Goal: Task Accomplishment & Management: Manage account settings

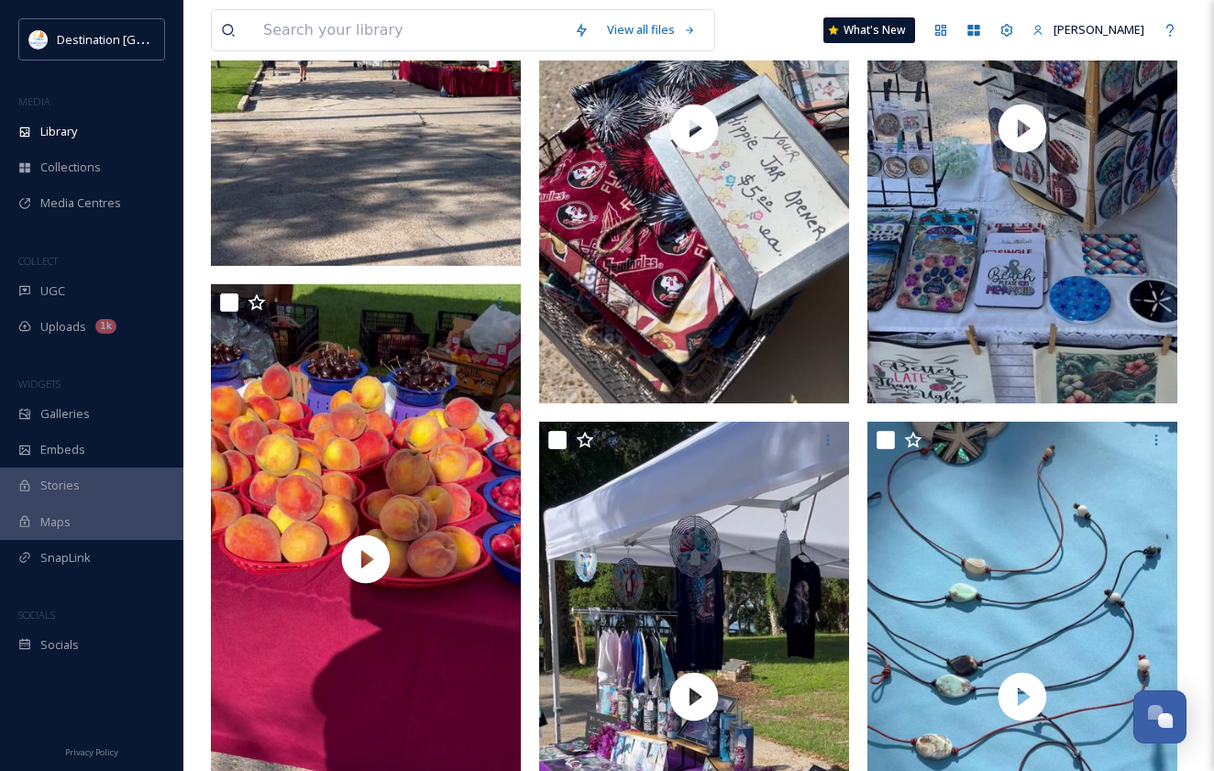
scroll to position [1283, 0]
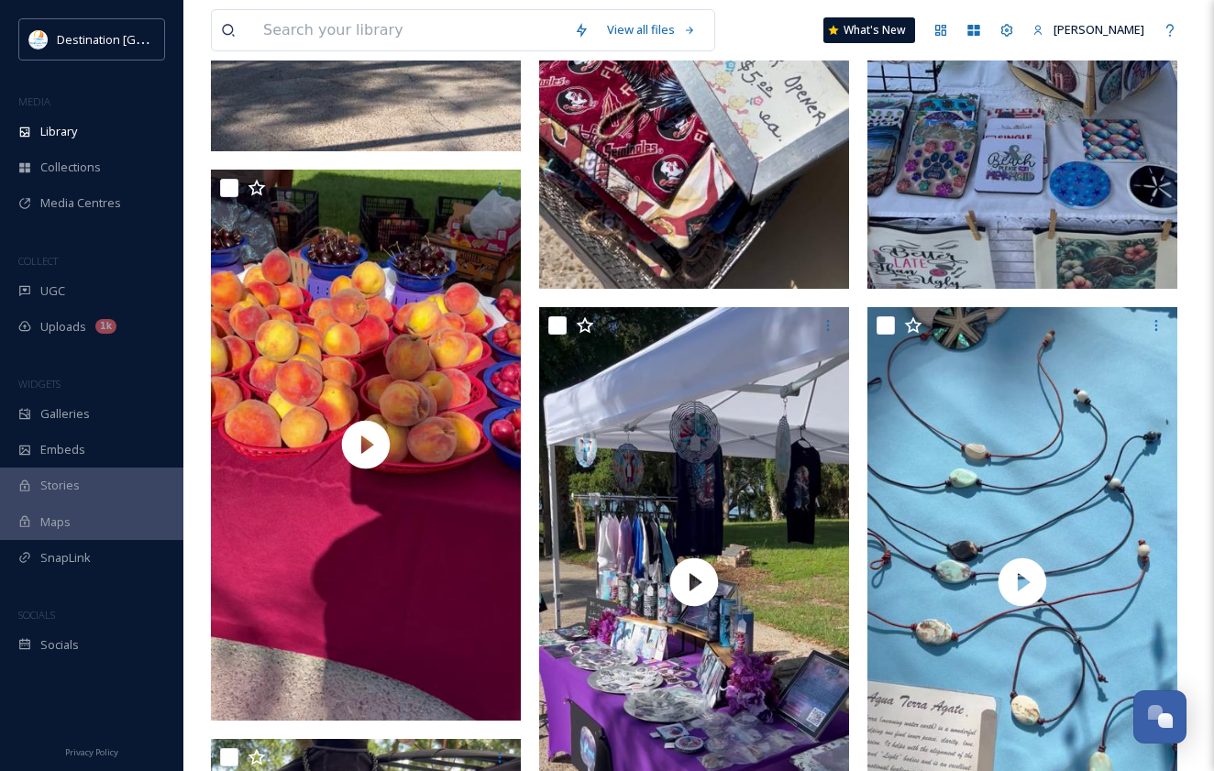
drag, startPoint x: 83, startPoint y: 132, endPoint x: 191, endPoint y: 123, distance: 107.6
click at [83, 132] on div "Library" at bounding box center [91, 132] width 183 height 36
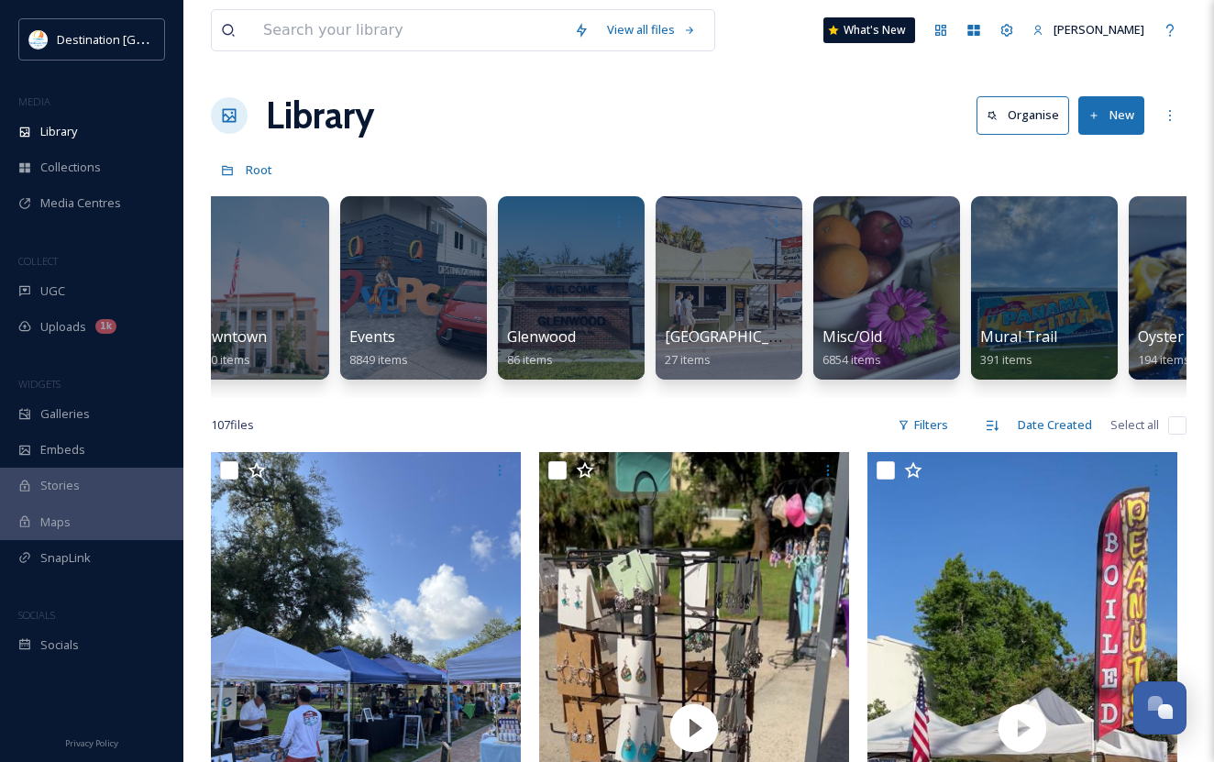
scroll to position [0, 1047]
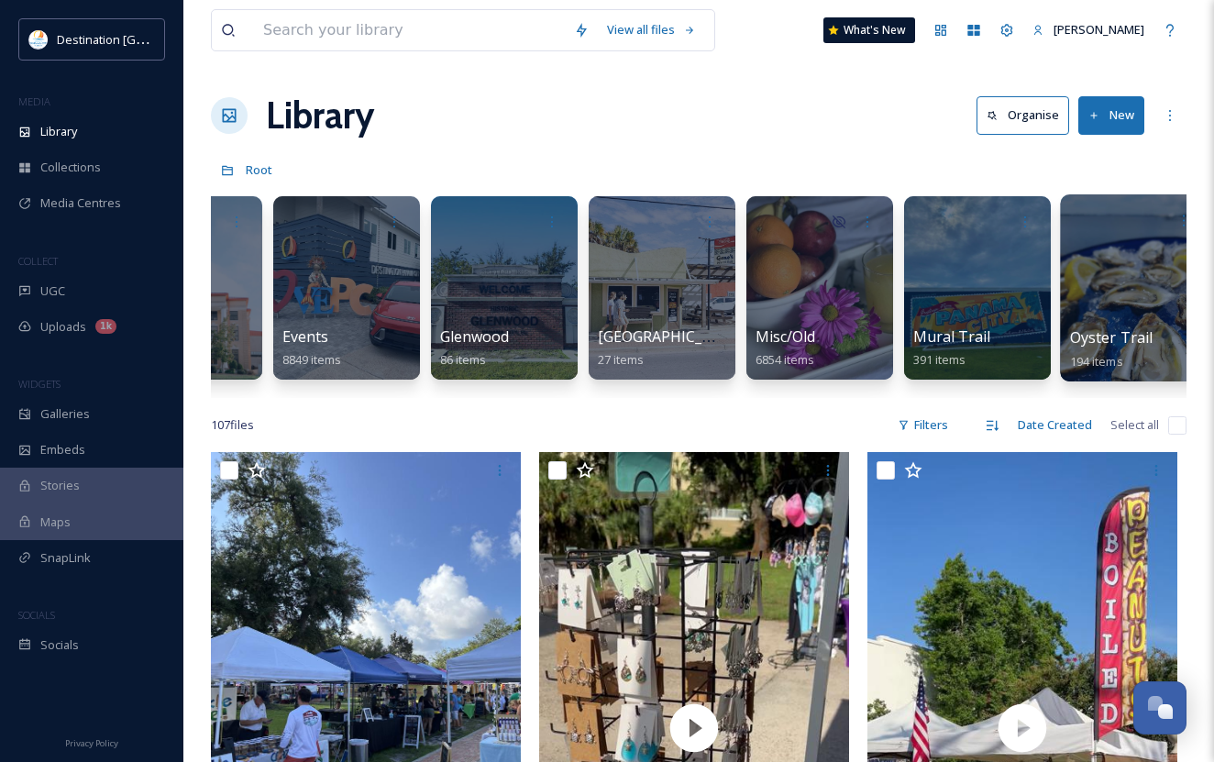
click at [1088, 237] on div at bounding box center [1134, 287] width 149 height 187
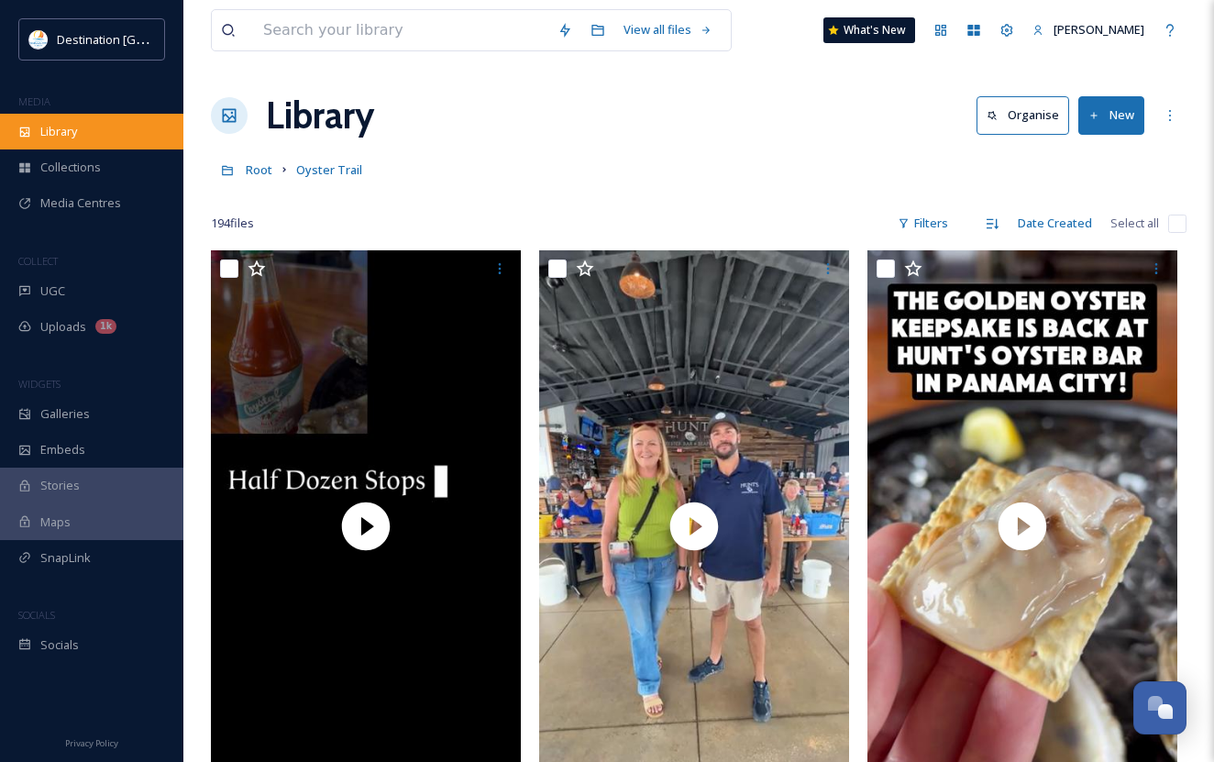
click at [135, 134] on div "Library" at bounding box center [91, 132] width 183 height 36
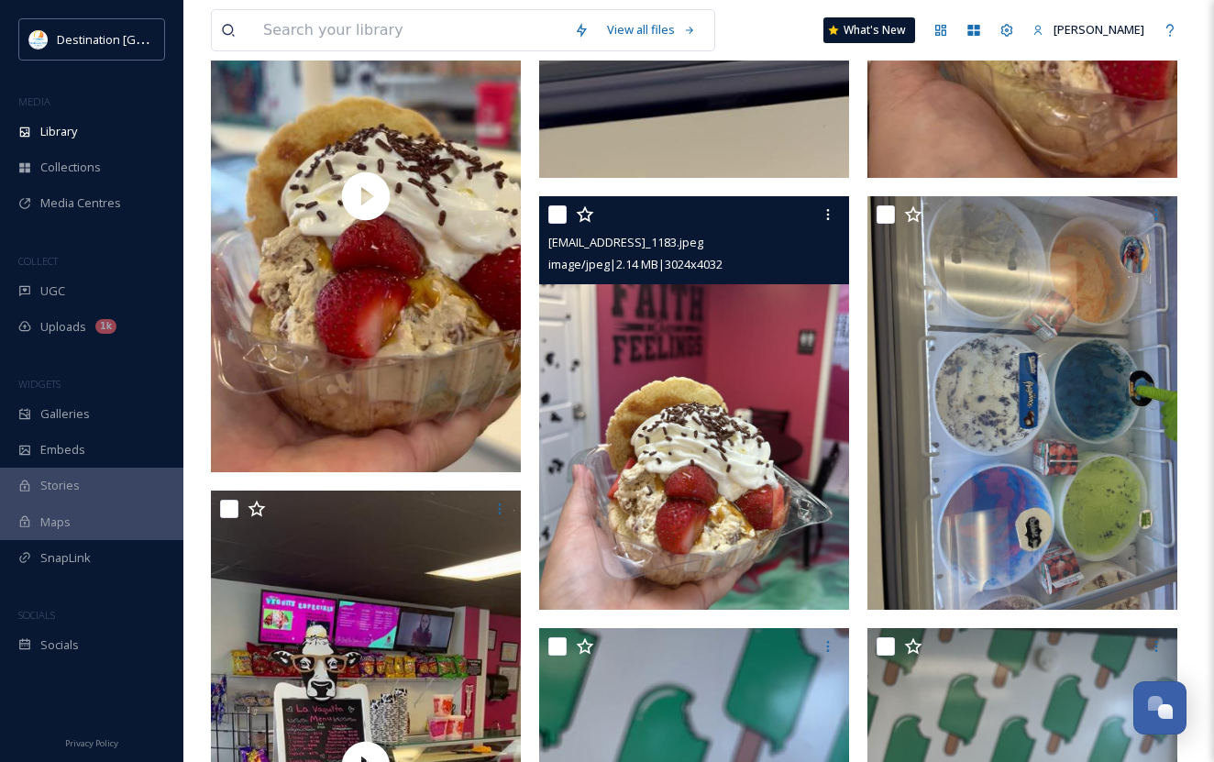
scroll to position [4400, 0]
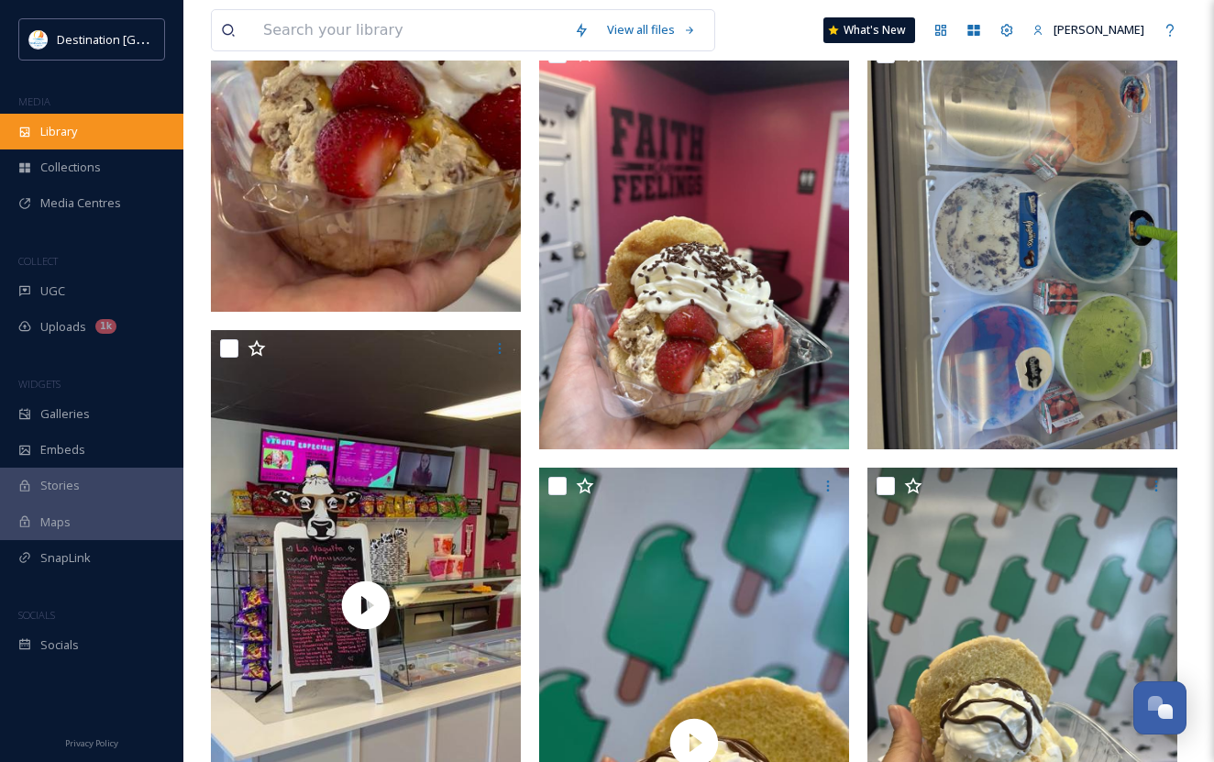
click at [102, 138] on div "Library" at bounding box center [91, 132] width 183 height 36
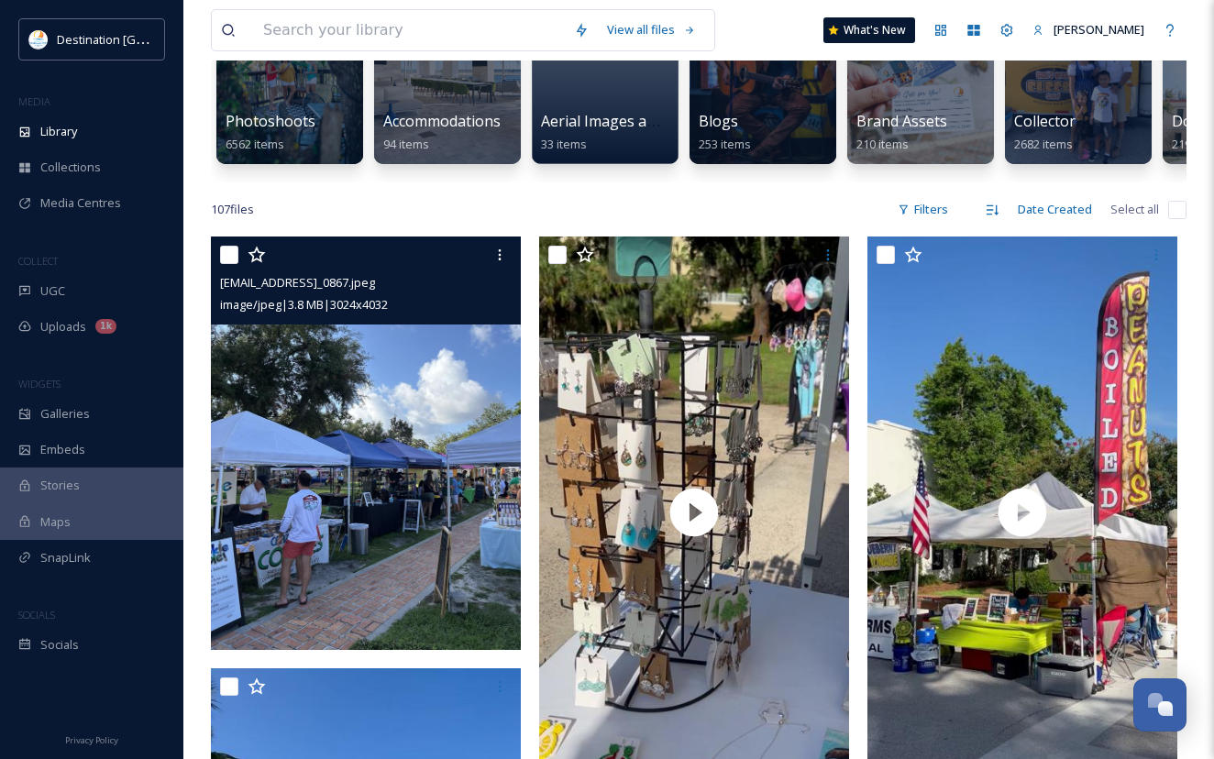
scroll to position [183, 0]
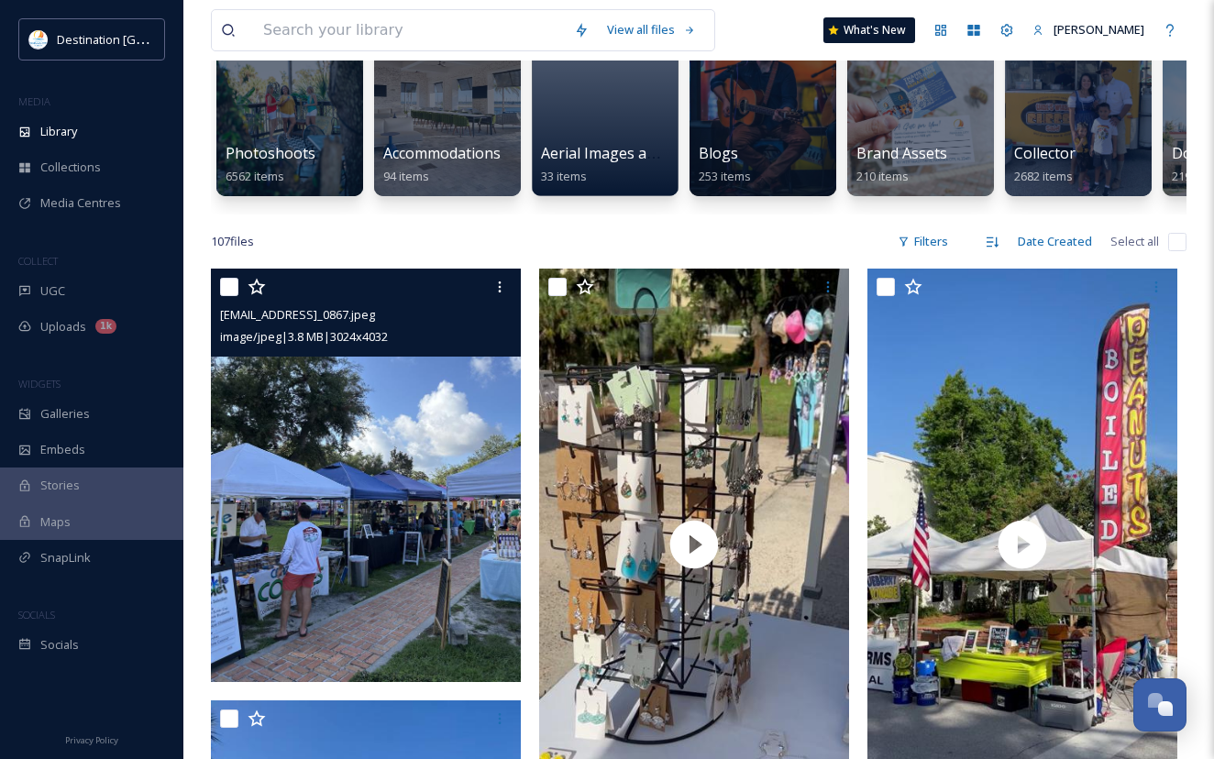
click at [226, 296] on input "checkbox" at bounding box center [229, 287] width 18 height 18
checkbox input "true"
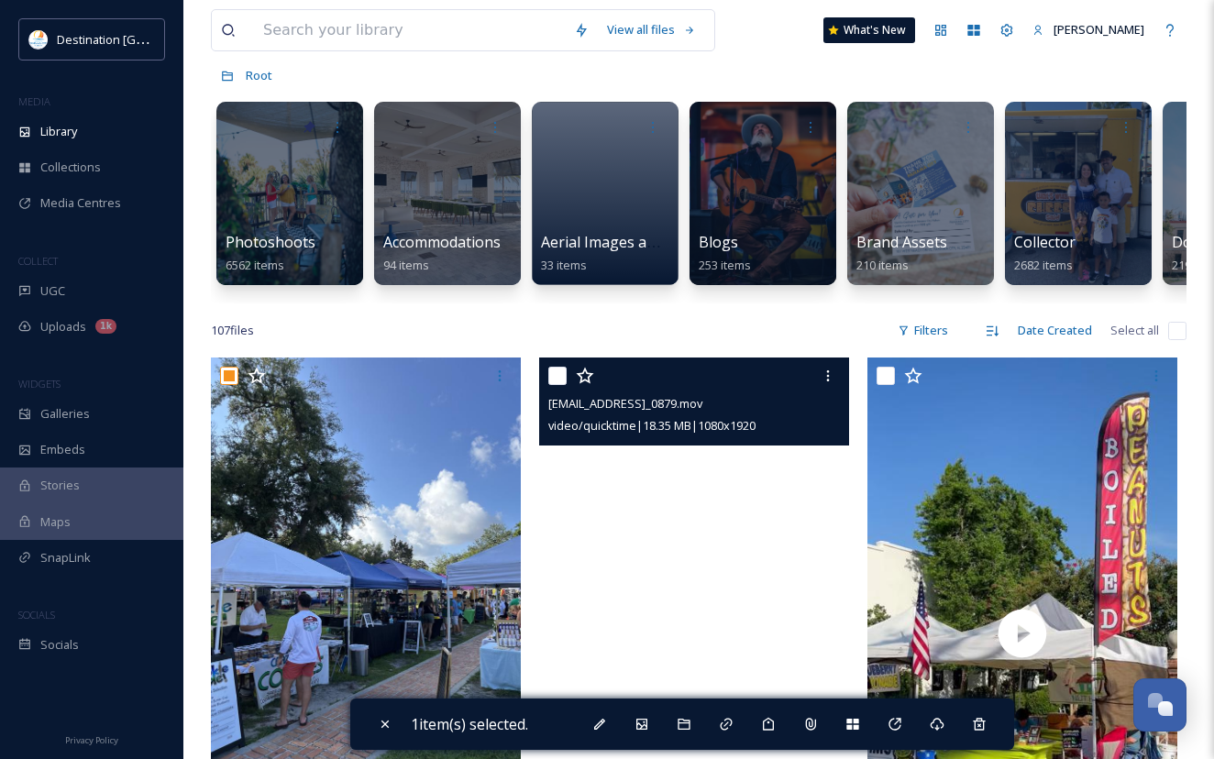
scroll to position [367, 0]
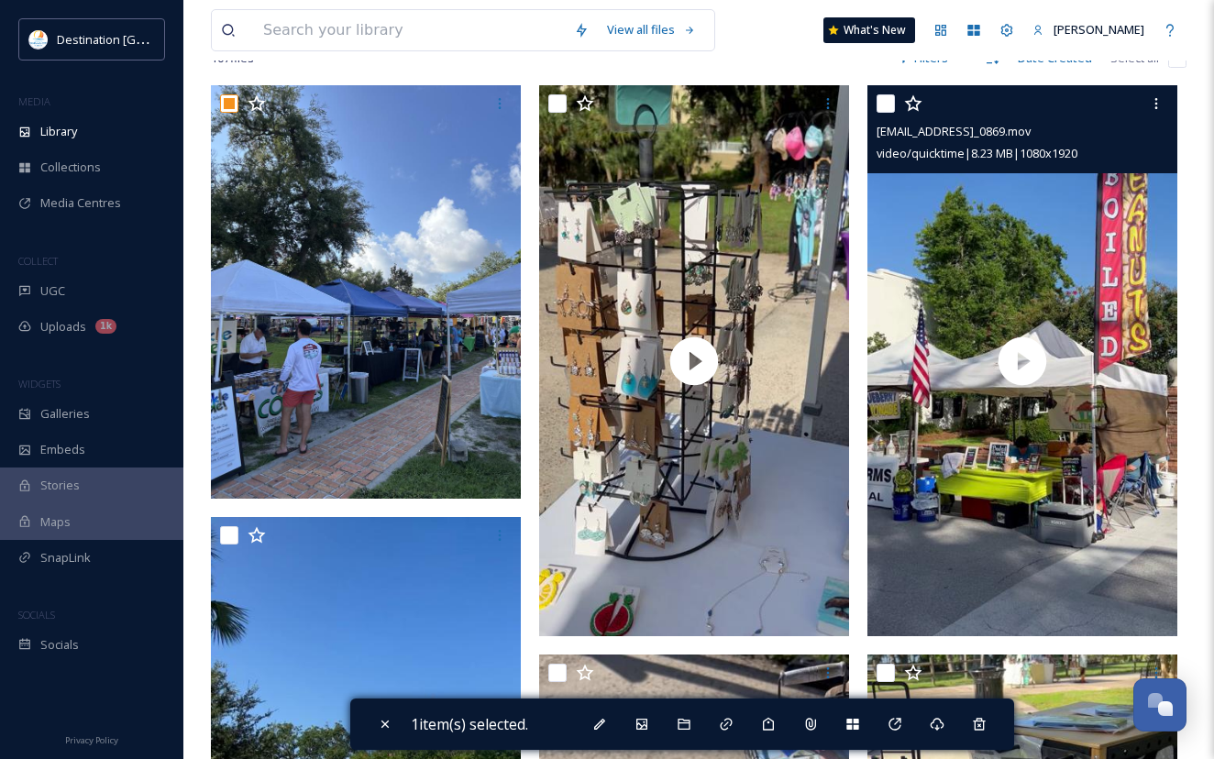
click at [883, 111] on input "checkbox" at bounding box center [885, 103] width 18 height 18
checkbox input "true"
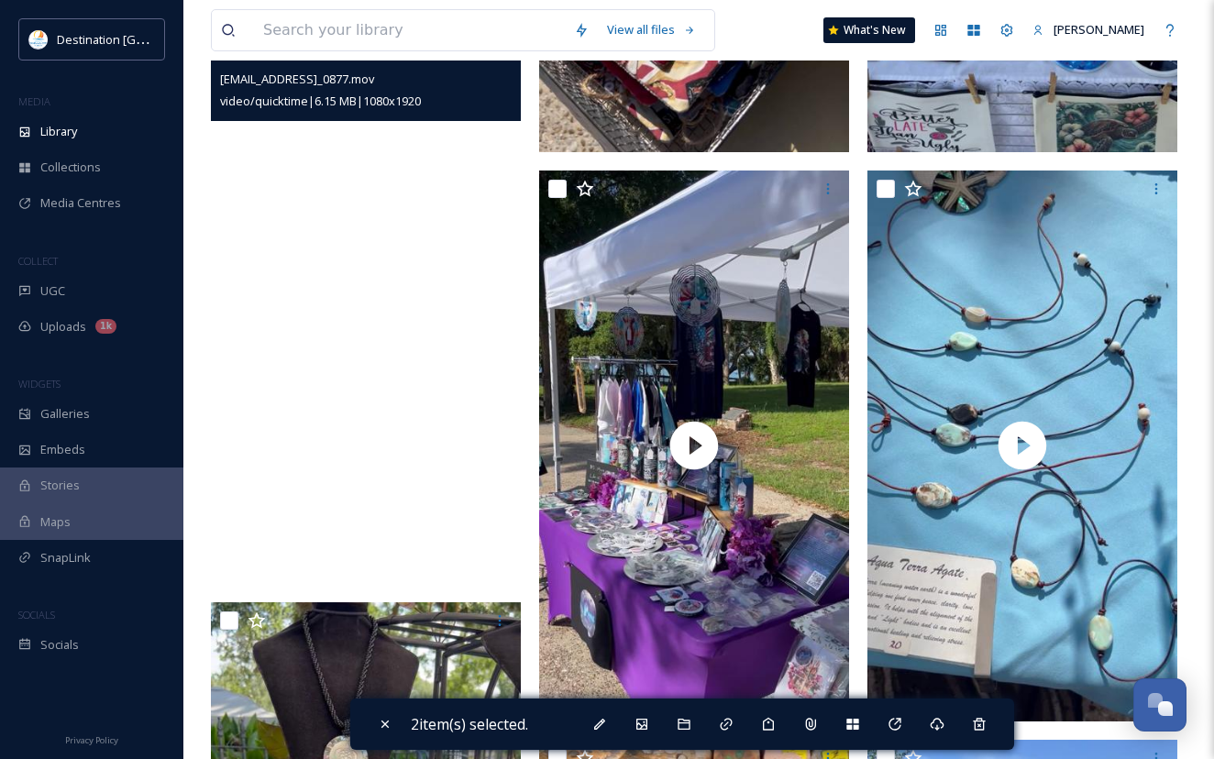
scroll to position [1467, 0]
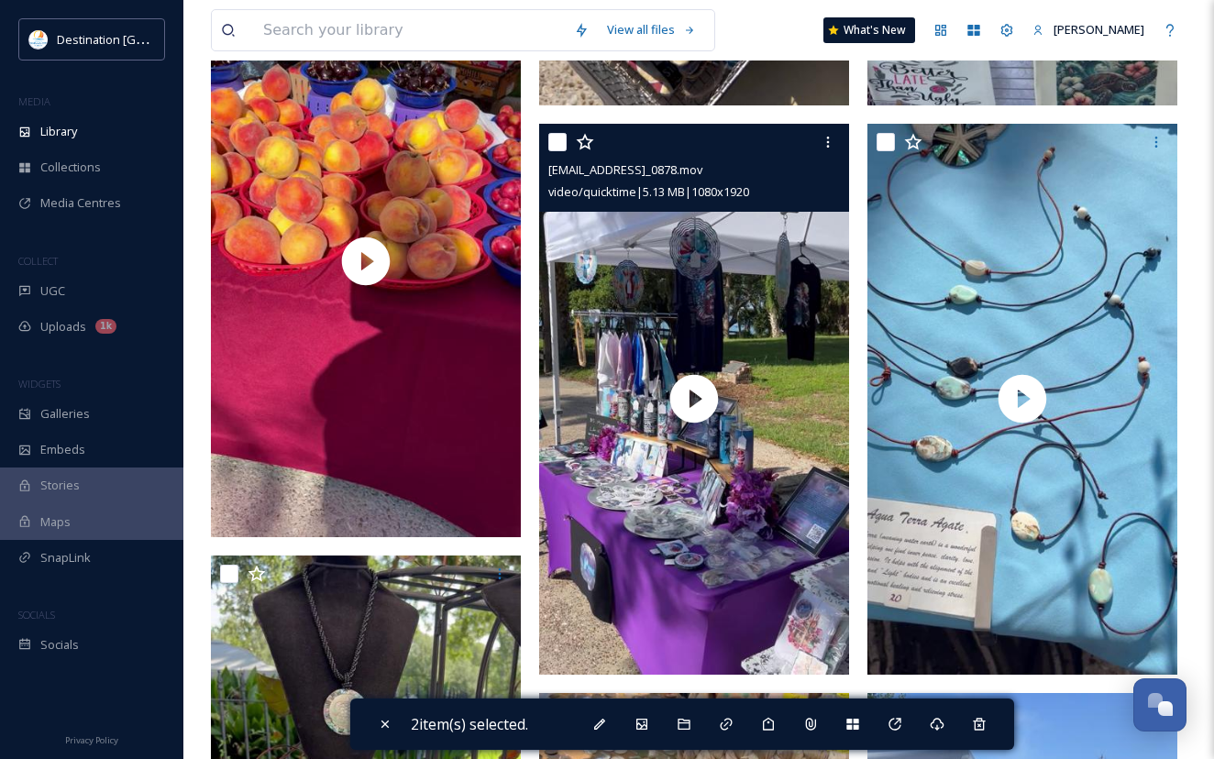
drag, startPoint x: 680, startPoint y: 159, endPoint x: 672, endPoint y: 206, distance: 48.4
click at [672, 200] on span "video/quicktime | 5.13 MB | 1080 x 1920" at bounding box center [648, 191] width 201 height 17
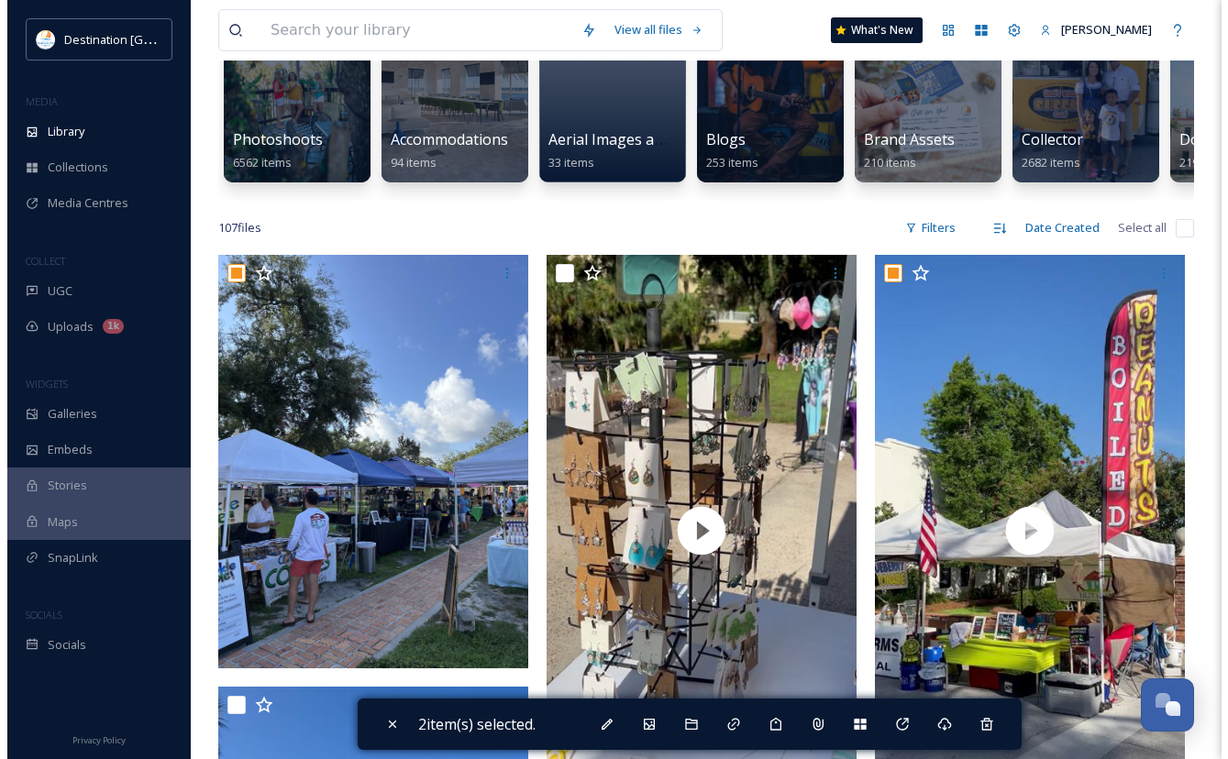
scroll to position [183, 0]
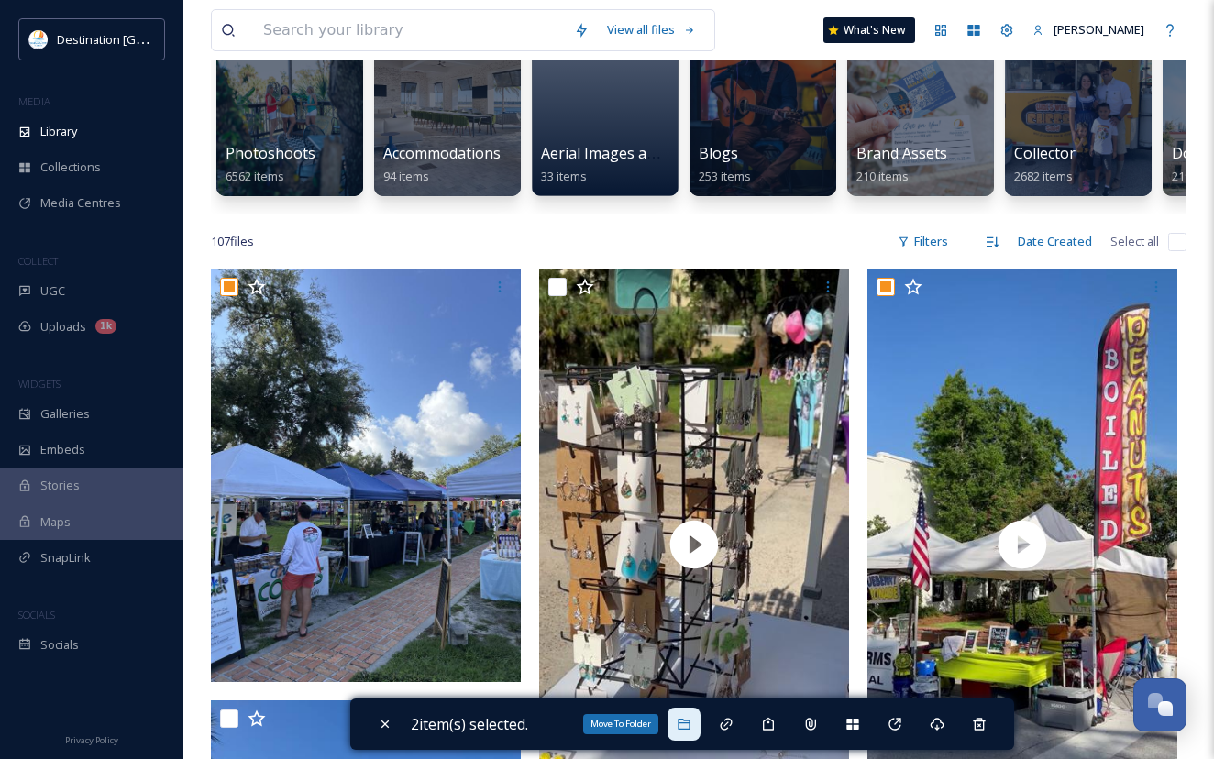
click at [691, 732] on div "Move To Folder" at bounding box center [683, 724] width 33 height 33
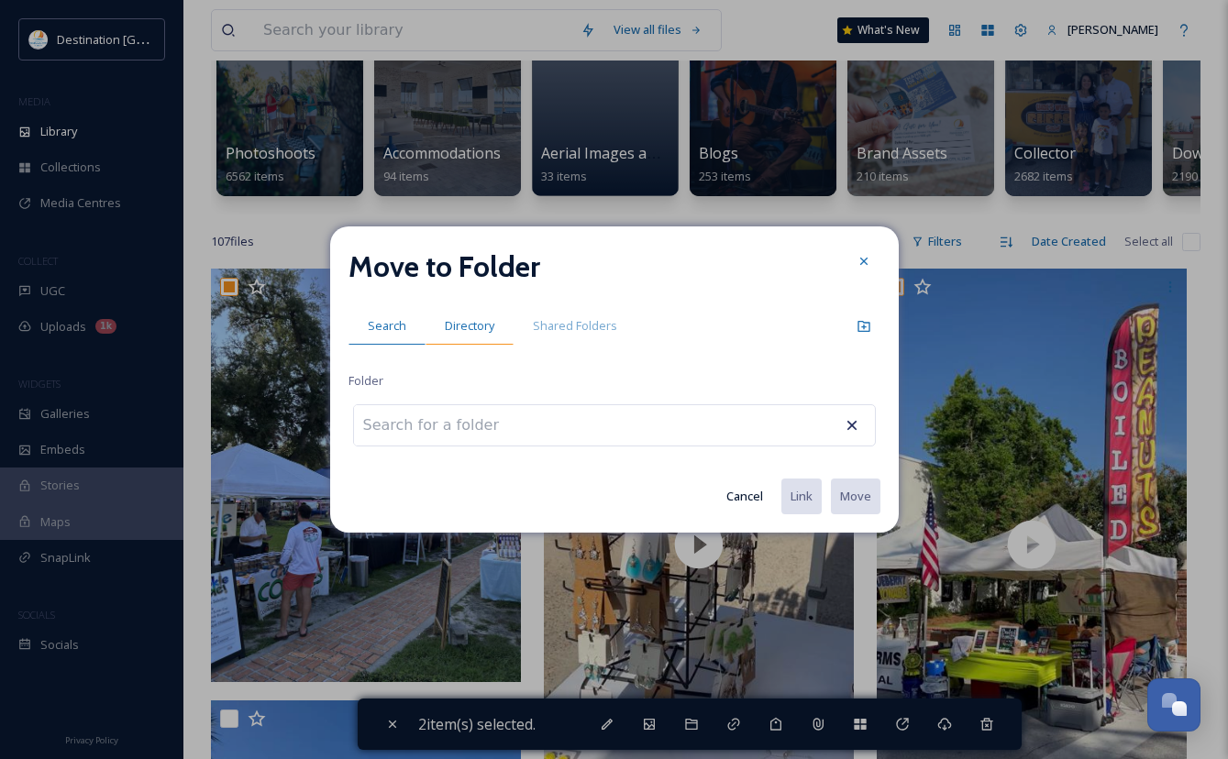
click at [476, 317] on span "Directory" at bounding box center [470, 325] width 50 height 17
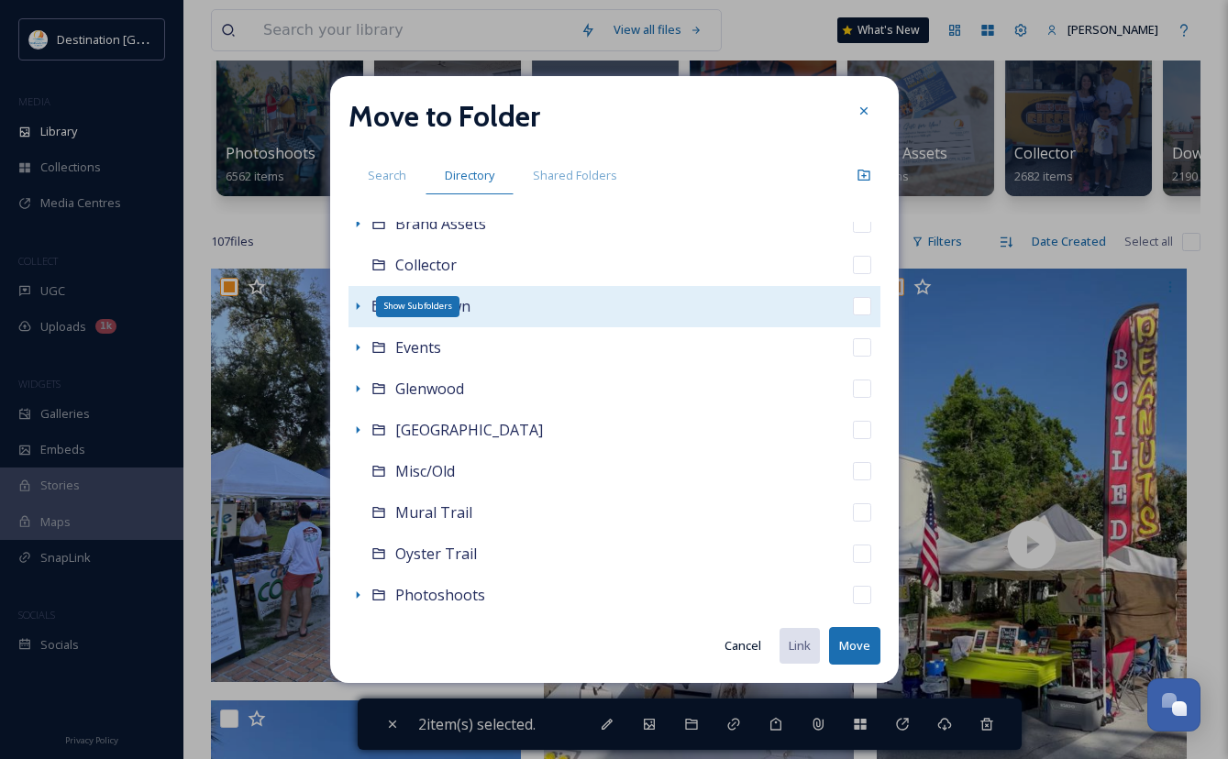
click at [358, 303] on icon at bounding box center [357, 306] width 15 height 15
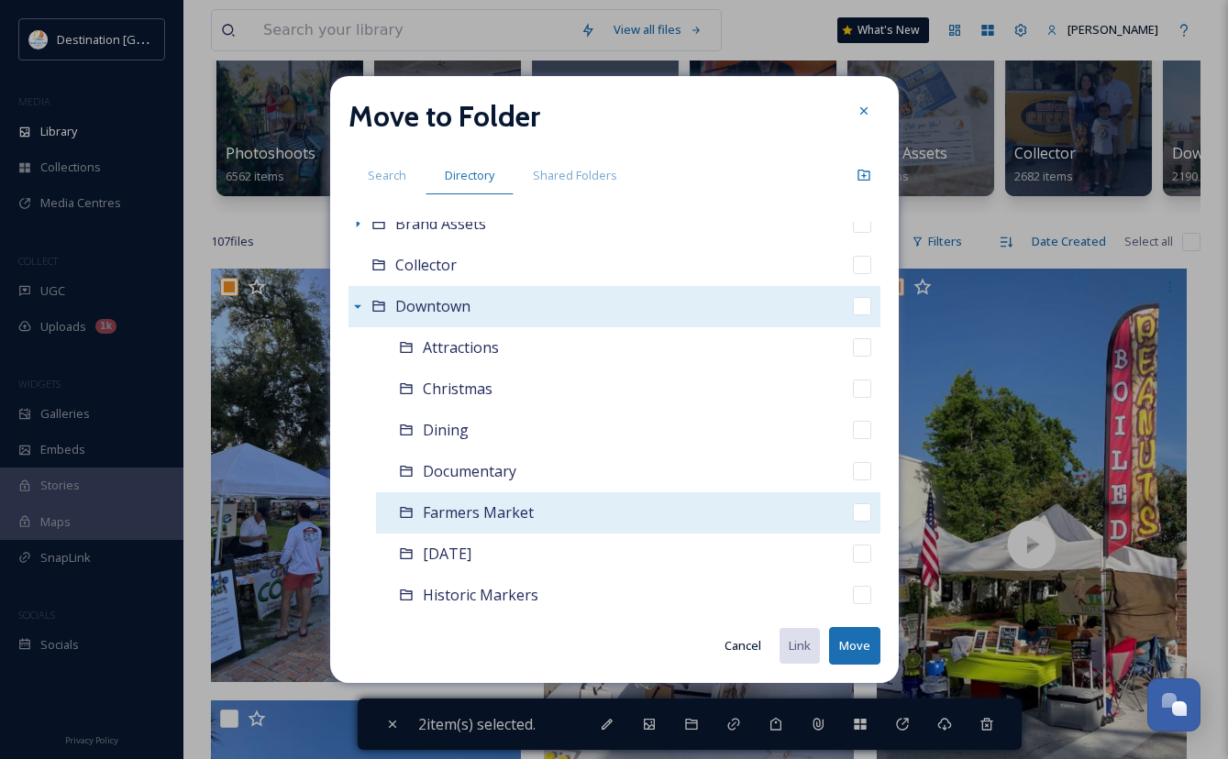
click at [469, 528] on div "Farmers Market" at bounding box center [628, 512] width 504 height 41
checkbox input "false"
checkbox input "true"
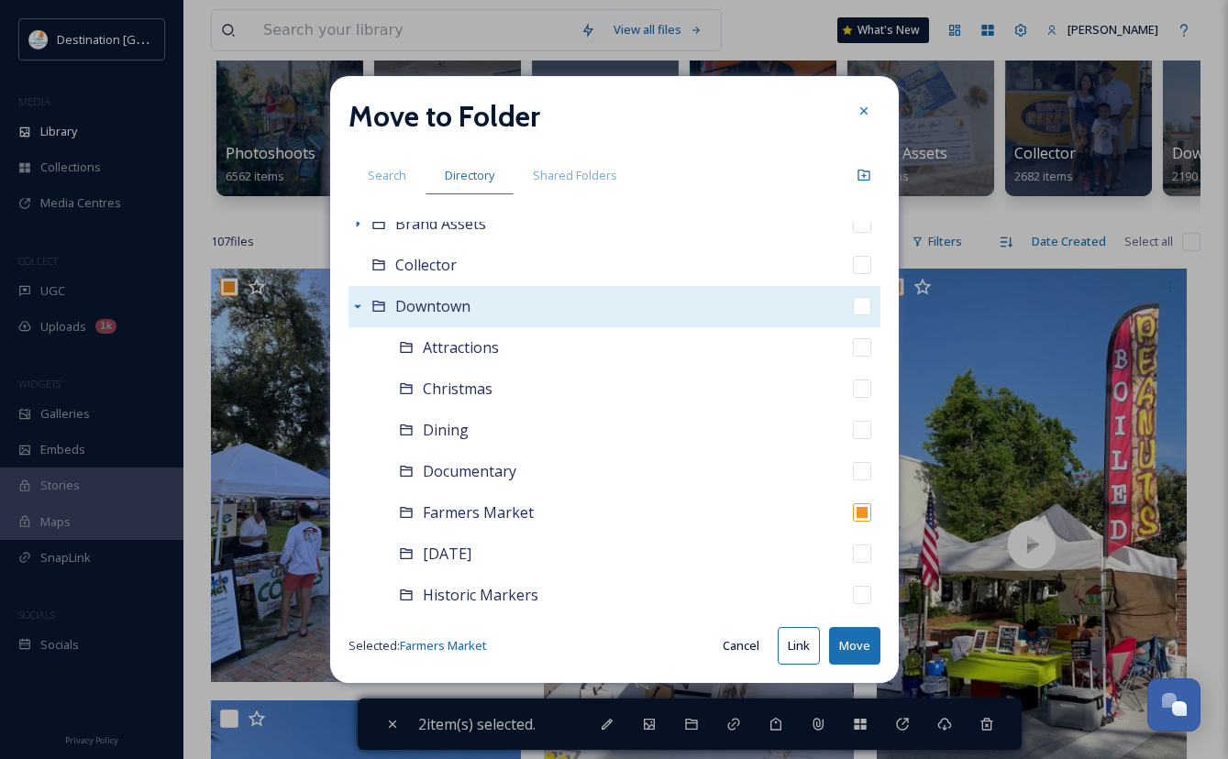
click at [860, 644] on button "Move" at bounding box center [854, 646] width 51 height 38
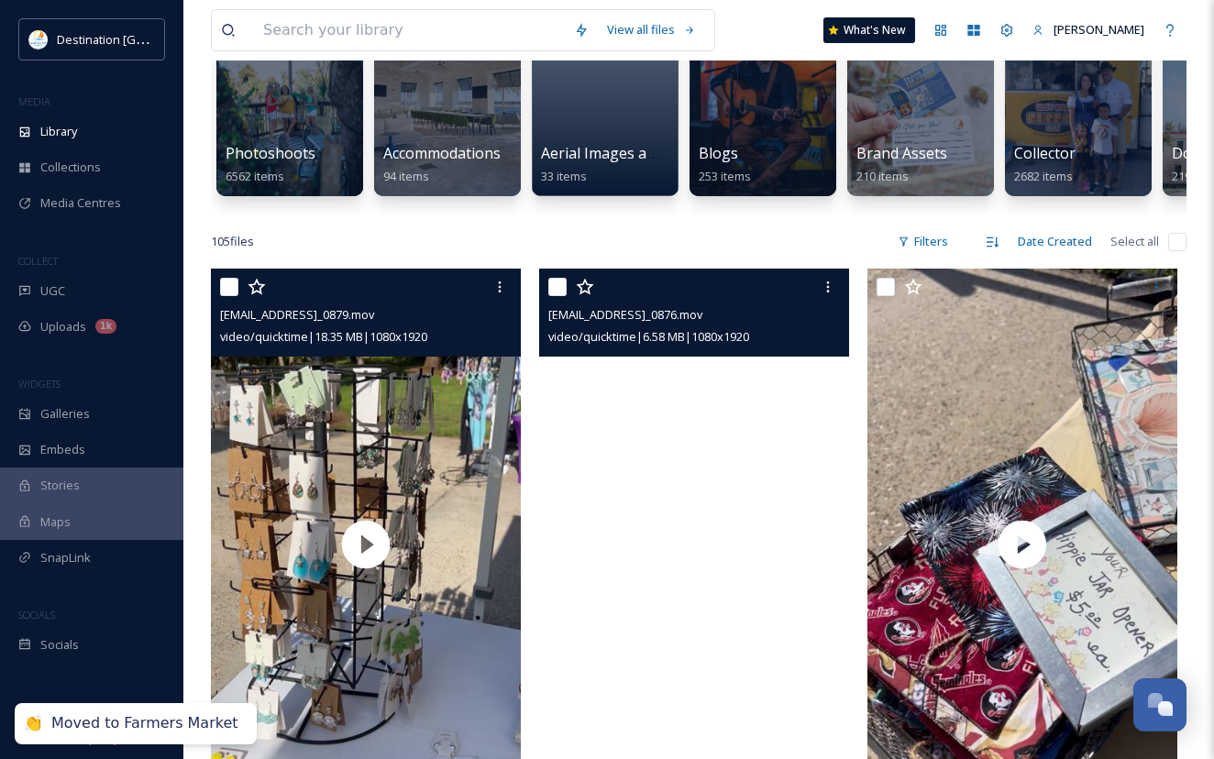
click at [228, 296] on input "checkbox" at bounding box center [229, 287] width 18 height 18
checkbox input "true"
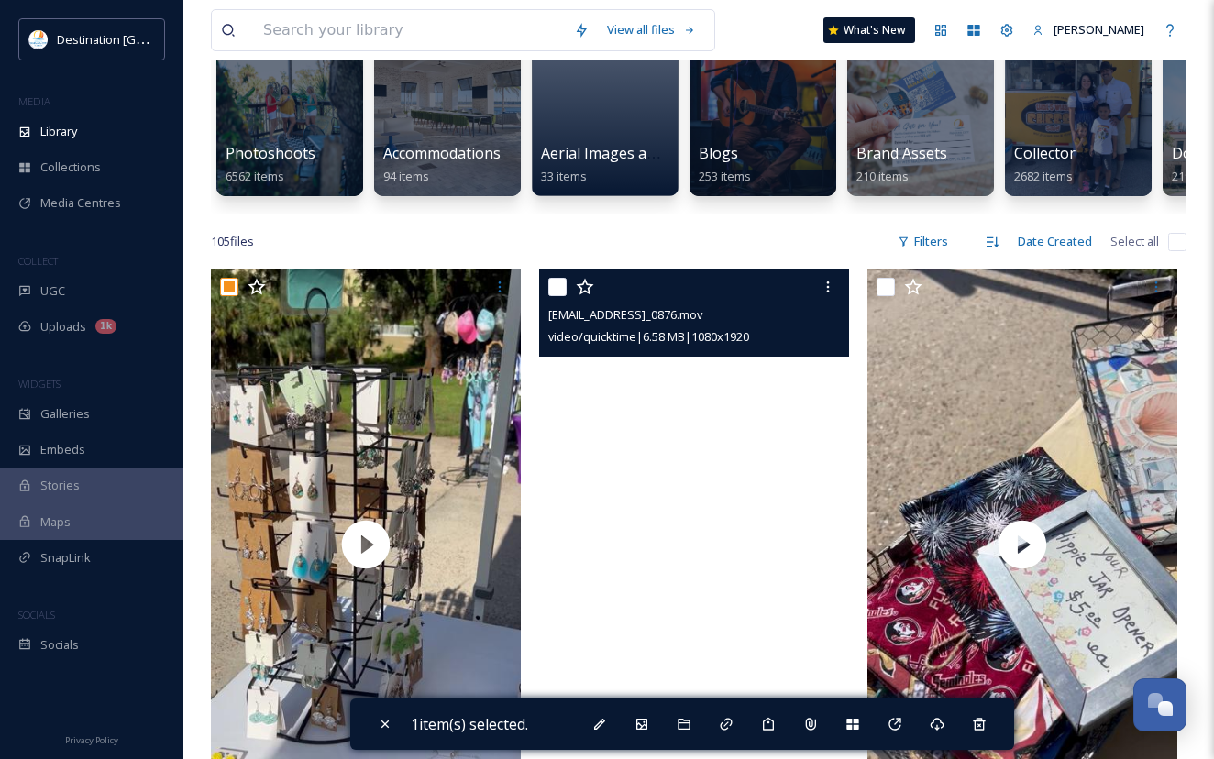
click at [548, 296] on input "checkbox" at bounding box center [557, 287] width 18 height 18
checkbox input "true"
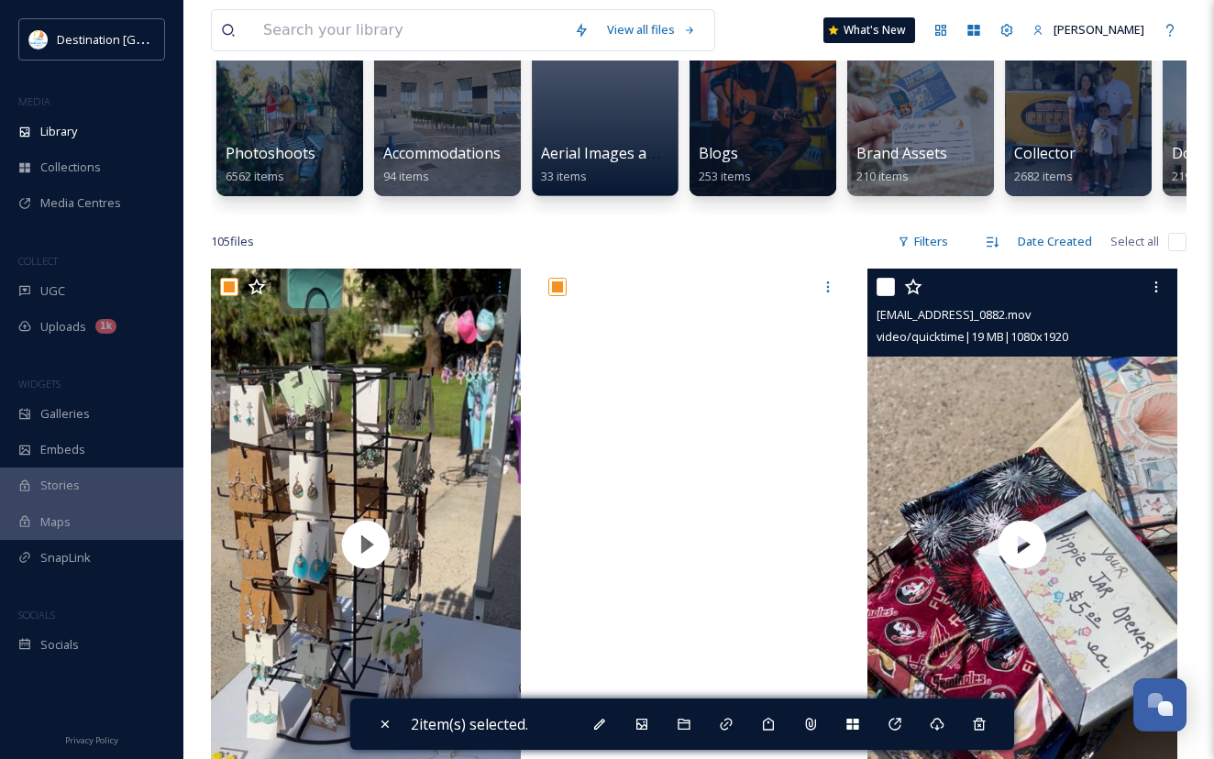
click at [875, 302] on div "[EMAIL_ADDRESS]_0882.mov video/quicktime | 19 MB | 1080 x 1920" at bounding box center [1022, 313] width 310 height 88
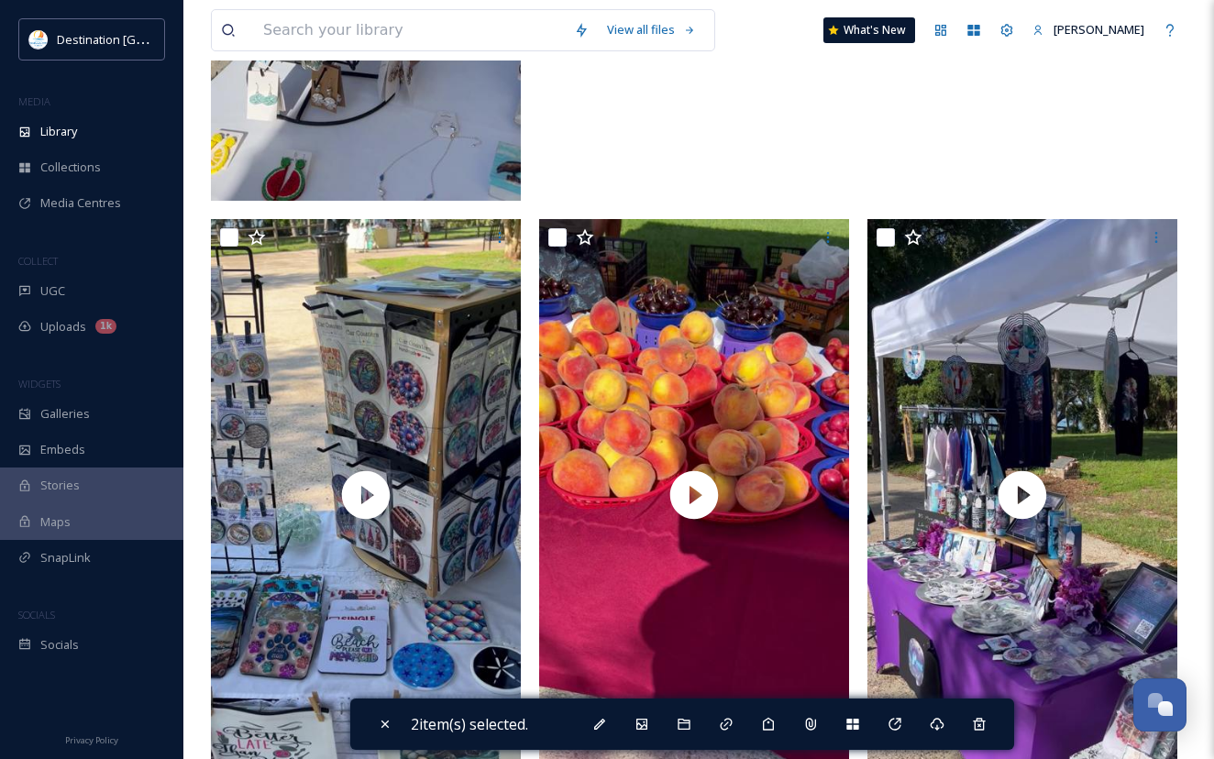
scroll to position [825, 0]
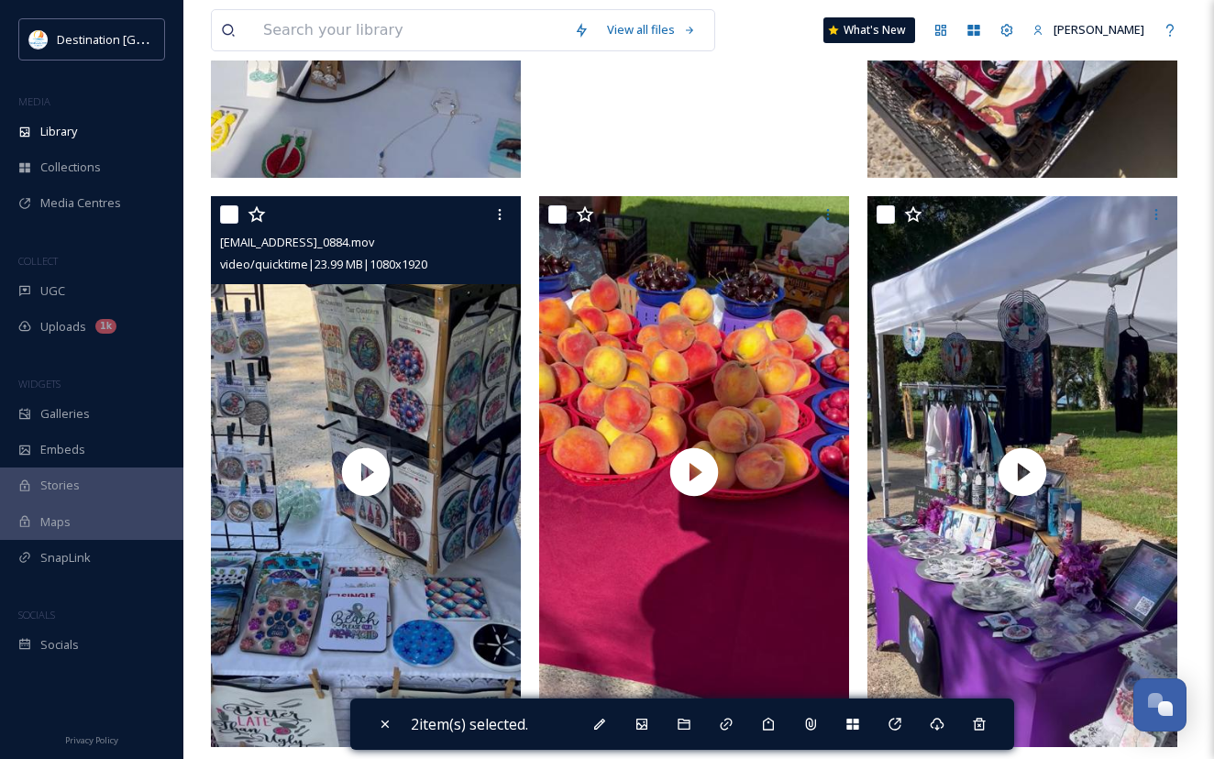
click at [231, 220] on input "checkbox" at bounding box center [229, 214] width 18 height 18
checkbox input "true"
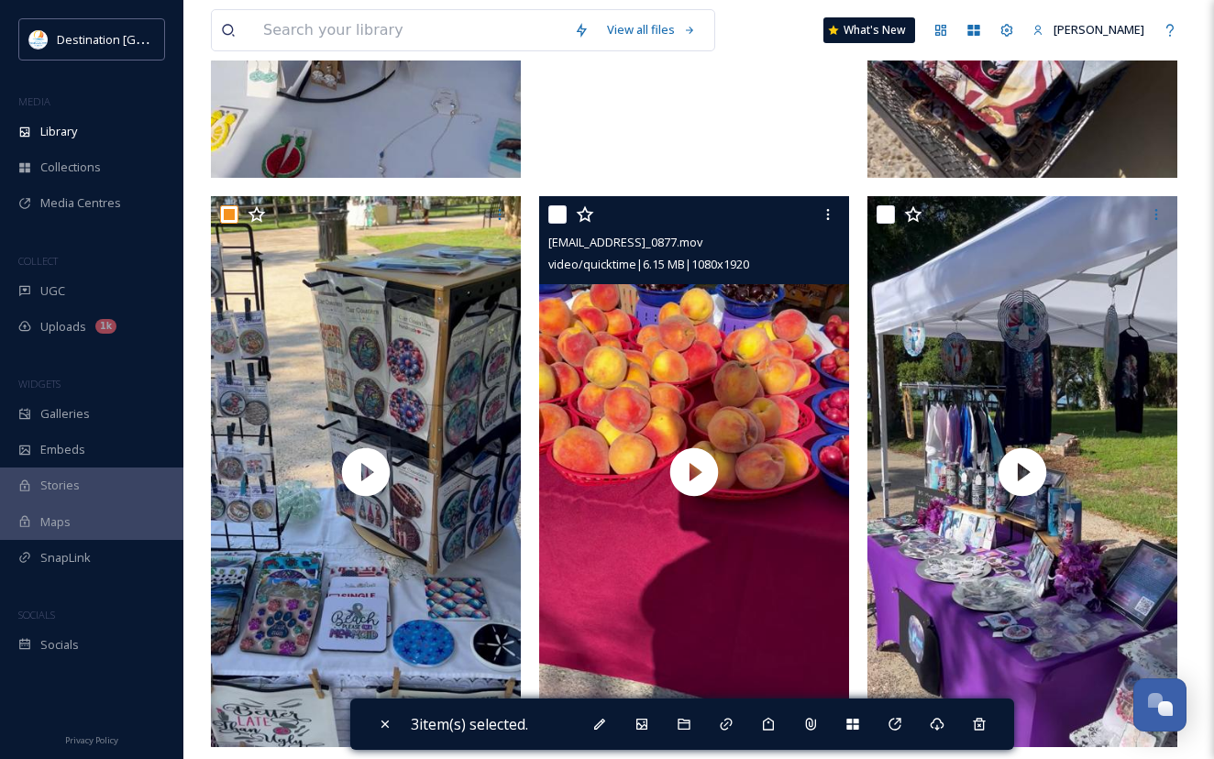
click at [551, 224] on input "checkbox" at bounding box center [557, 214] width 18 height 18
checkbox input "true"
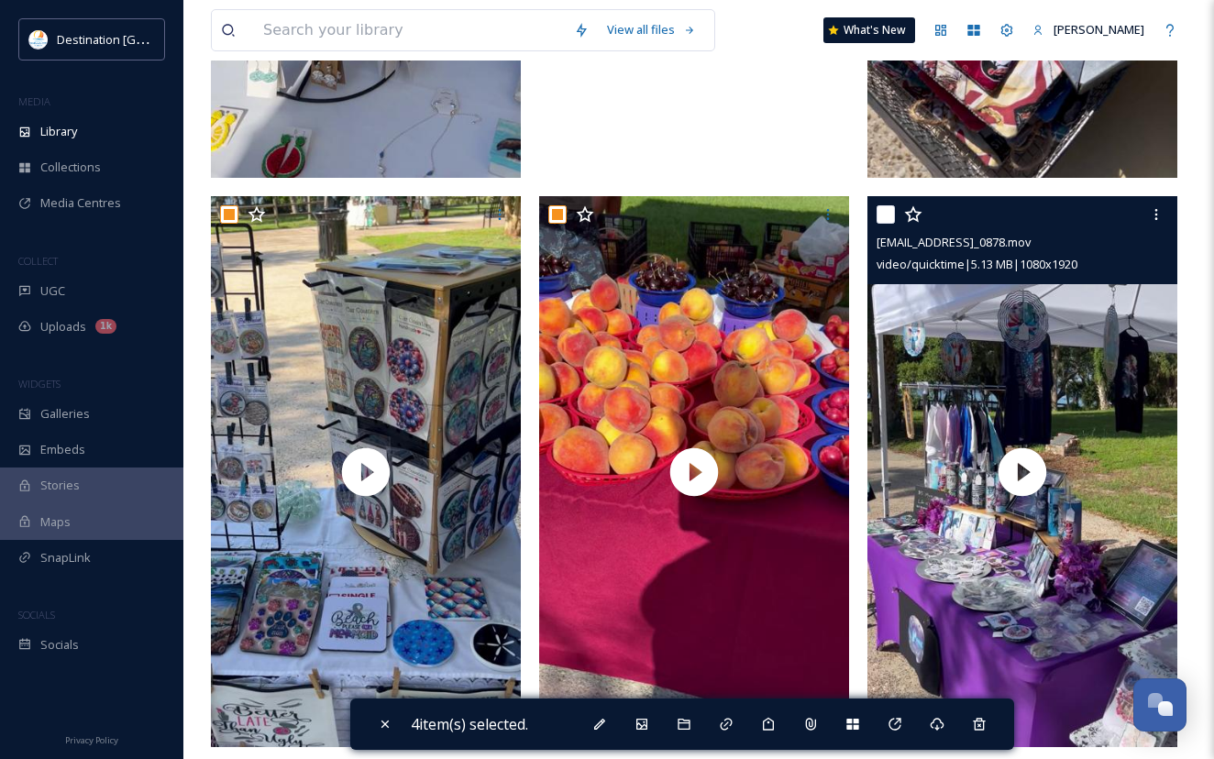
click at [883, 224] on input "checkbox" at bounding box center [885, 214] width 18 height 18
checkbox input "true"
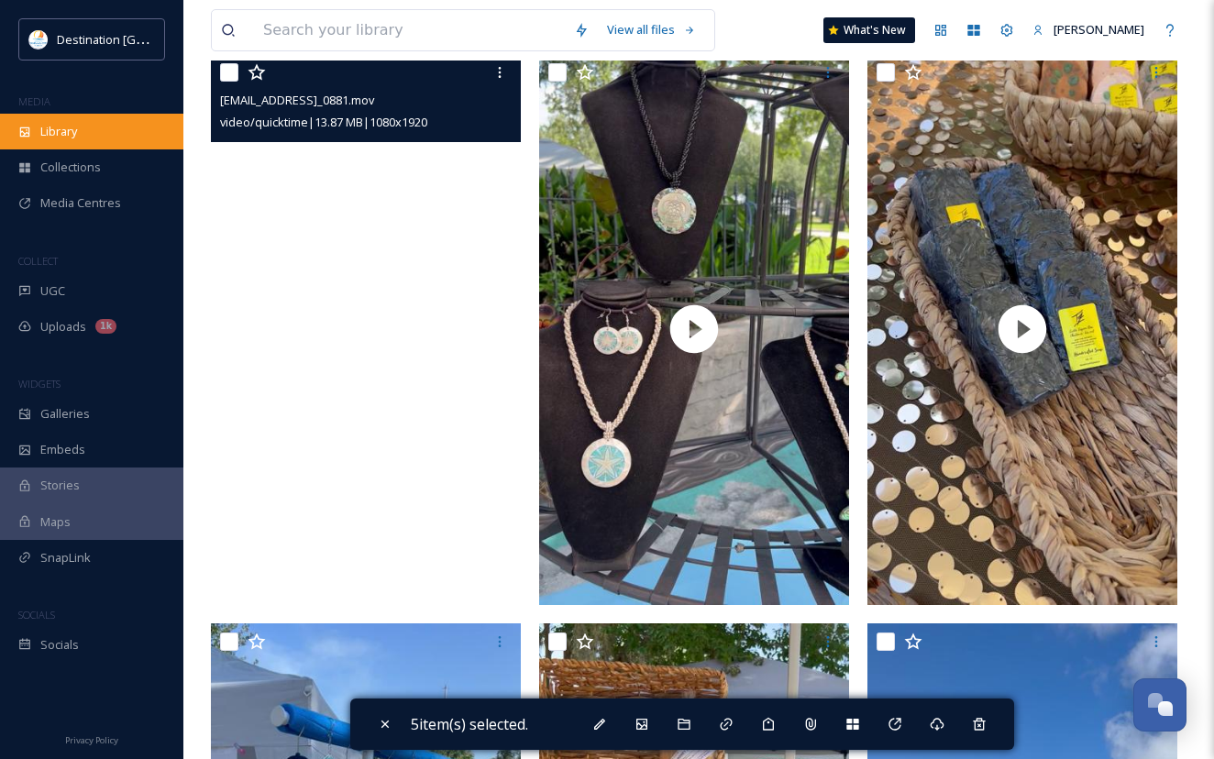
scroll to position [1558, 0]
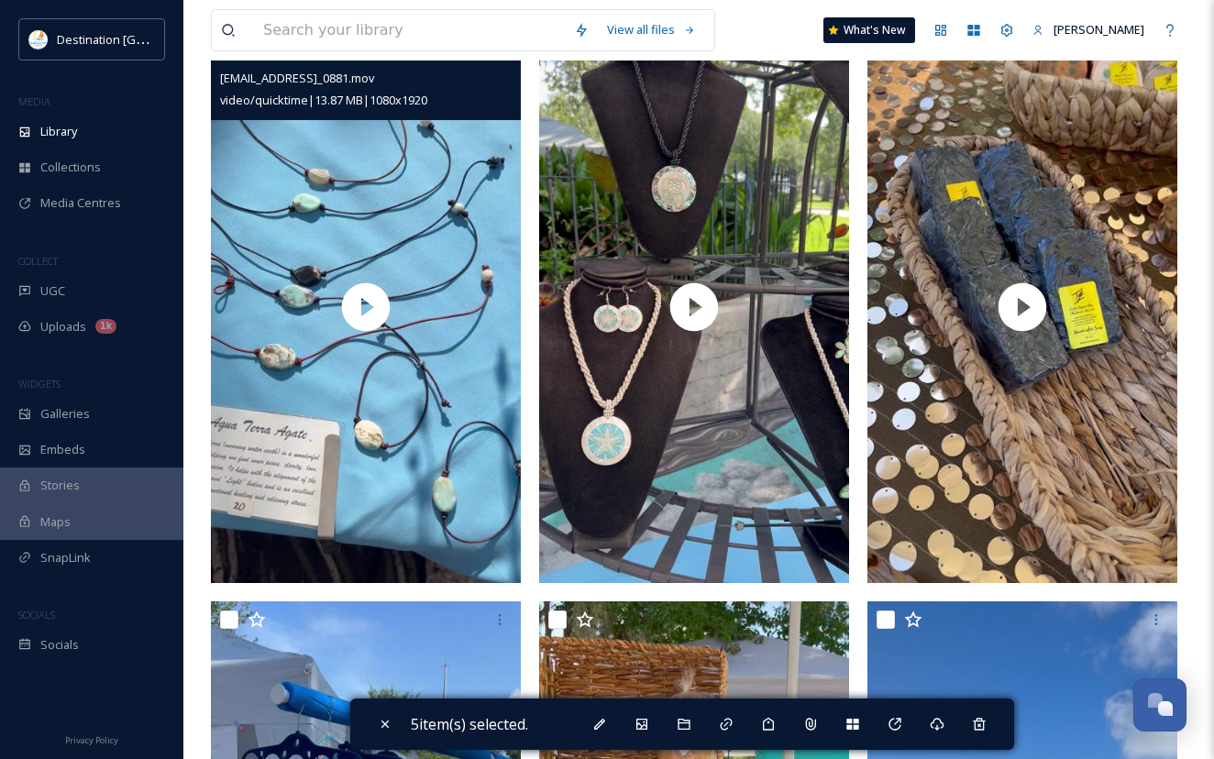
click at [219, 63] on div "[EMAIL_ADDRESS]_0881.mov video/quicktime | 13.87 MB | 1080 x 1920" at bounding box center [366, 76] width 310 height 88
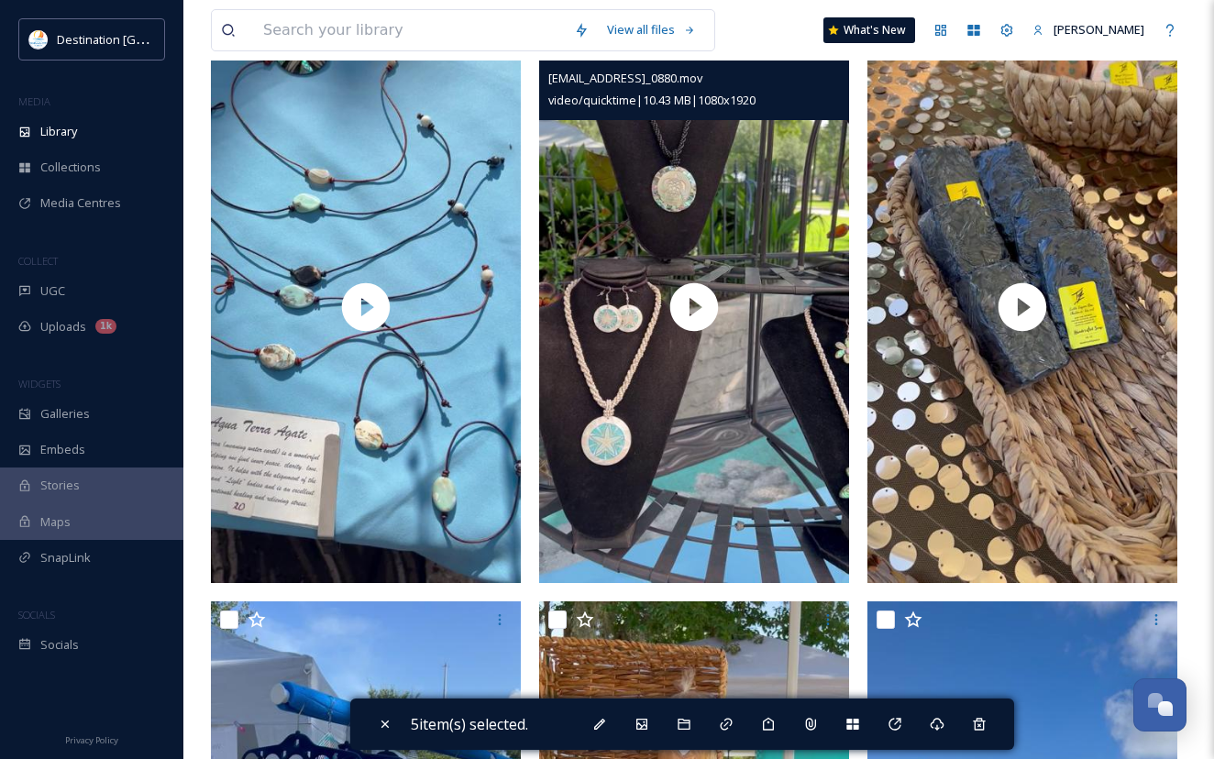
click at [560, 60] on input "checkbox" at bounding box center [557, 50] width 18 height 18
checkbox input "true"
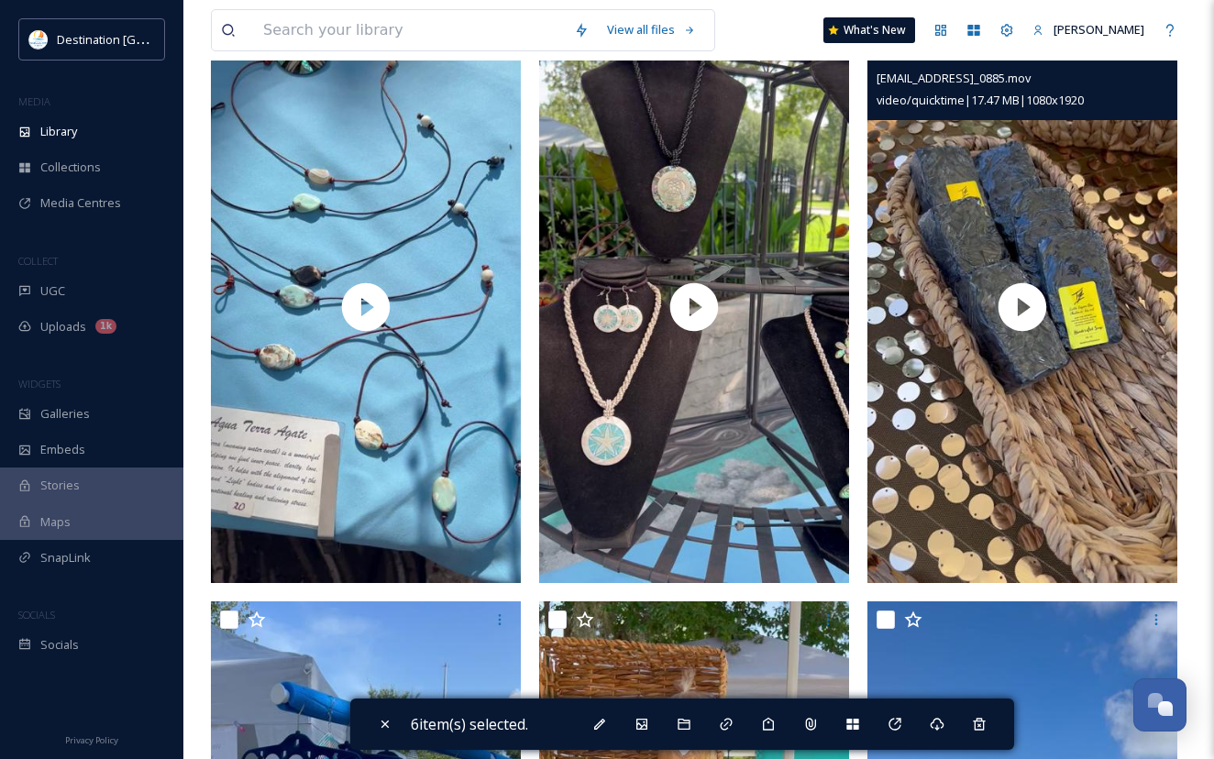
click at [888, 60] on input "checkbox" at bounding box center [885, 50] width 18 height 18
checkbox input "true"
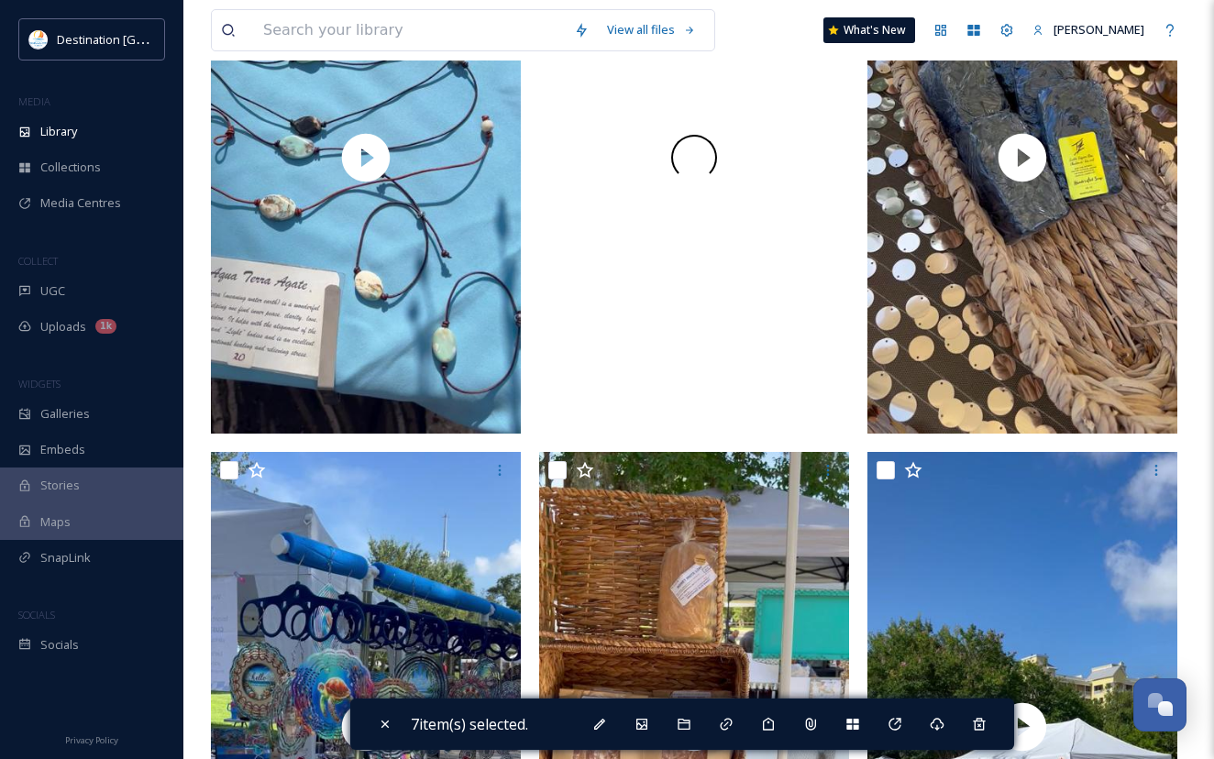
scroll to position [2017, 0]
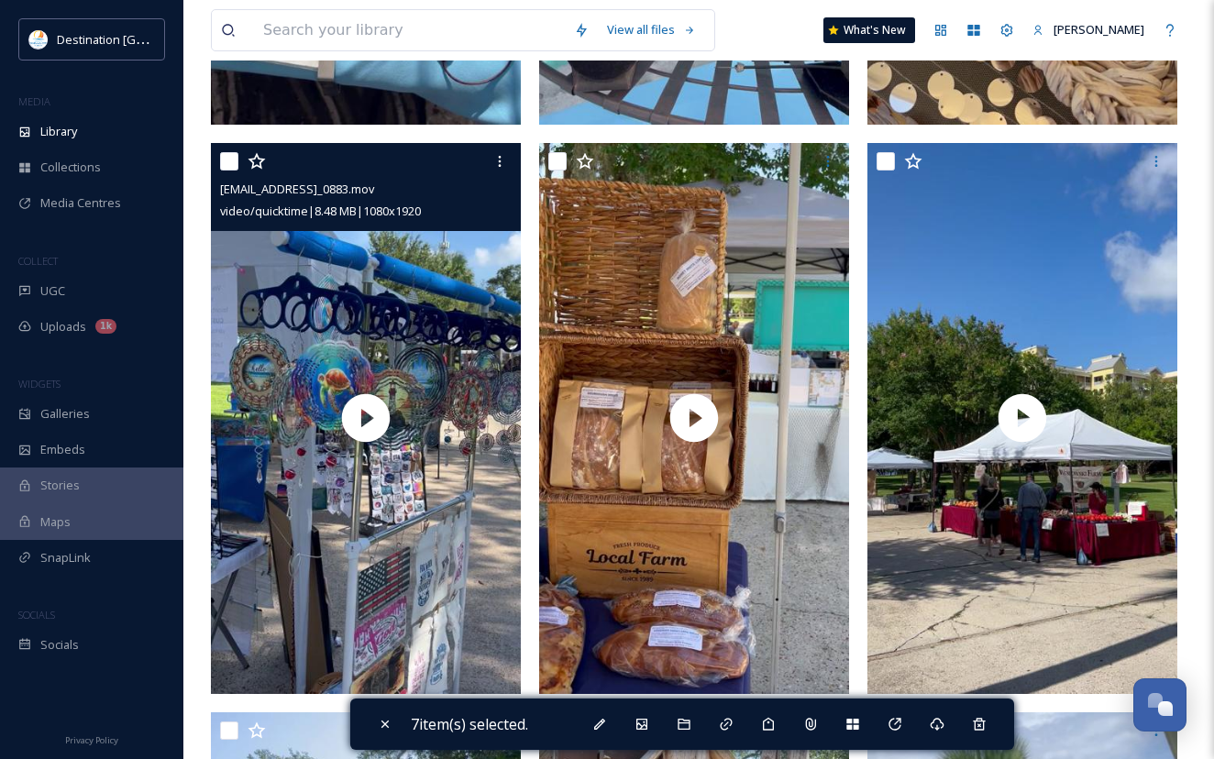
click at [232, 171] on input "checkbox" at bounding box center [229, 161] width 18 height 18
checkbox input "true"
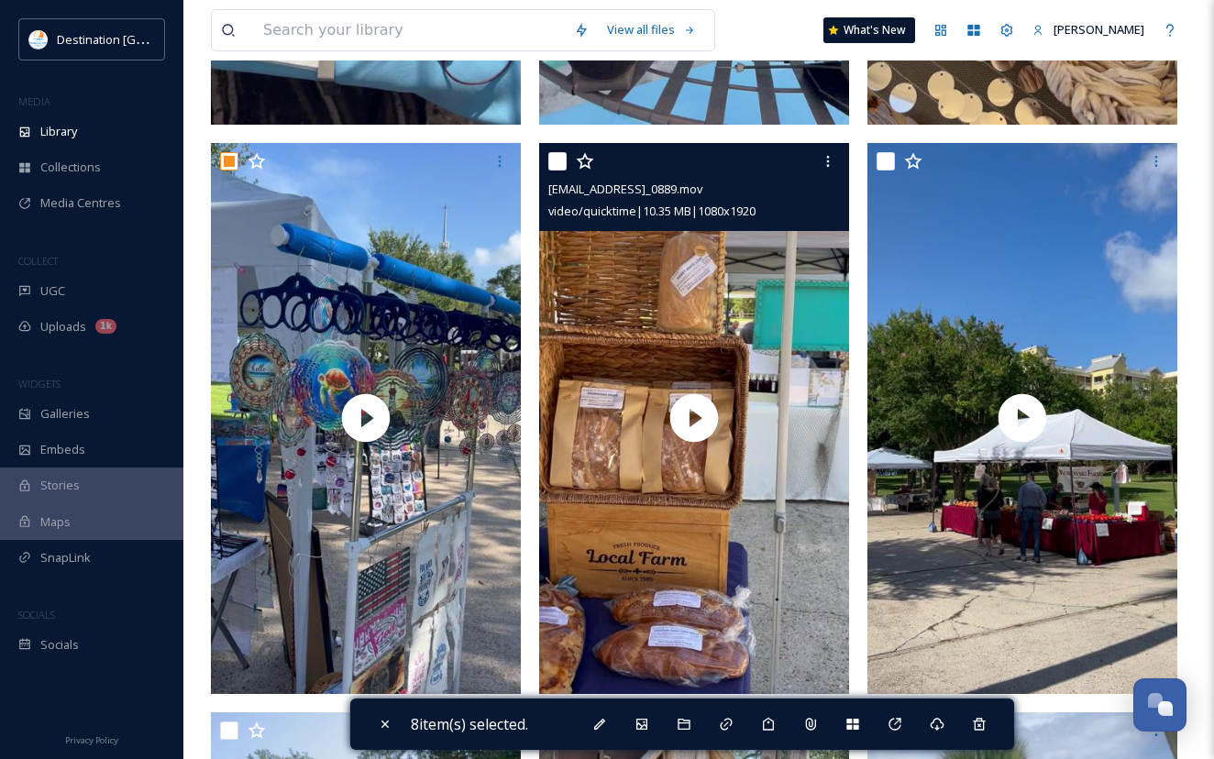
click at [548, 169] on input "checkbox" at bounding box center [557, 161] width 18 height 18
checkbox input "true"
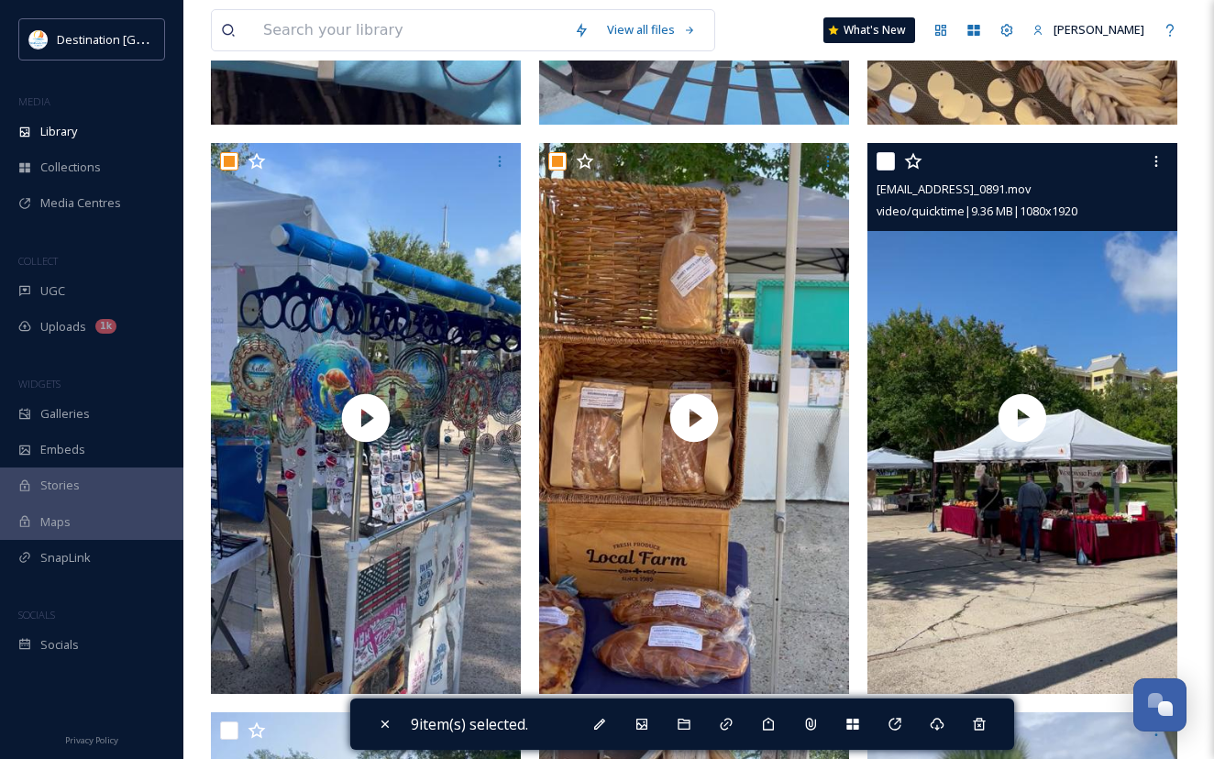
click at [886, 171] on input "checkbox" at bounding box center [885, 161] width 18 height 18
checkbox input "true"
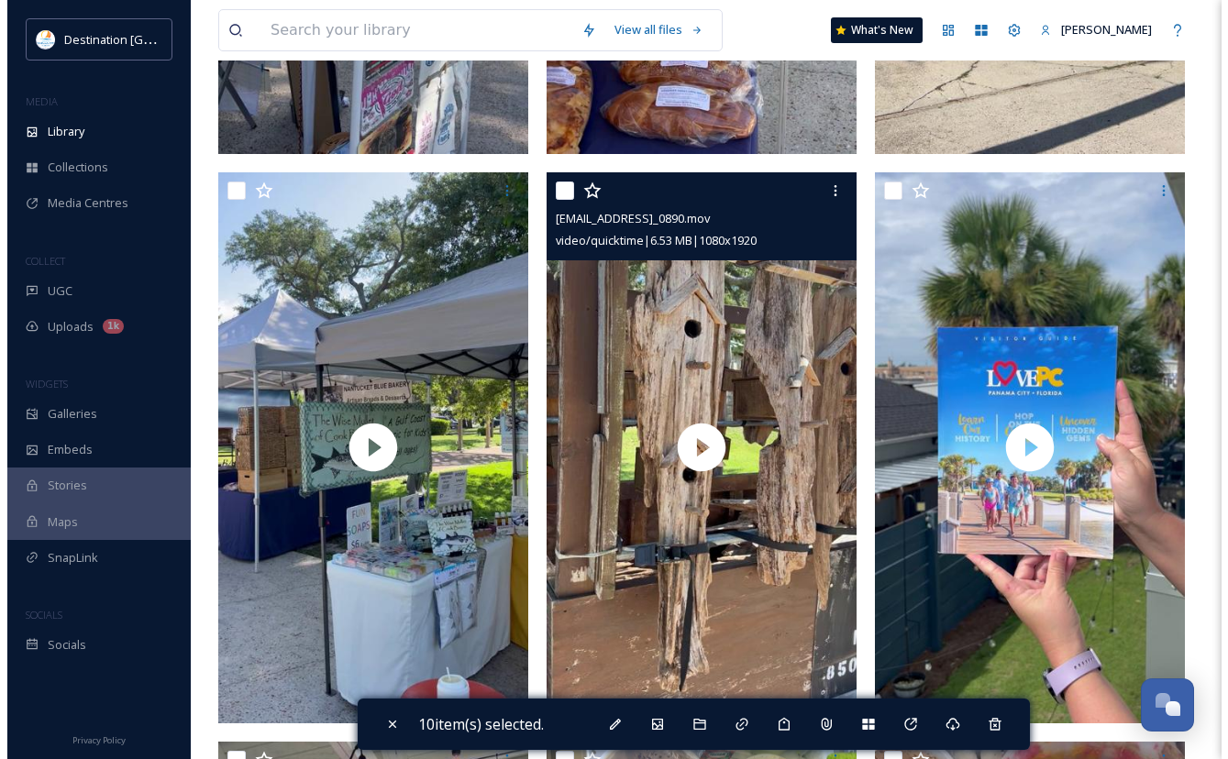
scroll to position [2567, 0]
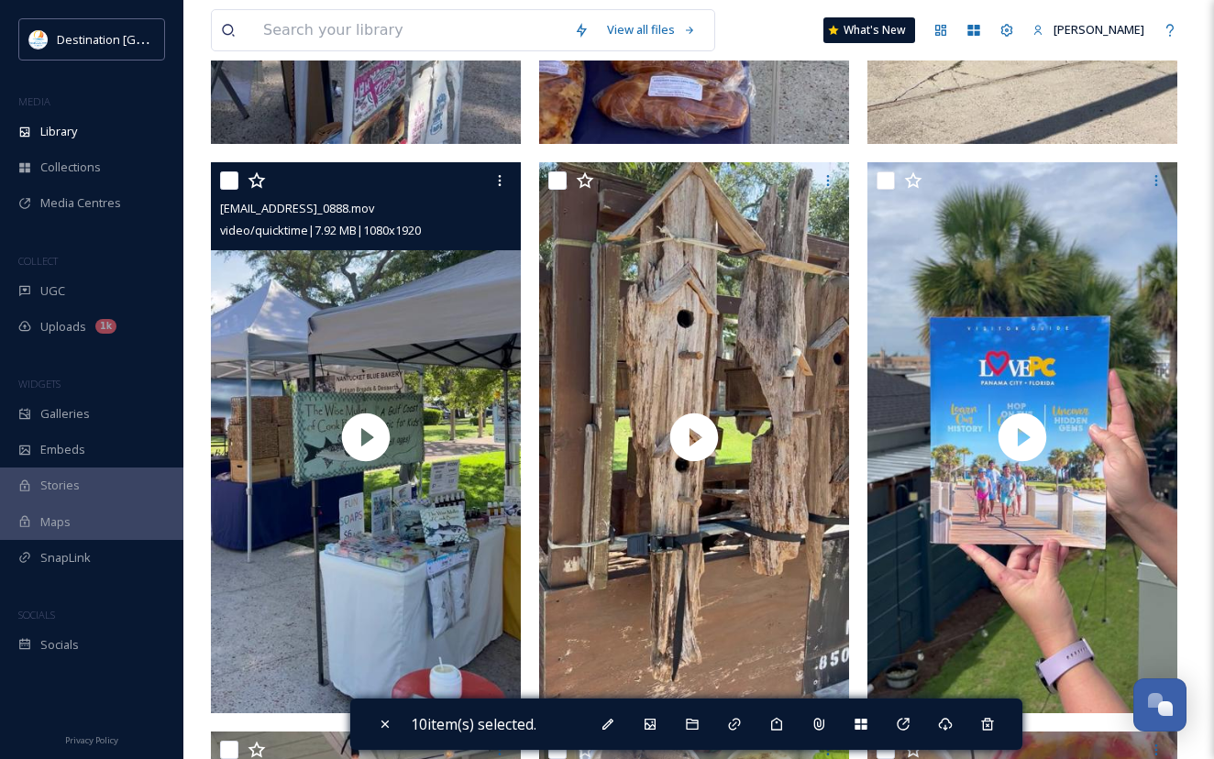
click at [230, 190] on input "checkbox" at bounding box center [229, 180] width 18 height 18
checkbox input "true"
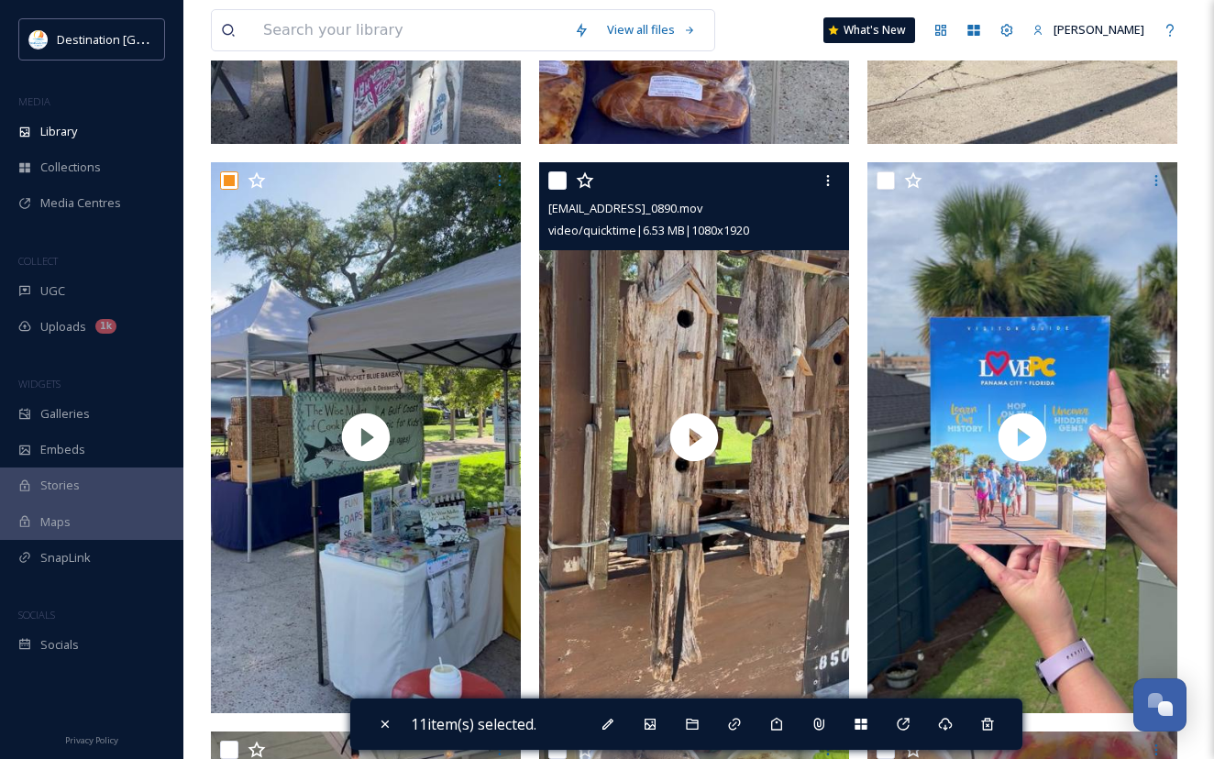
click at [550, 190] on input "checkbox" at bounding box center [557, 180] width 18 height 18
checkbox input "true"
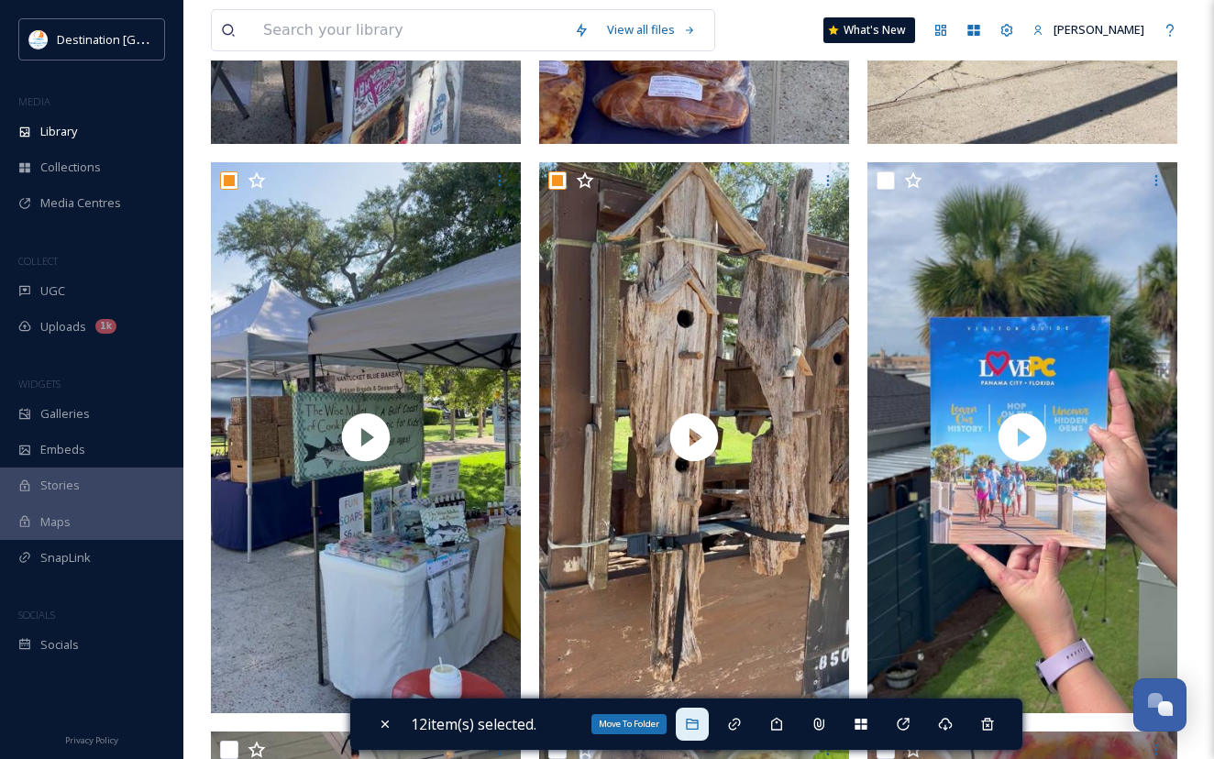
click at [694, 731] on icon at bounding box center [692, 724] width 15 height 15
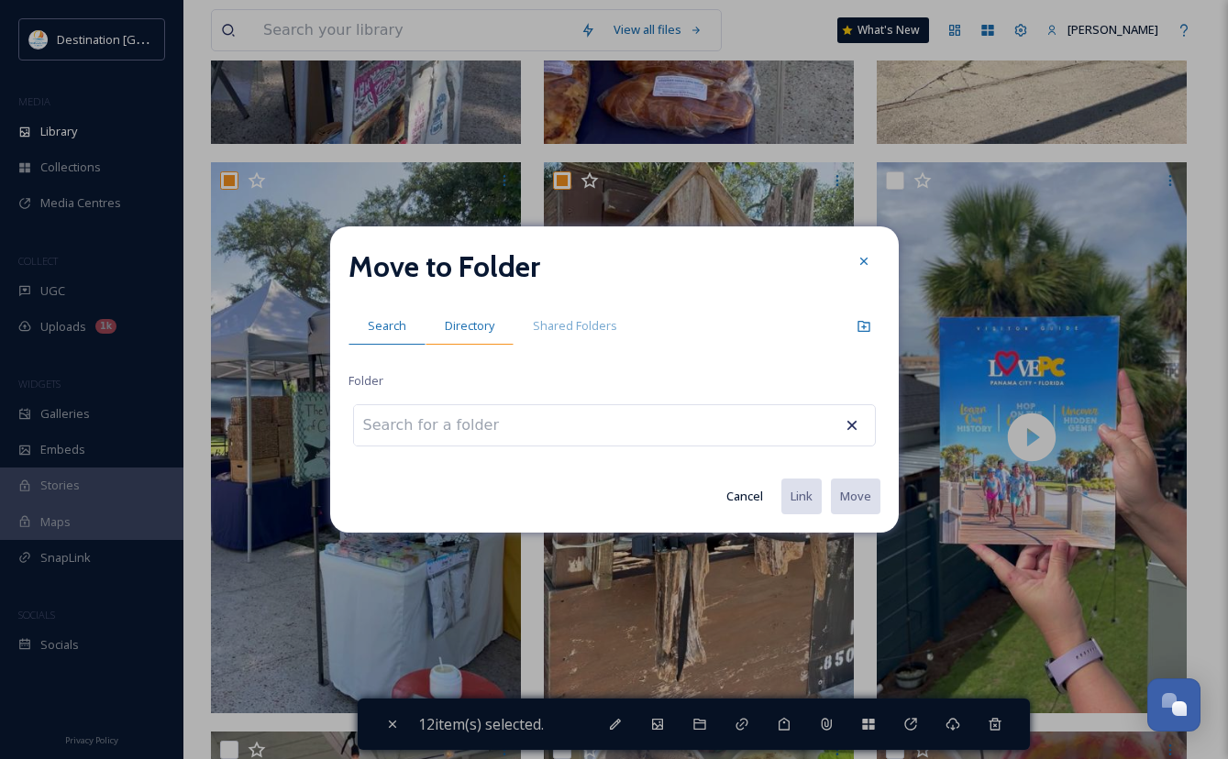
click at [466, 341] on div "Directory" at bounding box center [469, 326] width 88 height 38
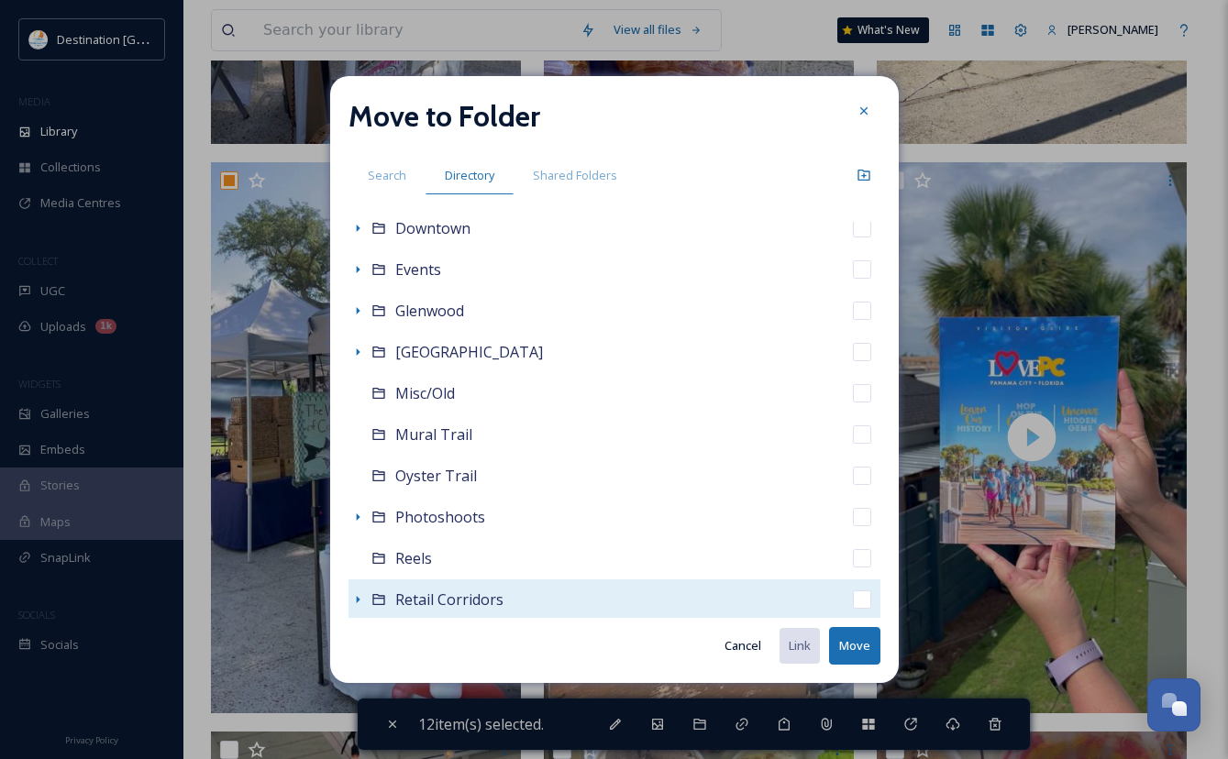
scroll to position [475, 0]
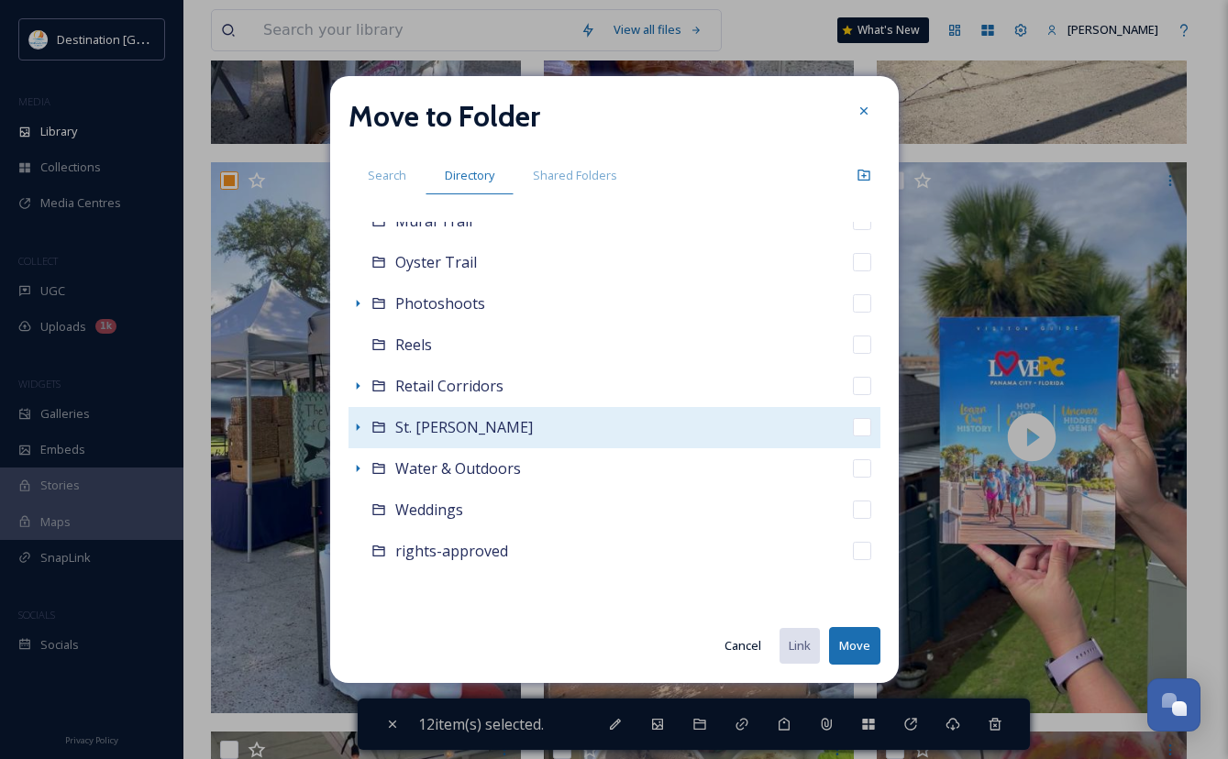
click at [371, 424] on icon at bounding box center [378, 427] width 15 height 15
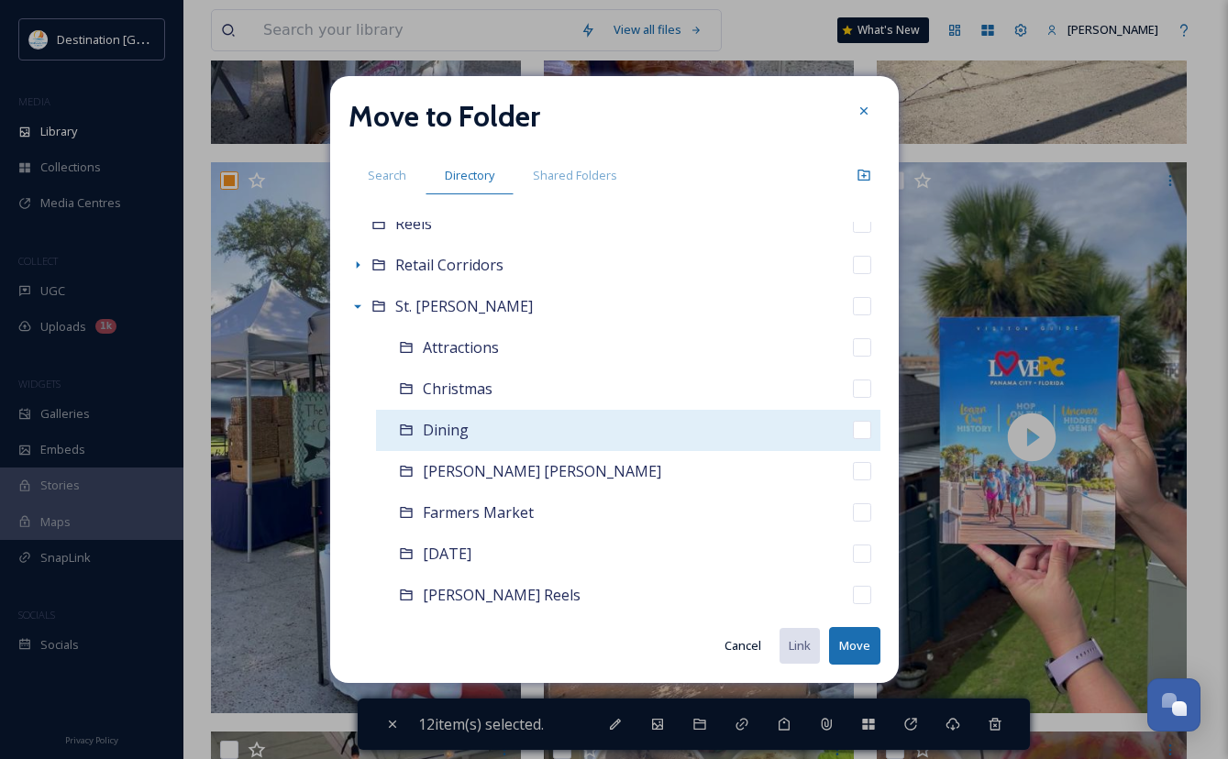
scroll to position [658, 0]
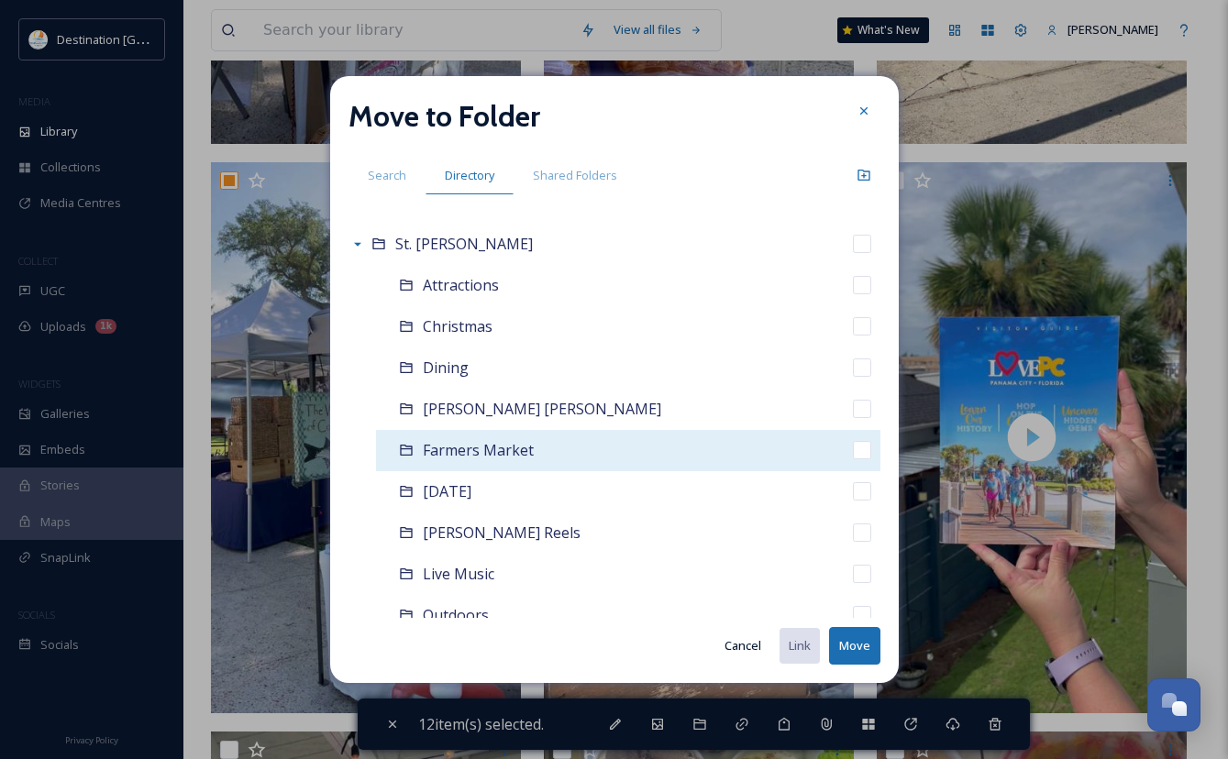
click at [501, 455] on span "Farmers Market" at bounding box center [478, 450] width 111 height 20
checkbox input "false"
checkbox input "true"
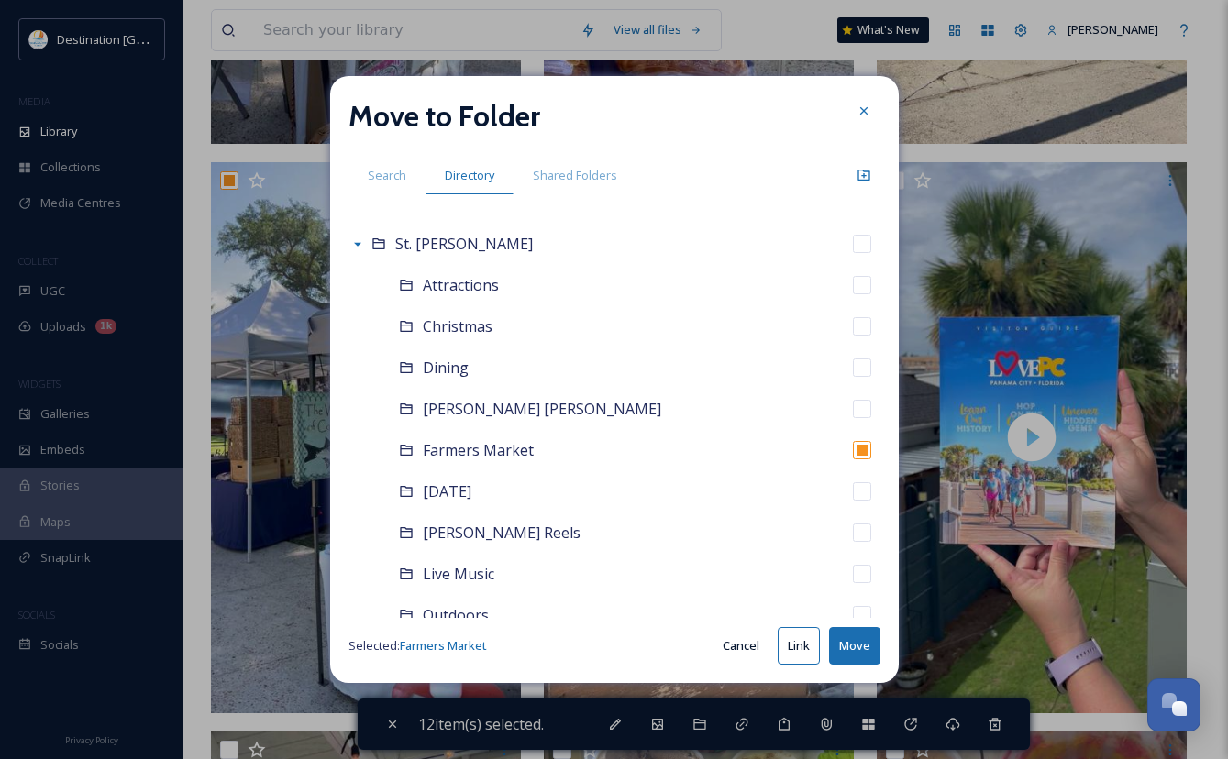
click at [865, 647] on button "Move" at bounding box center [854, 646] width 51 height 38
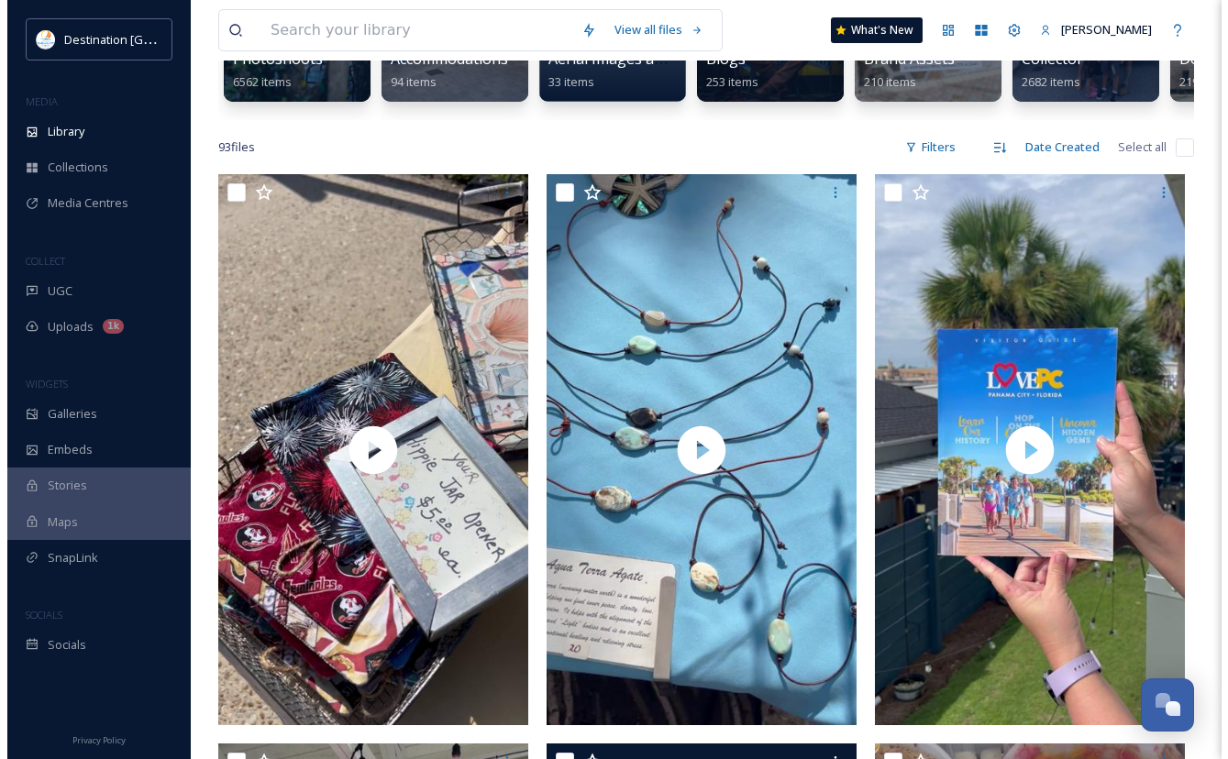
scroll to position [275, 0]
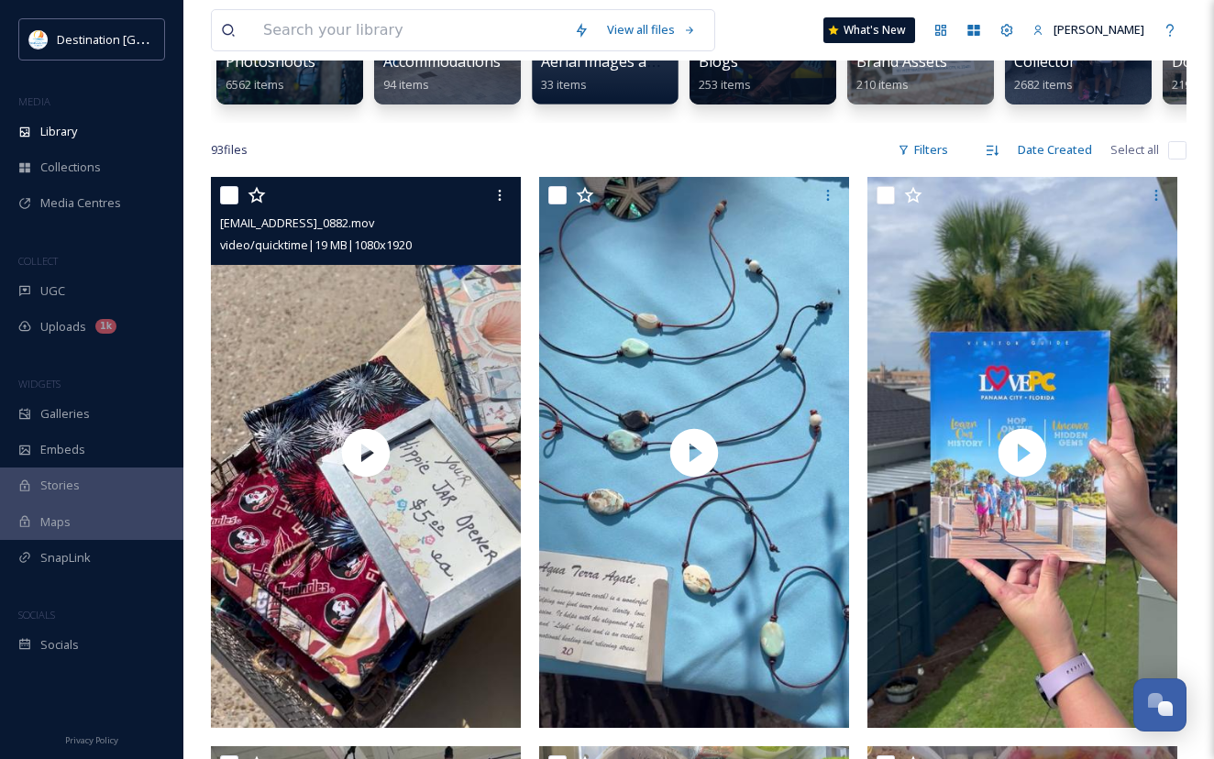
click at [230, 204] on input "checkbox" at bounding box center [229, 195] width 18 height 18
checkbox input "true"
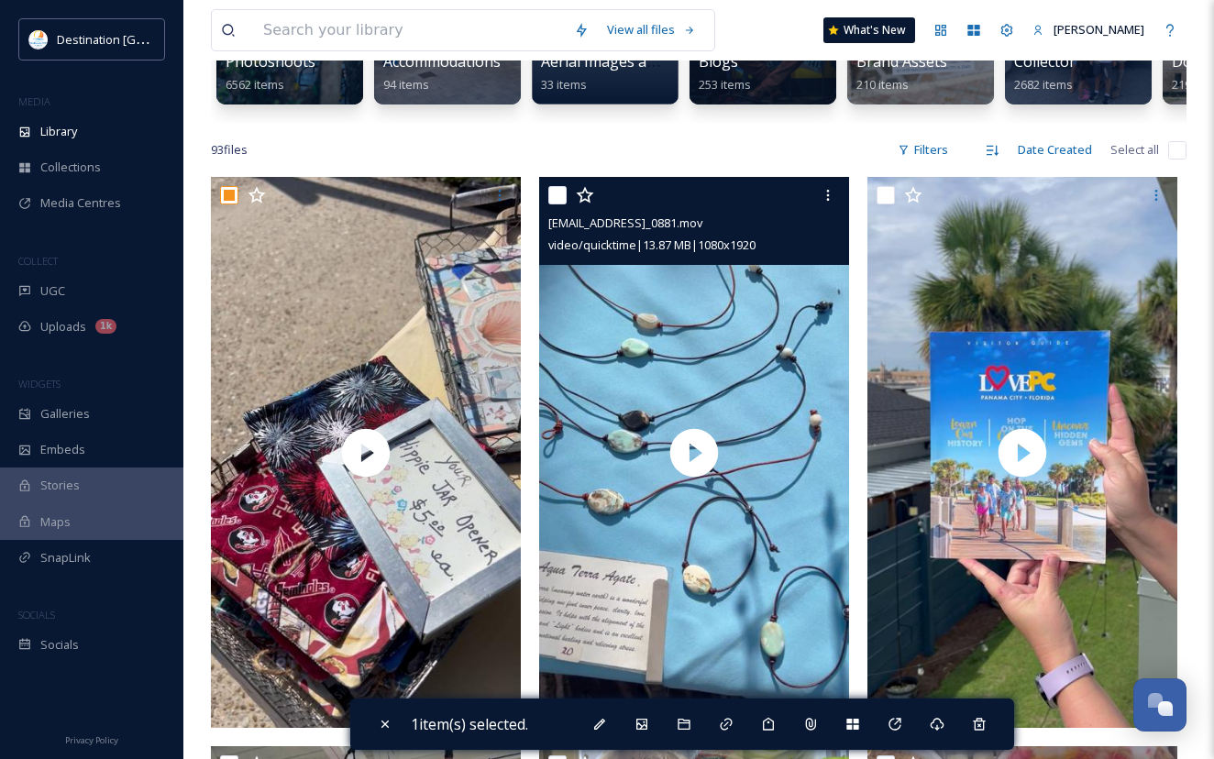
click at [558, 204] on input "checkbox" at bounding box center [557, 195] width 18 height 18
checkbox input "true"
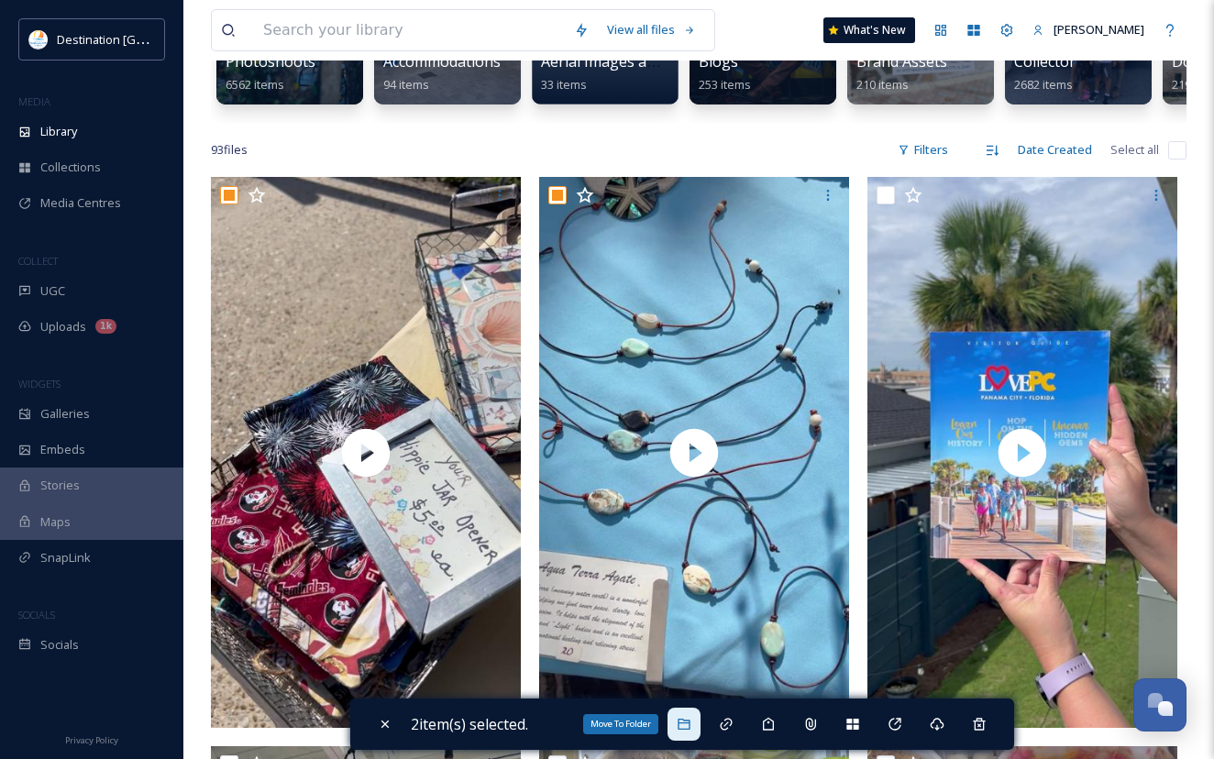
click at [700, 723] on div "Move To Folder" at bounding box center [683, 724] width 33 height 33
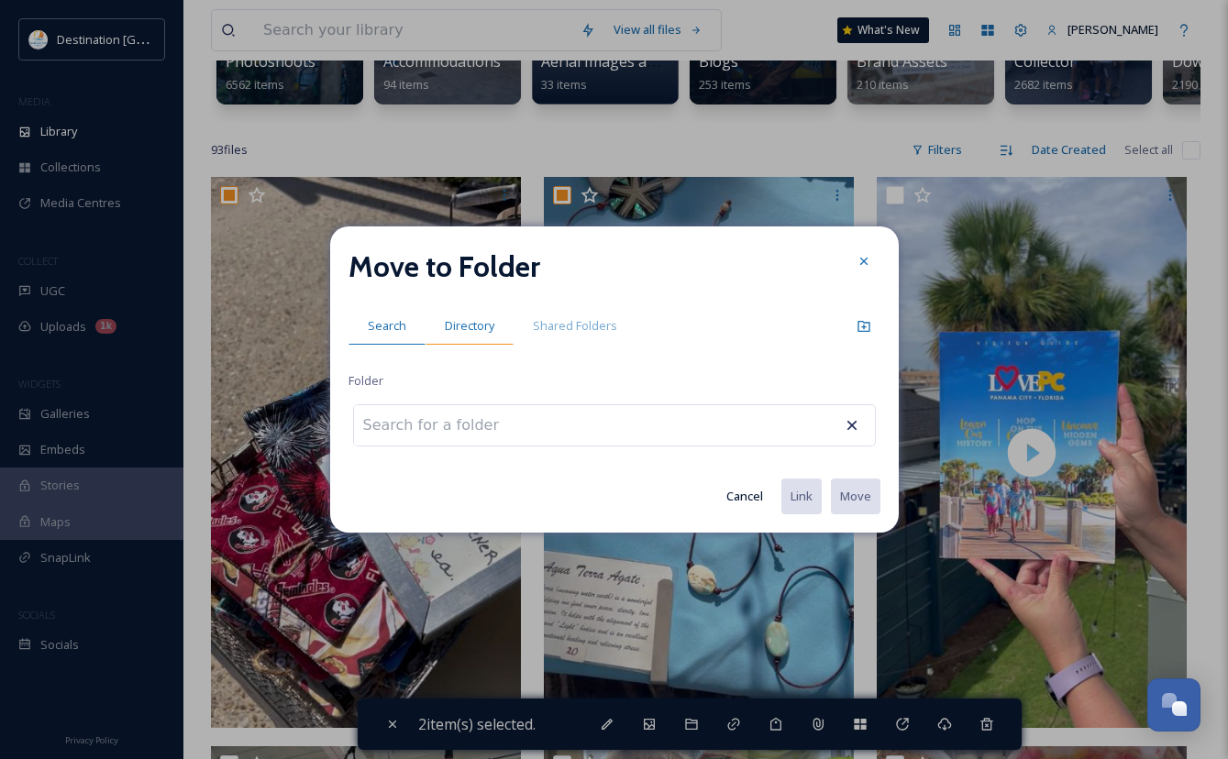
click at [478, 332] on span "Directory" at bounding box center [470, 325] width 50 height 17
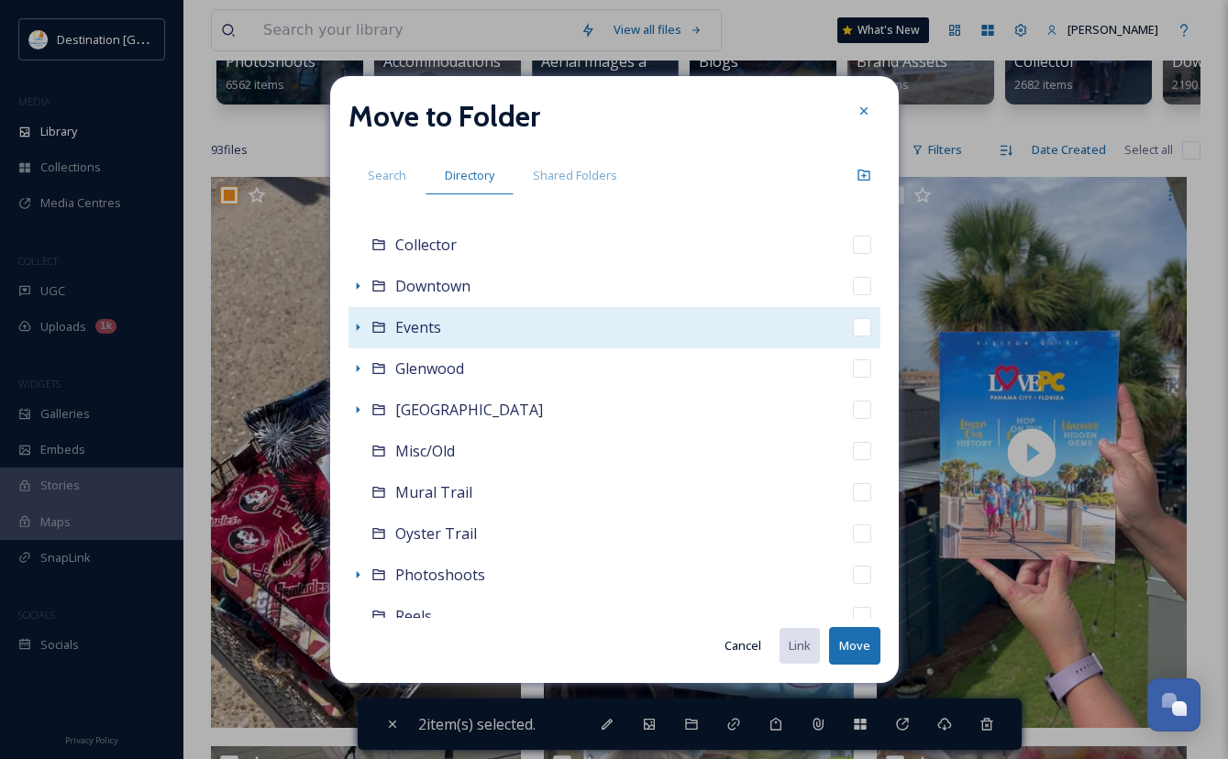
scroll to position [367, 0]
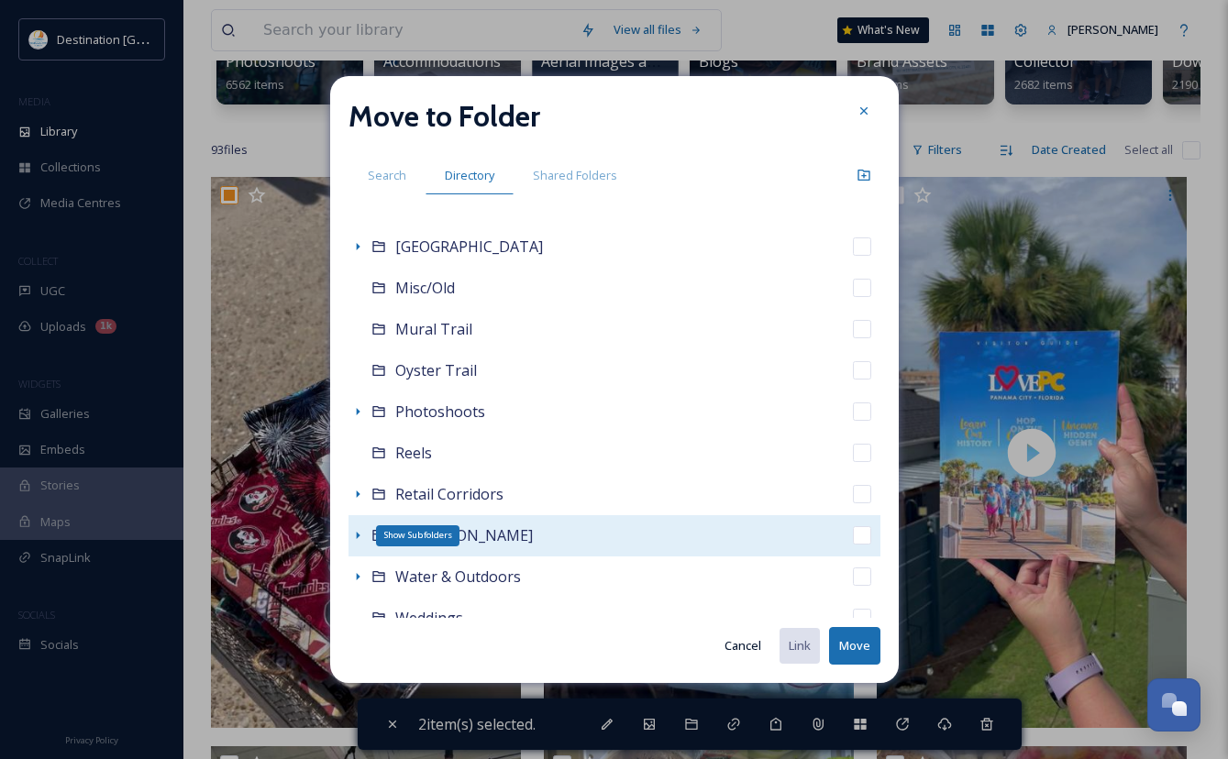
click at [355, 534] on icon at bounding box center [357, 535] width 15 height 15
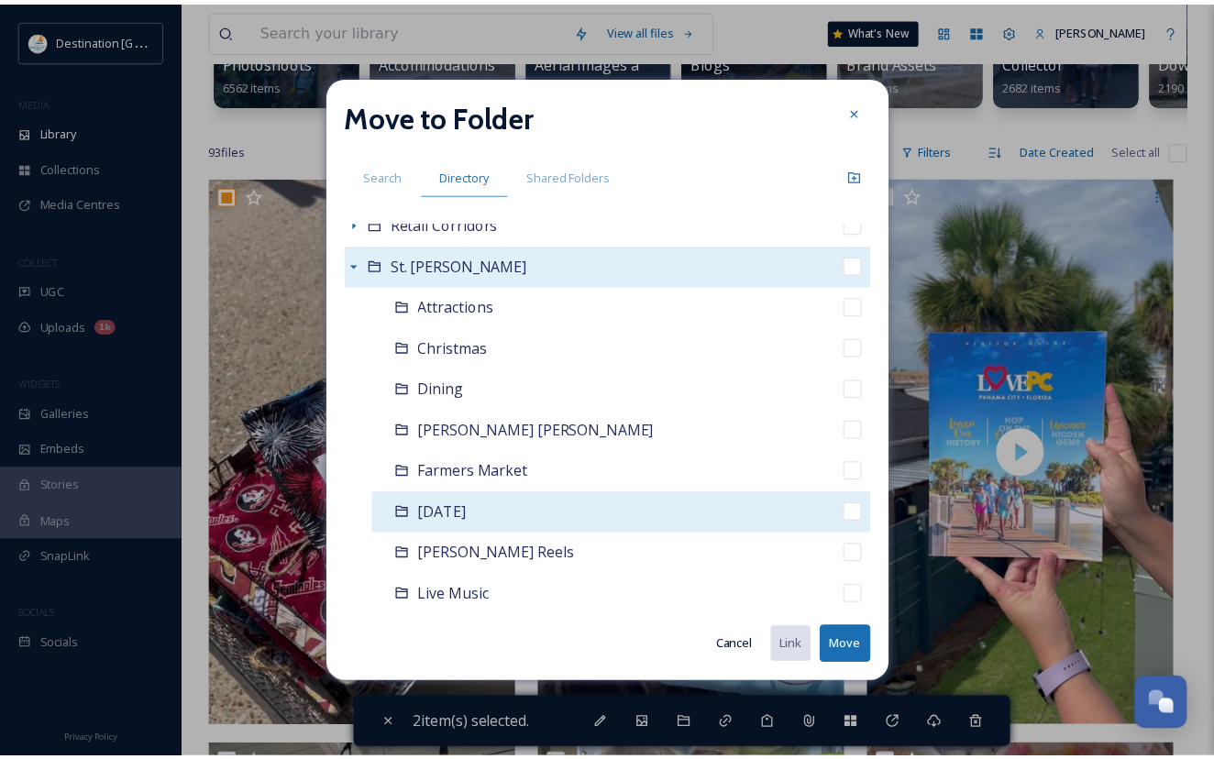
scroll to position [825, 0]
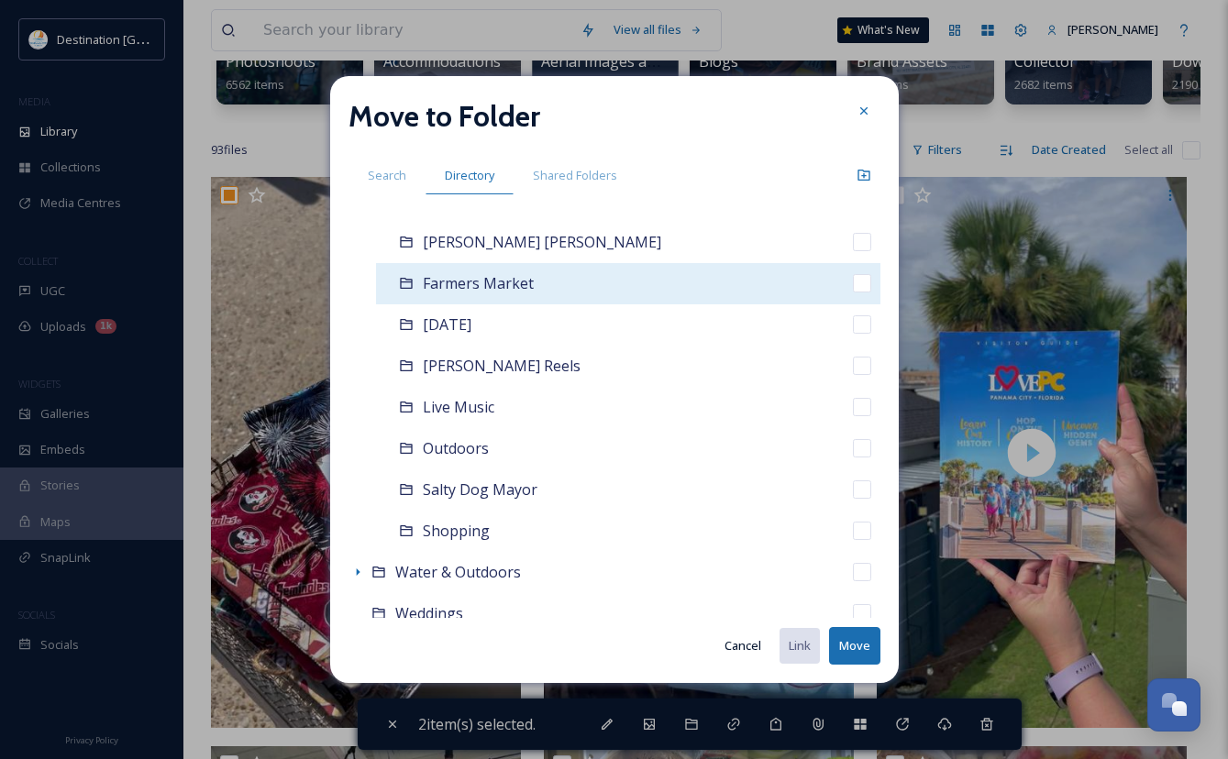
click at [490, 273] on span "Farmers Market" at bounding box center [478, 283] width 111 height 20
checkbox input "false"
checkbox input "true"
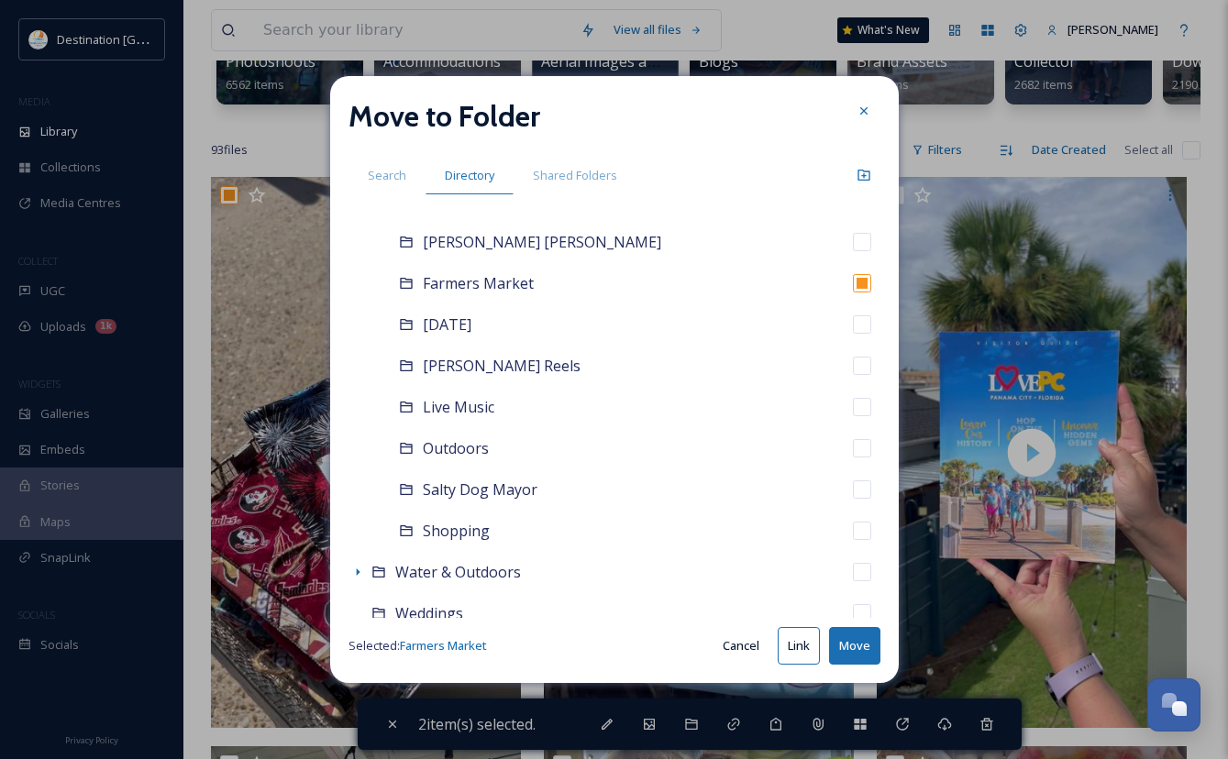
click at [849, 640] on button "Move" at bounding box center [854, 646] width 51 height 38
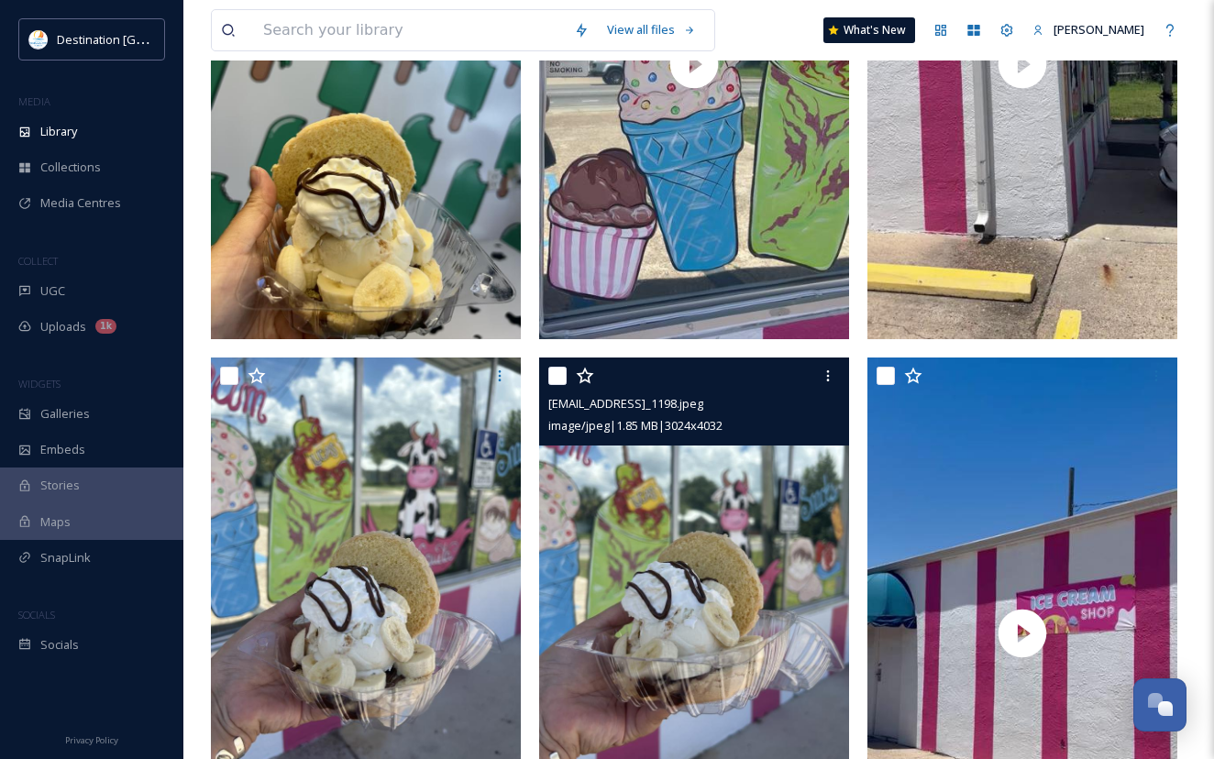
scroll to position [2934, 0]
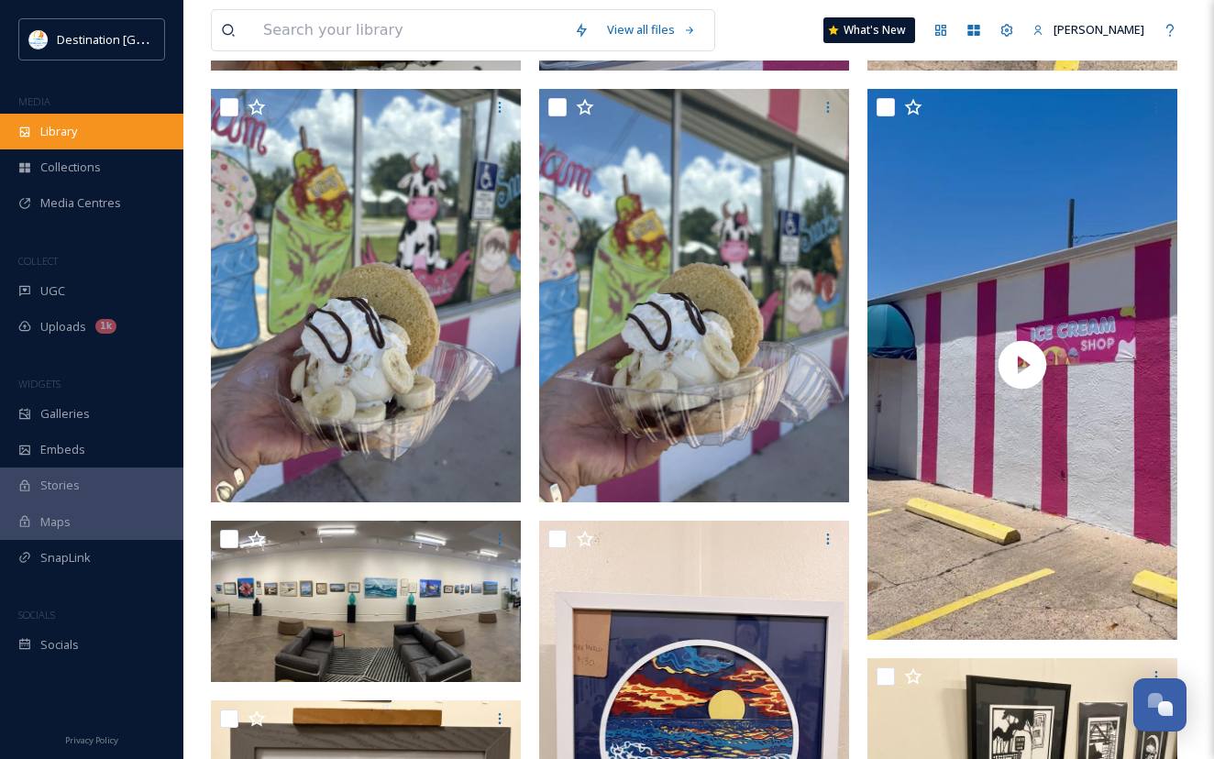
click at [62, 131] on span "Library" at bounding box center [58, 131] width 37 height 17
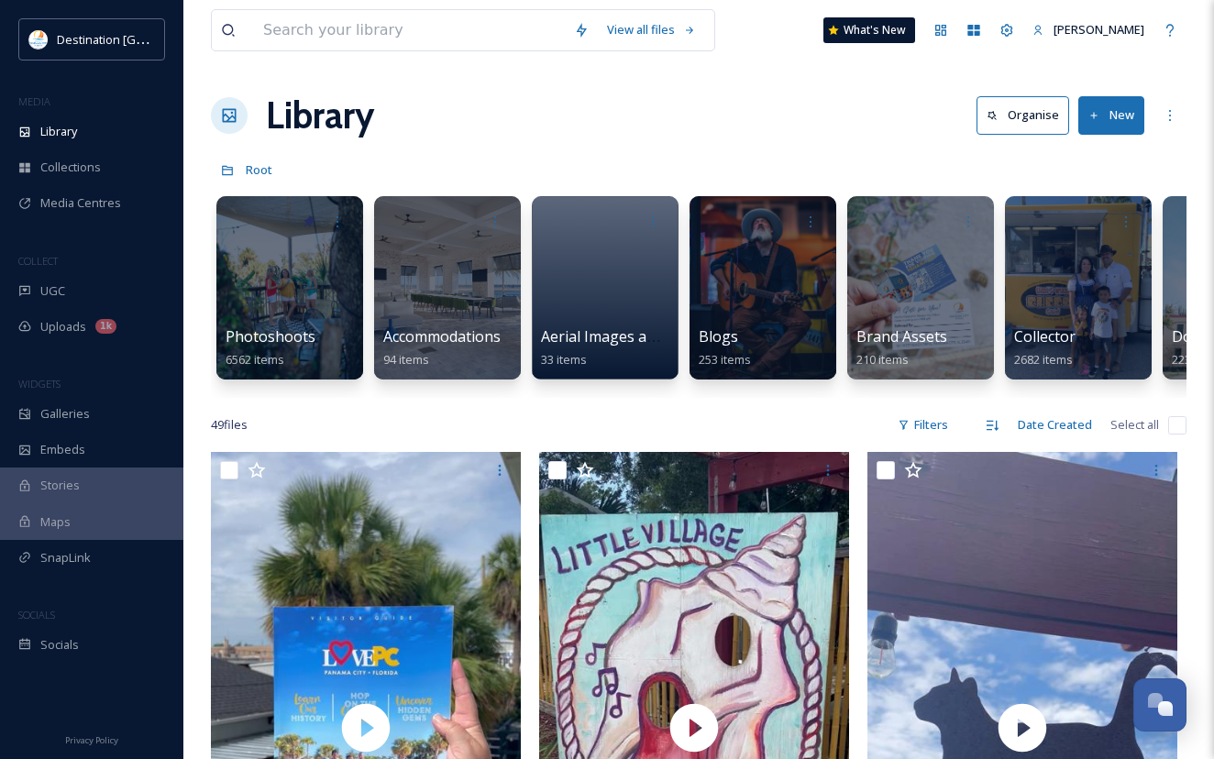
scroll to position [0, 853]
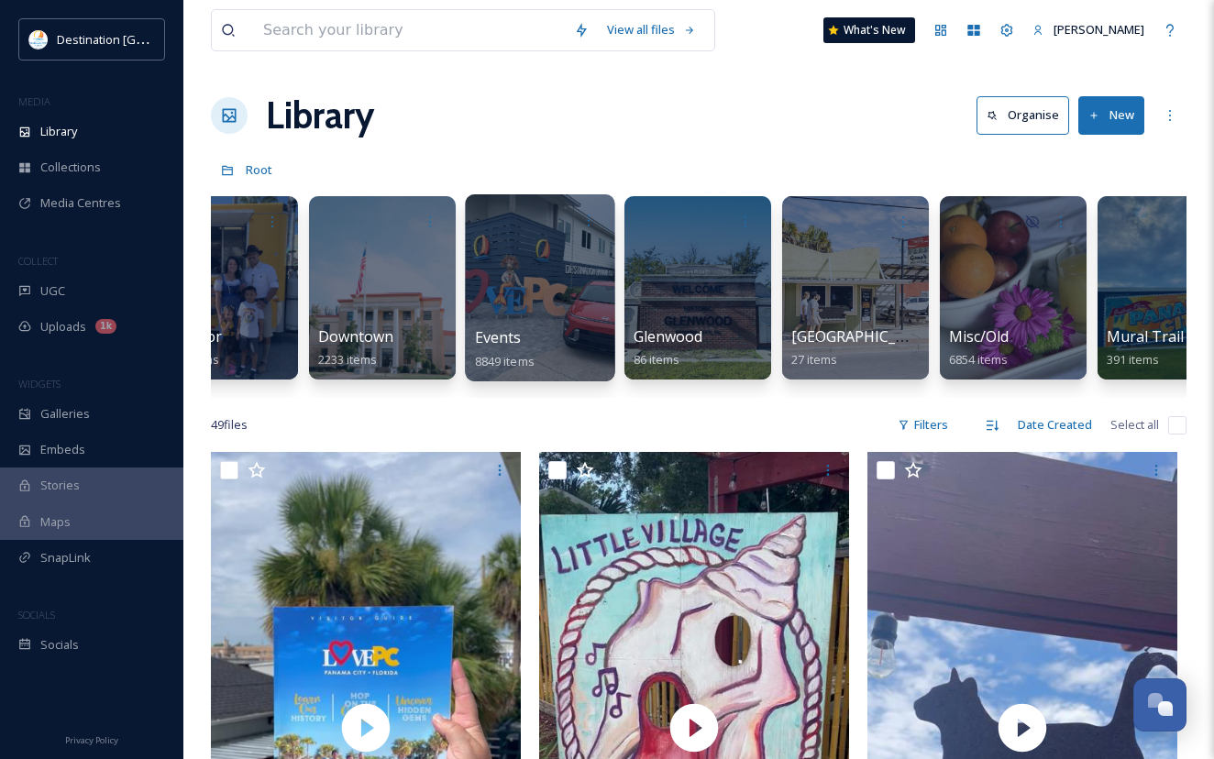
click at [520, 321] on div at bounding box center [539, 287] width 149 height 187
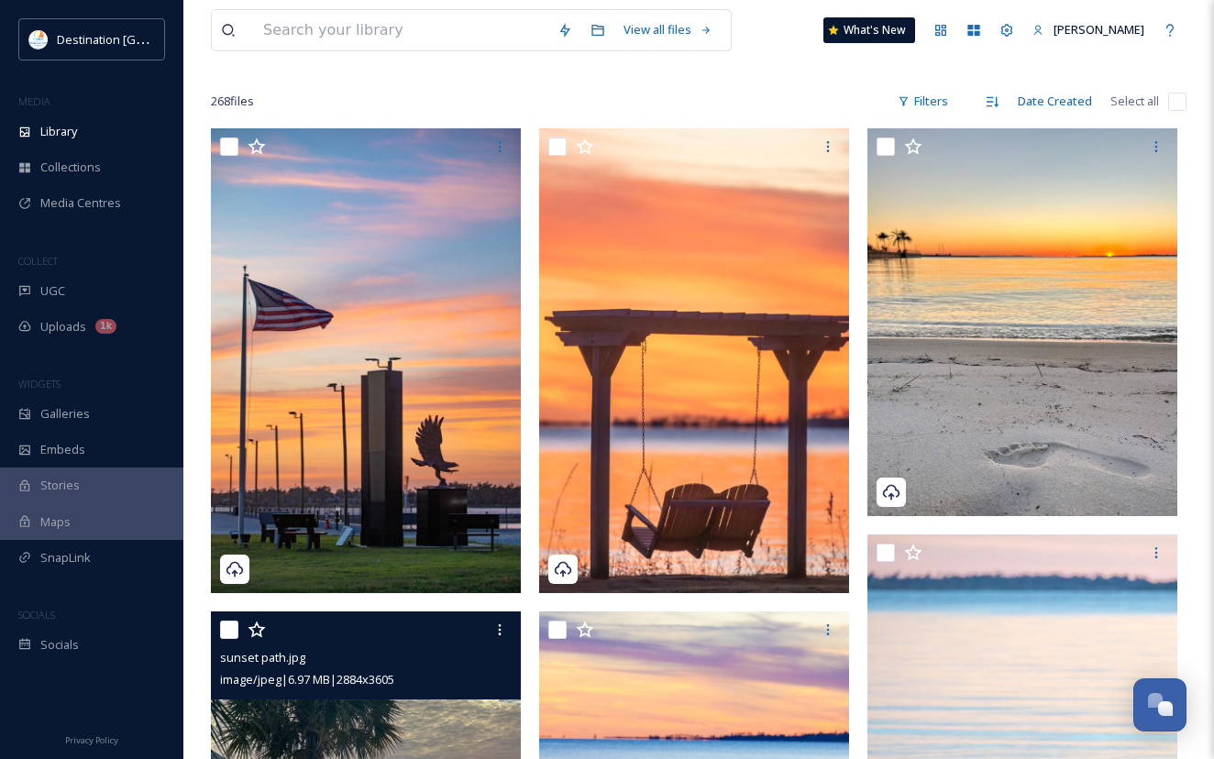
scroll to position [458, 0]
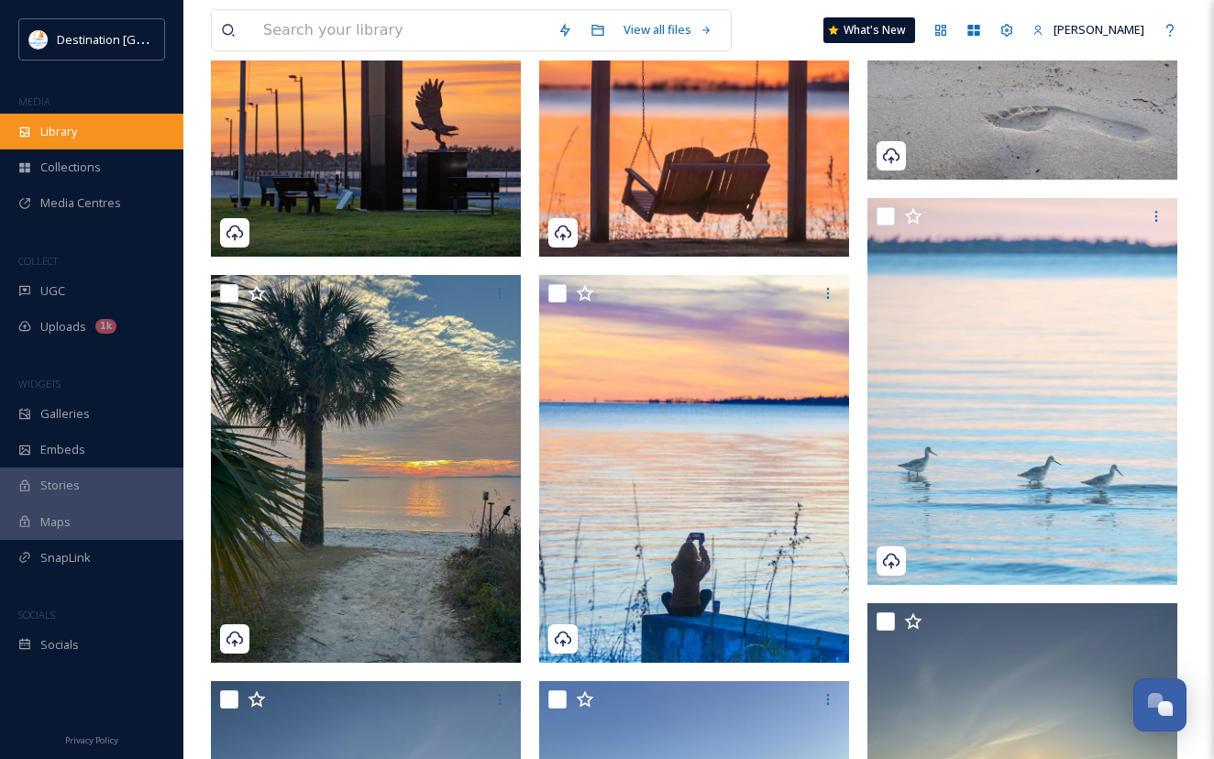
click at [84, 139] on div "Library" at bounding box center [91, 132] width 183 height 36
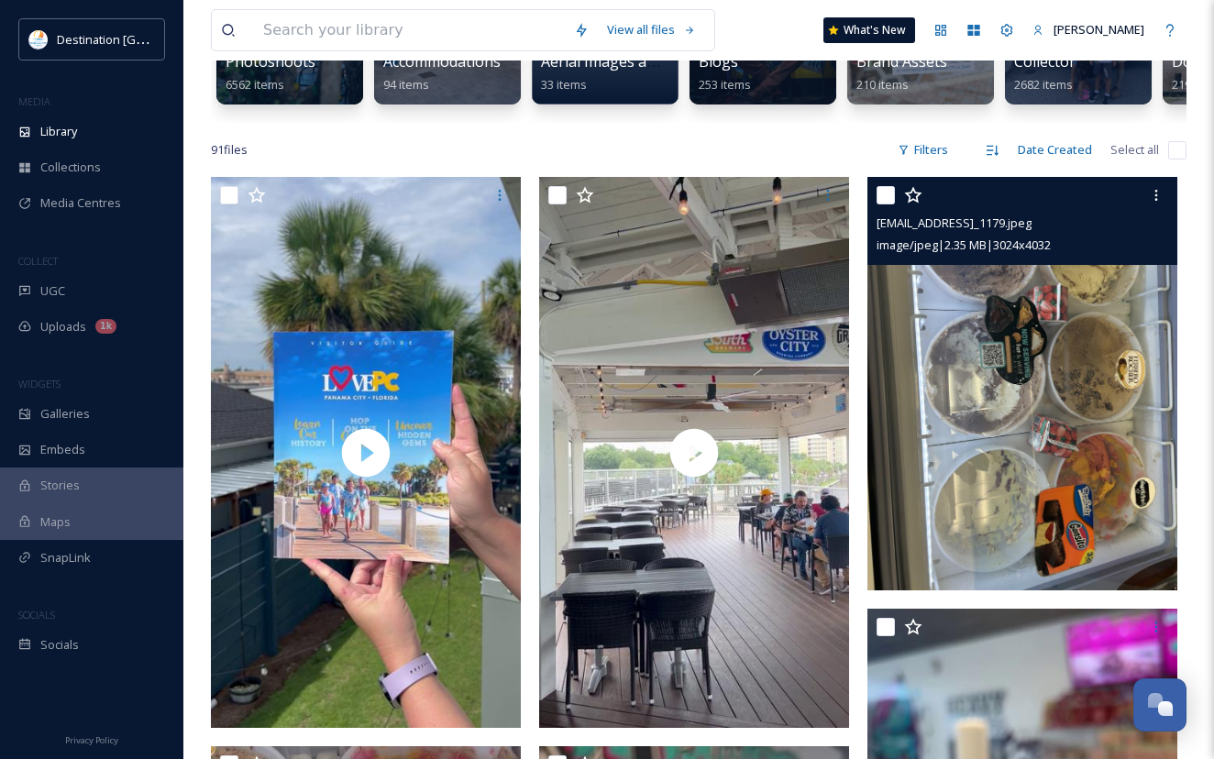
click at [886, 204] on input "checkbox" at bounding box center [885, 195] width 18 height 18
checkbox input "true"
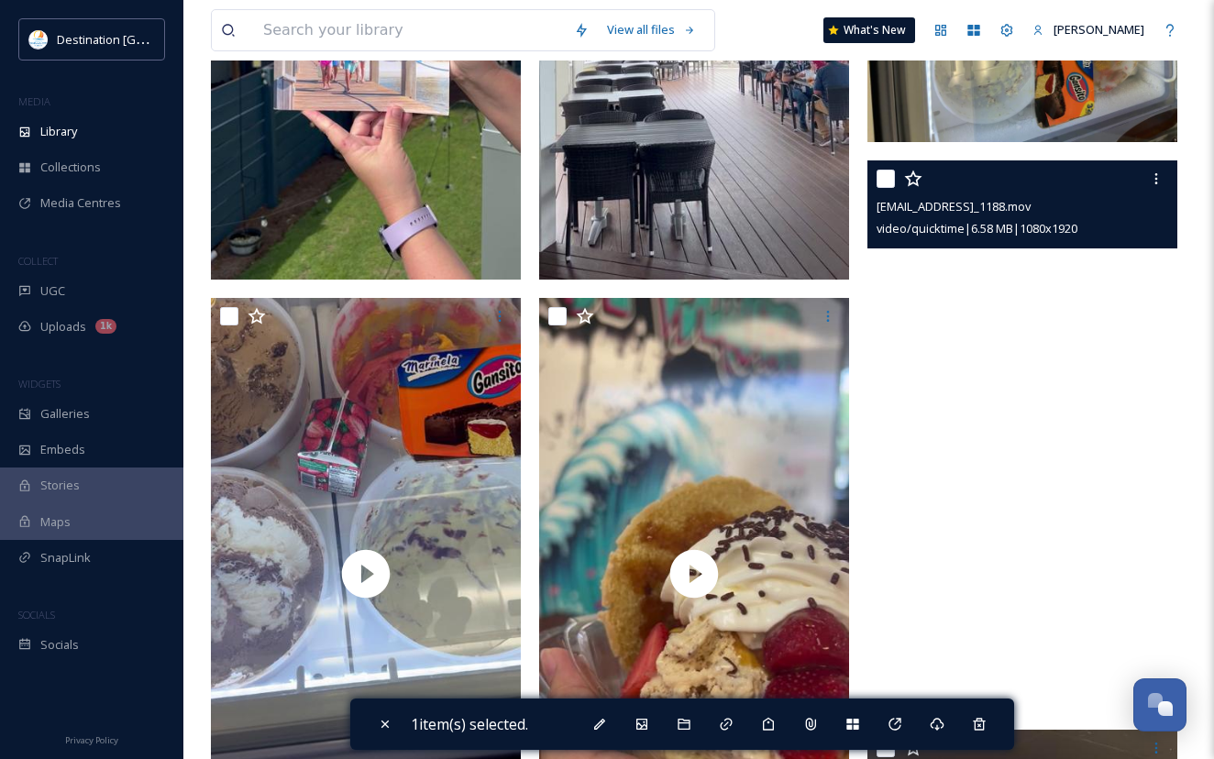
scroll to position [733, 0]
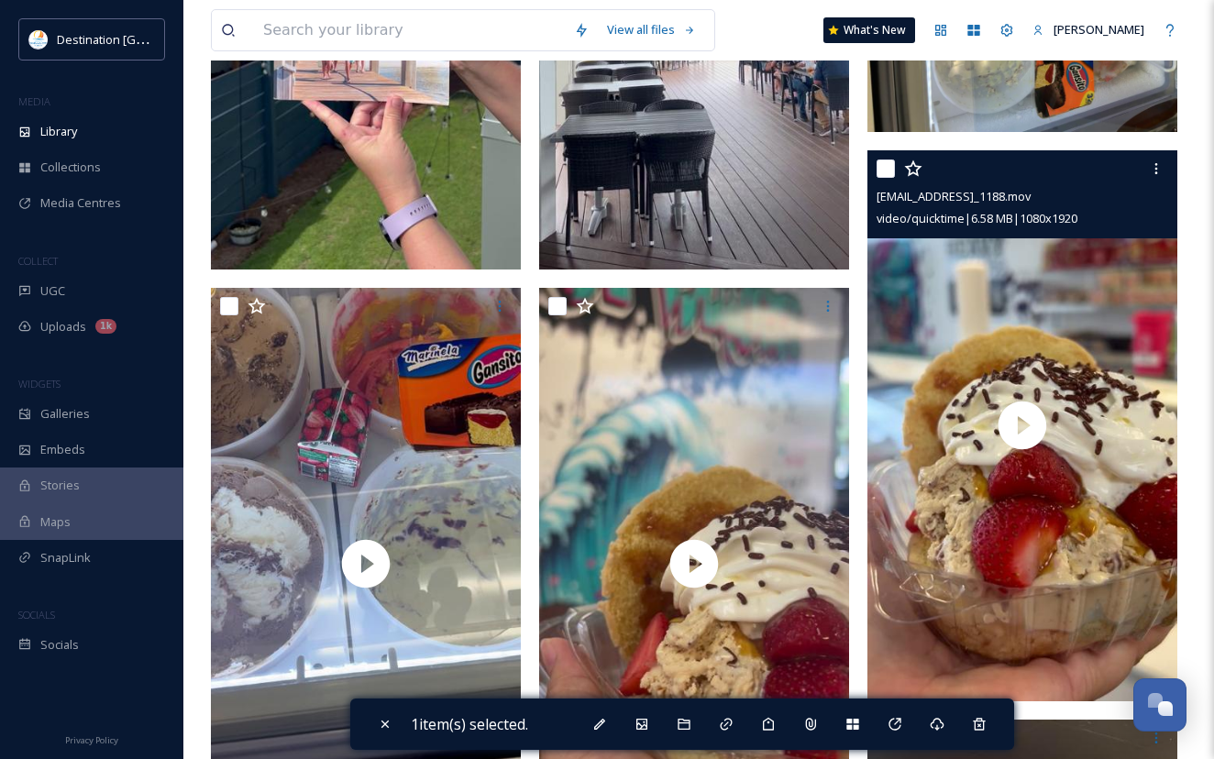
click at [892, 178] on input "checkbox" at bounding box center [885, 169] width 18 height 18
checkbox input "true"
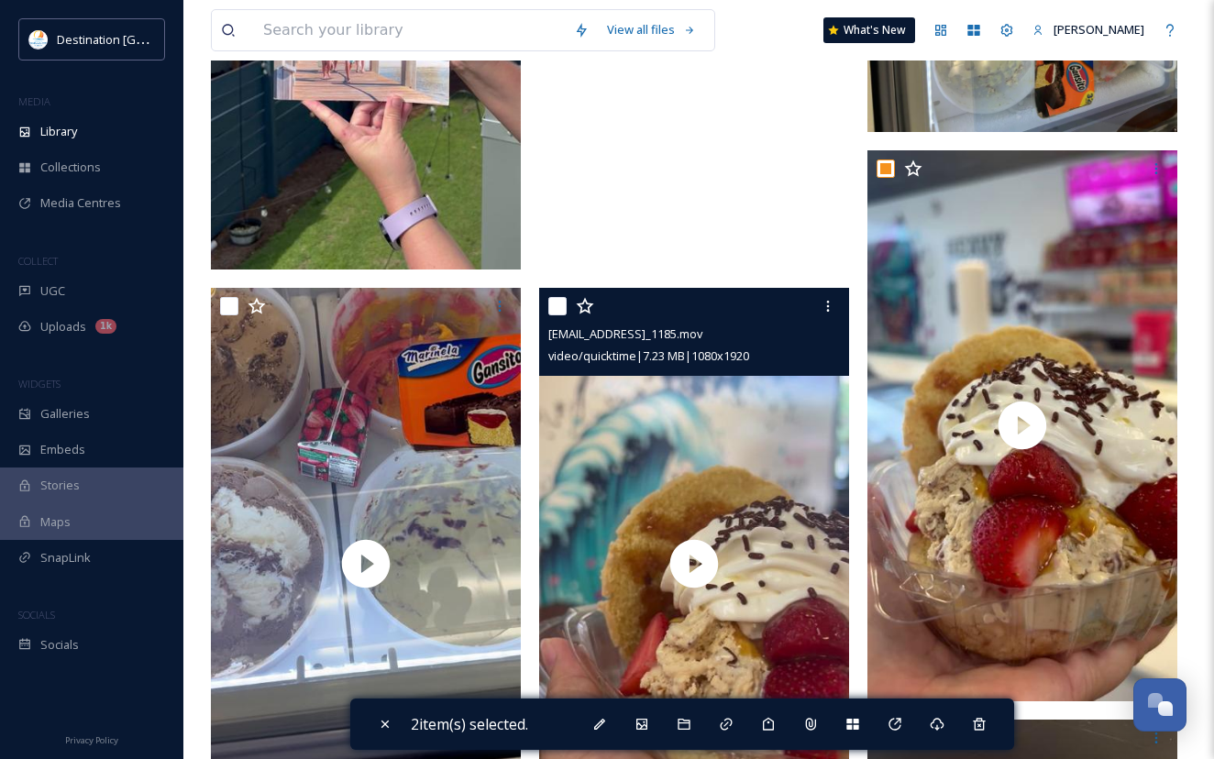
click at [551, 315] on input "checkbox" at bounding box center [557, 306] width 18 height 18
checkbox input "true"
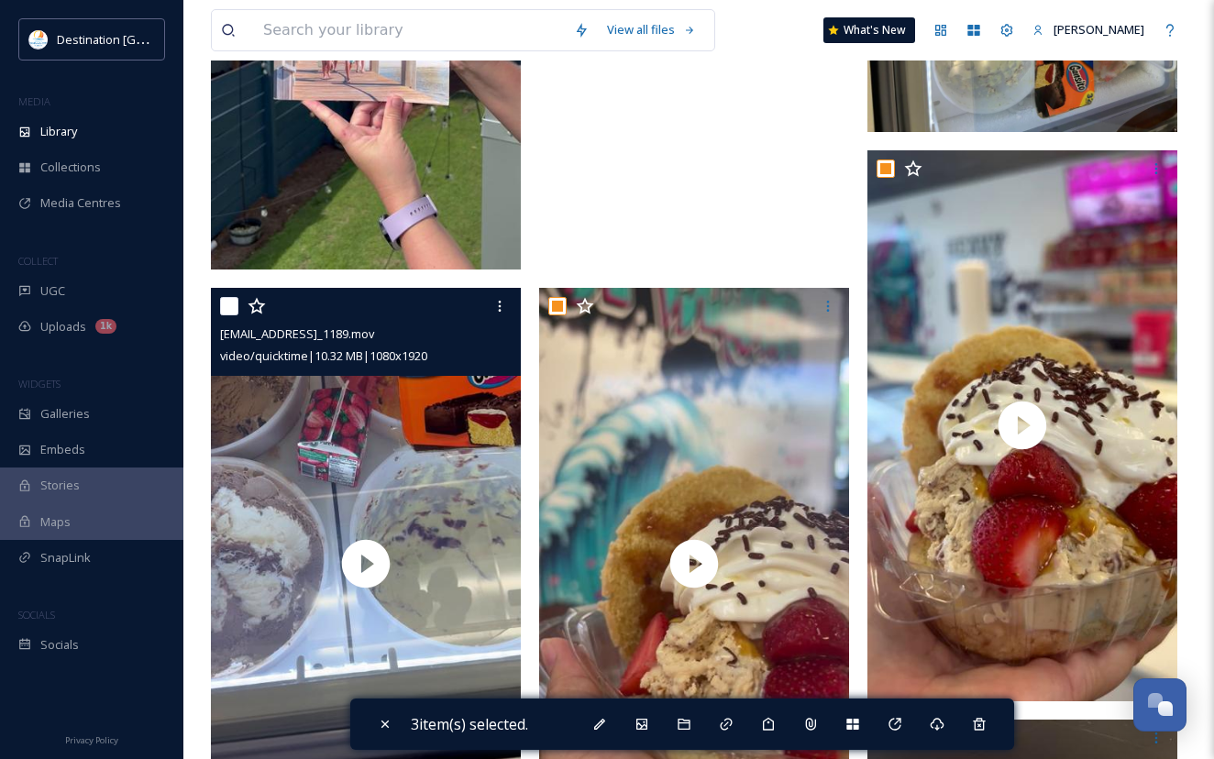
click at [228, 315] on input "checkbox" at bounding box center [229, 306] width 18 height 18
checkbox input "true"
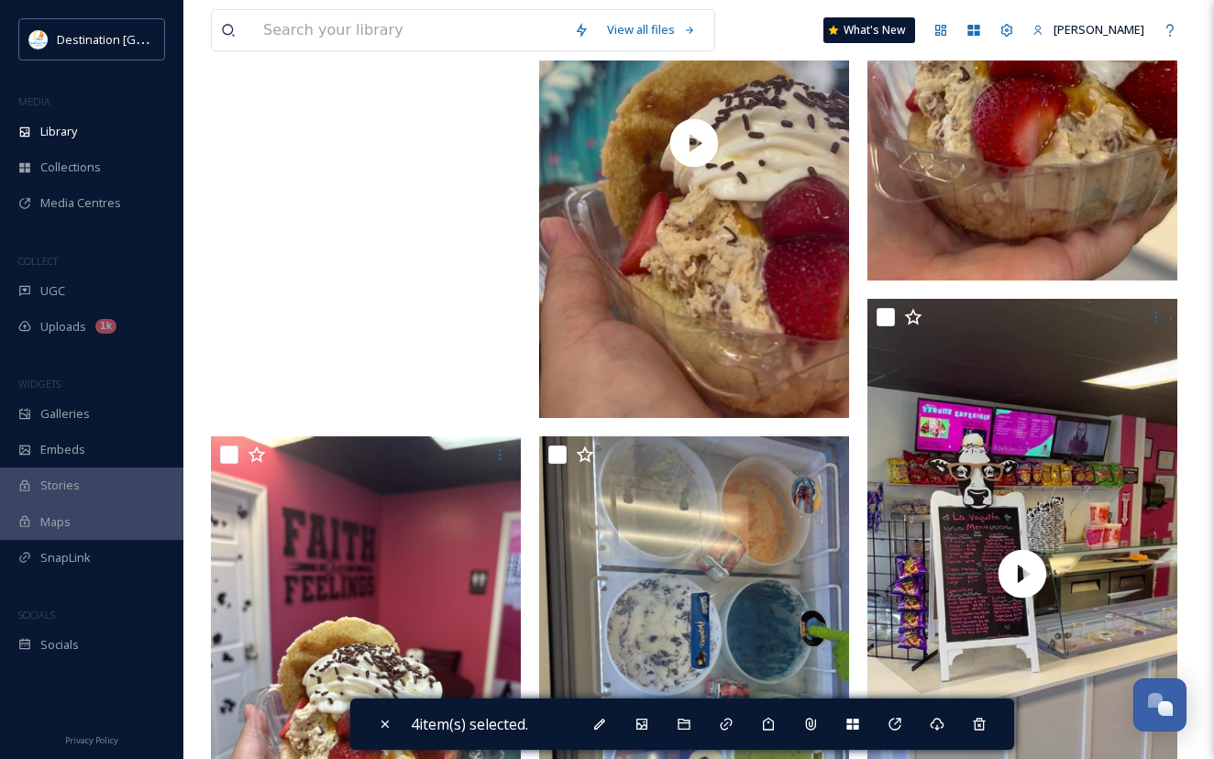
scroll to position [1283, 0]
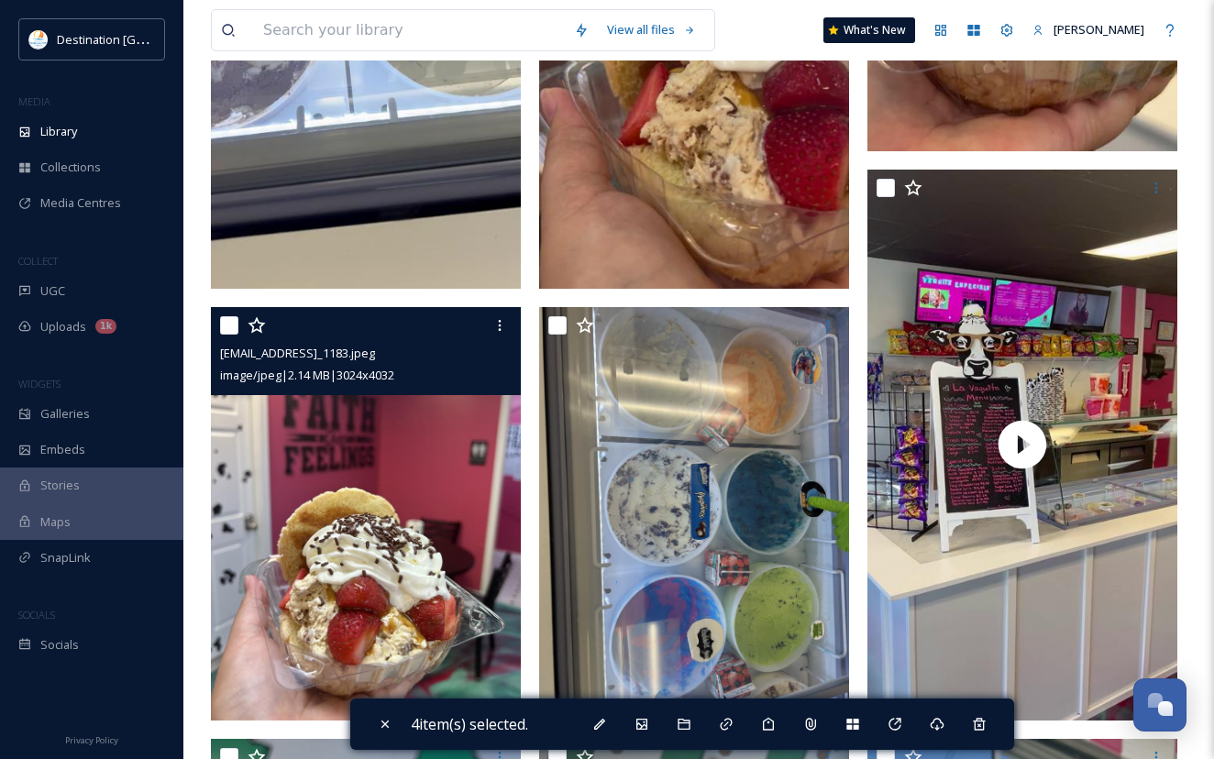
click at [231, 335] on input "checkbox" at bounding box center [229, 325] width 18 height 18
checkbox input "true"
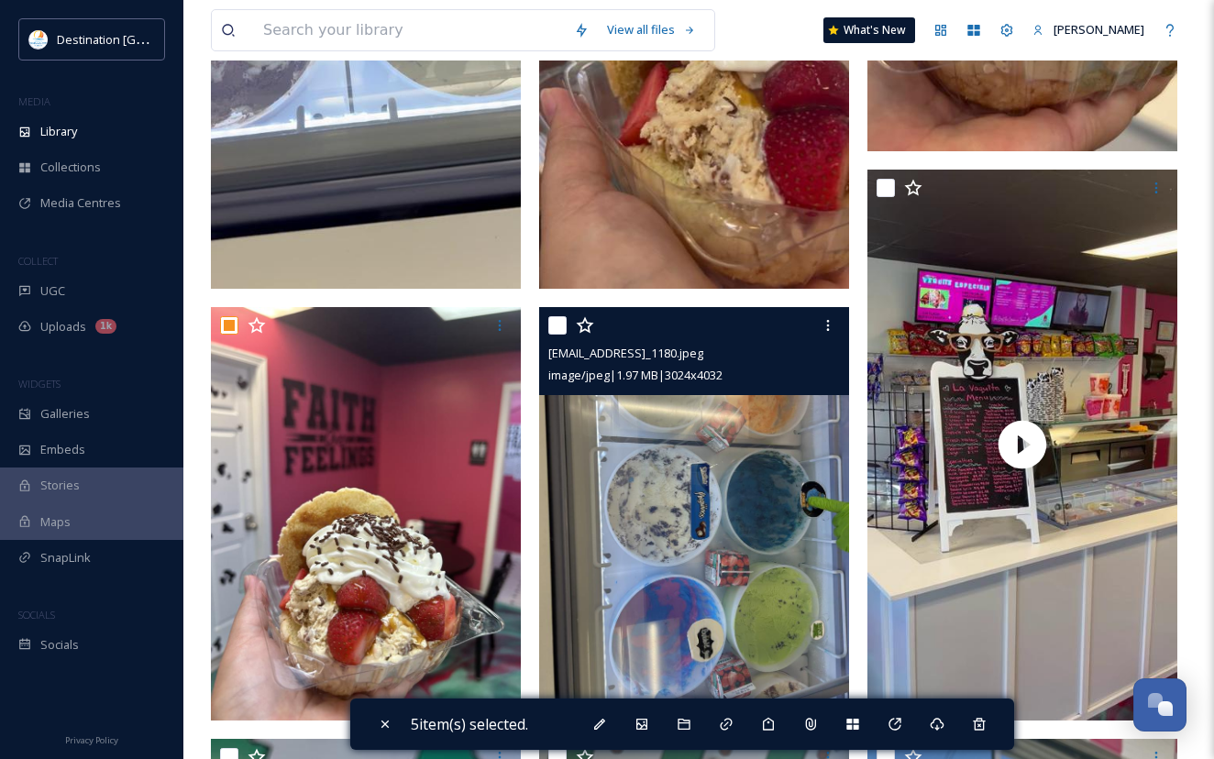
click at [564, 335] on input "checkbox" at bounding box center [557, 325] width 18 height 18
checkbox input "true"
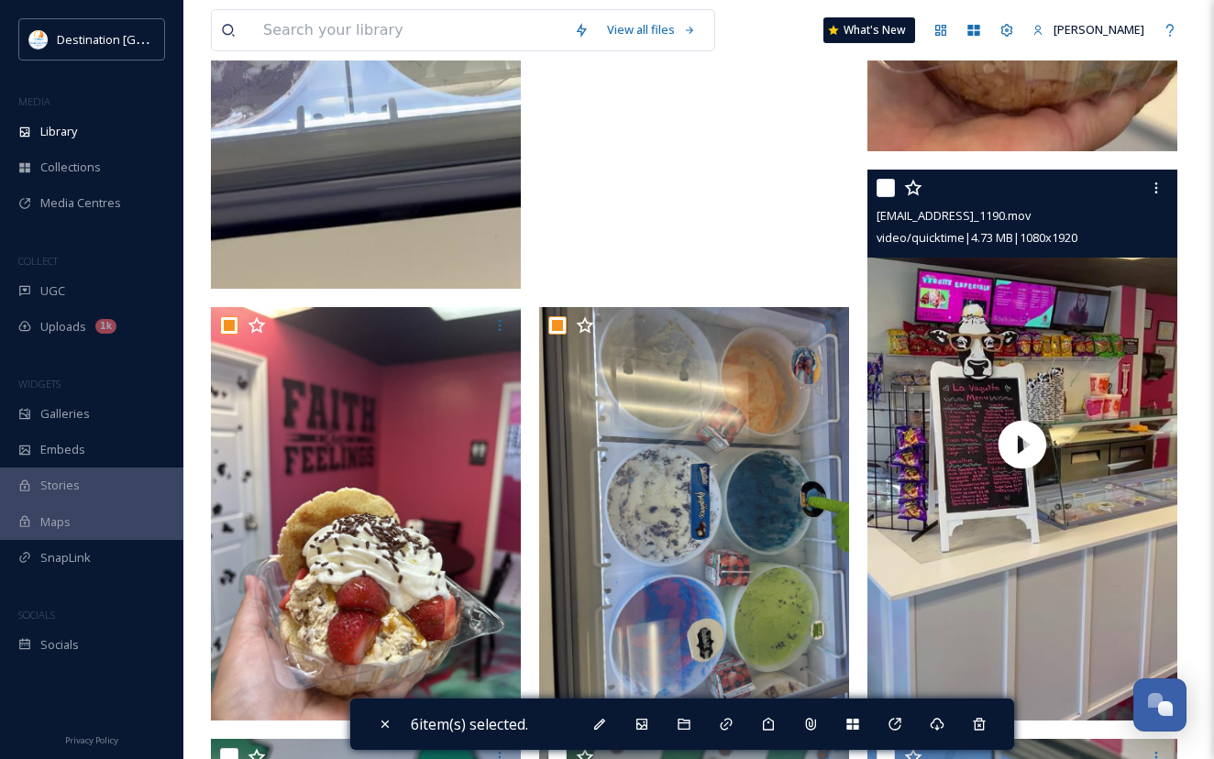
click at [884, 197] on input "checkbox" at bounding box center [885, 188] width 18 height 18
checkbox input "true"
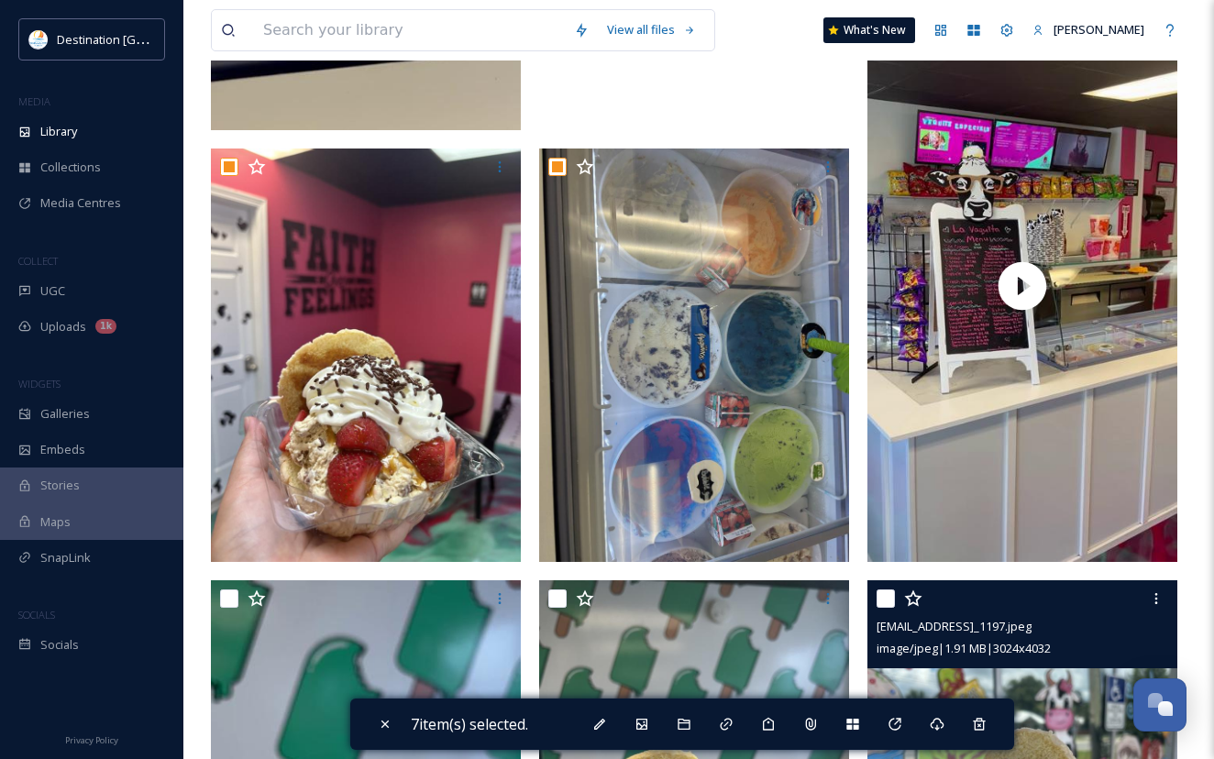
scroll to position [1833, 0]
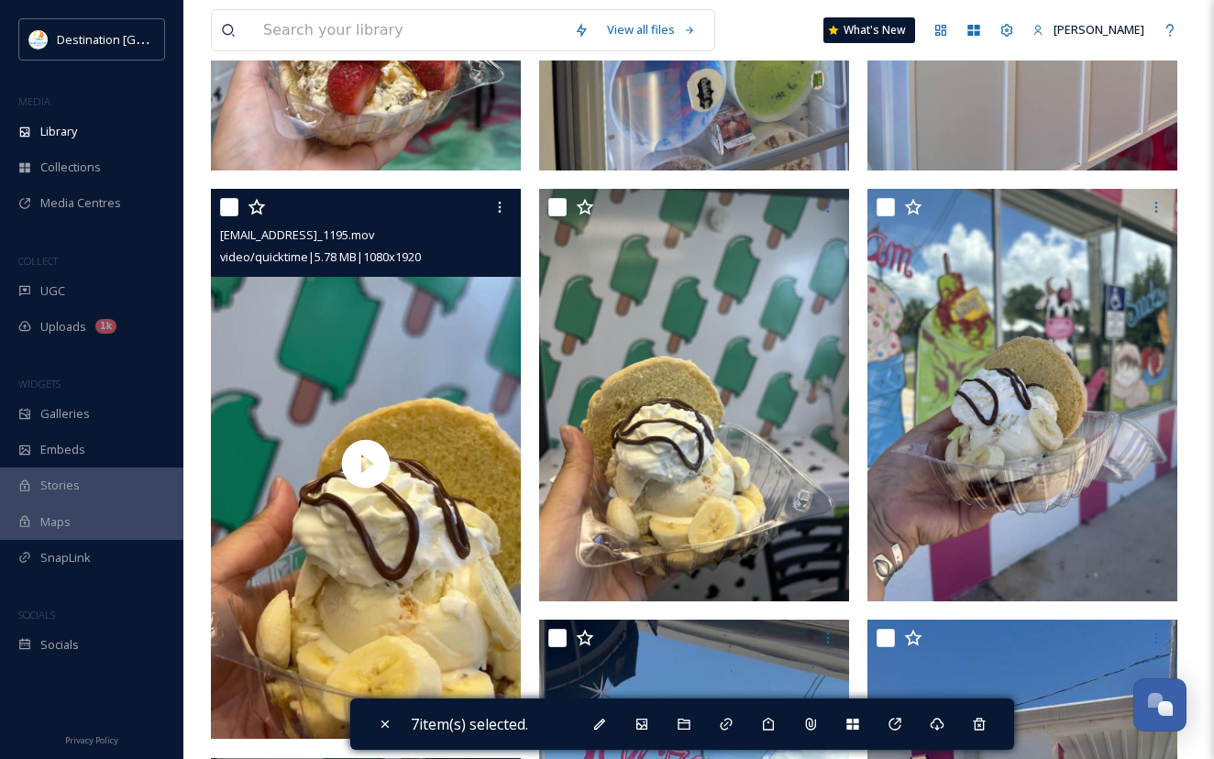
click at [240, 217] on div at bounding box center [368, 207] width 296 height 33
click at [226, 216] on input "checkbox" at bounding box center [229, 207] width 18 height 18
checkbox input "true"
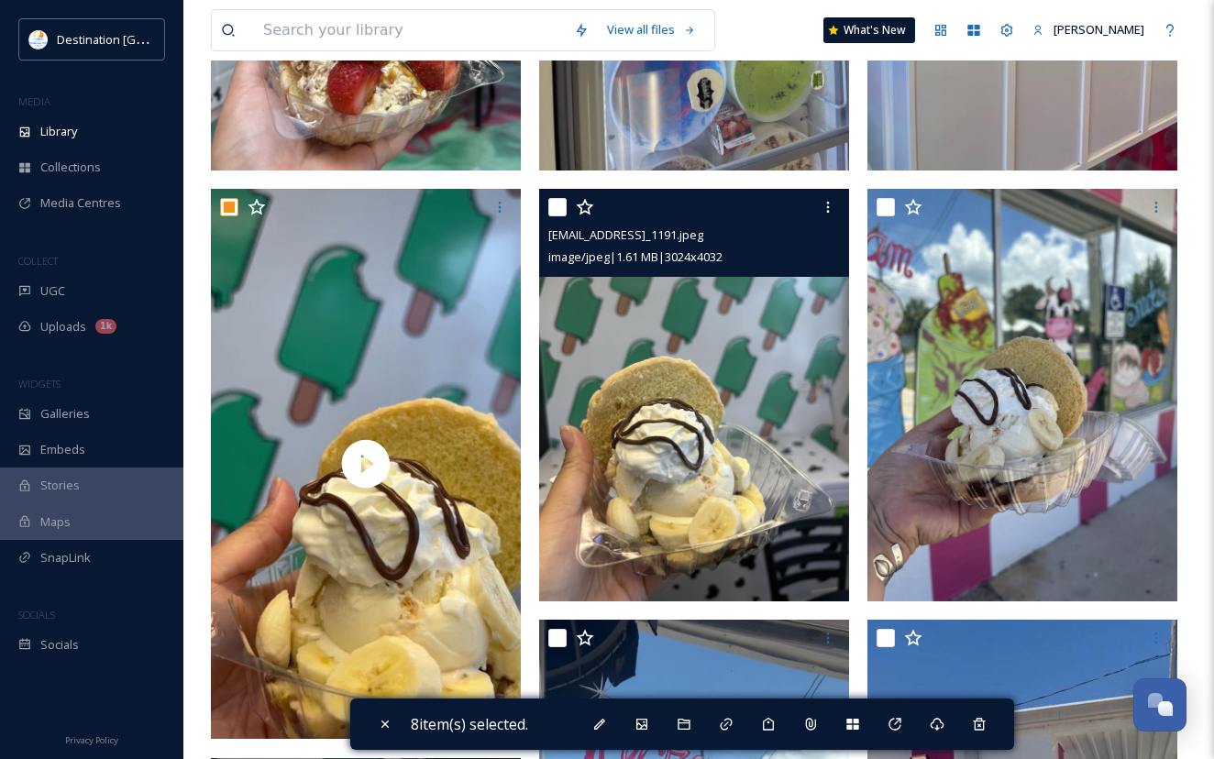
click at [555, 216] on input "checkbox" at bounding box center [557, 207] width 18 height 18
checkbox input "true"
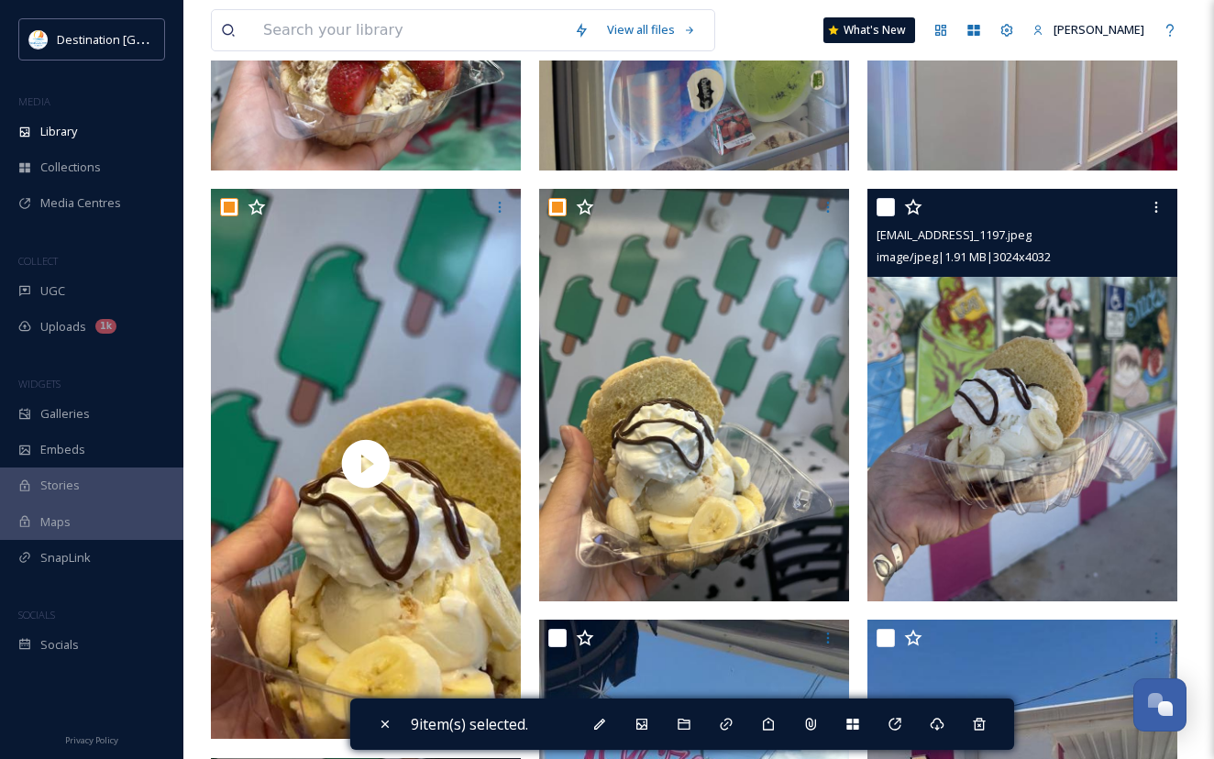
click at [891, 216] on input "checkbox" at bounding box center [885, 207] width 18 height 18
checkbox input "true"
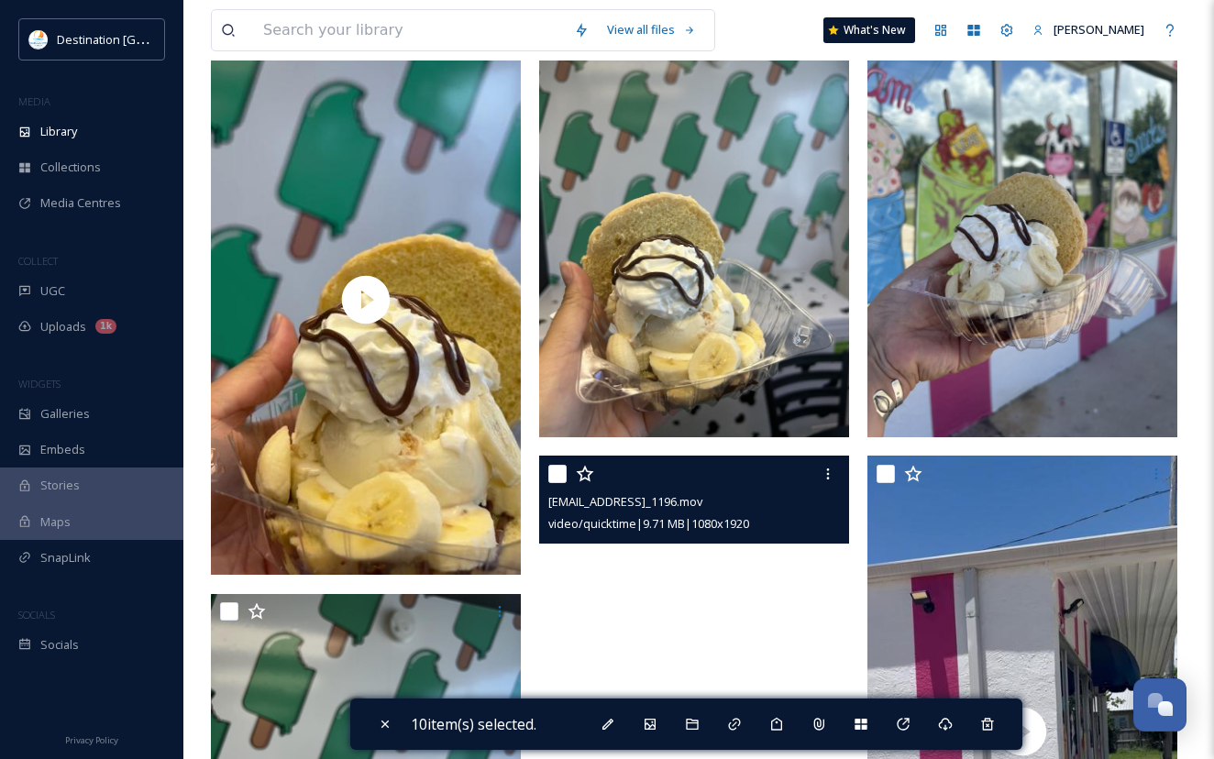
scroll to position [2292, 0]
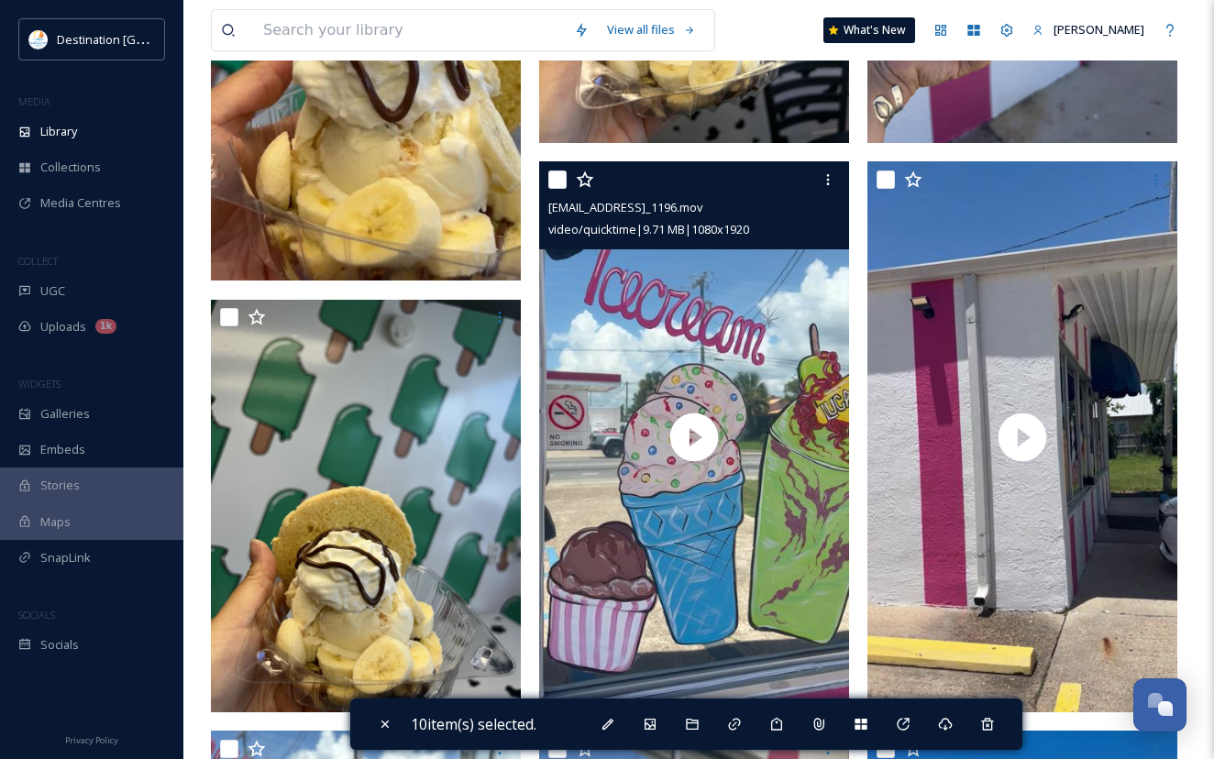
click at [561, 189] on input "checkbox" at bounding box center [557, 180] width 18 height 18
checkbox input "true"
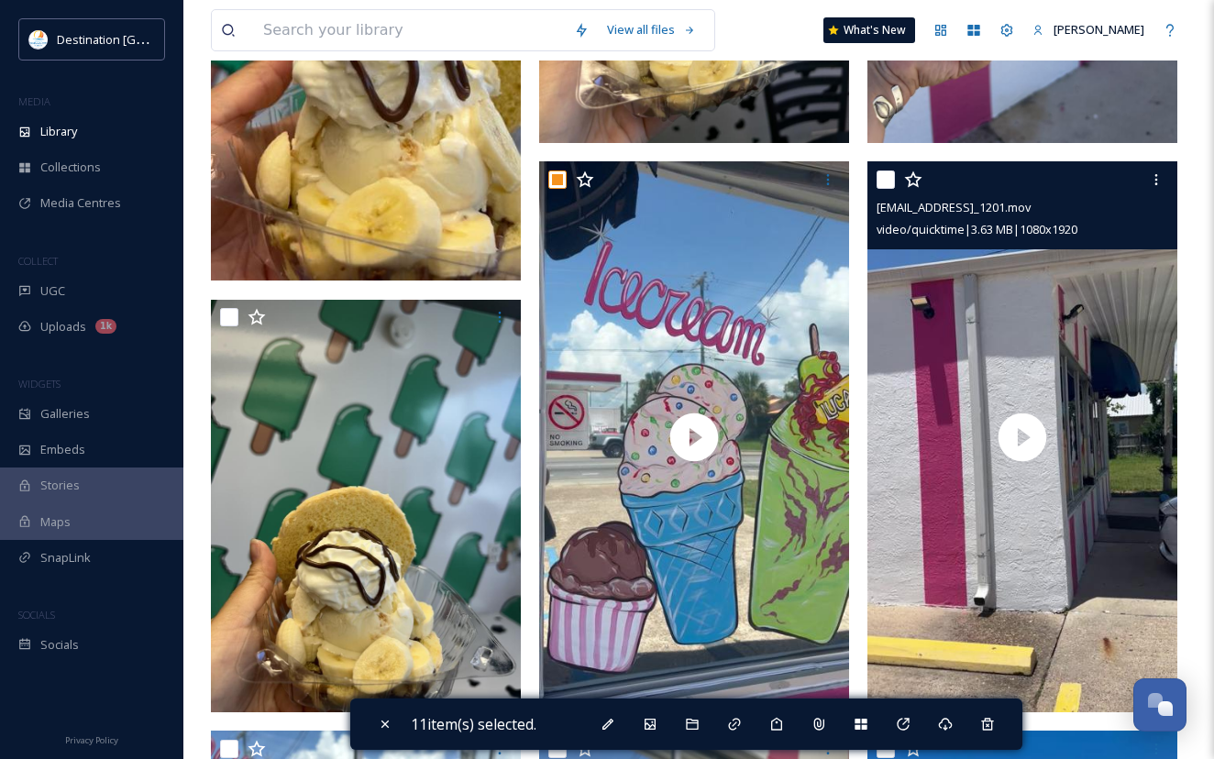
click at [890, 189] on input "checkbox" at bounding box center [885, 180] width 18 height 18
checkbox input "true"
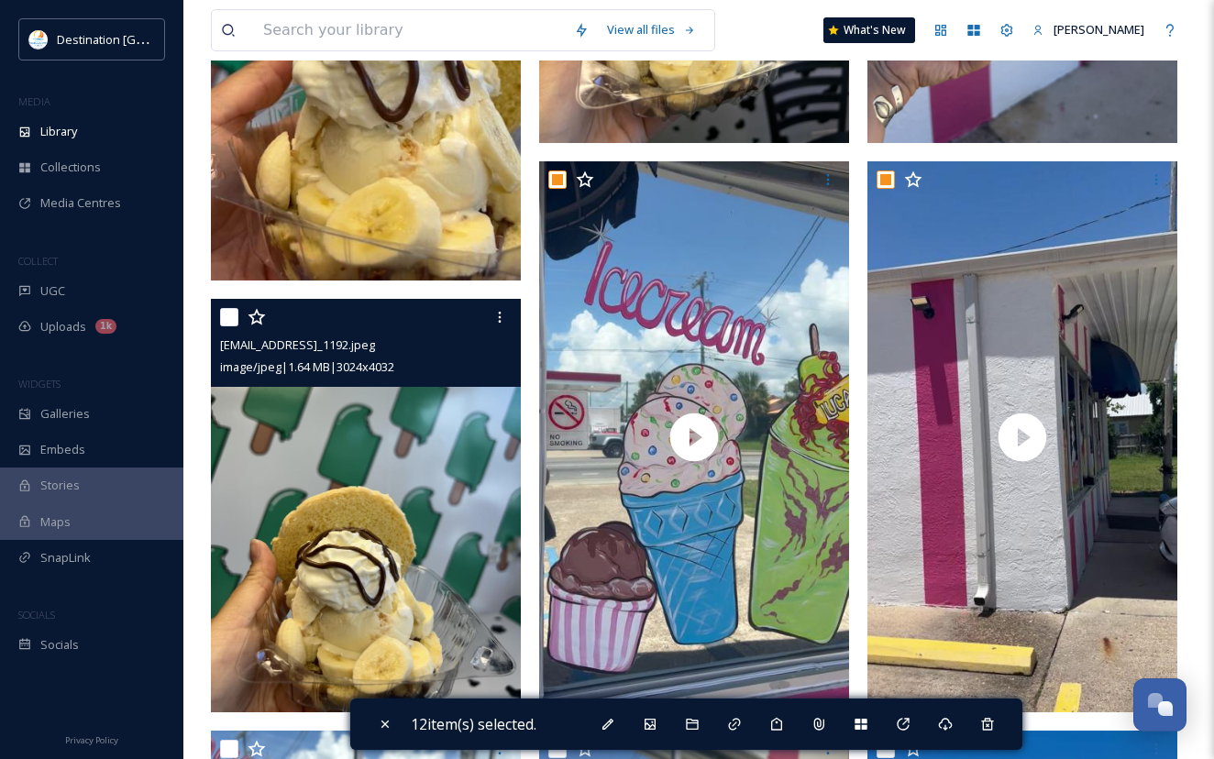
click at [229, 326] on input "checkbox" at bounding box center [229, 317] width 18 height 18
checkbox input "true"
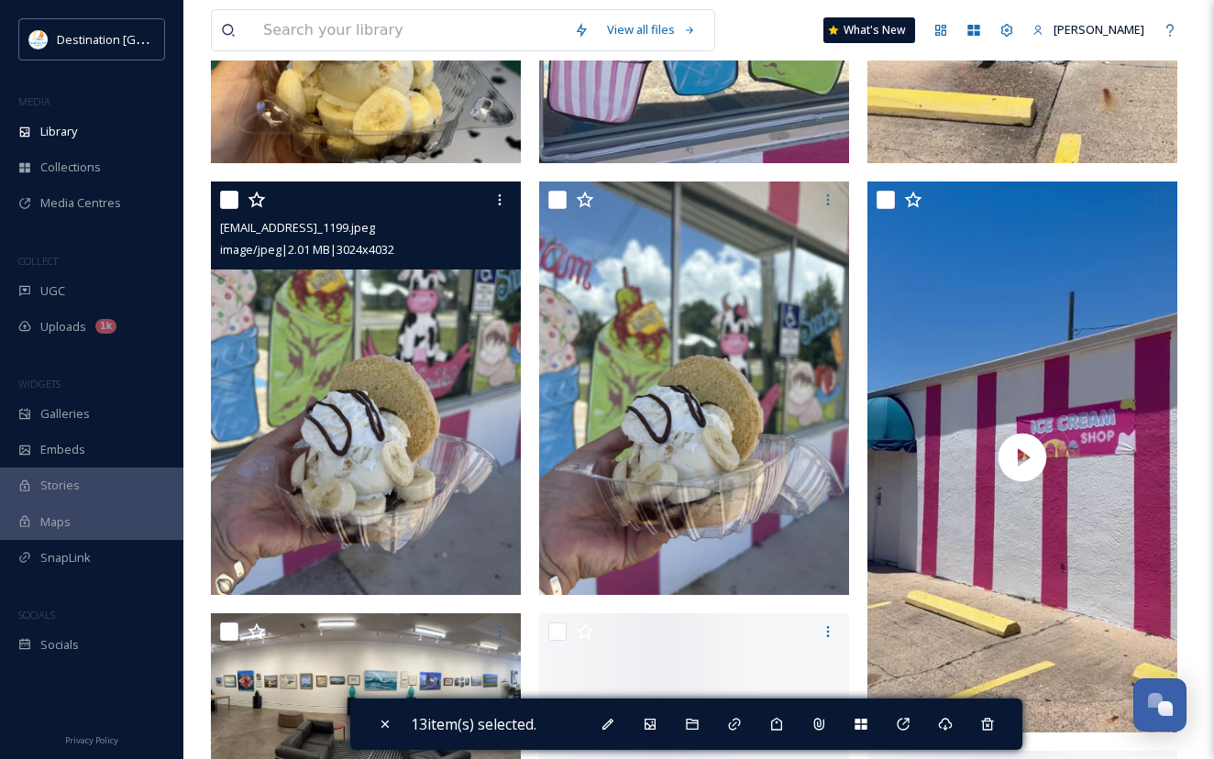
scroll to position [2842, 0]
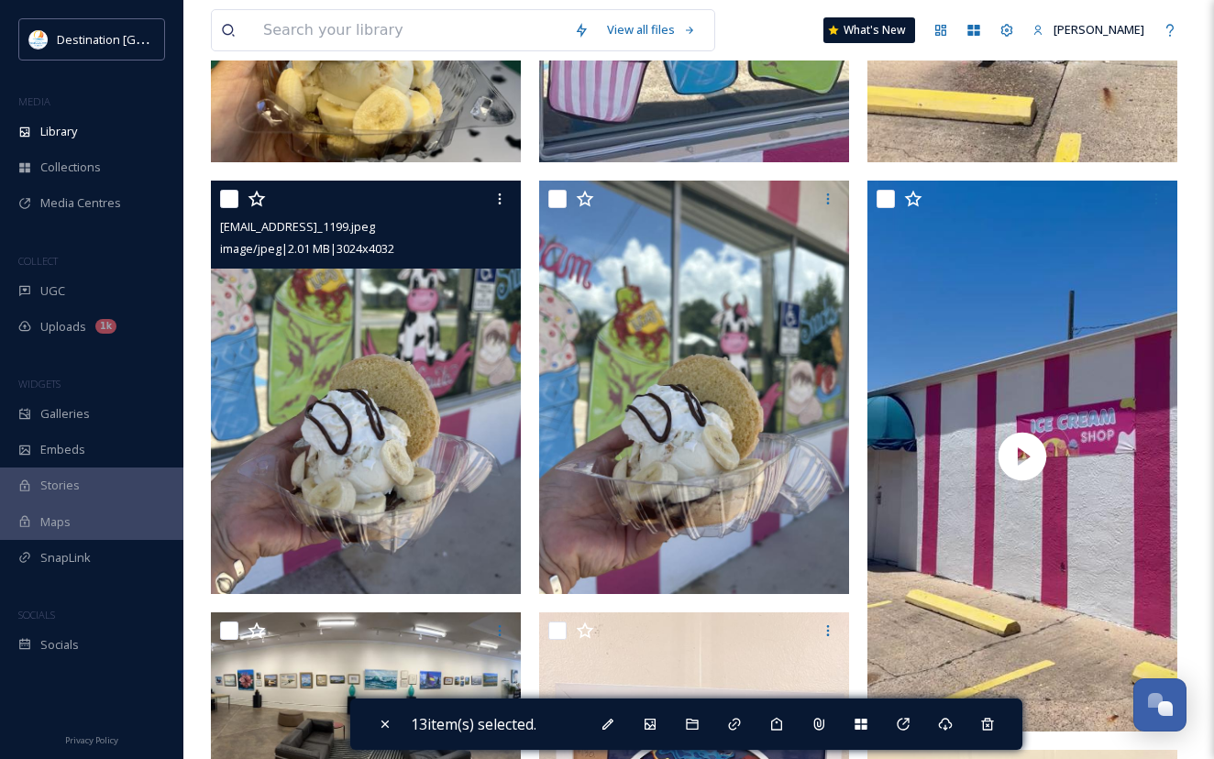
click at [230, 208] on input "checkbox" at bounding box center [229, 199] width 18 height 18
checkbox input "true"
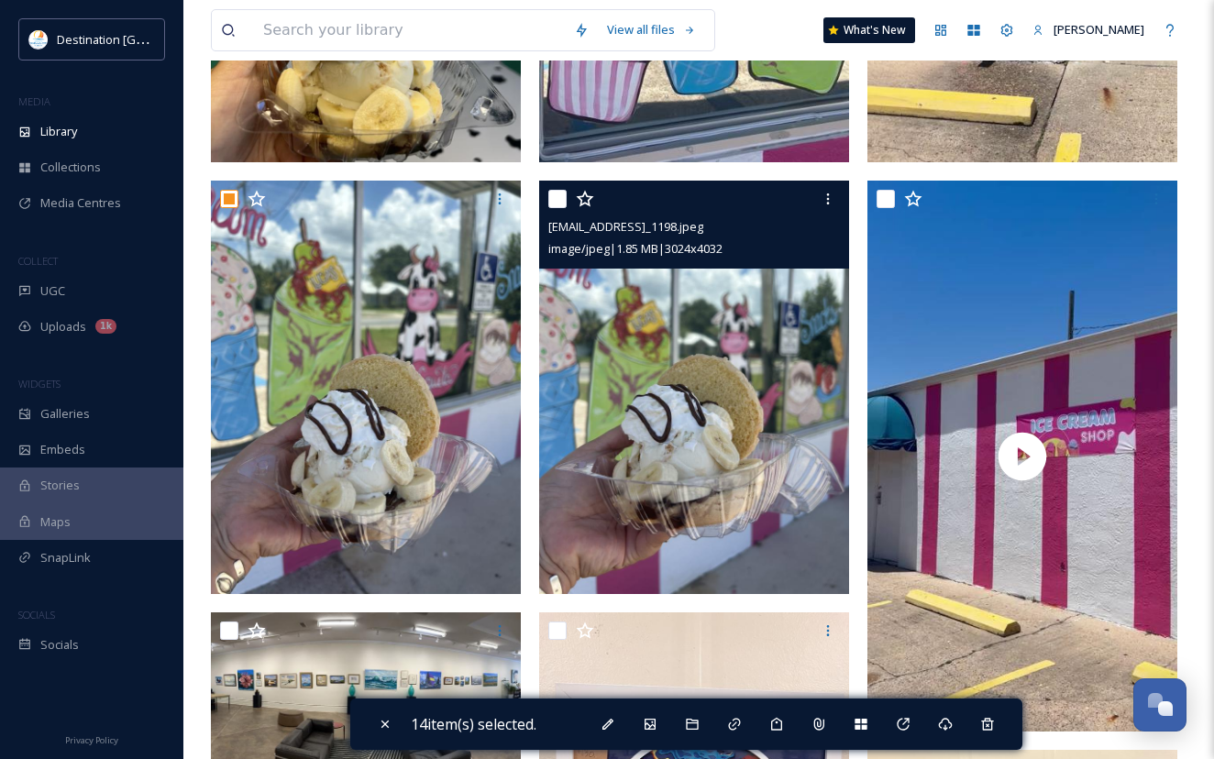
click at [555, 208] on input "checkbox" at bounding box center [557, 199] width 18 height 18
checkbox input "true"
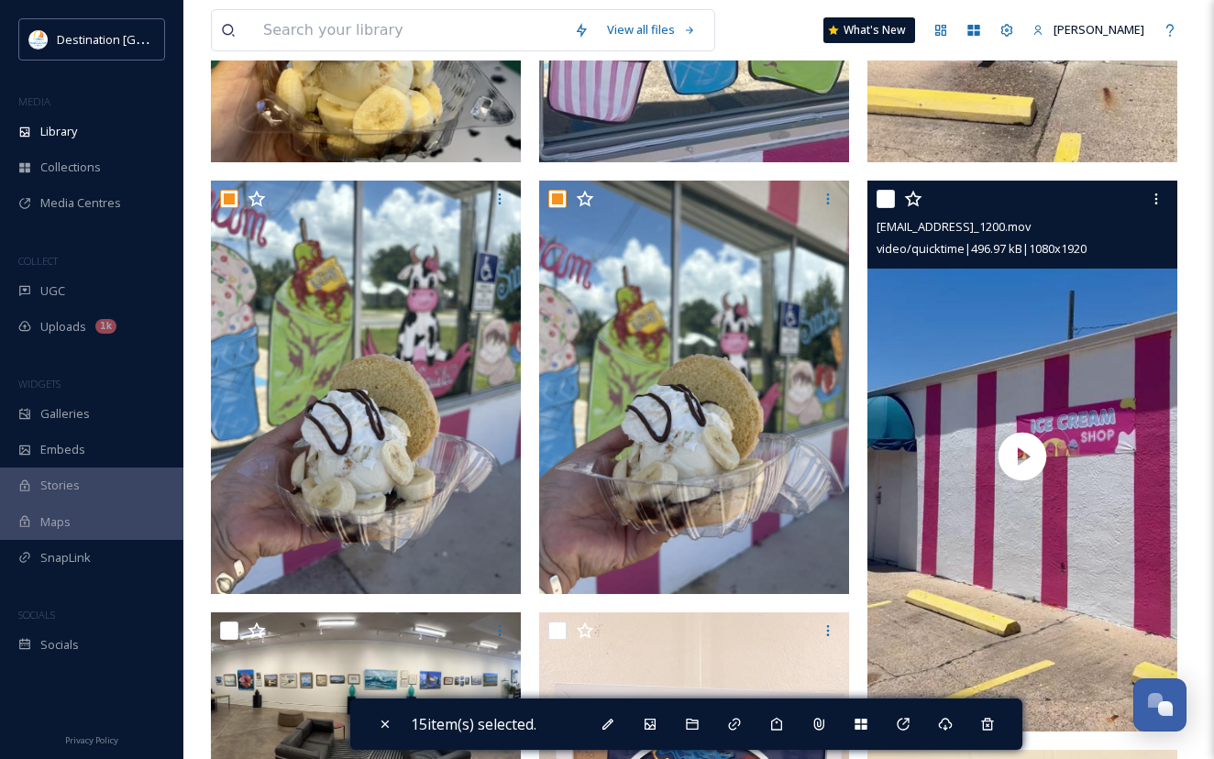
click at [882, 208] on input "checkbox" at bounding box center [885, 199] width 18 height 18
checkbox input "true"
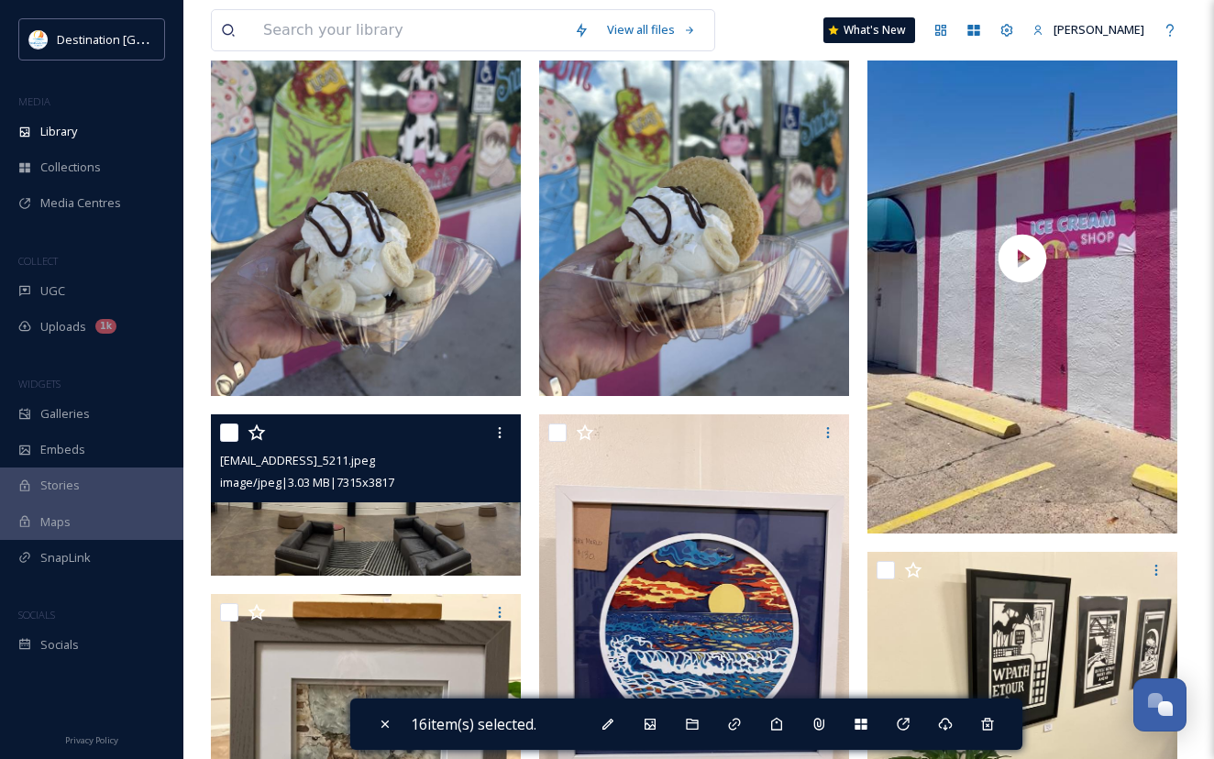
scroll to position [3209, 0]
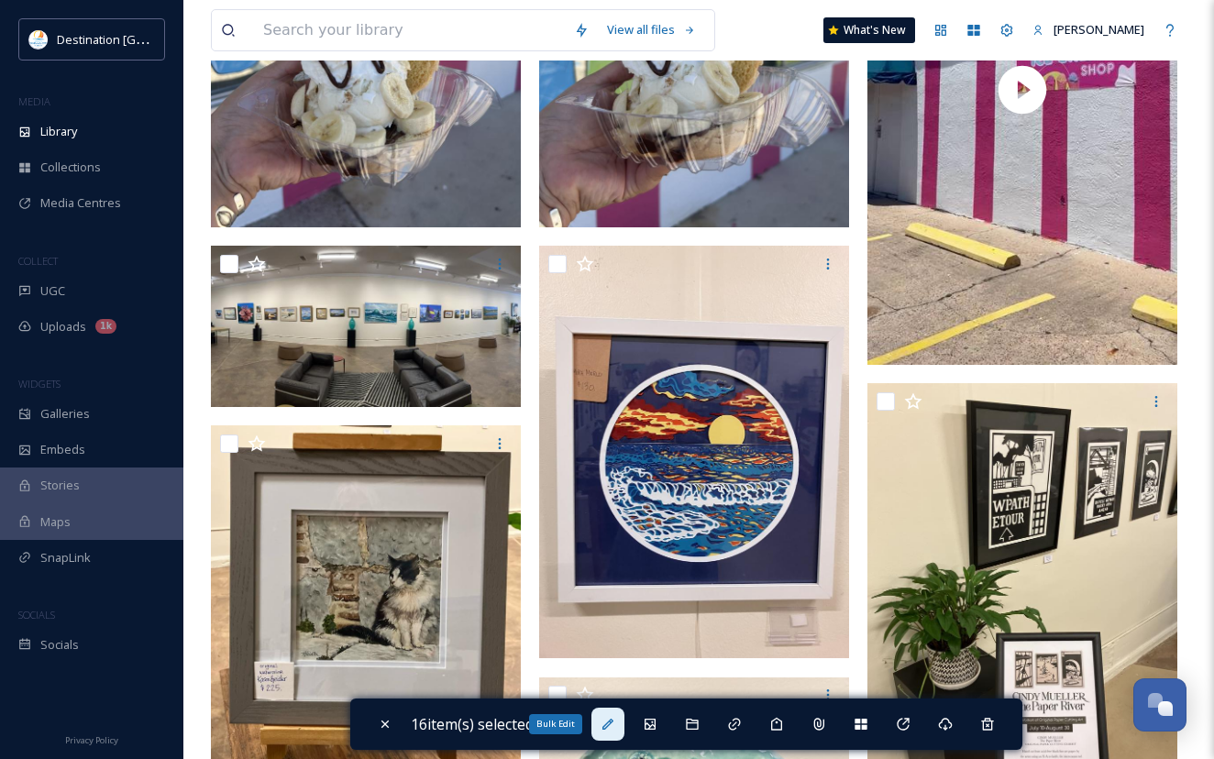
click at [612, 721] on icon at bounding box center [607, 724] width 15 height 15
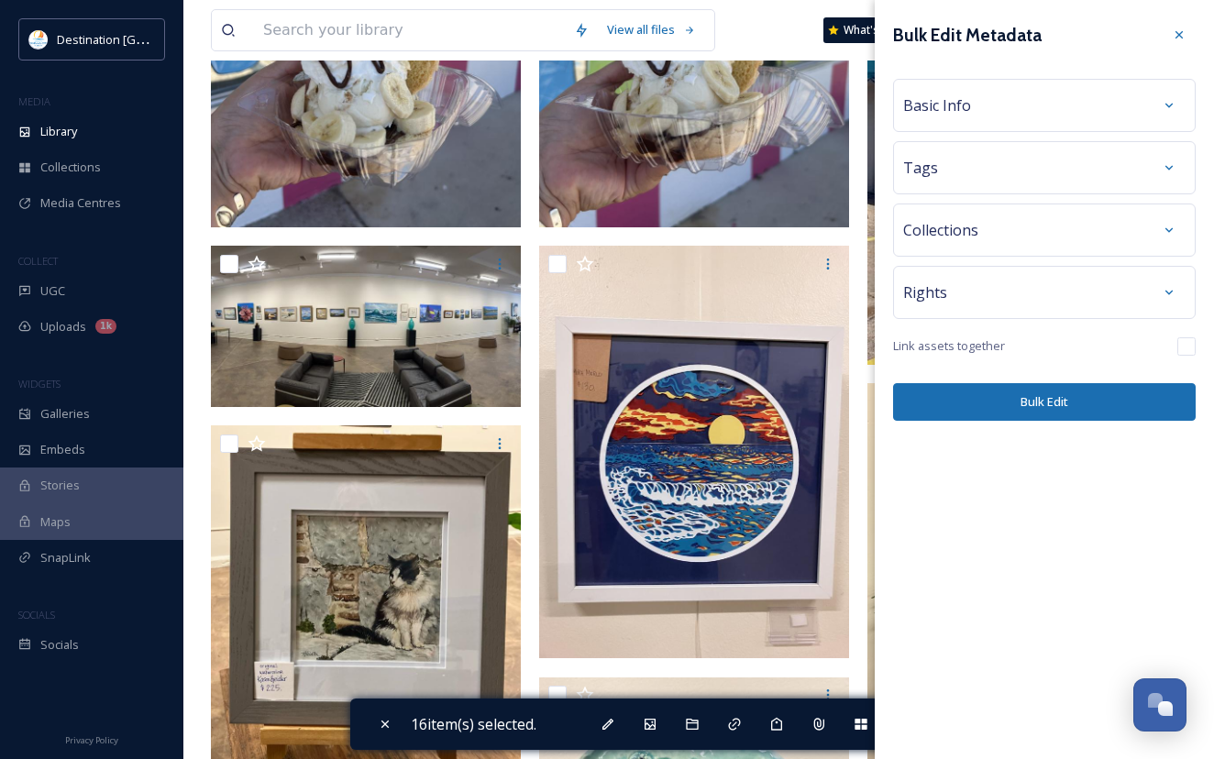
click at [998, 112] on div "Basic Info" at bounding box center [1044, 105] width 282 height 33
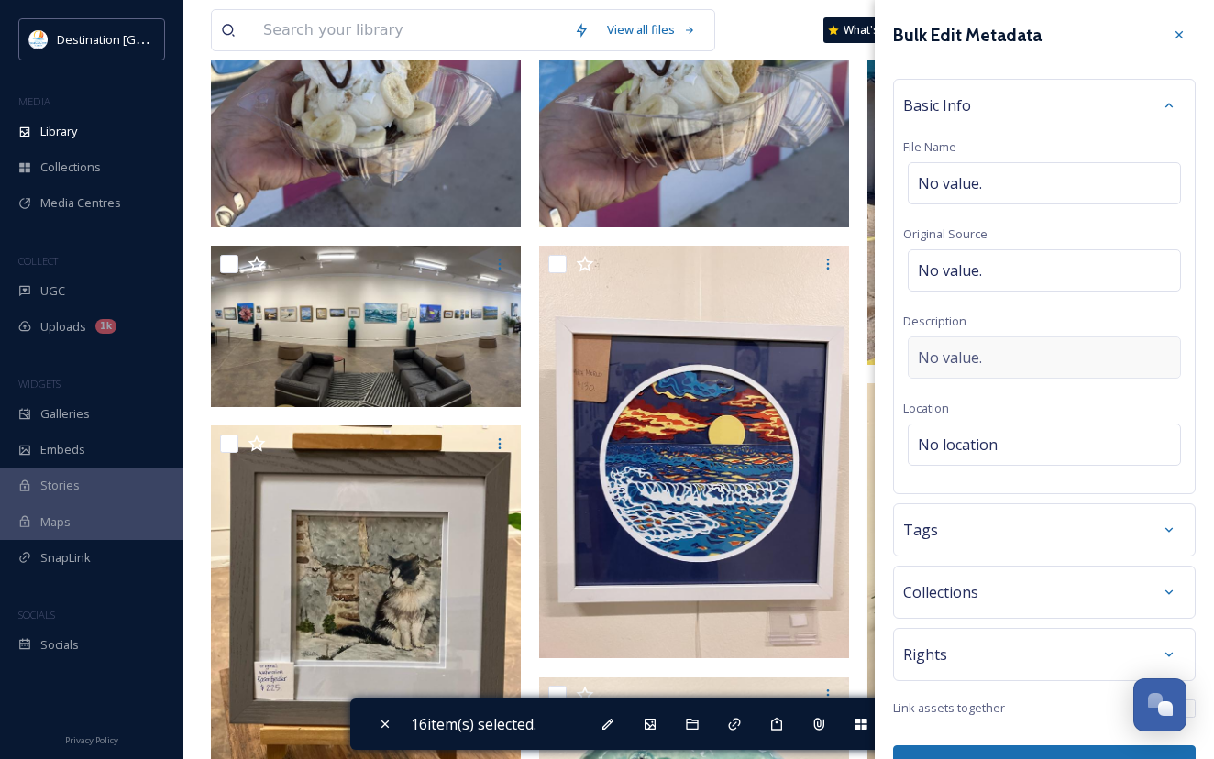
click at [979, 356] on span "No value." at bounding box center [950, 358] width 64 height 22
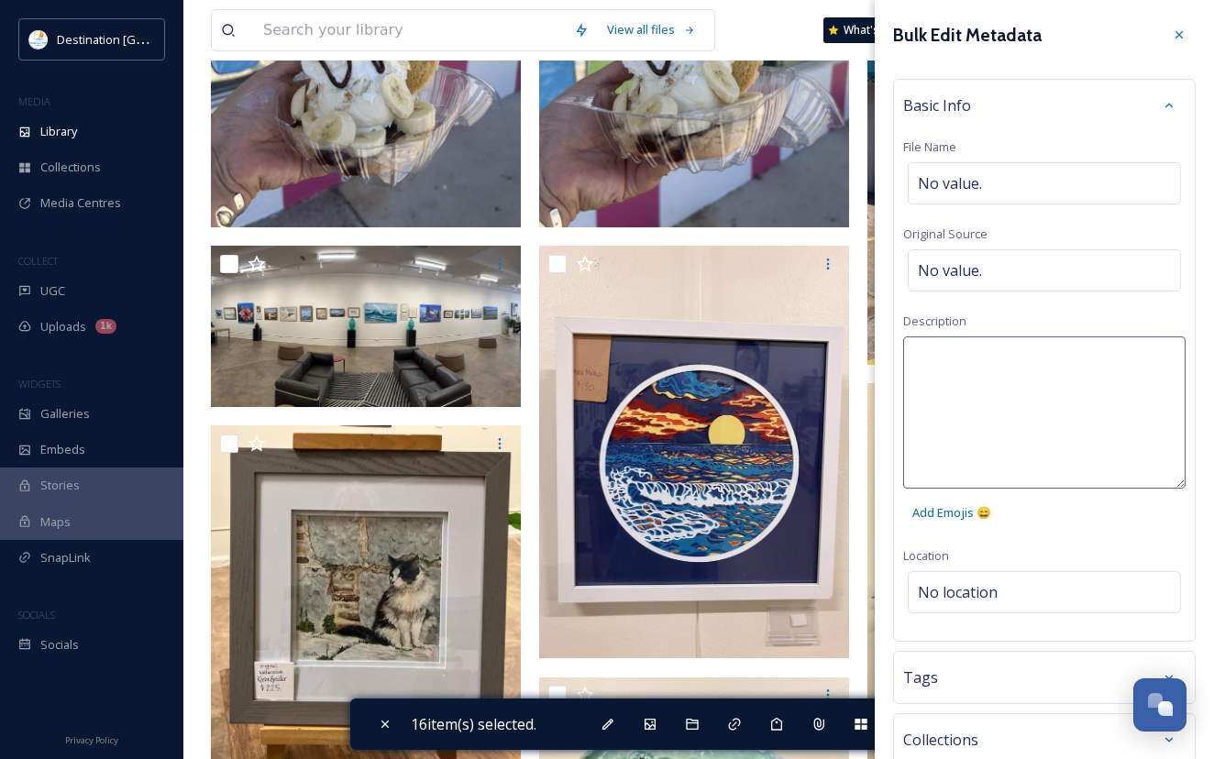
click at [986, 367] on textarea at bounding box center [1044, 412] width 282 height 152
paste textarea "La Vaquita Paleteria y Neveria"
type textarea "La Vaquita Paleteria y Neveria"
click at [965, 588] on div "Bulk Edit Metadata Basic Info File Name No value. Original Source No value. Des…" at bounding box center [1044, 474] width 339 height 949
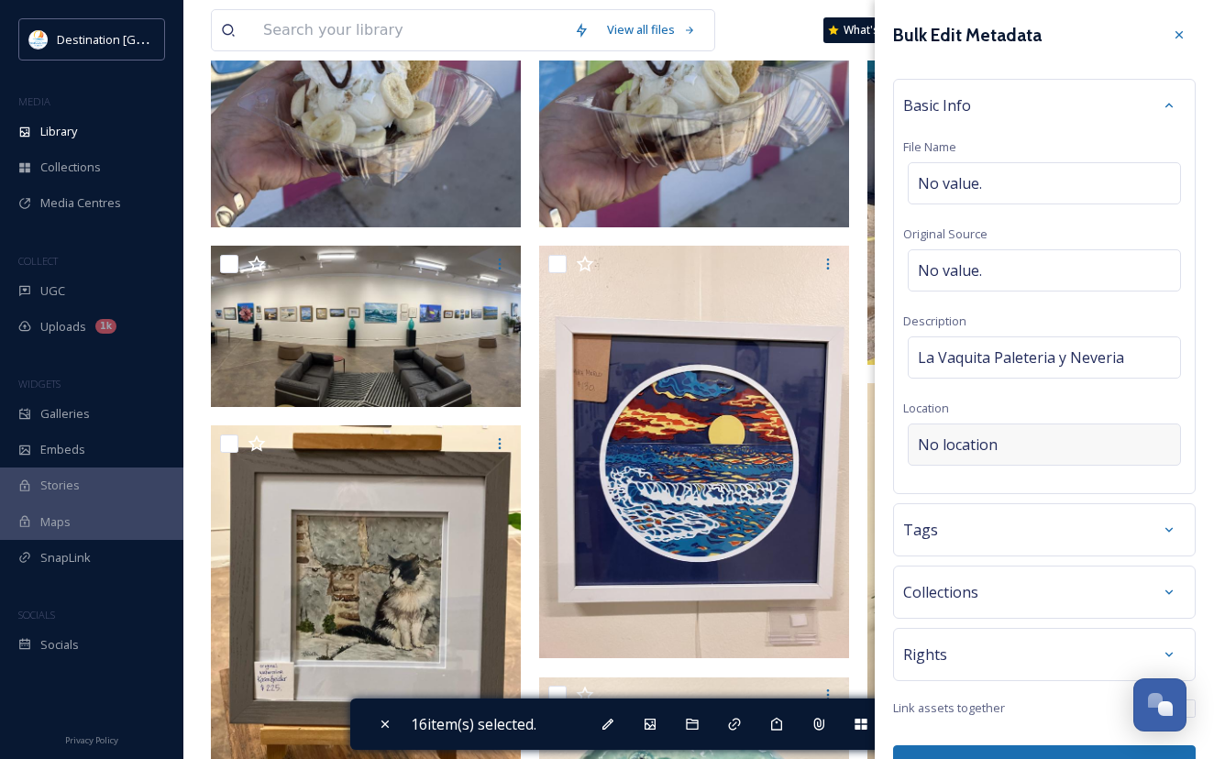
click at [946, 443] on span "No location" at bounding box center [958, 445] width 80 height 22
click at [970, 452] on input at bounding box center [1043, 444] width 271 height 40
paste input "La Vaquita Paleteria y Neveria"
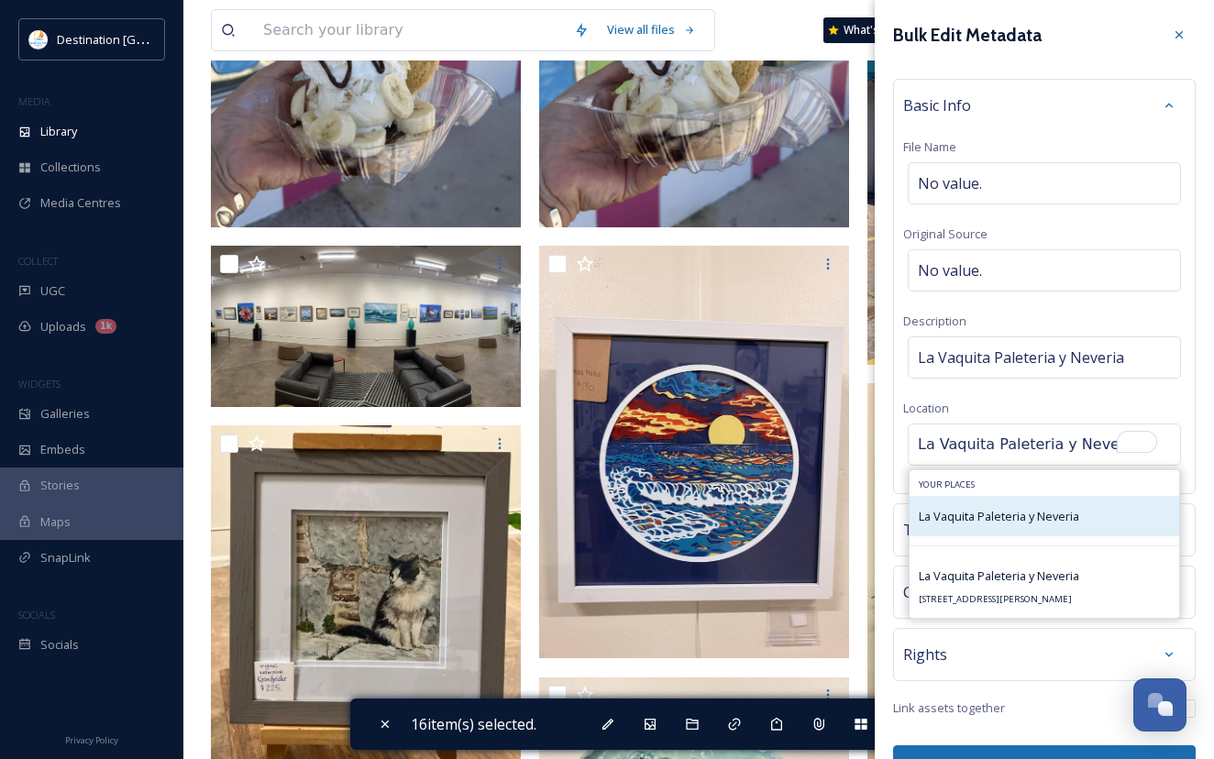
type input "La Vaquita Paleteria y Neveria"
click at [988, 508] on div "La Vaquita Paleteria y Neveria" at bounding box center [999, 516] width 160 height 22
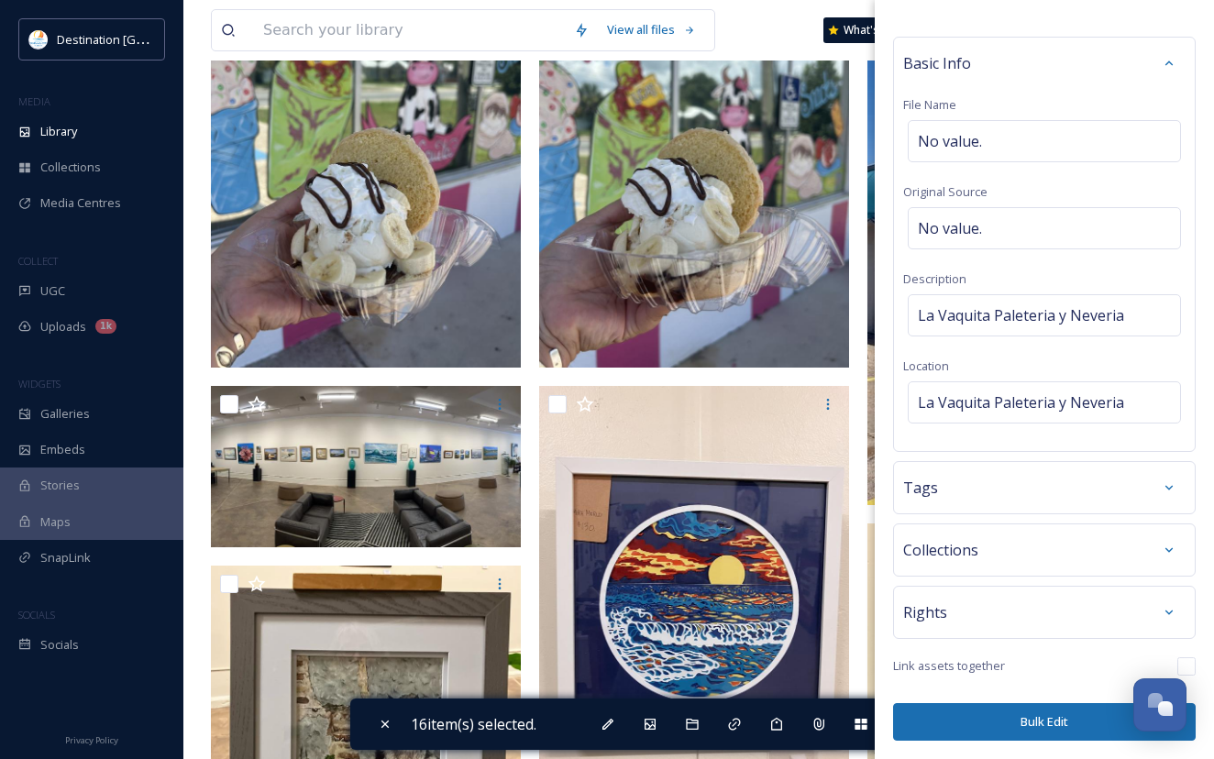
scroll to position [3117, 0]
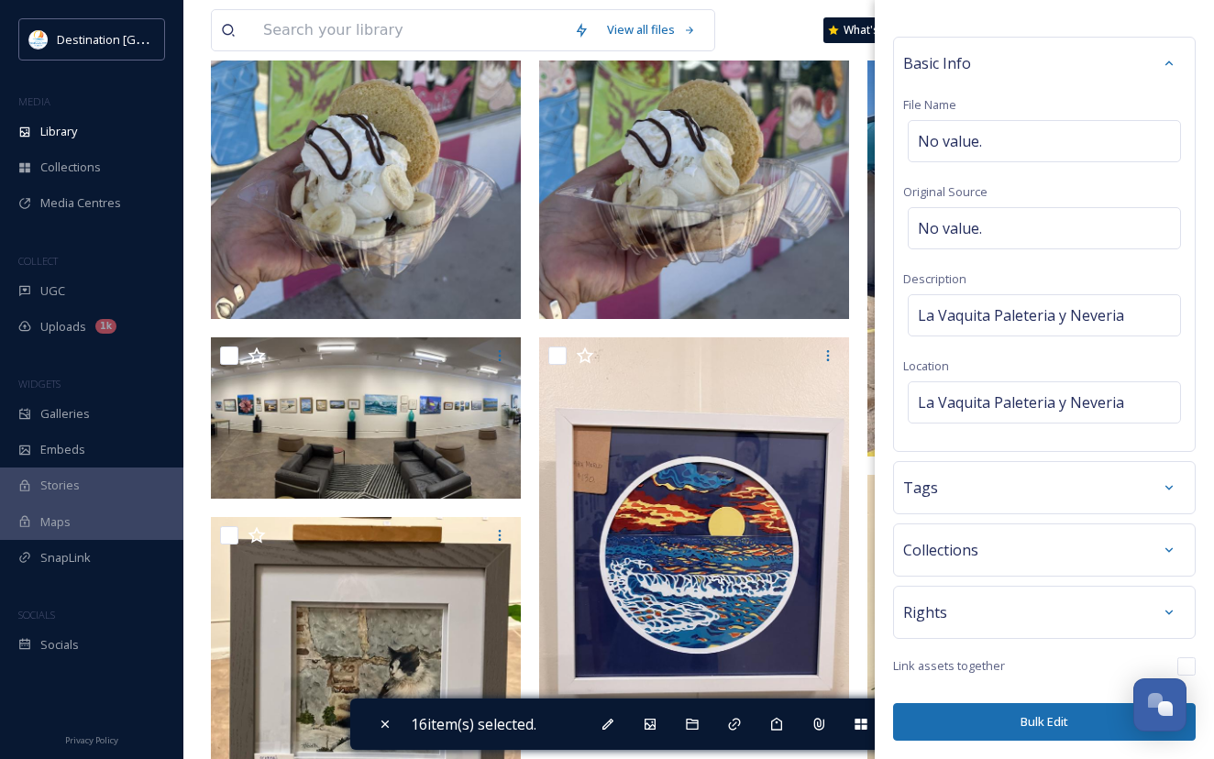
click at [1063, 716] on button "Bulk Edit" at bounding box center [1044, 722] width 303 height 38
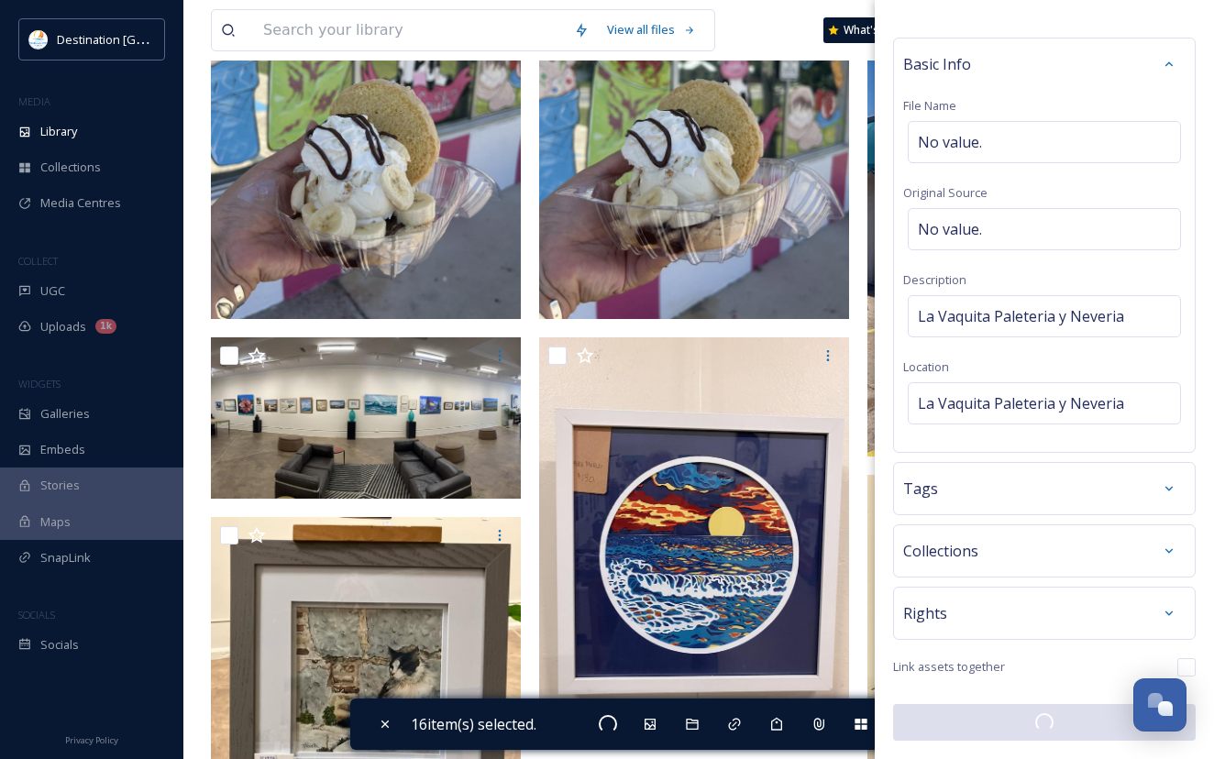
scroll to position [41, 0]
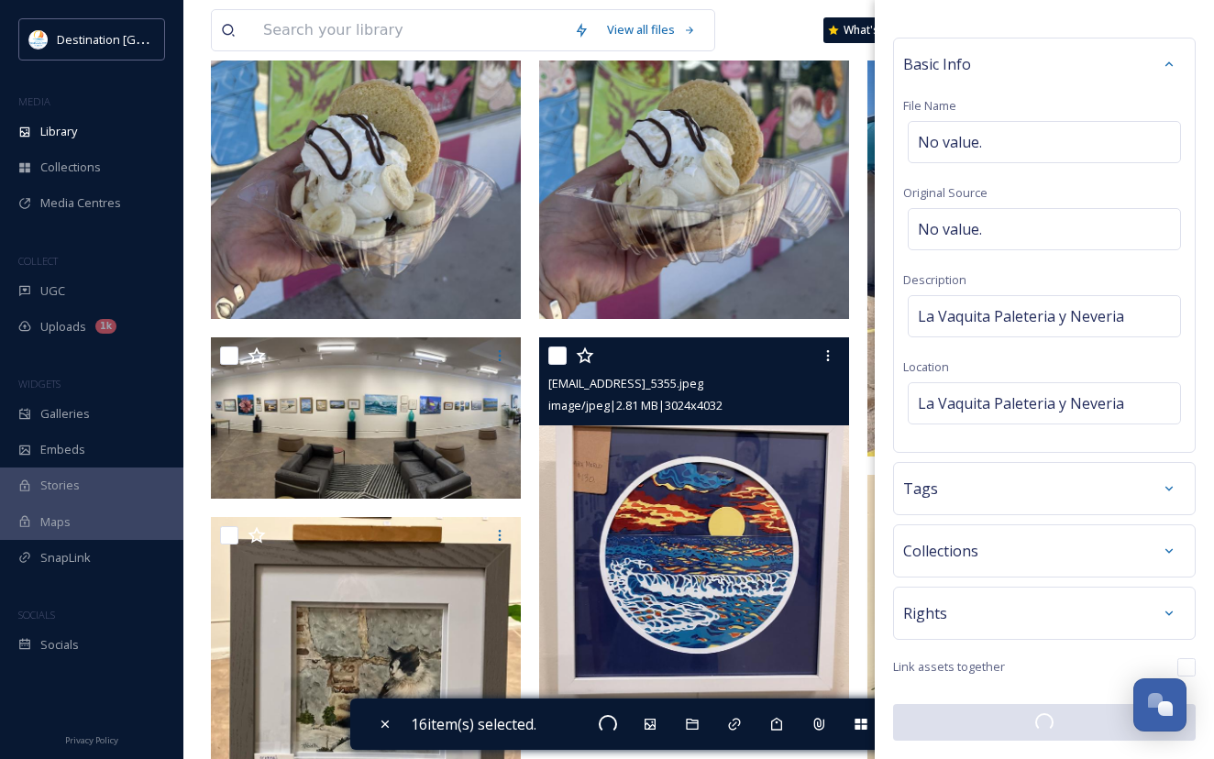
checkbox input "false"
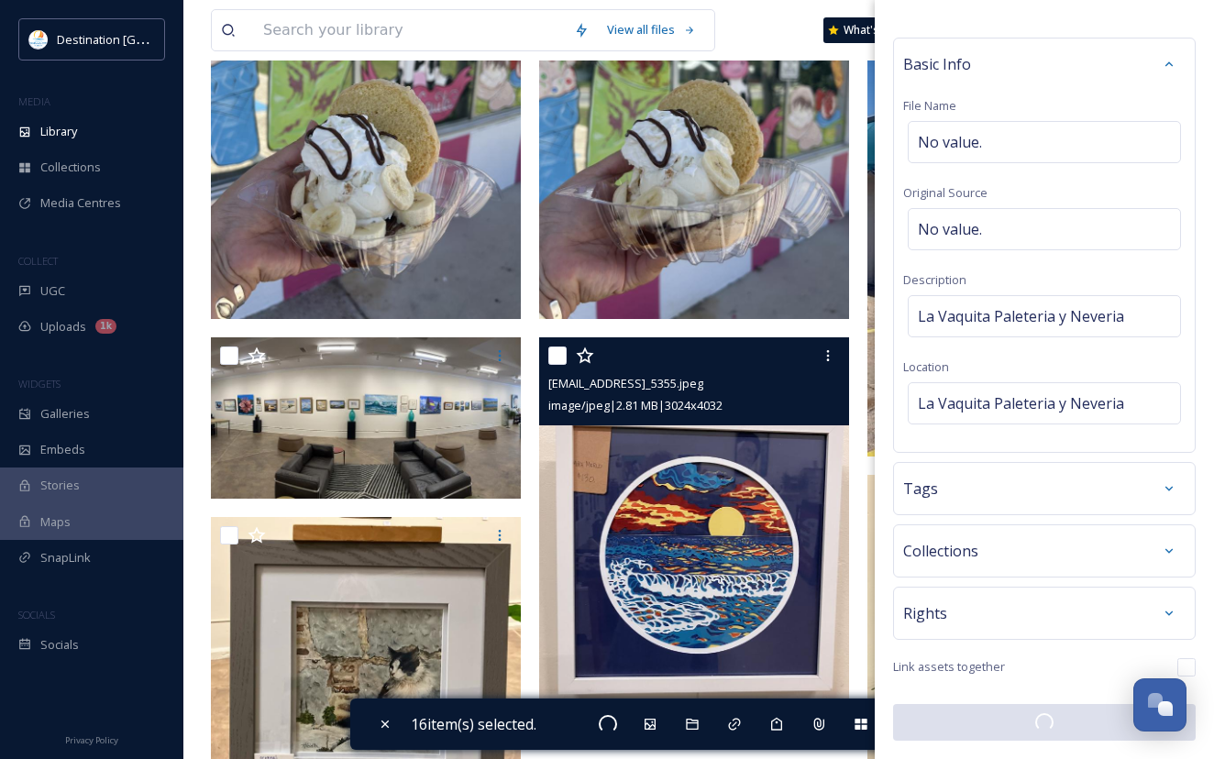
checkbox input "false"
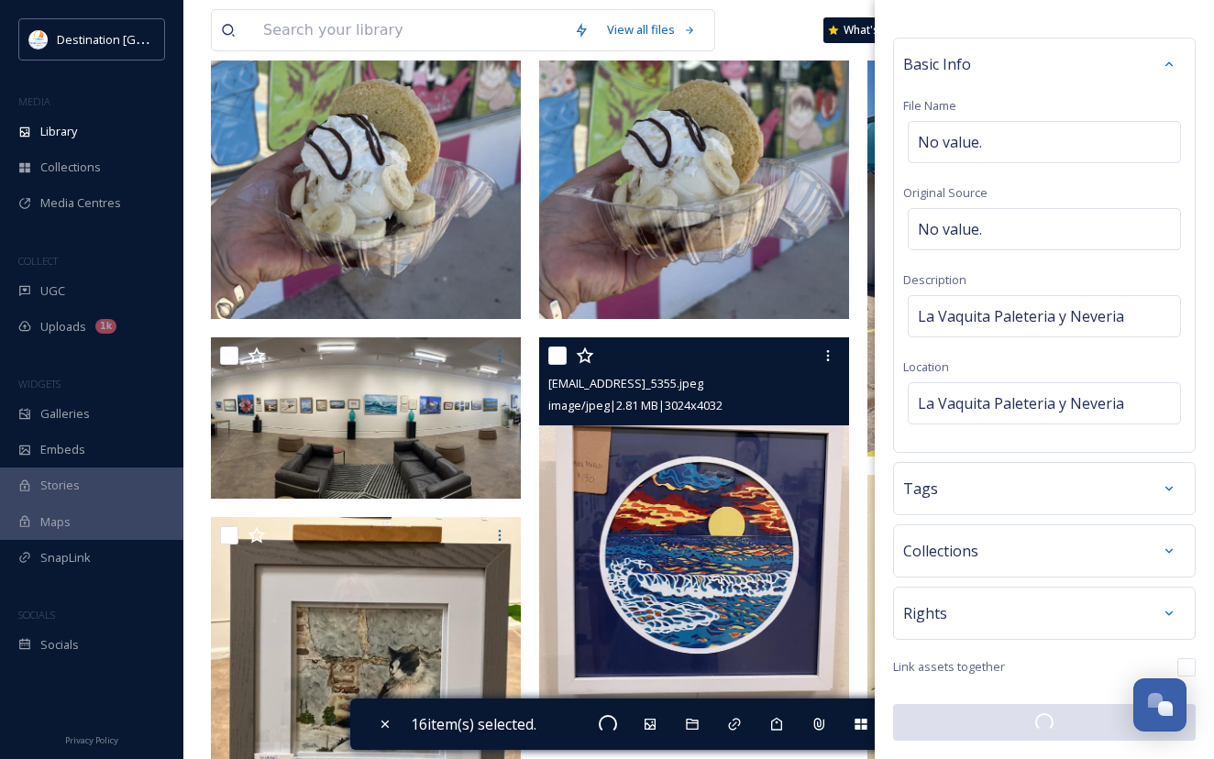
checkbox input "false"
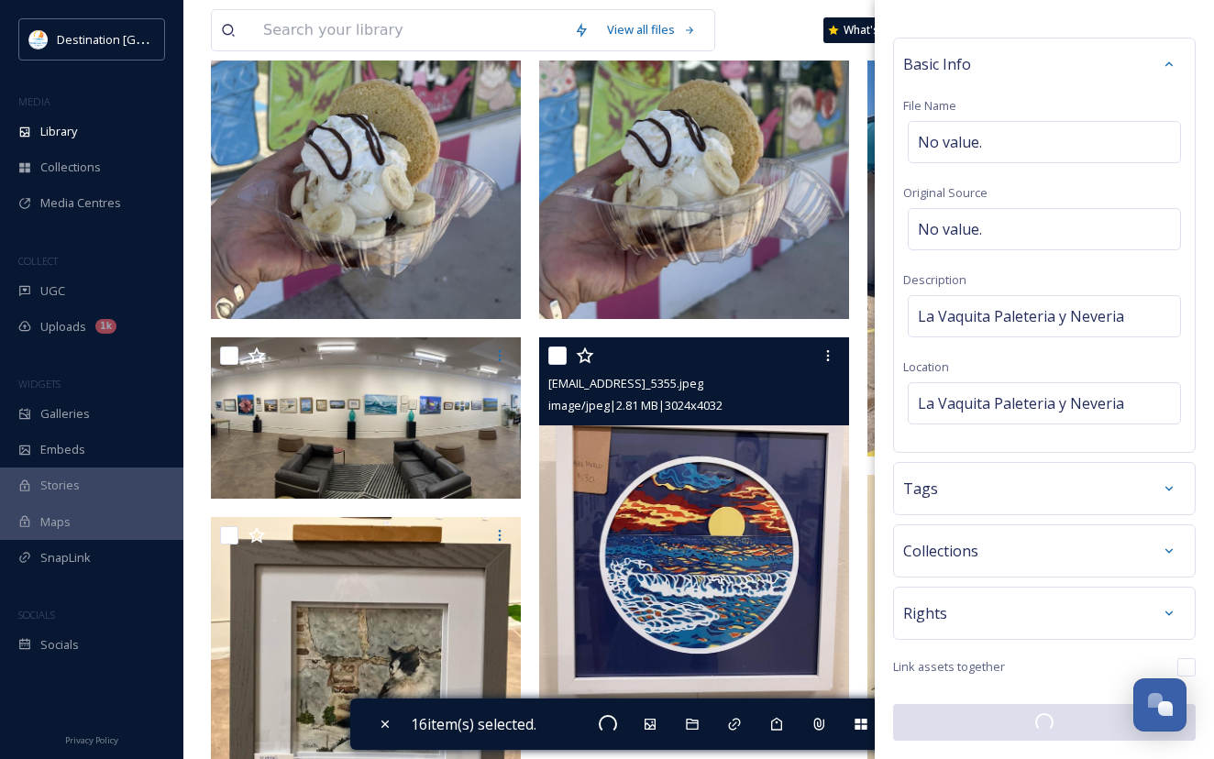
checkbox input "false"
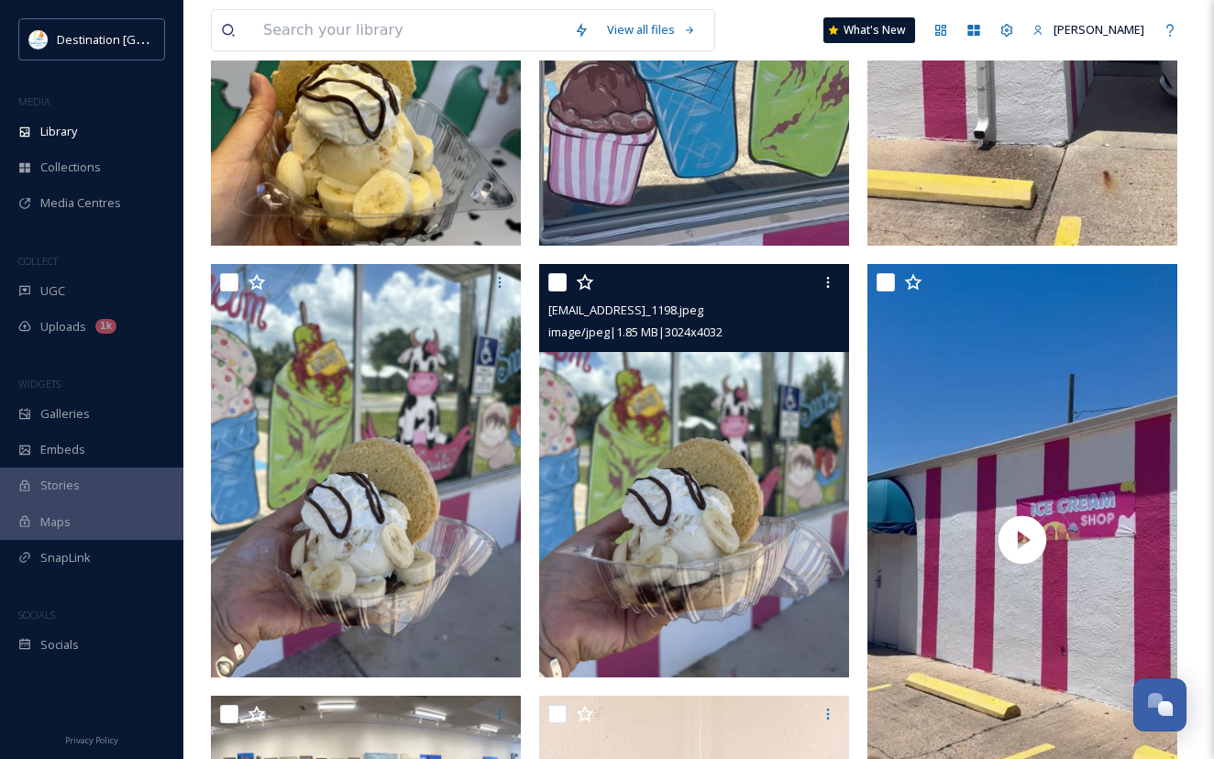
scroll to position [2750, 0]
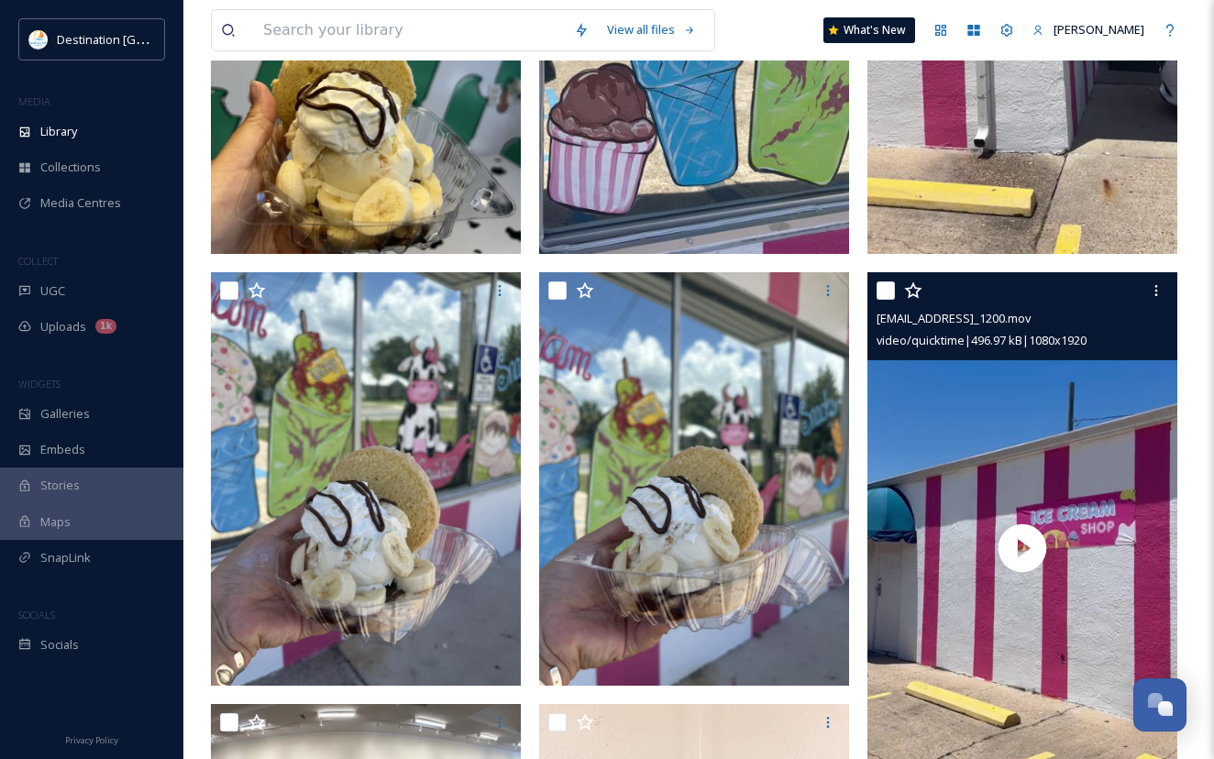
click at [885, 307] on div at bounding box center [1024, 290] width 296 height 33
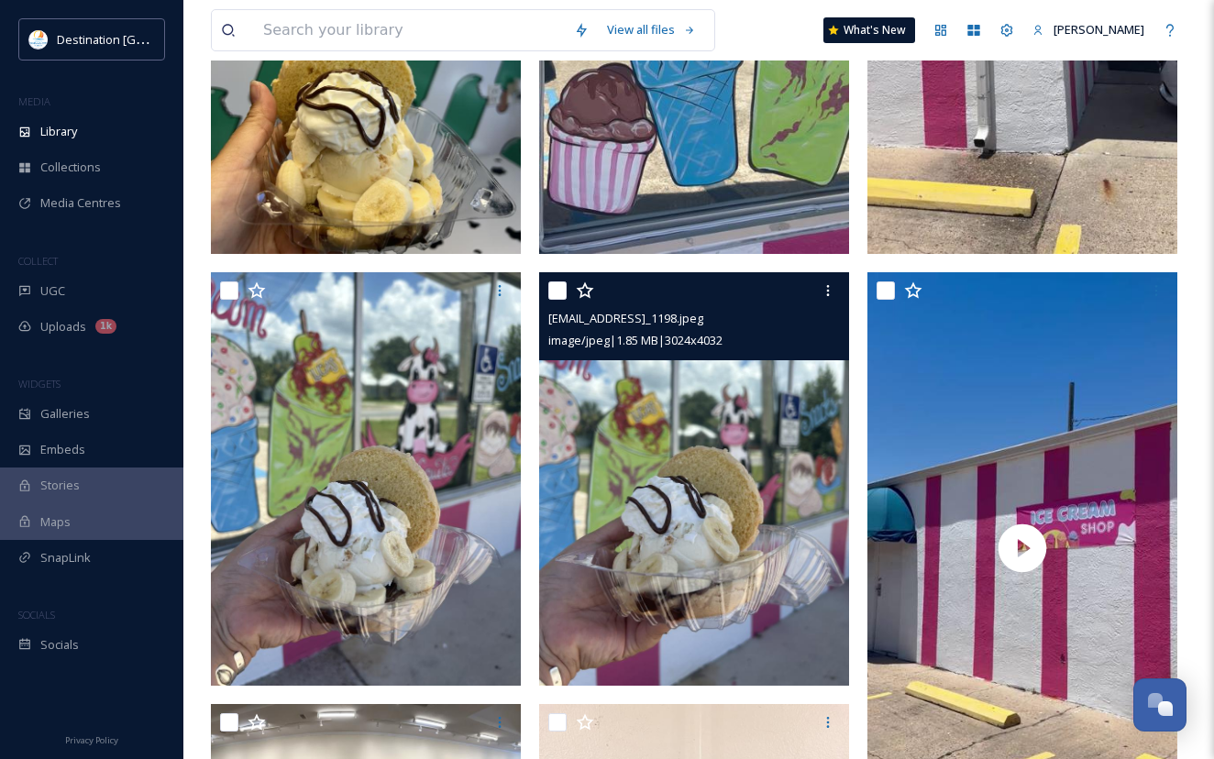
click at [553, 300] on input "checkbox" at bounding box center [557, 290] width 18 height 18
checkbox input "true"
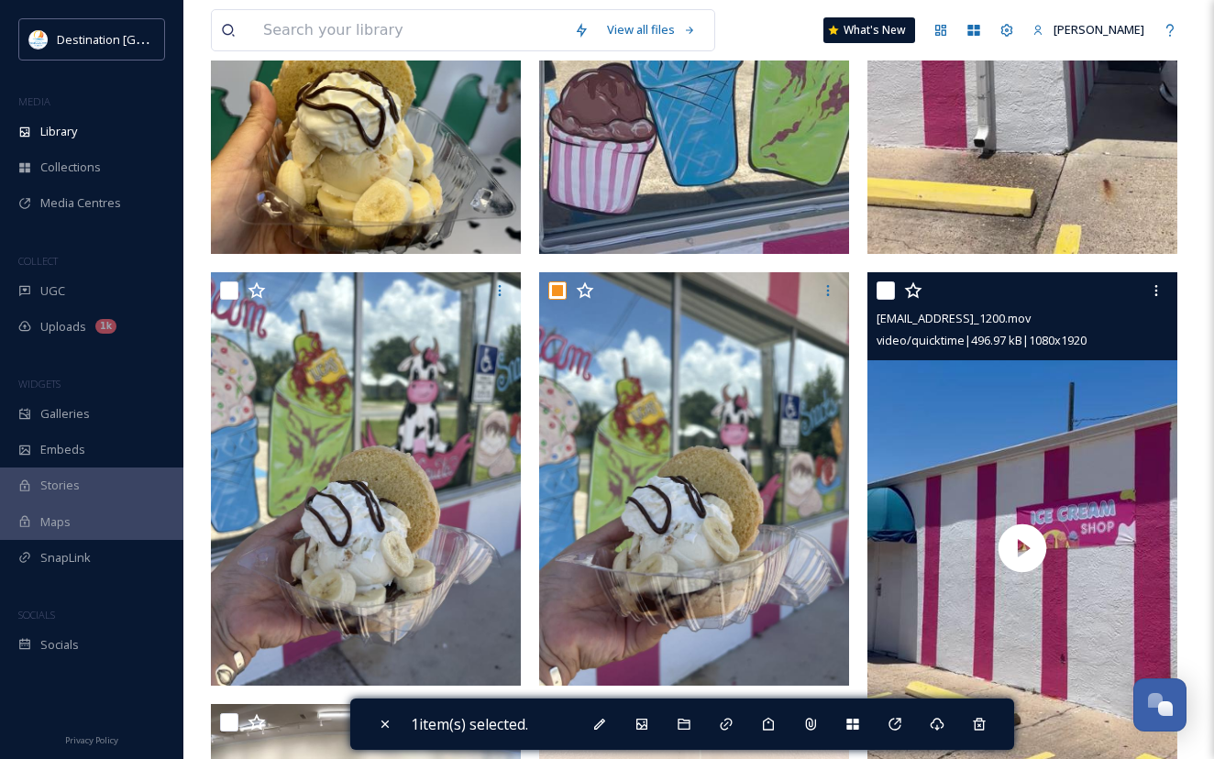
click at [887, 300] on input "checkbox" at bounding box center [885, 290] width 18 height 18
checkbox input "true"
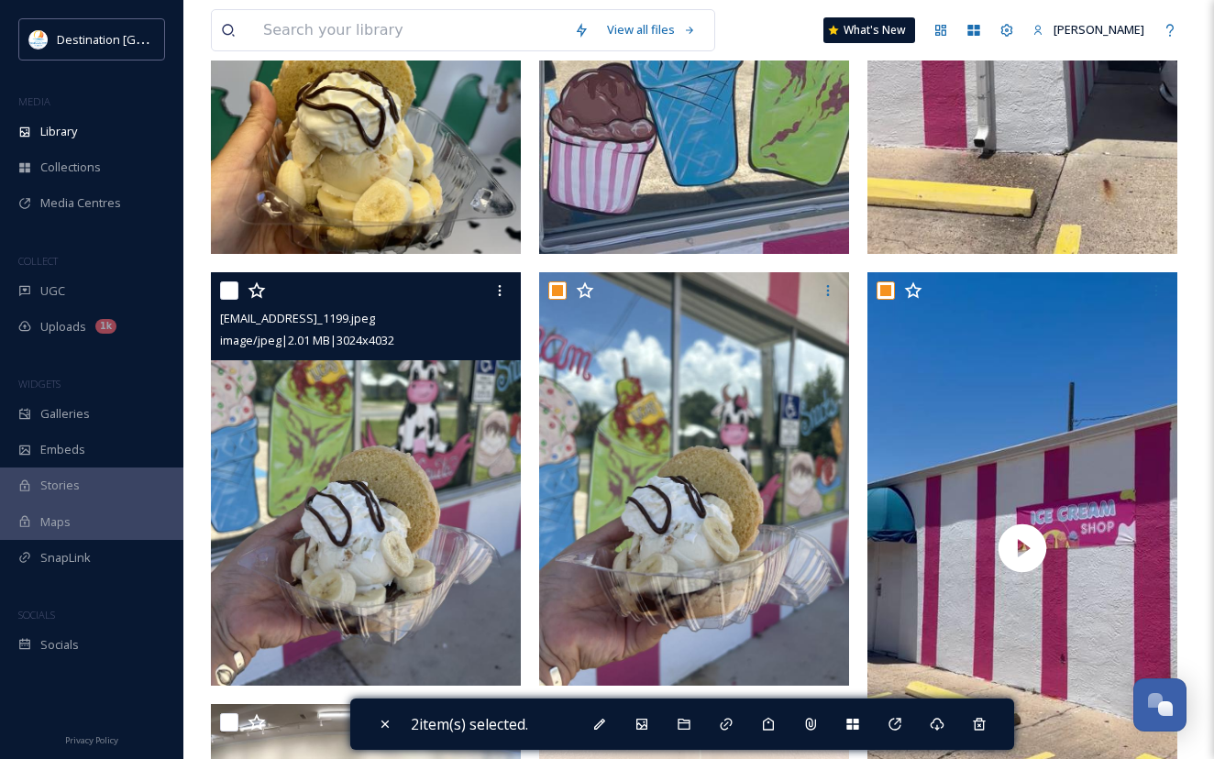
drag, startPoint x: 222, startPoint y: 298, endPoint x: 233, endPoint y: 298, distance: 11.0
click at [222, 298] on input "checkbox" at bounding box center [229, 290] width 18 height 18
checkbox input "true"
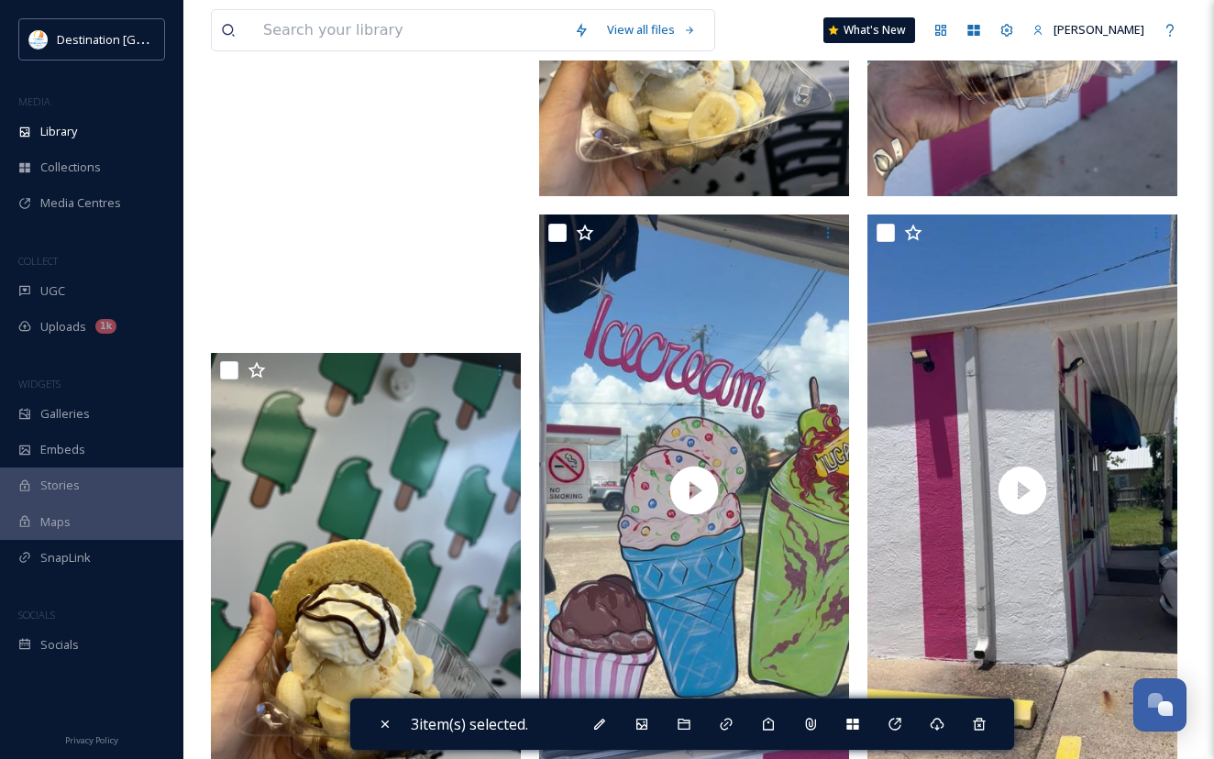
scroll to position [2200, 0]
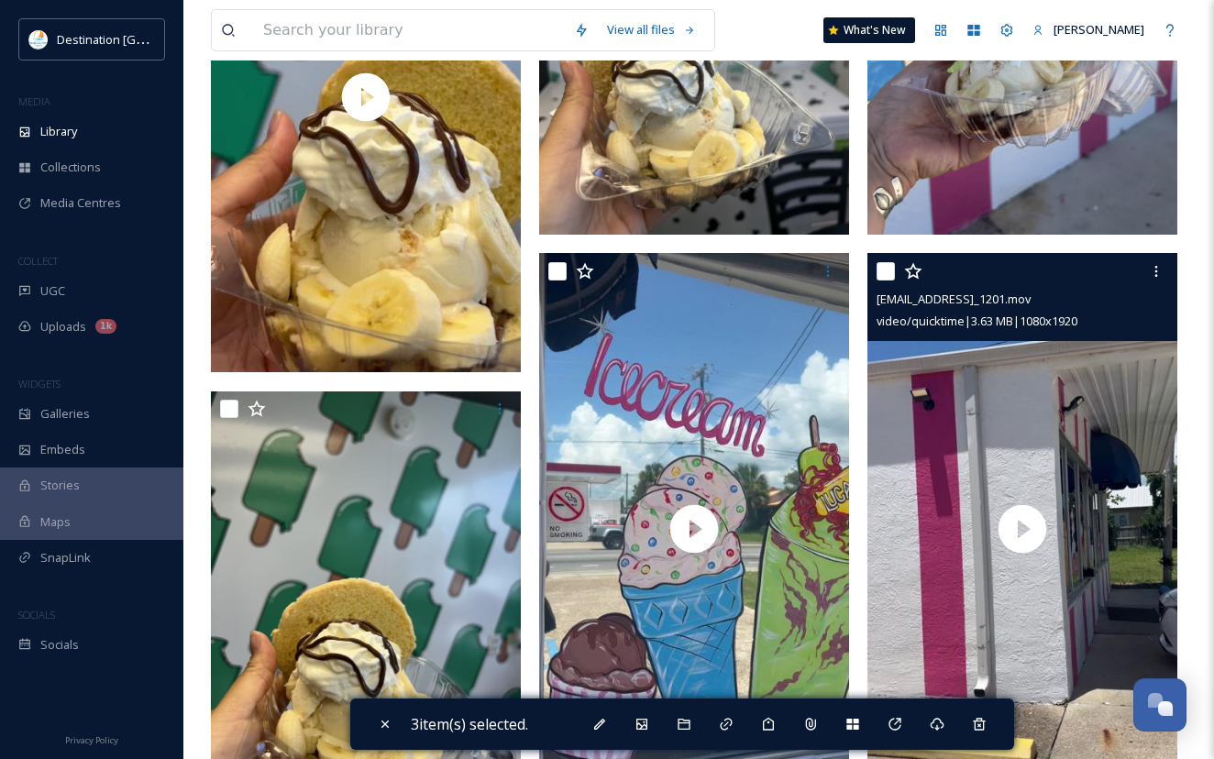
click at [891, 281] on input "checkbox" at bounding box center [885, 271] width 18 height 18
checkbox input "true"
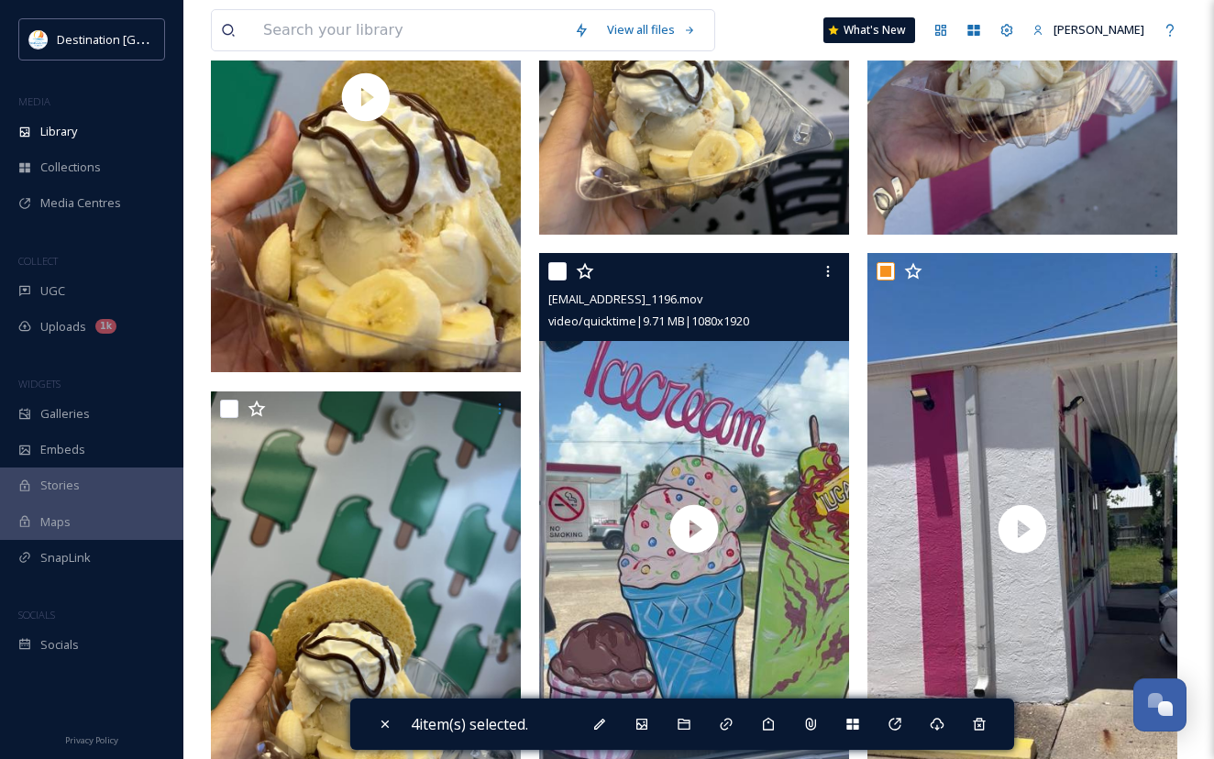
click at [548, 281] on input "checkbox" at bounding box center [557, 271] width 18 height 18
checkbox input "true"
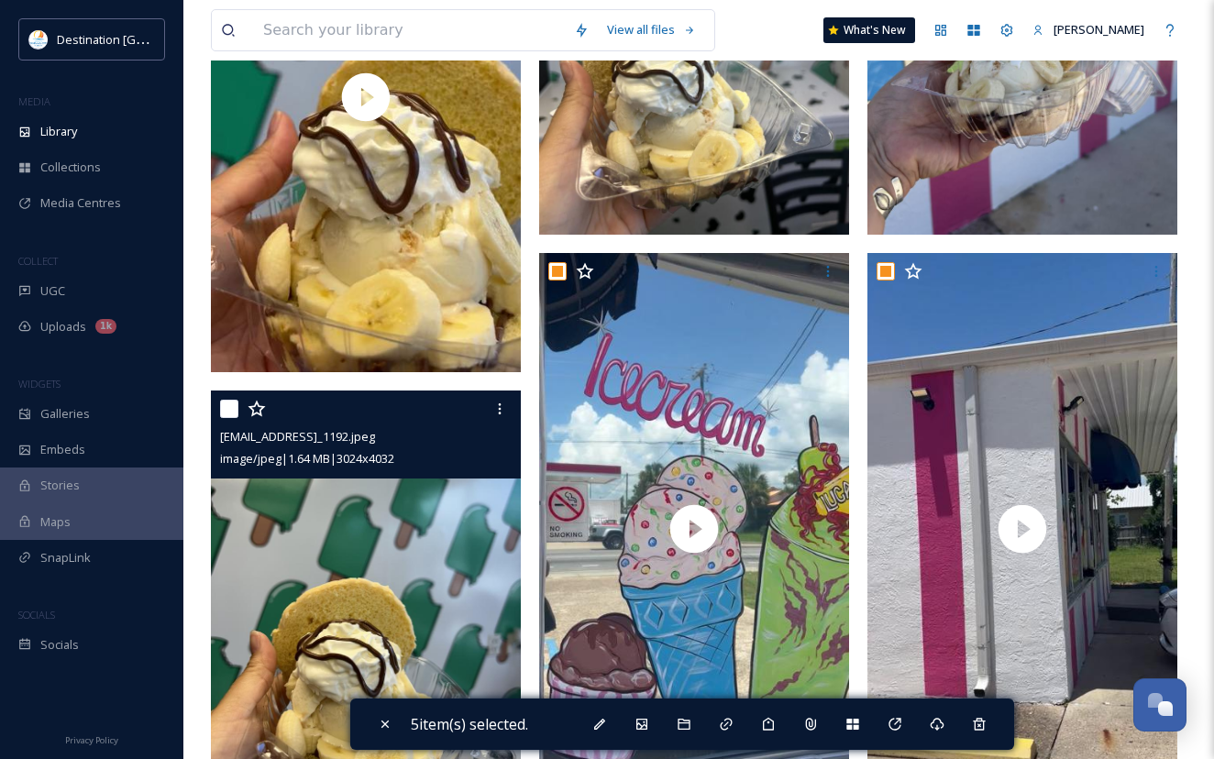
click at [226, 418] on input "checkbox" at bounding box center [229, 409] width 18 height 18
checkbox input "true"
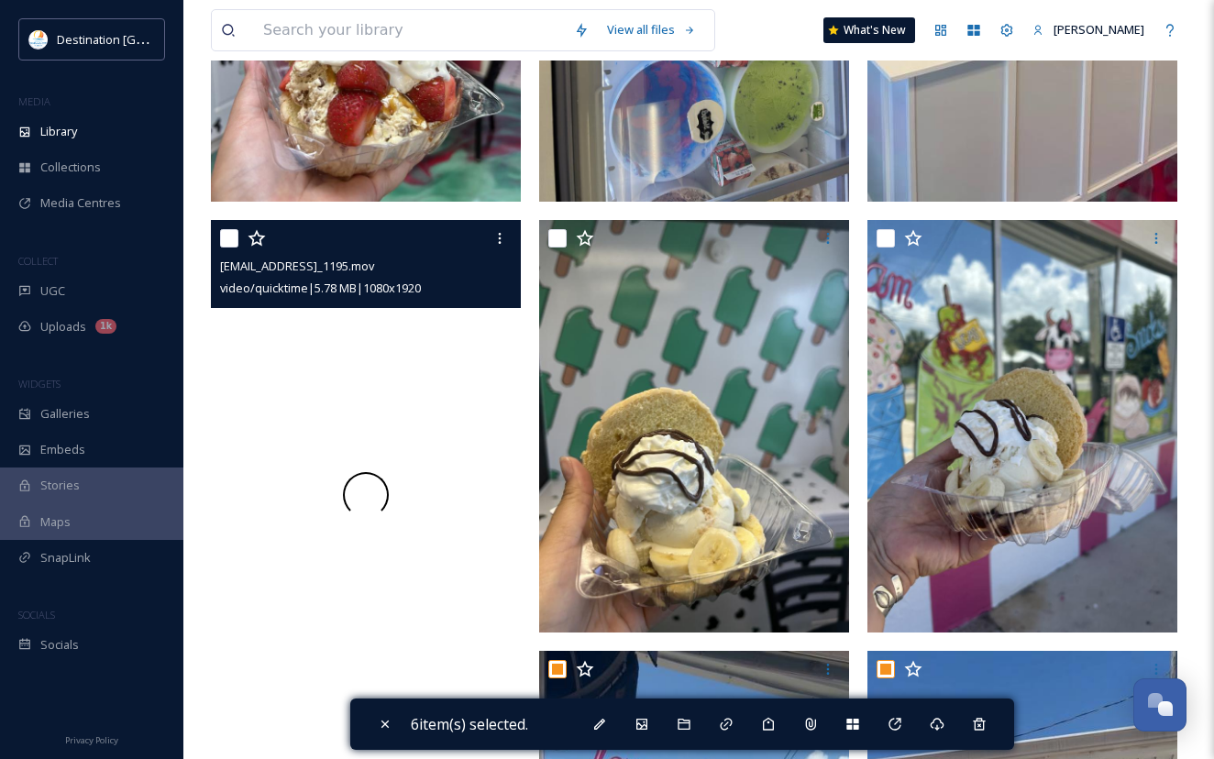
scroll to position [1833, 0]
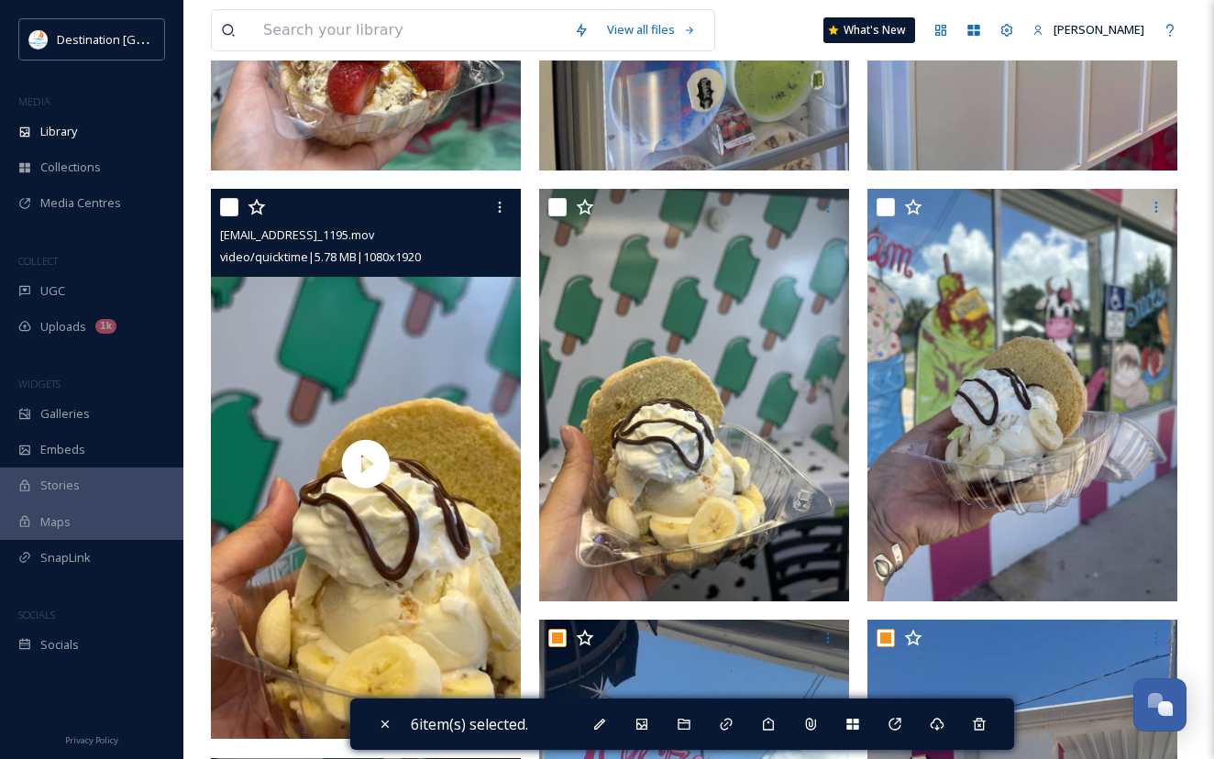
click at [225, 216] on input "checkbox" at bounding box center [229, 207] width 18 height 18
checkbox input "true"
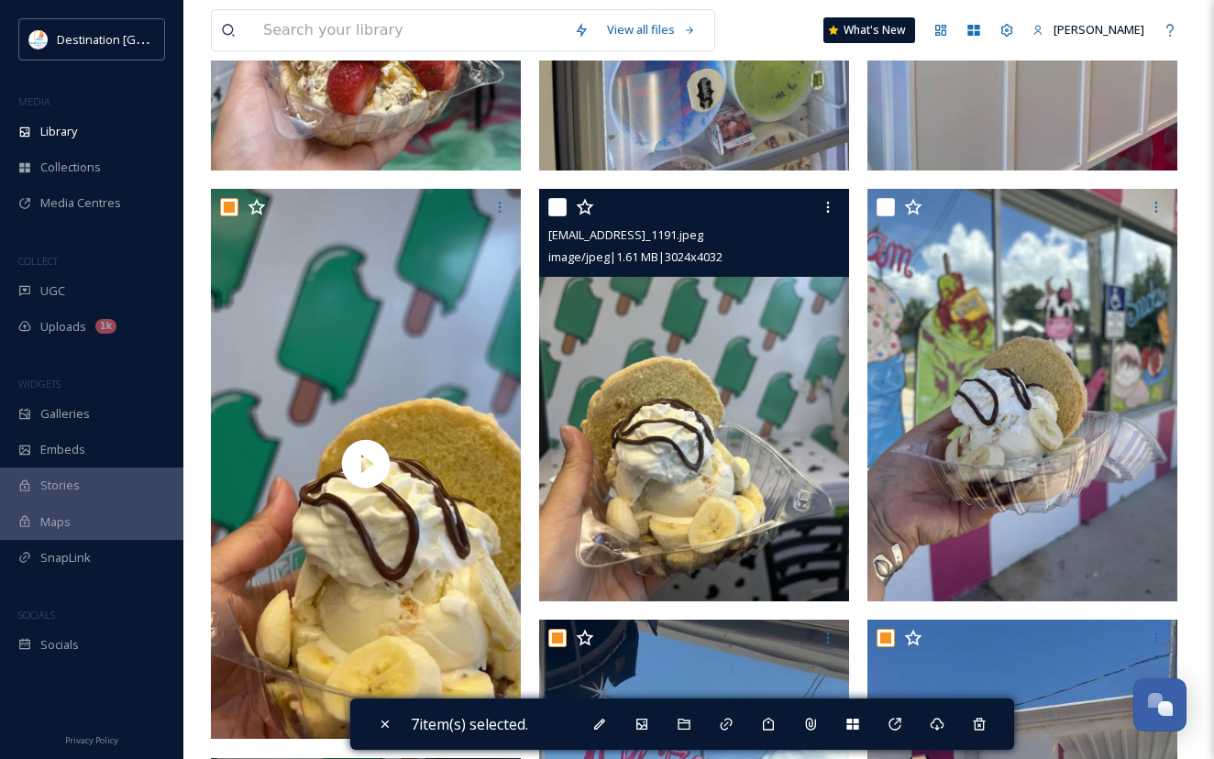
click at [550, 216] on input "checkbox" at bounding box center [557, 207] width 18 height 18
checkbox input "true"
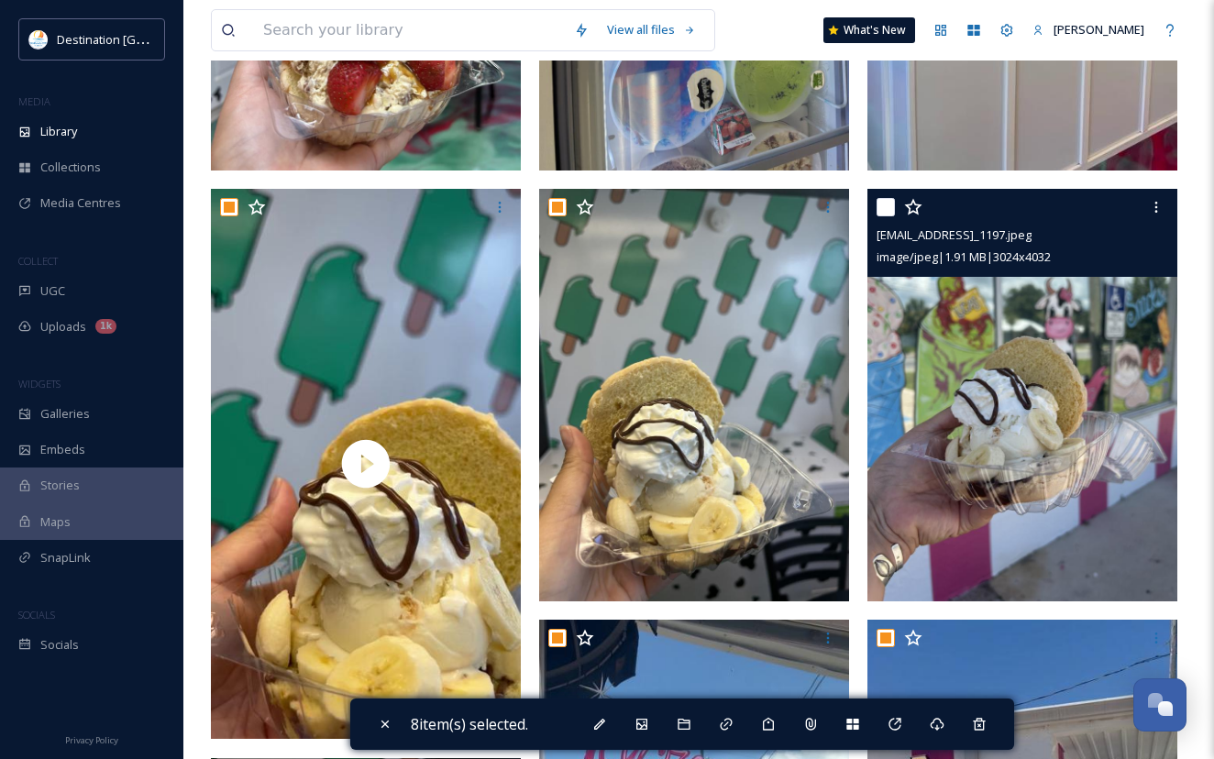
click at [888, 216] on input "checkbox" at bounding box center [885, 207] width 18 height 18
checkbox input "true"
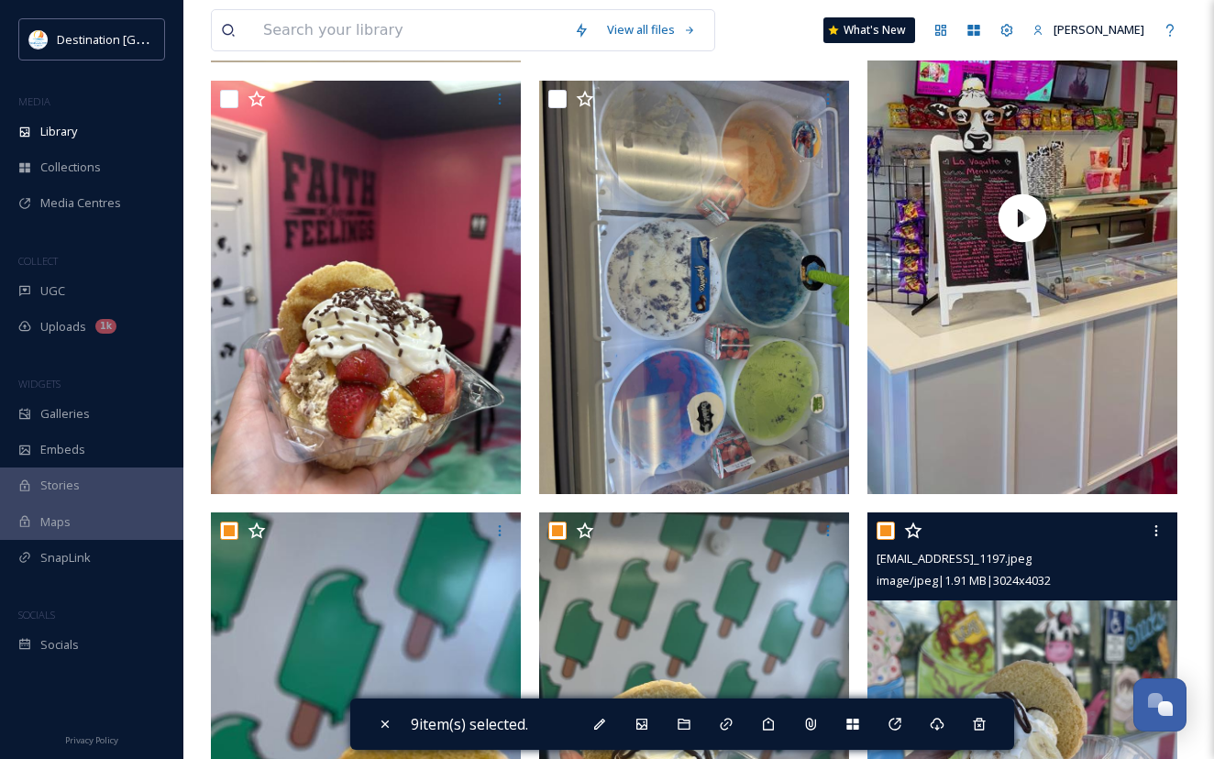
scroll to position [1375, 0]
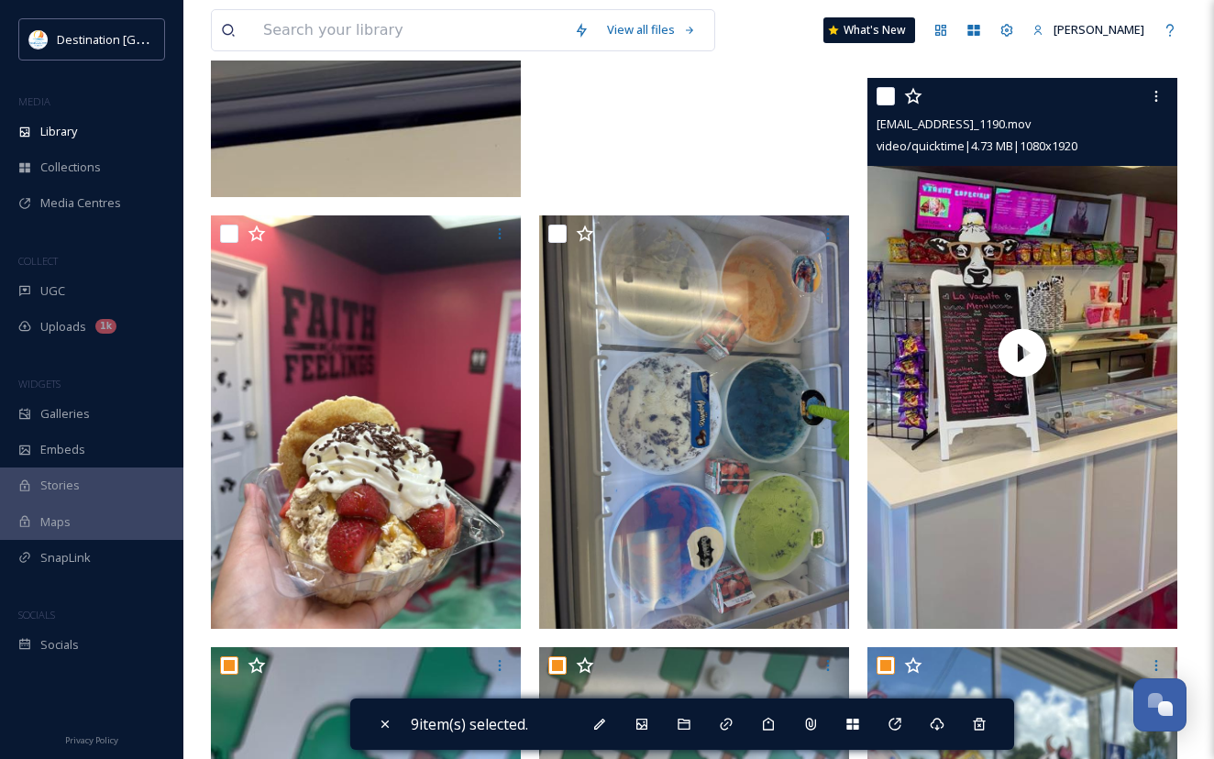
click at [883, 105] on input "checkbox" at bounding box center [885, 96] width 18 height 18
checkbox input "true"
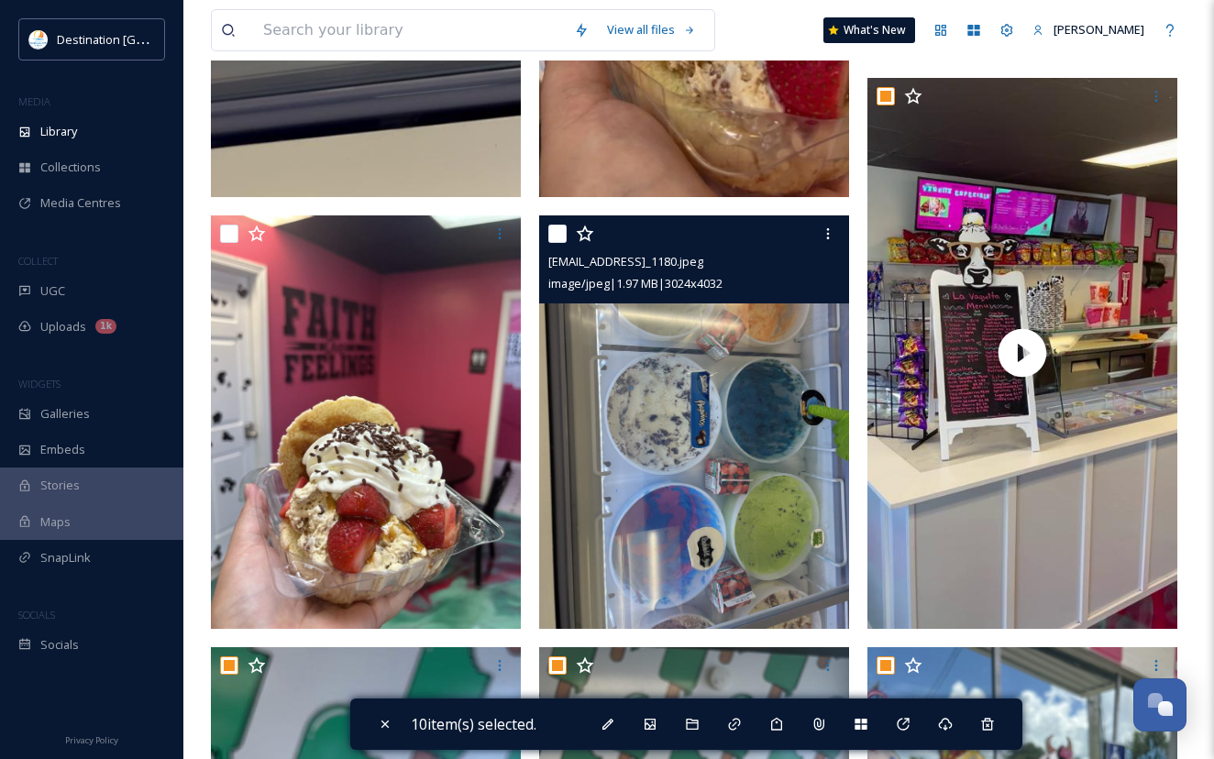
drag, startPoint x: 550, startPoint y: 244, endPoint x: 468, endPoint y: 230, distance: 82.7
click at [550, 243] on input "checkbox" at bounding box center [557, 234] width 18 height 18
checkbox input "true"
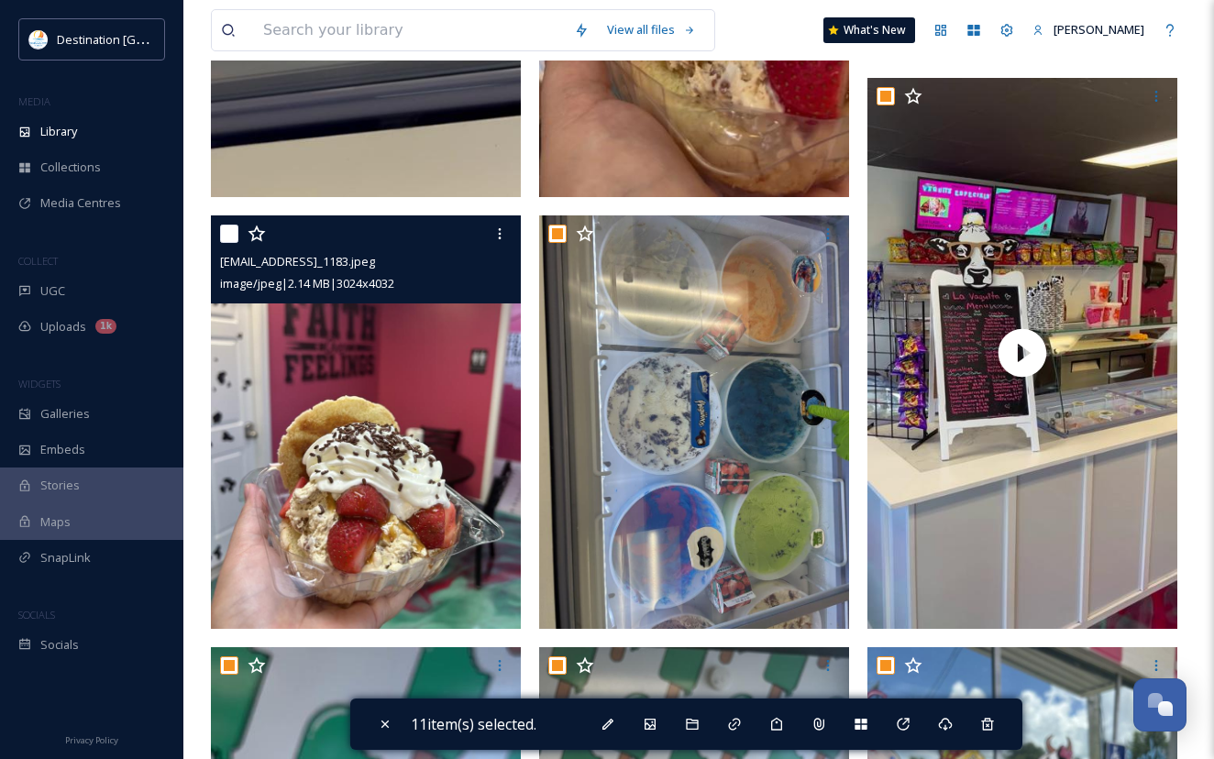
click at [227, 241] on input "checkbox" at bounding box center [229, 234] width 18 height 18
checkbox input "true"
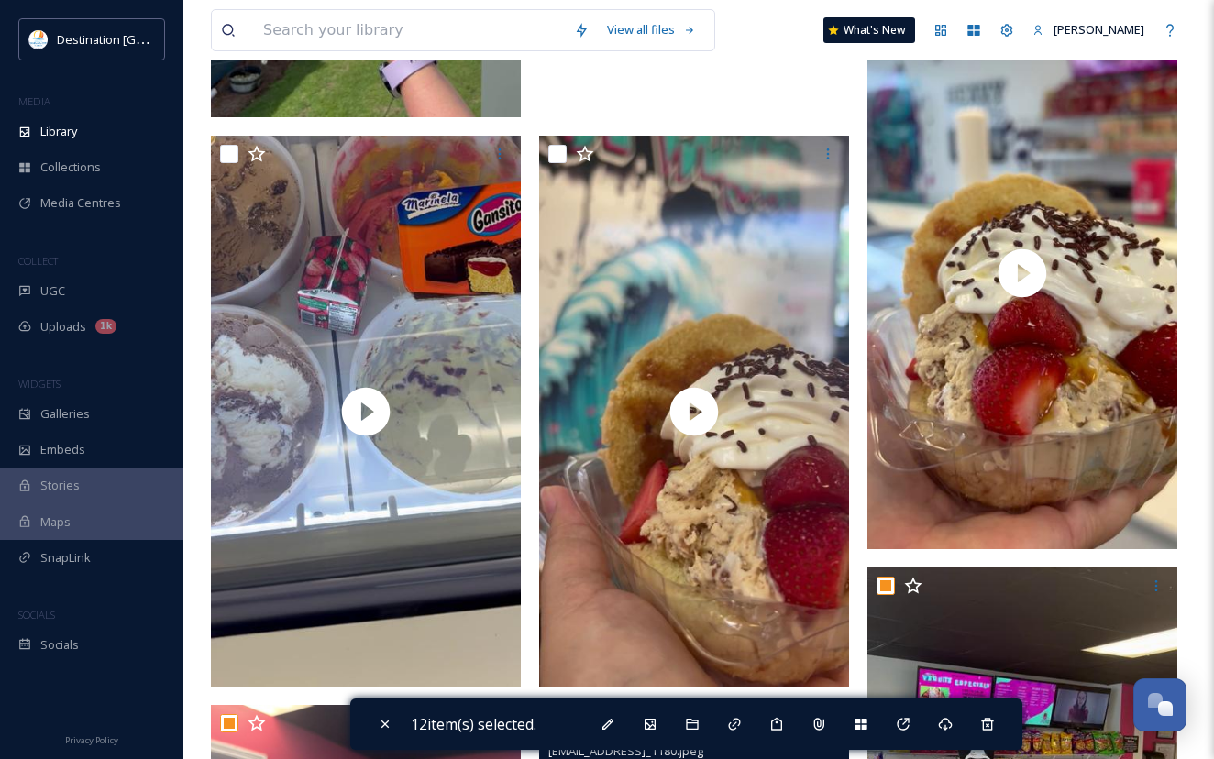
scroll to position [825, 0]
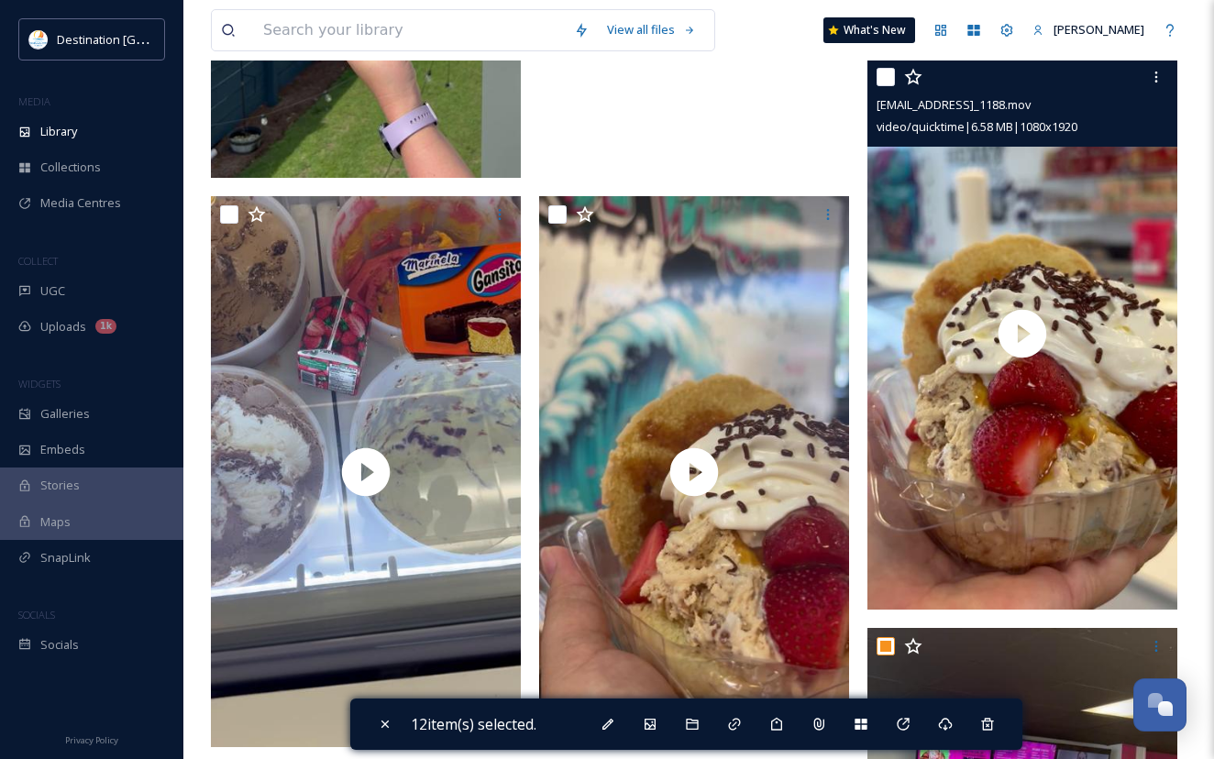
click at [877, 86] on input "checkbox" at bounding box center [885, 77] width 18 height 18
checkbox input "true"
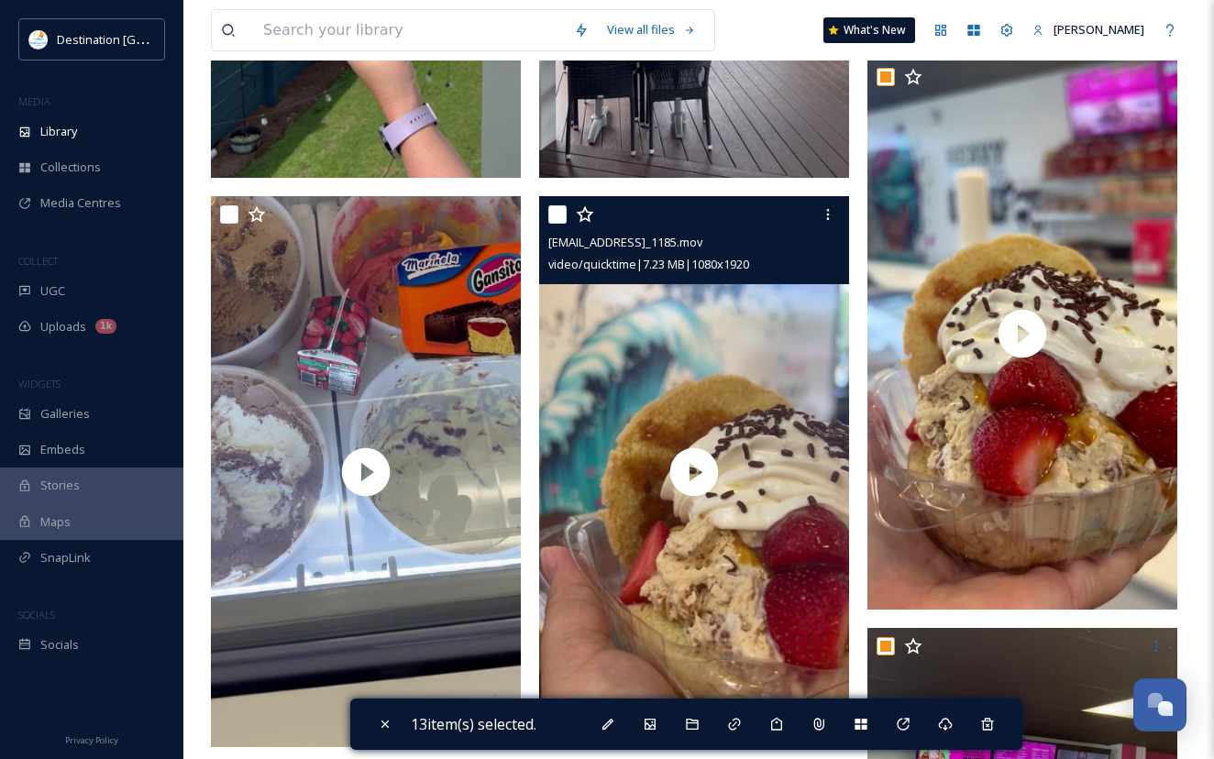
click at [557, 224] on input "checkbox" at bounding box center [557, 214] width 18 height 18
checkbox input "true"
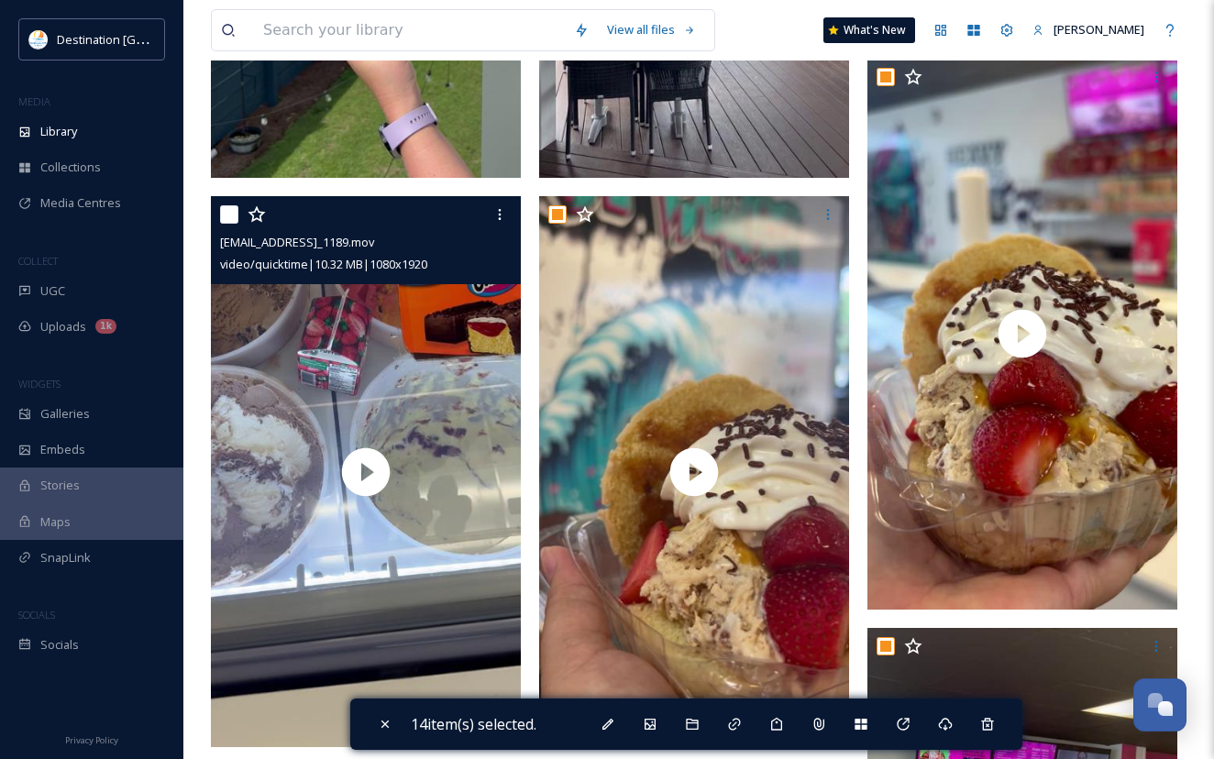
click at [234, 224] on input "checkbox" at bounding box center [229, 214] width 18 height 18
checkbox input "true"
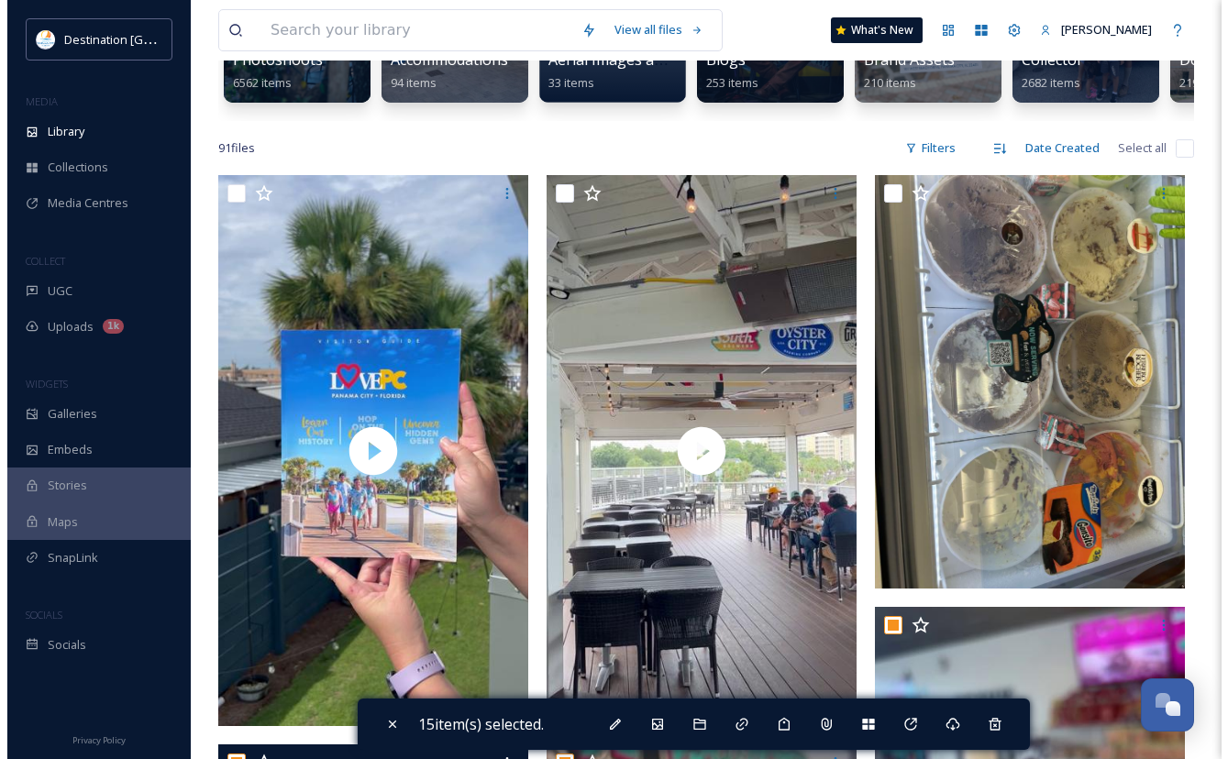
scroll to position [275, 0]
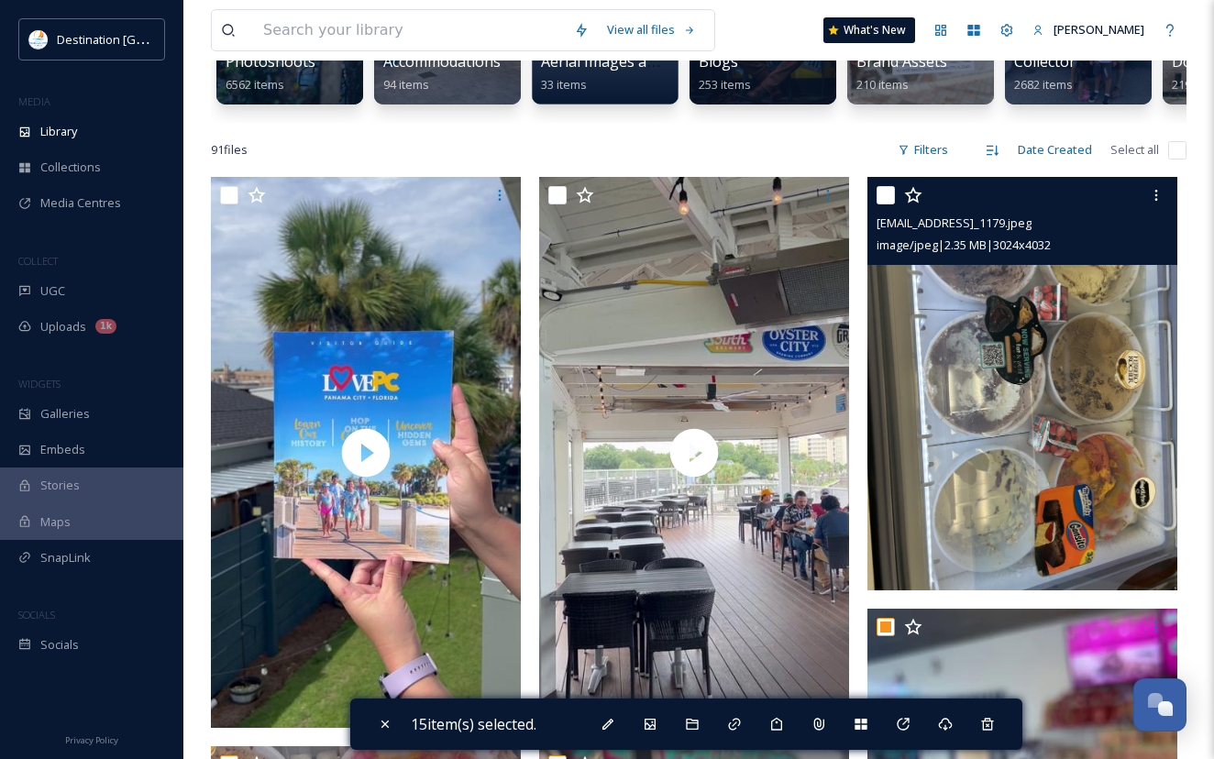
click at [894, 204] on input "checkbox" at bounding box center [885, 195] width 18 height 18
checkbox input "true"
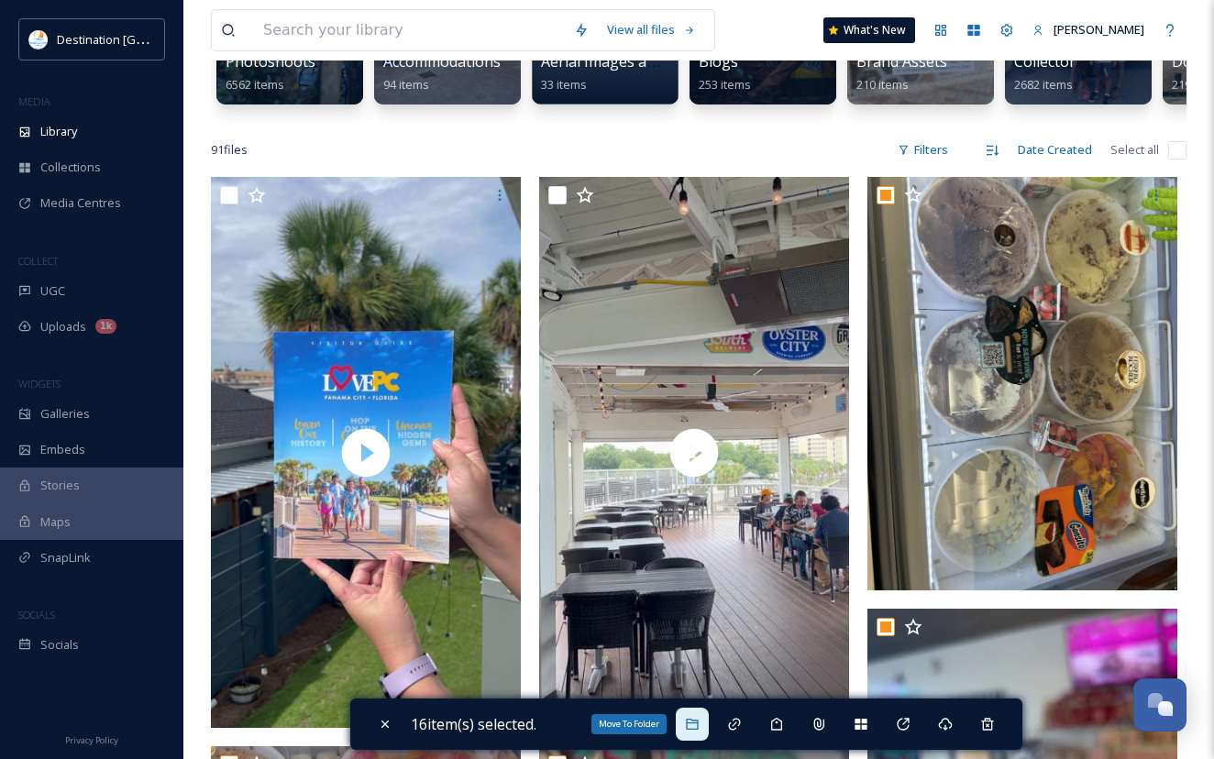
click at [699, 731] on icon at bounding box center [692, 724] width 15 height 15
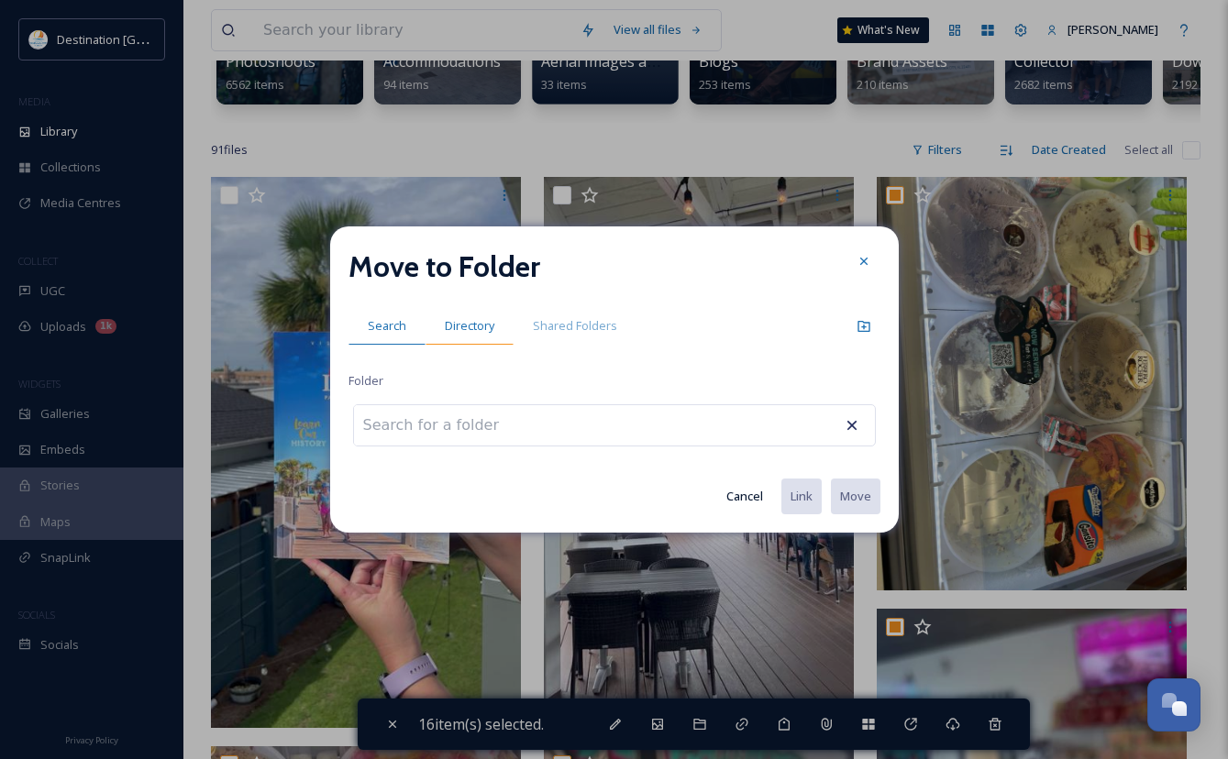
click at [460, 322] on span "Directory" at bounding box center [470, 325] width 50 height 17
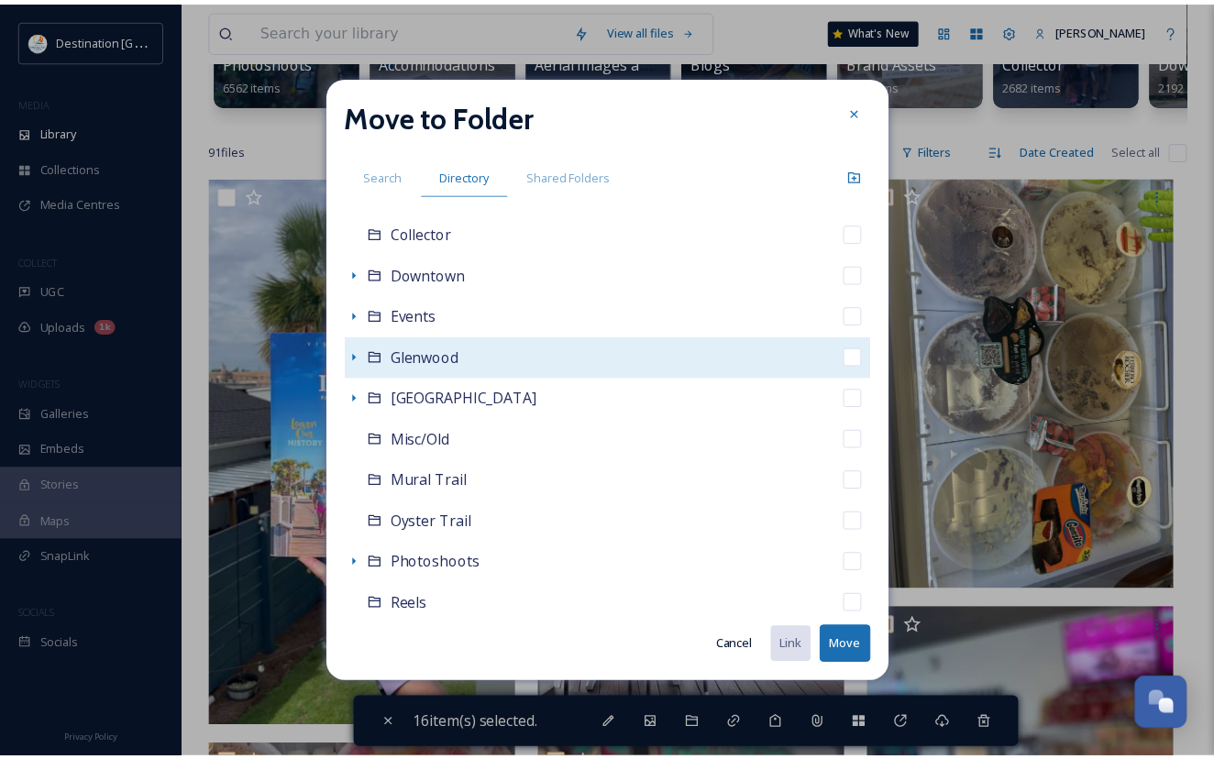
scroll to position [183, 0]
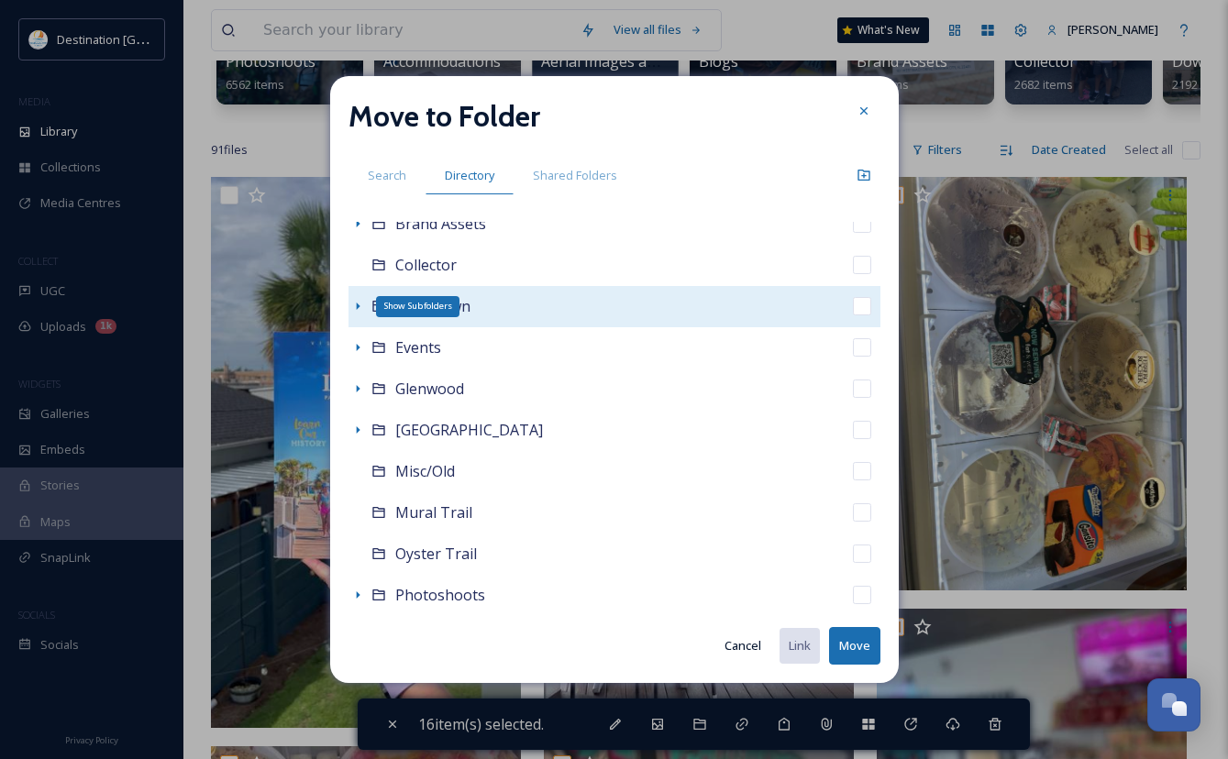
click at [357, 302] on icon at bounding box center [357, 306] width 15 height 15
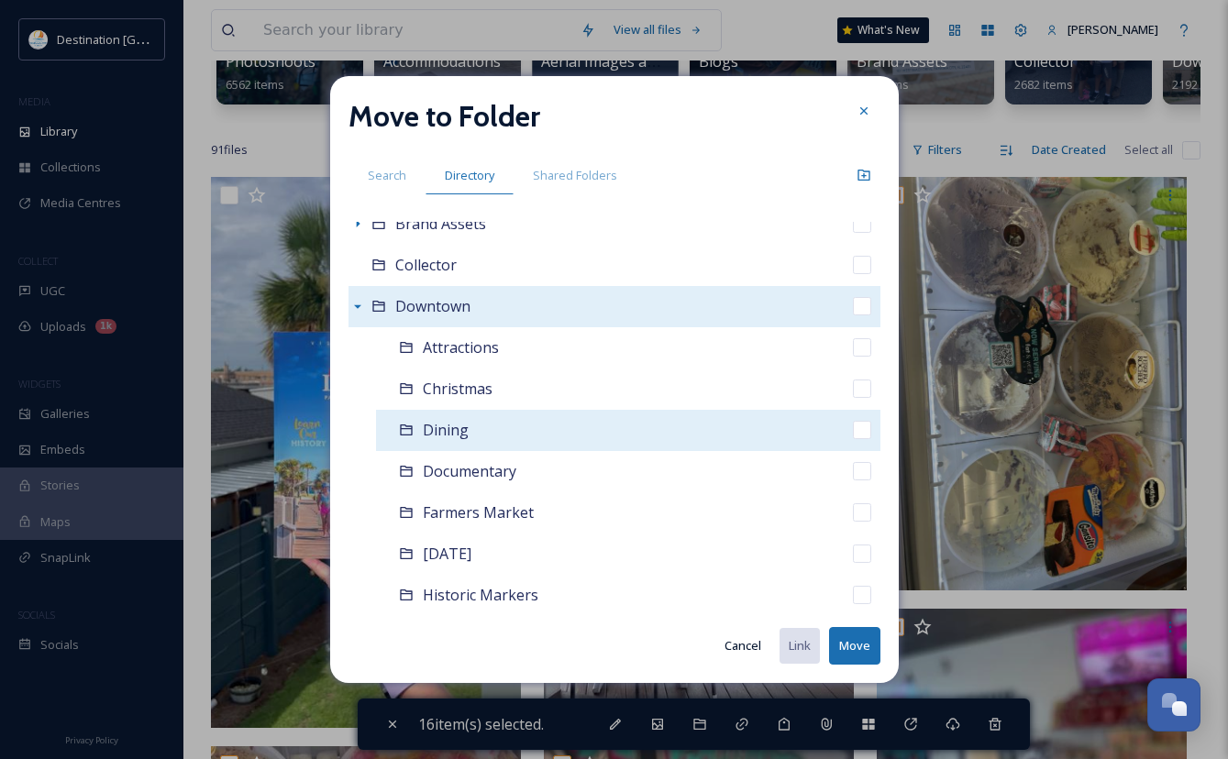
click at [454, 430] on span "Dining" at bounding box center [446, 430] width 46 height 20
checkbox input "false"
checkbox input "true"
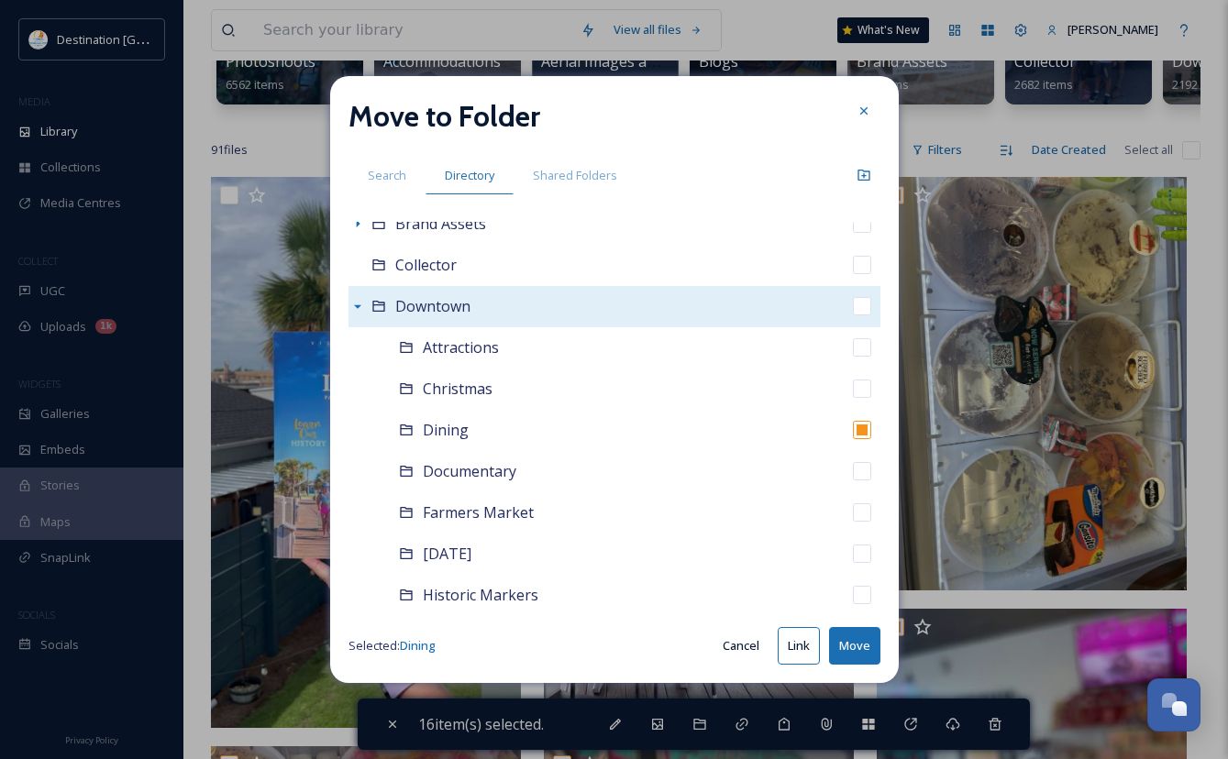
click at [868, 655] on button "Move" at bounding box center [854, 646] width 51 height 38
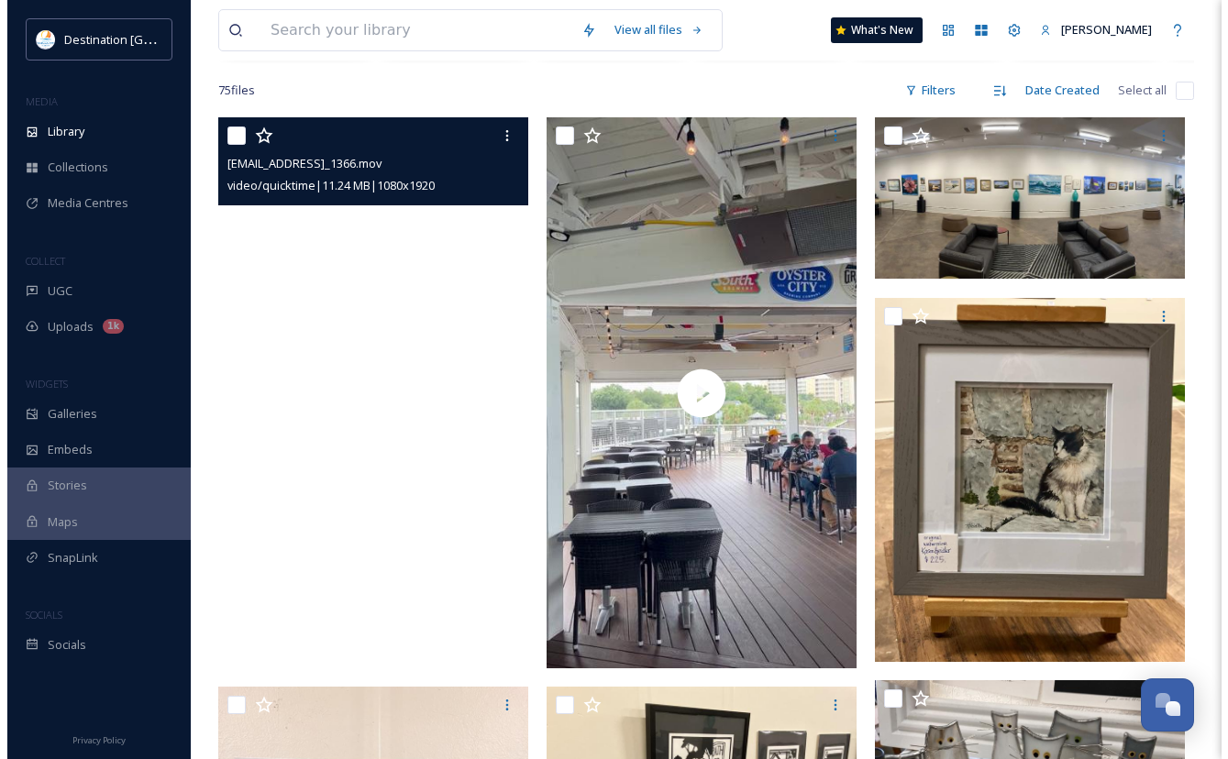
scroll to position [367, 0]
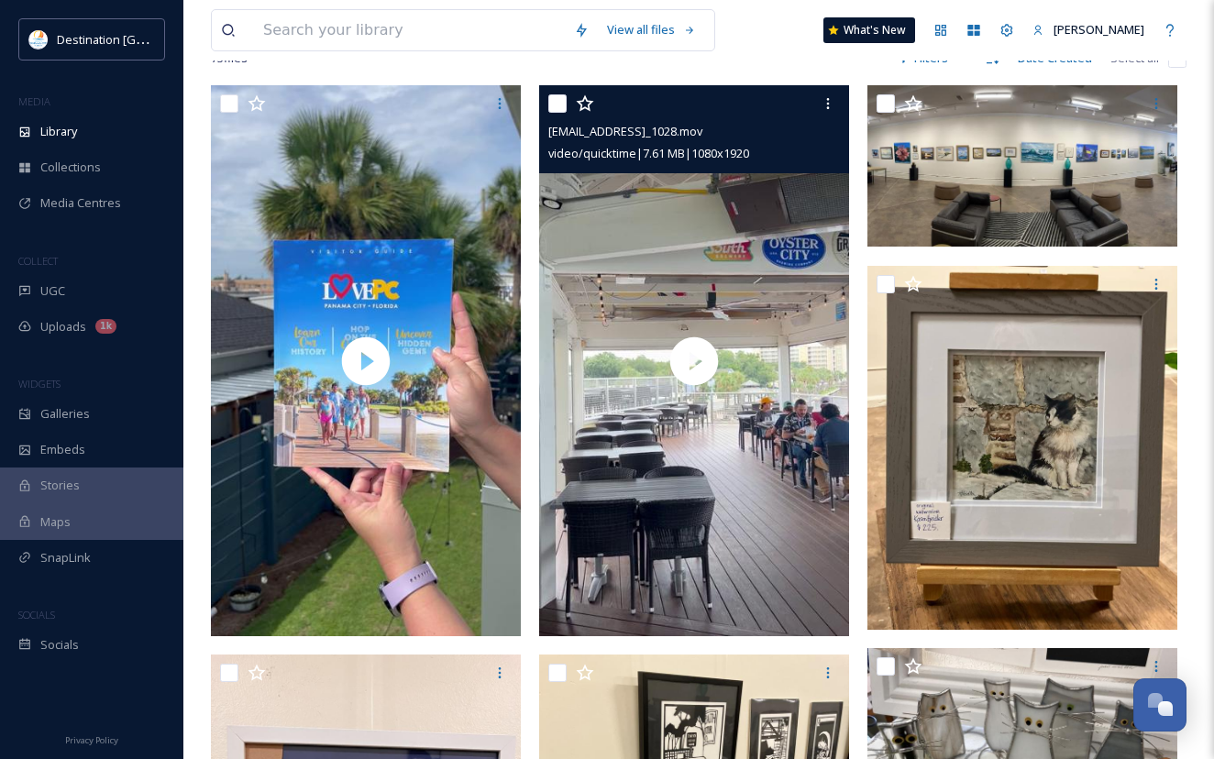
click at [556, 113] on input "checkbox" at bounding box center [557, 103] width 18 height 18
checkbox input "true"
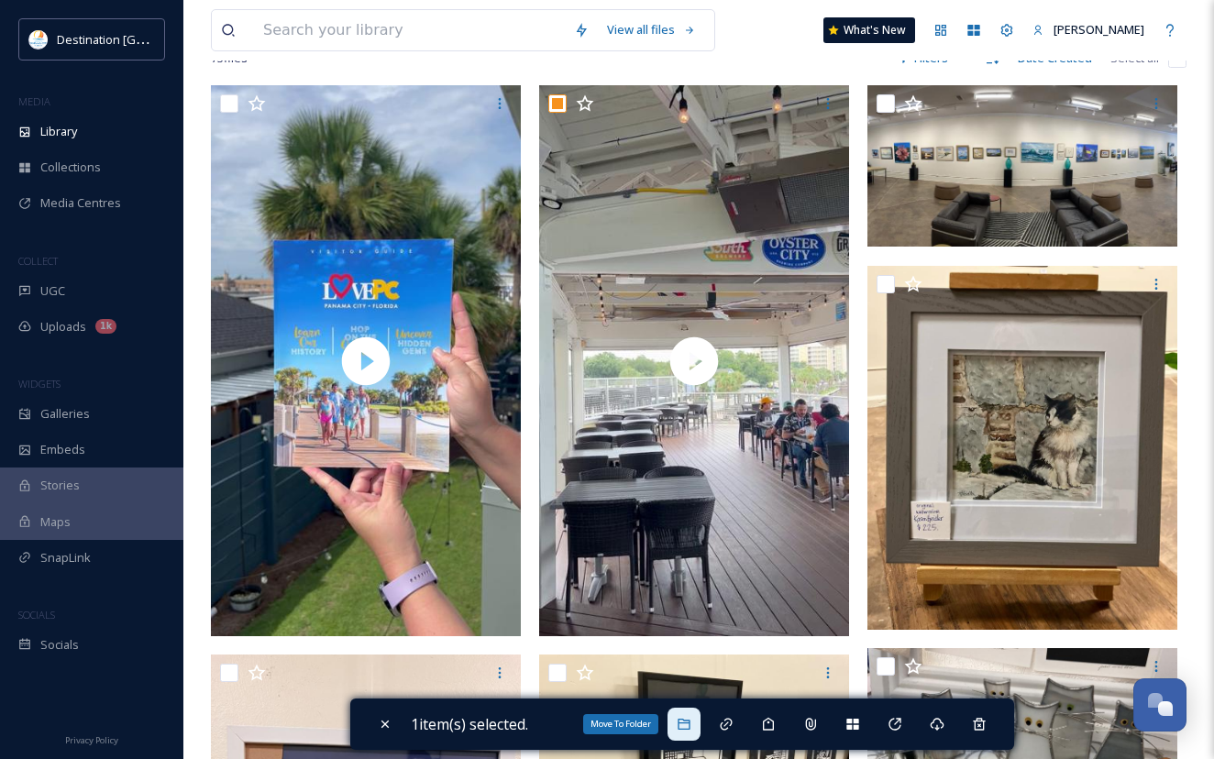
click at [685, 730] on icon at bounding box center [683, 724] width 12 height 11
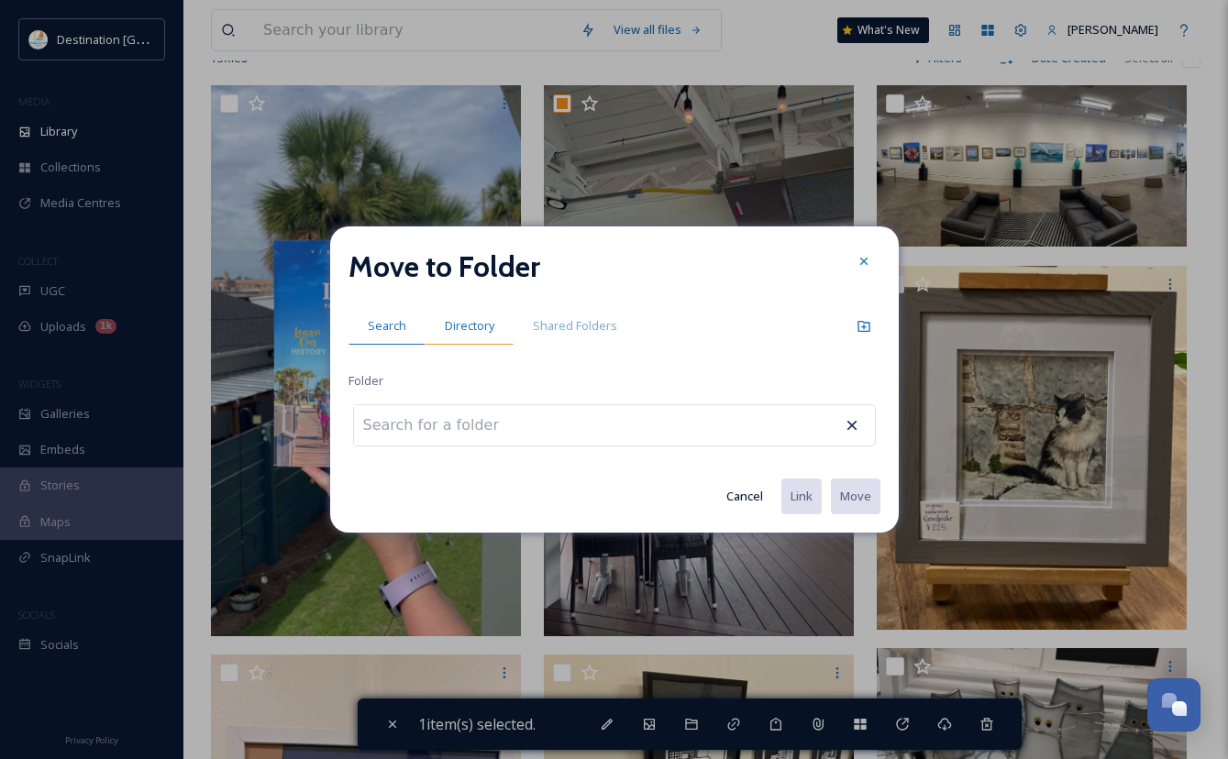
click at [455, 326] on span "Directory" at bounding box center [470, 325] width 50 height 17
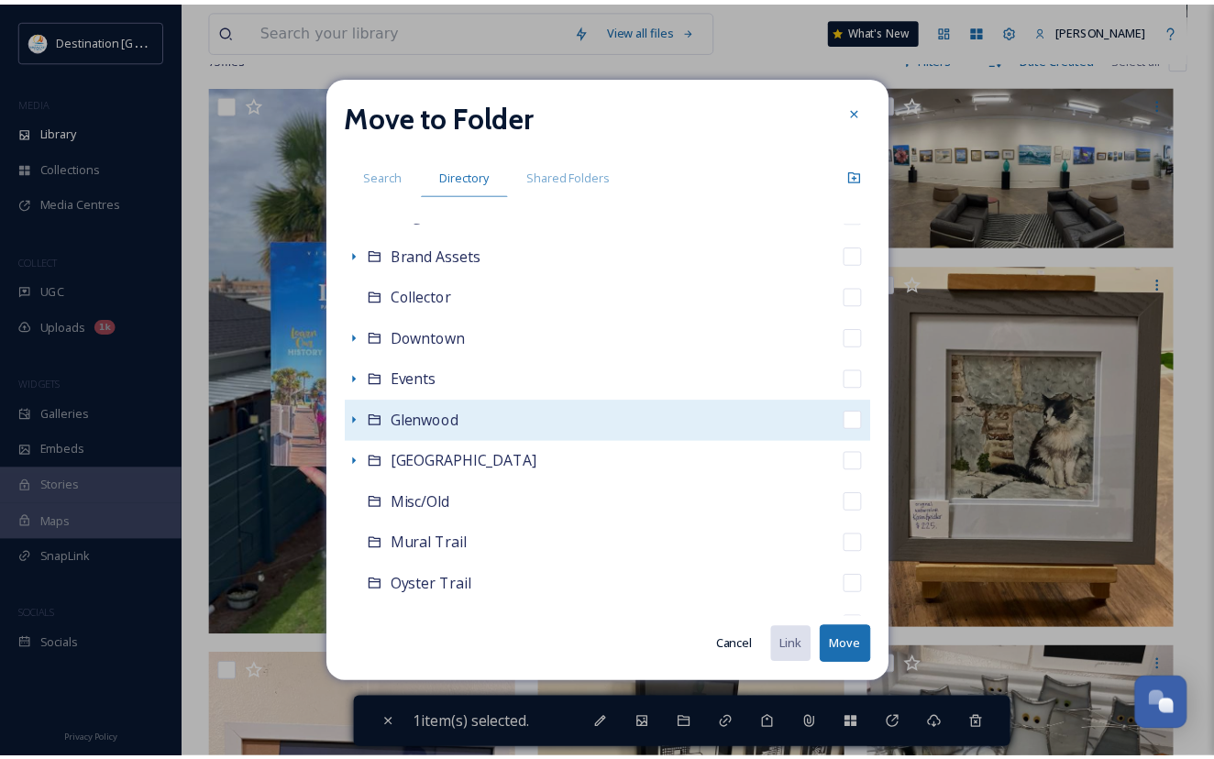
scroll to position [475, 0]
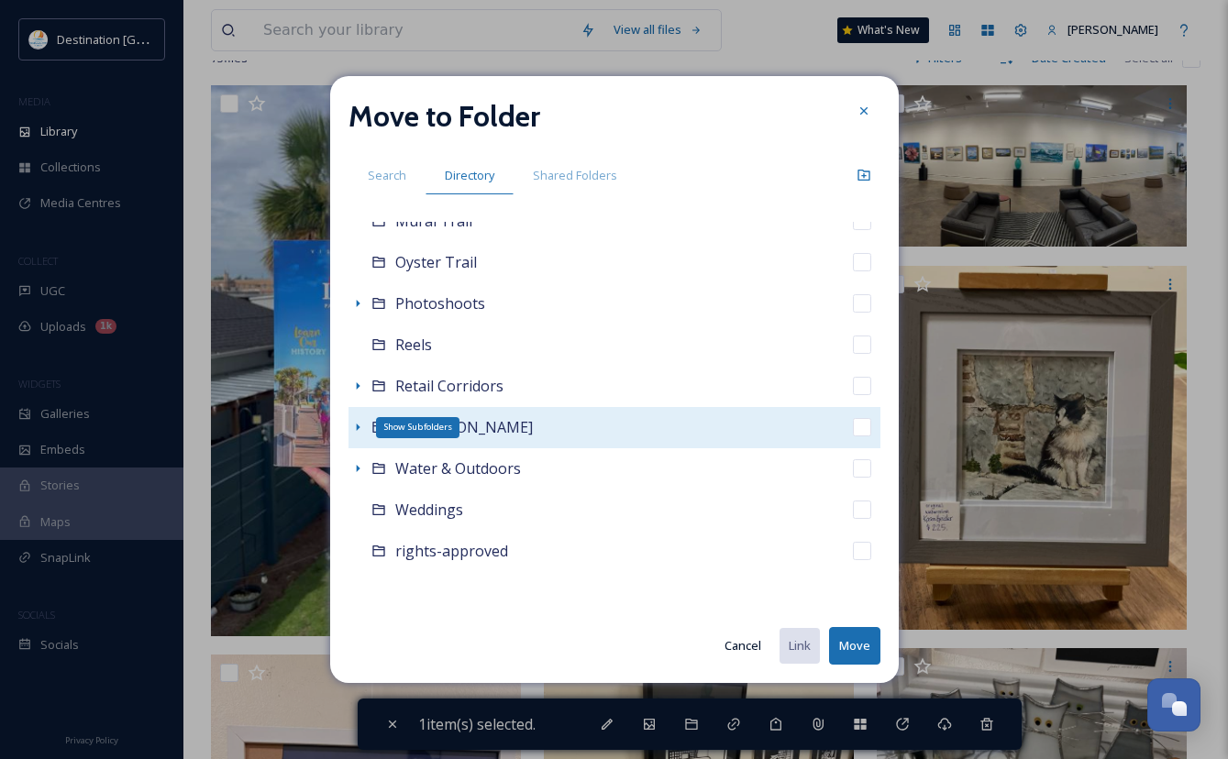
click at [414, 435] on div "Show Subfolders" at bounding box center [417, 427] width 83 height 20
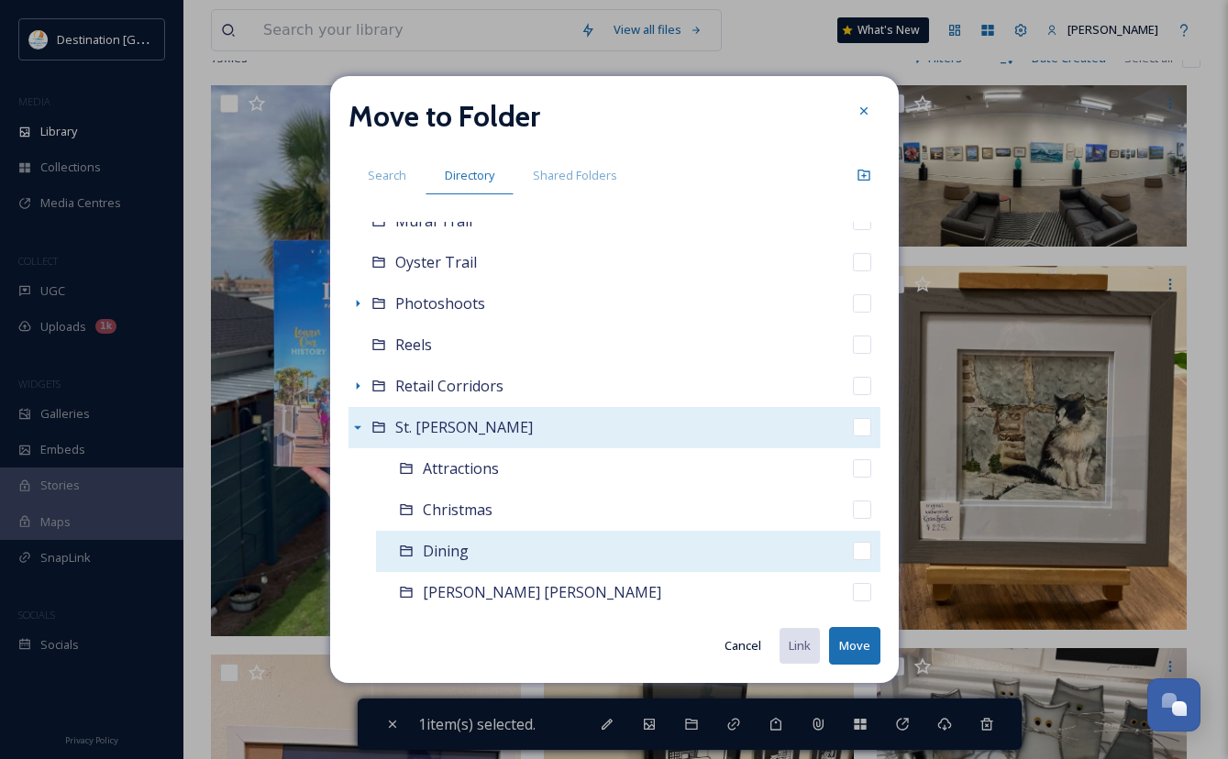
drag, startPoint x: 479, startPoint y: 560, endPoint x: 540, endPoint y: 567, distance: 61.9
click at [479, 560] on div "Dining" at bounding box center [628, 551] width 504 height 41
checkbox input "false"
checkbox input "true"
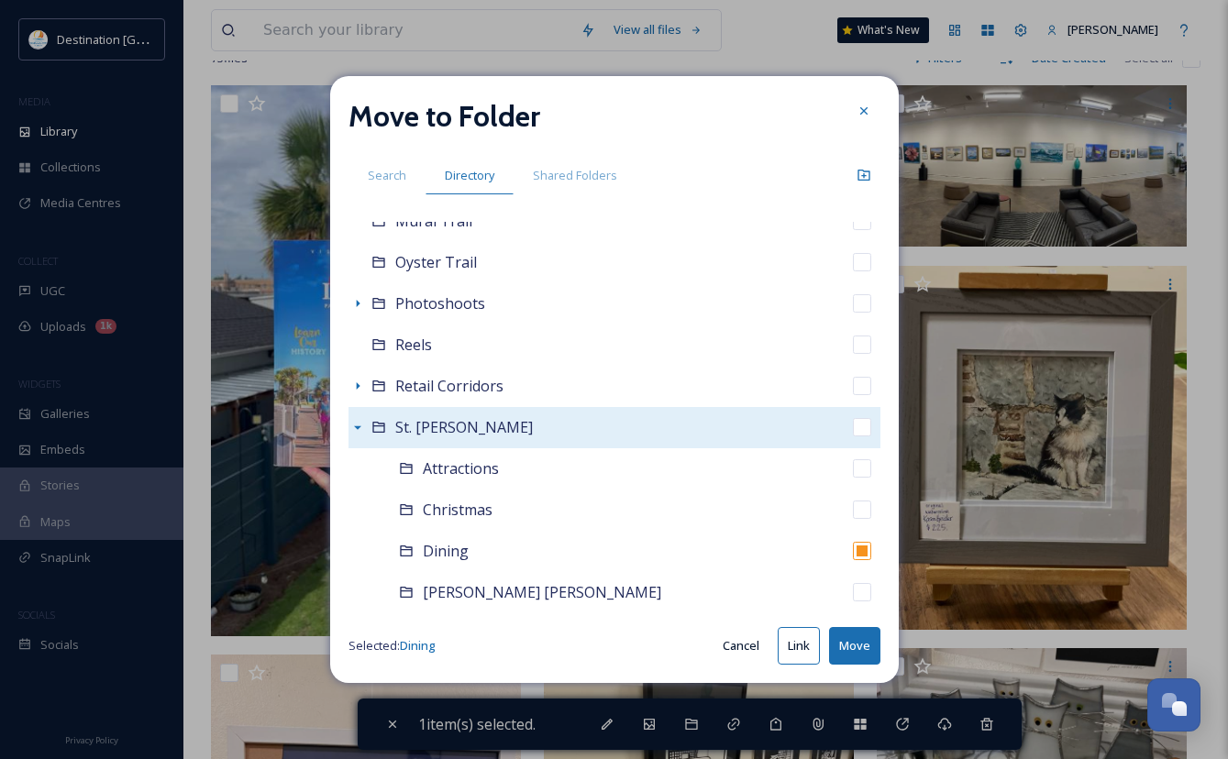
click at [869, 662] on button "Move" at bounding box center [854, 646] width 51 height 38
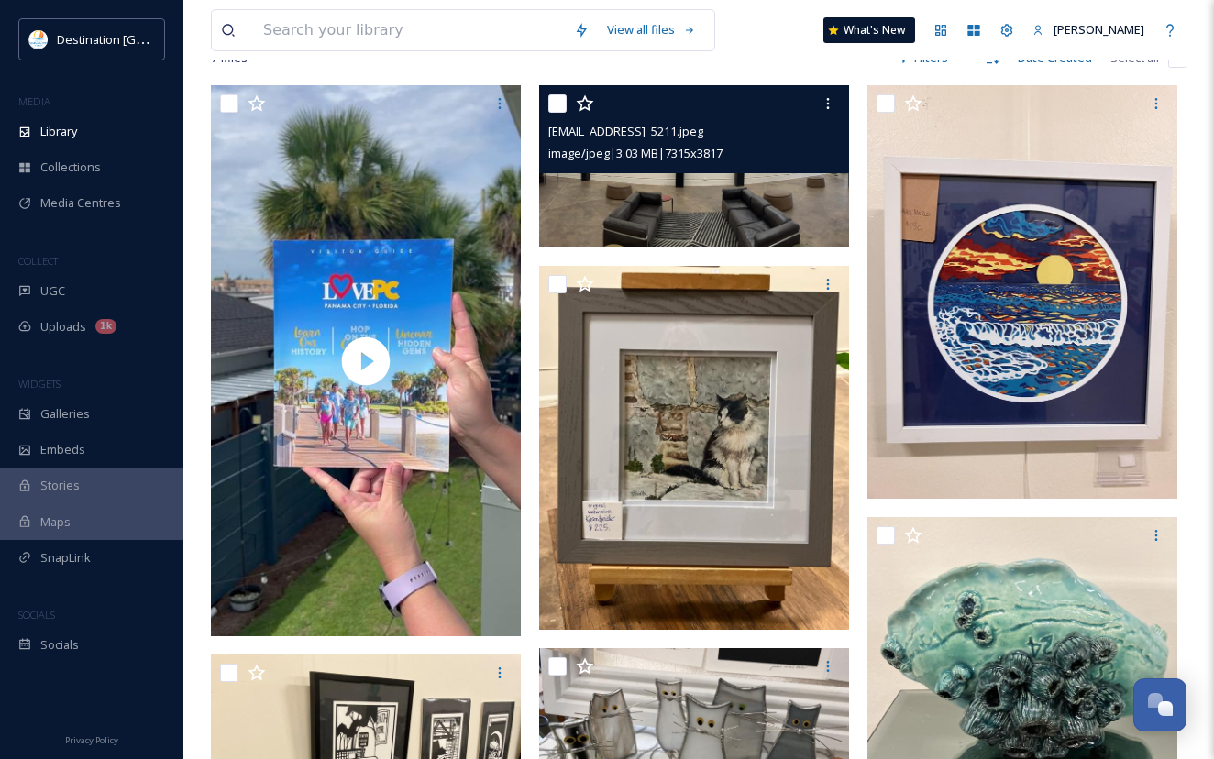
click at [550, 113] on input "checkbox" at bounding box center [557, 103] width 18 height 18
checkbox input "true"
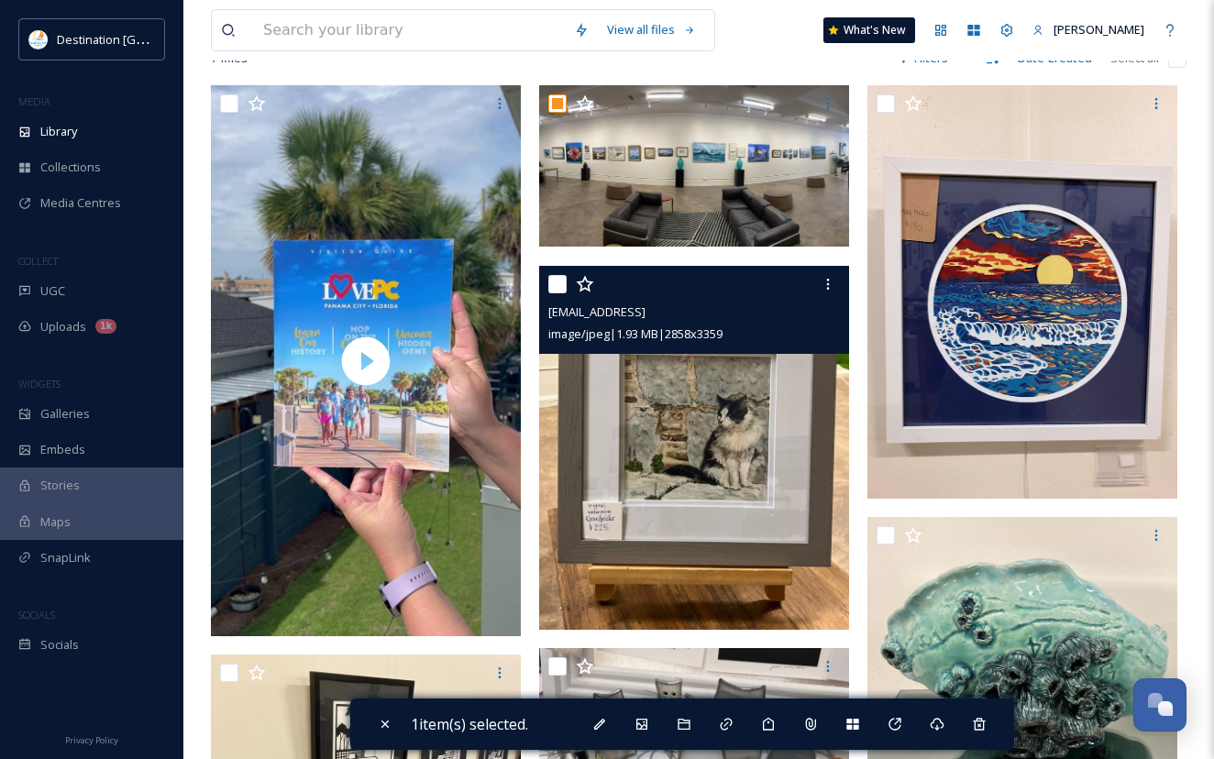
click at [553, 293] on input "checkbox" at bounding box center [557, 284] width 18 height 18
checkbox input "true"
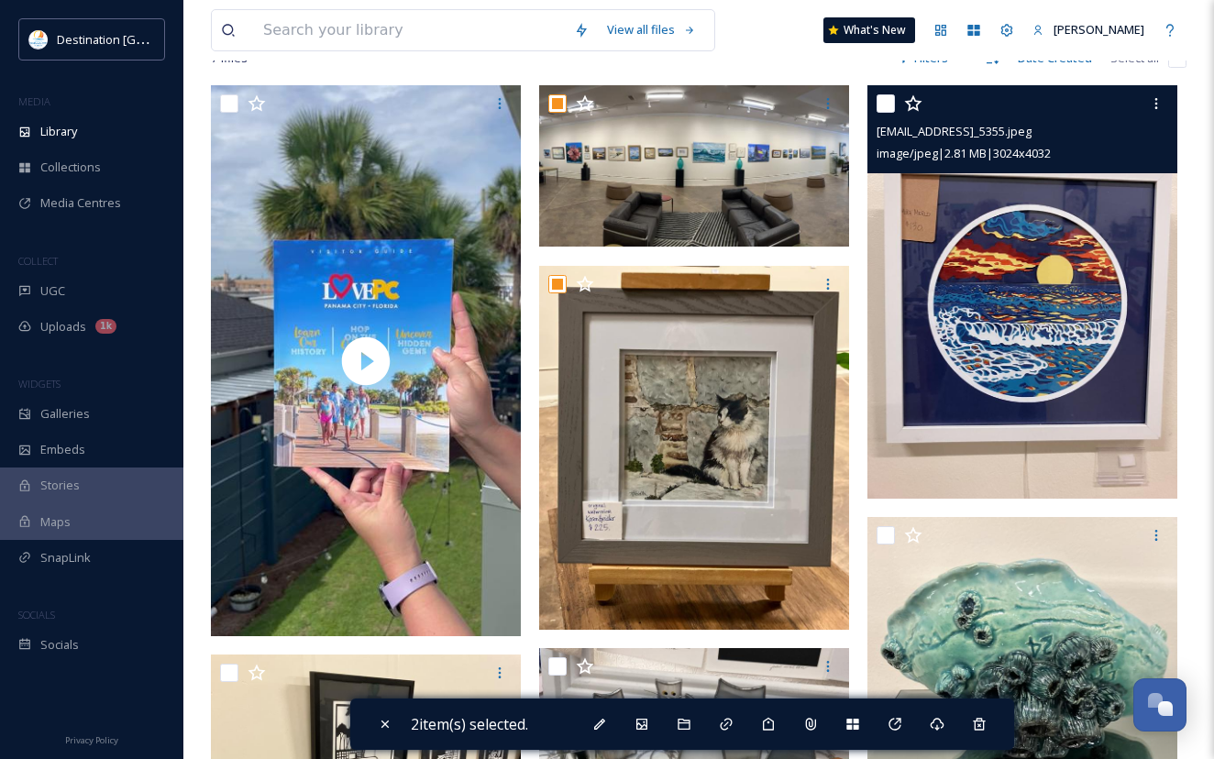
click at [882, 111] on input "checkbox" at bounding box center [885, 103] width 18 height 18
checkbox input "true"
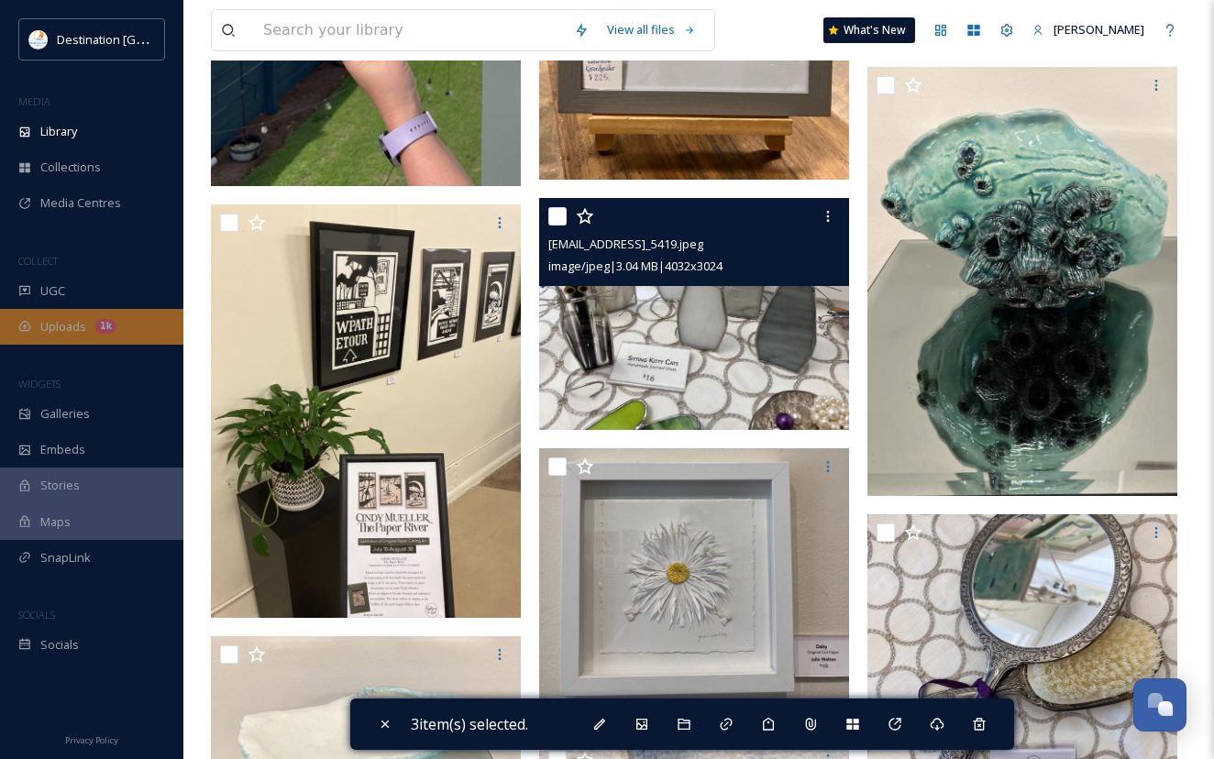
scroll to position [825, 0]
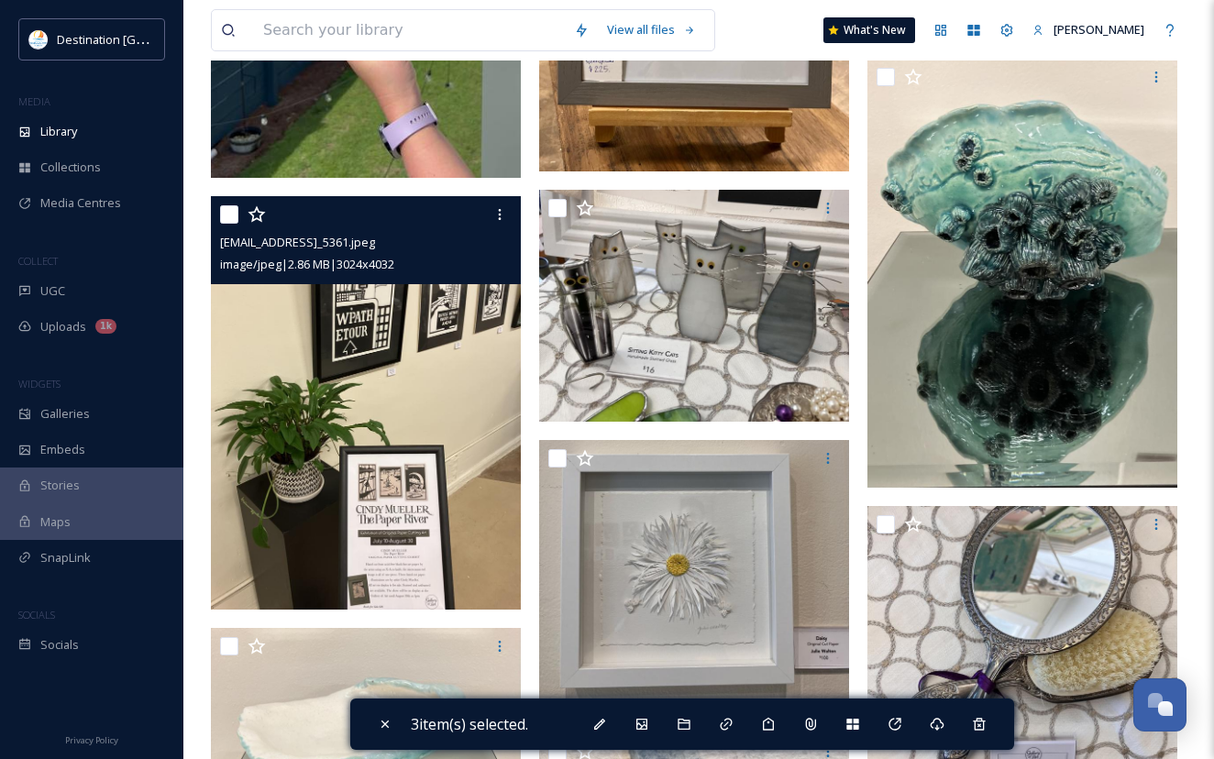
click at [235, 224] on input "checkbox" at bounding box center [229, 214] width 18 height 18
checkbox input "true"
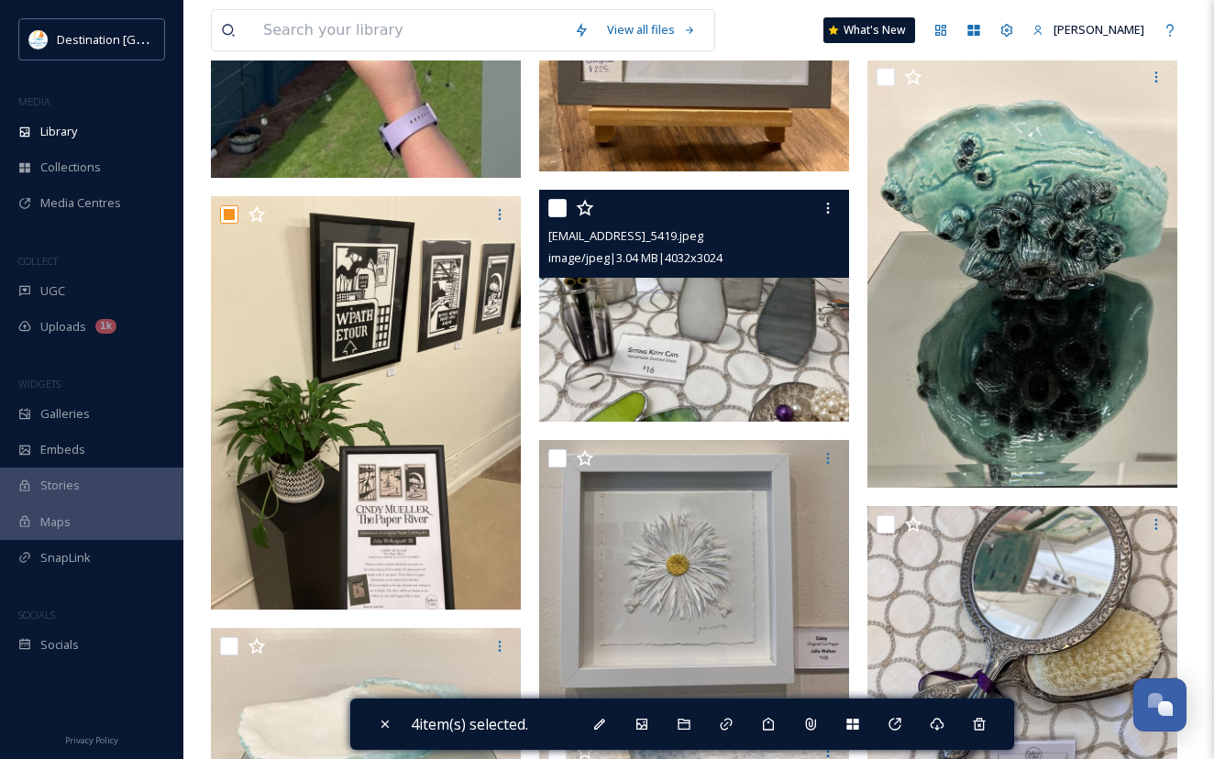
click at [563, 217] on input "checkbox" at bounding box center [557, 208] width 18 height 18
checkbox input "true"
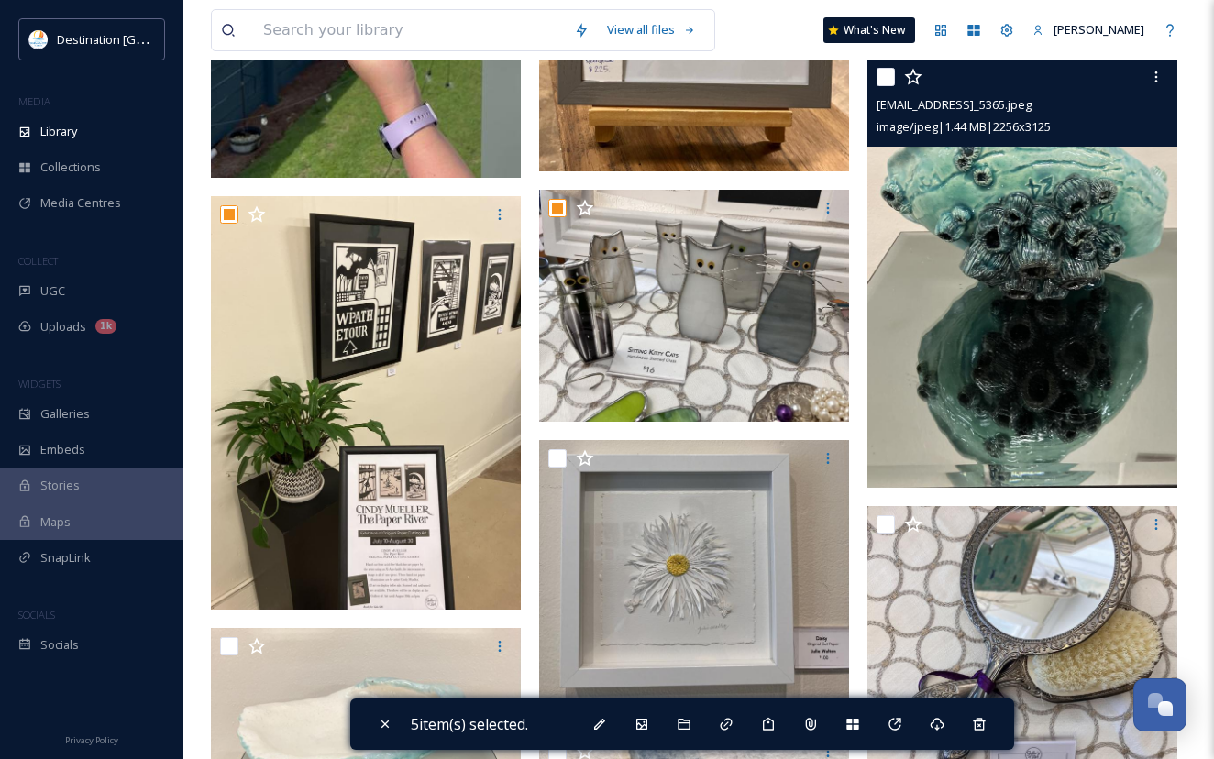
click at [887, 86] on input "checkbox" at bounding box center [885, 77] width 18 height 18
checkbox input "true"
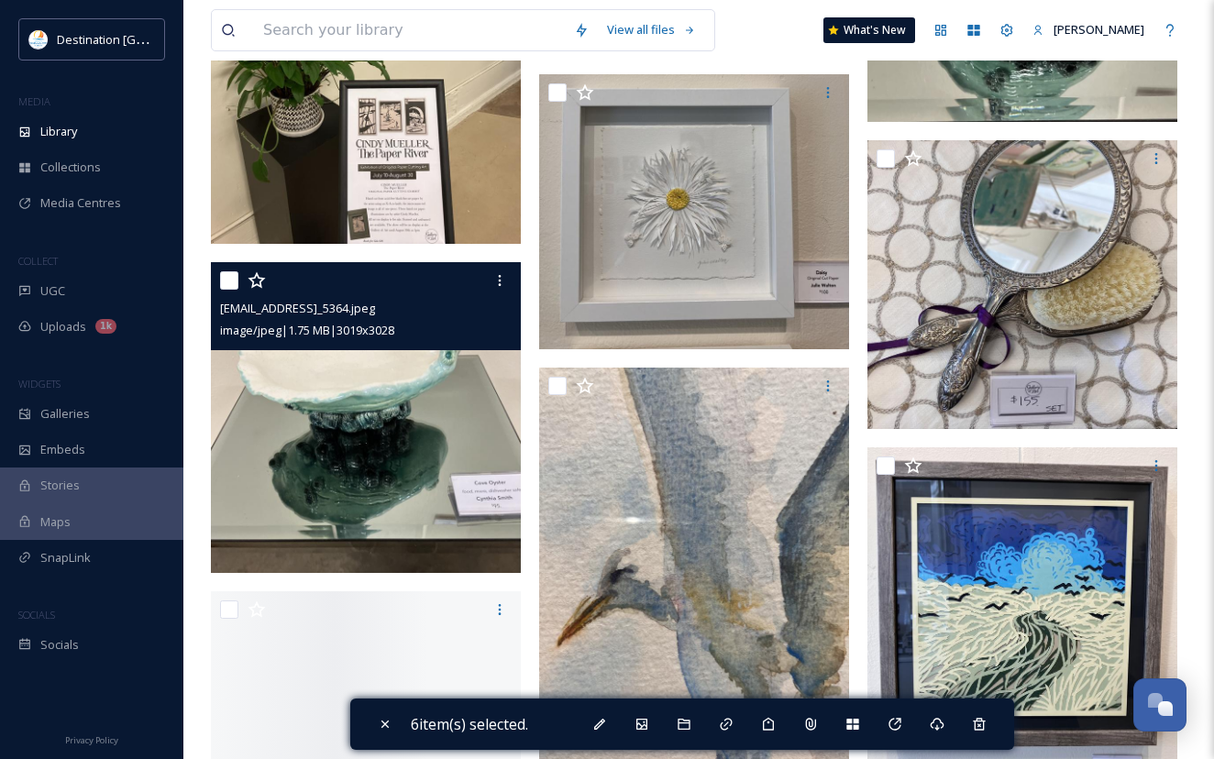
scroll to position [1192, 0]
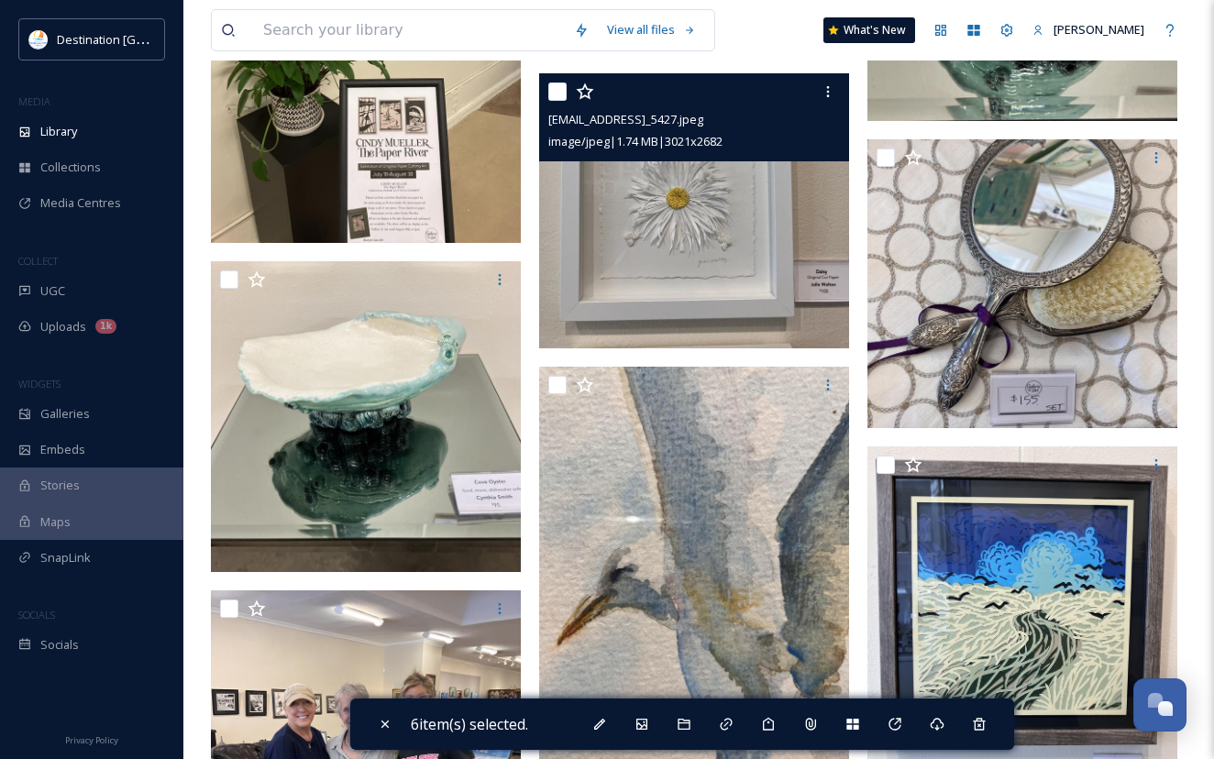
click at [557, 101] on input "checkbox" at bounding box center [557, 92] width 18 height 18
checkbox input "true"
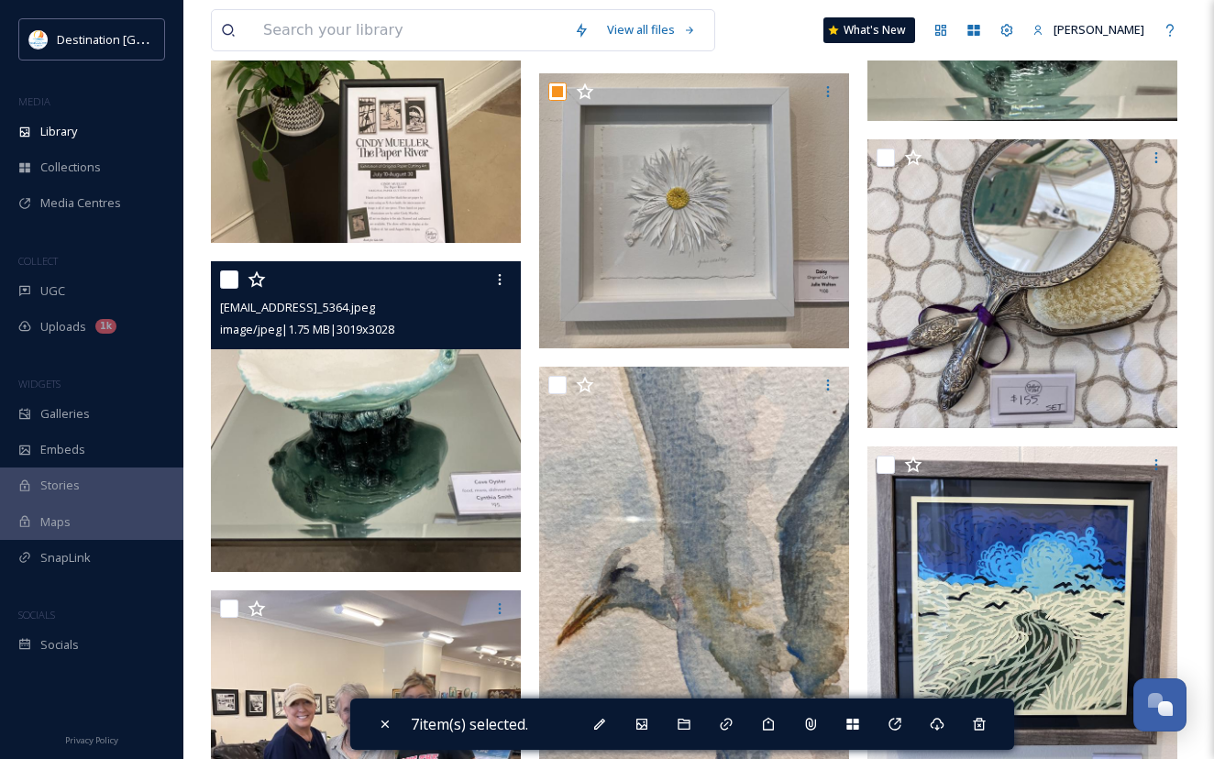
click at [223, 286] on input "checkbox" at bounding box center [229, 279] width 18 height 18
checkbox input "true"
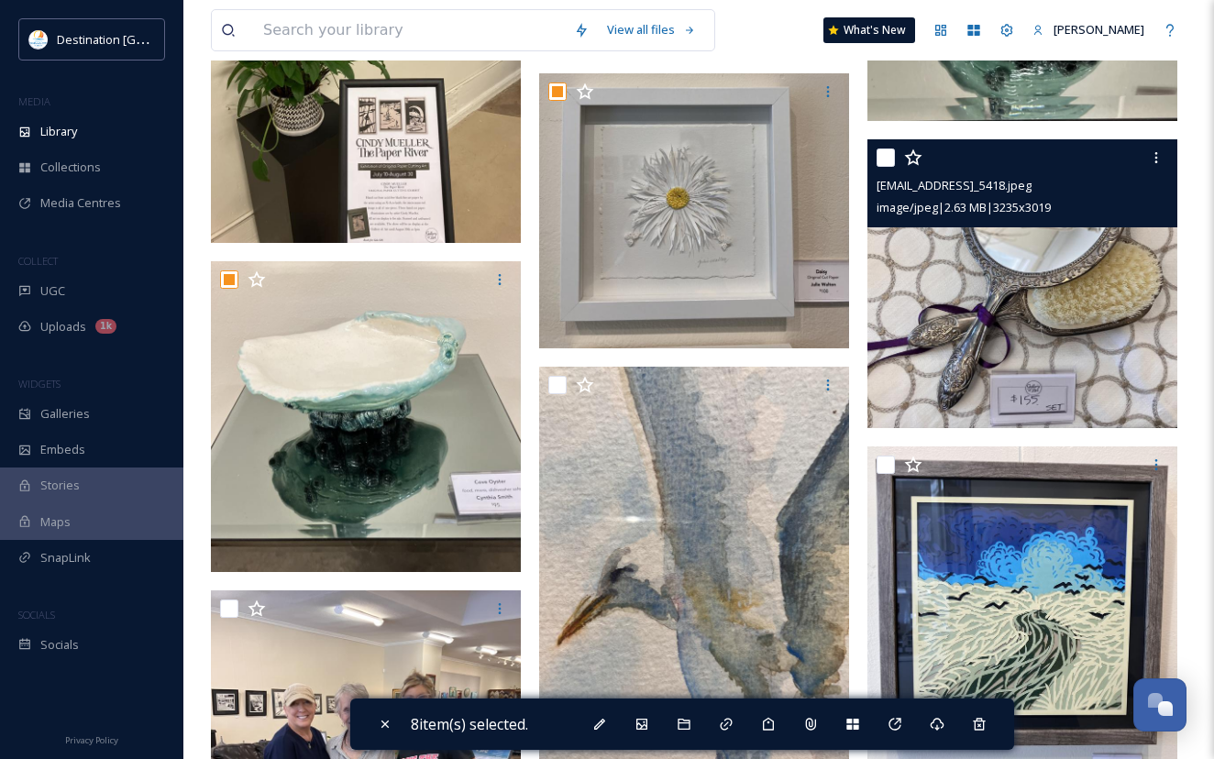
click at [888, 167] on input "checkbox" at bounding box center [885, 158] width 18 height 18
checkbox input "true"
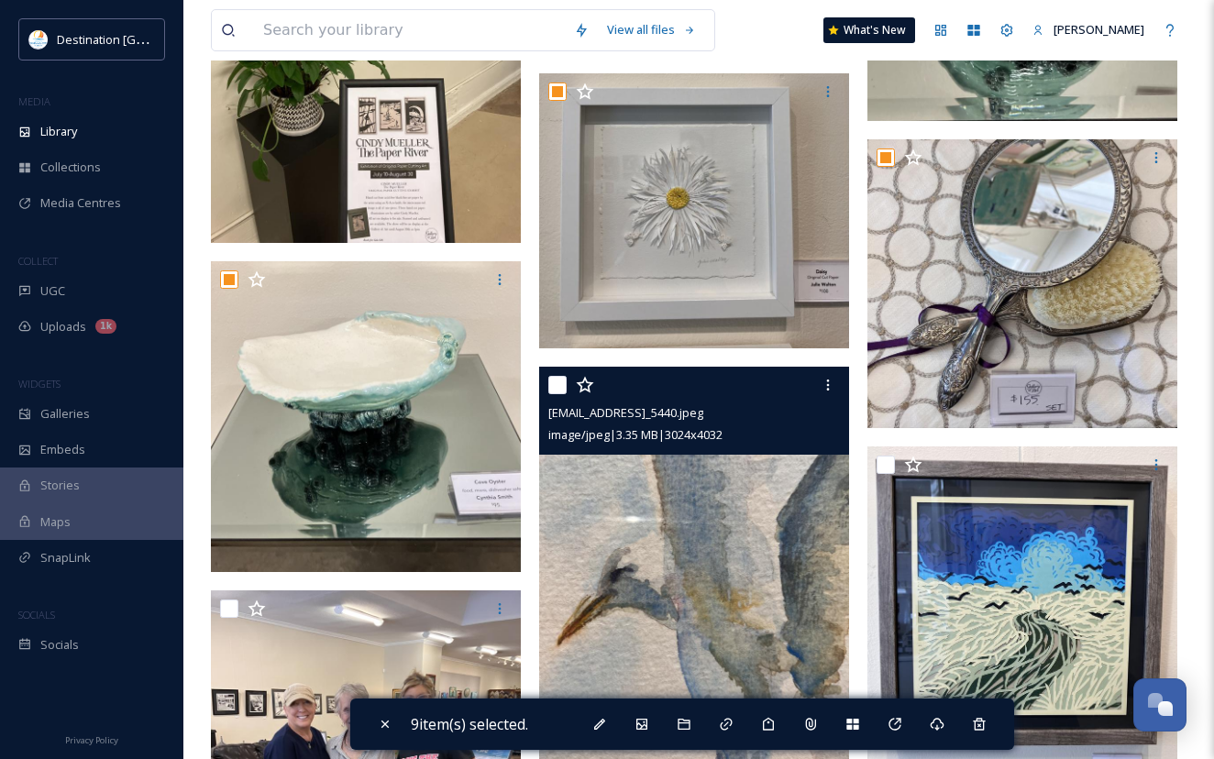
click at [553, 394] on input "checkbox" at bounding box center [557, 385] width 18 height 18
checkbox input "true"
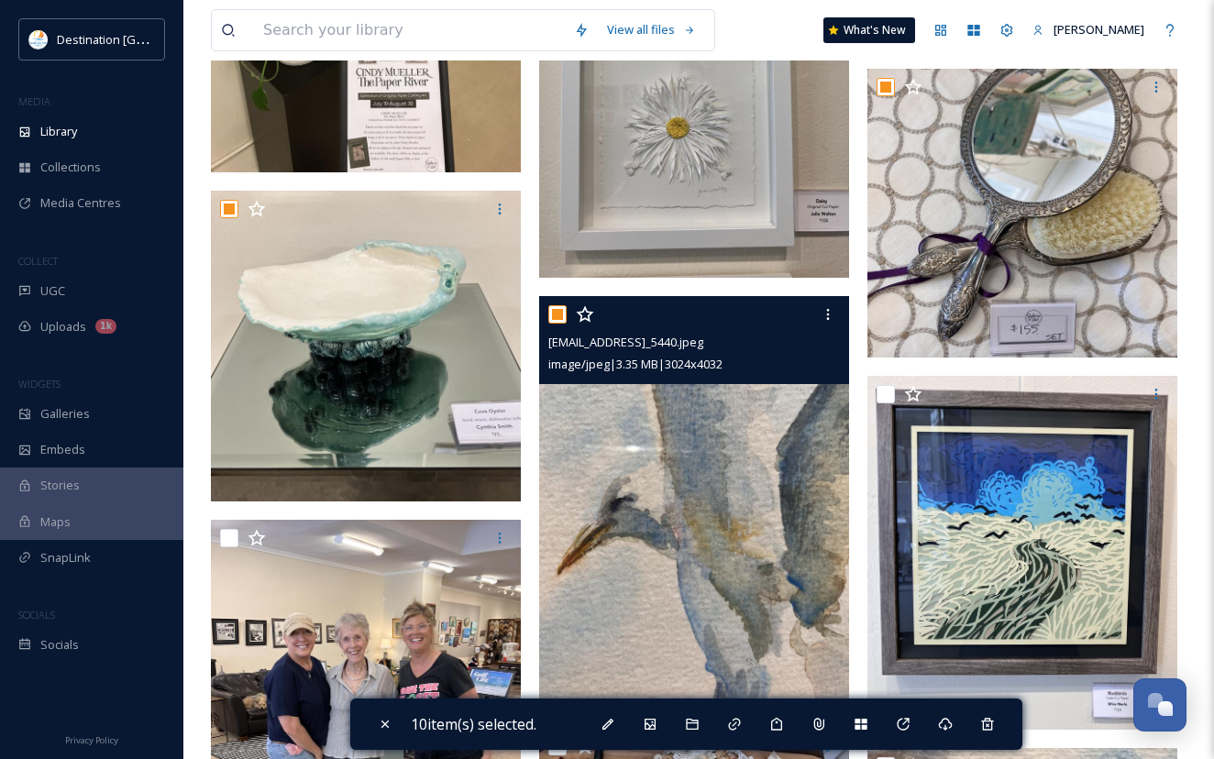
scroll to position [1375, 0]
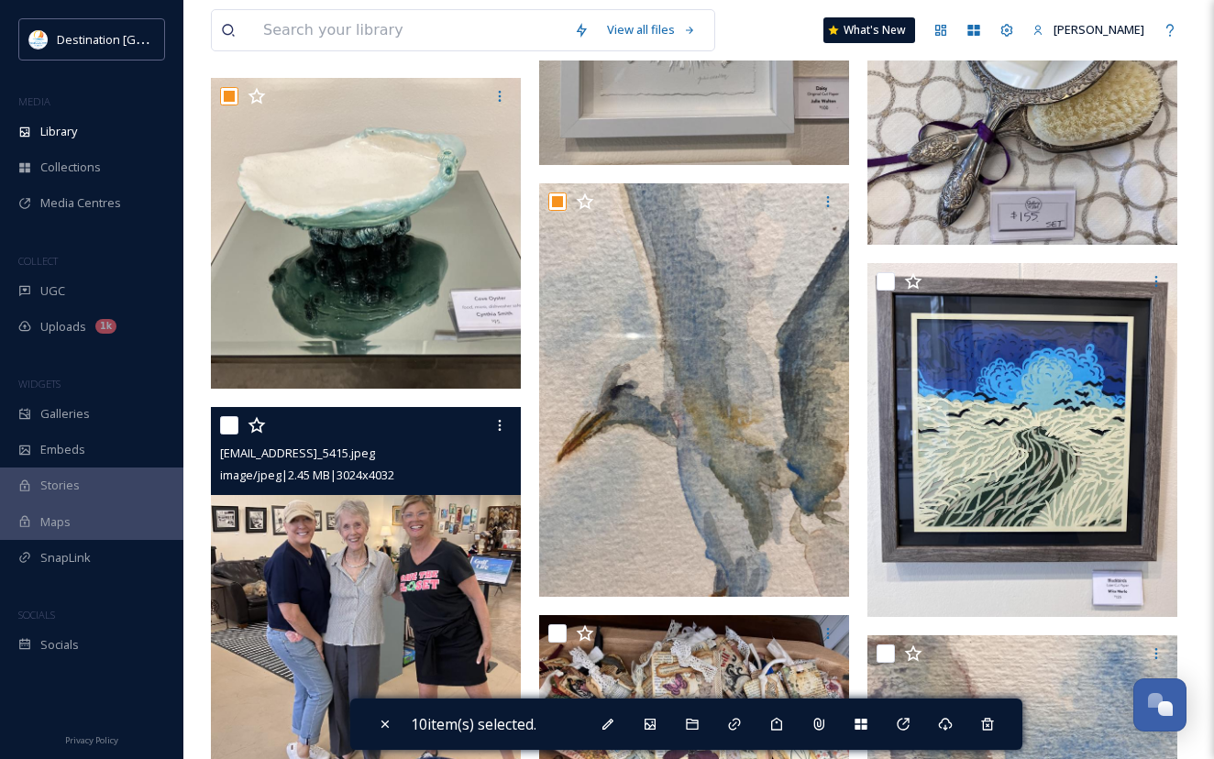
click at [231, 435] on input "checkbox" at bounding box center [229, 425] width 18 height 18
checkbox input "true"
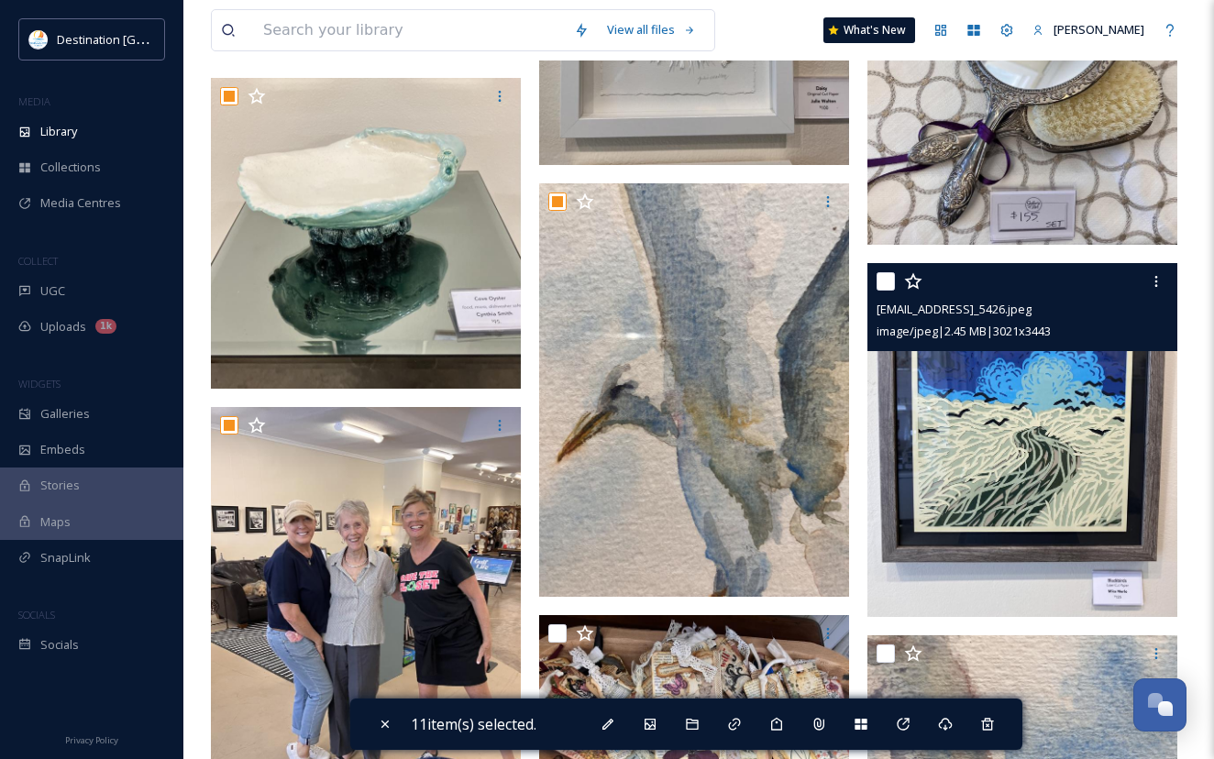
click at [892, 291] on input "checkbox" at bounding box center [885, 281] width 18 height 18
checkbox input "true"
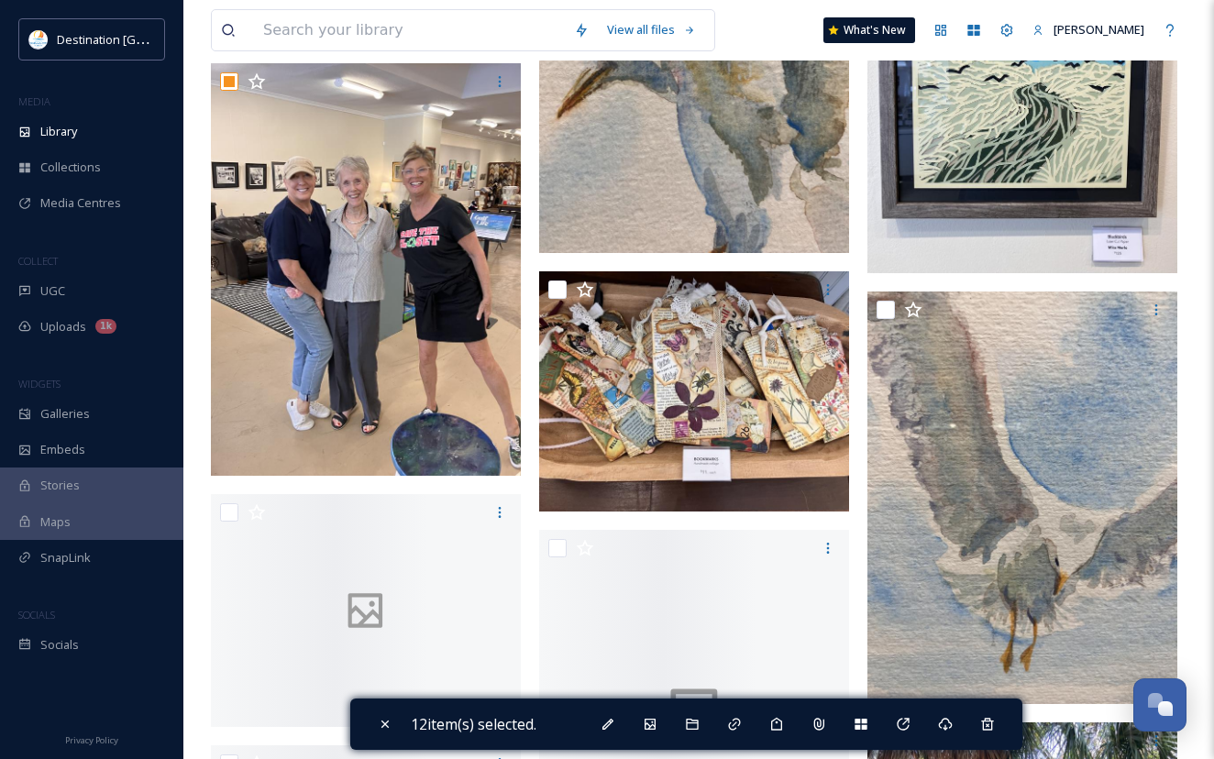
scroll to position [1742, 0]
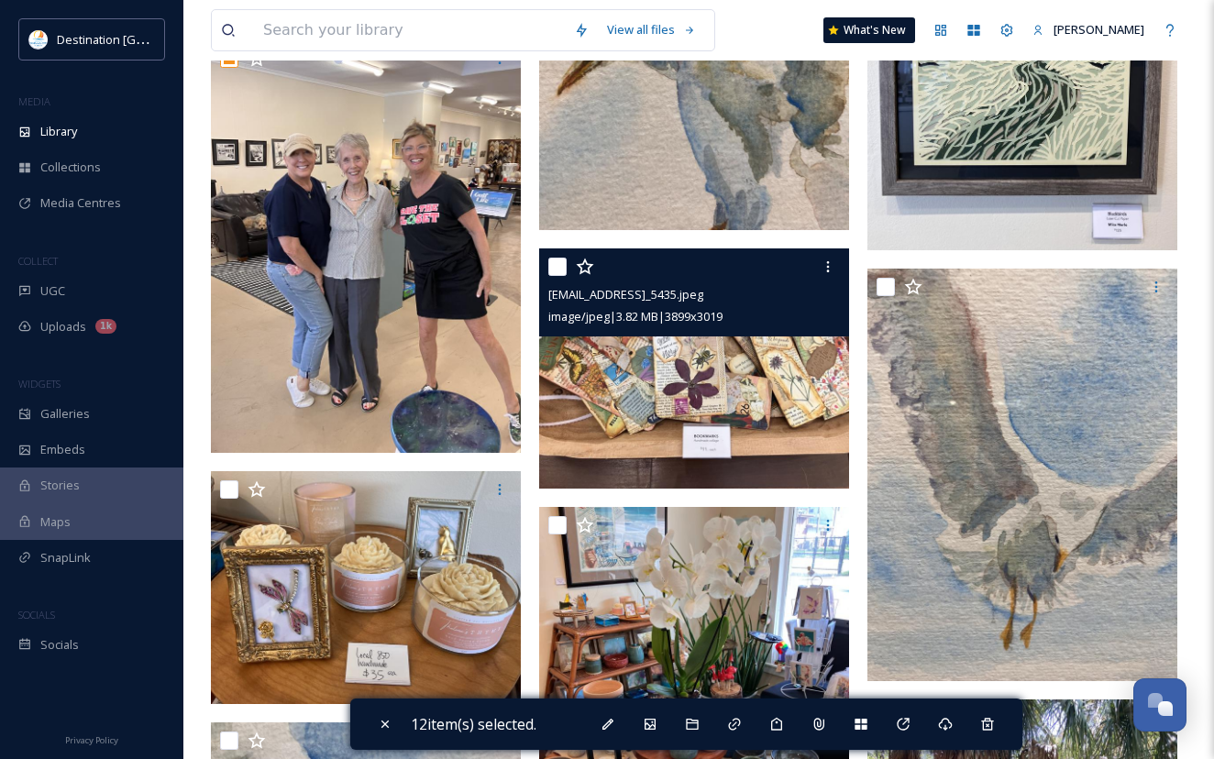
click at [556, 272] on input "checkbox" at bounding box center [557, 267] width 18 height 18
checkbox input "true"
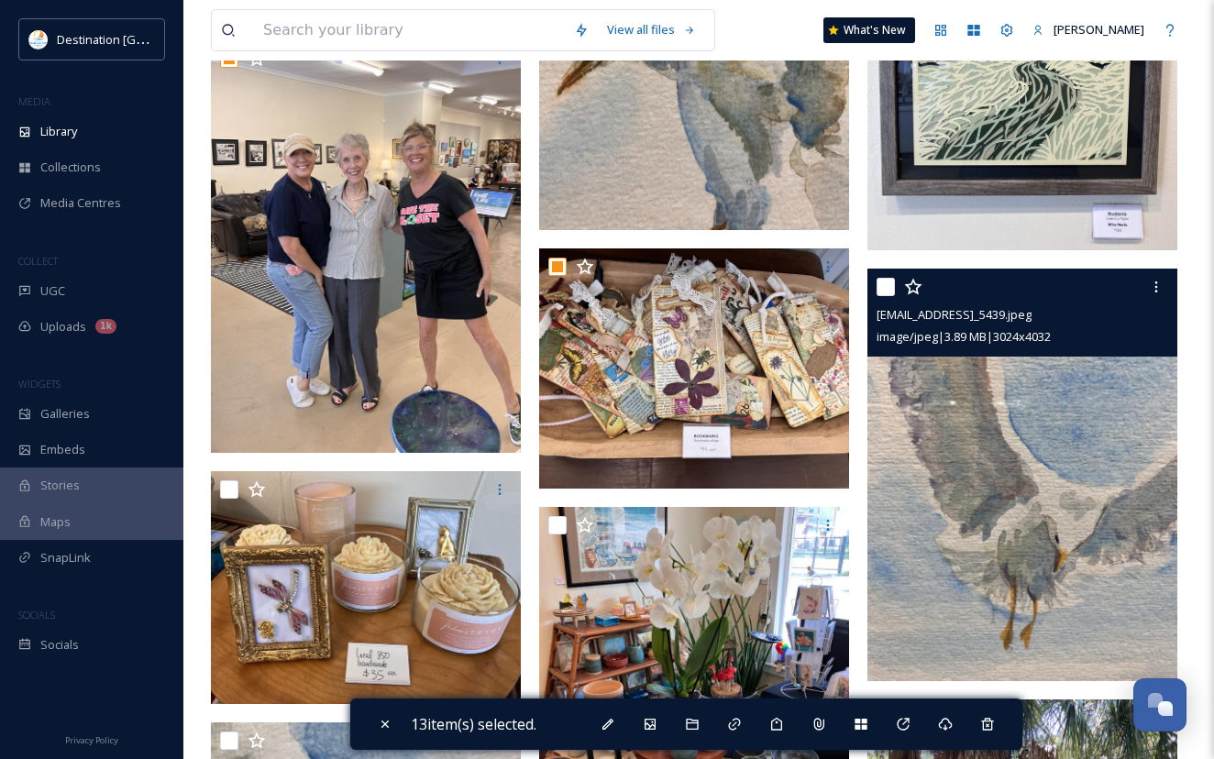
click at [889, 296] on input "checkbox" at bounding box center [885, 287] width 18 height 18
checkbox input "true"
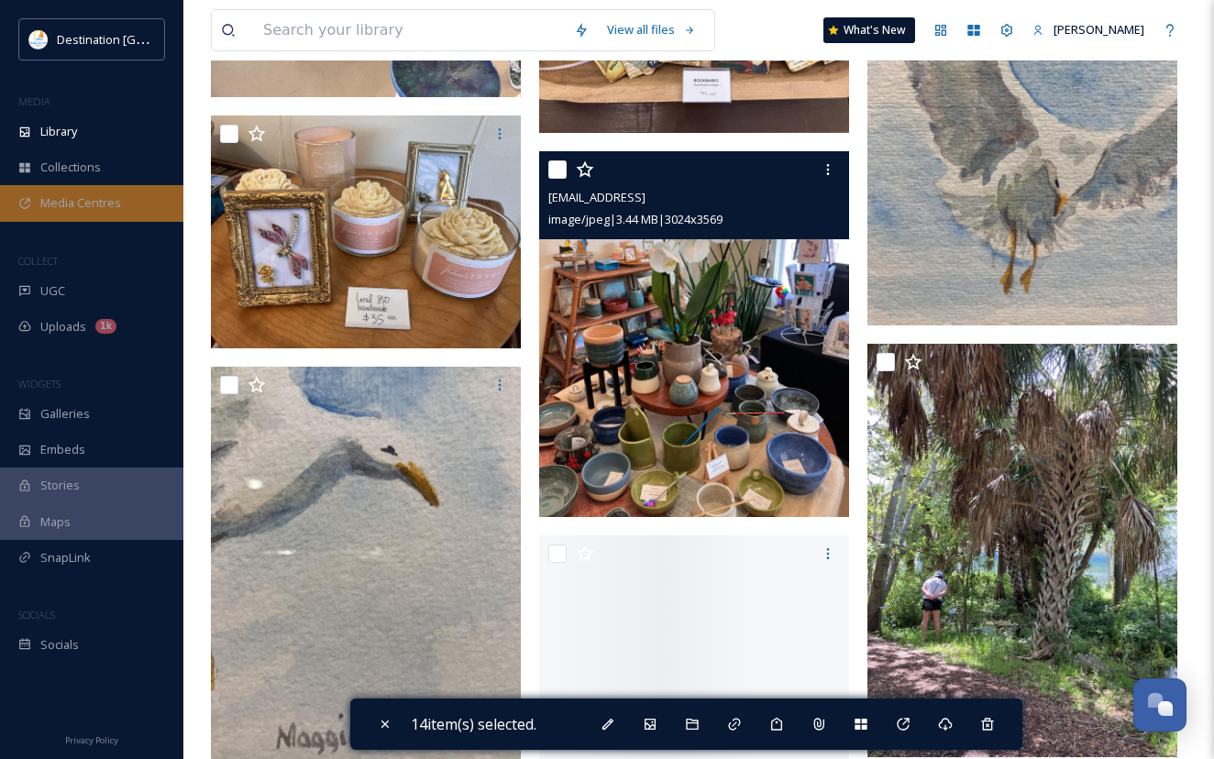
scroll to position [2108, 0]
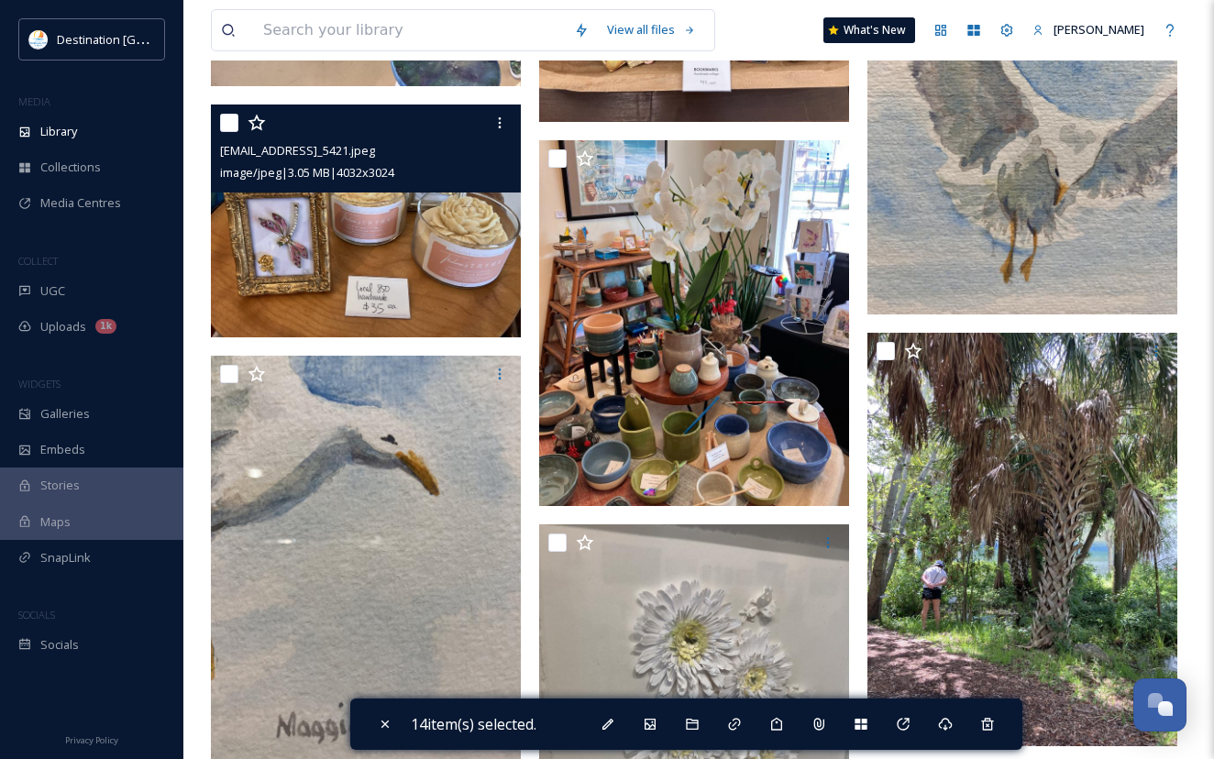
click at [232, 132] on input "checkbox" at bounding box center [229, 123] width 18 height 18
checkbox input "true"
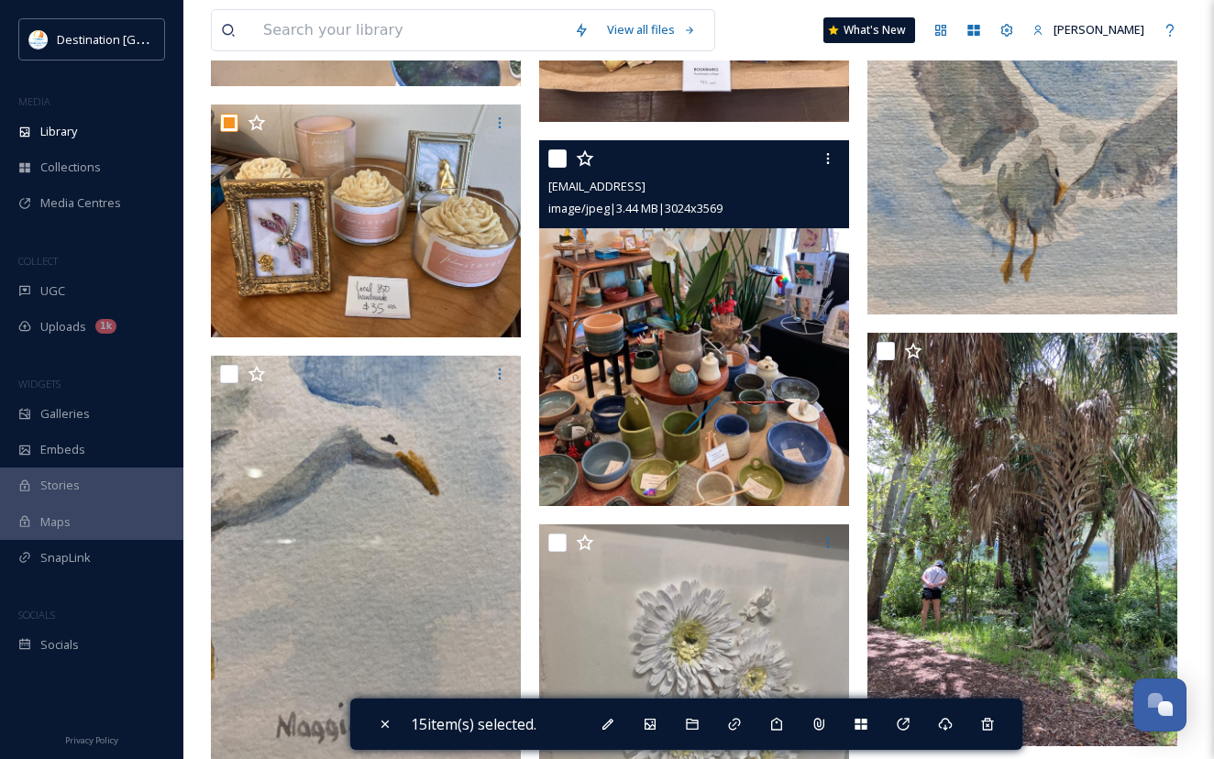
drag, startPoint x: 560, startPoint y: 176, endPoint x: 615, endPoint y: 233, distance: 79.1
click at [560, 168] on input "checkbox" at bounding box center [557, 158] width 18 height 18
checkbox input "true"
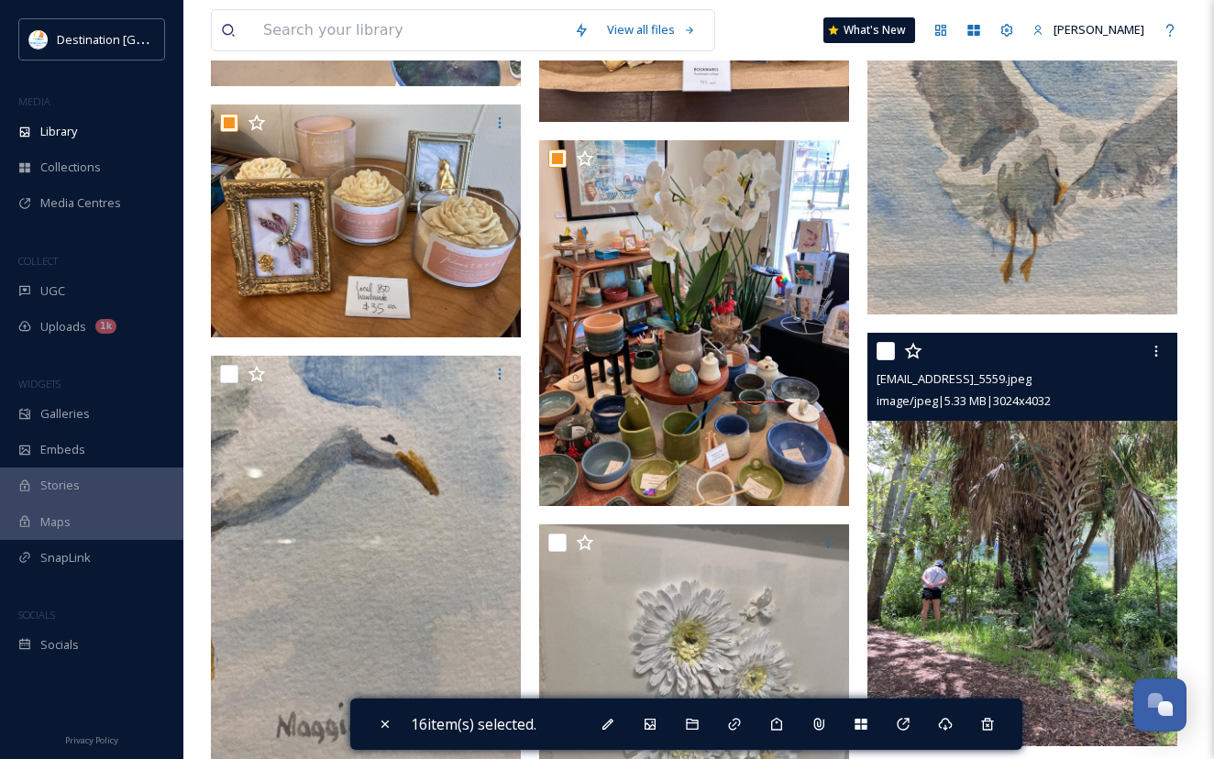
click at [894, 360] on input "checkbox" at bounding box center [885, 351] width 18 height 18
checkbox input "true"
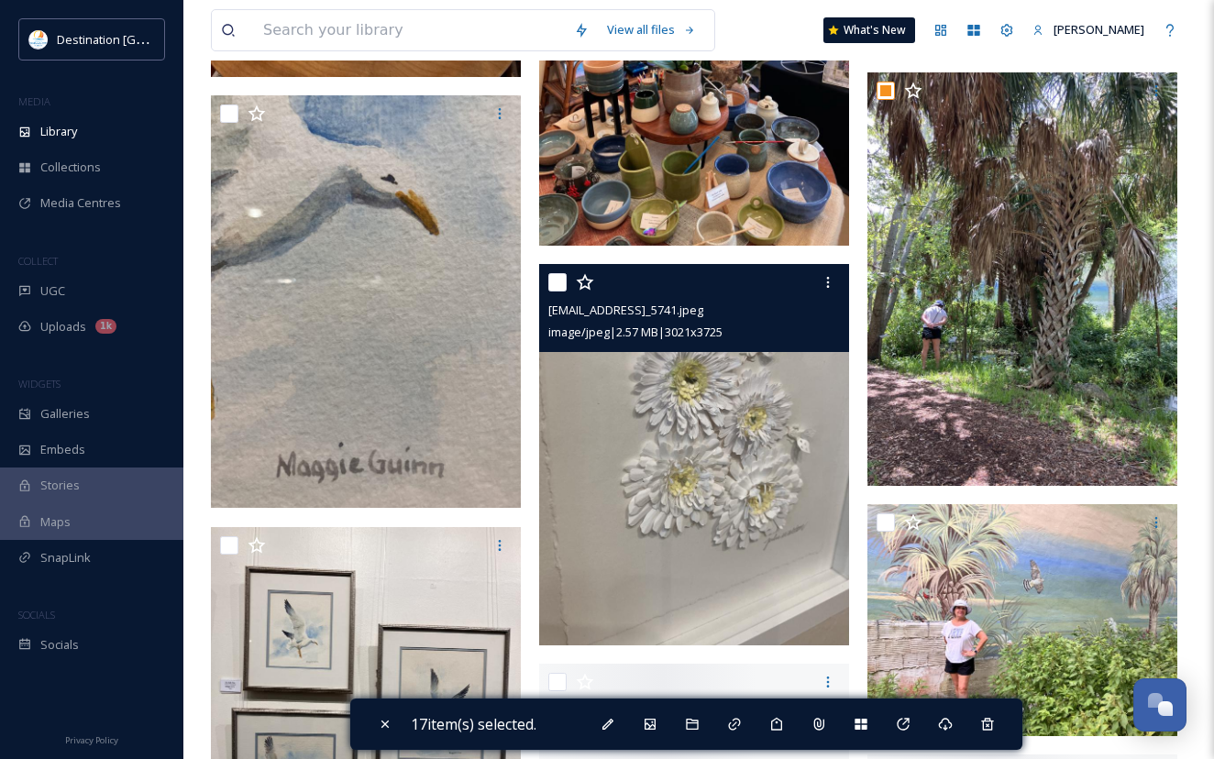
scroll to position [2383, 0]
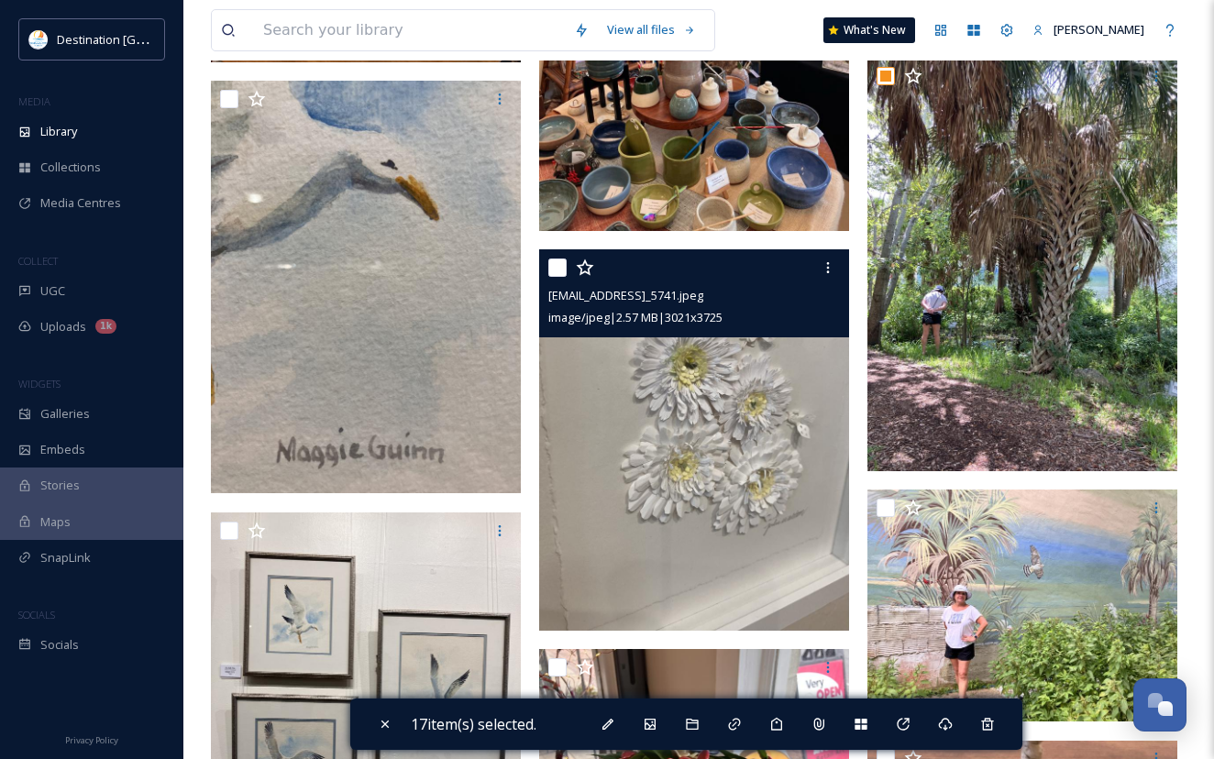
click at [553, 277] on input "checkbox" at bounding box center [557, 268] width 18 height 18
checkbox input "true"
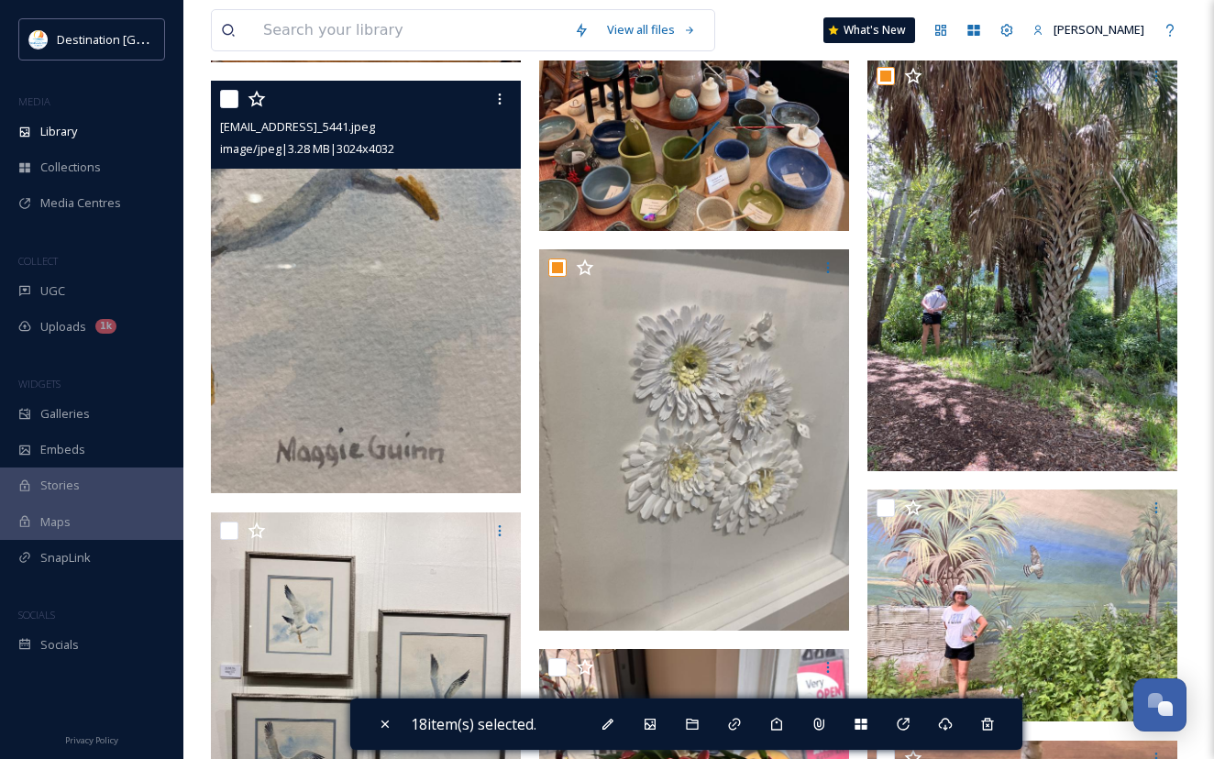
click at [222, 108] on input "checkbox" at bounding box center [229, 99] width 18 height 18
checkbox input "true"
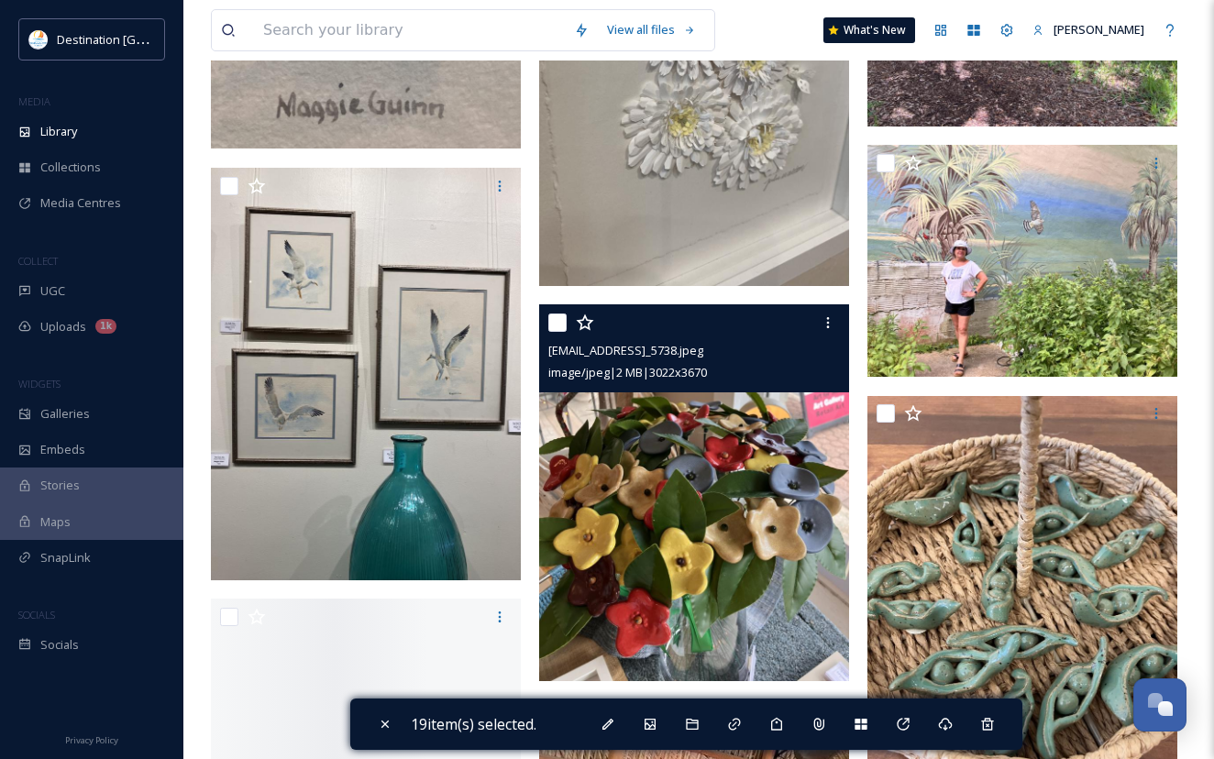
scroll to position [2750, 0]
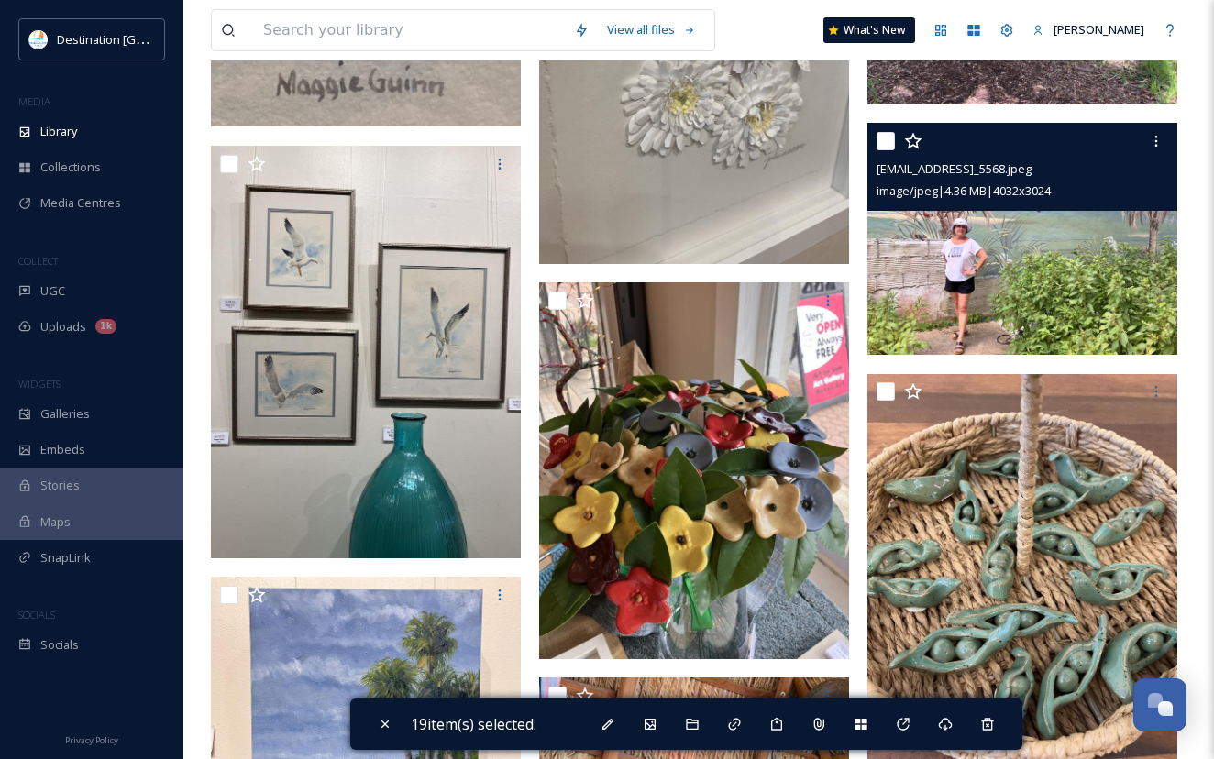
click at [885, 150] on input "checkbox" at bounding box center [885, 141] width 18 height 18
checkbox input "true"
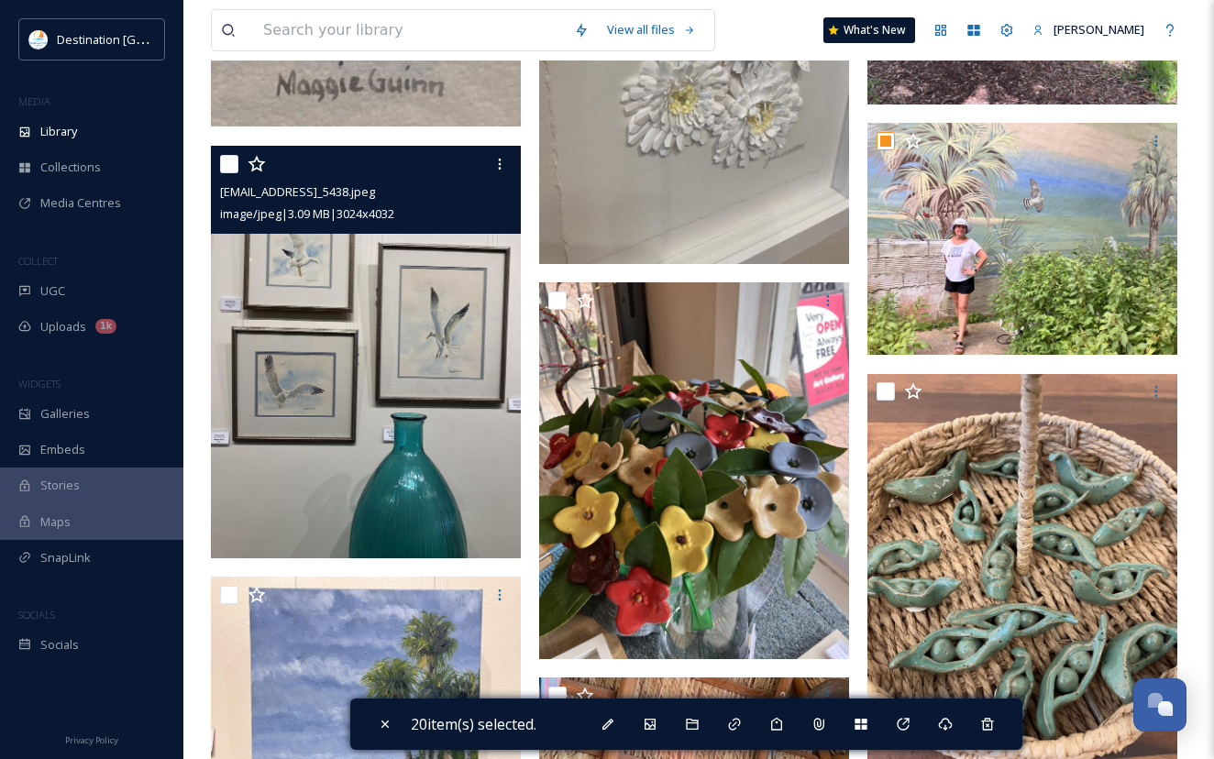
click at [222, 173] on input "checkbox" at bounding box center [229, 164] width 18 height 18
checkbox input "true"
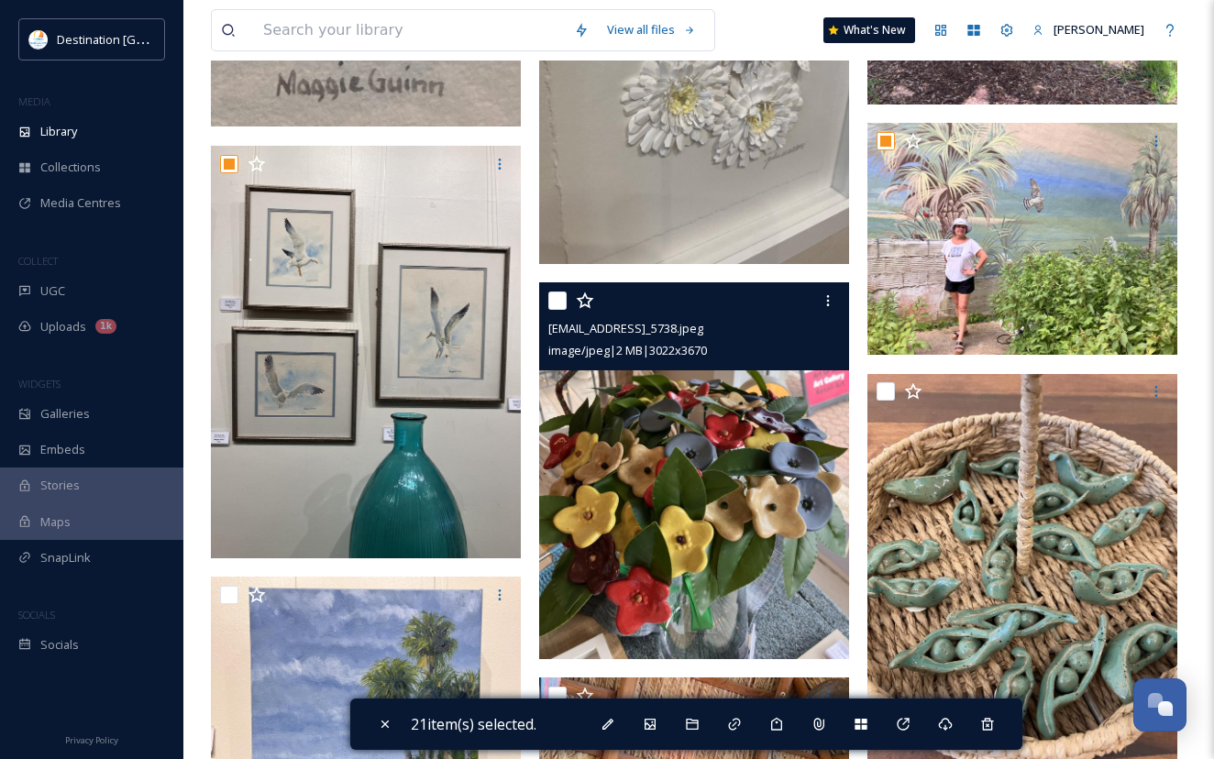
click at [563, 310] on input "checkbox" at bounding box center [557, 301] width 18 height 18
checkbox input "true"
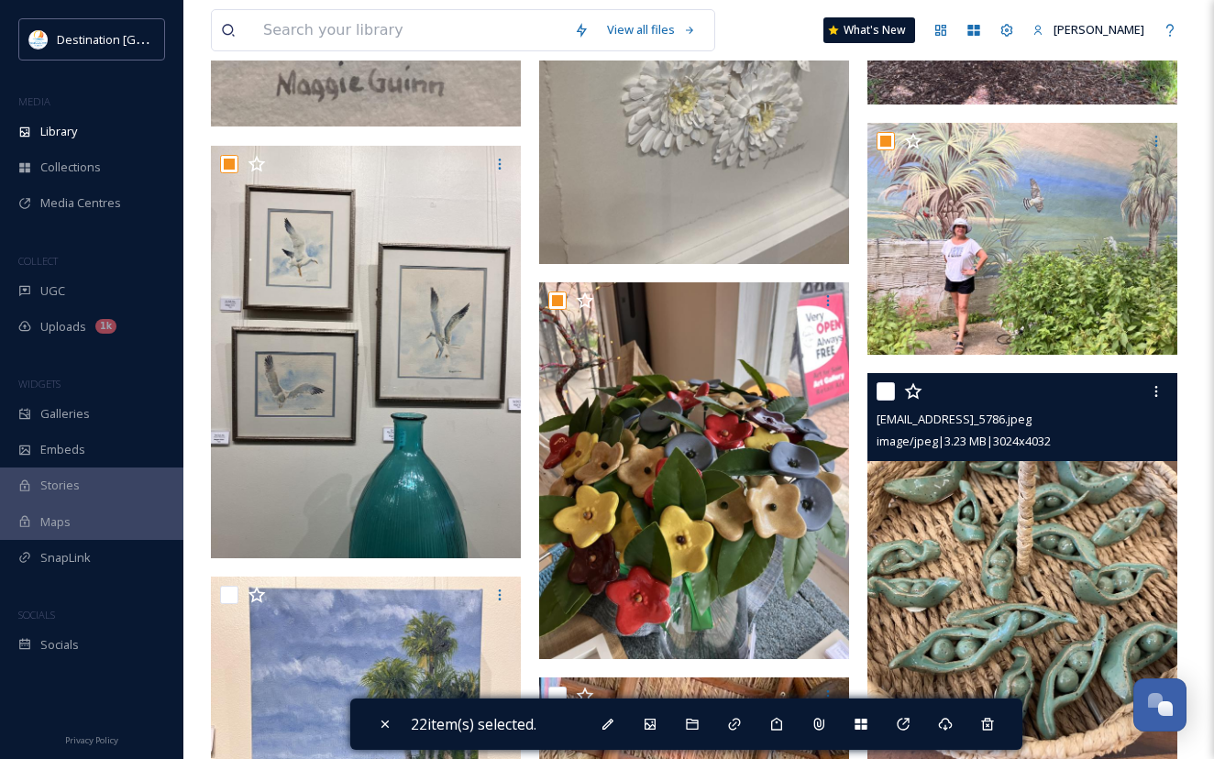
click at [885, 401] on input "checkbox" at bounding box center [885, 391] width 18 height 18
checkbox input "true"
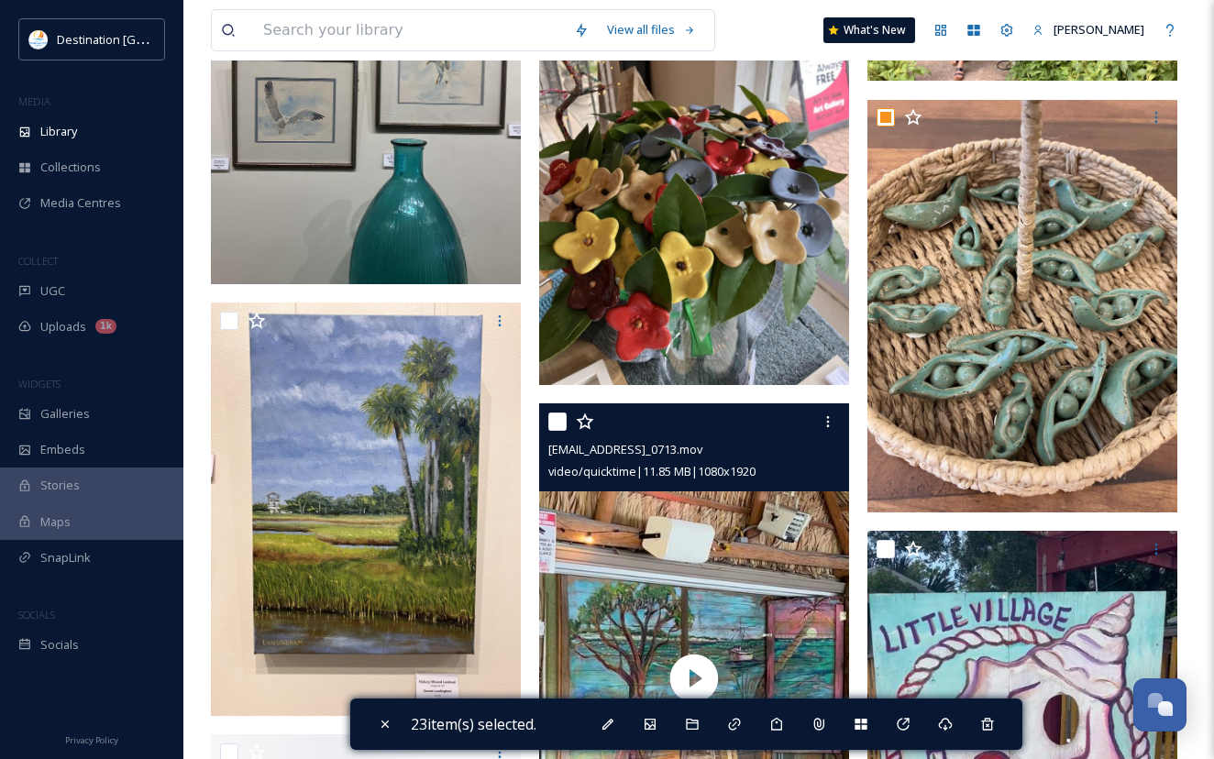
scroll to position [3025, 0]
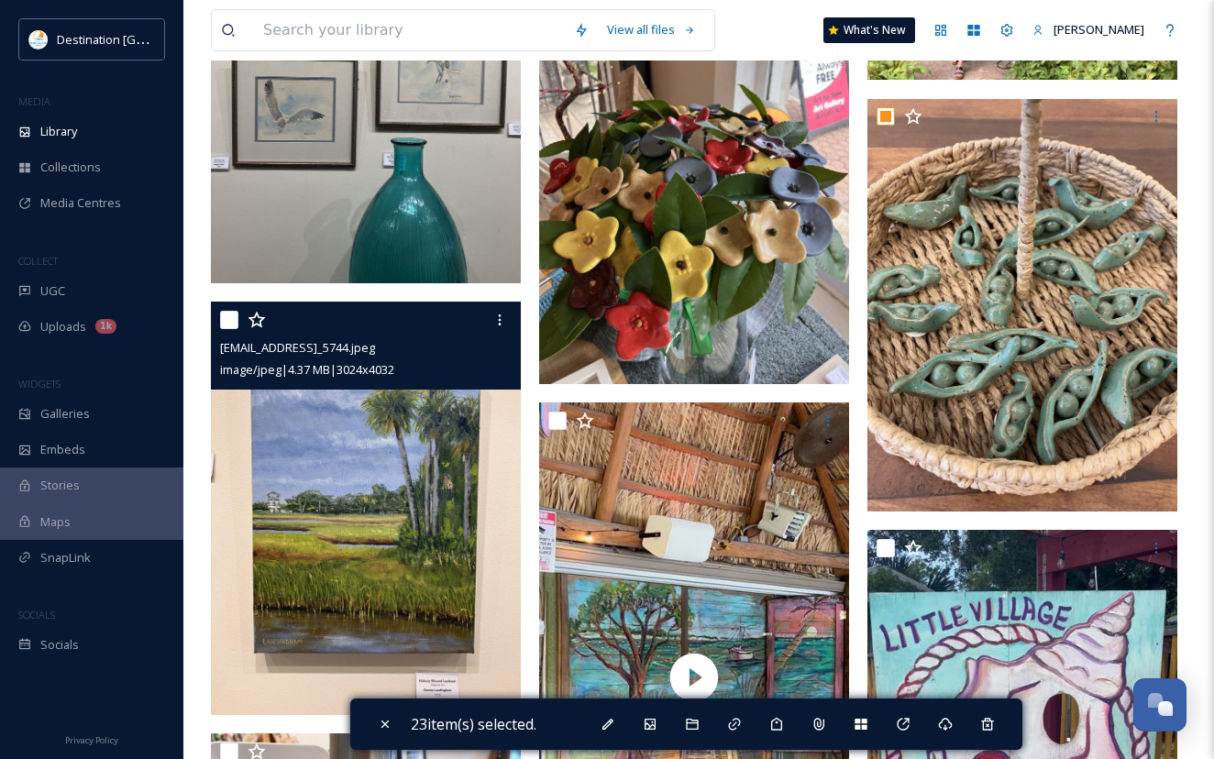
click at [227, 329] on input "checkbox" at bounding box center [229, 320] width 18 height 18
checkbox input "true"
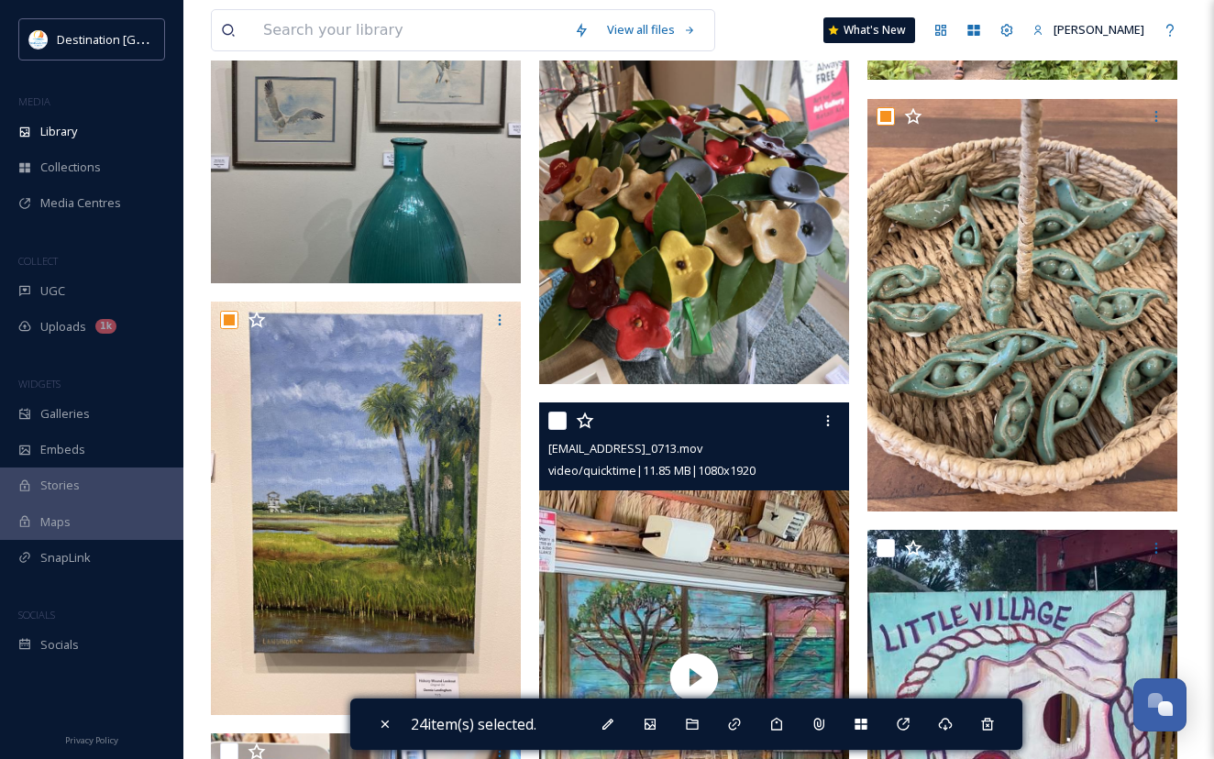
click at [555, 430] on input "checkbox" at bounding box center [557, 421] width 18 height 18
checkbox input "true"
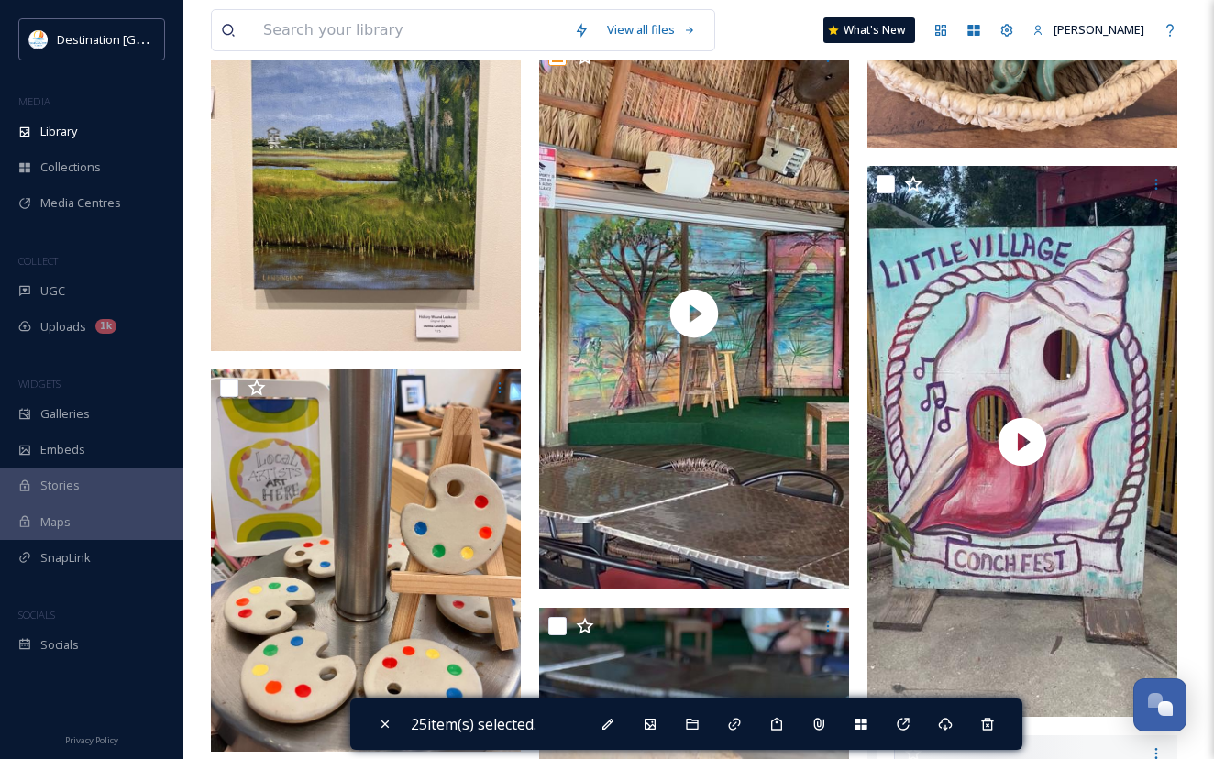
scroll to position [3392, 0]
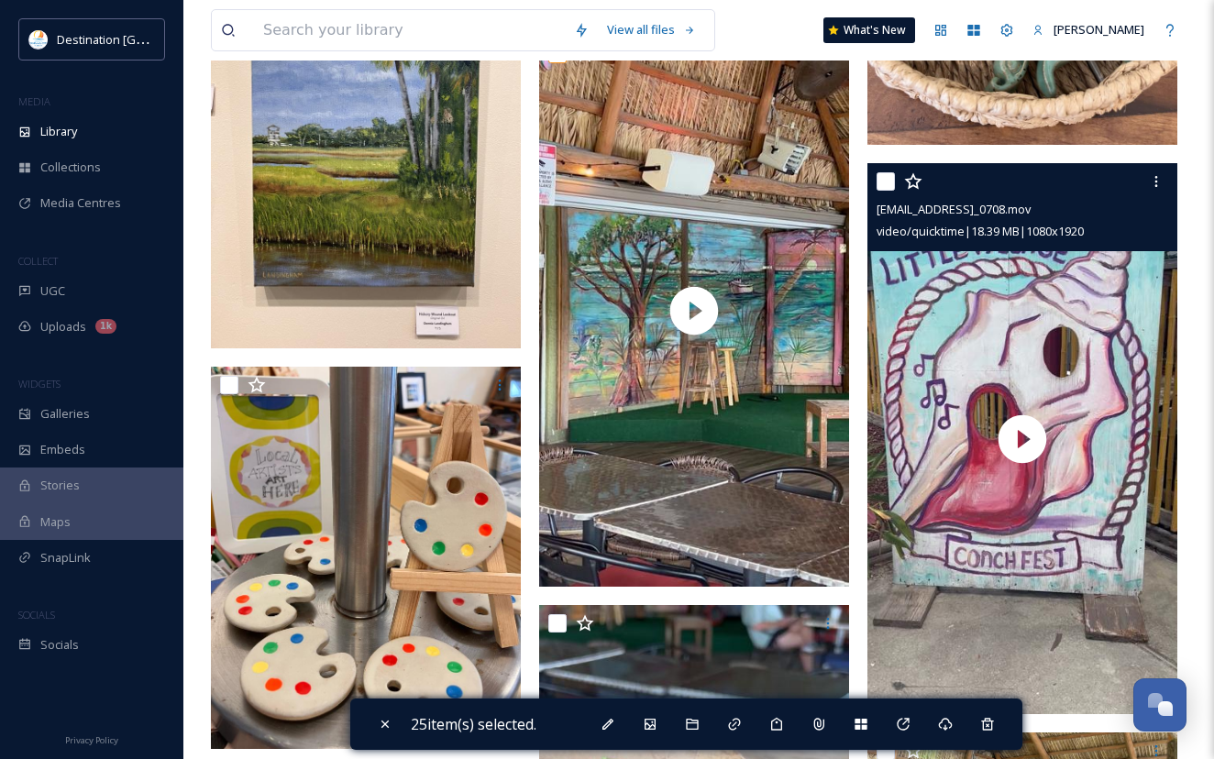
click at [890, 187] on input "checkbox" at bounding box center [885, 181] width 18 height 18
checkbox input "true"
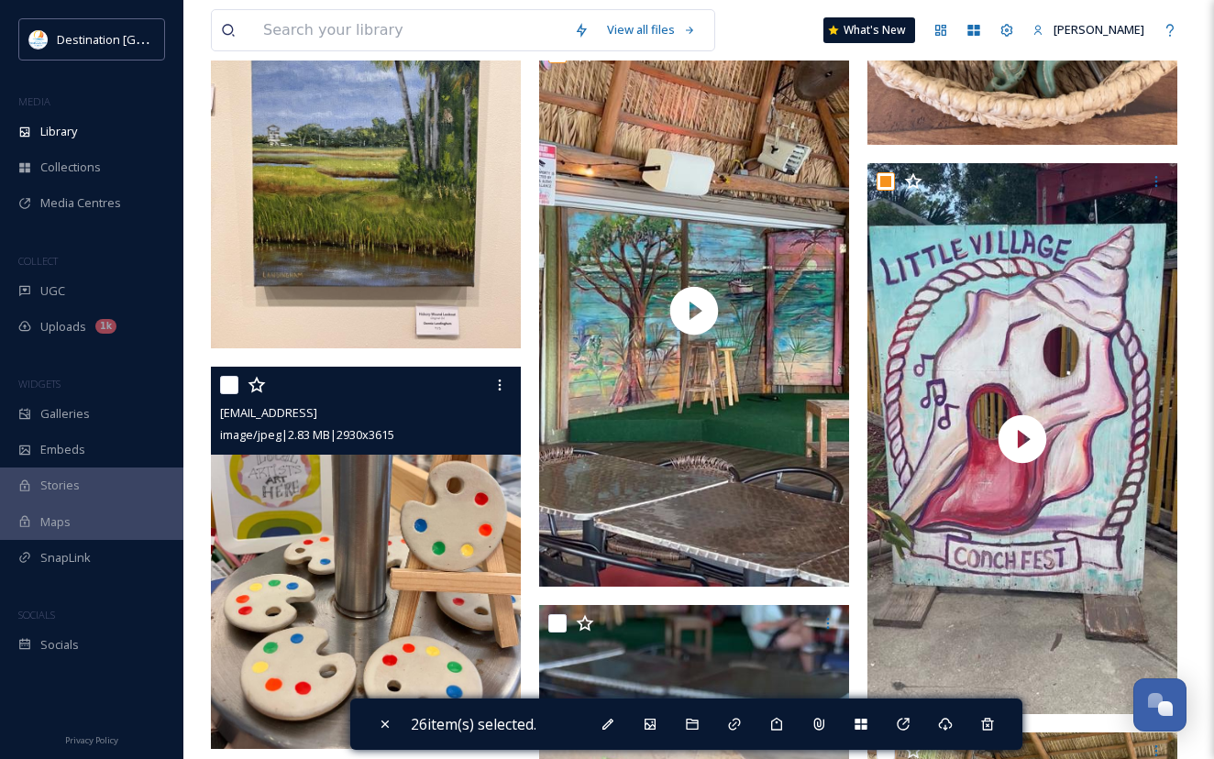
click at [230, 394] on input "checkbox" at bounding box center [229, 385] width 18 height 18
checkbox input "true"
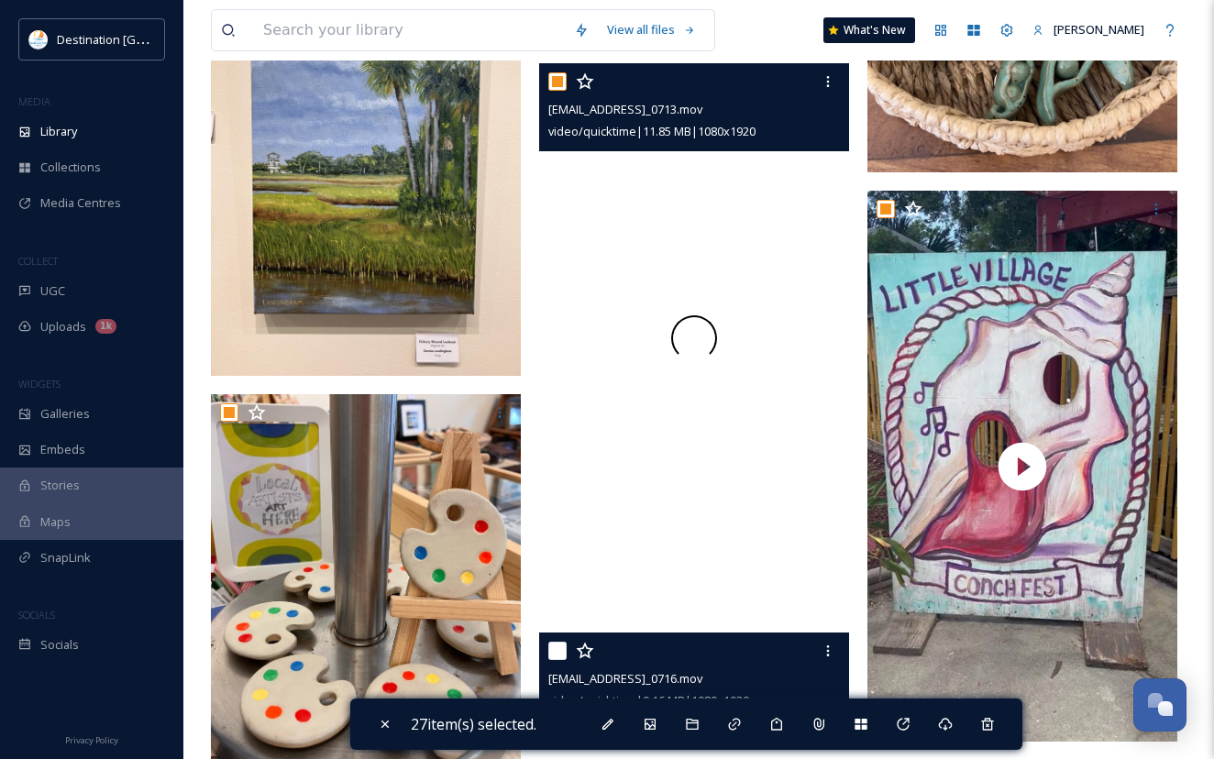
scroll to position [3300, 0]
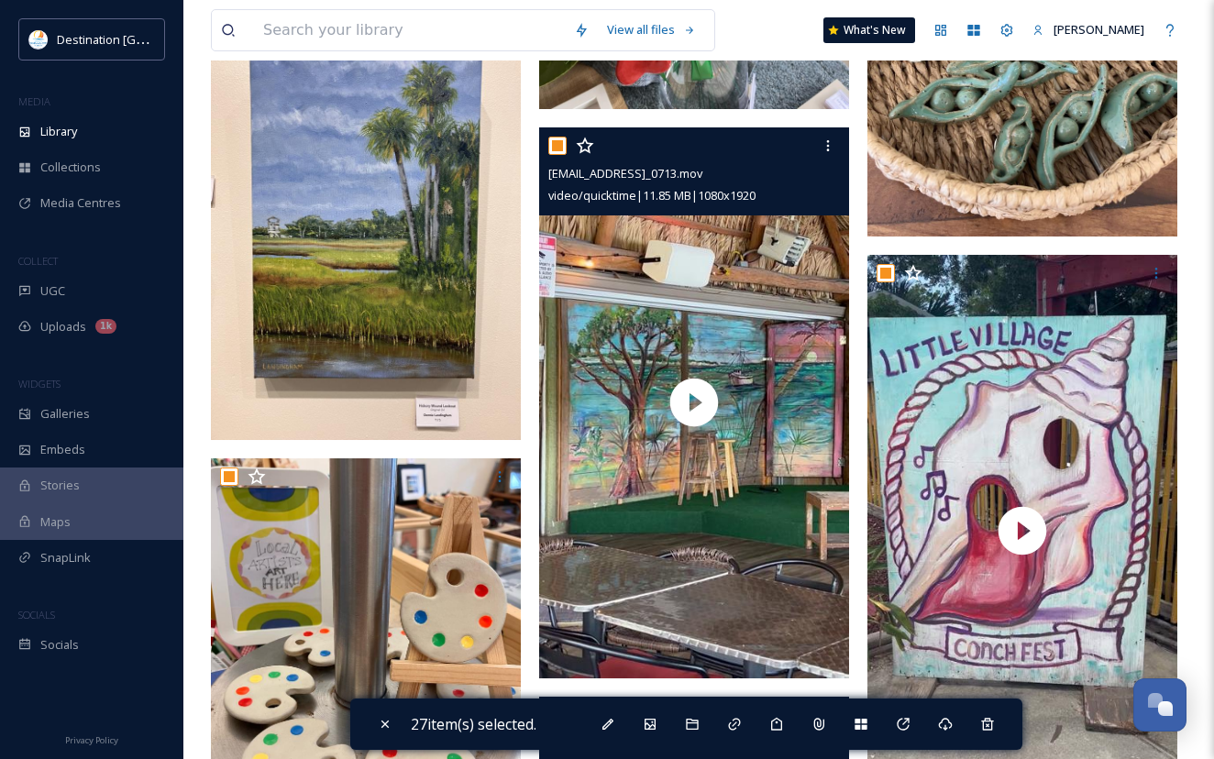
click at [554, 155] on input "checkbox" at bounding box center [557, 146] width 18 height 18
checkbox input "false"
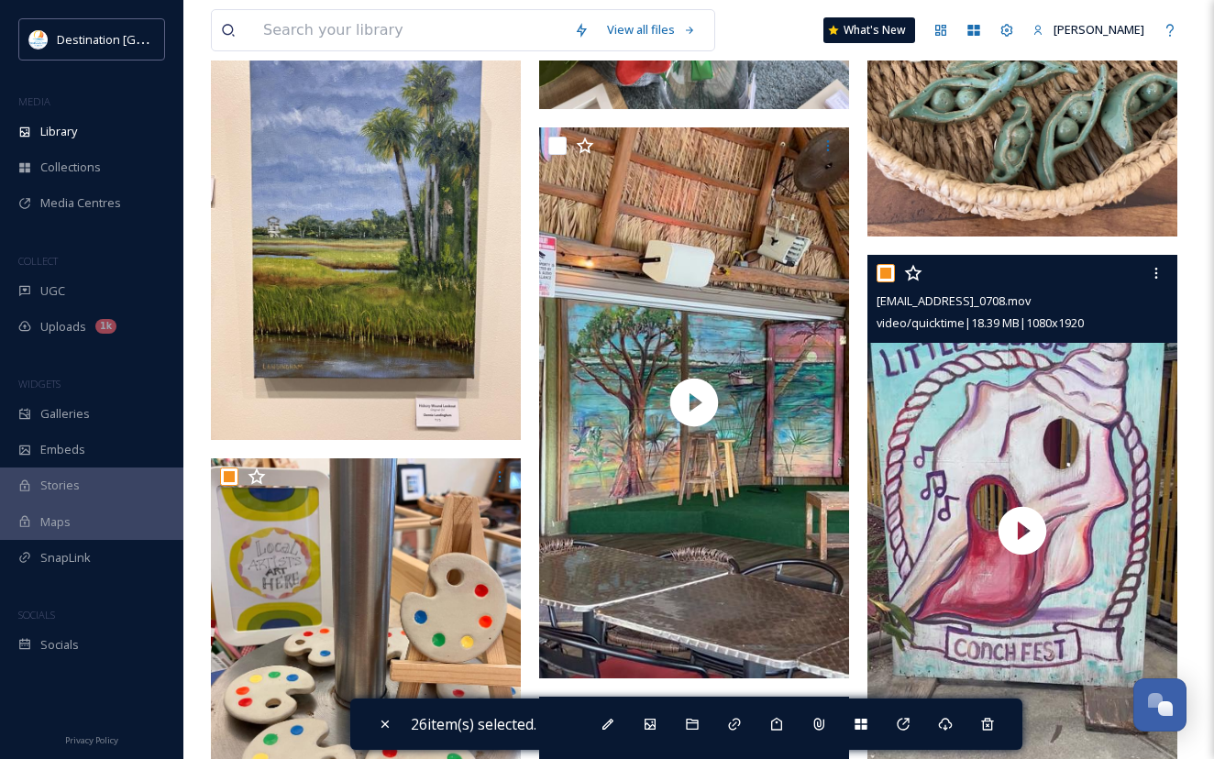
click at [891, 282] on input "checkbox" at bounding box center [885, 273] width 18 height 18
checkbox input "false"
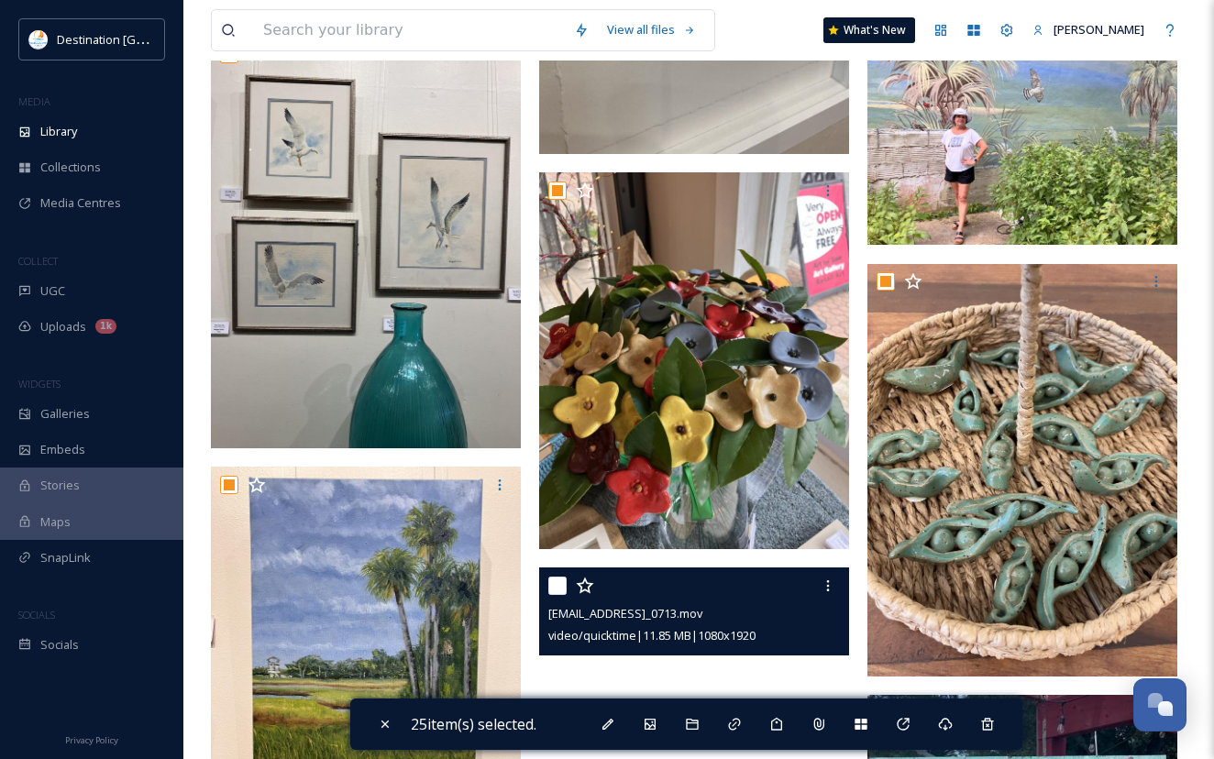
scroll to position [2842, 0]
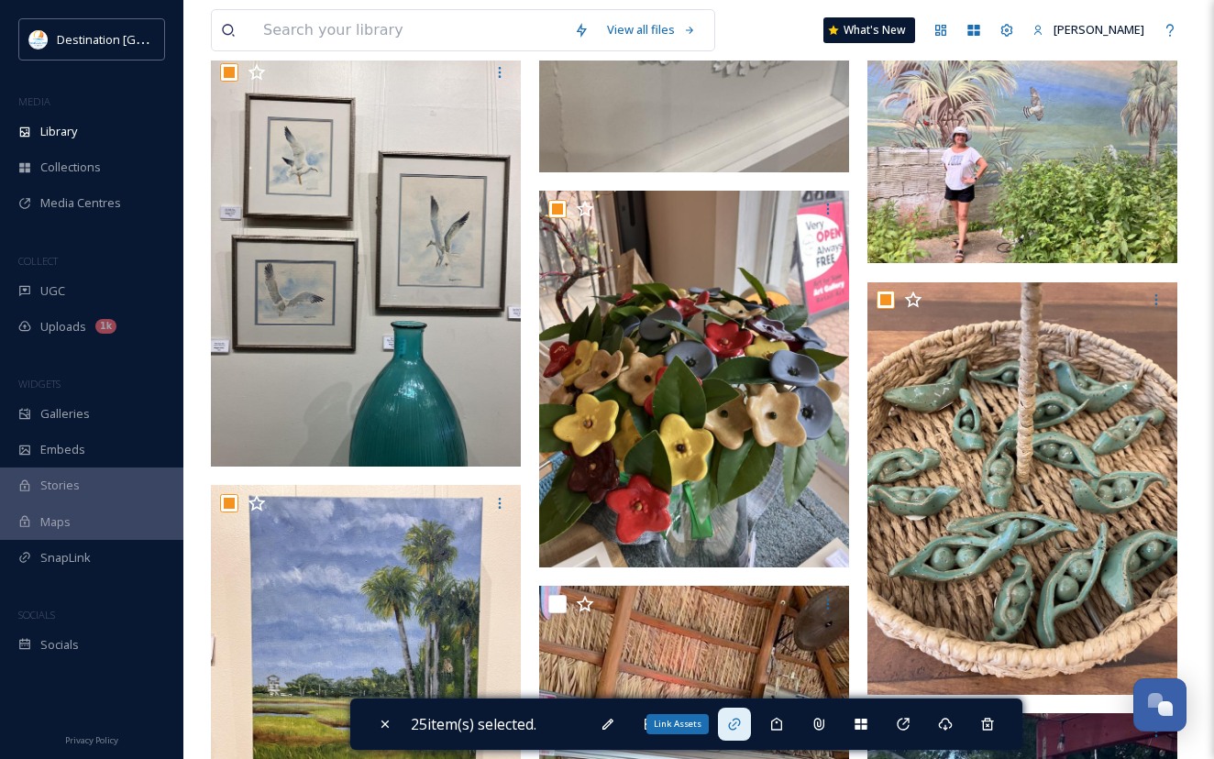
click at [738, 718] on icon at bounding box center [734, 724] width 15 height 15
checkbox input "false"
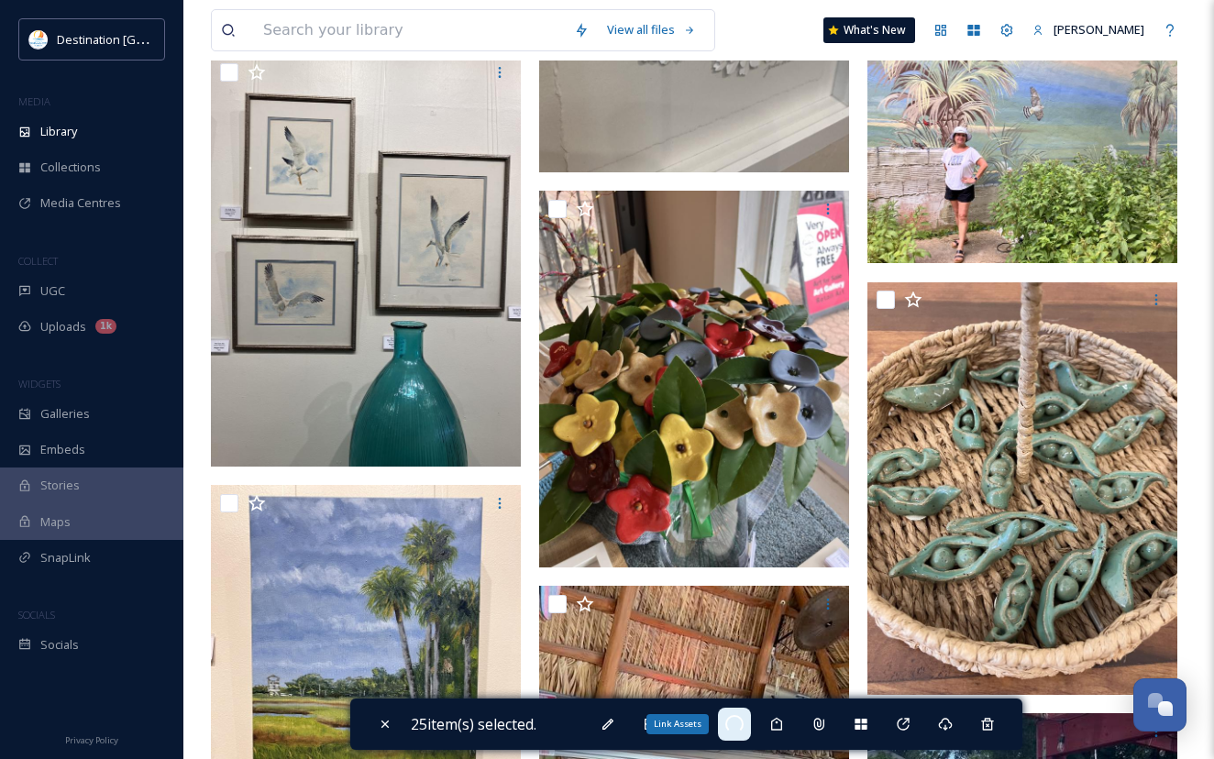
checkbox input "false"
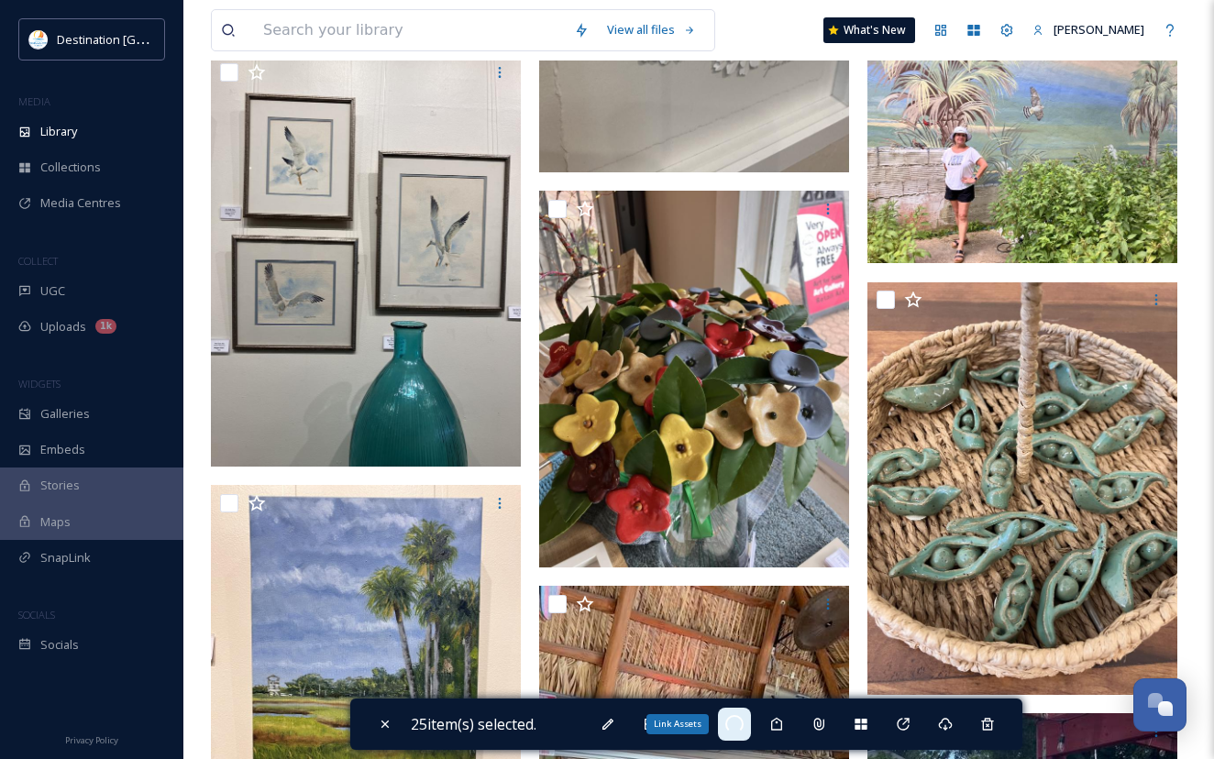
checkbox input "false"
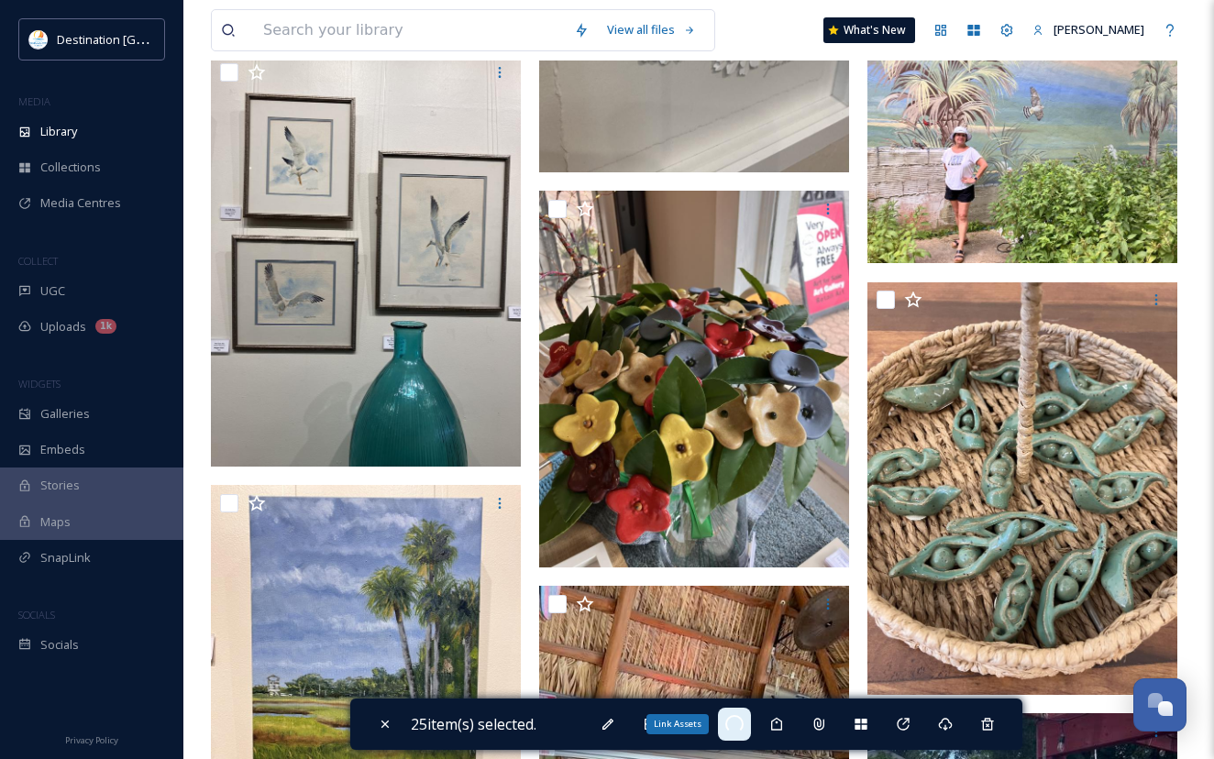
checkbox input "false"
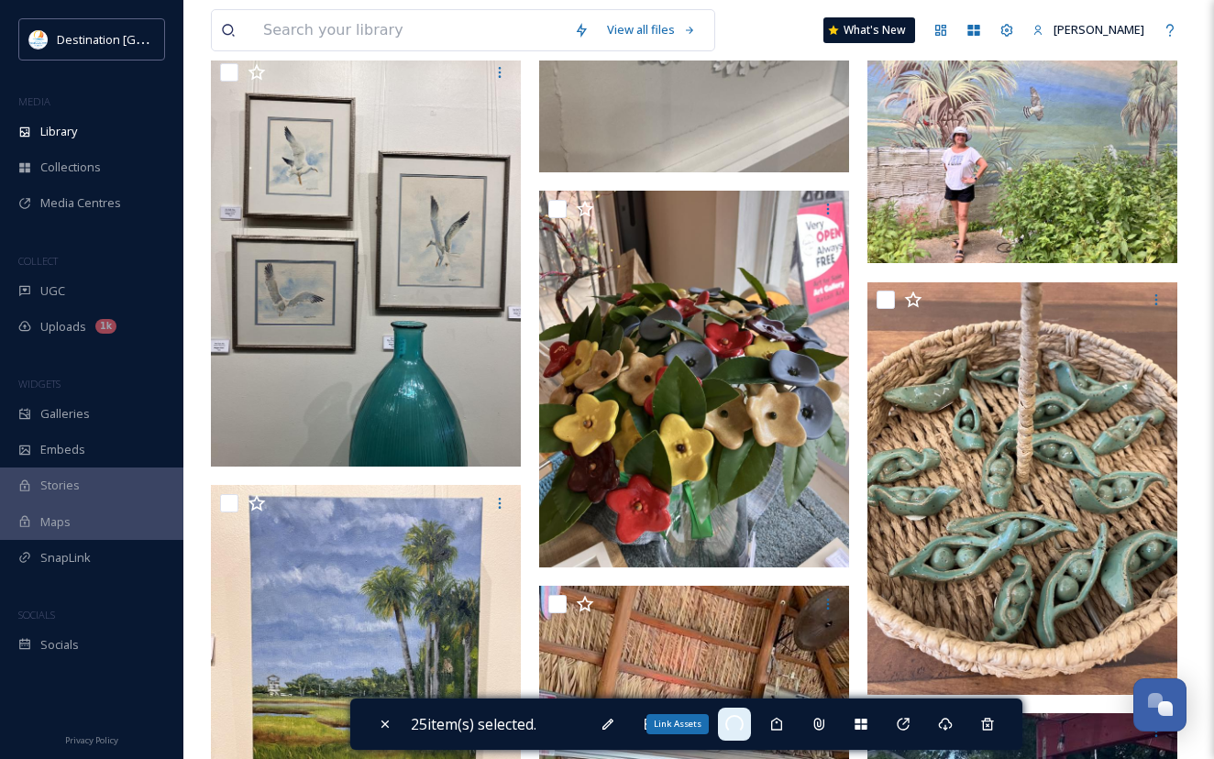
checkbox input "false"
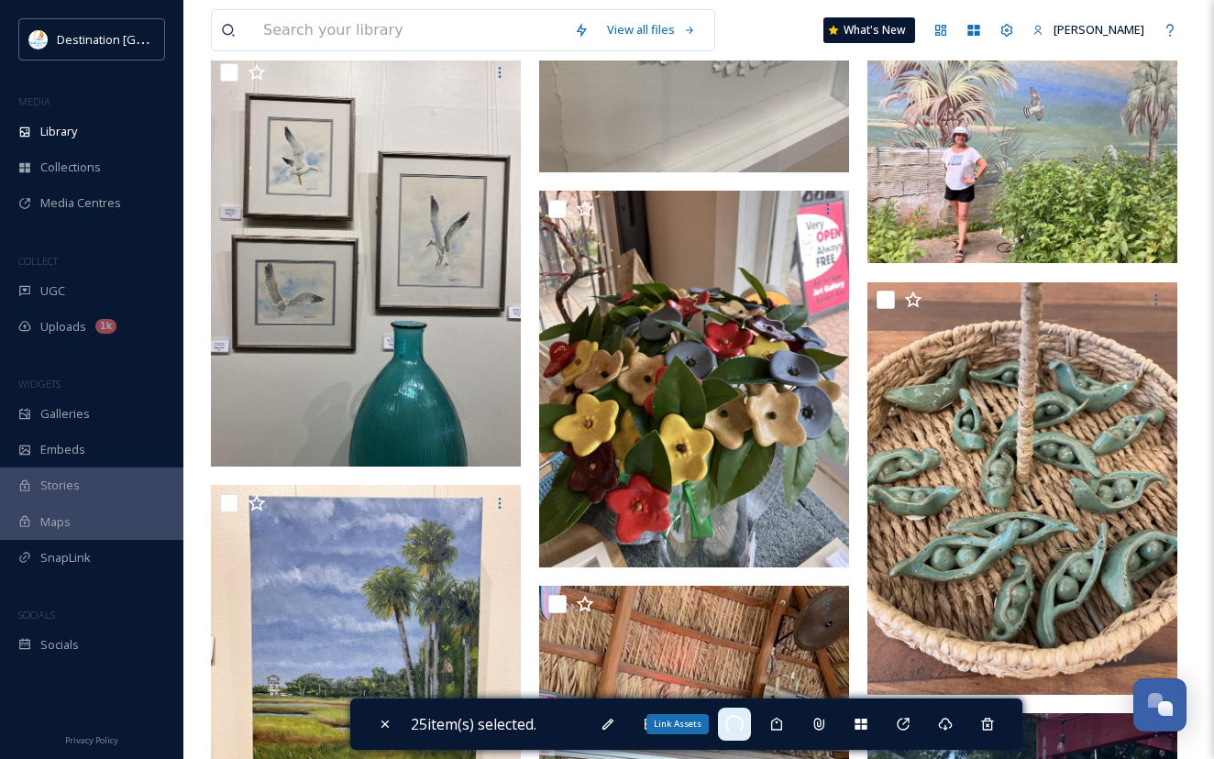
checkbox input "false"
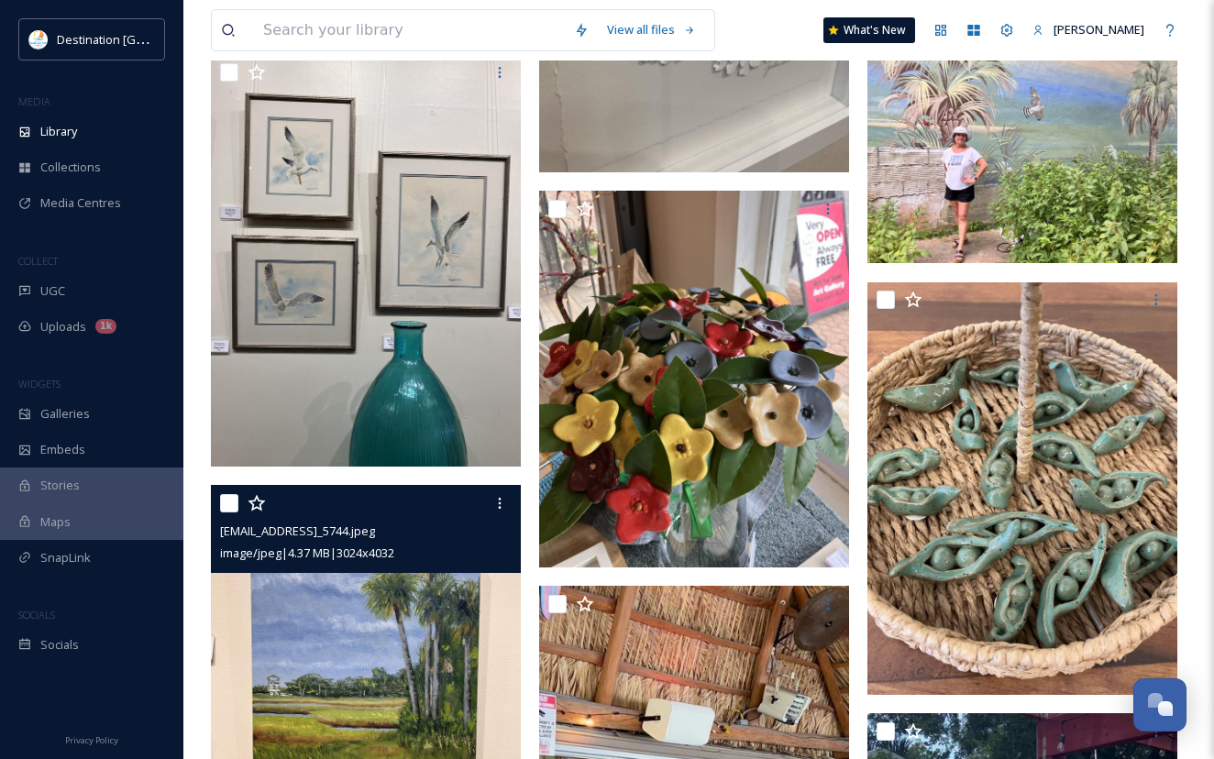
click at [230, 512] on input "checkbox" at bounding box center [229, 503] width 18 height 18
checkbox input "true"
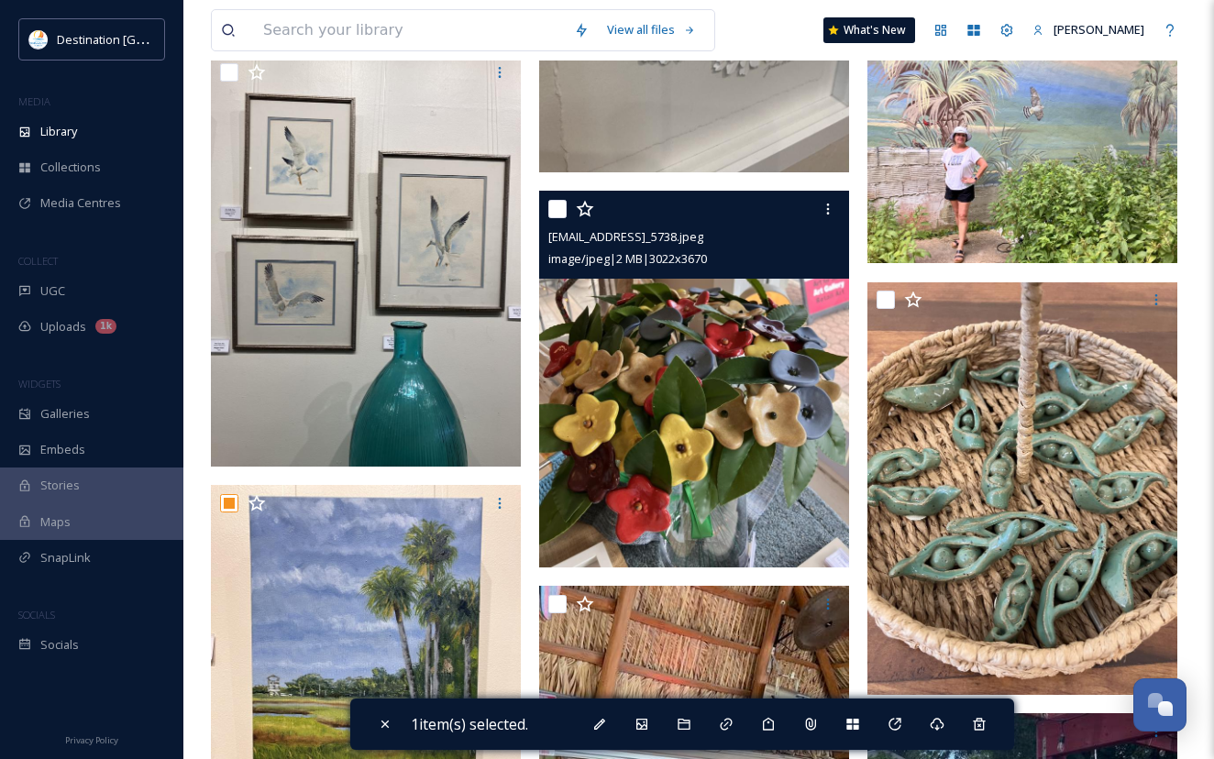
click at [557, 218] on input "checkbox" at bounding box center [557, 209] width 18 height 18
checkbox input "true"
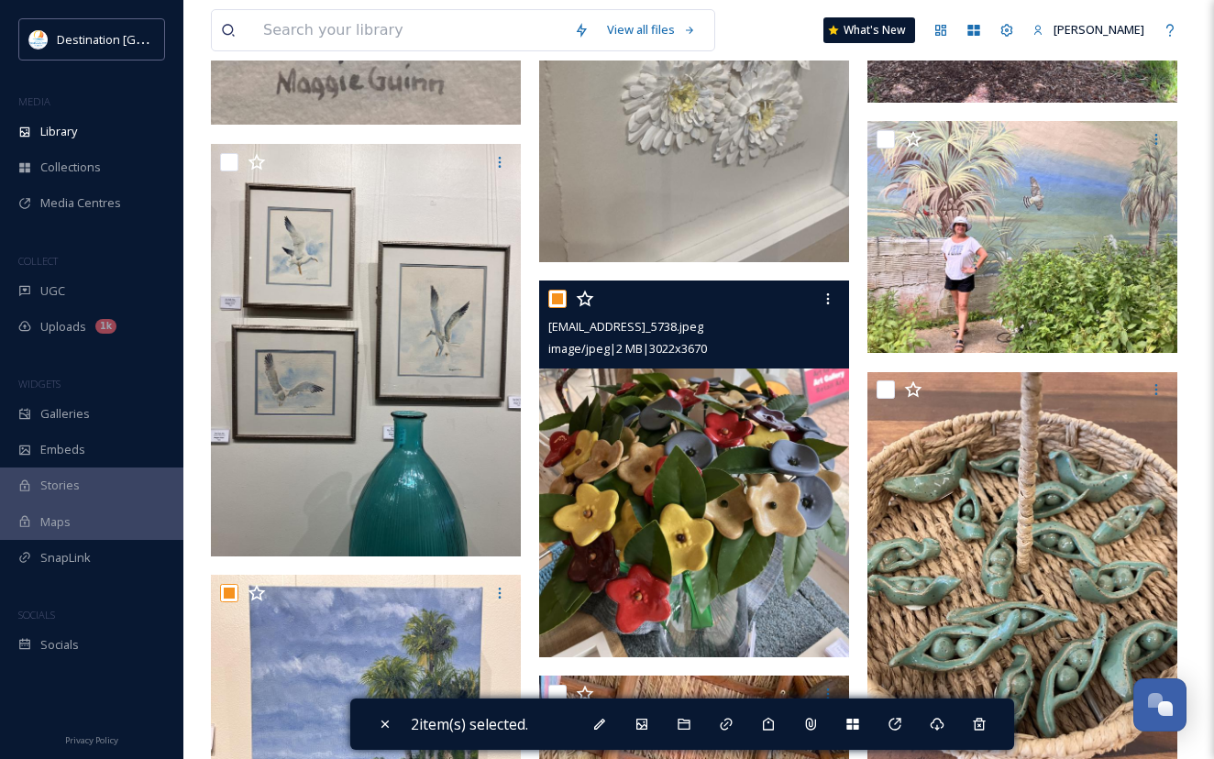
scroll to position [2567, 0]
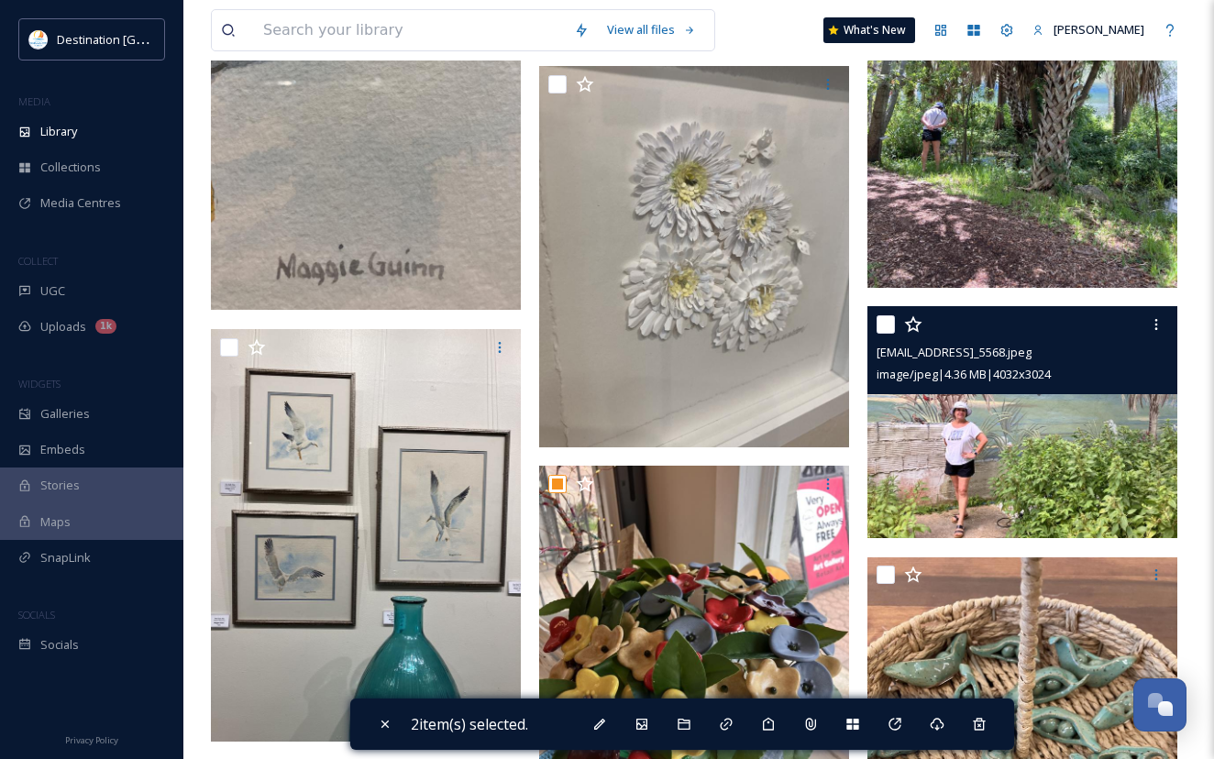
click at [882, 334] on input "checkbox" at bounding box center [885, 324] width 18 height 18
checkbox input "true"
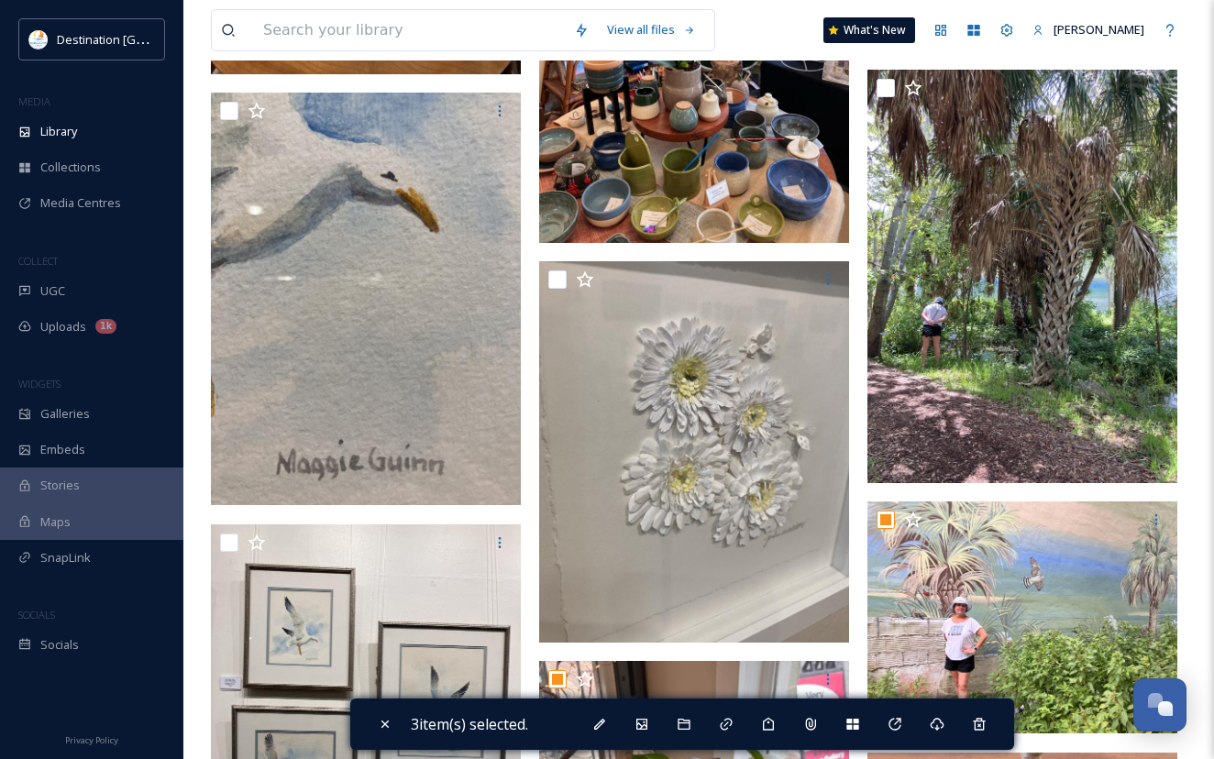
scroll to position [2292, 0]
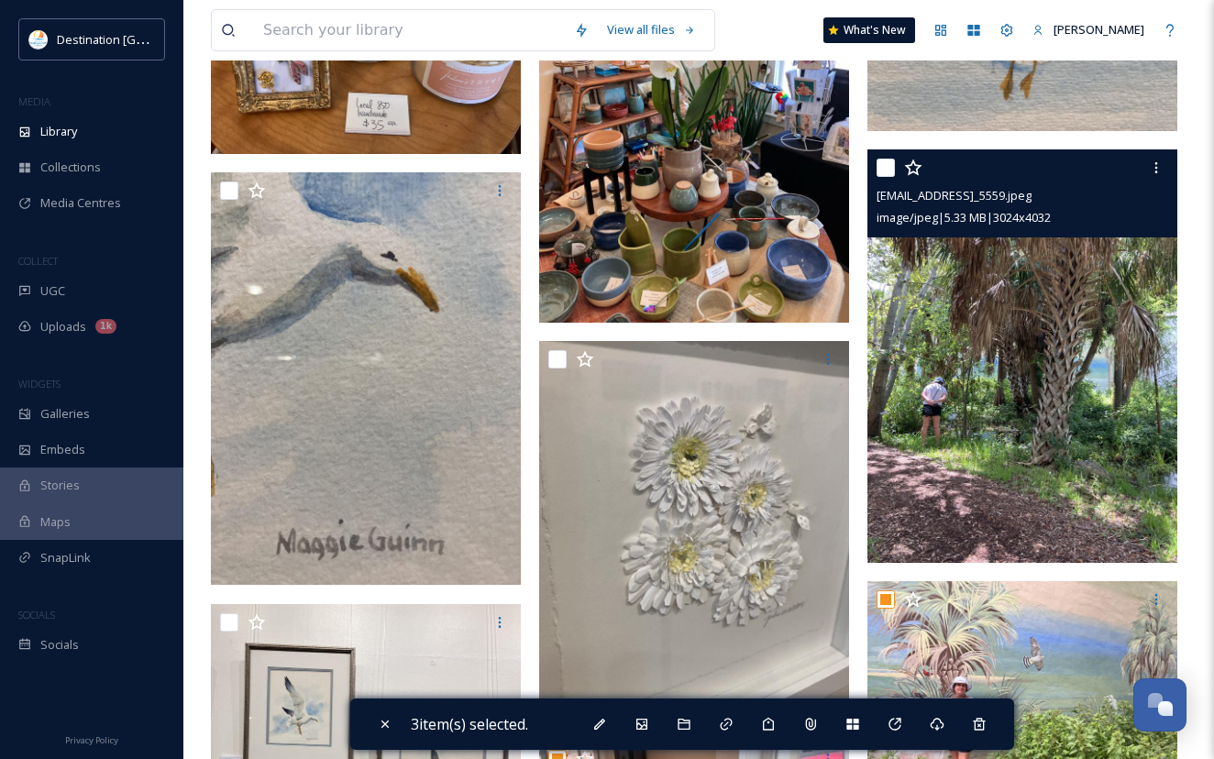
click at [882, 177] on input "checkbox" at bounding box center [885, 168] width 18 height 18
checkbox input "true"
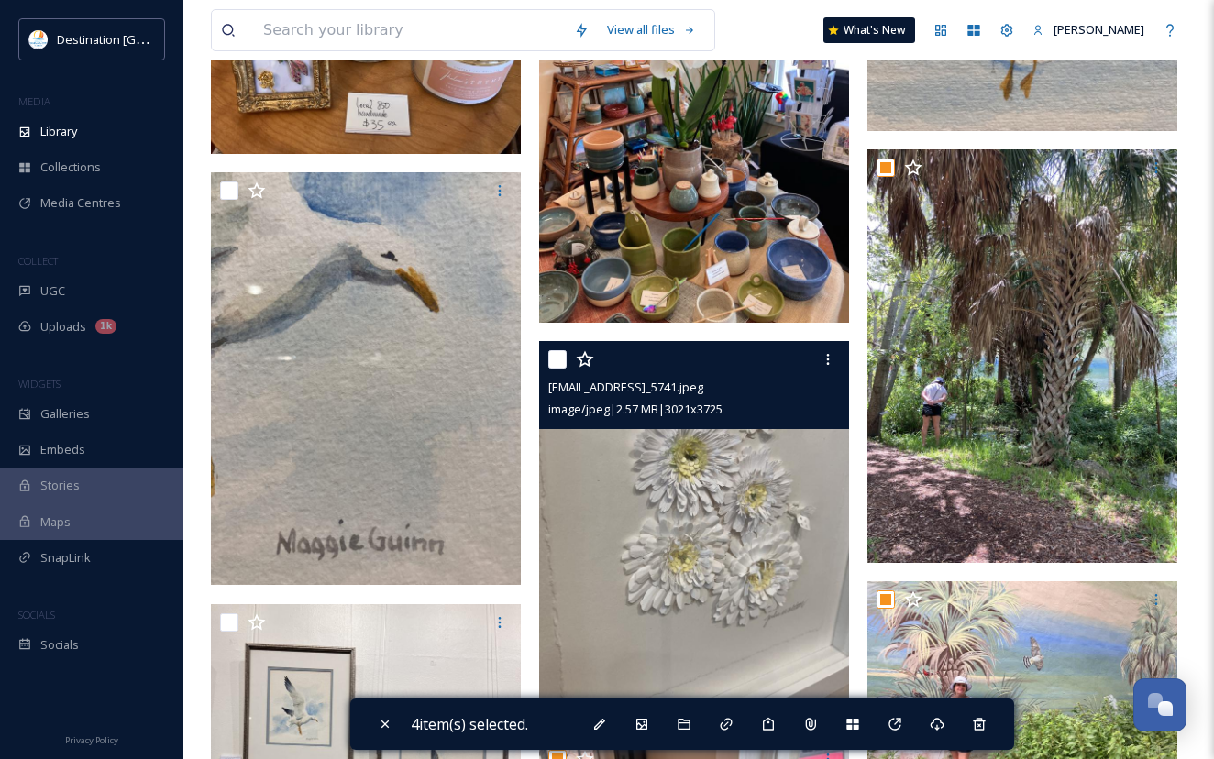
click at [552, 369] on input "checkbox" at bounding box center [557, 359] width 18 height 18
checkbox input "true"
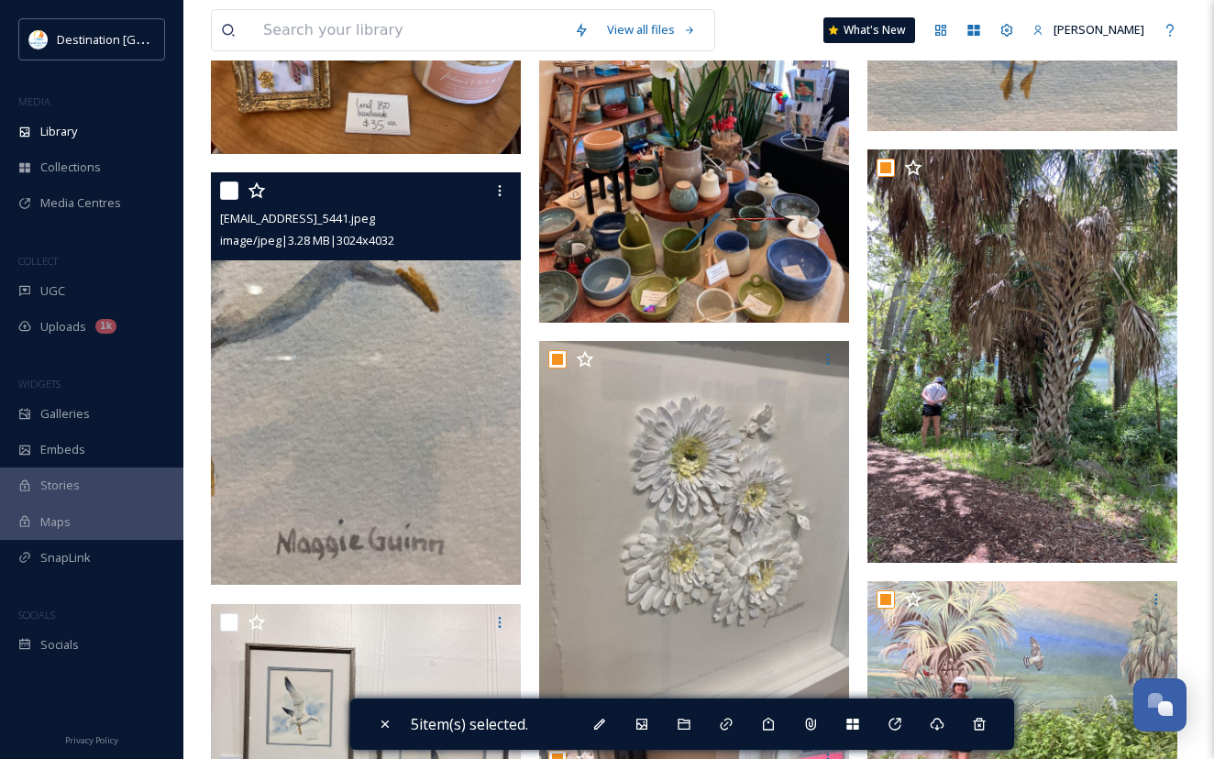
click at [223, 200] on input "checkbox" at bounding box center [229, 191] width 18 height 18
checkbox input "true"
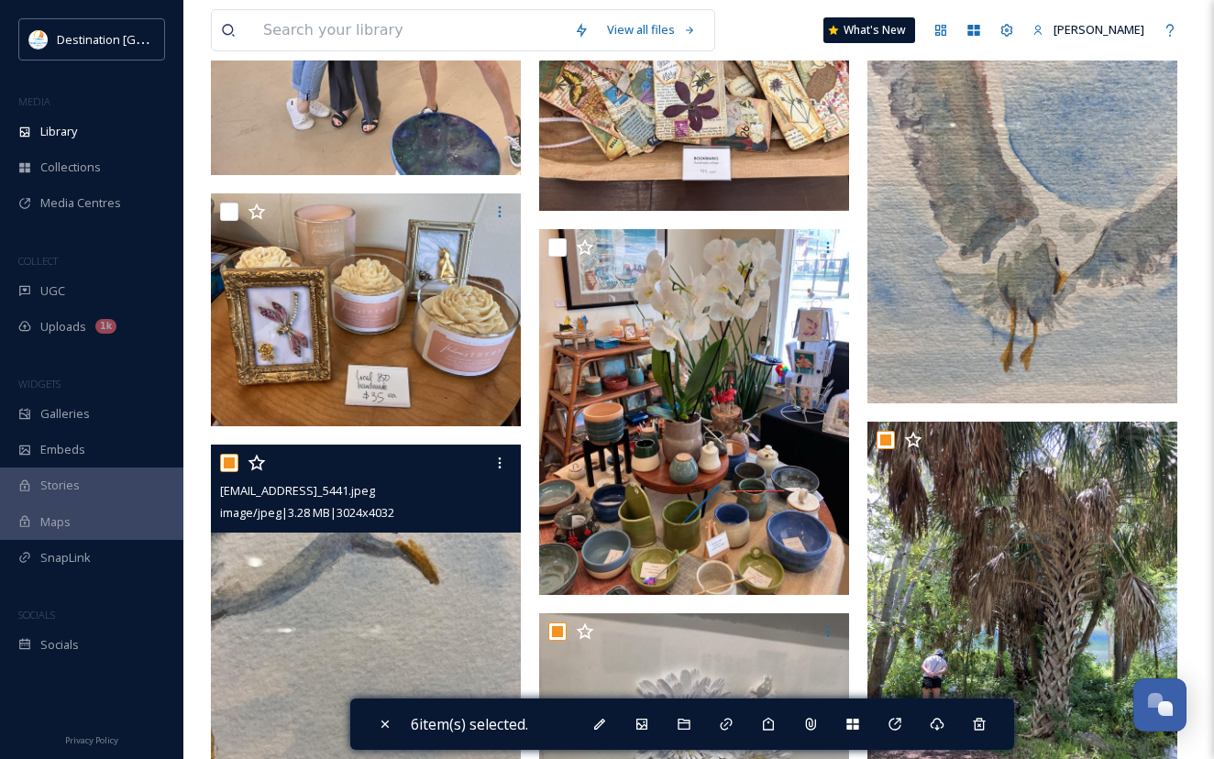
scroll to position [2017, 0]
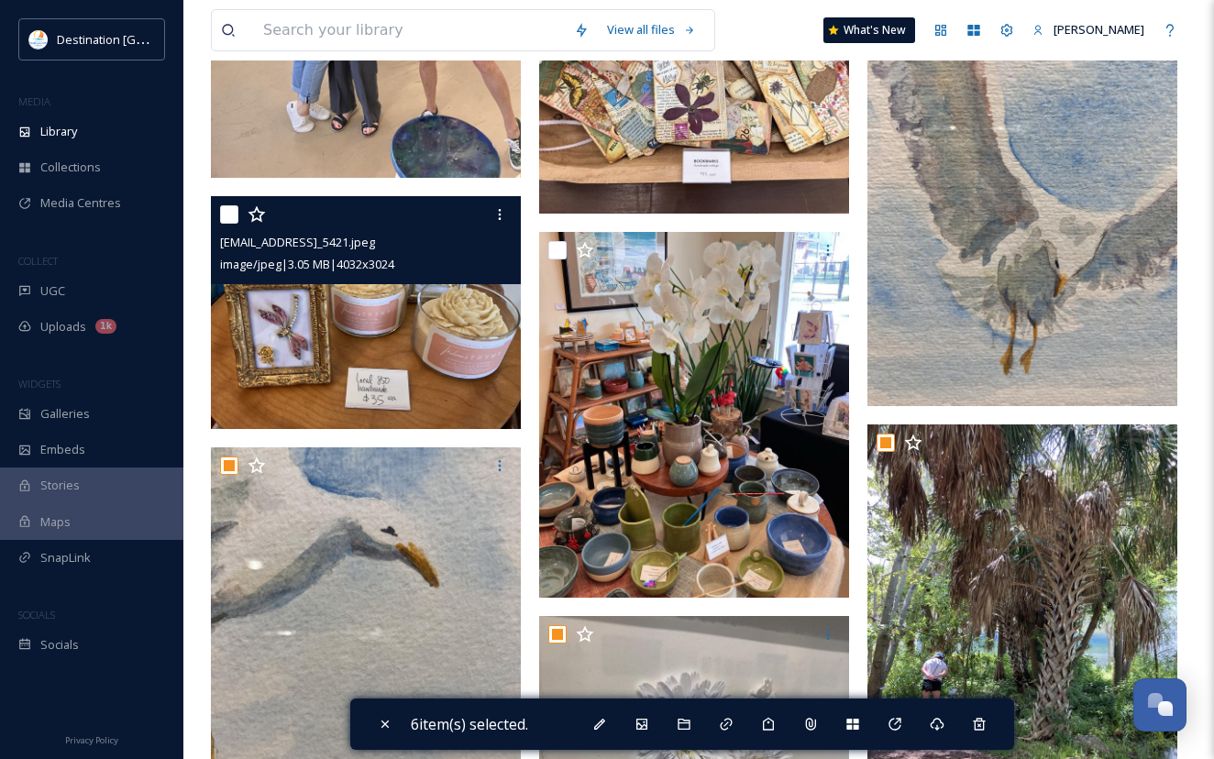
click at [228, 224] on input "checkbox" at bounding box center [229, 214] width 18 height 18
checkbox input "true"
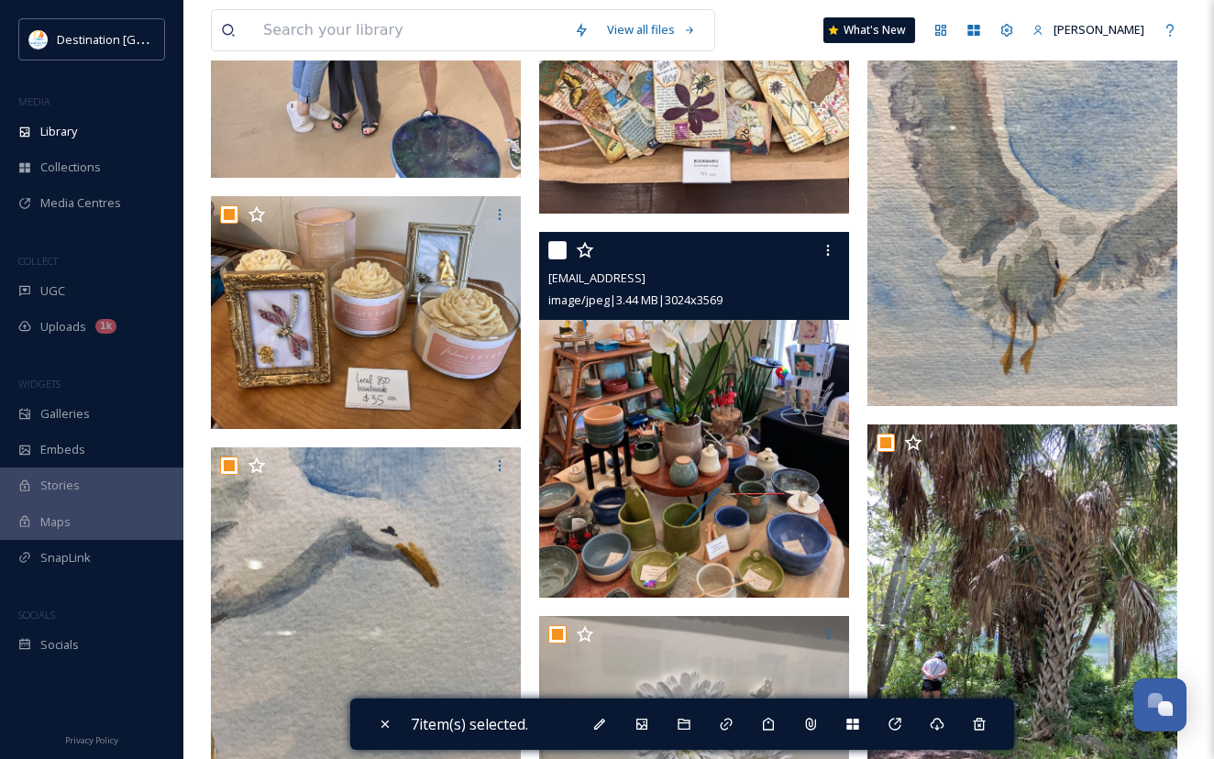
drag, startPoint x: 556, startPoint y: 268, endPoint x: 583, endPoint y: 275, distance: 28.5
click at [555, 259] on input "checkbox" at bounding box center [557, 250] width 18 height 18
checkbox input "true"
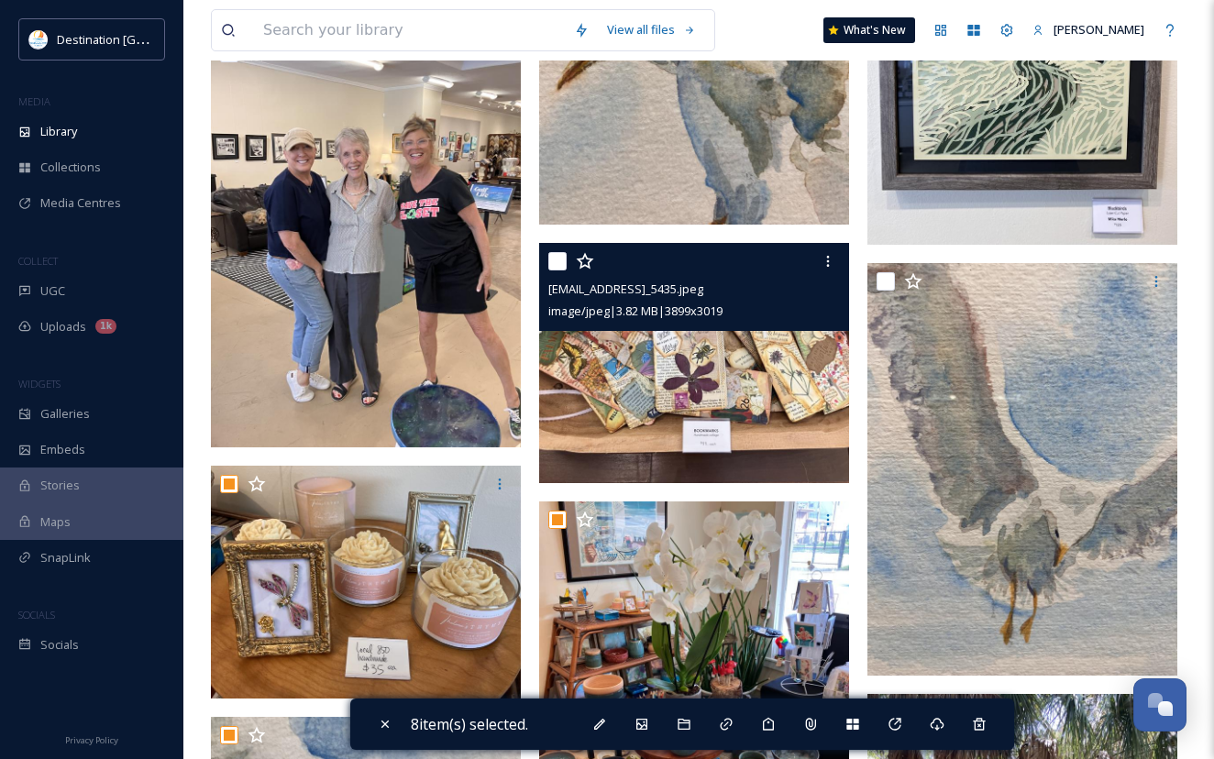
scroll to position [1742, 0]
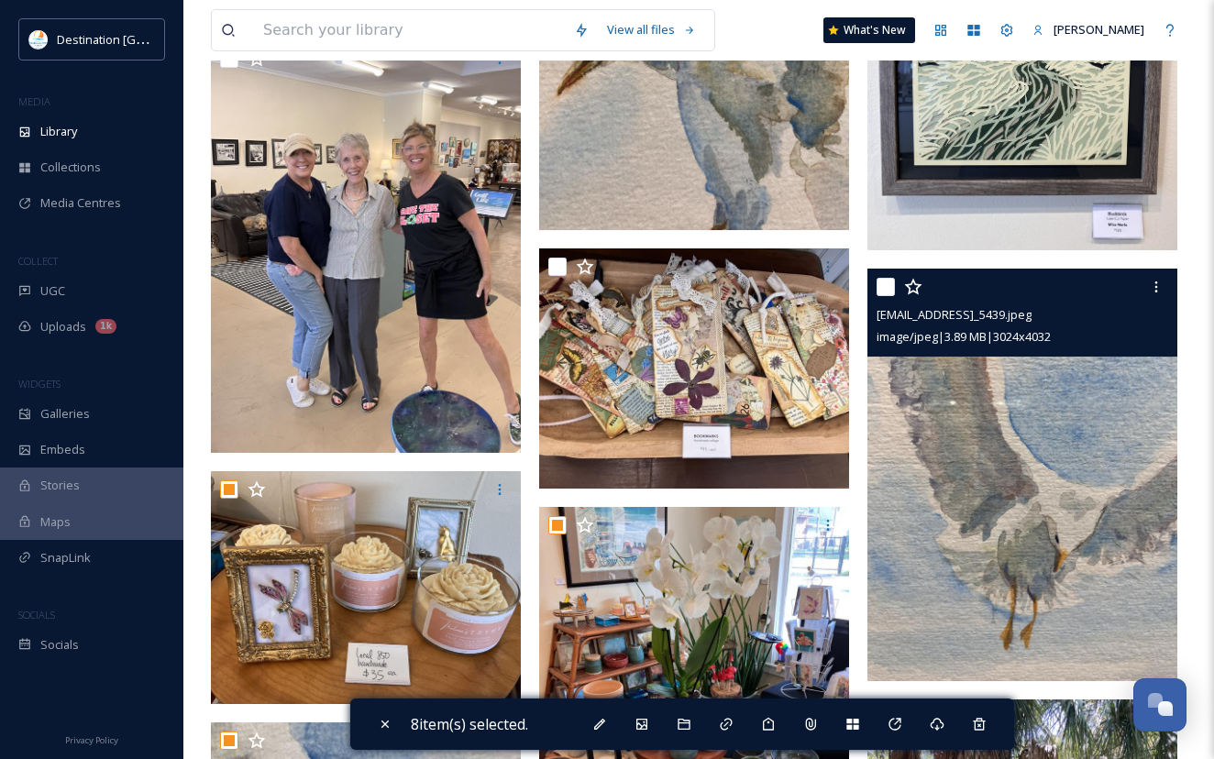
click at [888, 296] on input "checkbox" at bounding box center [885, 287] width 18 height 18
checkbox input "true"
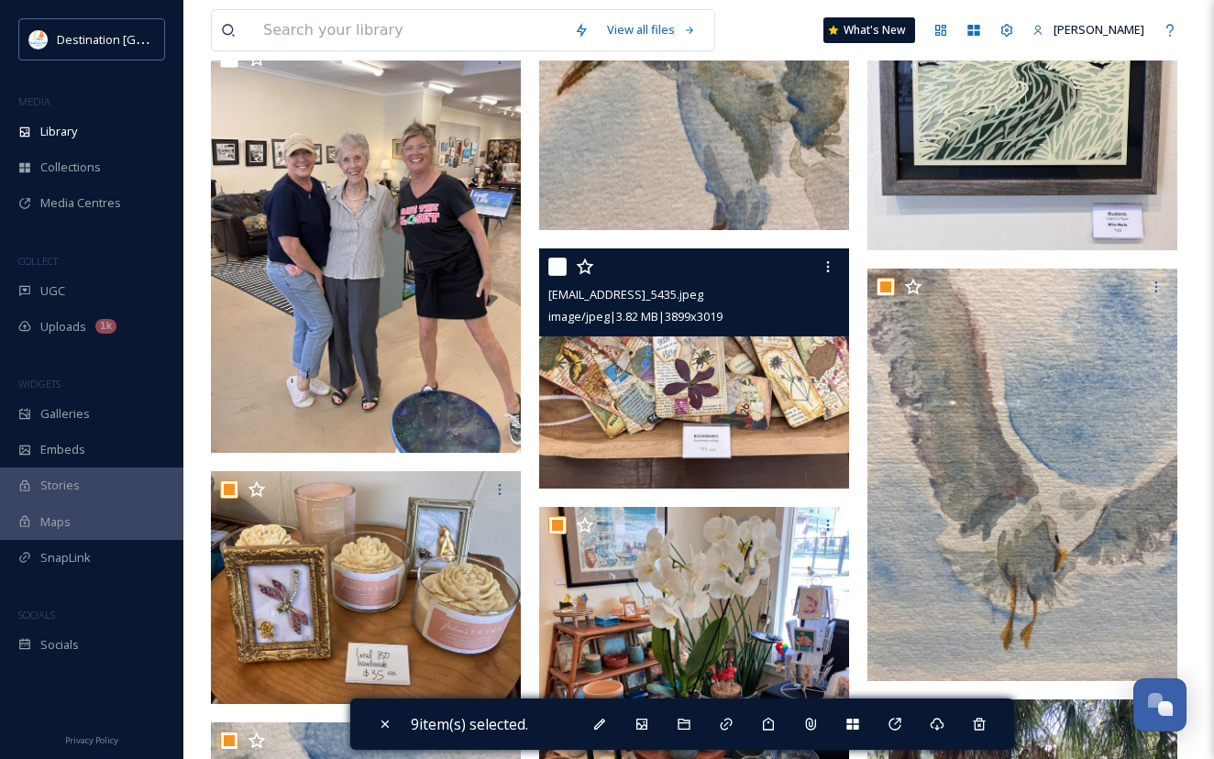
click at [554, 276] on input "checkbox" at bounding box center [557, 267] width 18 height 18
checkbox input "true"
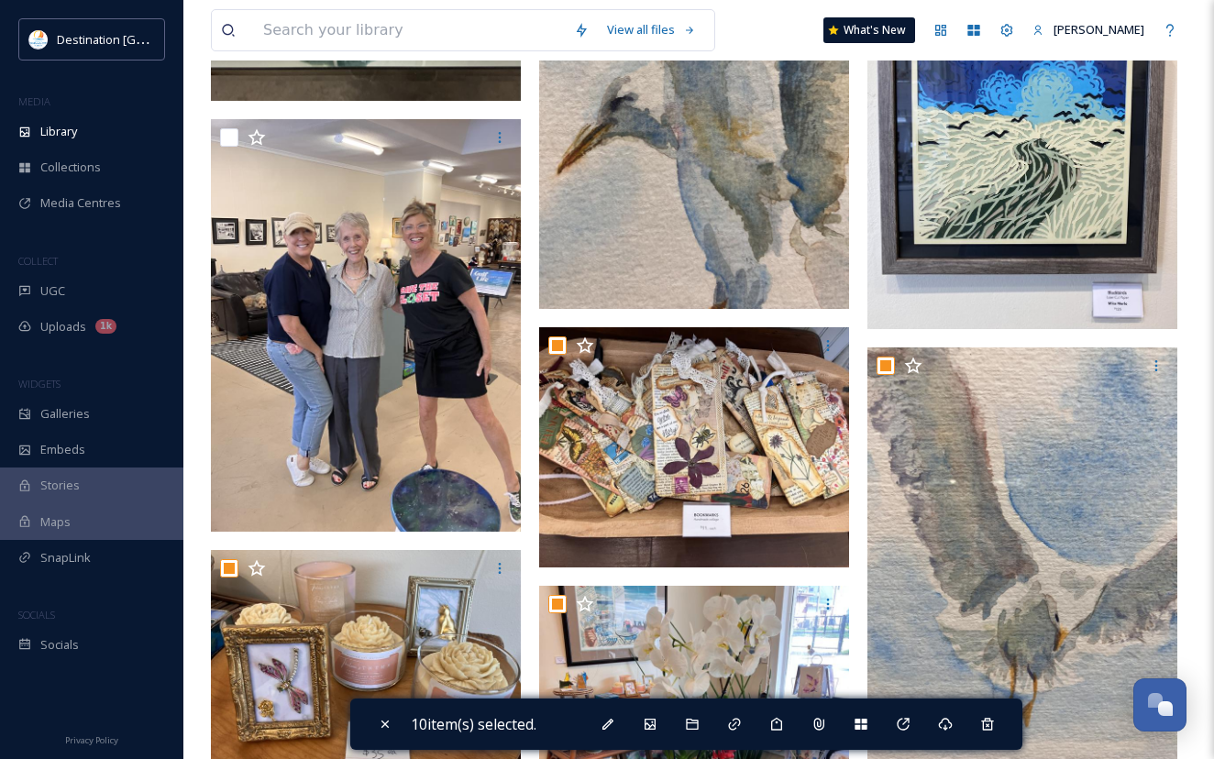
scroll to position [1558, 0]
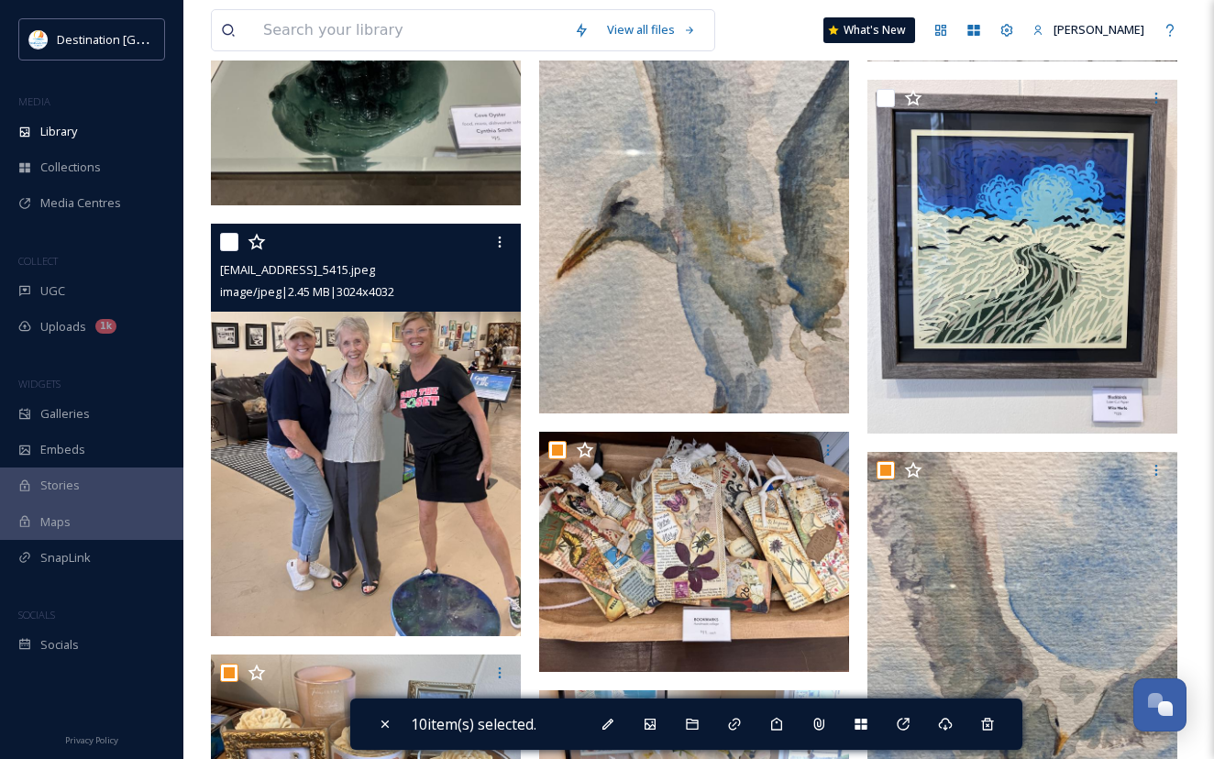
click at [228, 251] on input "checkbox" at bounding box center [229, 242] width 18 height 18
checkbox input "true"
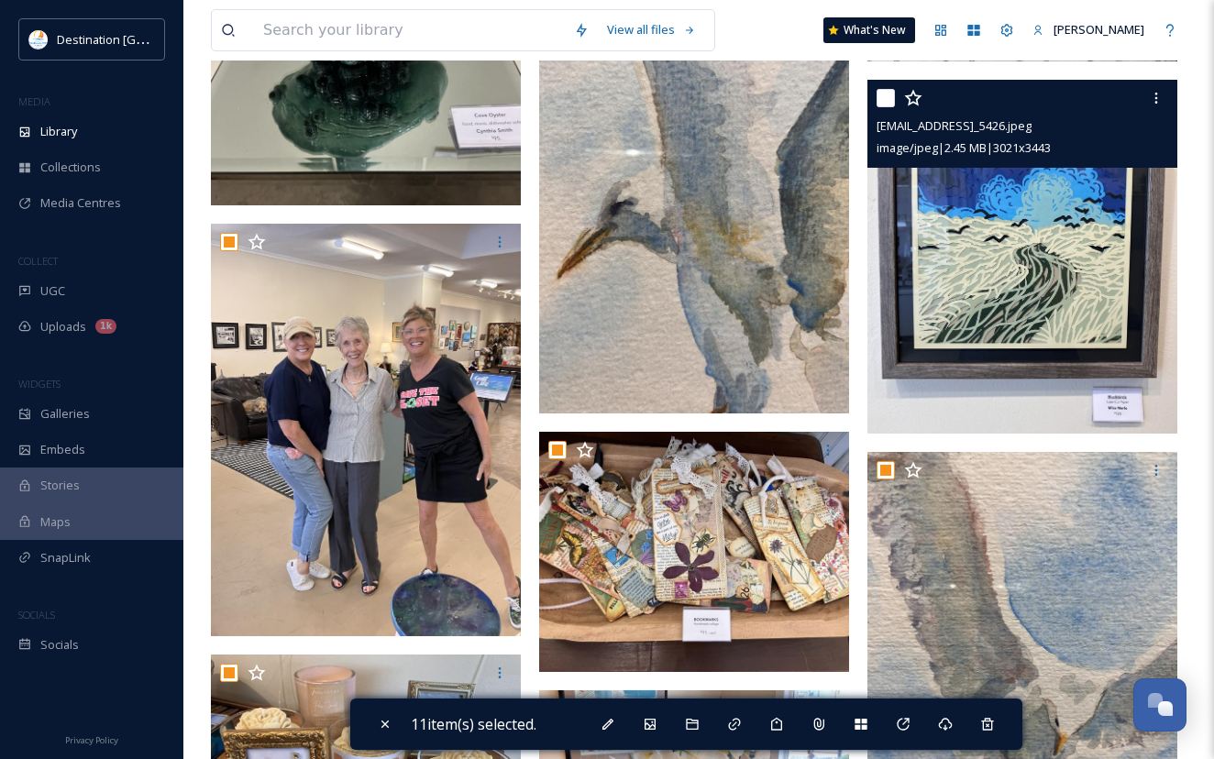
click at [886, 107] on input "checkbox" at bounding box center [885, 98] width 18 height 18
checkbox input "true"
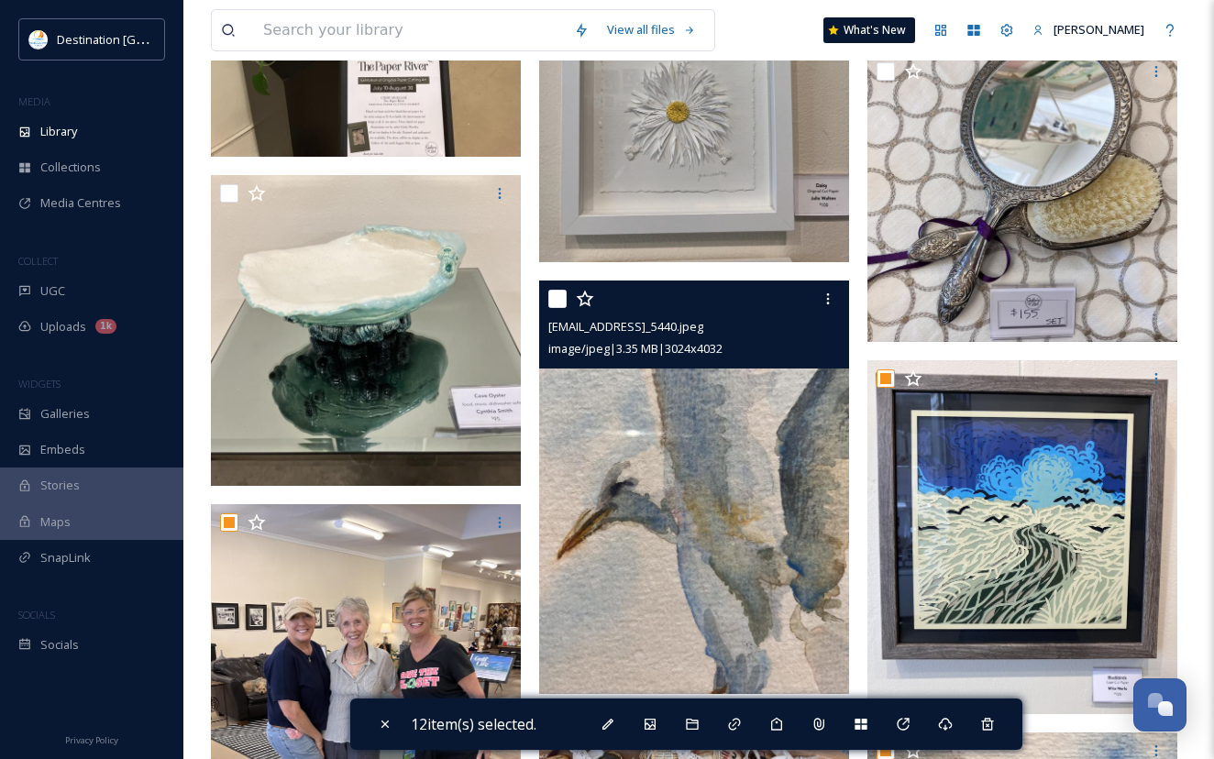
scroll to position [1283, 0]
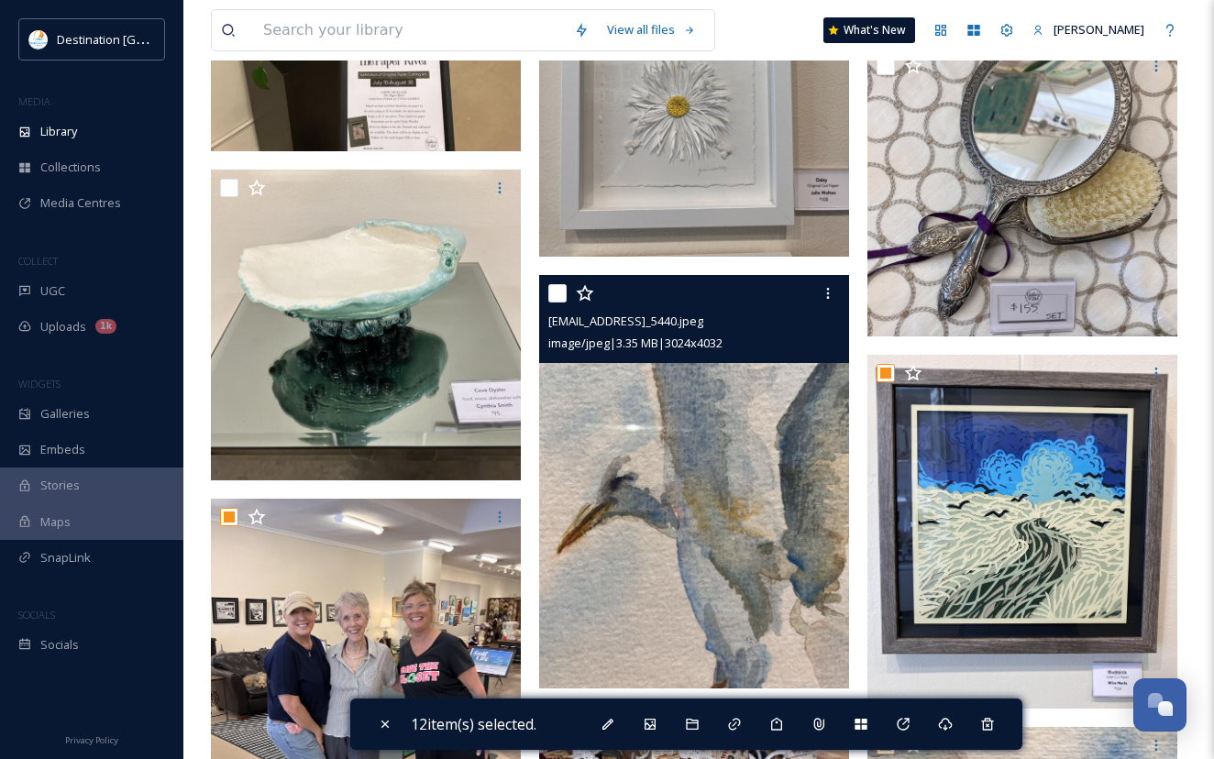
click at [561, 303] on input "checkbox" at bounding box center [557, 293] width 18 height 18
checkbox input "true"
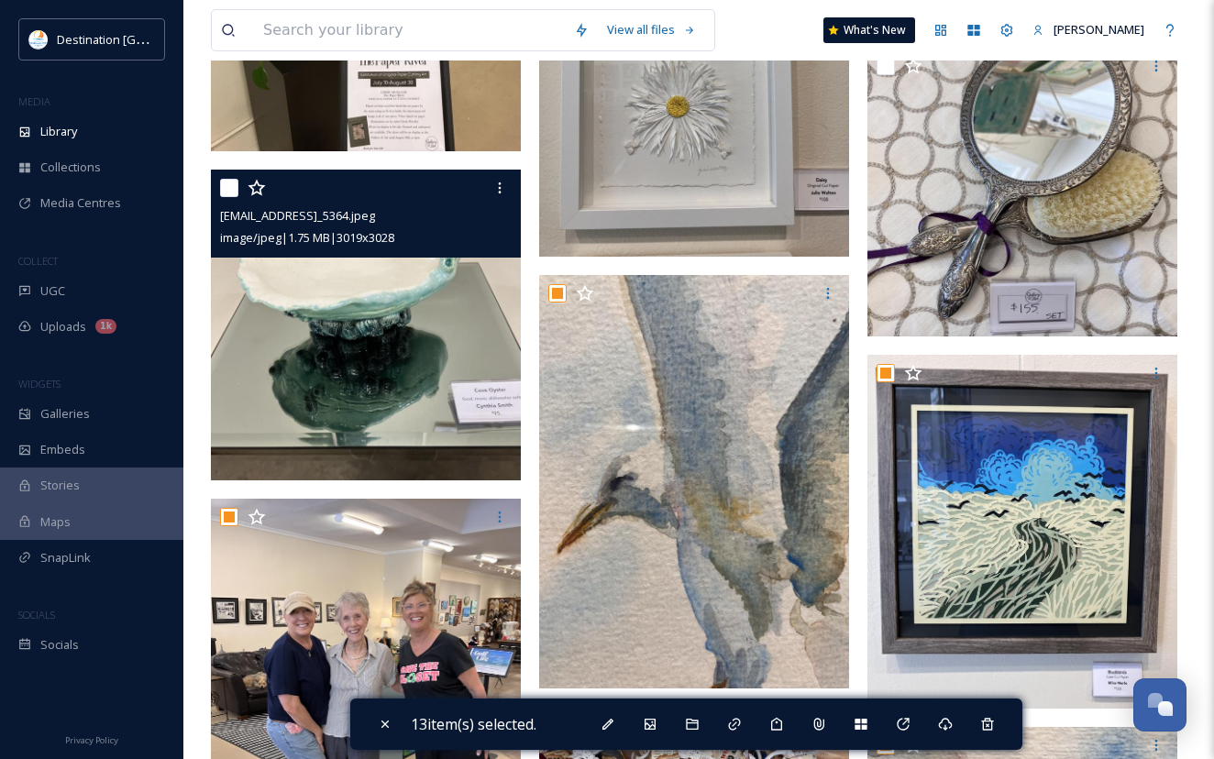
click at [233, 197] on input "checkbox" at bounding box center [229, 188] width 18 height 18
checkbox input "true"
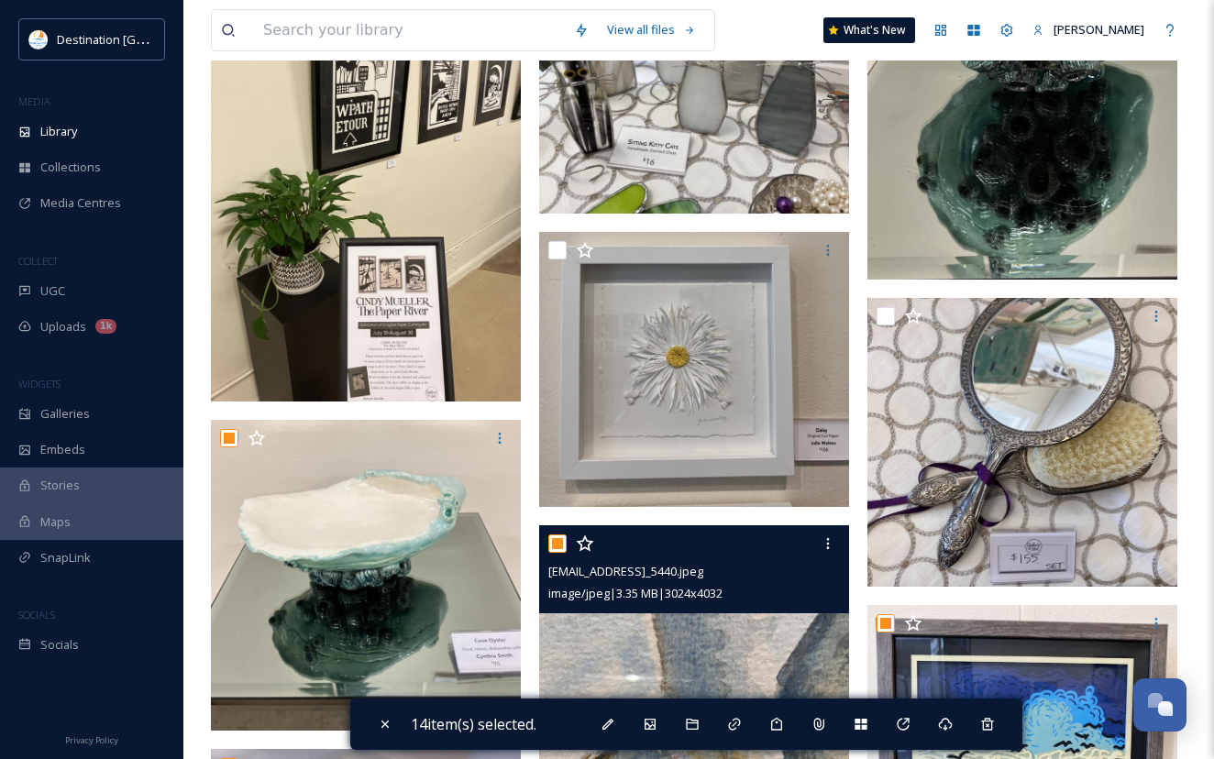
scroll to position [1008, 0]
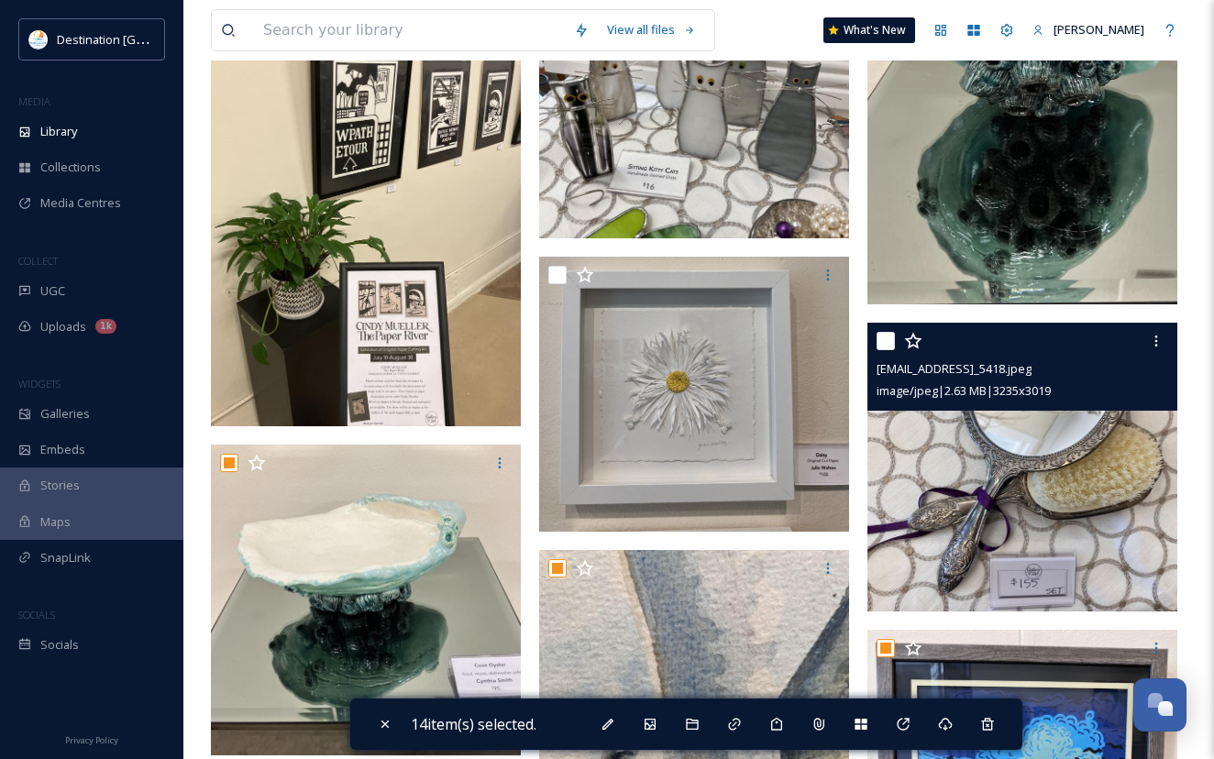
click at [888, 350] on input "checkbox" at bounding box center [885, 341] width 18 height 18
checkbox input "true"
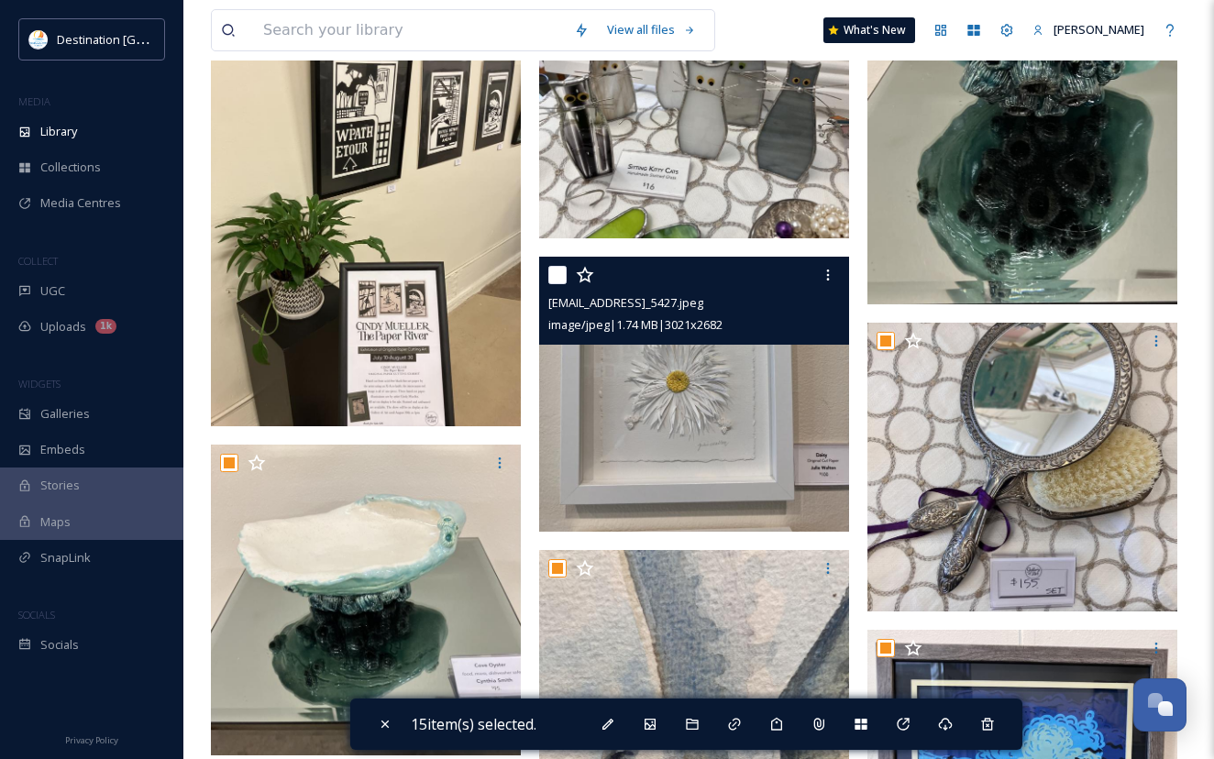
click at [558, 283] on input "checkbox" at bounding box center [557, 275] width 18 height 18
checkbox input "true"
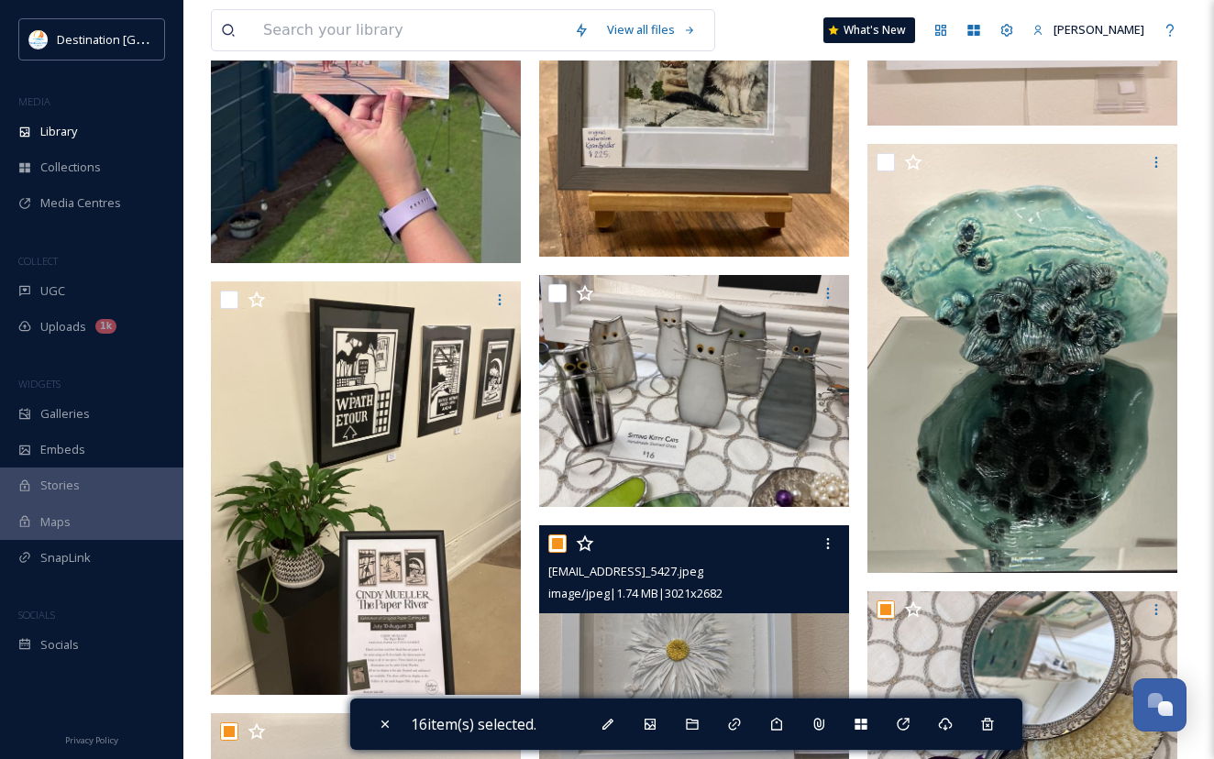
scroll to position [733, 0]
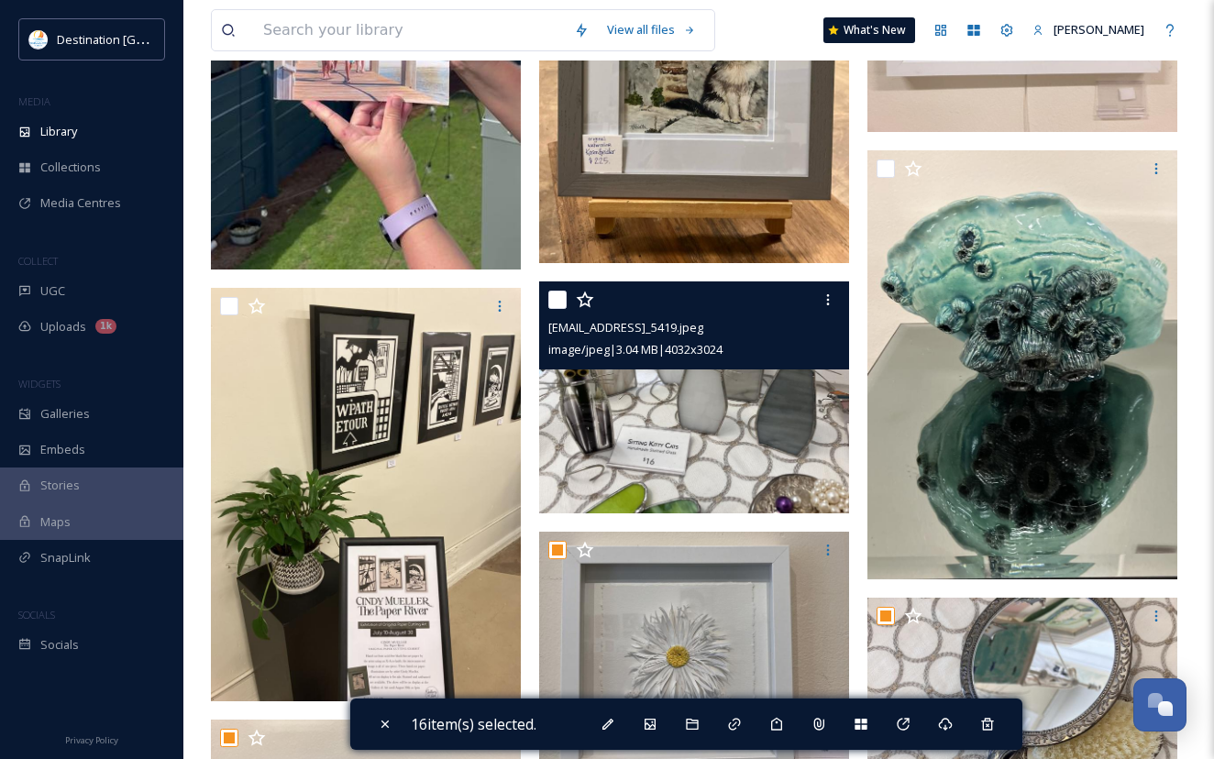
click at [557, 303] on input "checkbox" at bounding box center [557, 300] width 18 height 18
checkbox input "true"
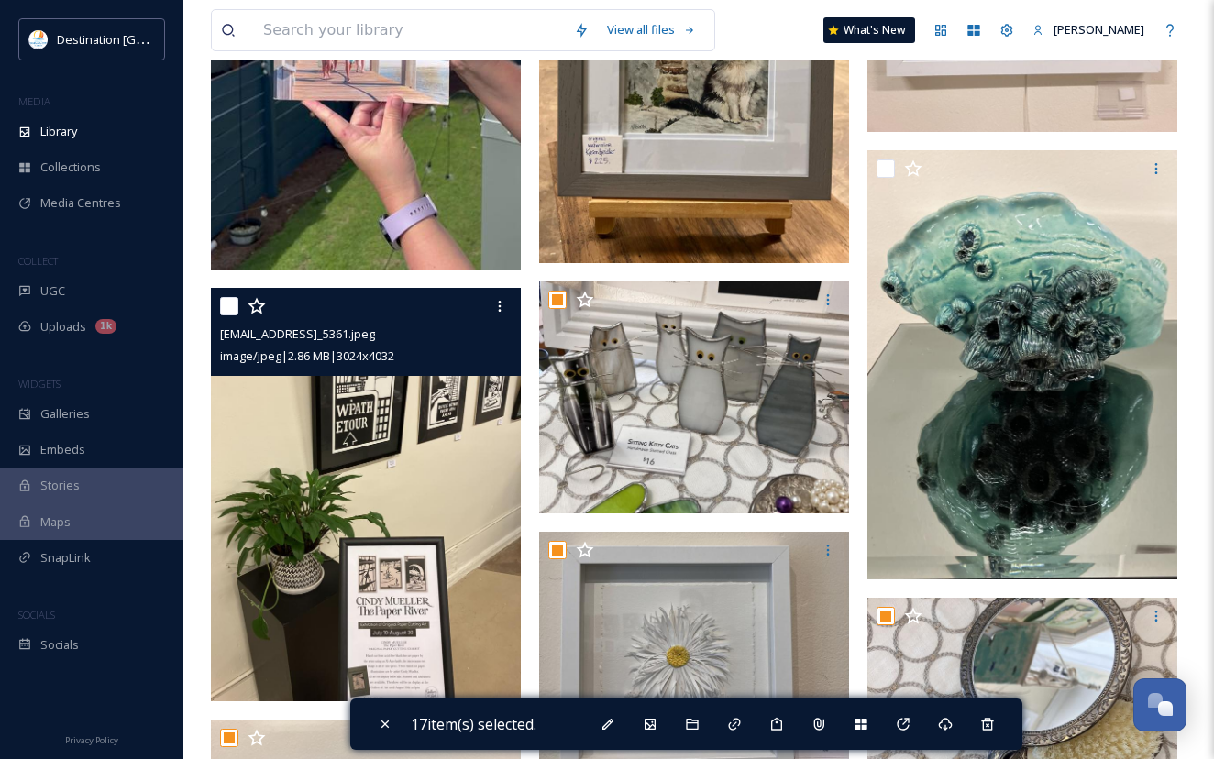
click at [221, 315] on input "checkbox" at bounding box center [229, 306] width 18 height 18
checkbox input "true"
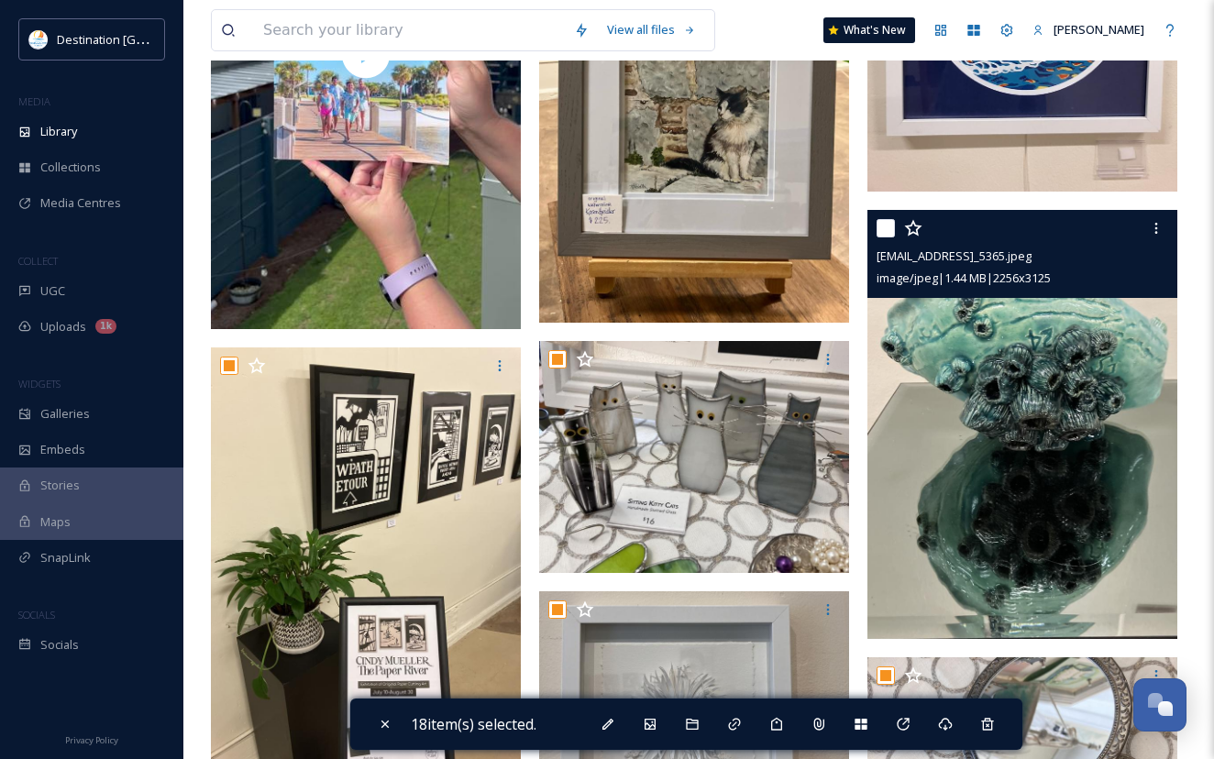
scroll to position [642, 0]
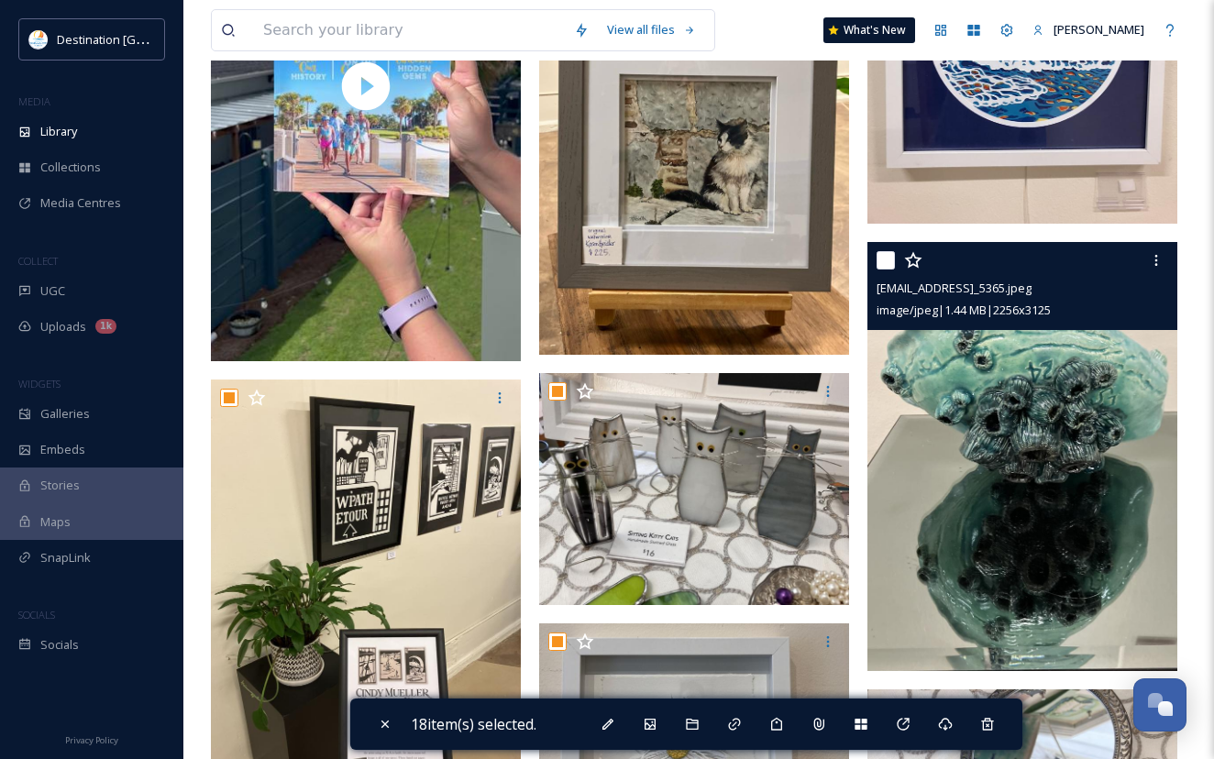
click at [886, 270] on input "checkbox" at bounding box center [885, 260] width 18 height 18
checkbox input "true"
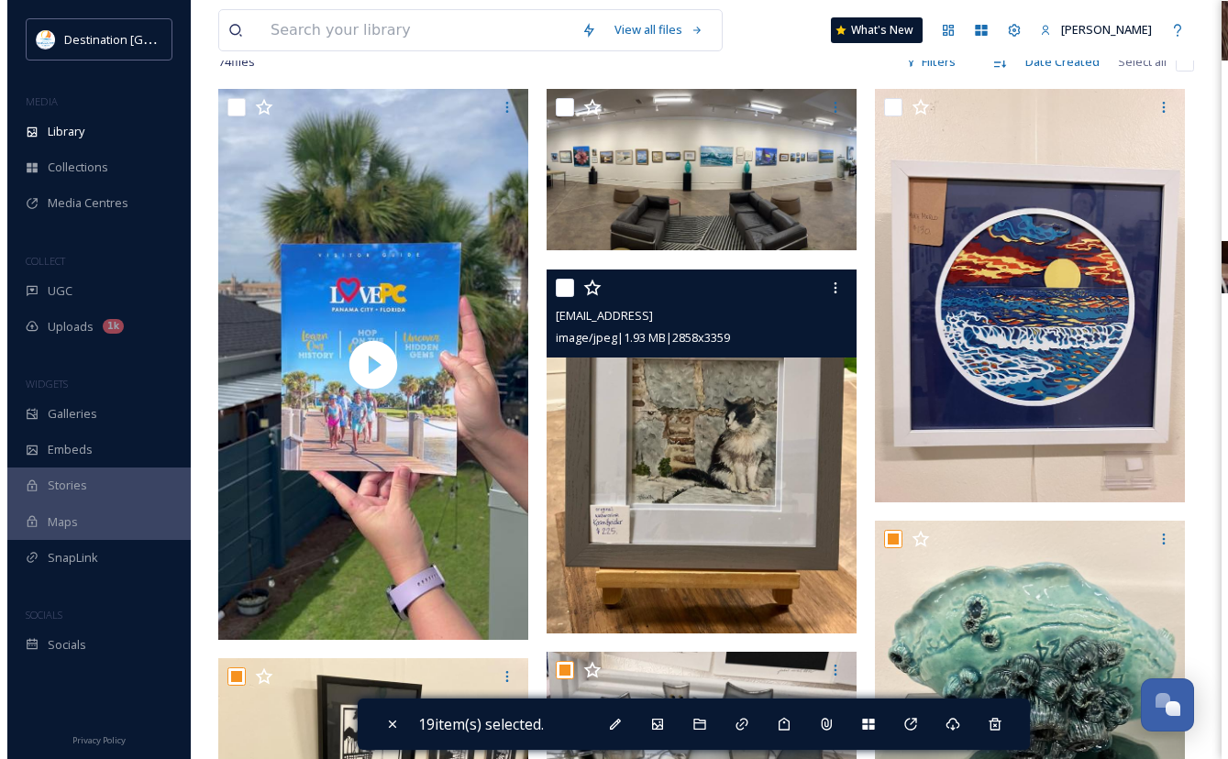
scroll to position [275, 0]
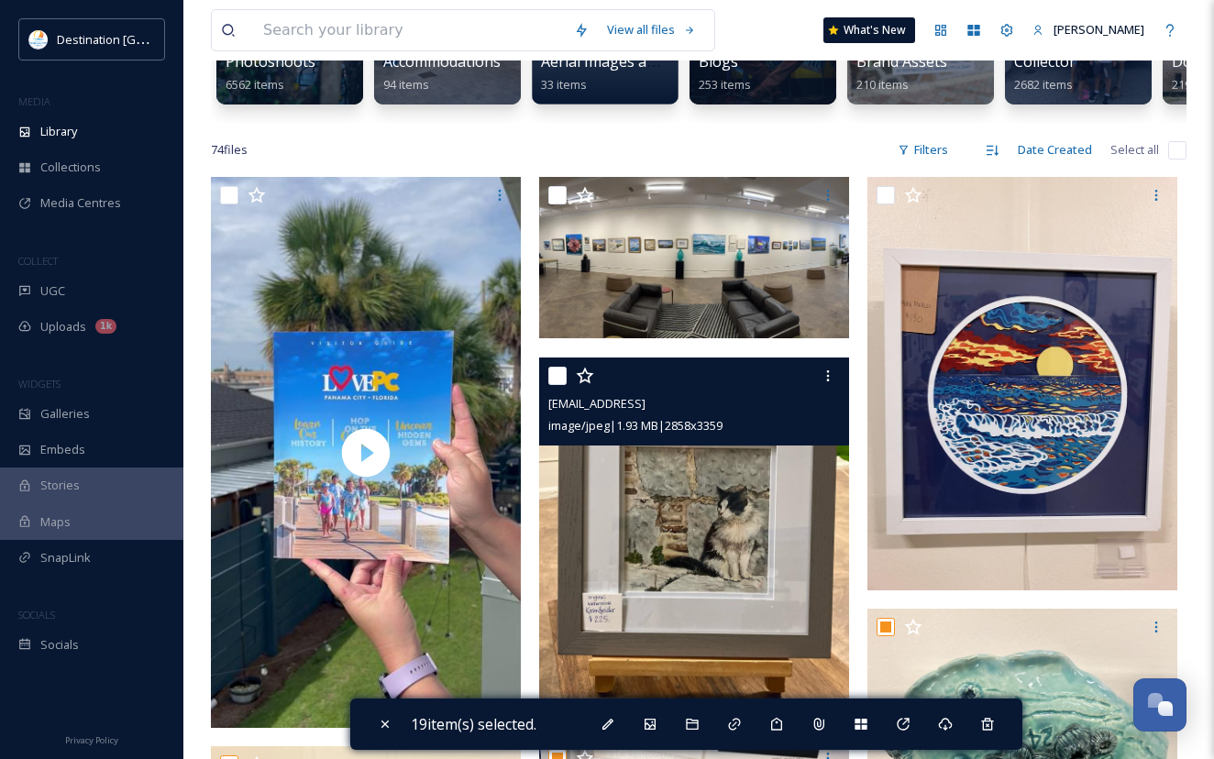
click at [559, 385] on input "checkbox" at bounding box center [557, 376] width 18 height 18
checkbox input "true"
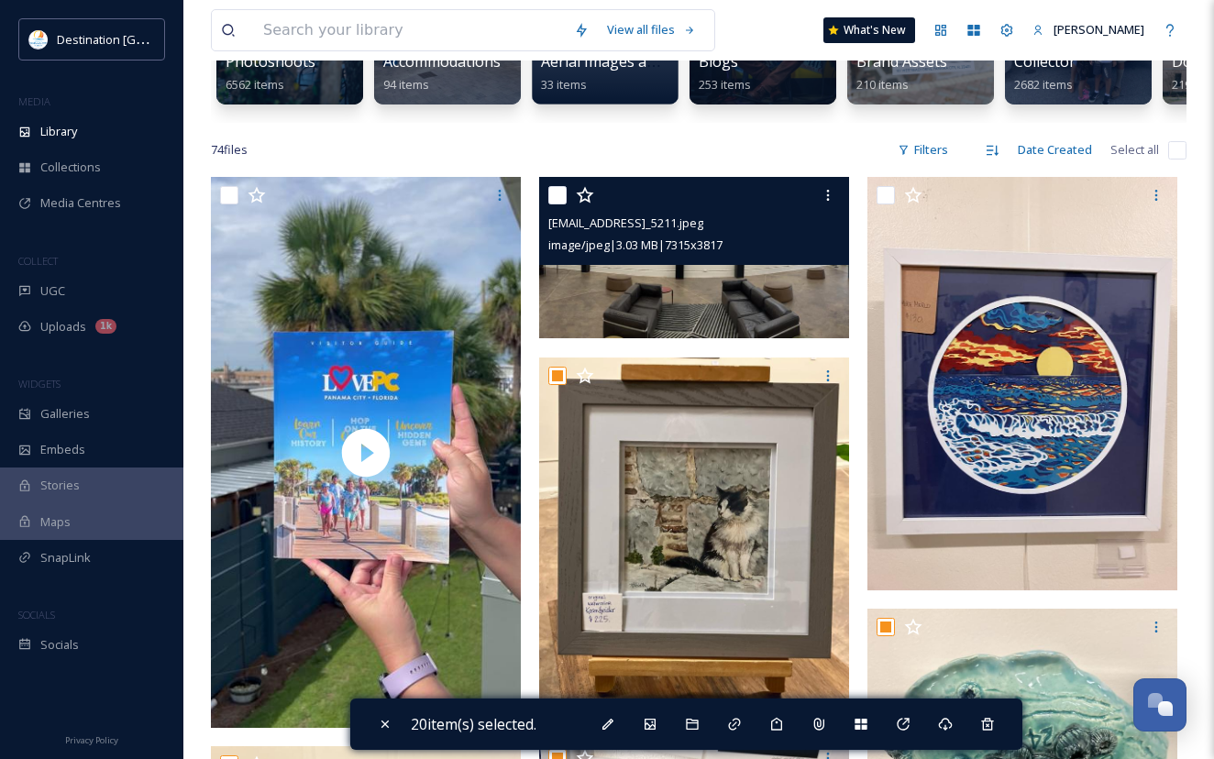
click at [556, 204] on input "checkbox" at bounding box center [557, 195] width 18 height 18
checkbox input "true"
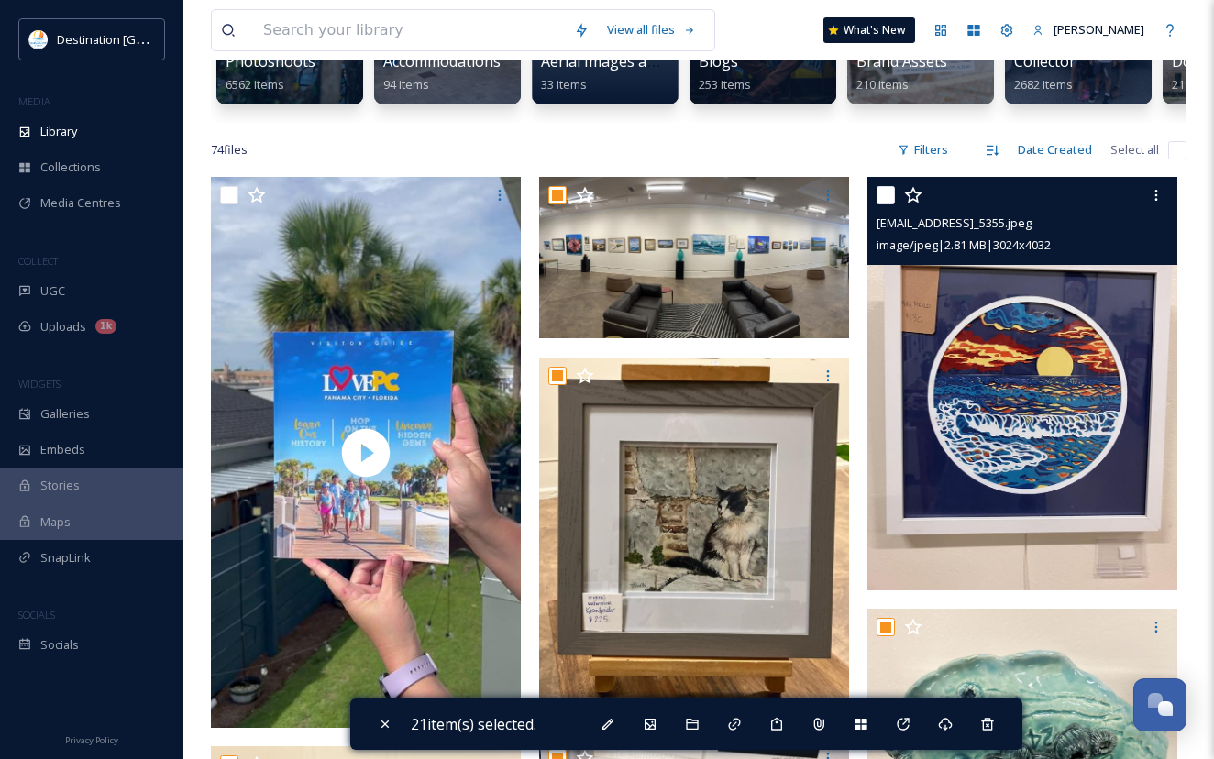
click at [879, 204] on input "checkbox" at bounding box center [885, 195] width 18 height 18
checkbox input "true"
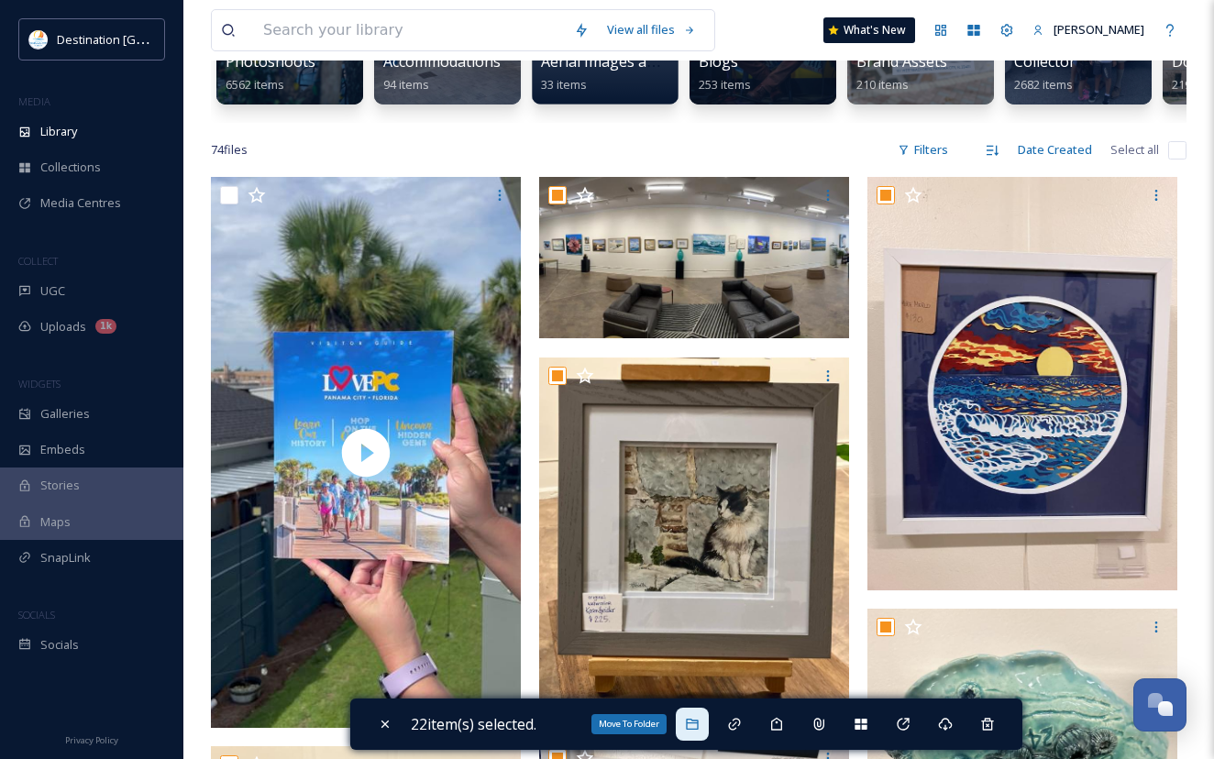
click at [691, 731] on icon at bounding box center [692, 724] width 15 height 15
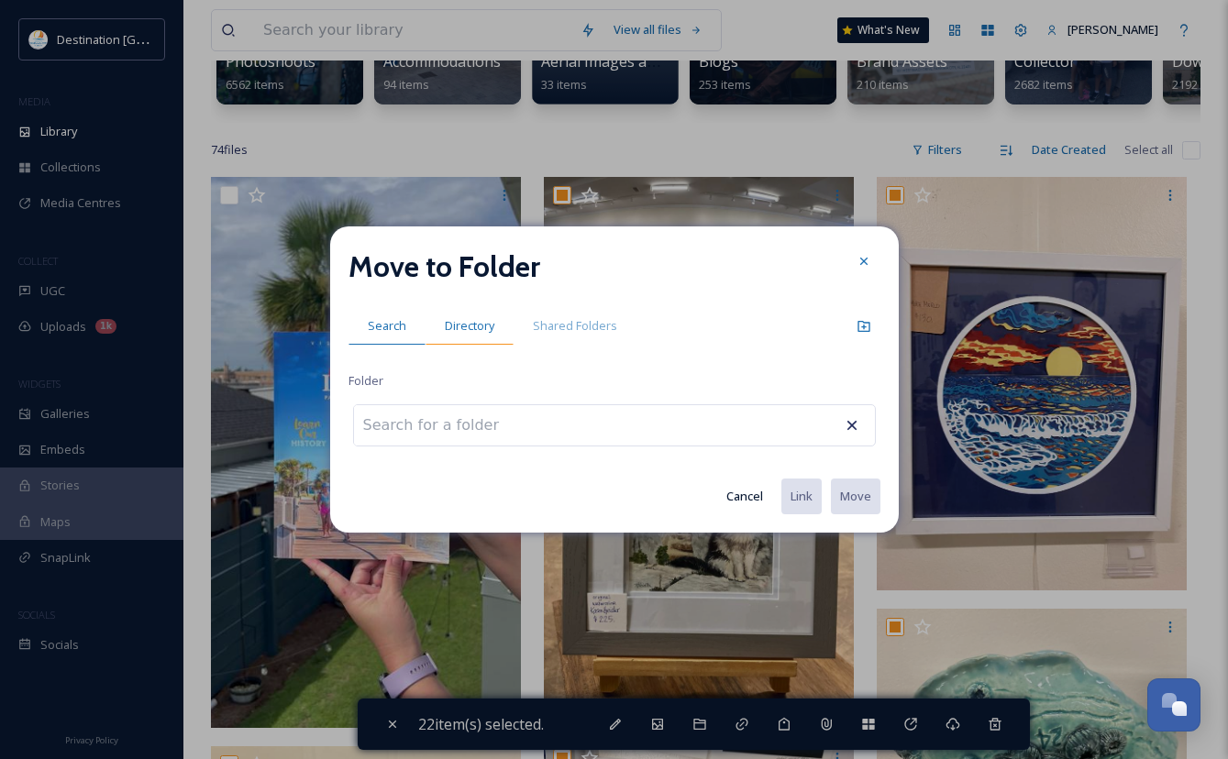
click at [452, 331] on span "Directory" at bounding box center [470, 325] width 50 height 17
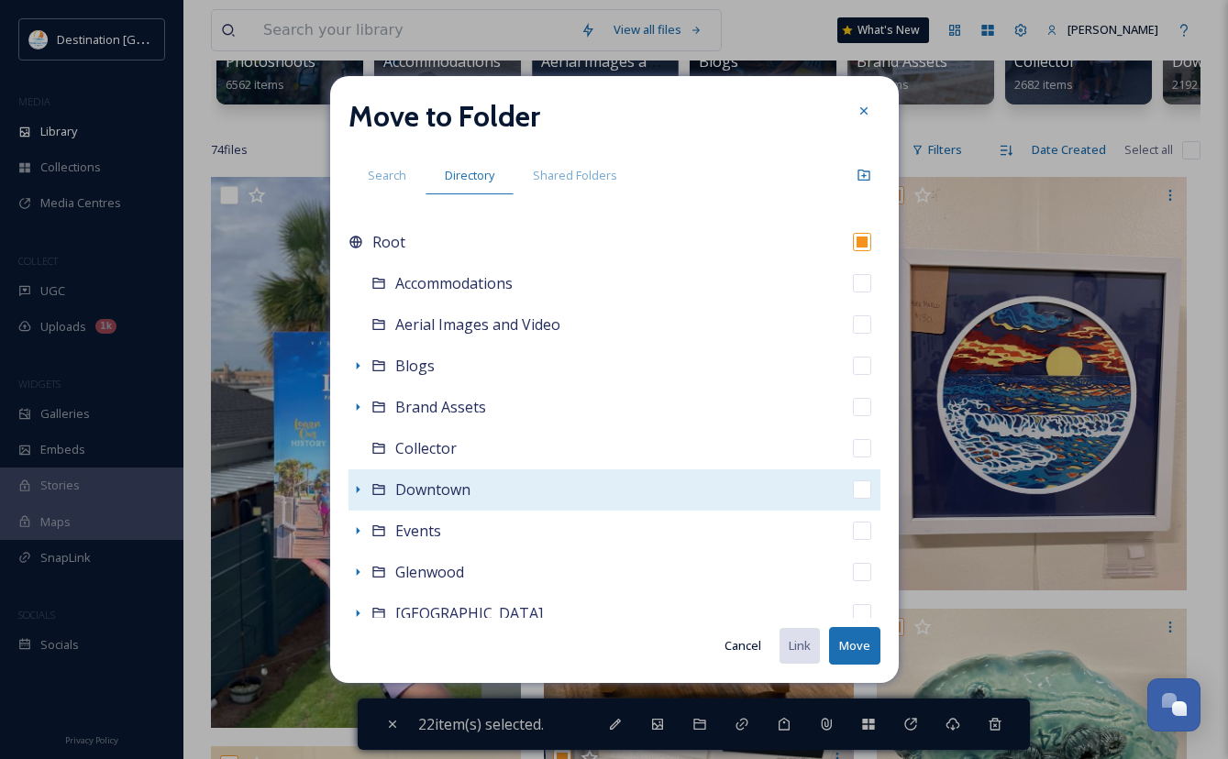
click at [404, 492] on span "Downtown" at bounding box center [432, 489] width 75 height 20
checkbox input "false"
click at [356, 494] on icon at bounding box center [357, 489] width 15 height 15
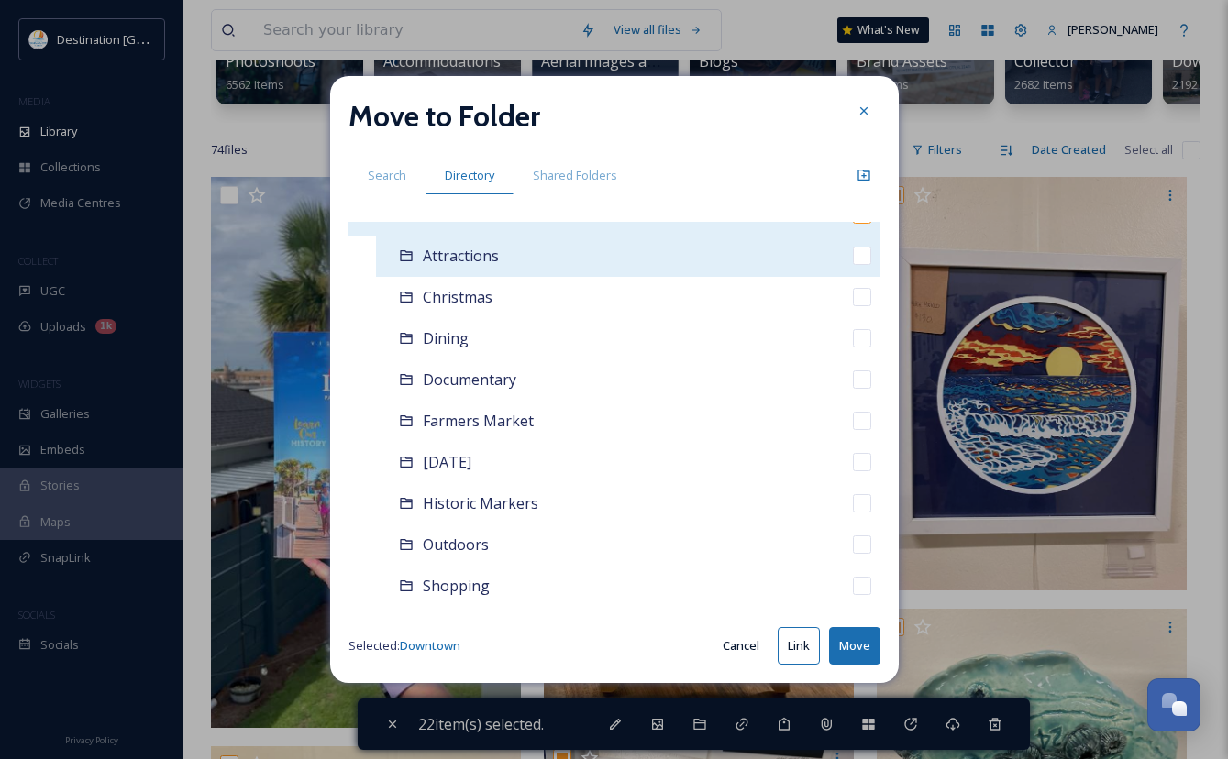
click at [446, 259] on span "Attractions" at bounding box center [461, 256] width 76 height 20
checkbox input "false"
checkbox input "true"
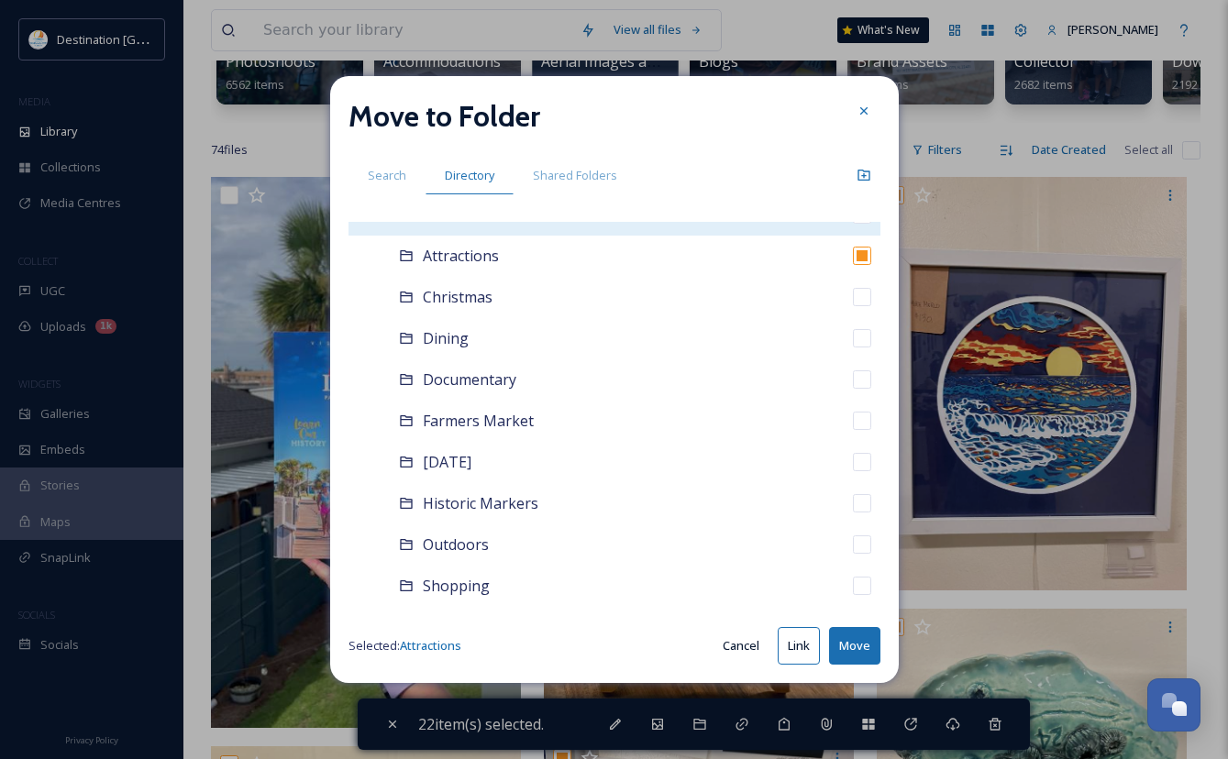
click at [846, 646] on button "Move" at bounding box center [854, 646] width 51 height 38
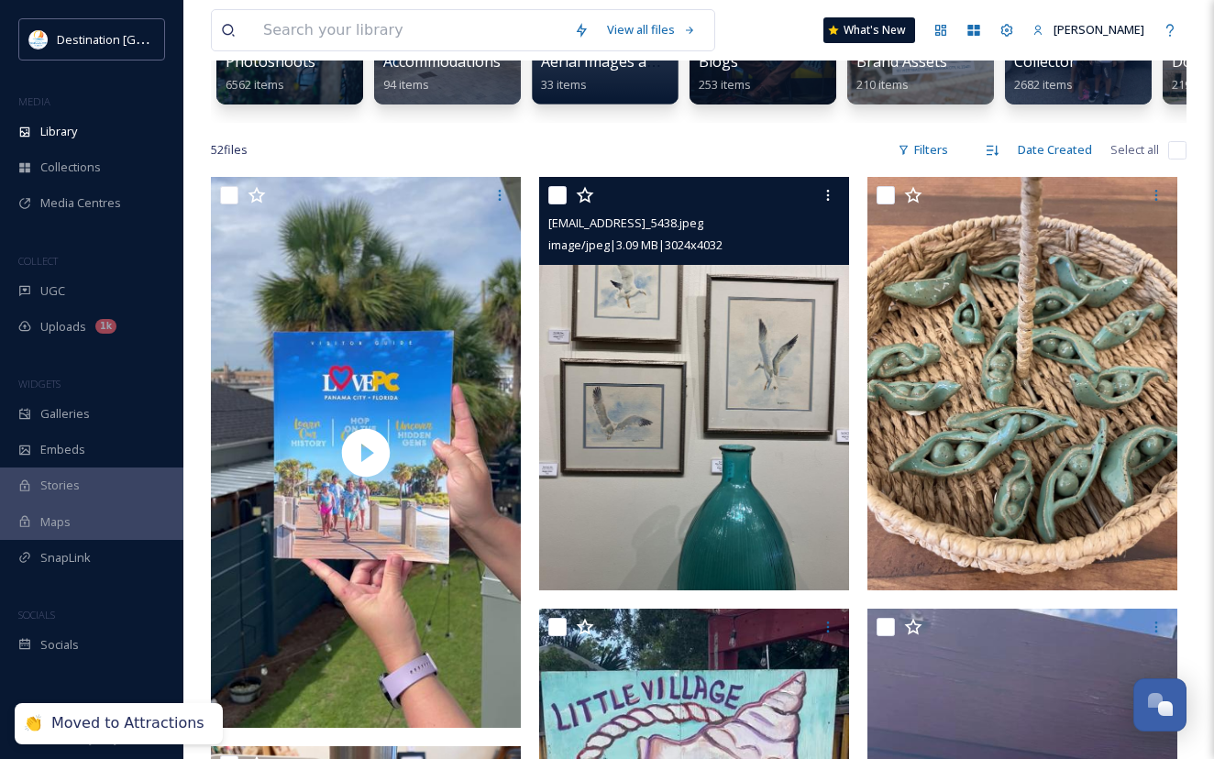
click at [561, 204] on input "checkbox" at bounding box center [557, 195] width 18 height 18
checkbox input "true"
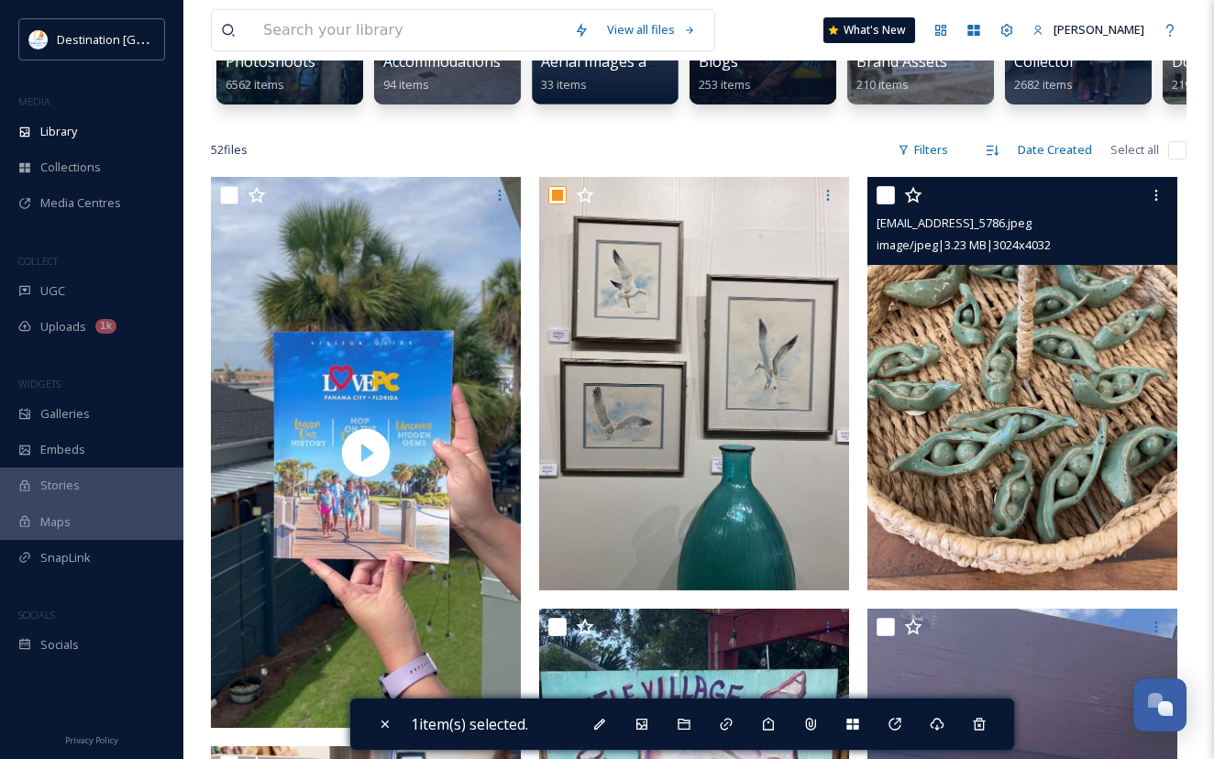
click at [881, 204] on input "checkbox" at bounding box center [885, 195] width 18 height 18
checkbox input "true"
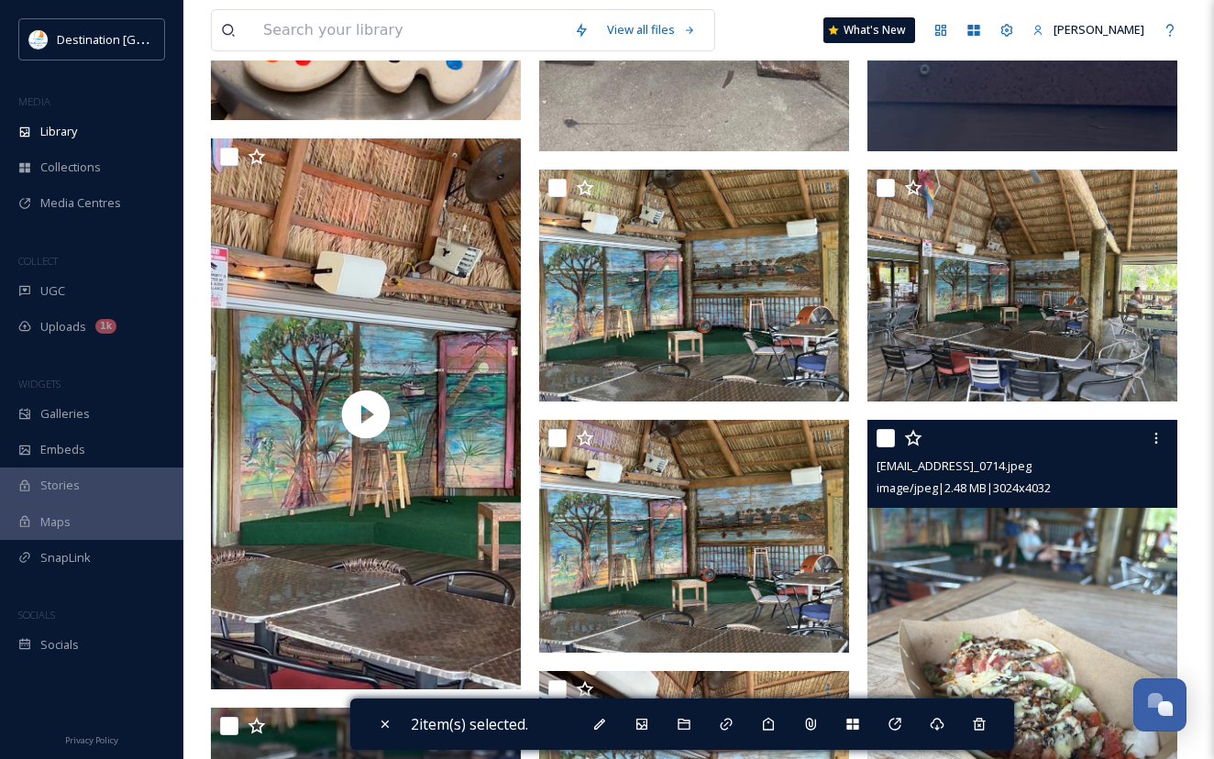
scroll to position [917, 0]
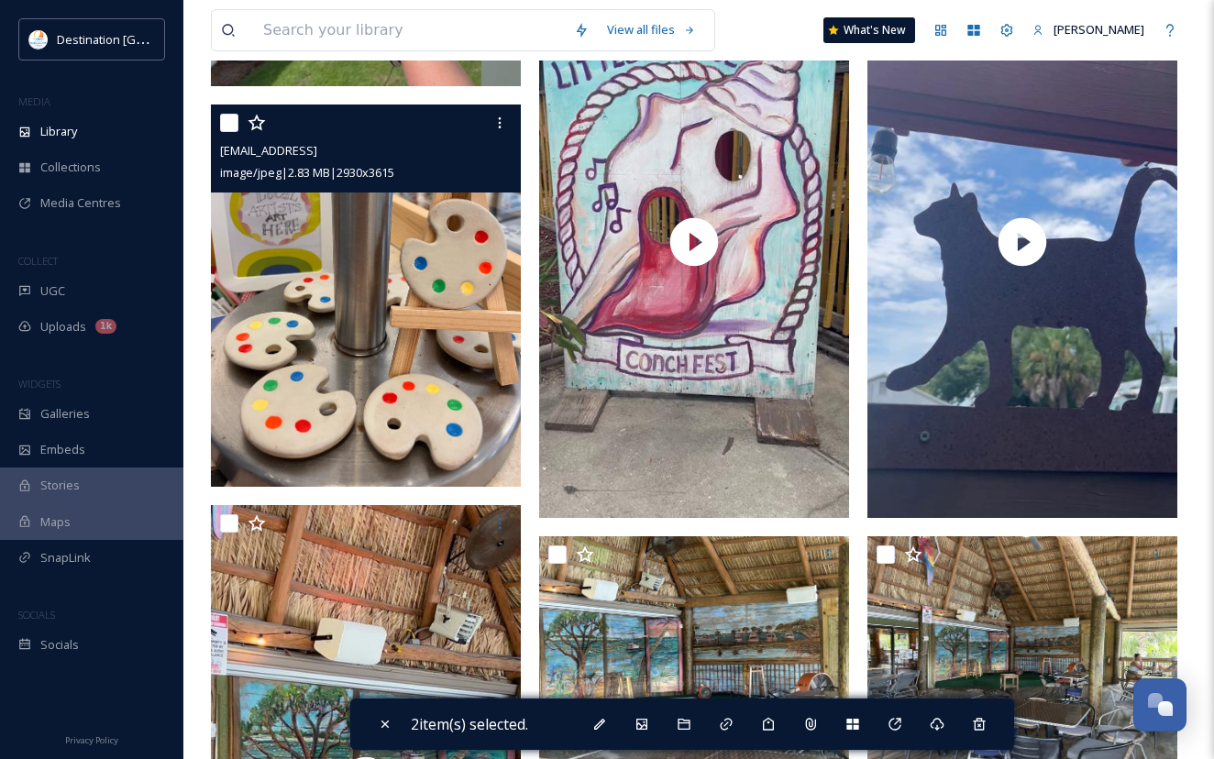
click at [226, 132] on input "checkbox" at bounding box center [229, 123] width 18 height 18
checkbox input "true"
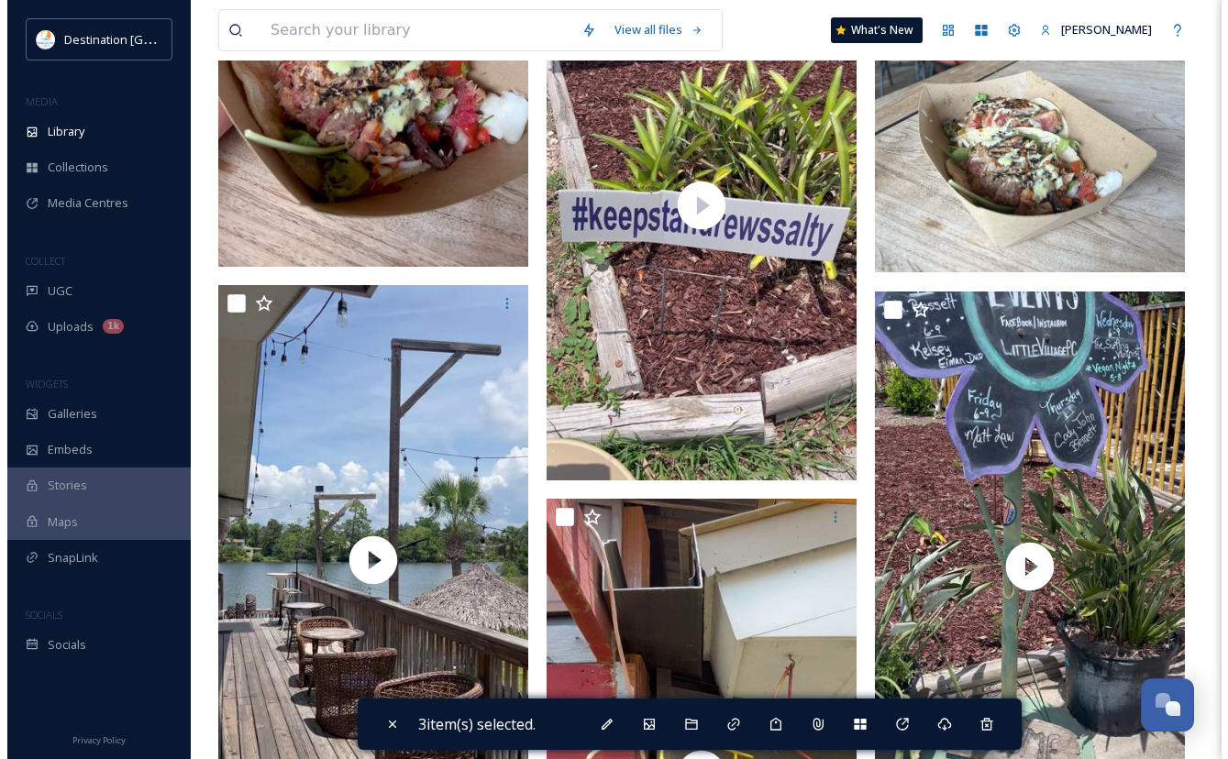
scroll to position [2567, 0]
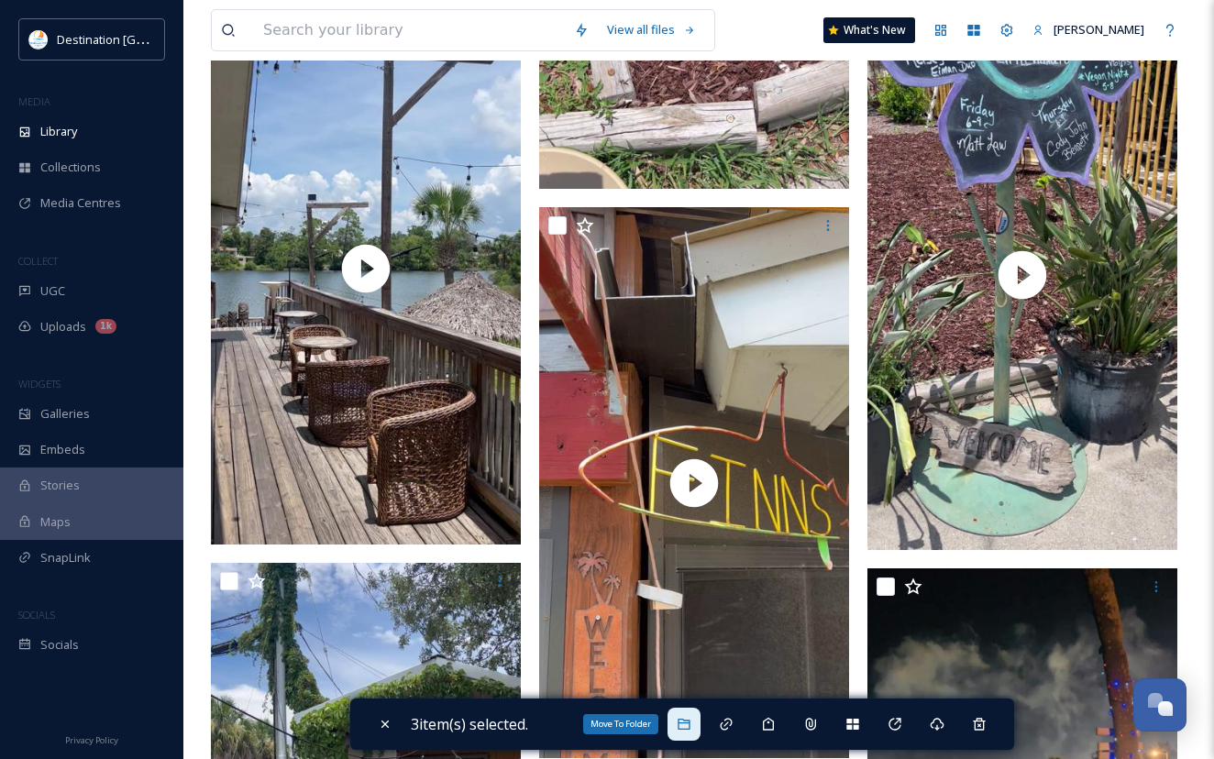
click at [688, 729] on icon at bounding box center [683, 724] width 12 height 11
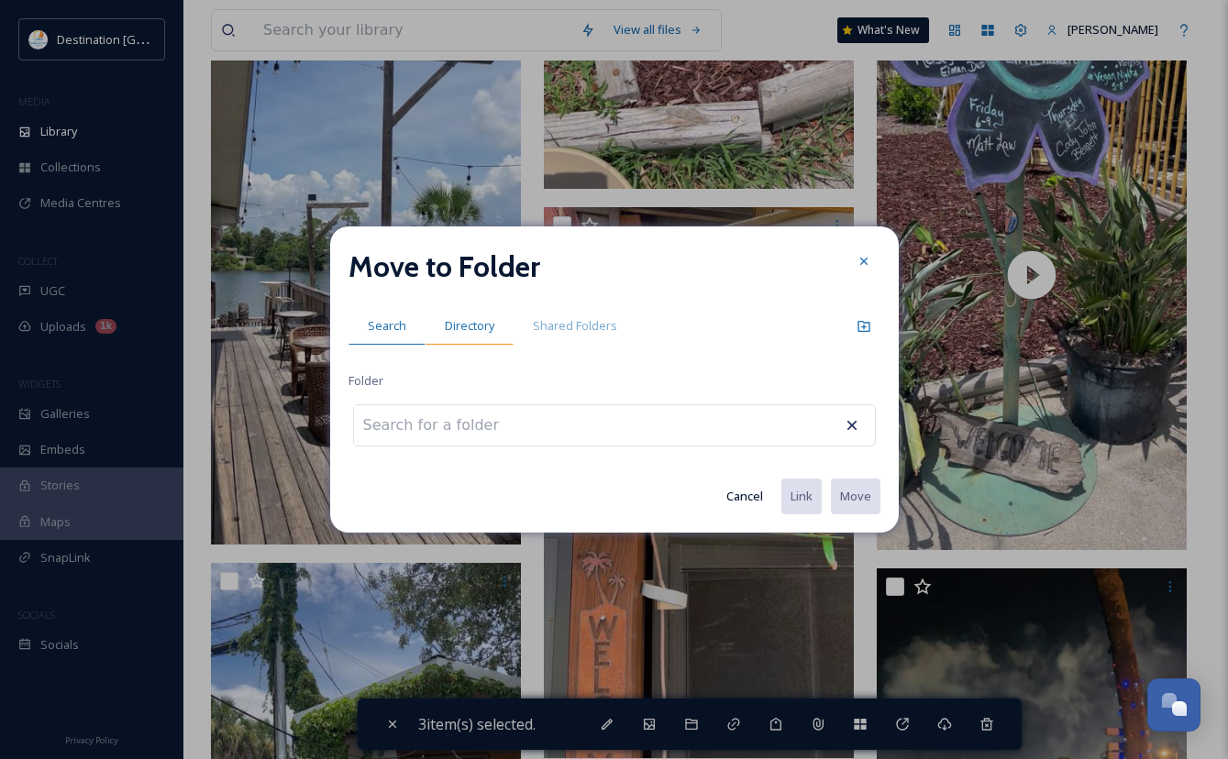
click at [488, 334] on span "Directory" at bounding box center [470, 325] width 50 height 17
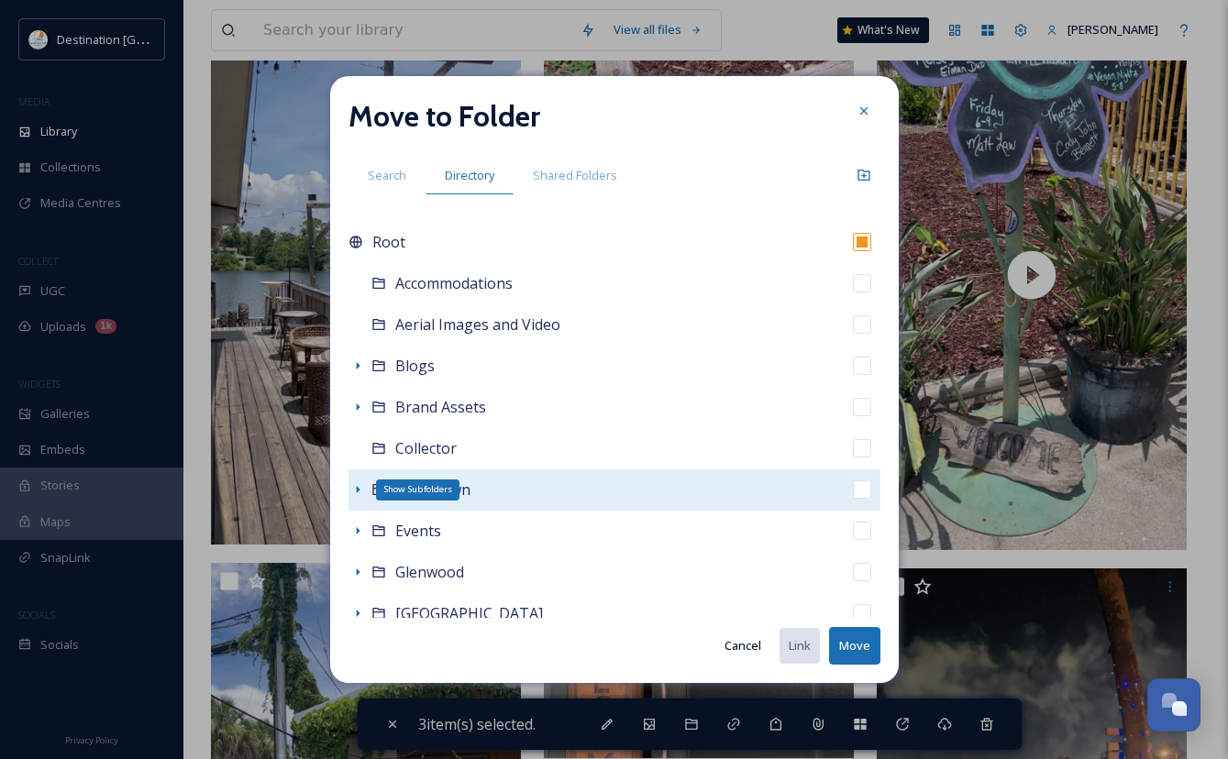
click at [363, 489] on icon at bounding box center [357, 489] width 15 height 15
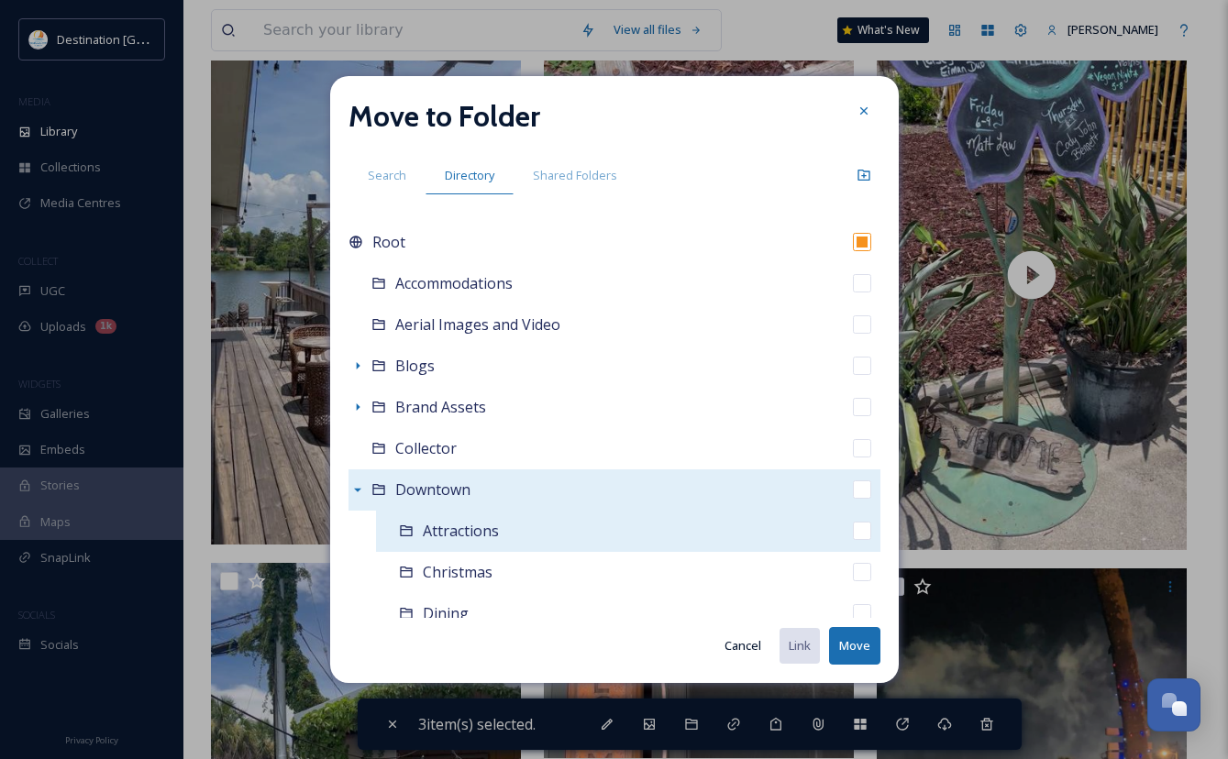
click at [419, 530] on div "Attractions" at bounding box center [628, 531] width 504 height 41
checkbox input "false"
checkbox input "true"
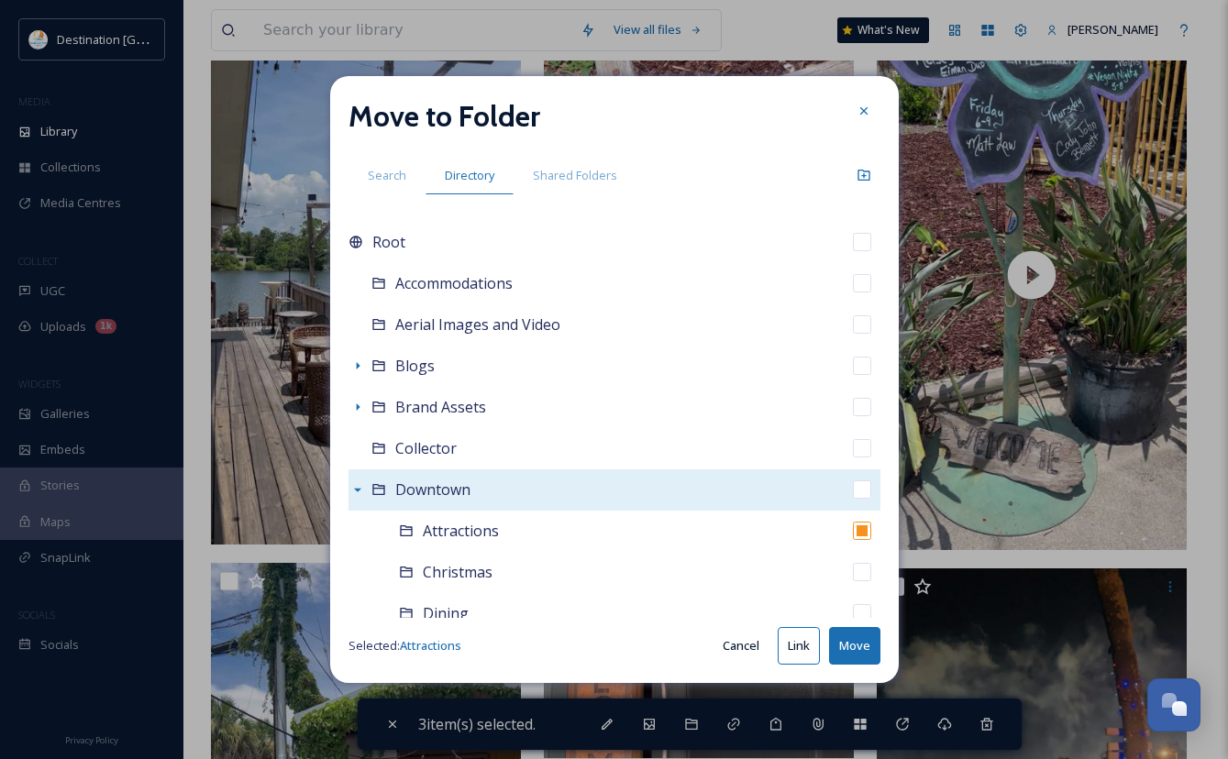
click at [870, 654] on button "Move" at bounding box center [854, 646] width 51 height 38
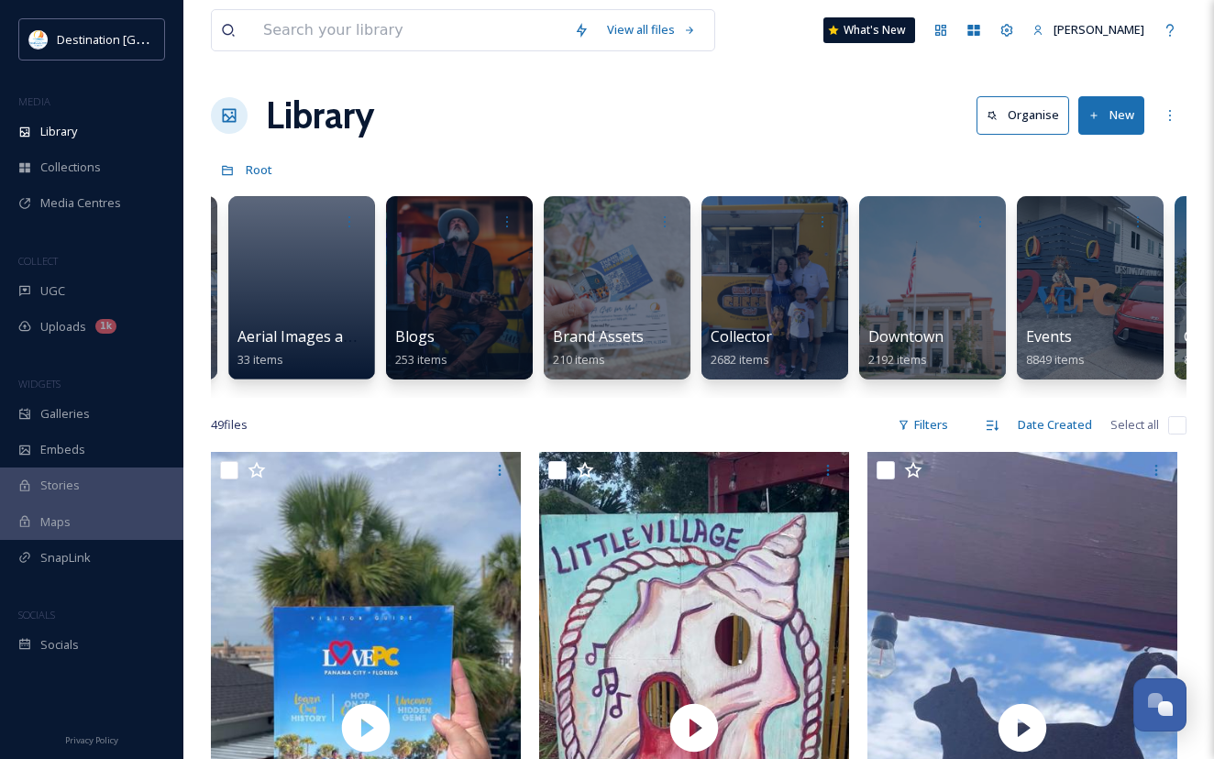
scroll to position [0, 469]
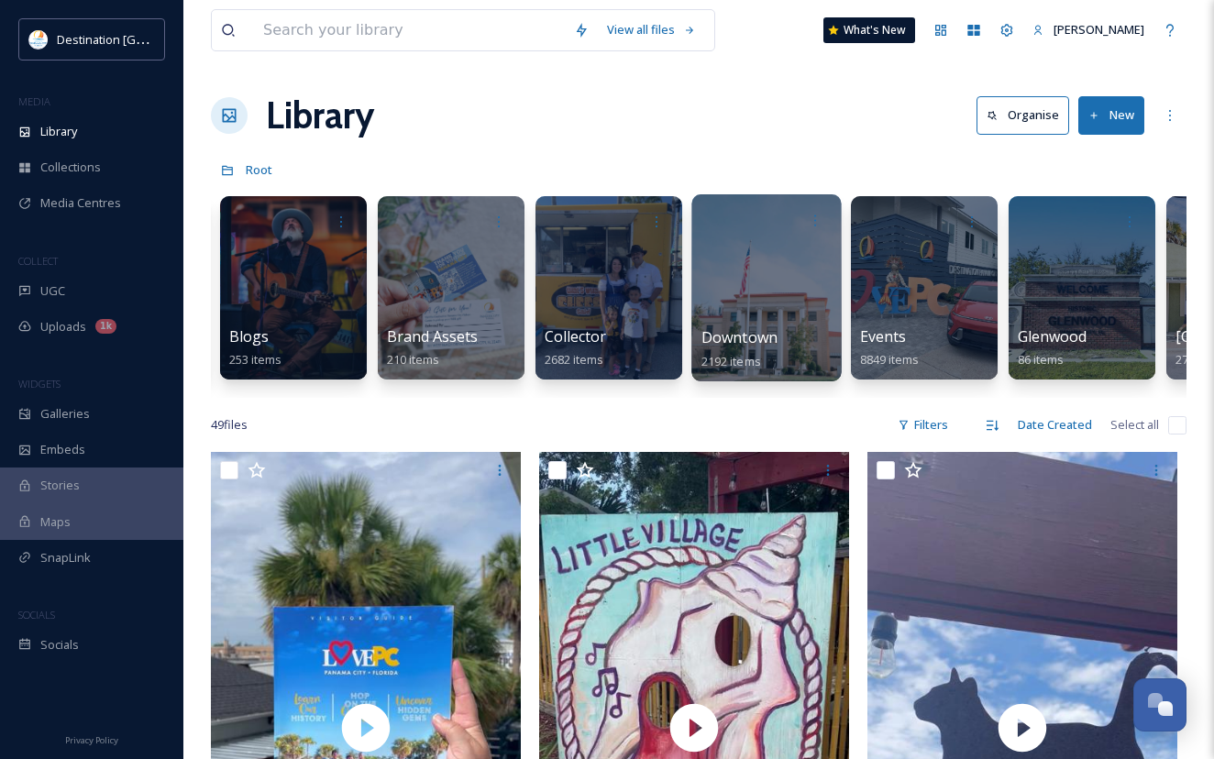
click at [771, 310] on div at bounding box center [765, 287] width 149 height 187
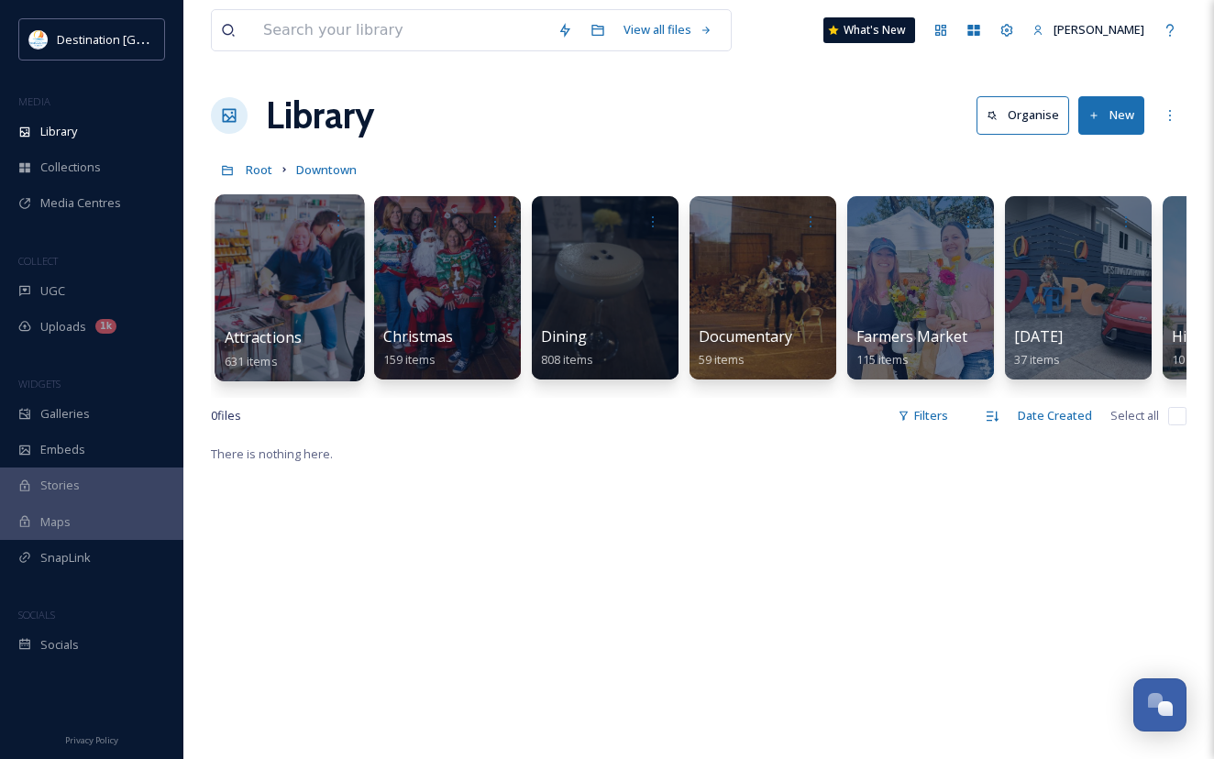
click at [291, 293] on div at bounding box center [289, 287] width 149 height 187
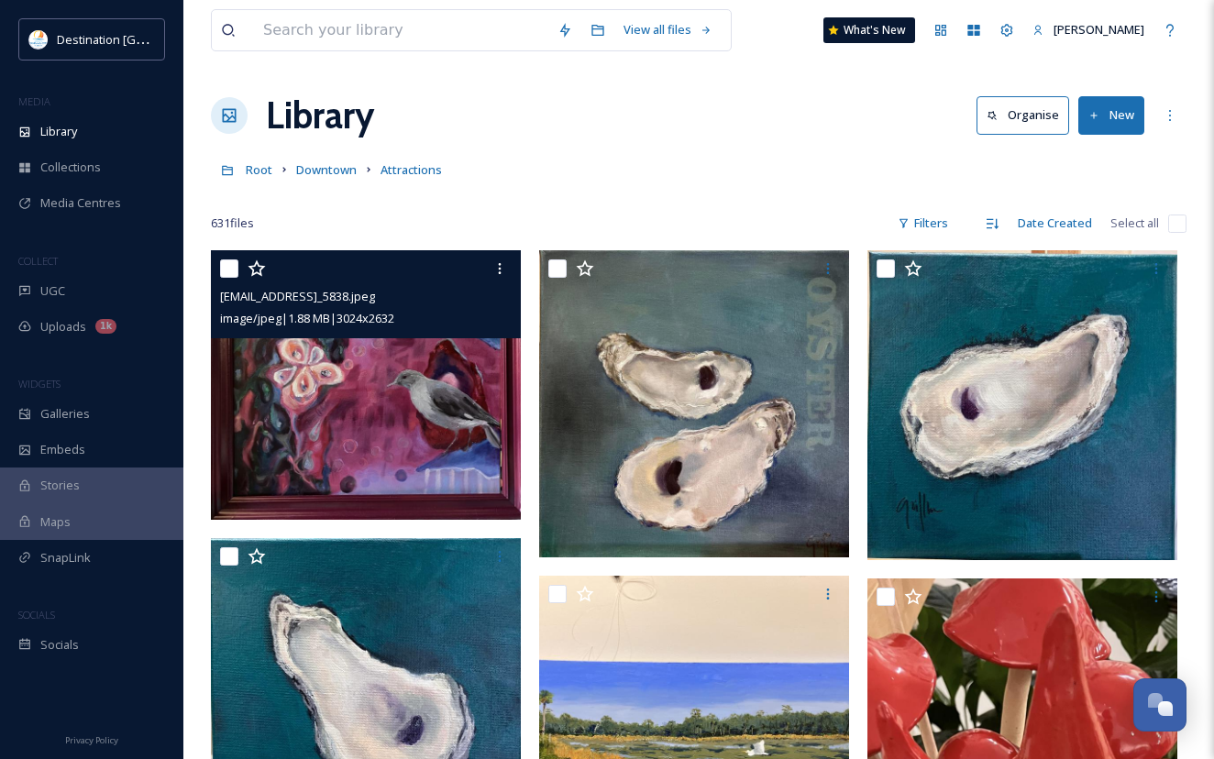
click at [219, 261] on div "ext_1754882755.03034_galleryofart850@gmail.com-IMG_5838.jpeg image/jpeg | 1.88 …" at bounding box center [366, 294] width 310 height 88
click at [232, 267] on input "checkbox" at bounding box center [229, 268] width 18 height 18
checkbox input "true"
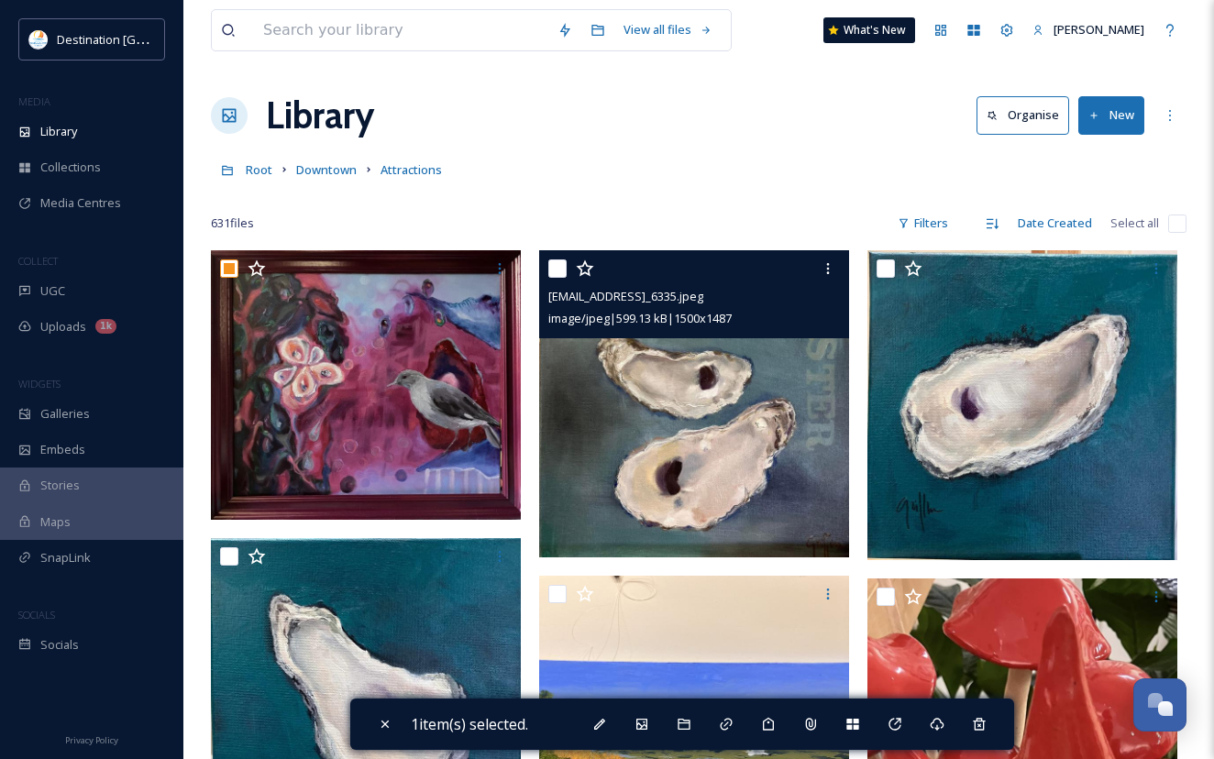
click at [561, 271] on input "checkbox" at bounding box center [557, 268] width 18 height 18
checkbox input "true"
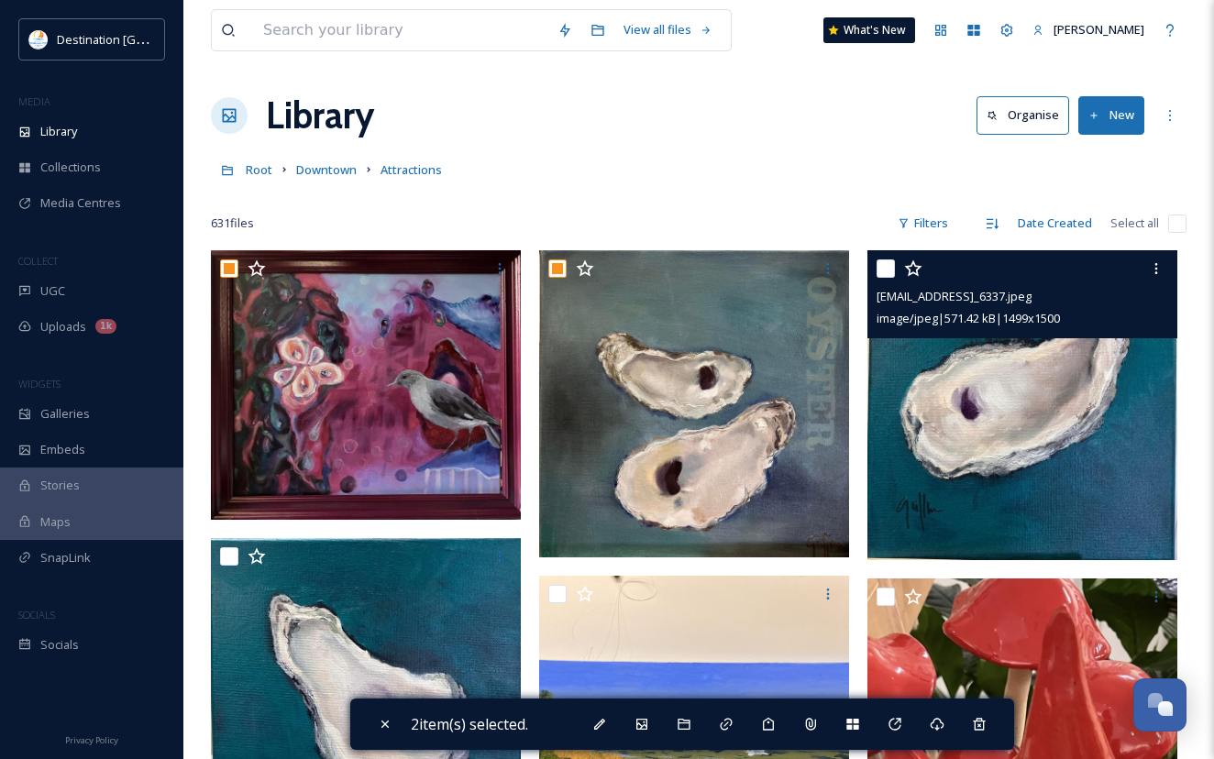
click at [881, 270] on input "checkbox" at bounding box center [885, 268] width 18 height 18
checkbox input "true"
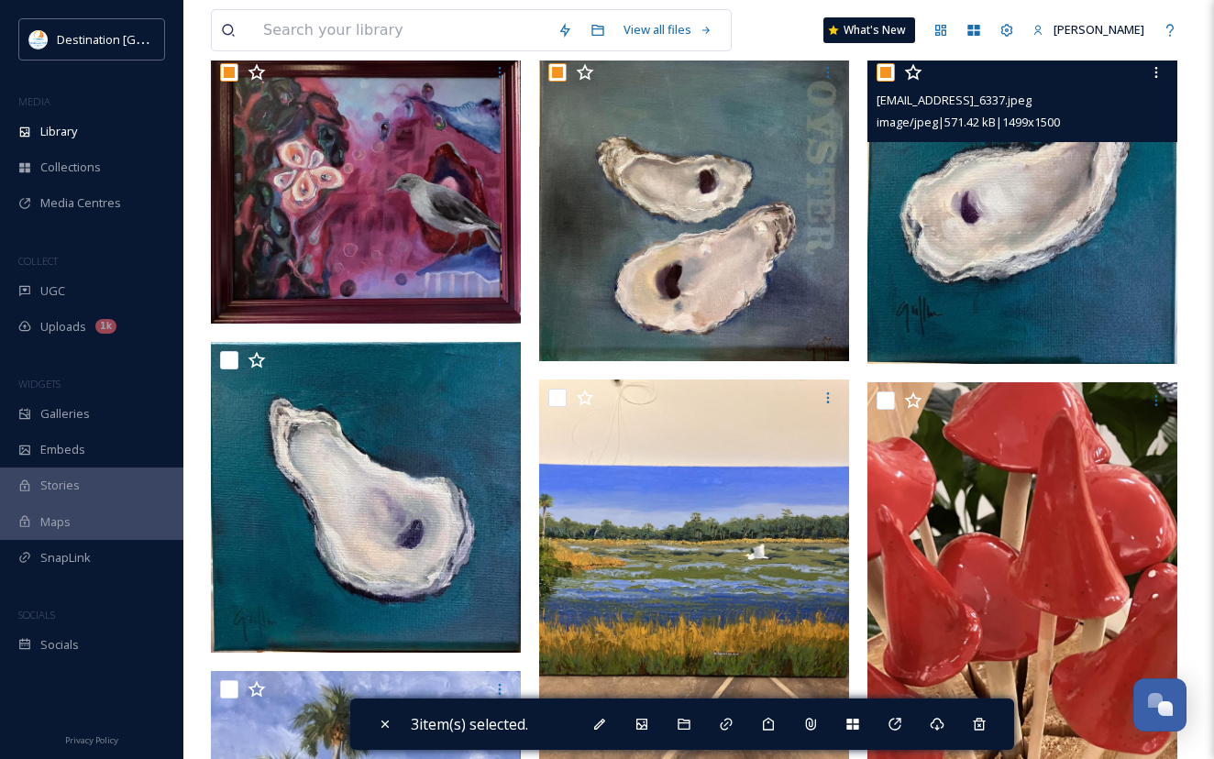
scroll to position [275, 0]
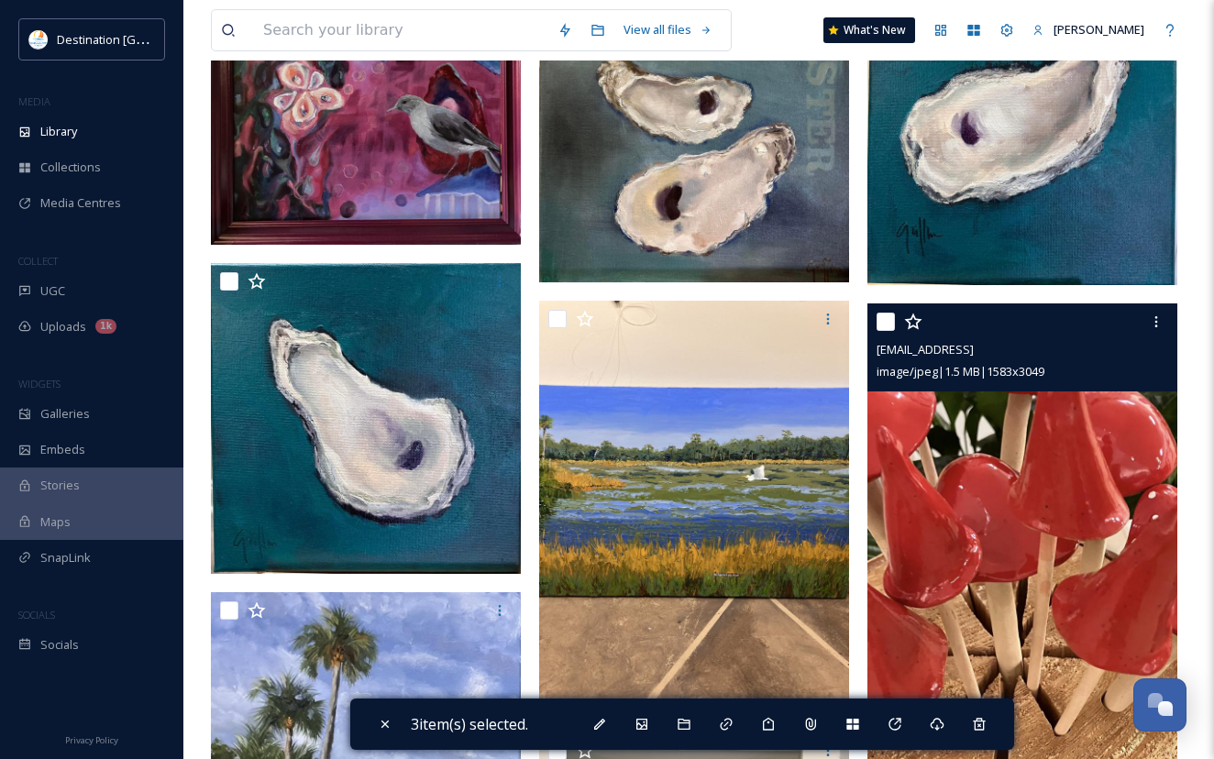
click at [880, 324] on input "checkbox" at bounding box center [885, 322] width 18 height 18
checkbox input "true"
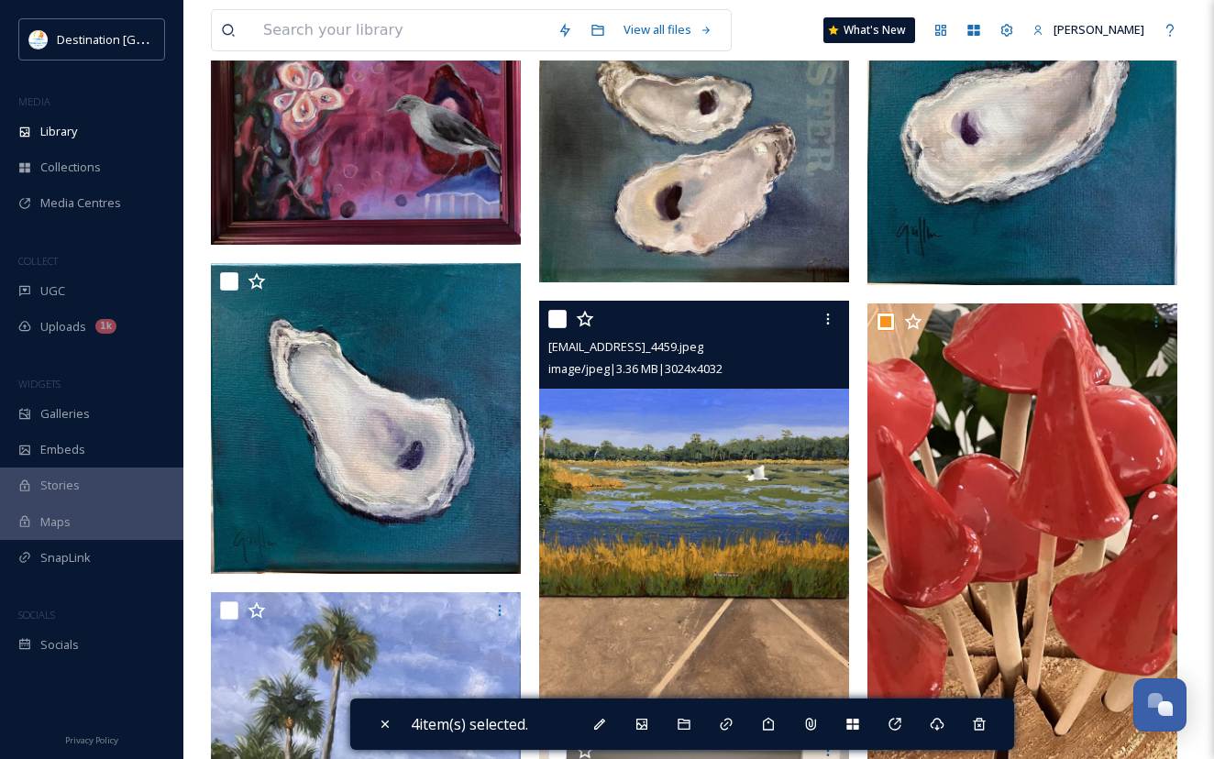
click at [559, 316] on input "checkbox" at bounding box center [557, 319] width 18 height 18
checkbox input "true"
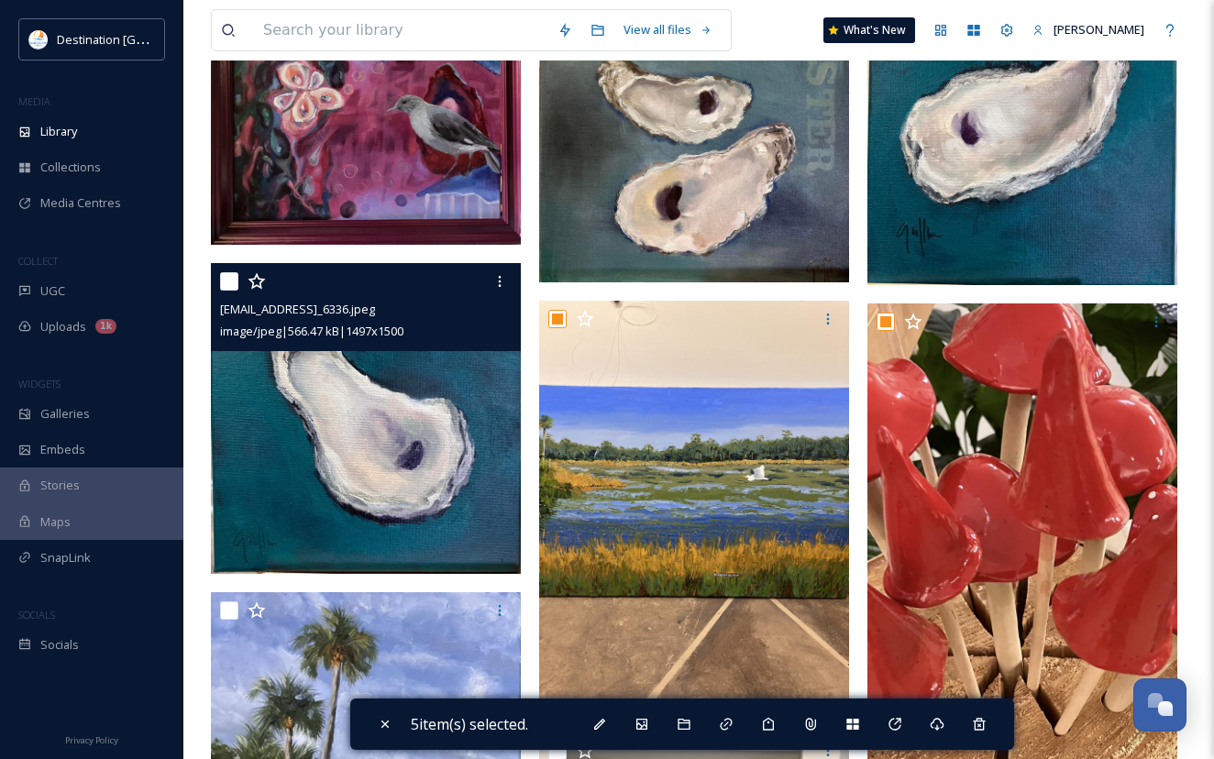
click at [229, 282] on input "checkbox" at bounding box center [229, 281] width 18 height 18
checkbox input "true"
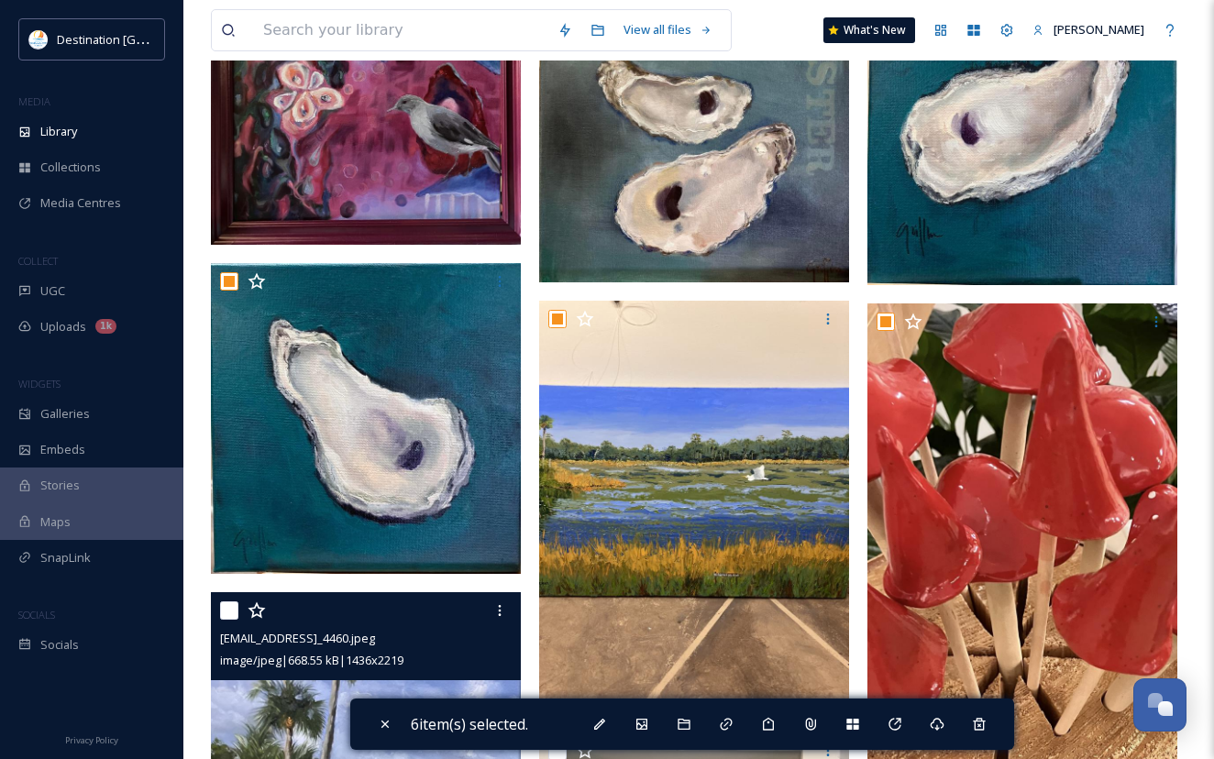
click at [226, 611] on input "checkbox" at bounding box center [229, 610] width 18 height 18
checkbox input "true"
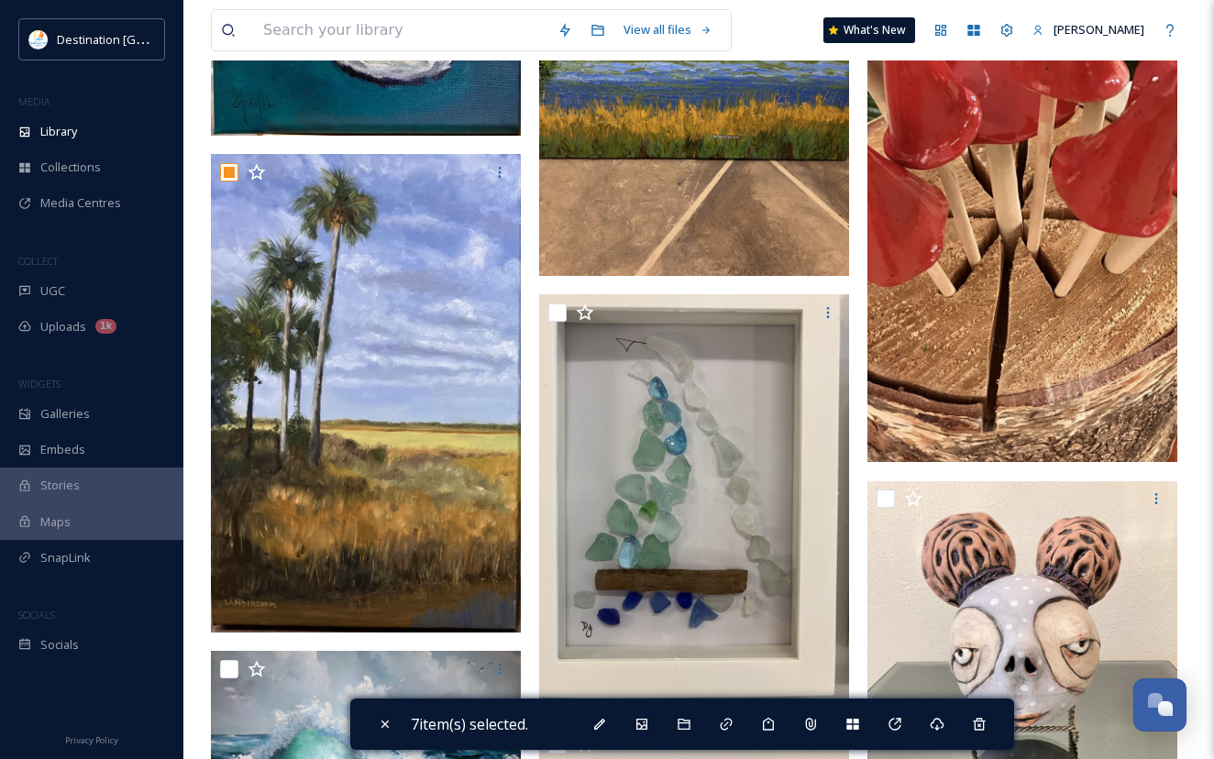
scroll to position [733, 0]
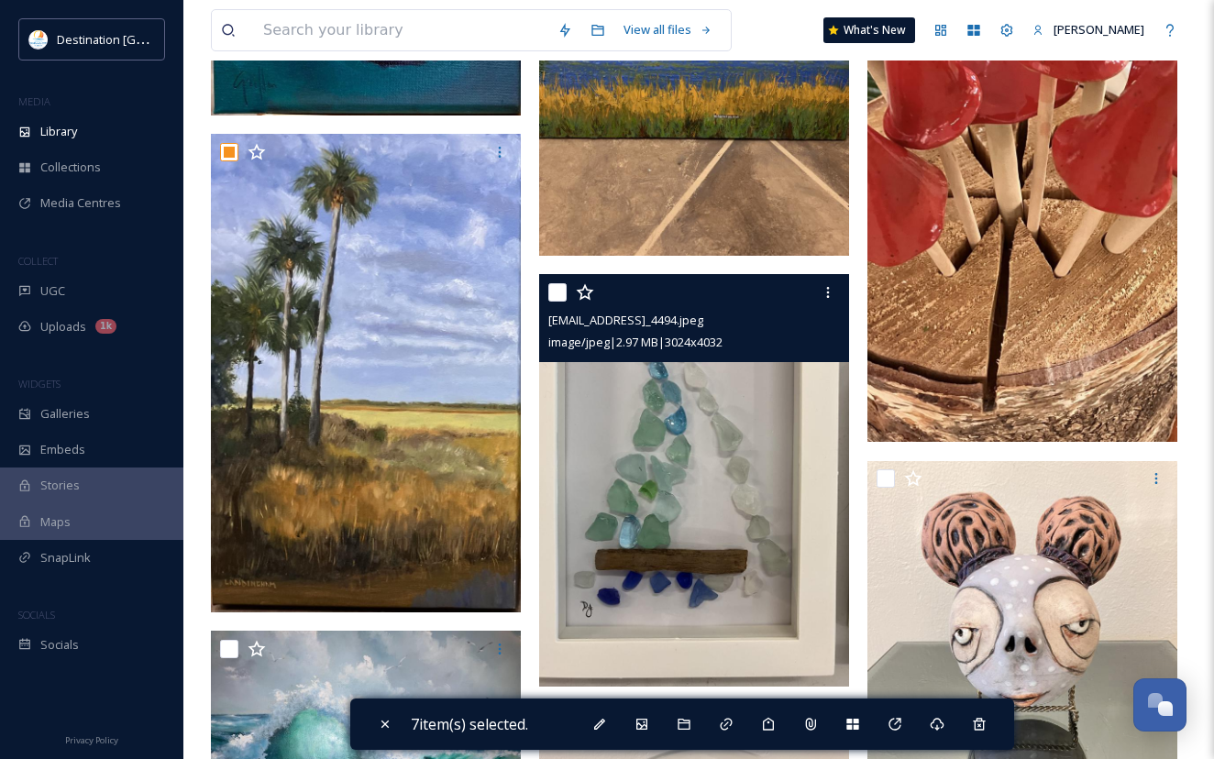
click at [555, 292] on input "checkbox" at bounding box center [557, 292] width 18 height 18
checkbox input "true"
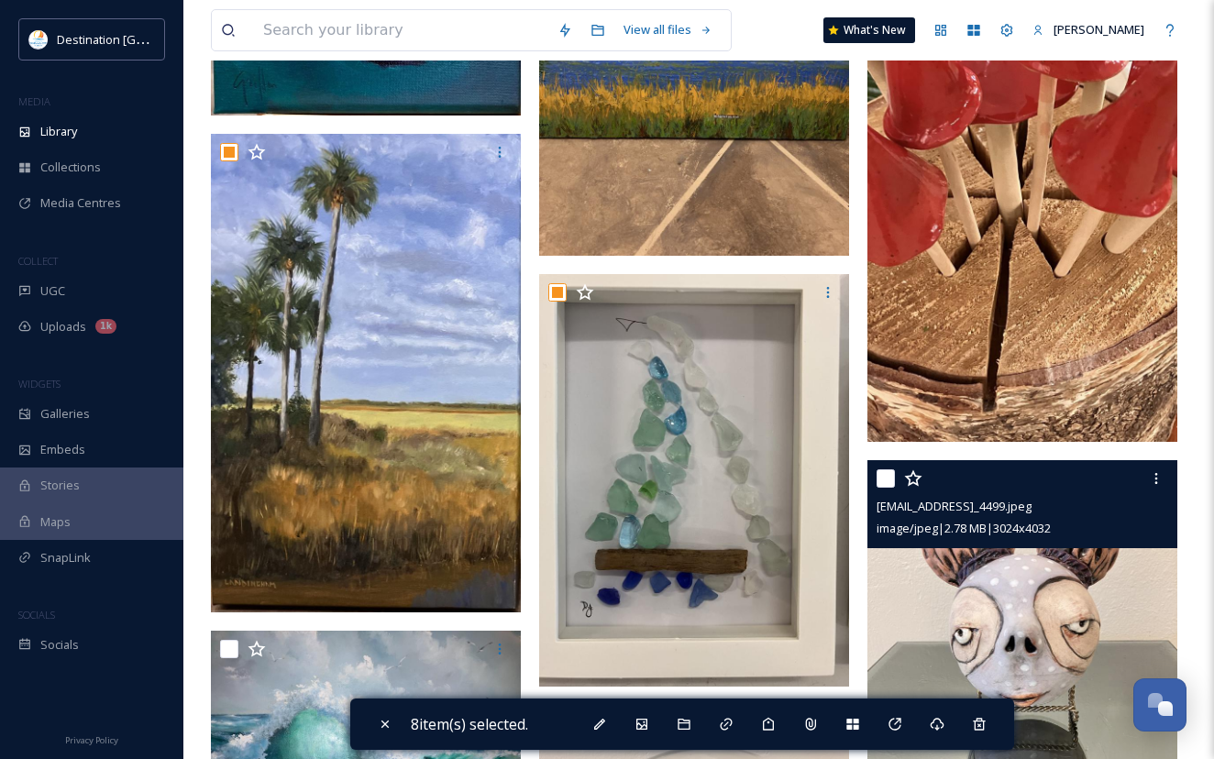
click at [886, 469] on input "checkbox" at bounding box center [885, 478] width 18 height 18
checkbox input "true"
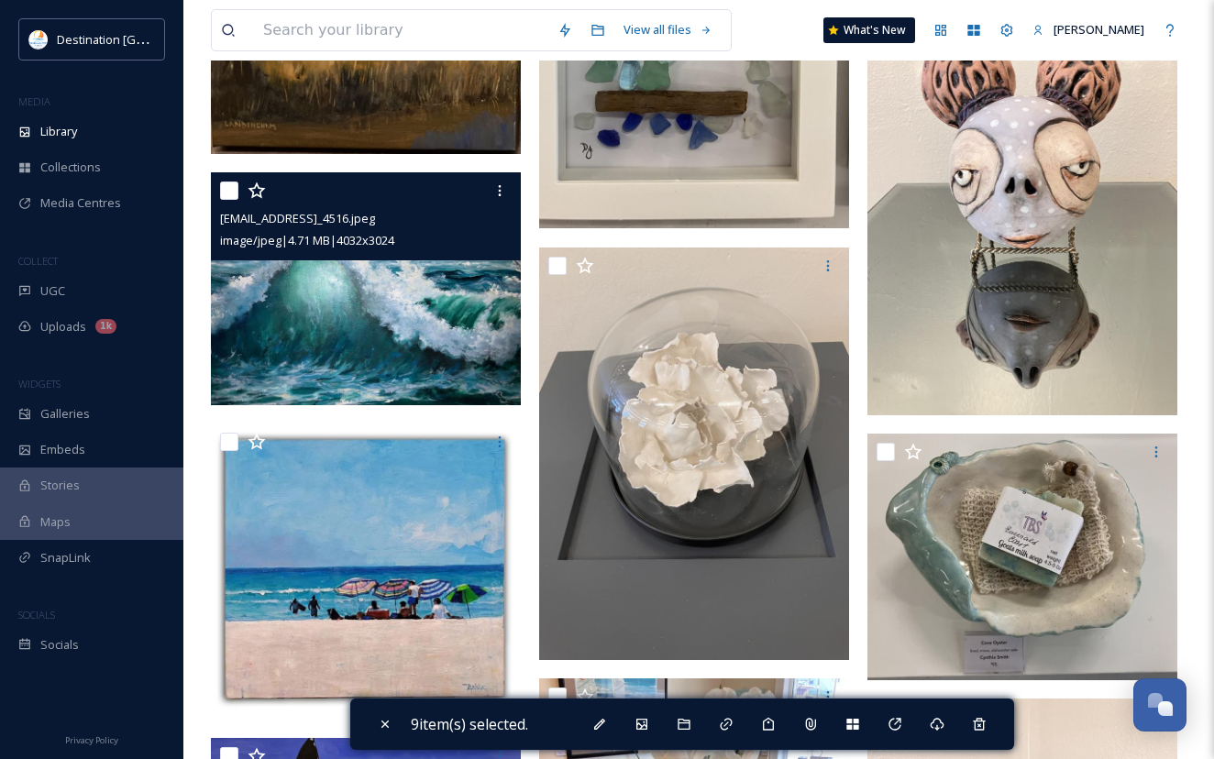
click at [225, 191] on input "checkbox" at bounding box center [229, 191] width 18 height 18
checkbox input "true"
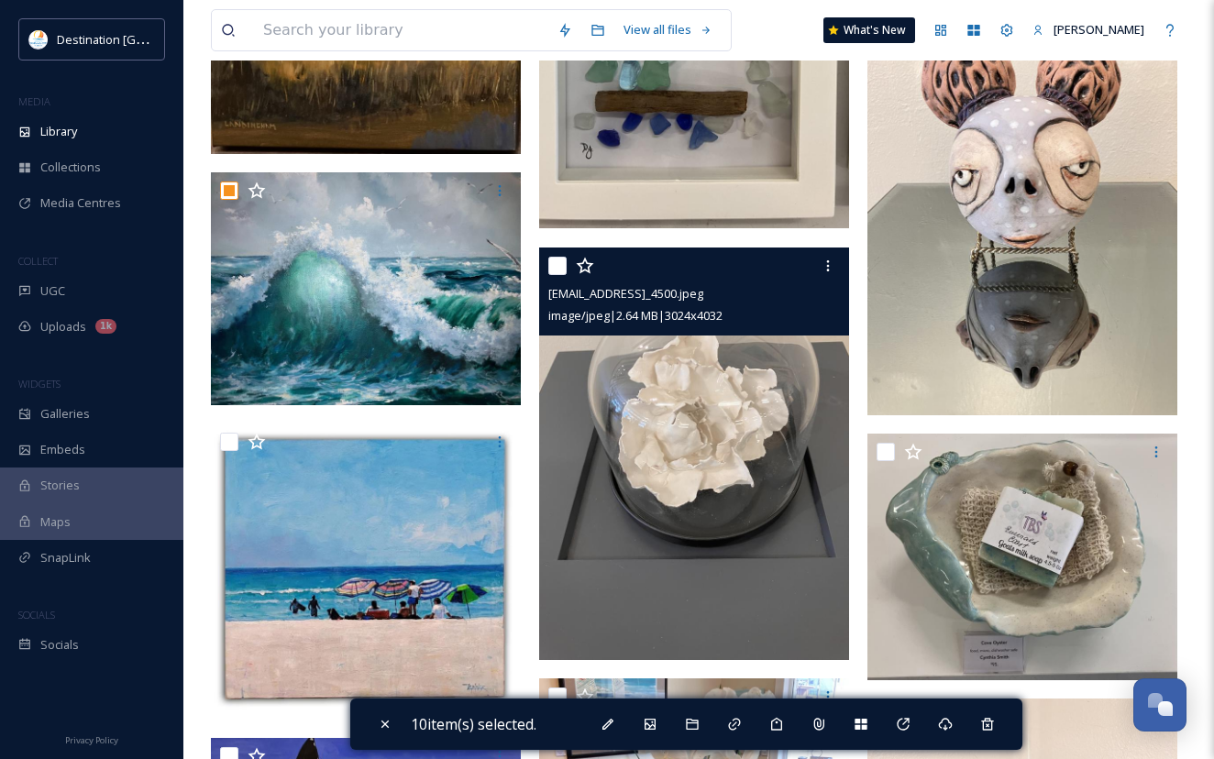
click at [551, 258] on input "checkbox" at bounding box center [557, 266] width 18 height 18
checkbox input "true"
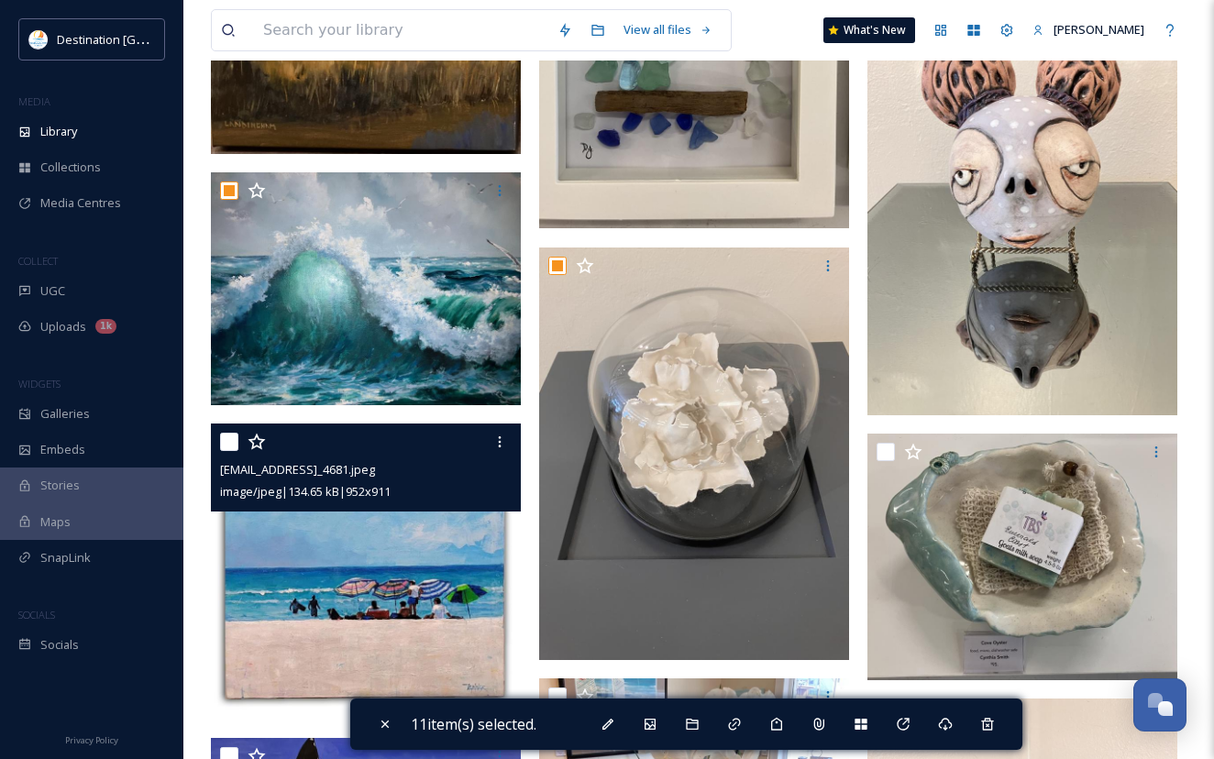
click at [230, 444] on input "checkbox" at bounding box center [229, 442] width 18 height 18
checkbox input "true"
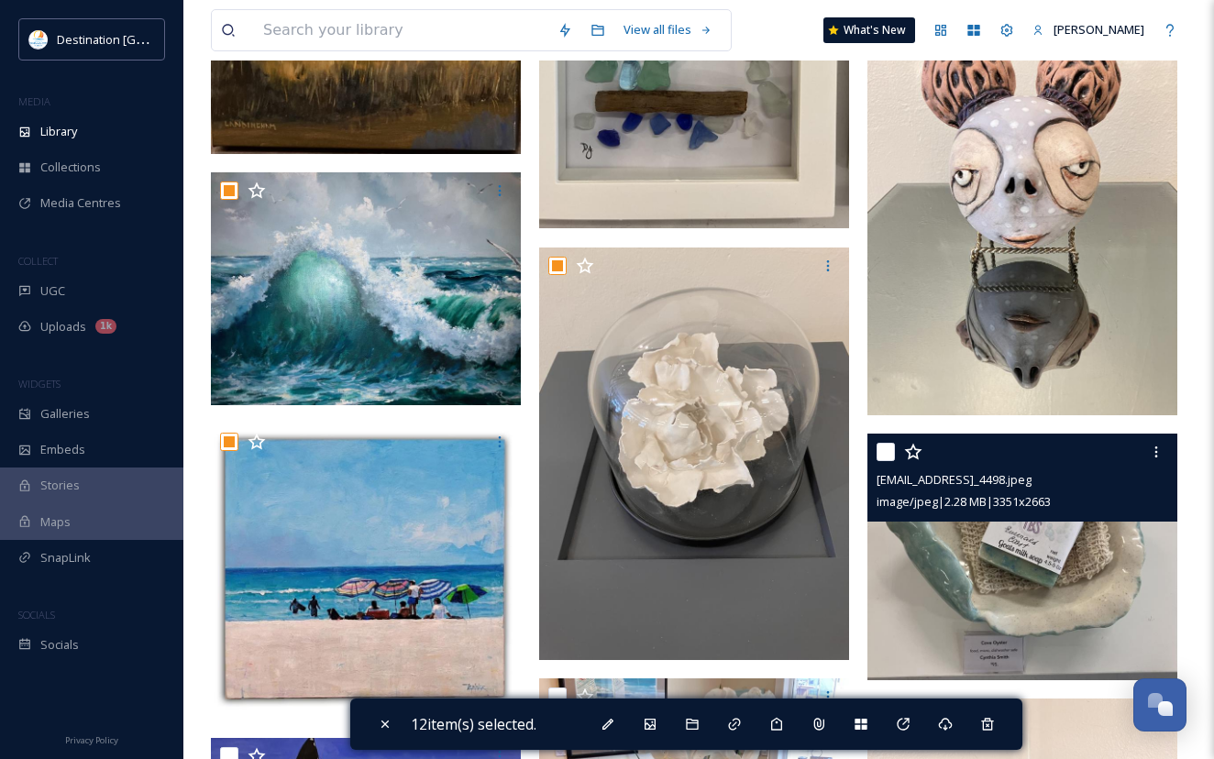
click at [878, 451] on input "checkbox" at bounding box center [885, 452] width 18 height 18
checkbox input "true"
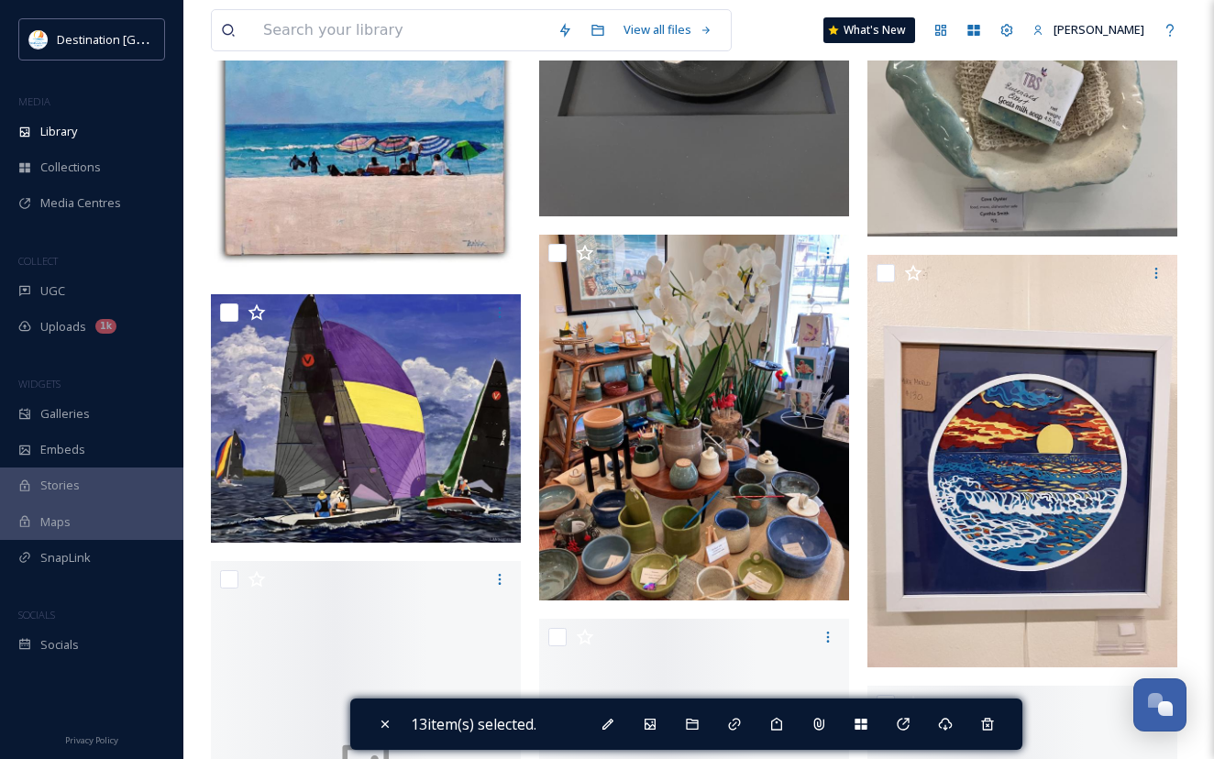
scroll to position [1650, 0]
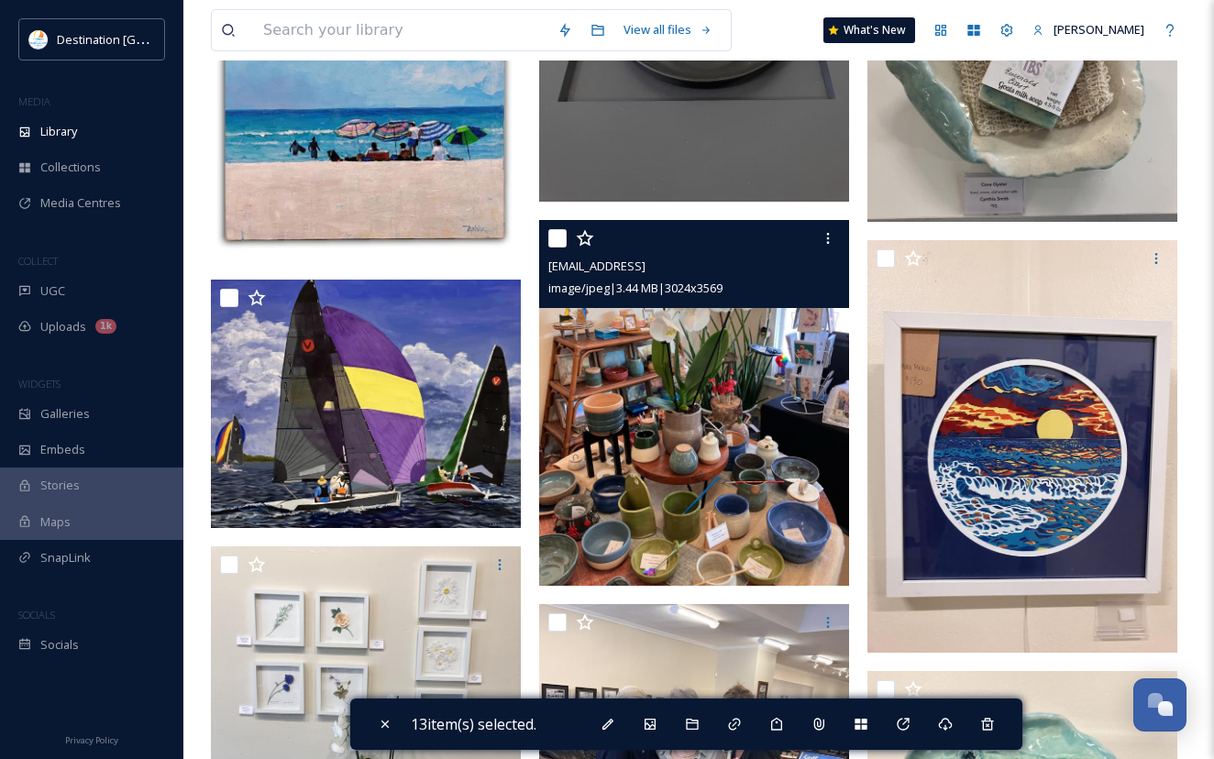
click at [563, 238] on input "checkbox" at bounding box center [557, 238] width 18 height 18
checkbox input "true"
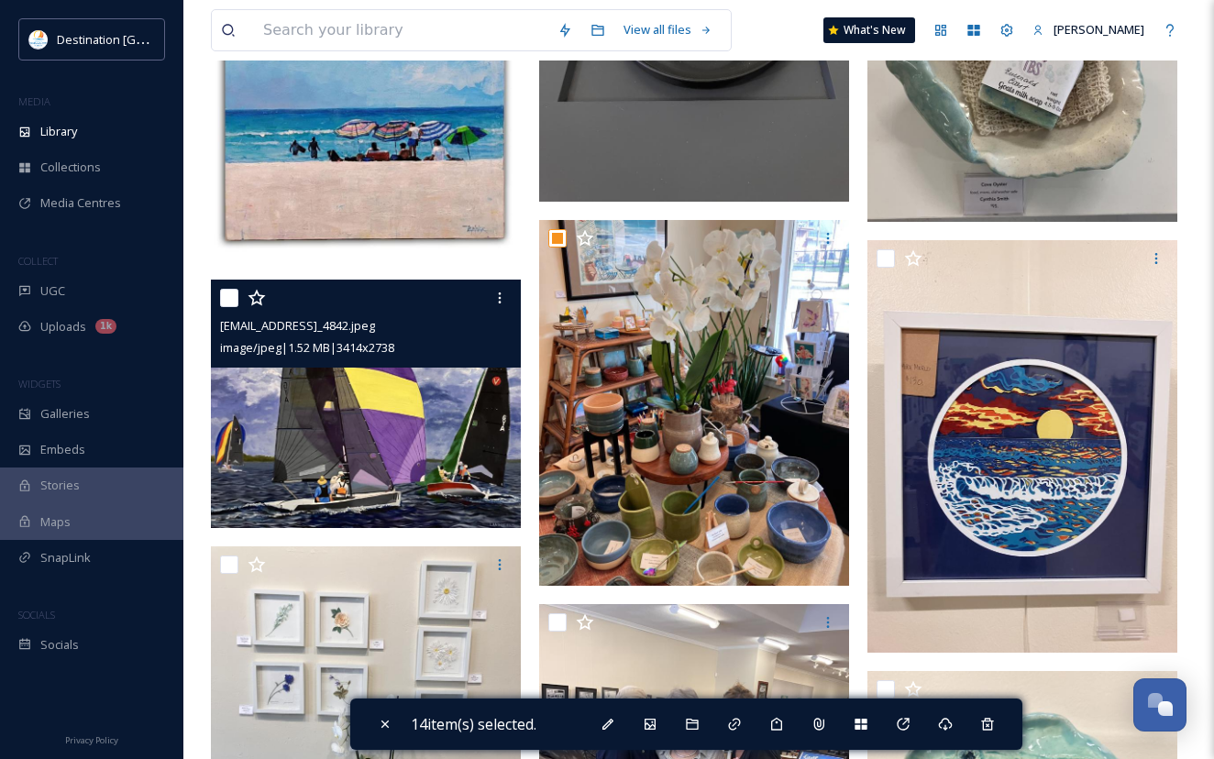
click at [220, 291] on input "checkbox" at bounding box center [229, 298] width 18 height 18
checkbox input "true"
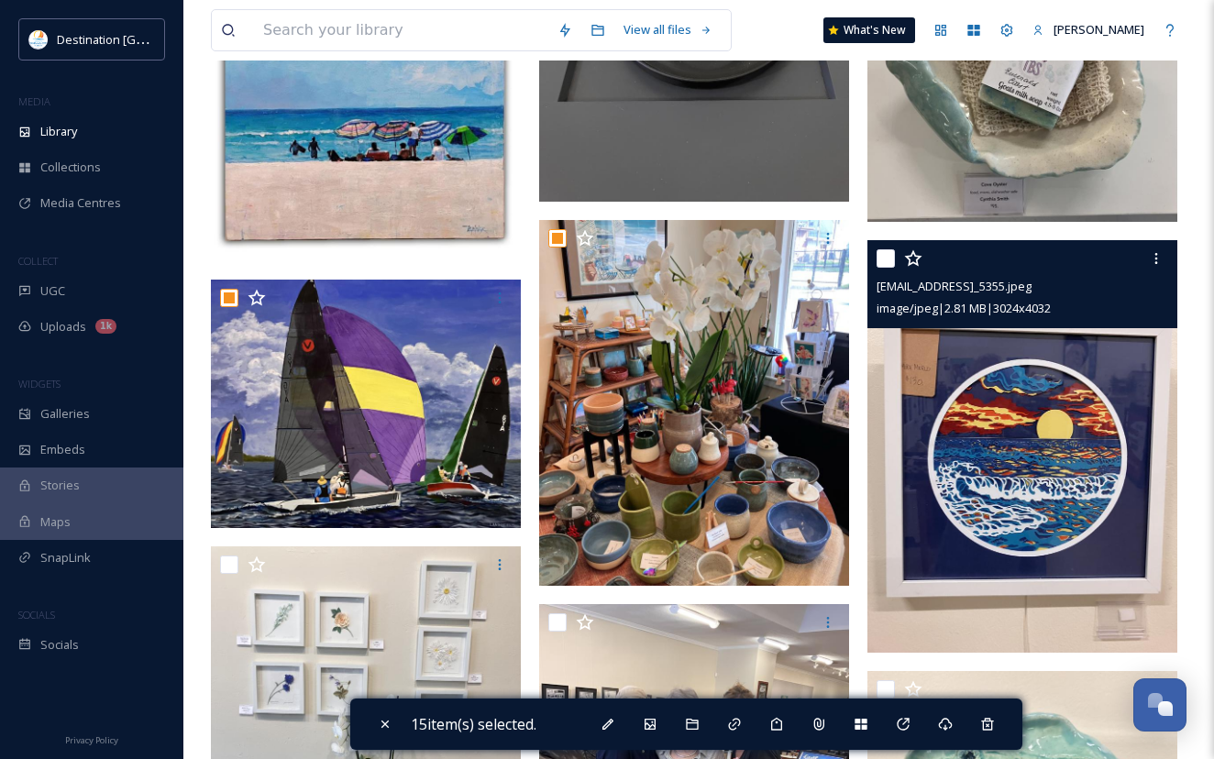
click at [889, 257] on input "checkbox" at bounding box center [885, 258] width 18 height 18
checkbox input "true"
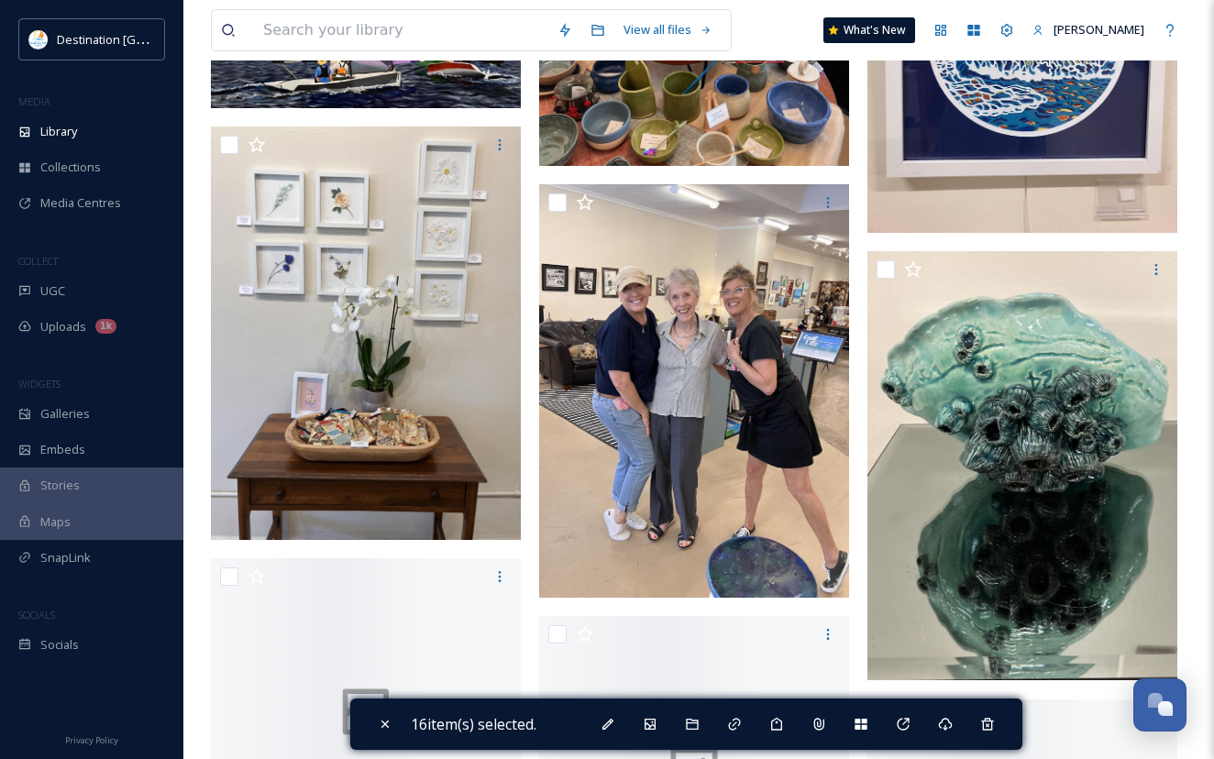
scroll to position [2108, 0]
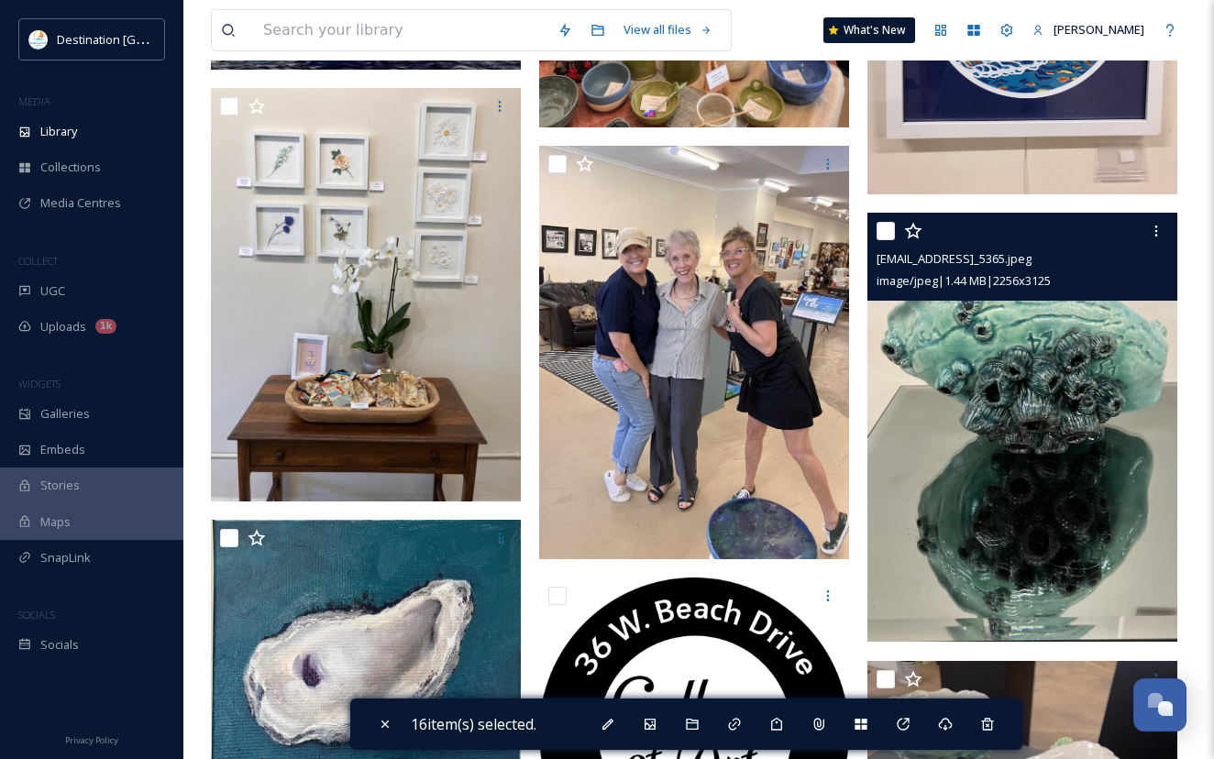
click at [882, 233] on input "checkbox" at bounding box center [885, 231] width 18 height 18
checkbox input "true"
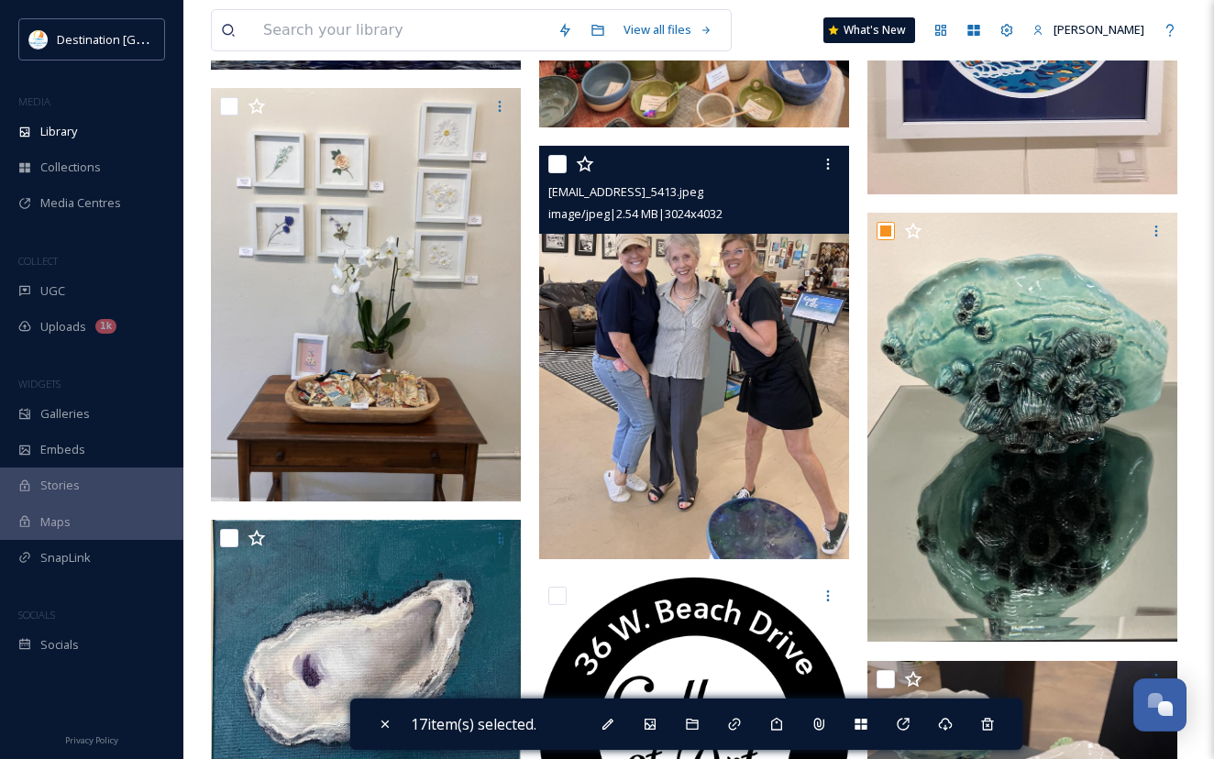
click at [563, 159] on input "checkbox" at bounding box center [557, 164] width 18 height 18
checkbox input "true"
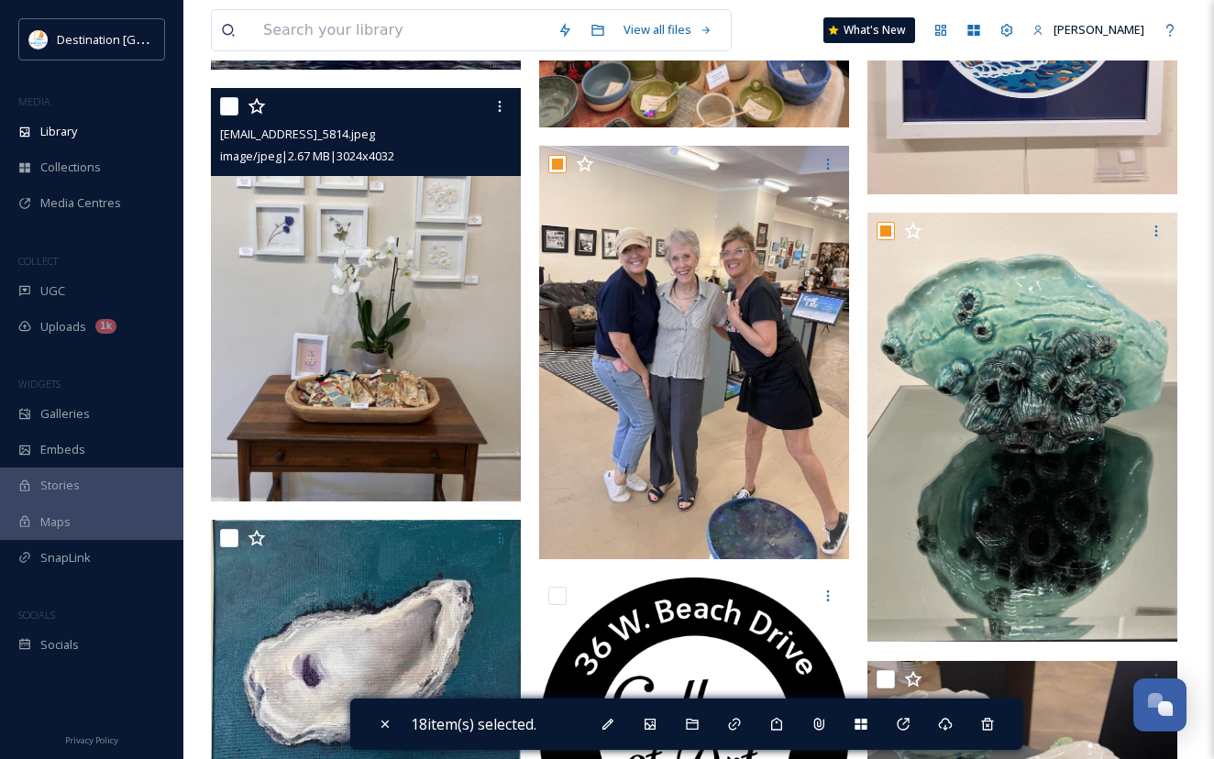
click at [226, 98] on input "checkbox" at bounding box center [229, 106] width 18 height 18
checkbox input "true"
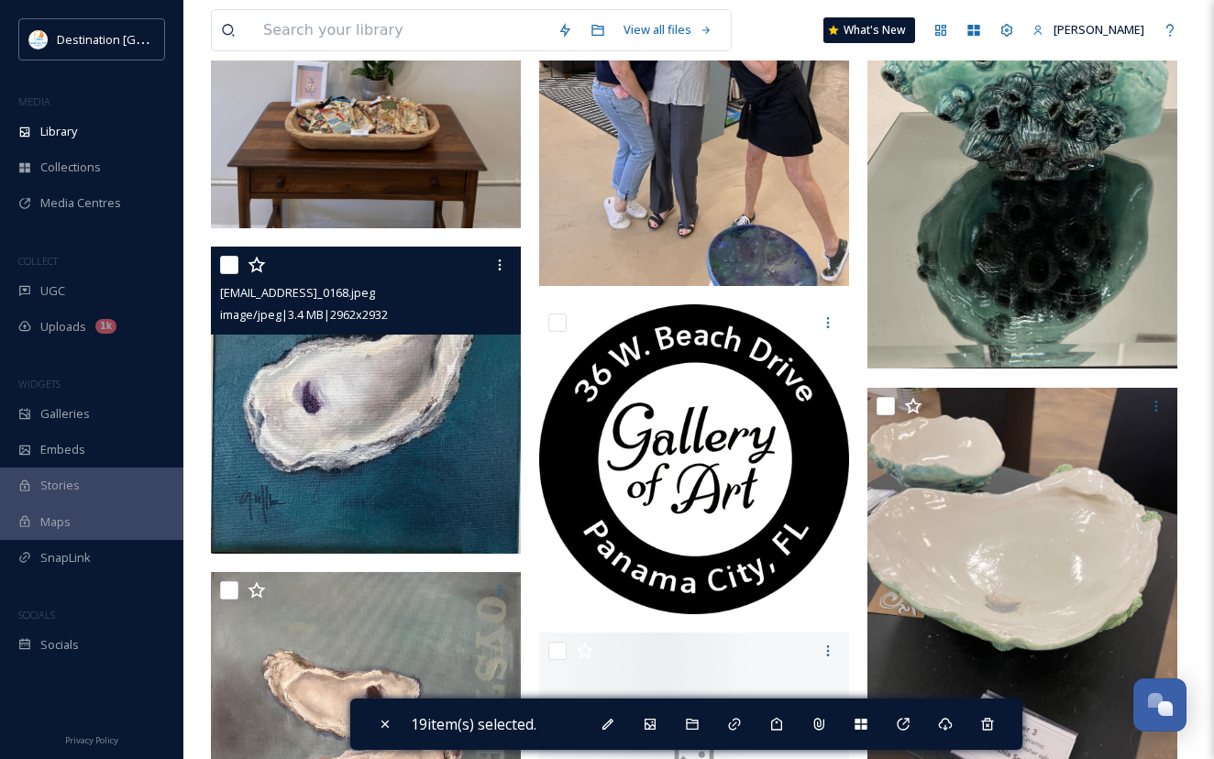
scroll to position [2383, 0]
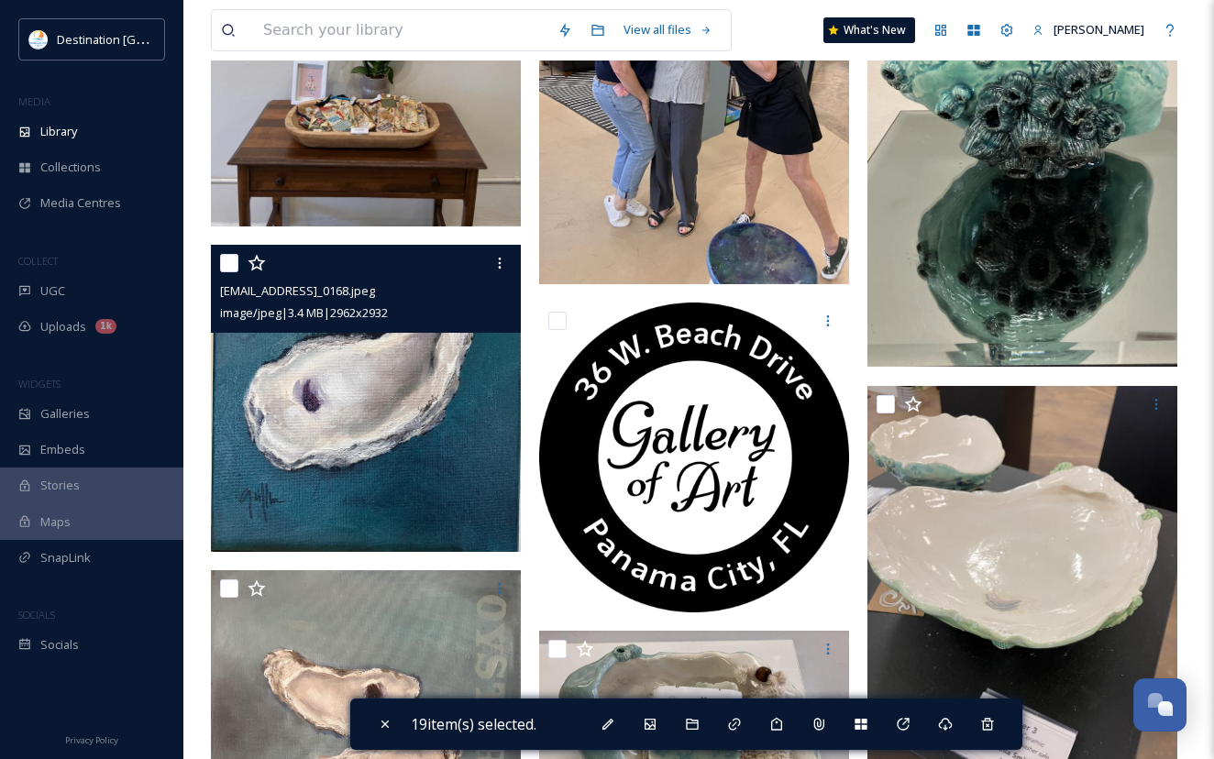
click at [227, 265] on input "checkbox" at bounding box center [229, 263] width 18 height 18
checkbox input "true"
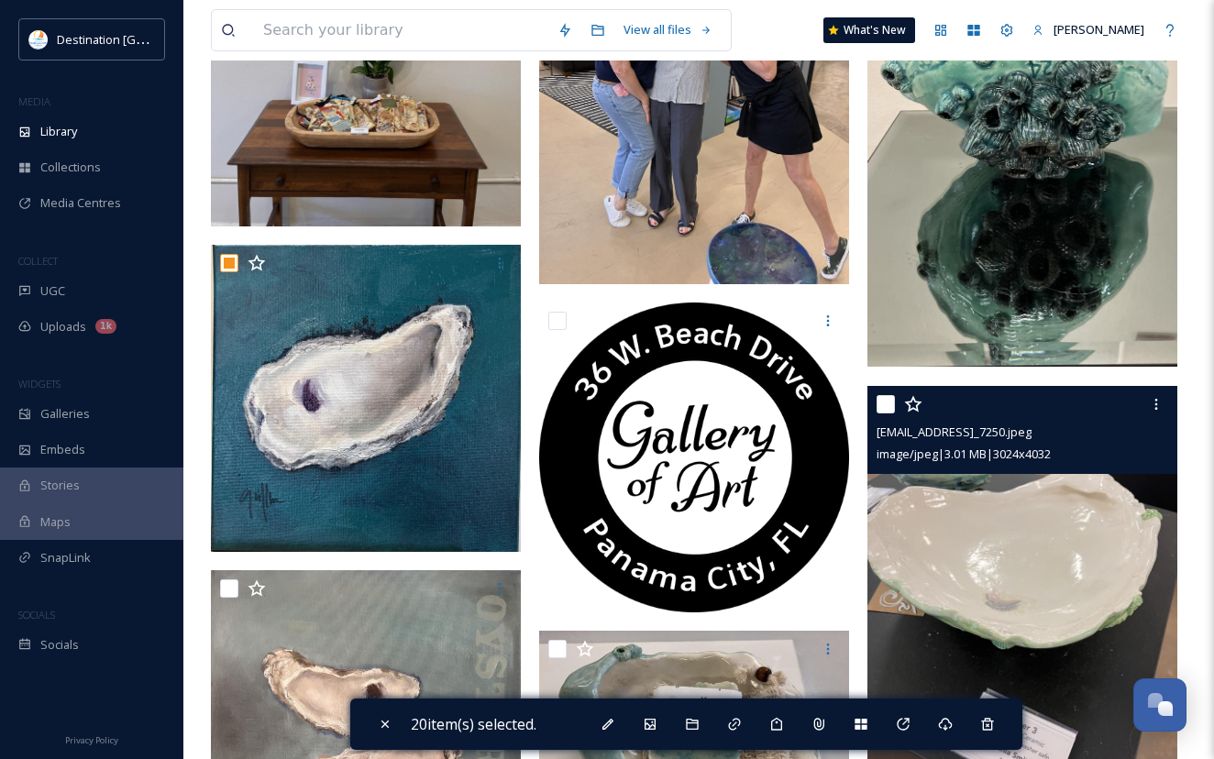
click at [887, 407] on input "checkbox" at bounding box center [885, 404] width 18 height 18
checkbox input "true"
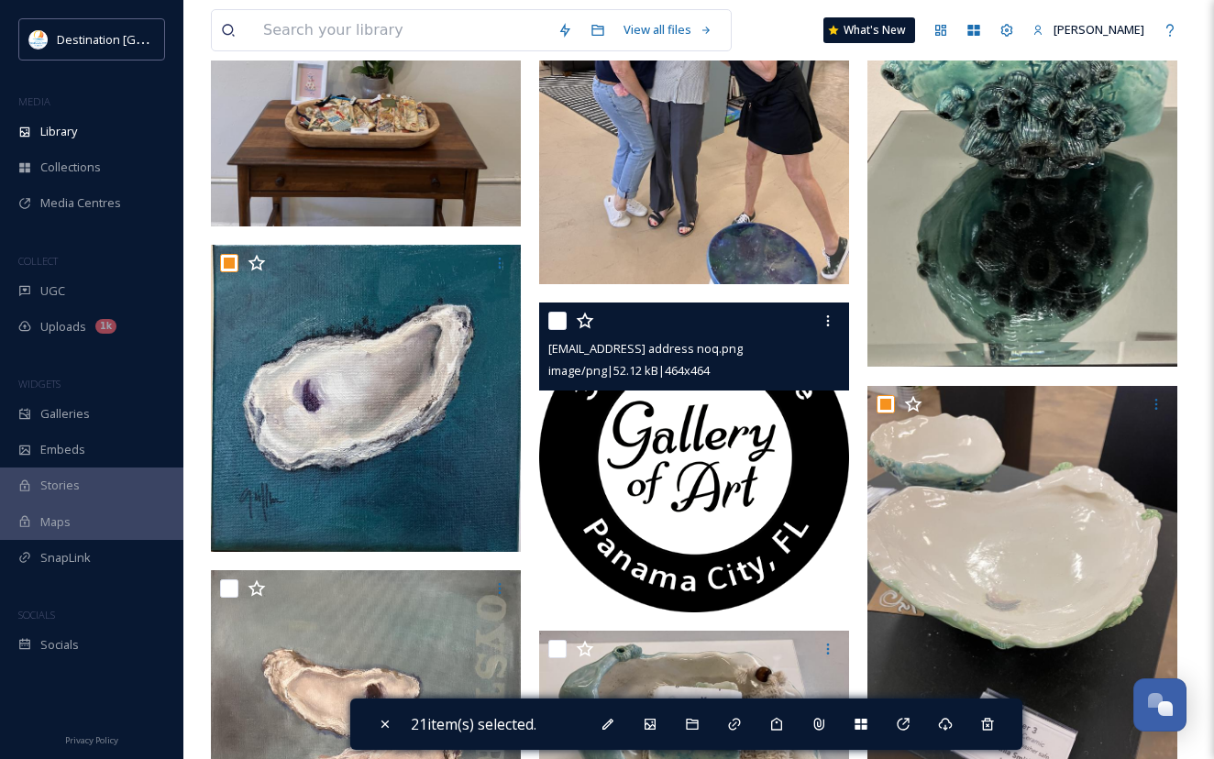
click at [559, 316] on input "checkbox" at bounding box center [557, 321] width 18 height 18
checkbox input "true"
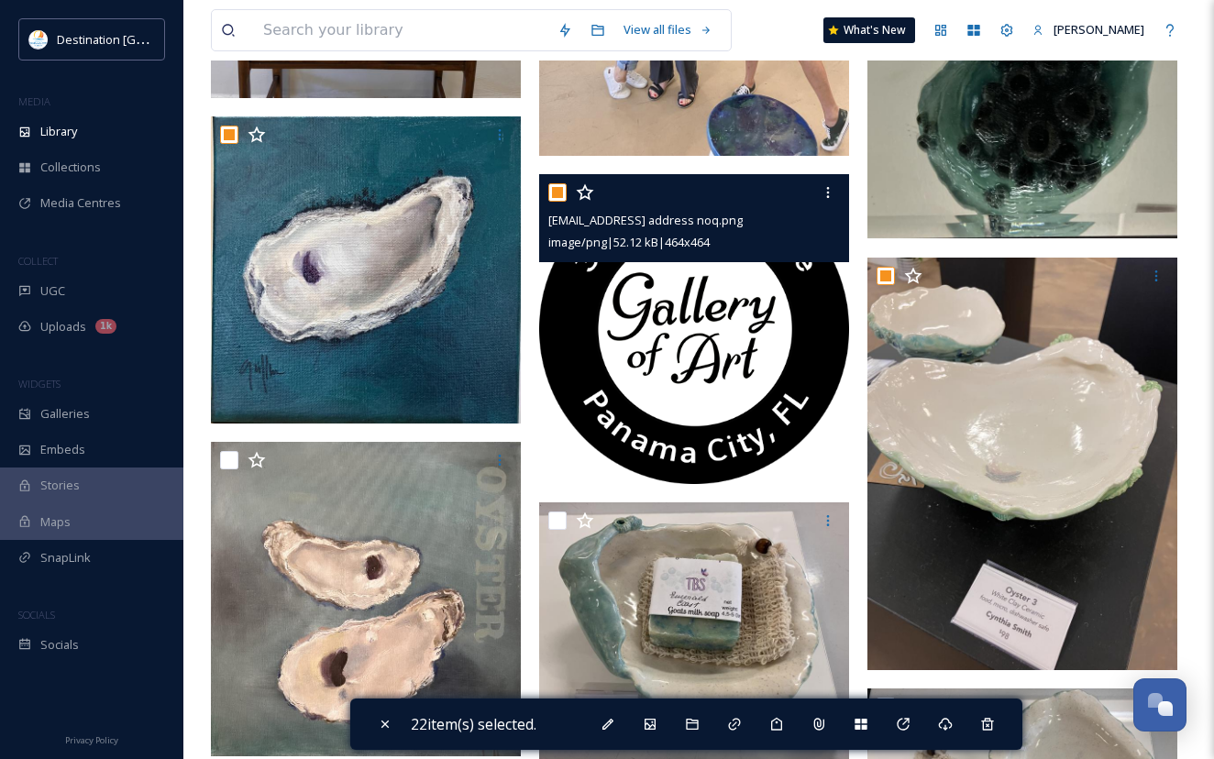
scroll to position [2842, 0]
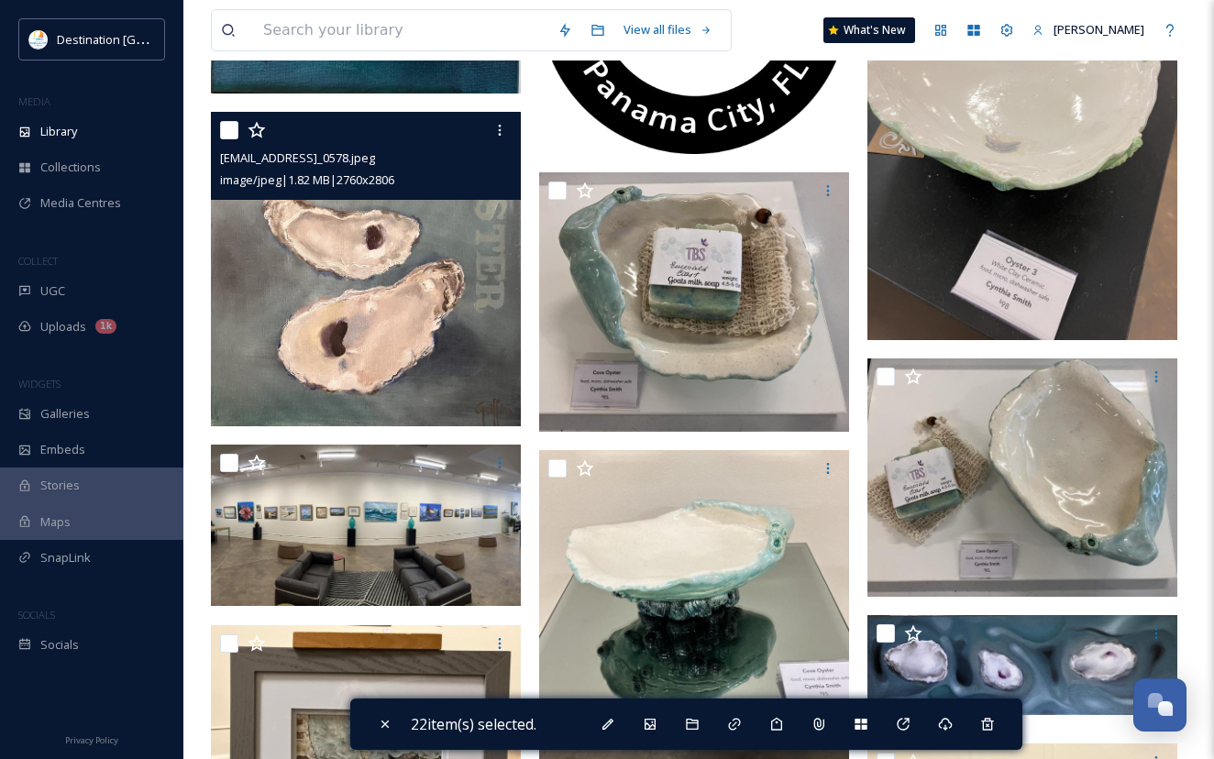
drag, startPoint x: 226, startPoint y: 134, endPoint x: 528, endPoint y: 207, distance: 310.4
click at [228, 134] on input "checkbox" at bounding box center [229, 130] width 18 height 18
checkbox input "true"
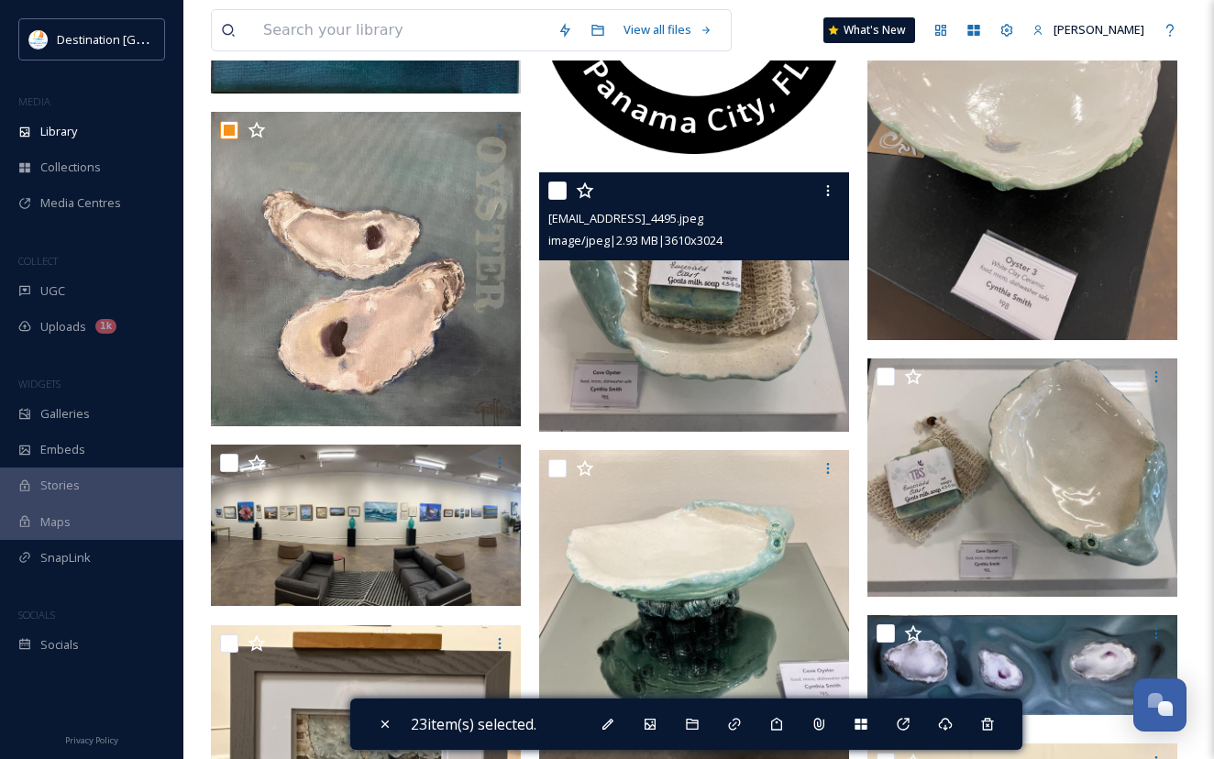
click at [547, 186] on div "ext_1754856268.198743_galleryofart850@gmail.com-IMG_4495.jpeg image/jpeg | 2.93…" at bounding box center [694, 216] width 310 height 88
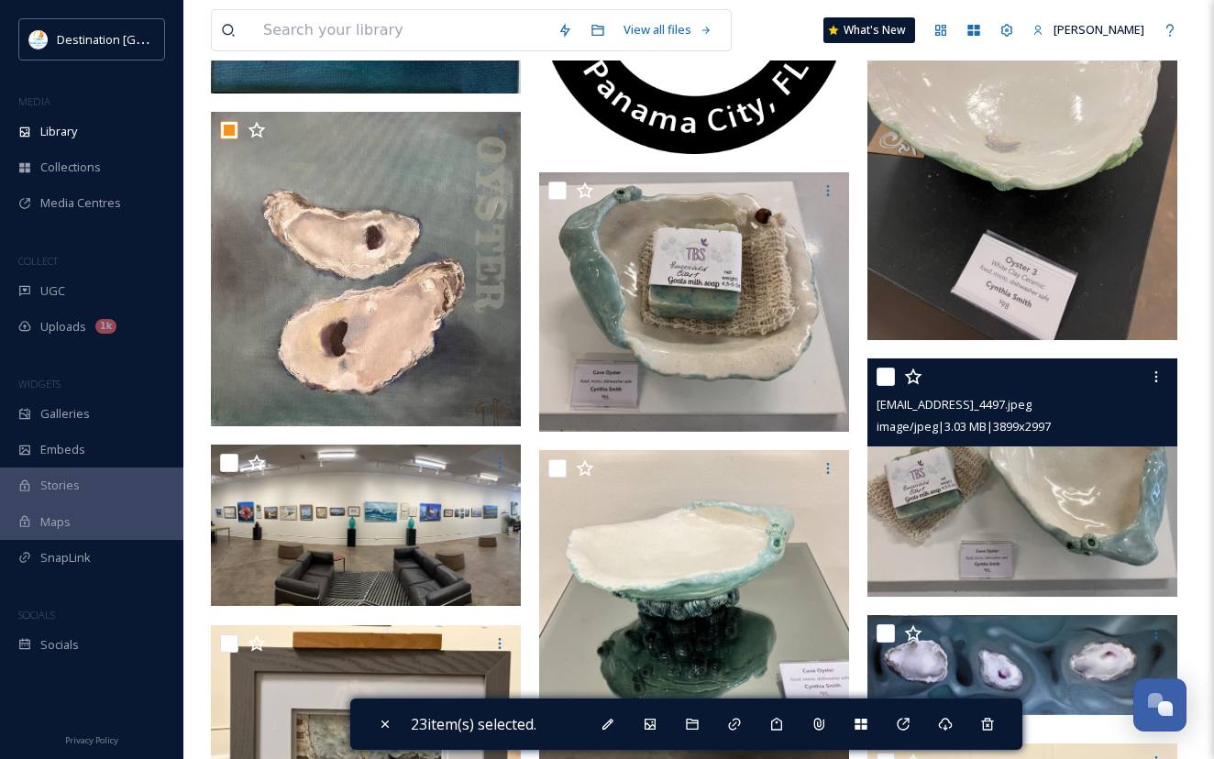
click at [888, 377] on input "checkbox" at bounding box center [885, 377] width 18 height 18
checkbox input "true"
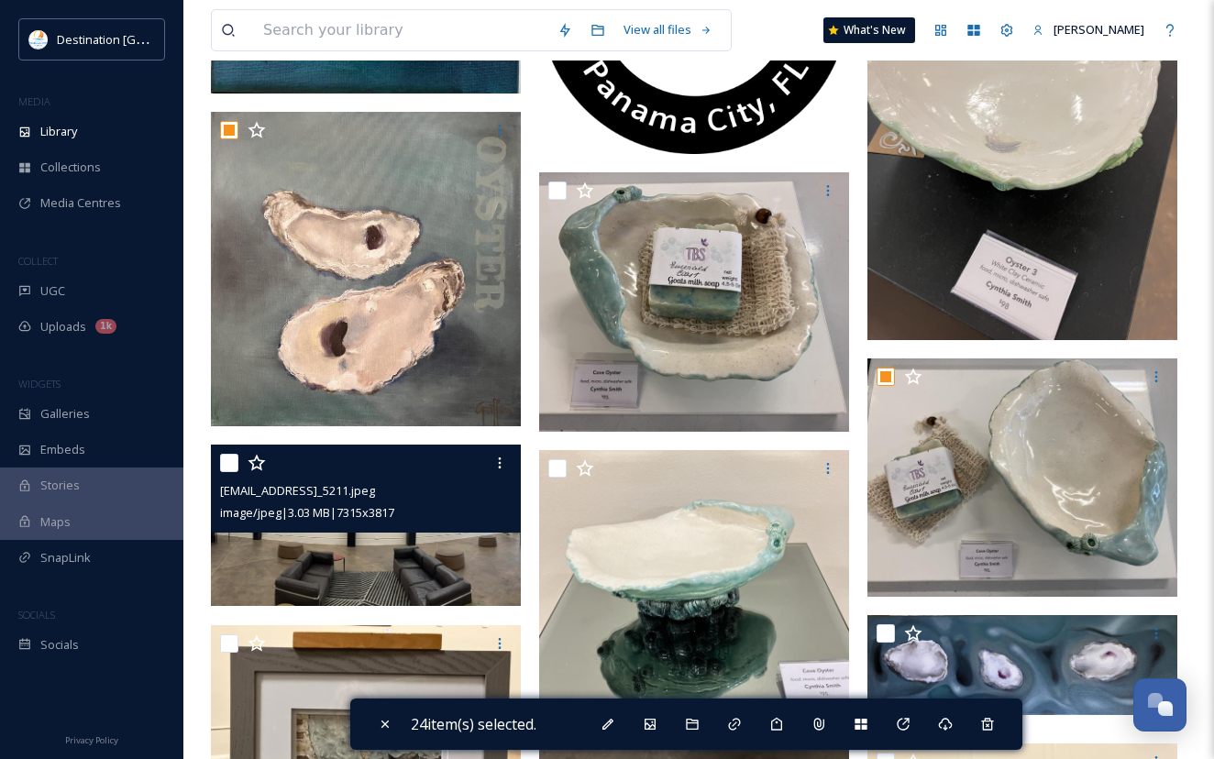
click at [225, 467] on input "checkbox" at bounding box center [229, 463] width 18 height 18
checkbox input "true"
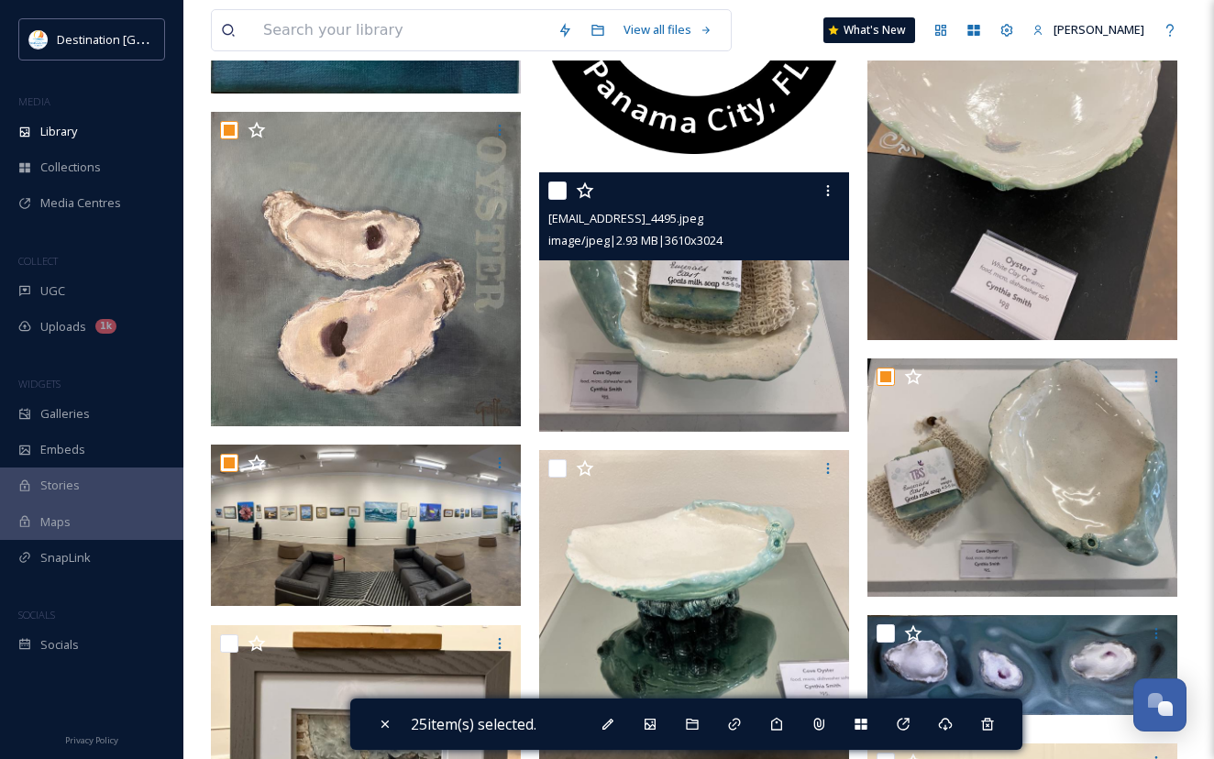
click at [556, 193] on input "checkbox" at bounding box center [557, 191] width 18 height 18
checkbox input "true"
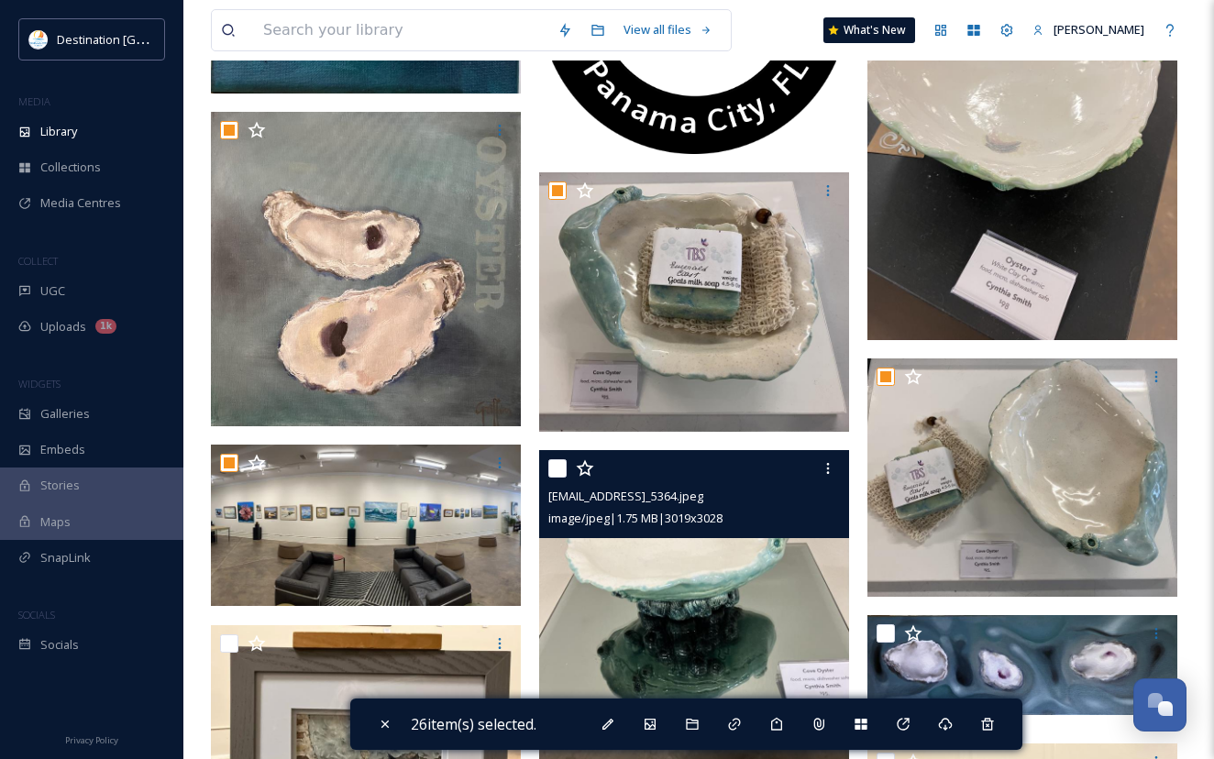
click at [556, 477] on input "checkbox" at bounding box center [557, 468] width 18 height 18
checkbox input "true"
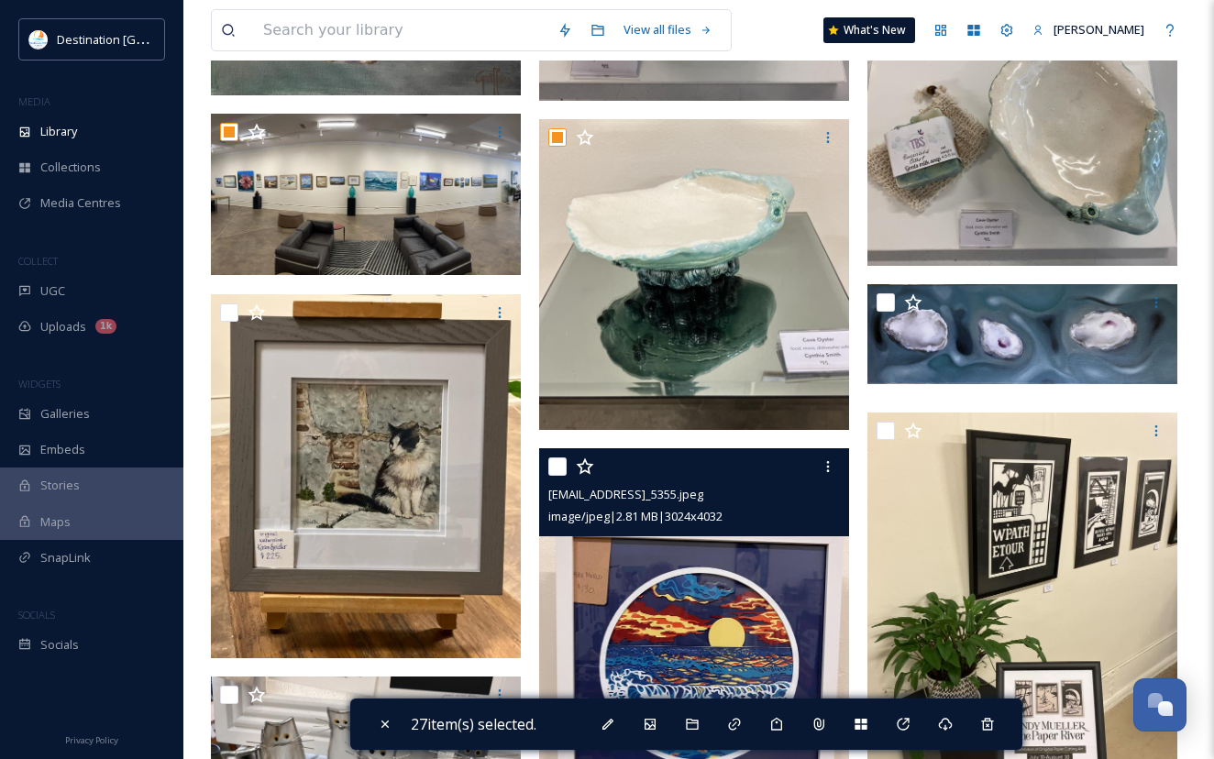
scroll to position [3300, 0]
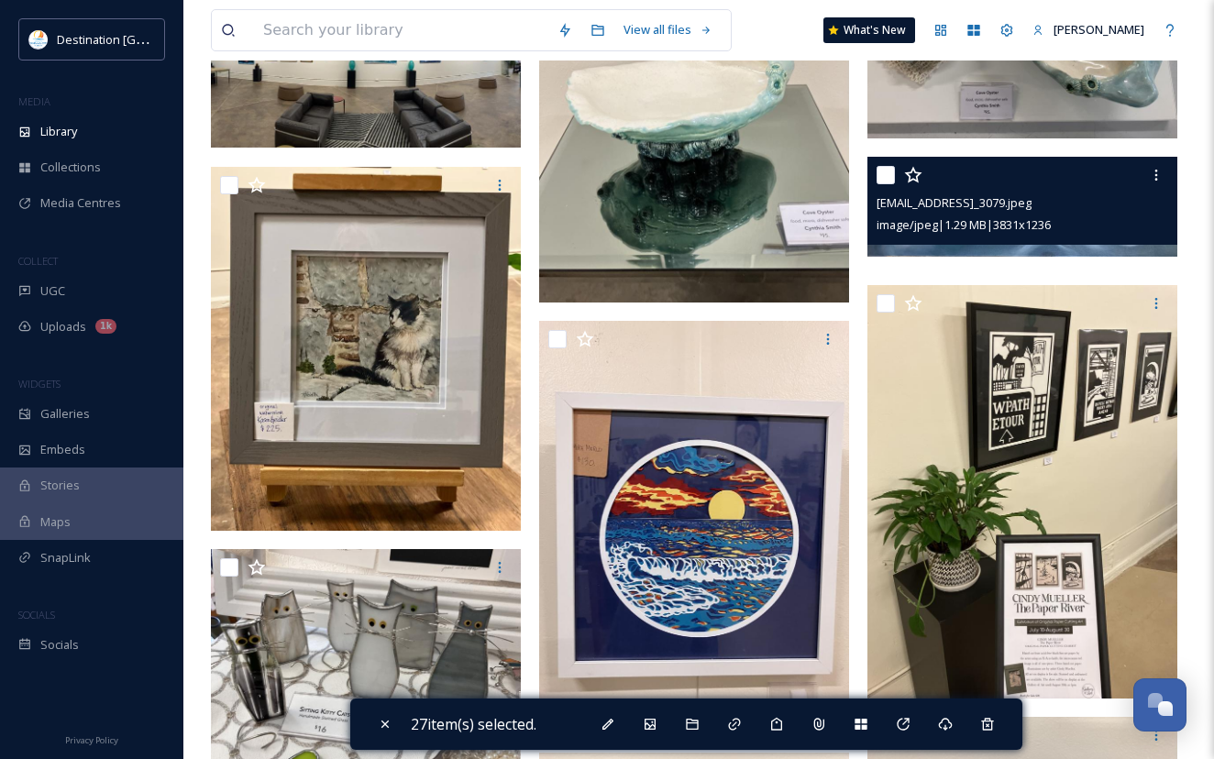
click at [882, 171] on input "checkbox" at bounding box center [885, 175] width 18 height 18
checkbox input "true"
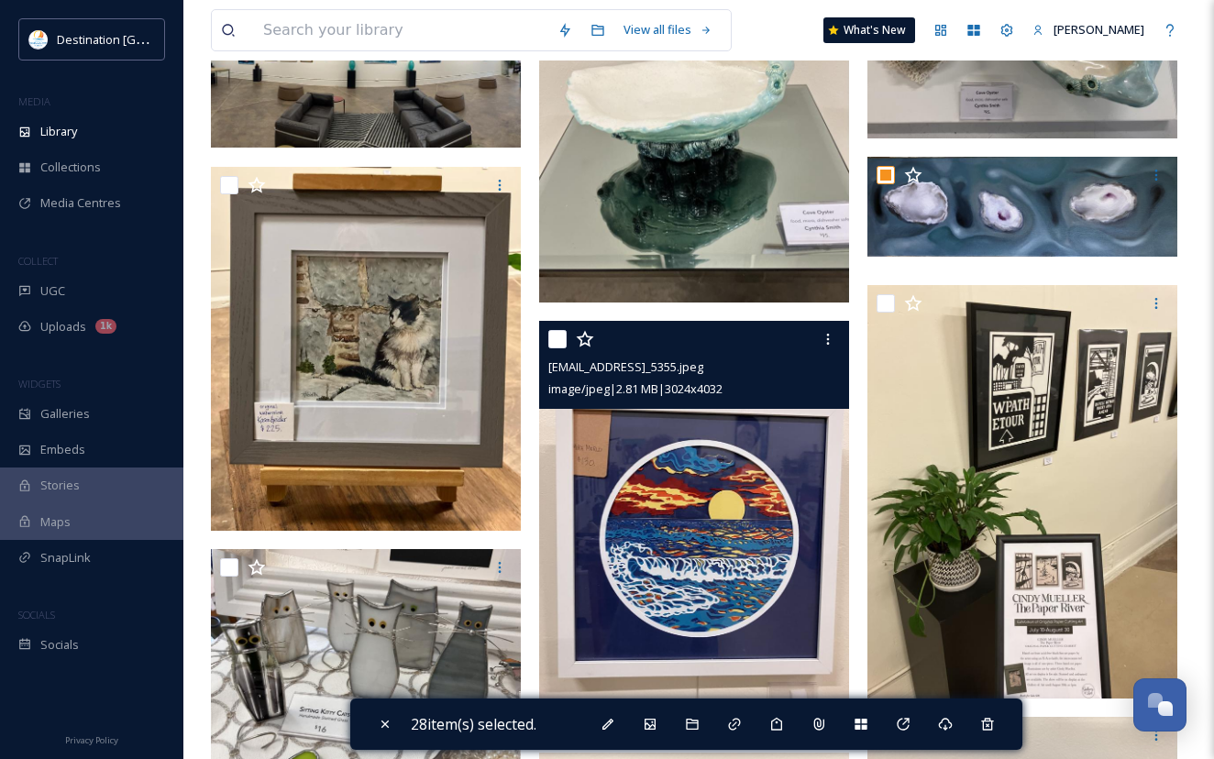
click at [556, 338] on input "checkbox" at bounding box center [557, 339] width 18 height 18
checkbox input "true"
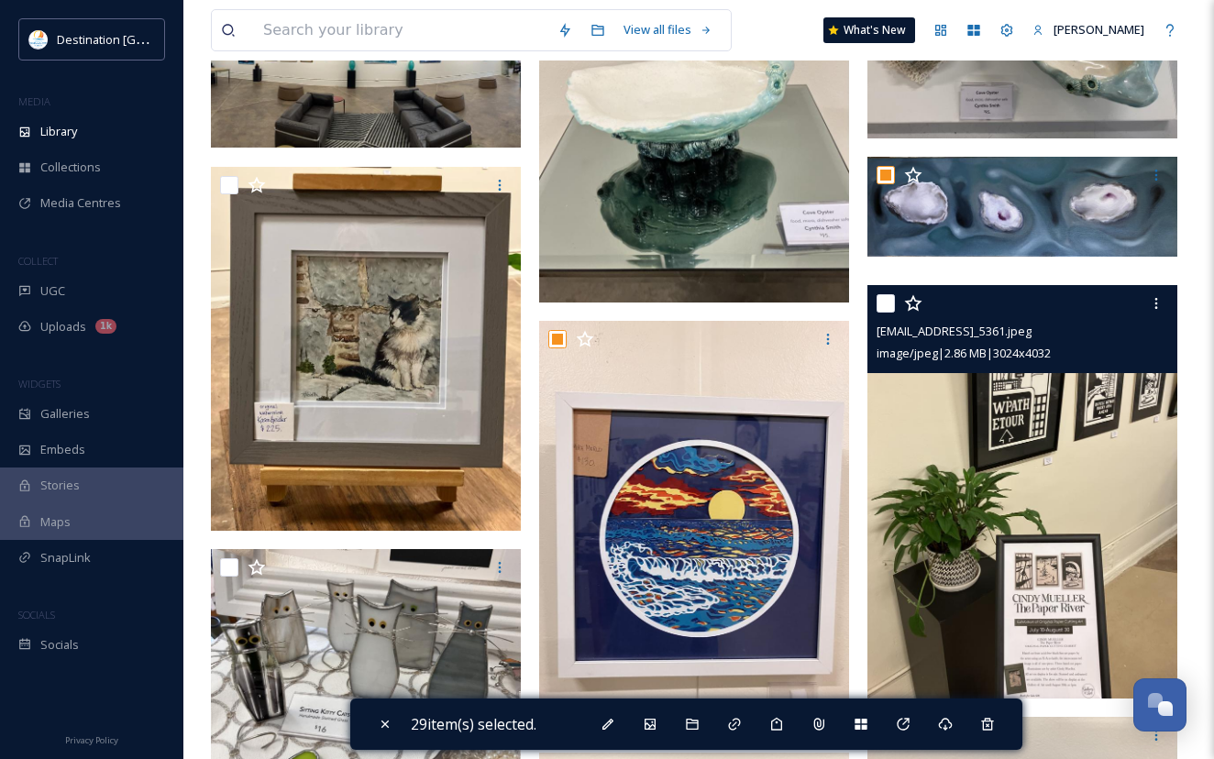
click at [888, 301] on input "checkbox" at bounding box center [885, 303] width 18 height 18
checkbox input "true"
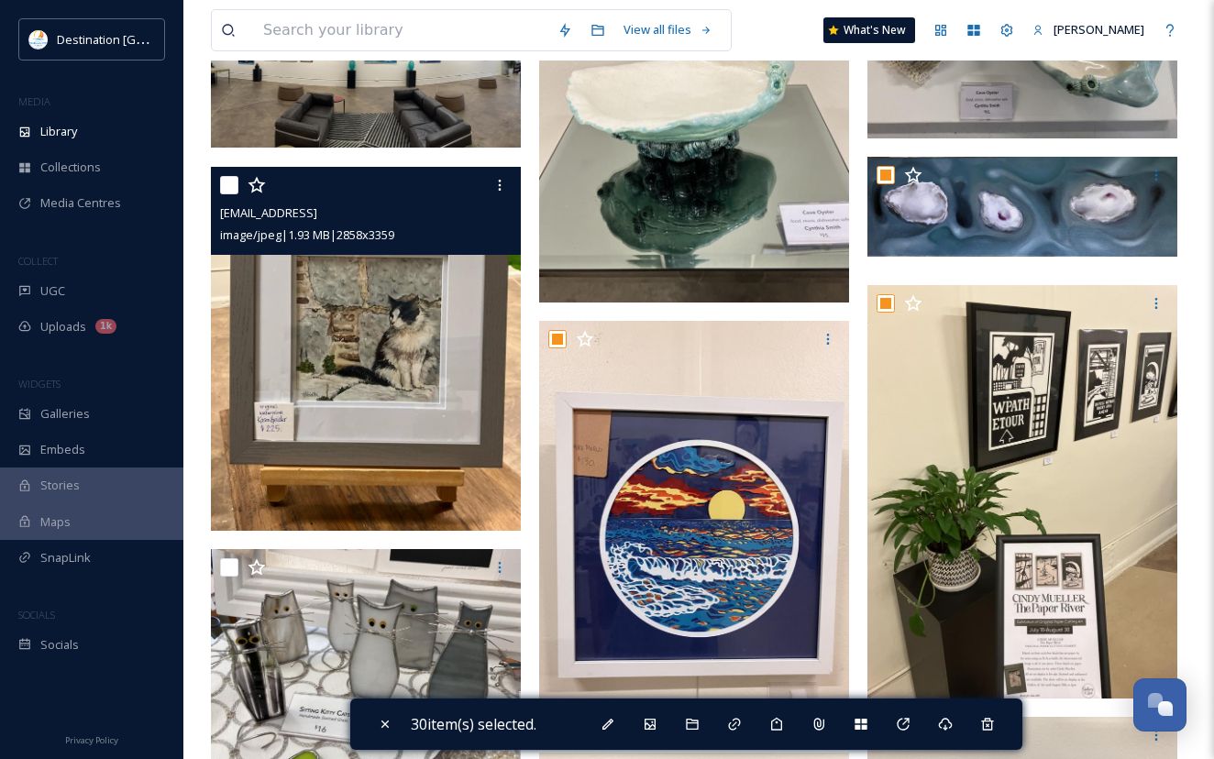
click at [225, 173] on div at bounding box center [368, 185] width 296 height 33
click at [236, 185] on input "checkbox" at bounding box center [229, 185] width 18 height 18
checkbox input "true"
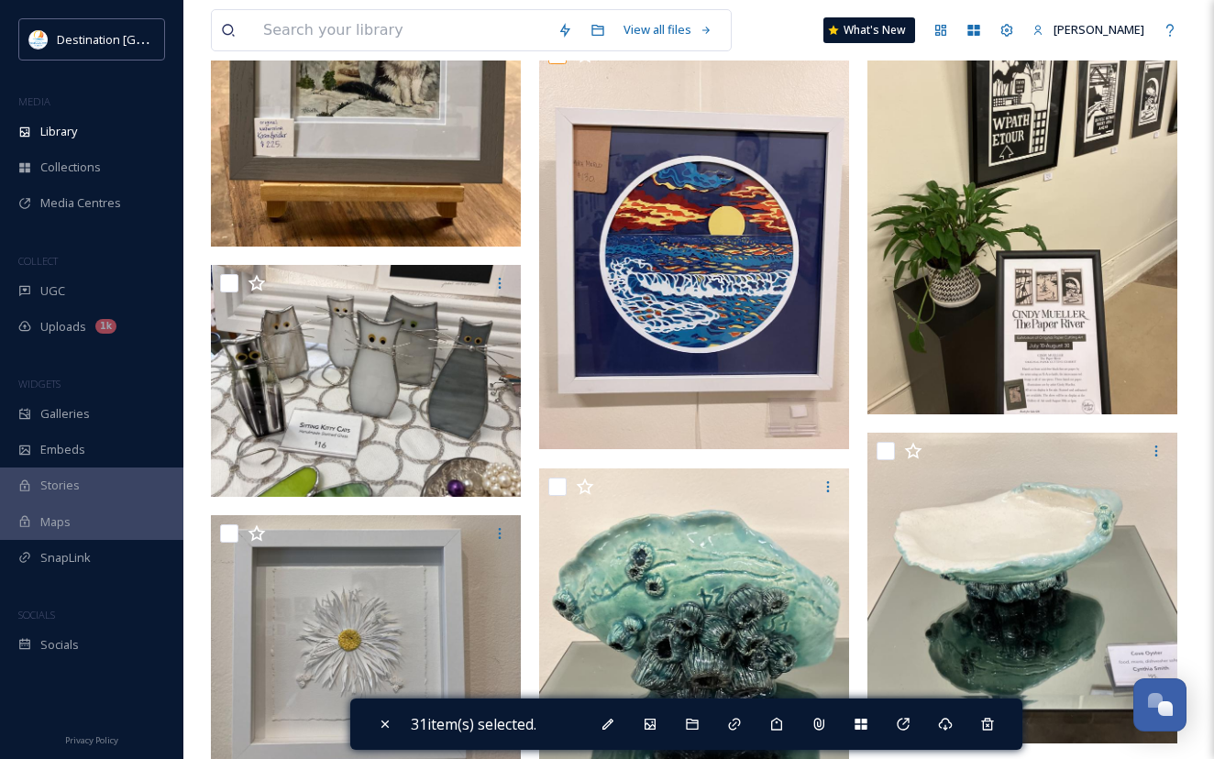
scroll to position [3667, 0]
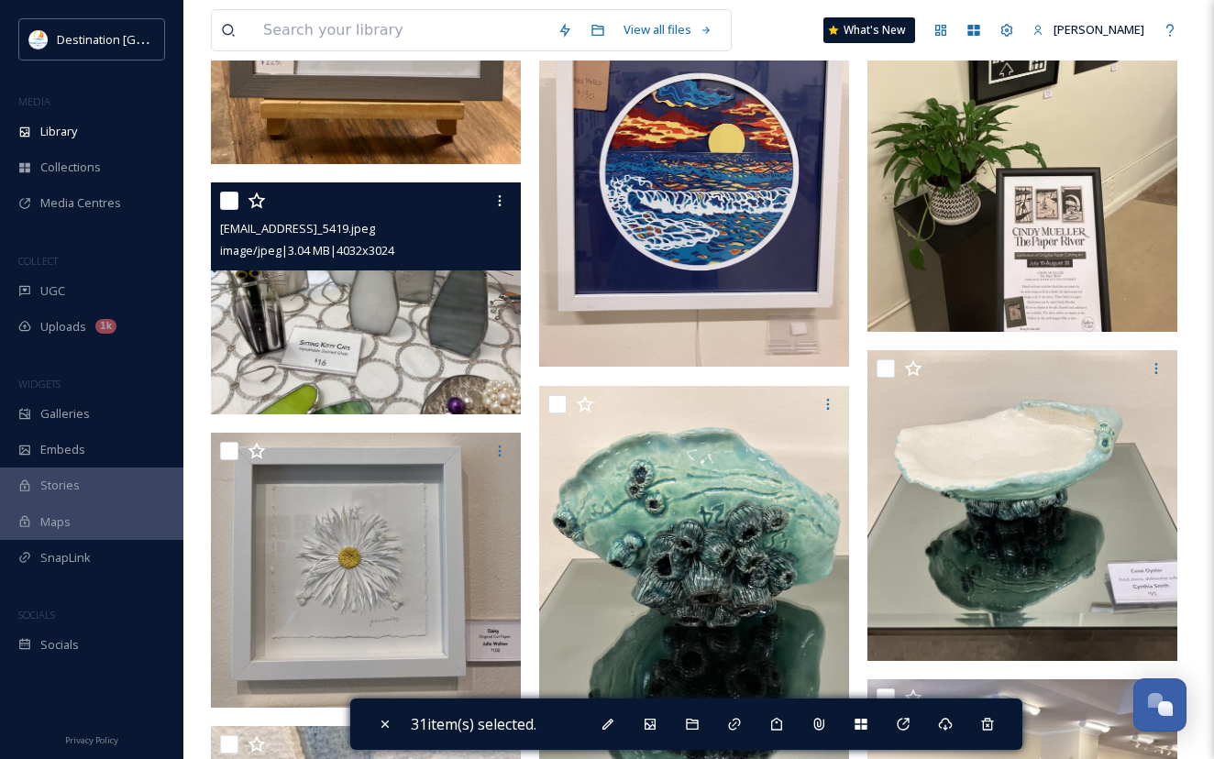
click at [235, 197] on input "checkbox" at bounding box center [229, 201] width 18 height 18
checkbox input "true"
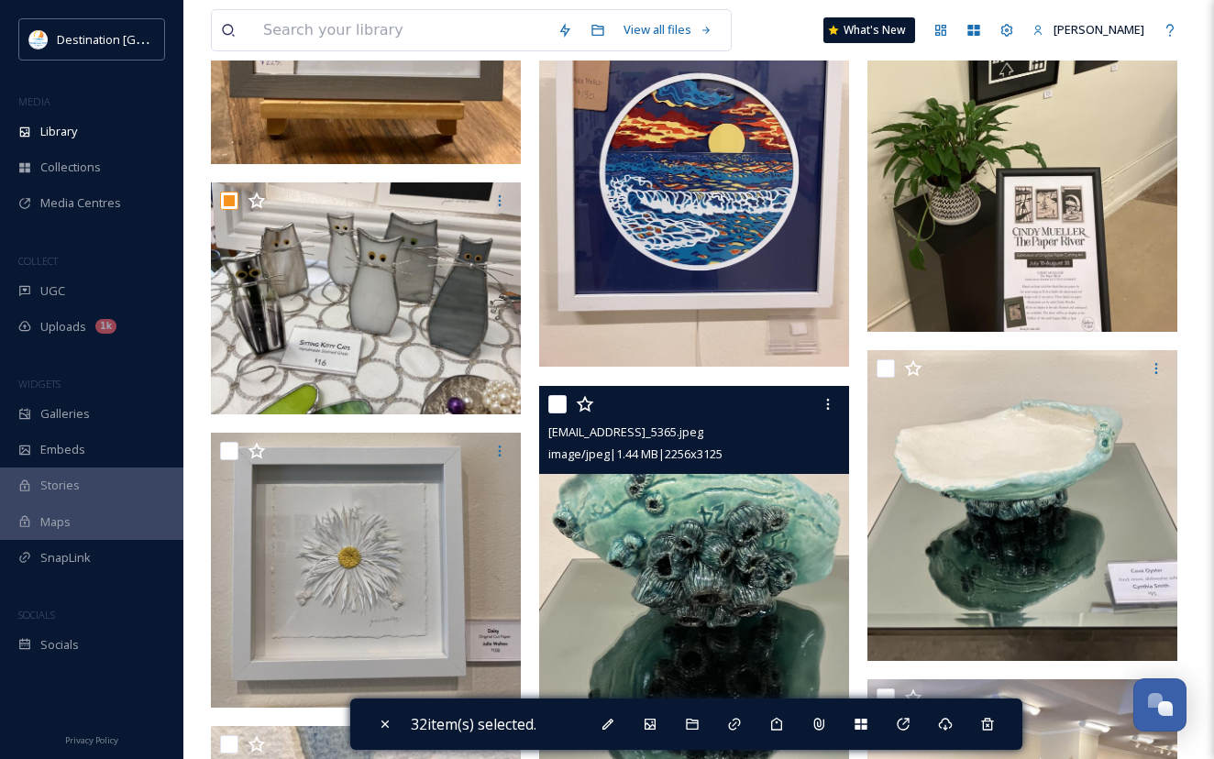
click at [548, 402] on input "checkbox" at bounding box center [557, 404] width 18 height 18
checkbox input "true"
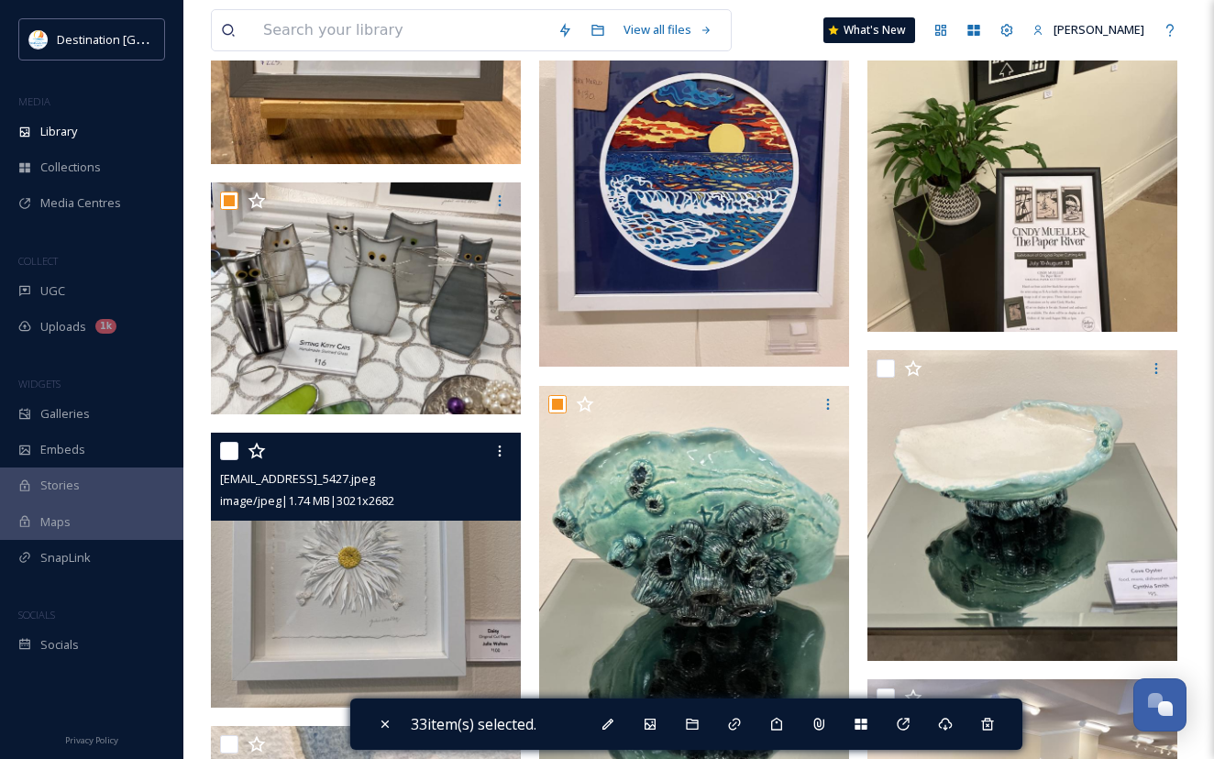
click at [223, 446] on input "checkbox" at bounding box center [229, 451] width 18 height 18
checkbox input "true"
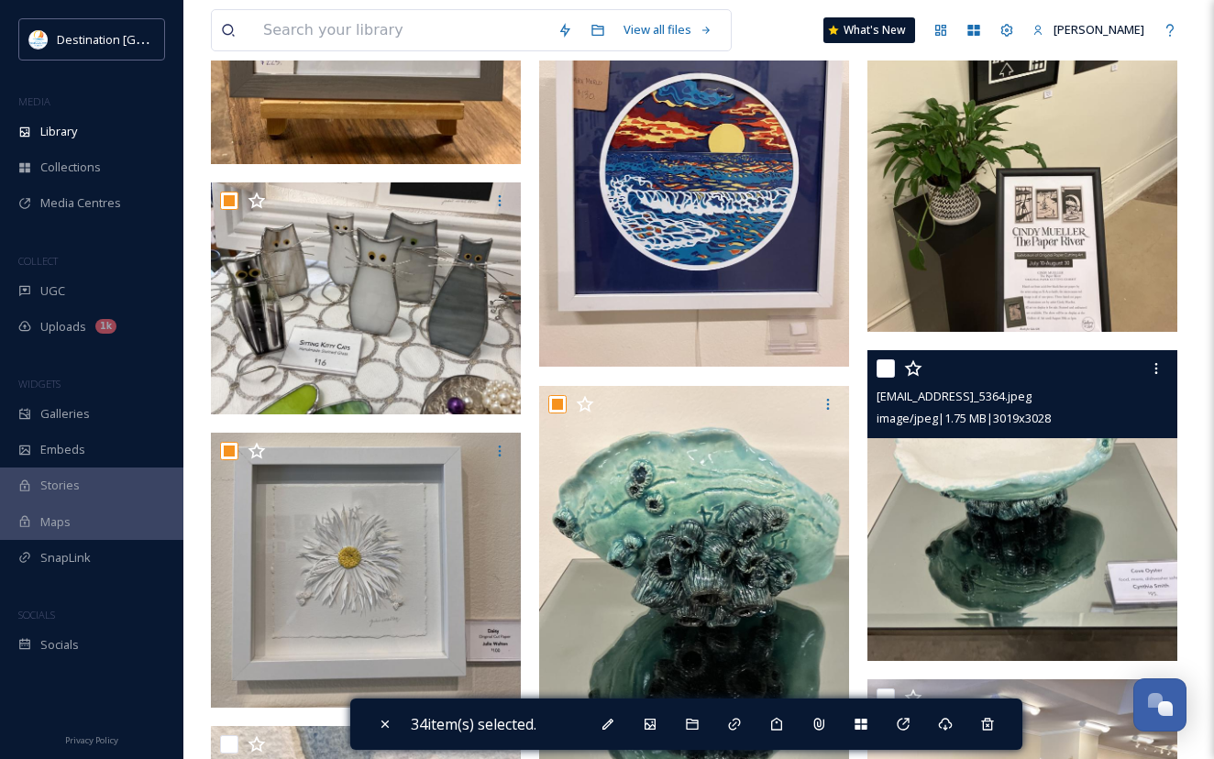
click at [882, 373] on input "checkbox" at bounding box center [885, 368] width 18 height 18
checkbox input "true"
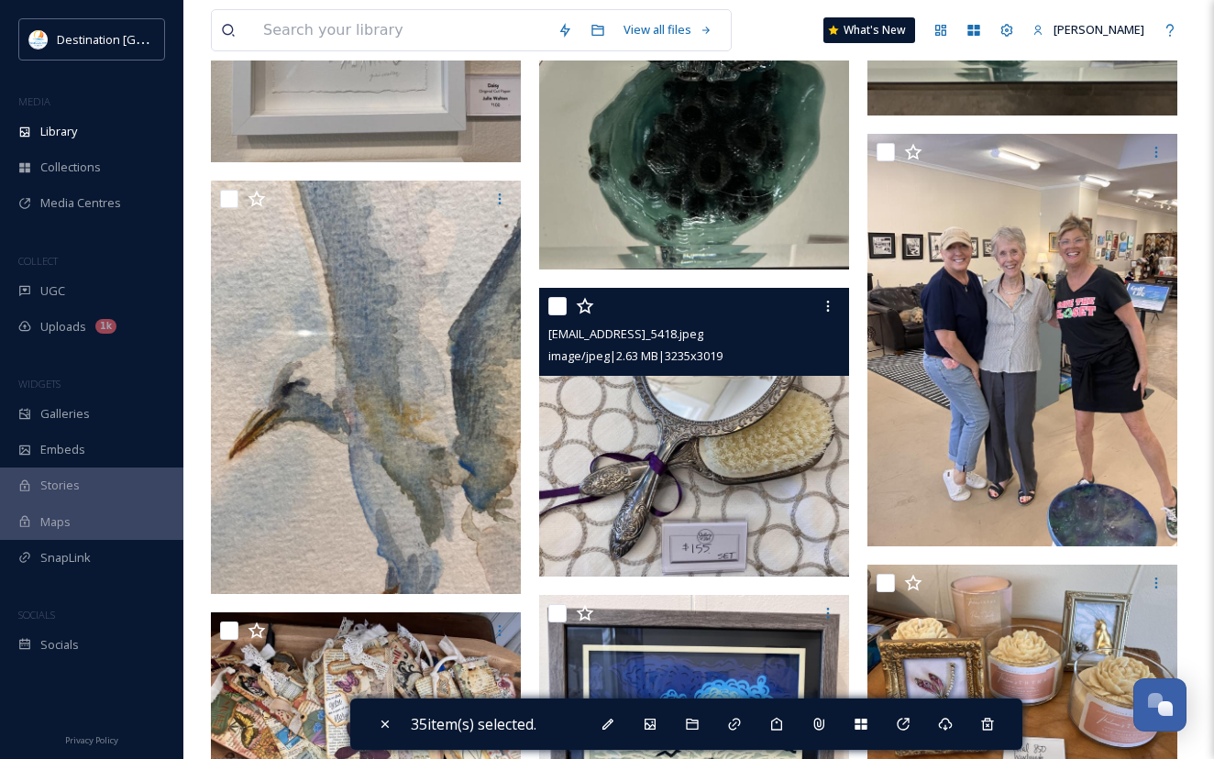
scroll to position [4217, 0]
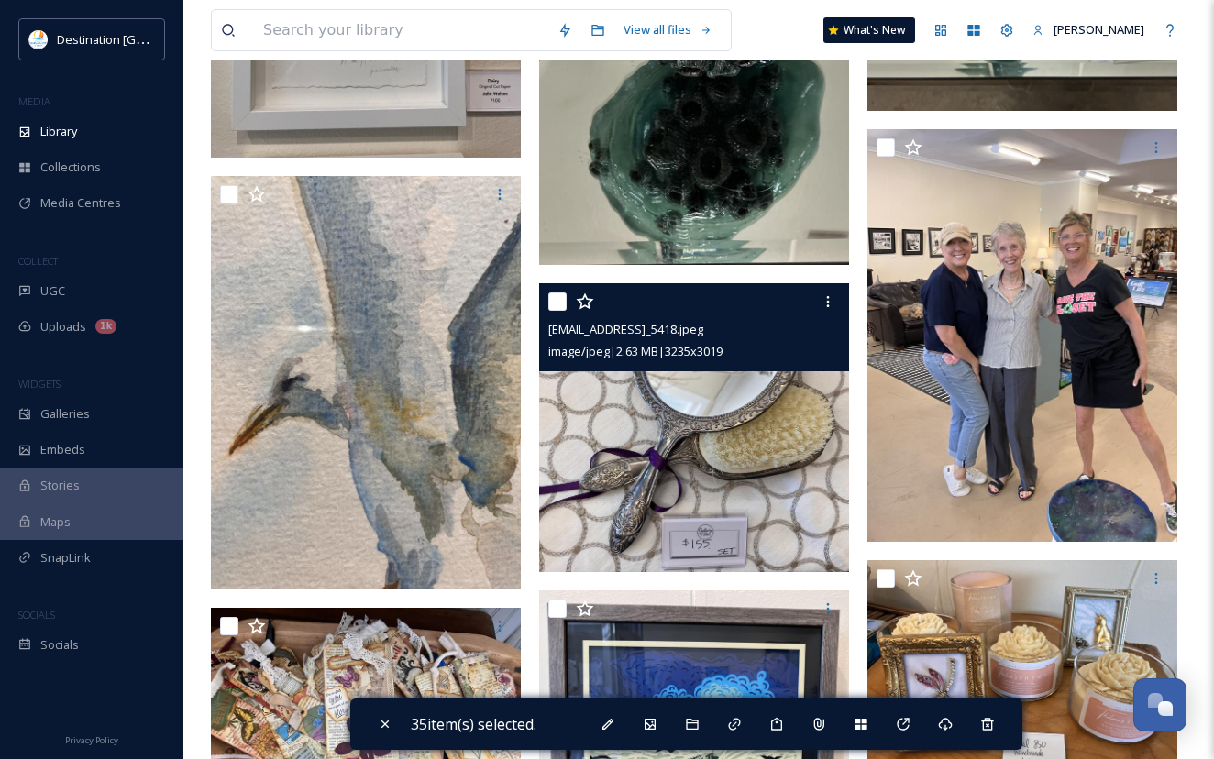
click at [556, 312] on div at bounding box center [696, 301] width 296 height 33
click at [545, 300] on div "ext_1753589778.479032_galleryofart850@gmail.com-IMG_5418.jpeg image/jpeg | 2.63…" at bounding box center [694, 327] width 310 height 88
click at [552, 300] on input "checkbox" at bounding box center [557, 301] width 18 height 18
checkbox input "true"
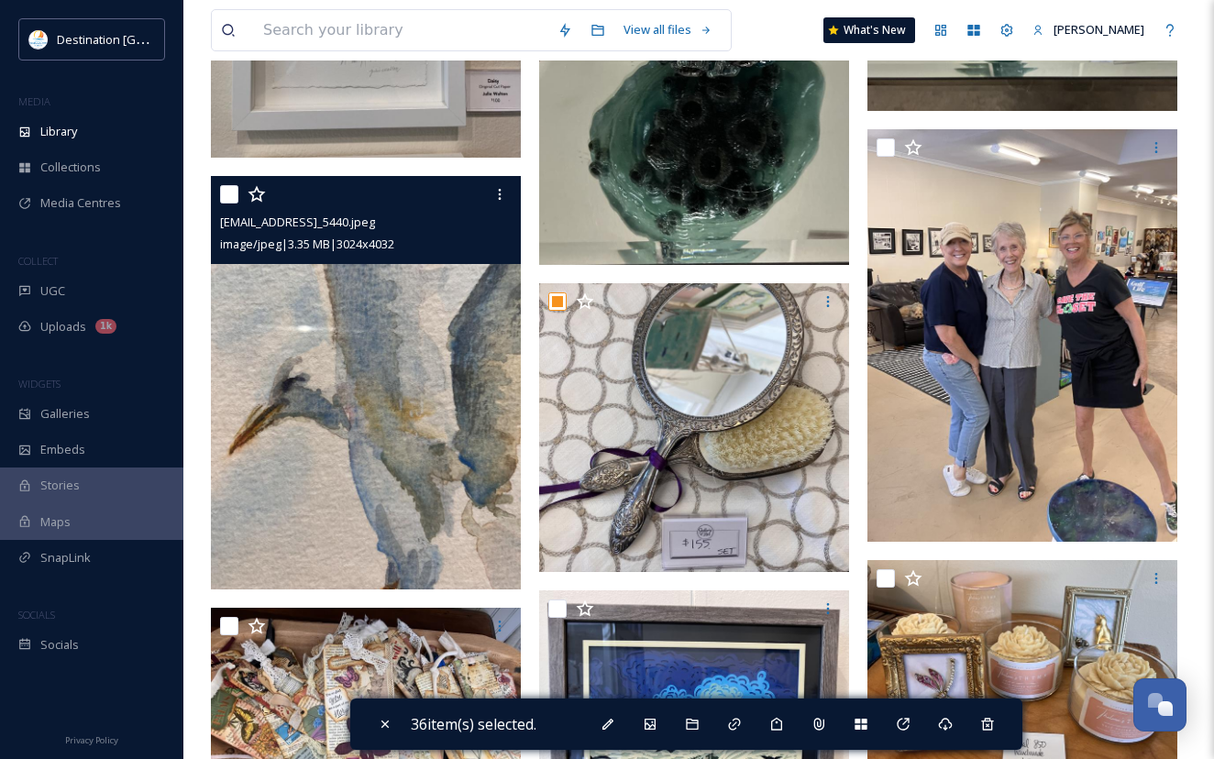
click at [230, 194] on input "checkbox" at bounding box center [229, 194] width 18 height 18
checkbox input "true"
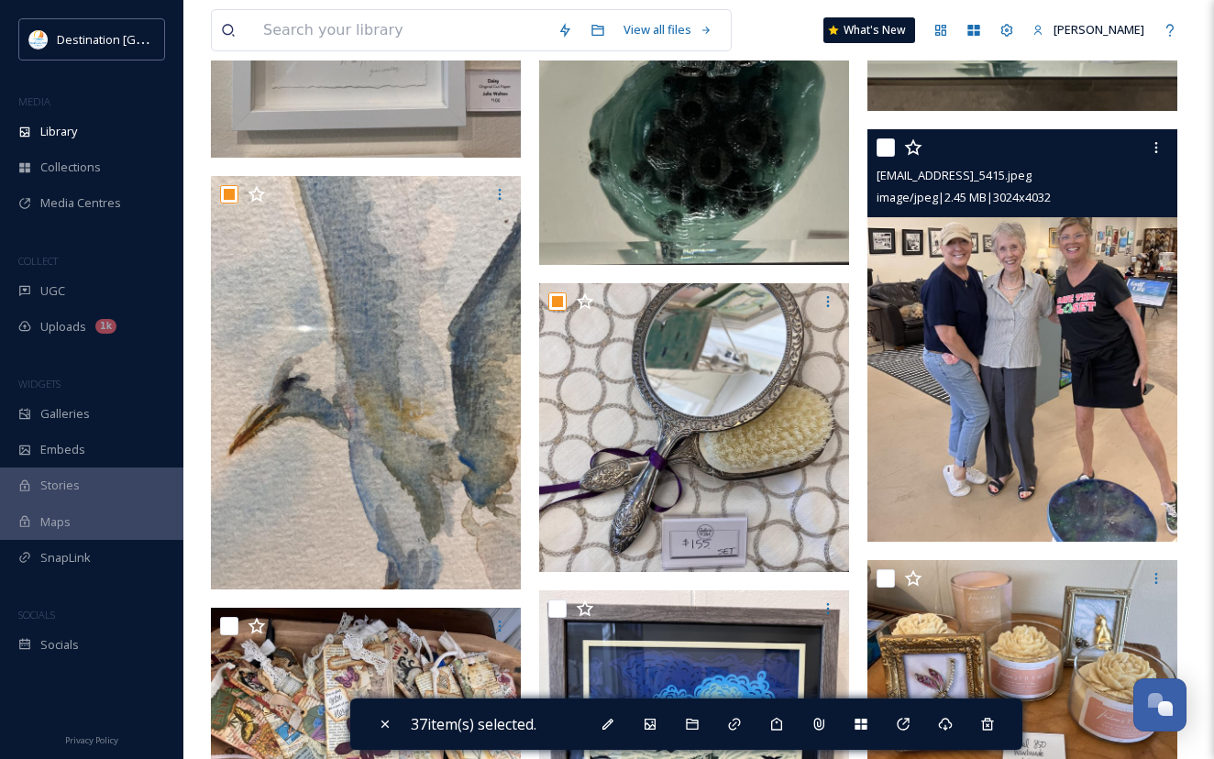
click at [881, 153] on input "checkbox" at bounding box center [885, 147] width 18 height 18
checkbox input "true"
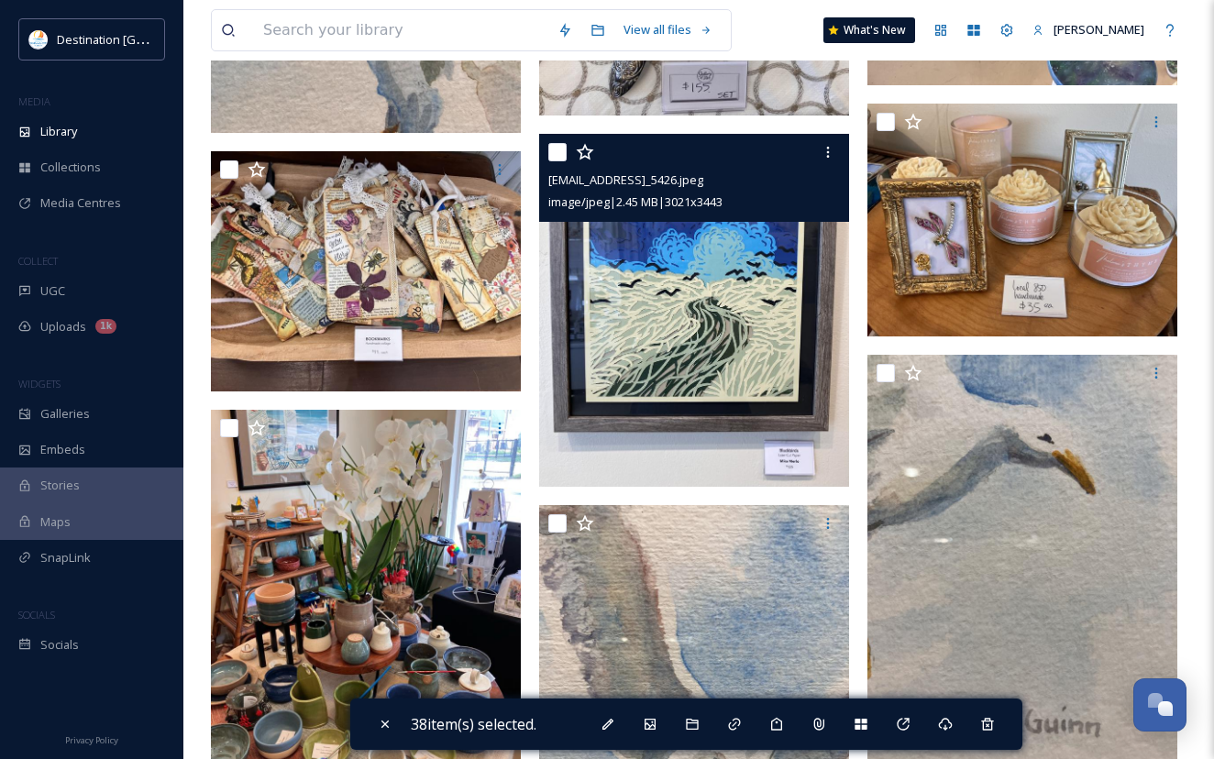
scroll to position [4675, 0]
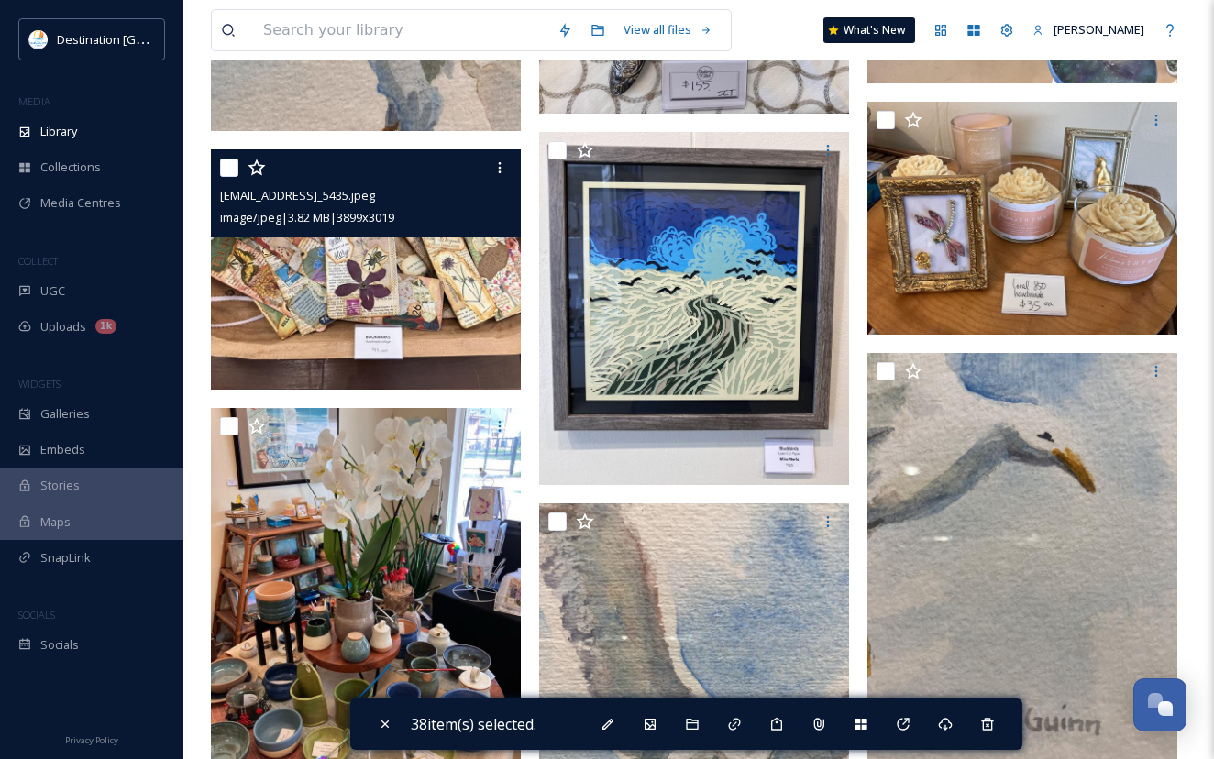
click at [225, 165] on input "checkbox" at bounding box center [229, 168] width 18 height 18
checkbox input "true"
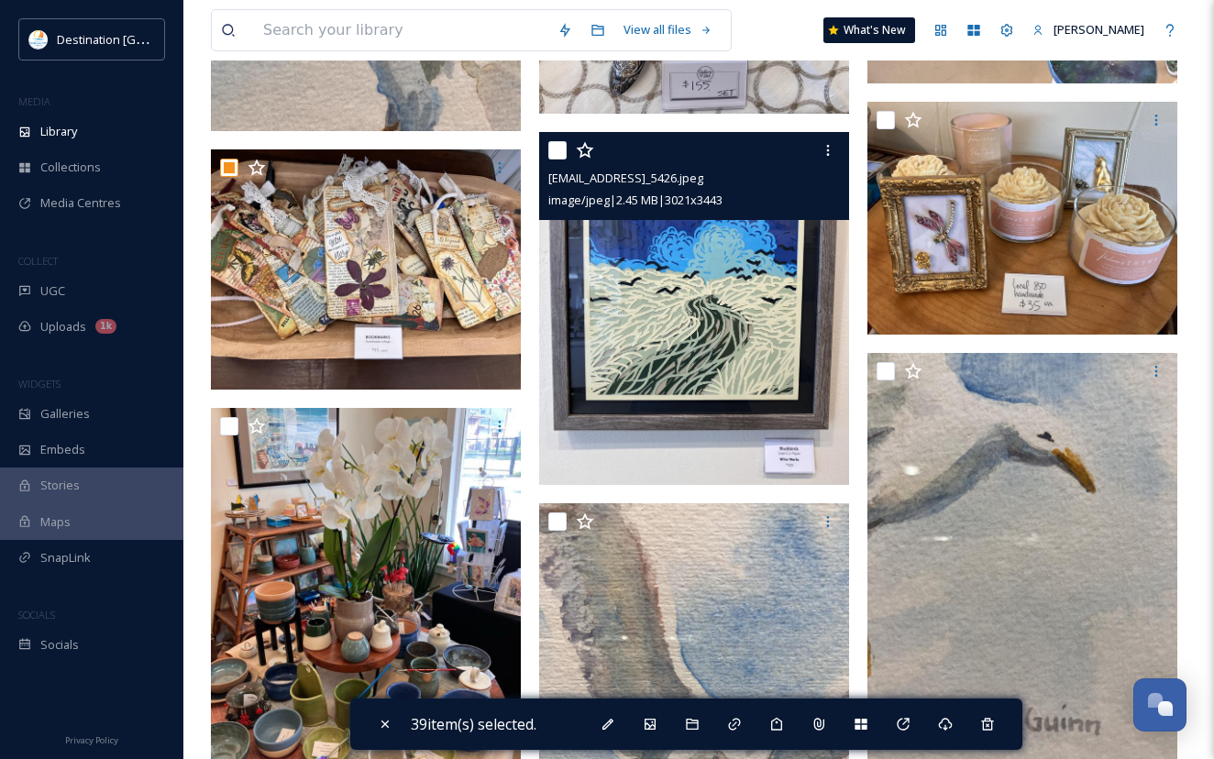
click at [556, 146] on input "checkbox" at bounding box center [557, 150] width 18 height 18
checkbox input "true"
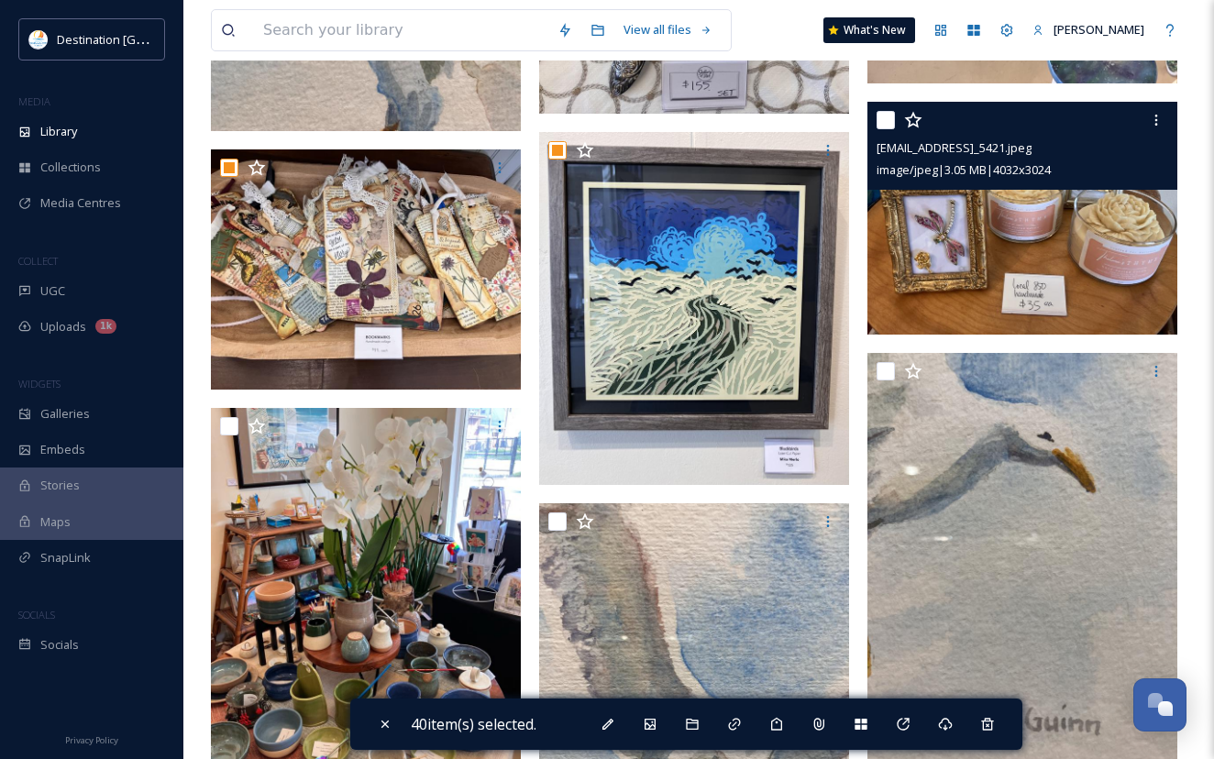
click at [885, 121] on input "checkbox" at bounding box center [885, 120] width 18 height 18
checkbox input "true"
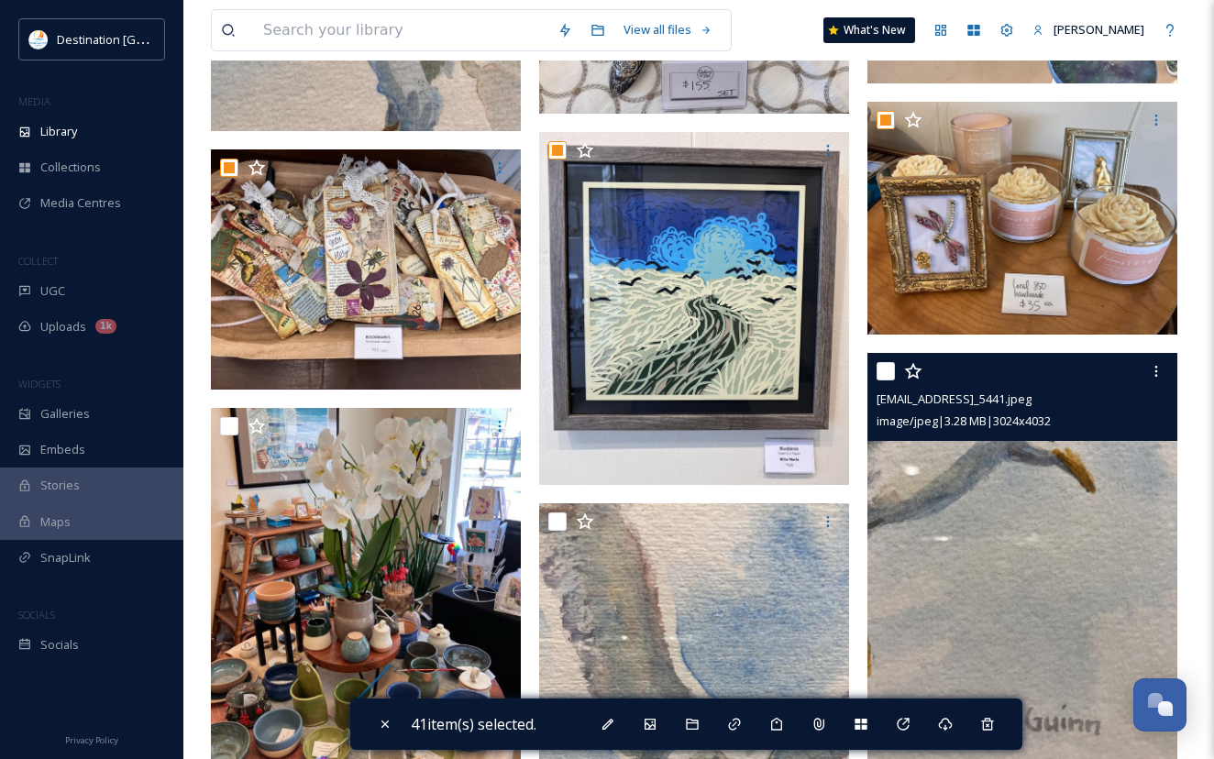
click at [885, 369] on input "checkbox" at bounding box center [885, 371] width 18 height 18
checkbox input "true"
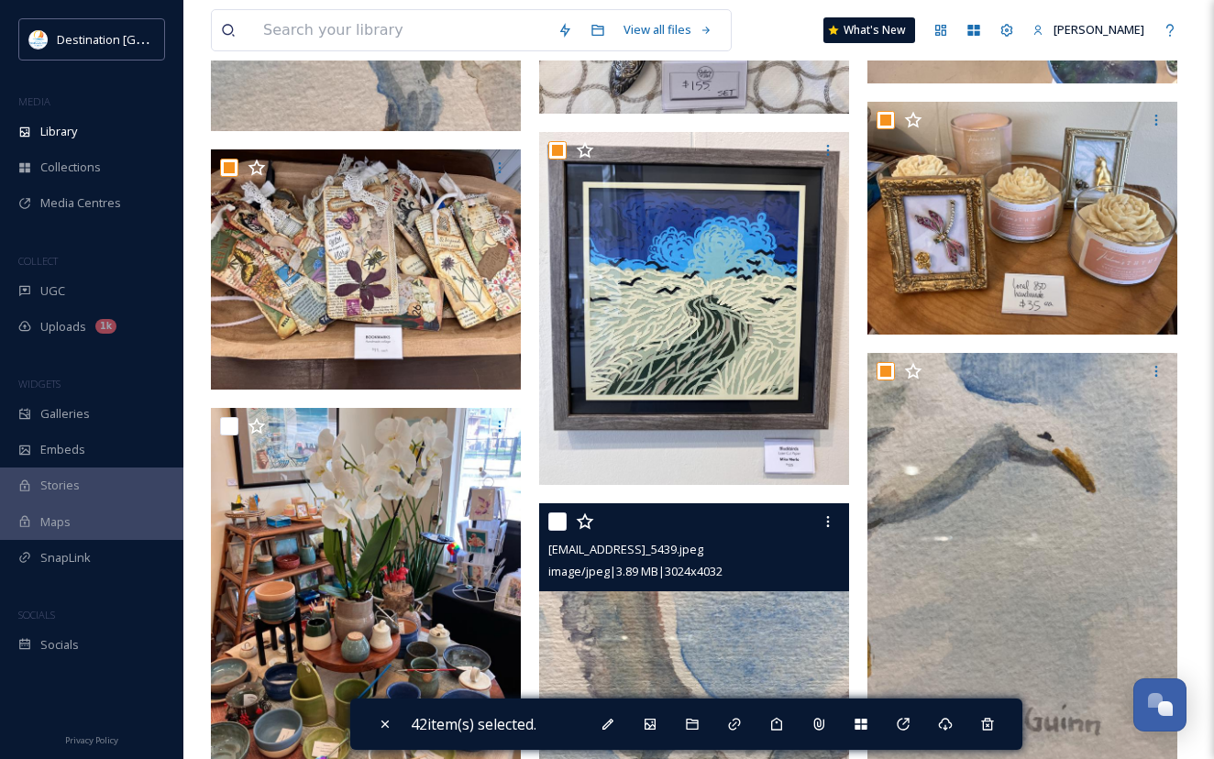
click at [551, 516] on input "checkbox" at bounding box center [557, 521] width 18 height 18
checkbox input "true"
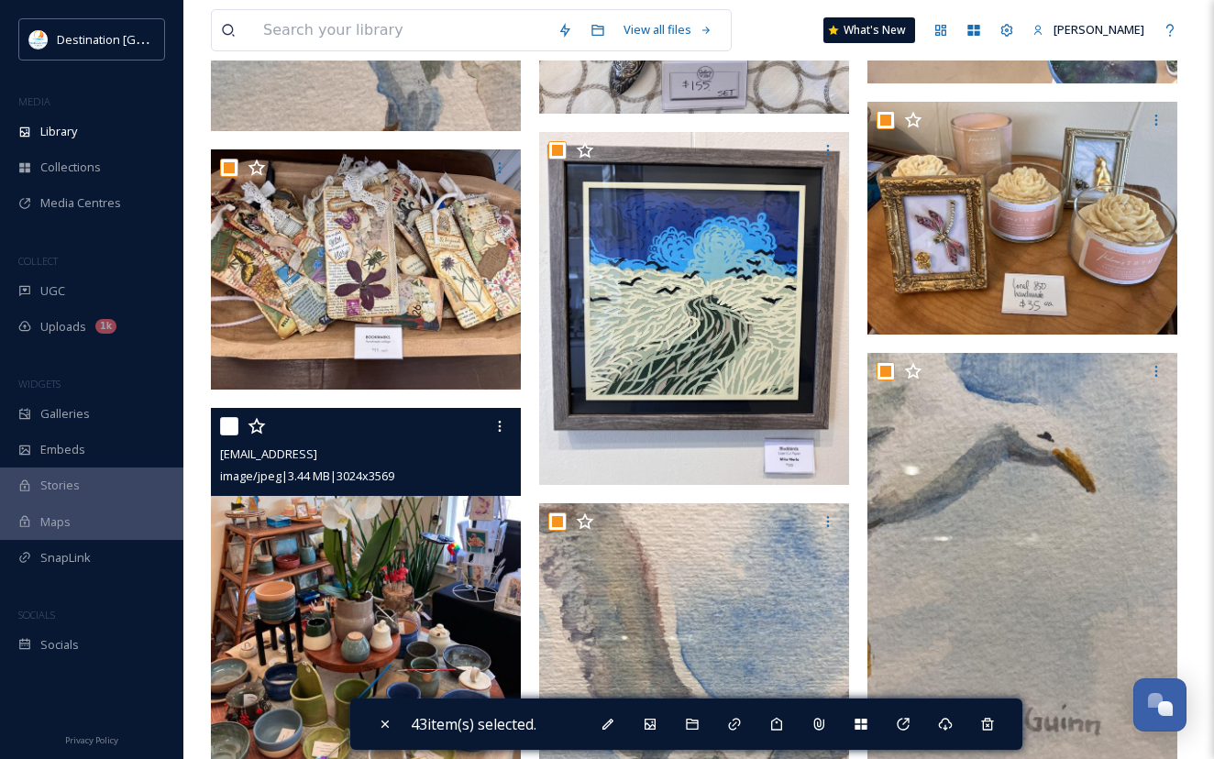
click at [237, 422] on input "checkbox" at bounding box center [229, 426] width 18 height 18
checkbox input "true"
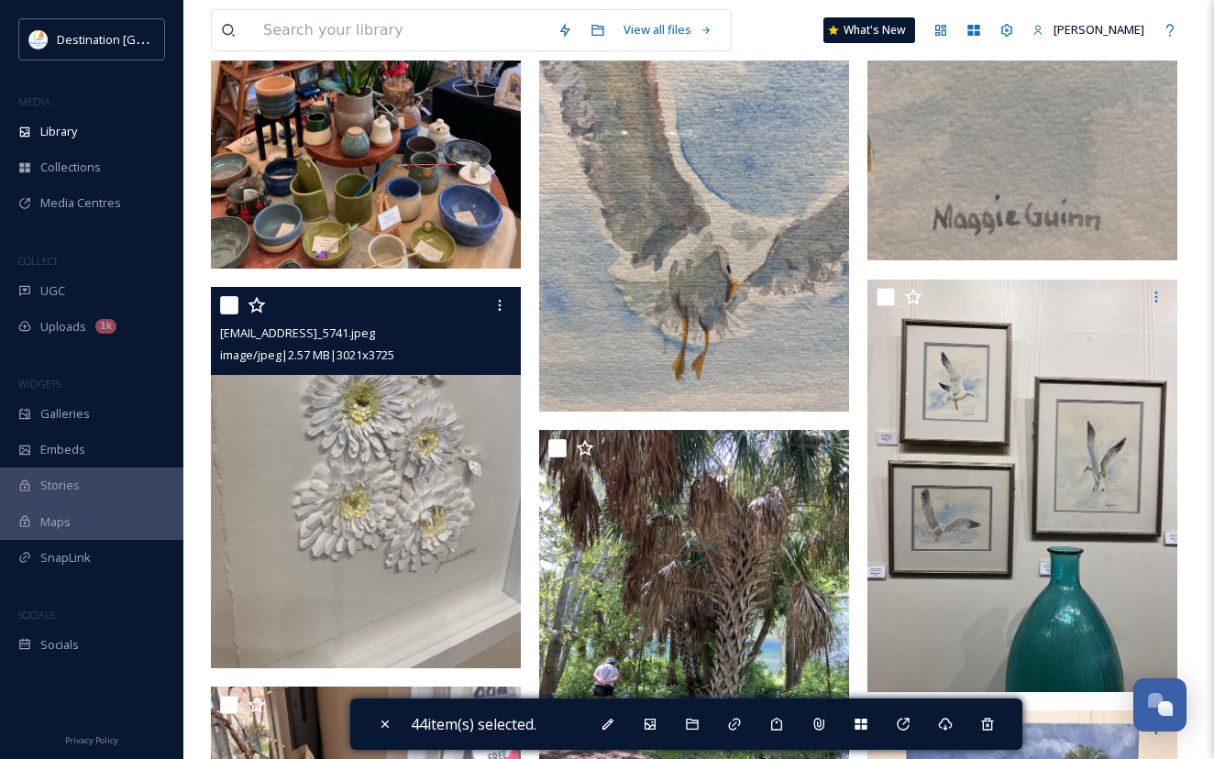
scroll to position [5225, 0]
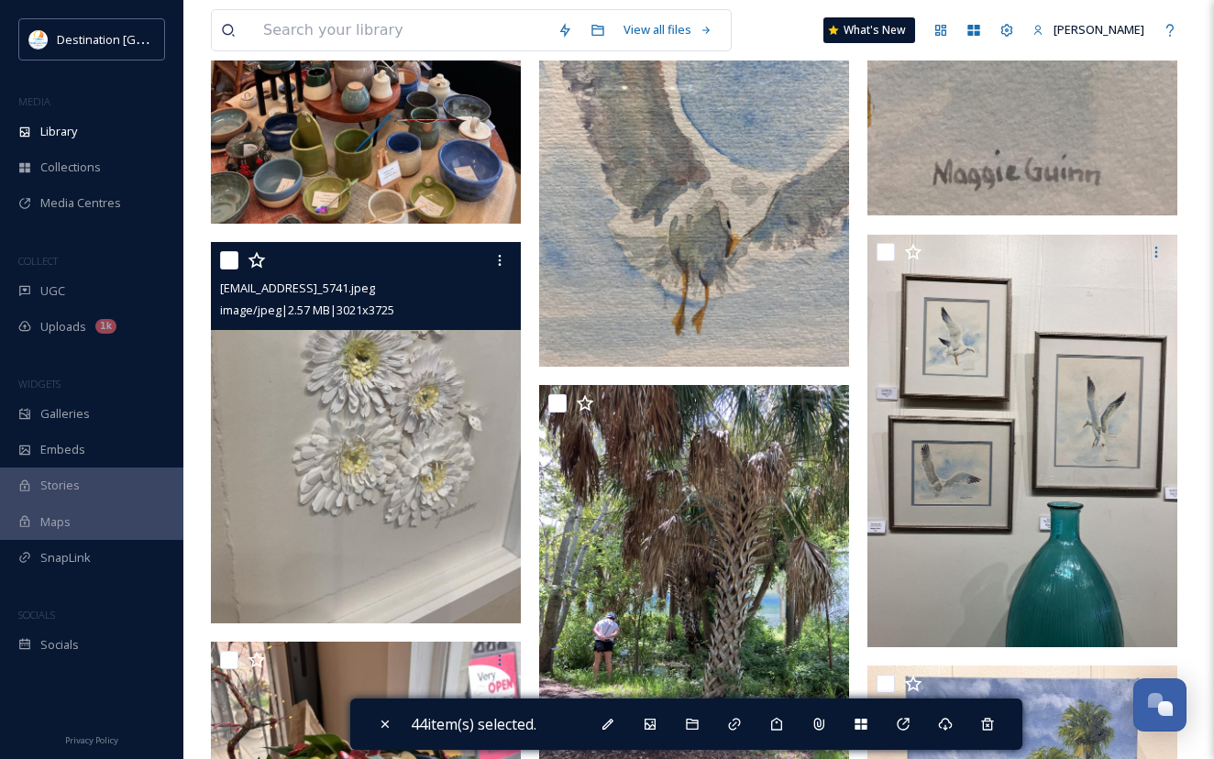
click at [226, 261] on input "checkbox" at bounding box center [229, 260] width 18 height 18
checkbox input "true"
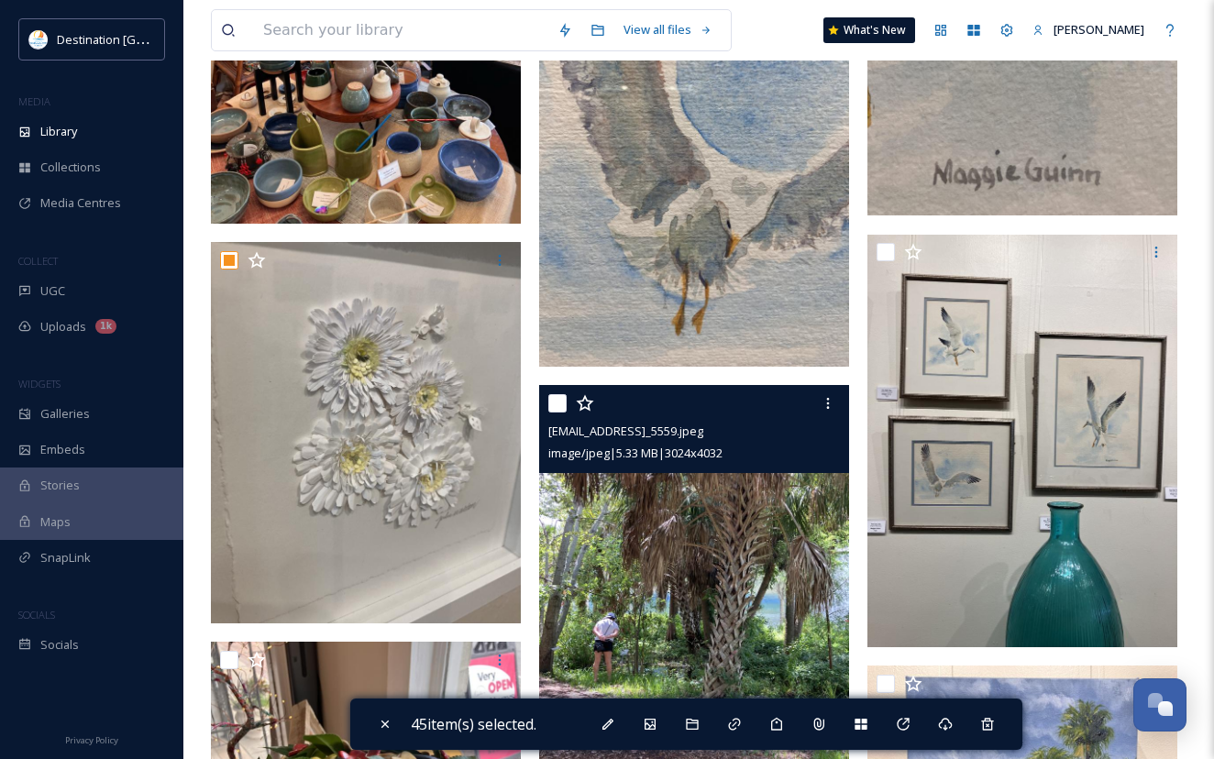
click at [558, 406] on input "checkbox" at bounding box center [557, 403] width 18 height 18
checkbox input "true"
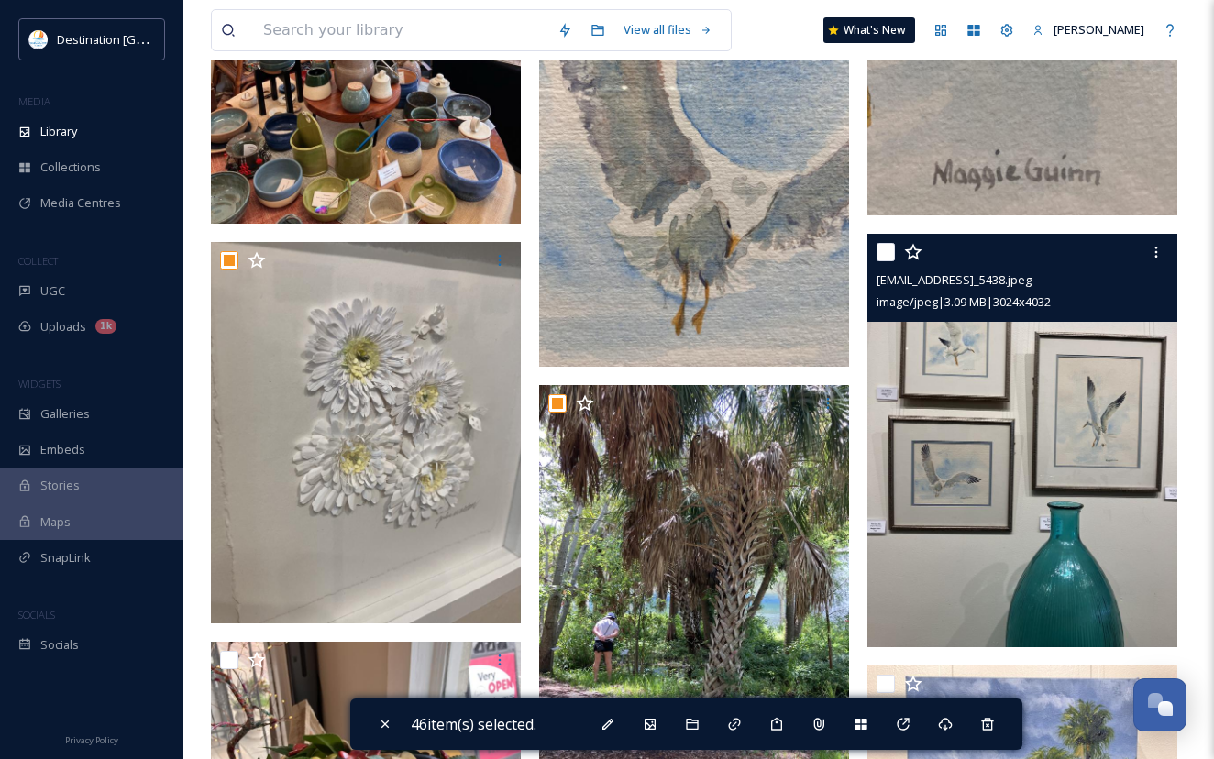
click at [888, 253] on input "checkbox" at bounding box center [885, 252] width 18 height 18
checkbox input "true"
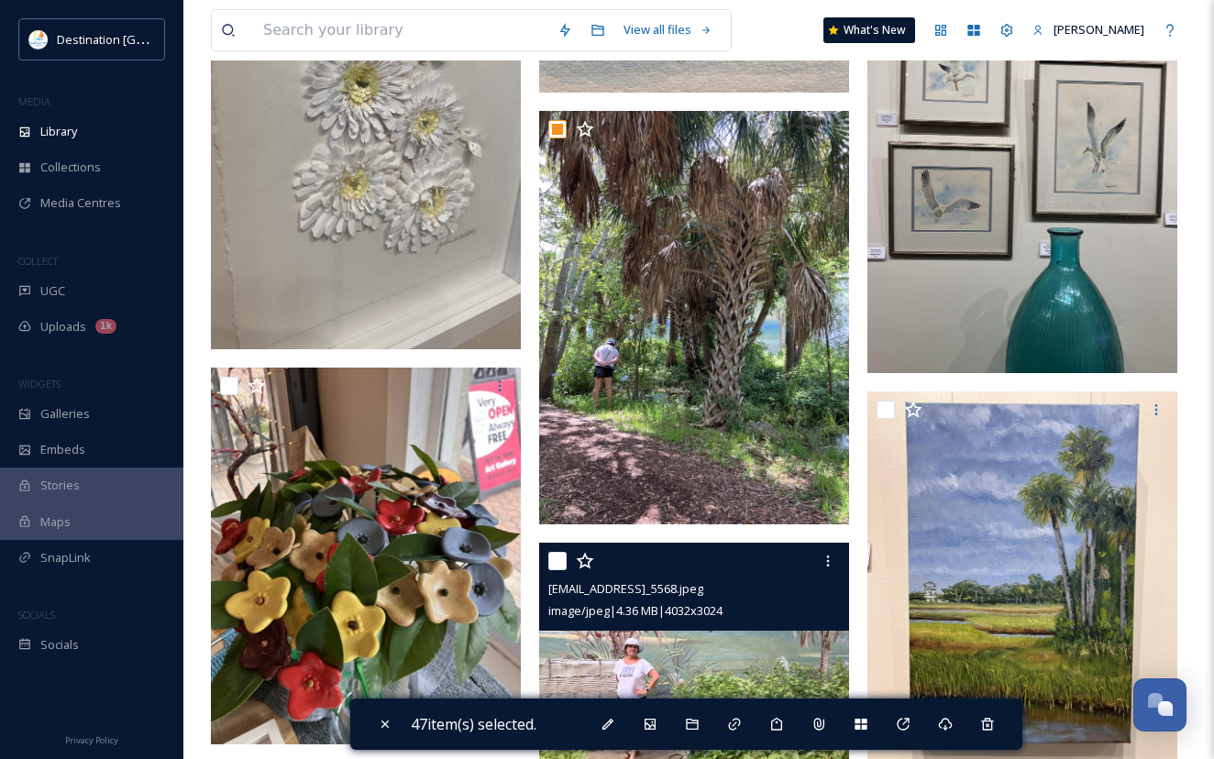
scroll to position [5592, 0]
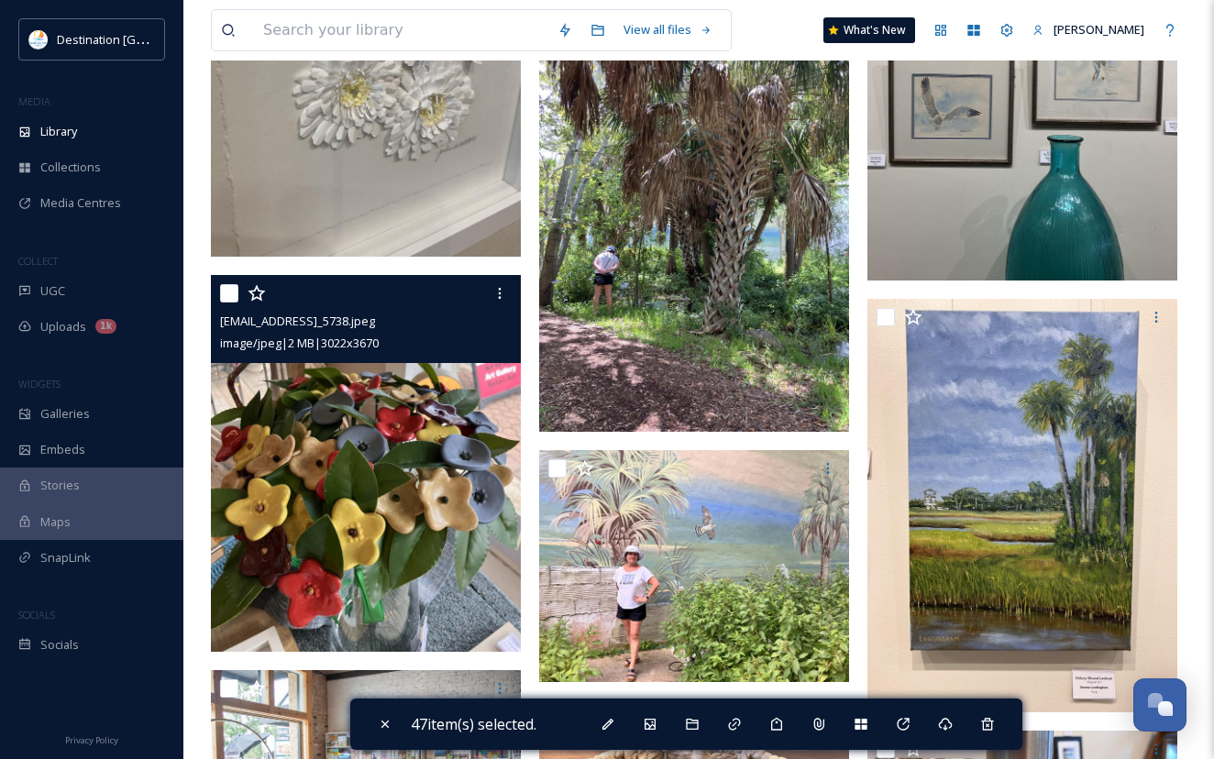
click at [222, 289] on input "checkbox" at bounding box center [229, 293] width 18 height 18
checkbox input "true"
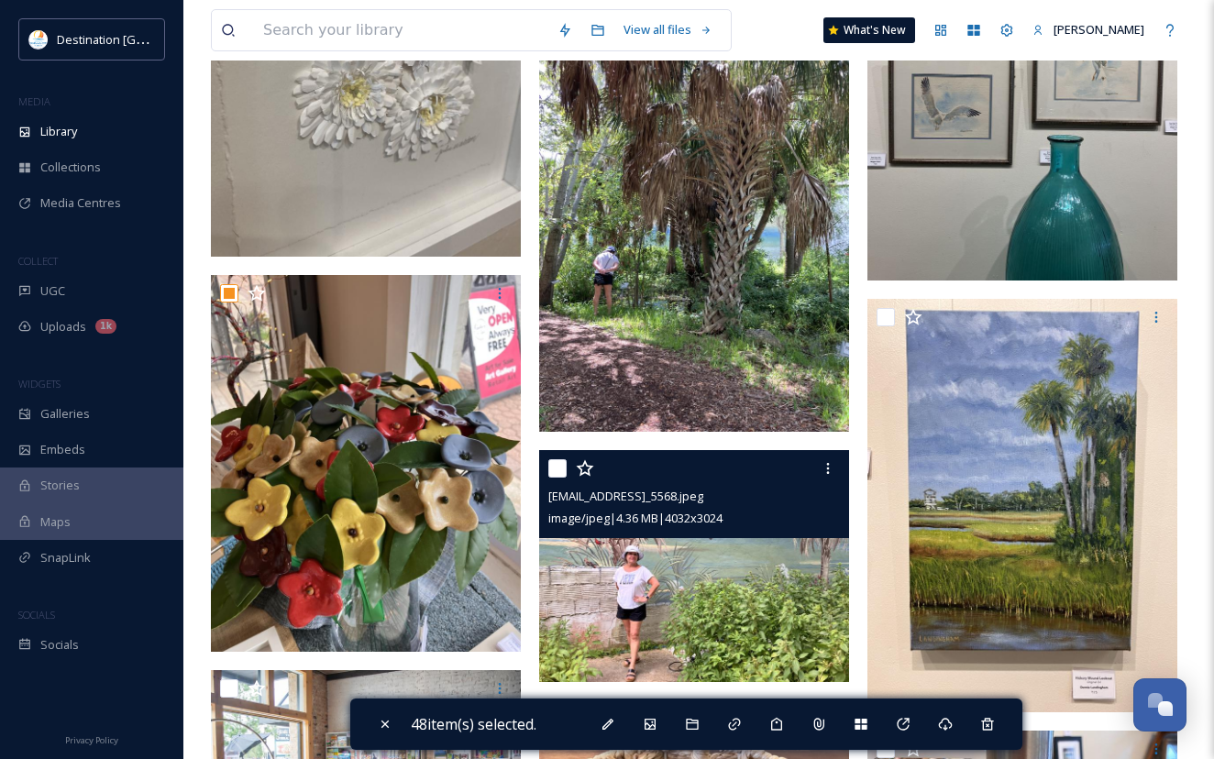
click at [556, 472] on input "checkbox" at bounding box center [557, 468] width 18 height 18
checkbox input "true"
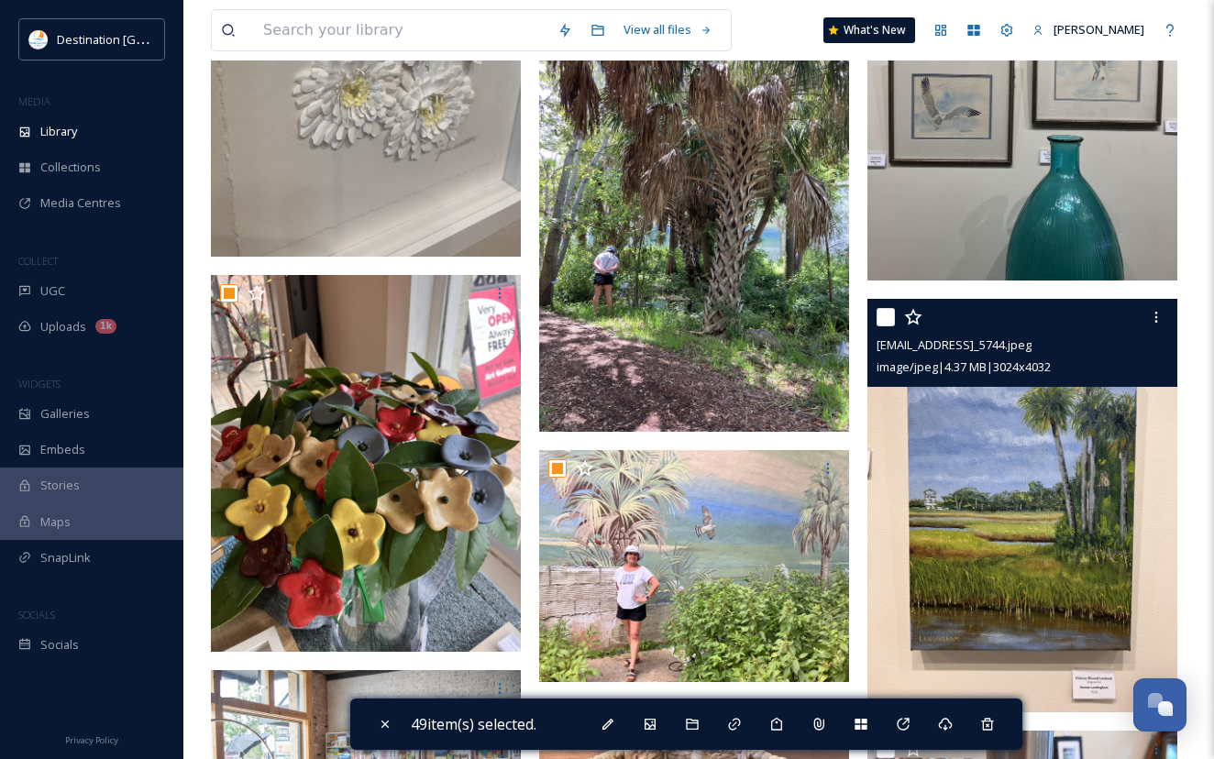
click at [882, 321] on input "checkbox" at bounding box center [885, 317] width 18 height 18
checkbox input "true"
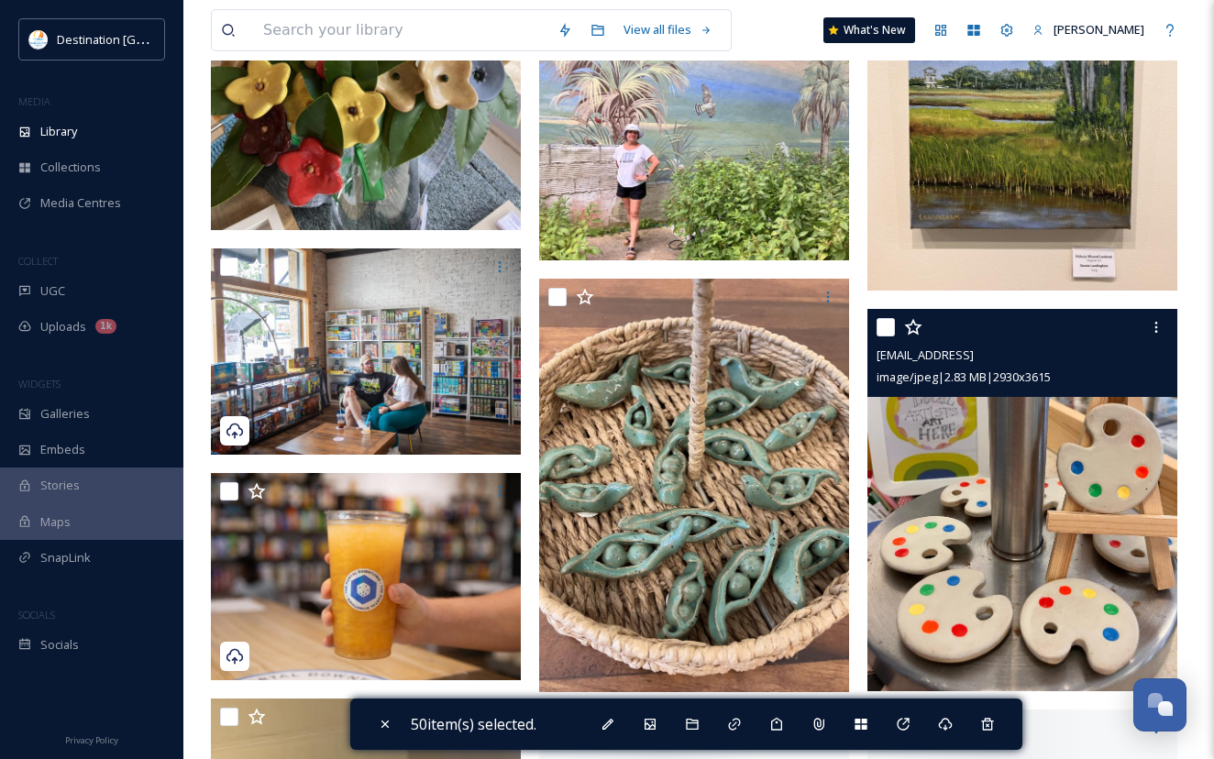
scroll to position [6050, 0]
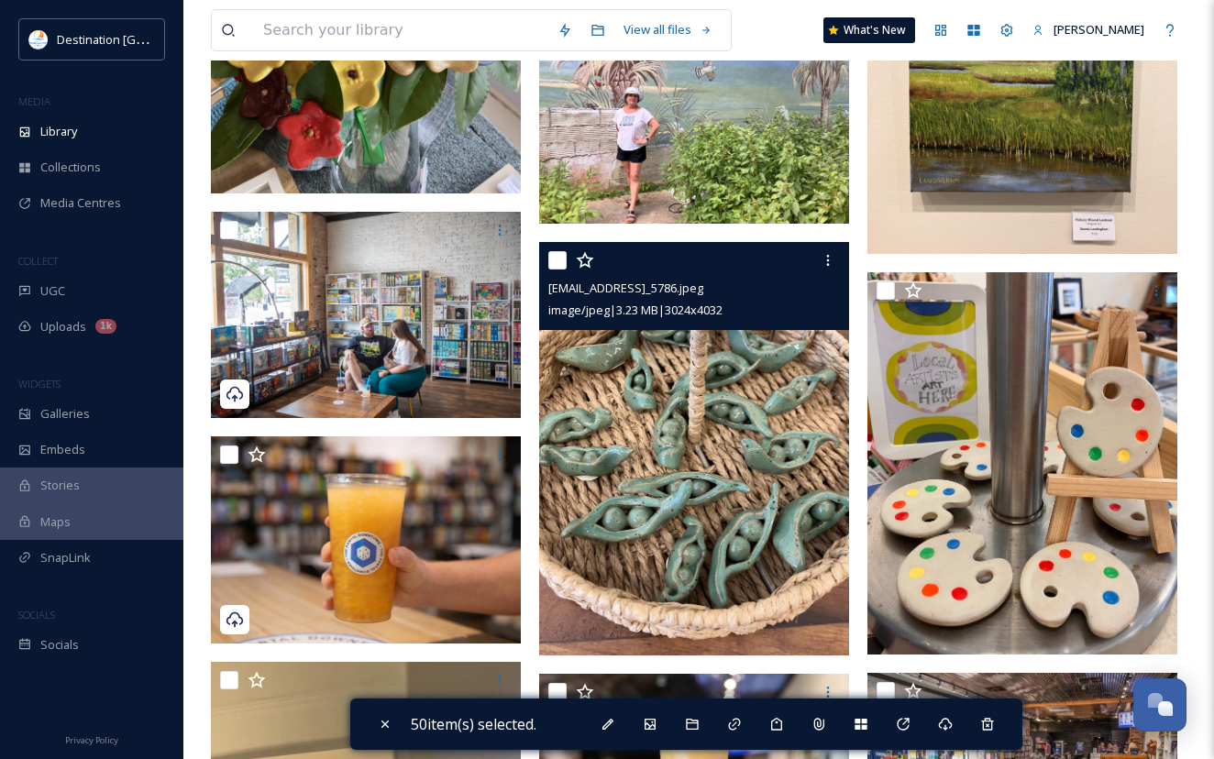
click at [563, 259] on input "checkbox" at bounding box center [557, 260] width 18 height 18
checkbox input "true"
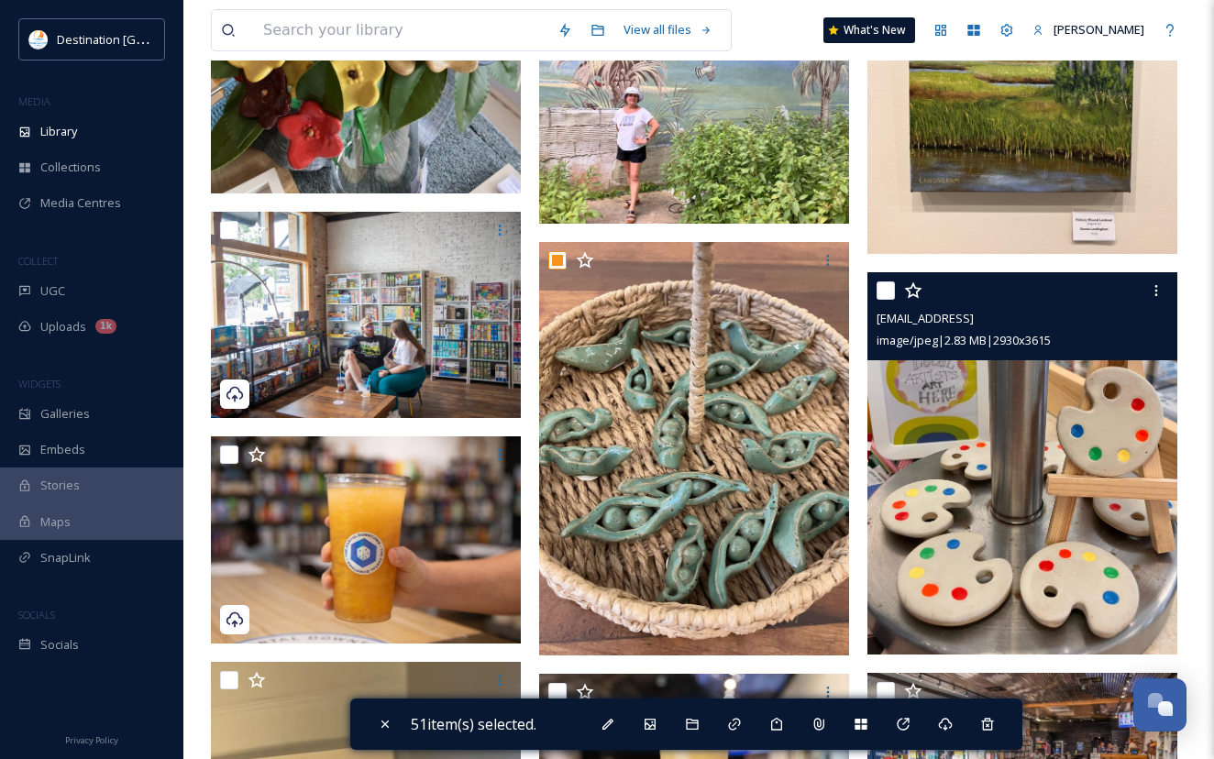
click at [887, 292] on input "checkbox" at bounding box center [885, 290] width 18 height 18
checkbox input "true"
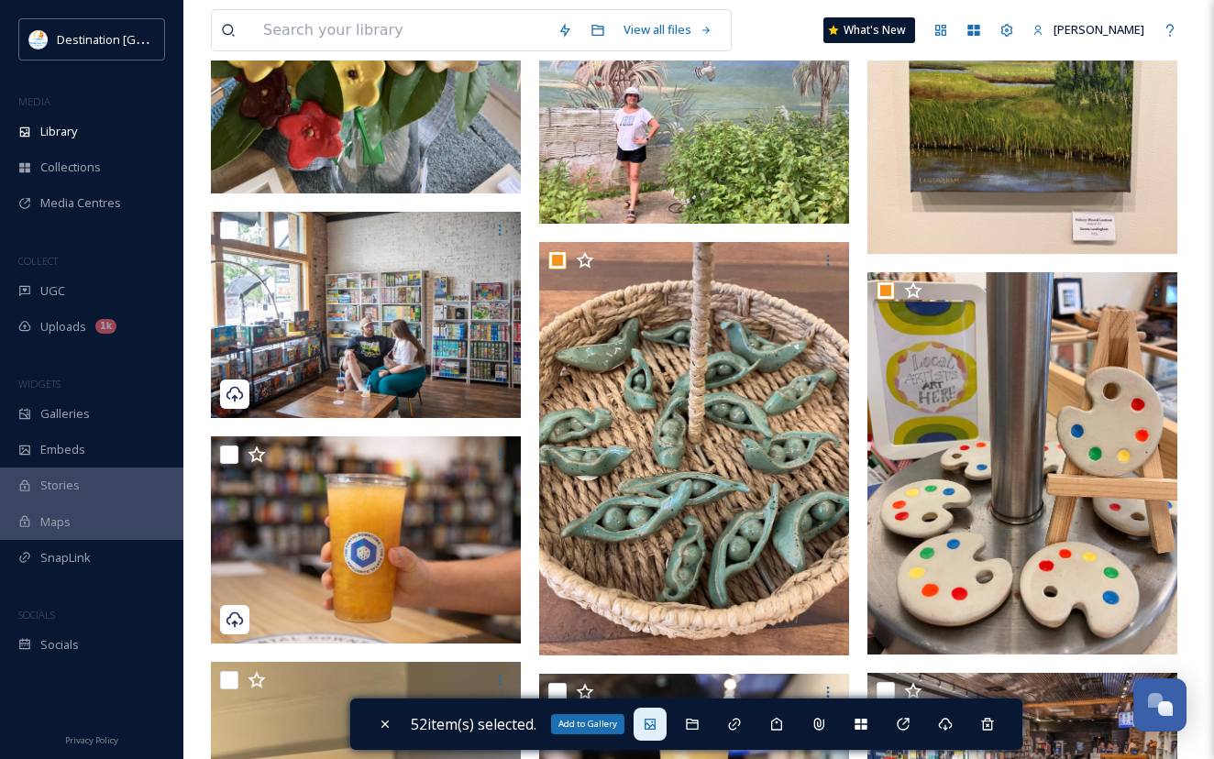
click at [617, 723] on div "Add to Gallery" at bounding box center [587, 724] width 73 height 20
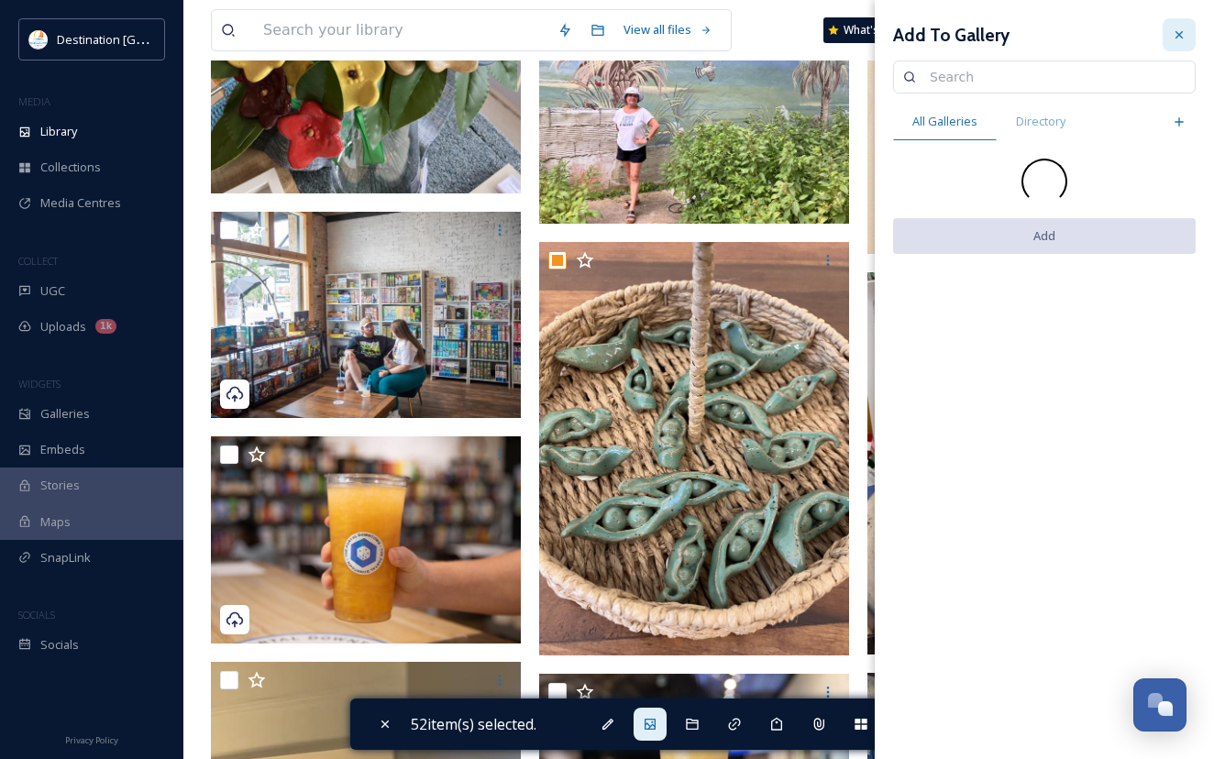
click at [1176, 36] on icon at bounding box center [1179, 35] width 15 height 15
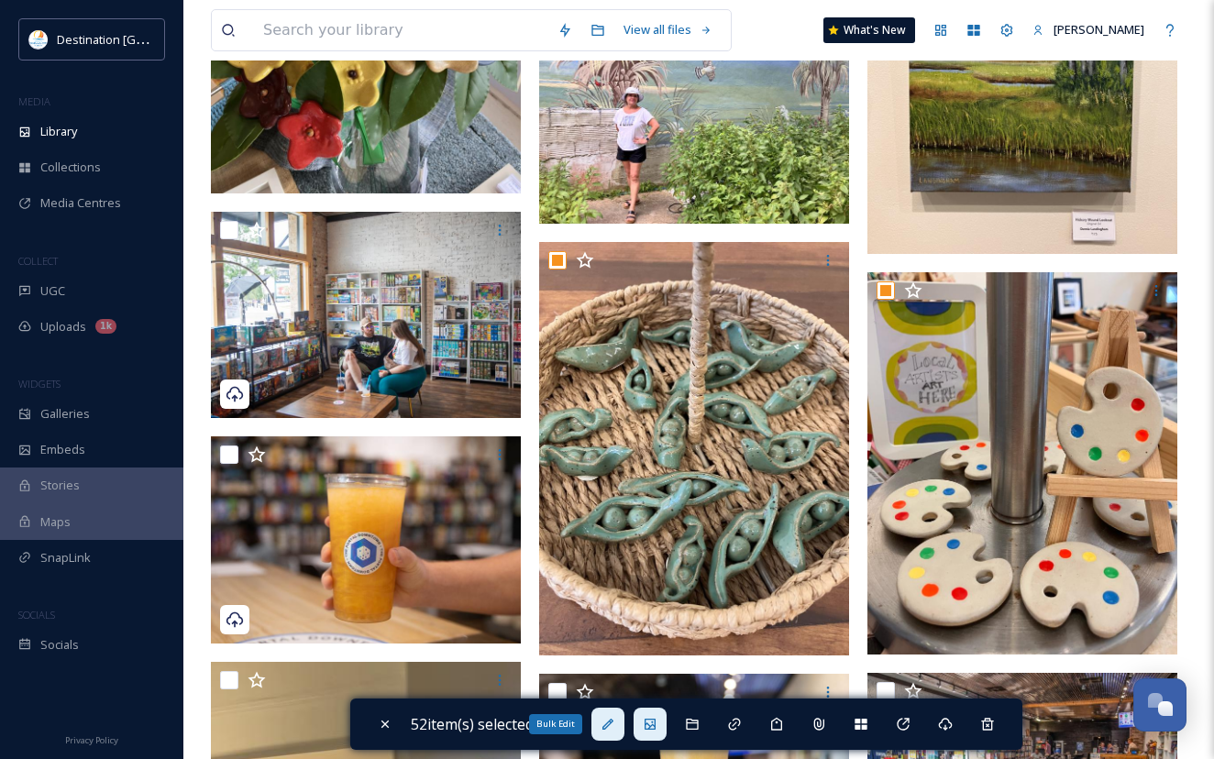
click at [603, 719] on div "Bulk Edit" at bounding box center [607, 724] width 33 height 33
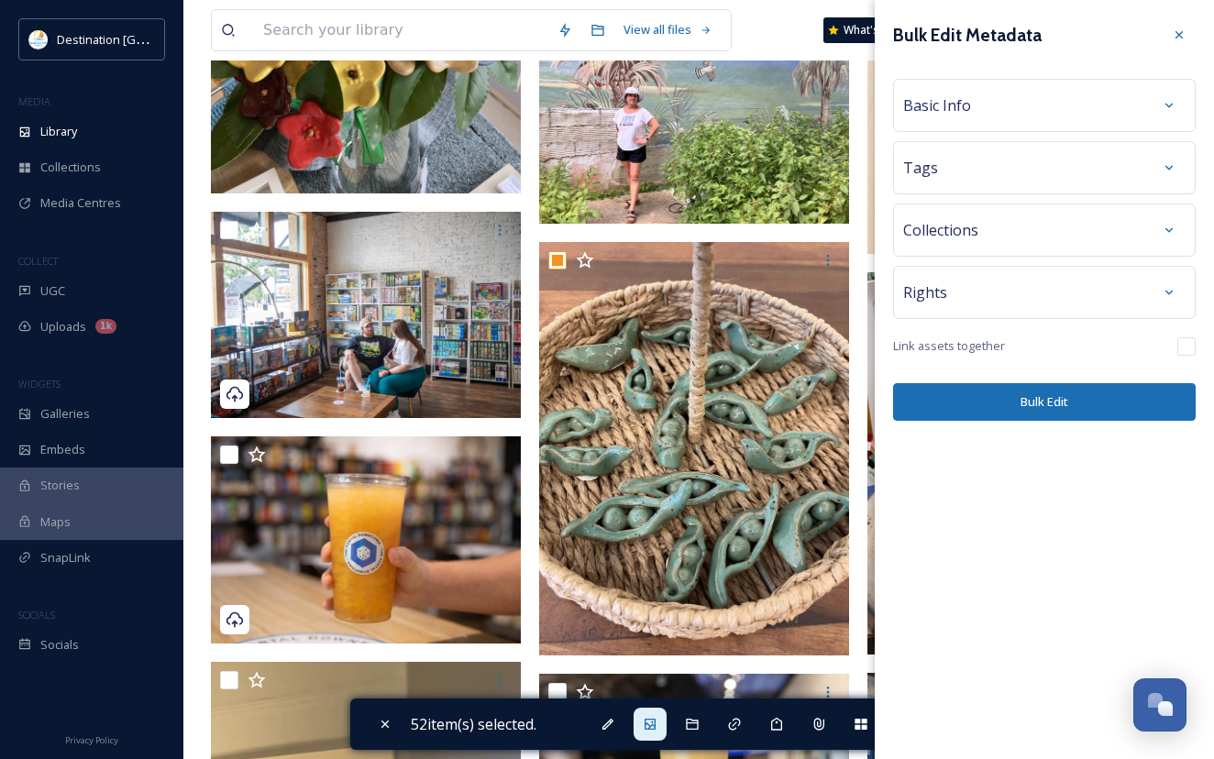
click at [978, 120] on div "Basic Info" at bounding box center [1044, 105] width 282 height 33
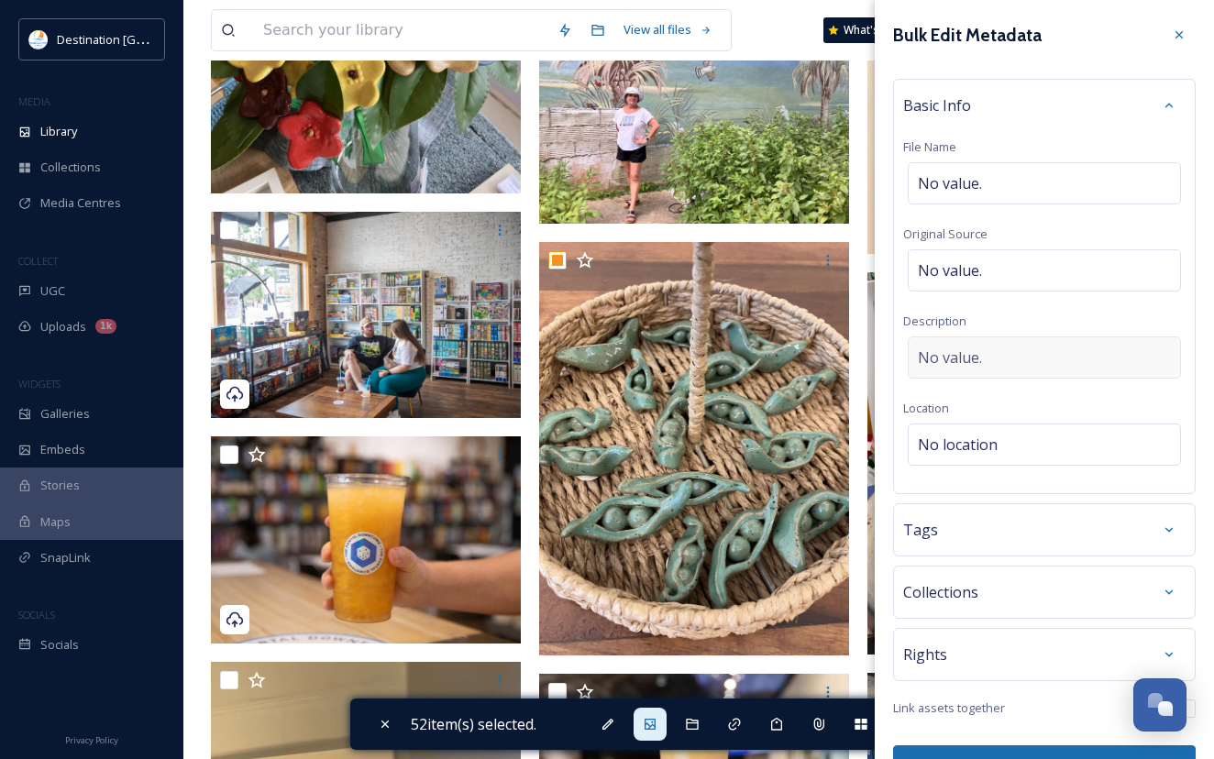
click at [971, 358] on span "No value." at bounding box center [950, 358] width 64 height 22
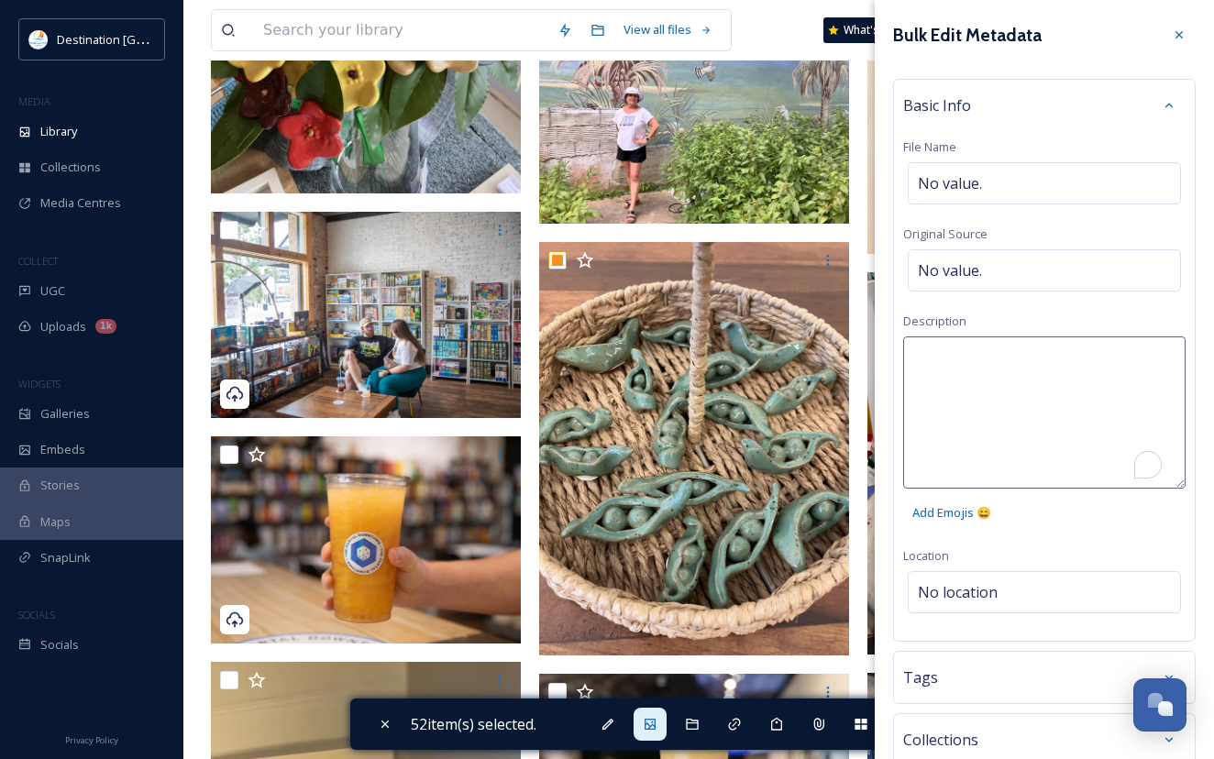
click at [1013, 372] on textarea "To enrich screen reader interactions, please activate Accessibility in Grammarl…" at bounding box center [1044, 412] width 282 height 152
type textarea "Gallery of Art 850"
click at [960, 576] on div "Bulk Edit Metadata Basic Info File Name No value. Original Source No value. Des…" at bounding box center [1044, 474] width 339 height 949
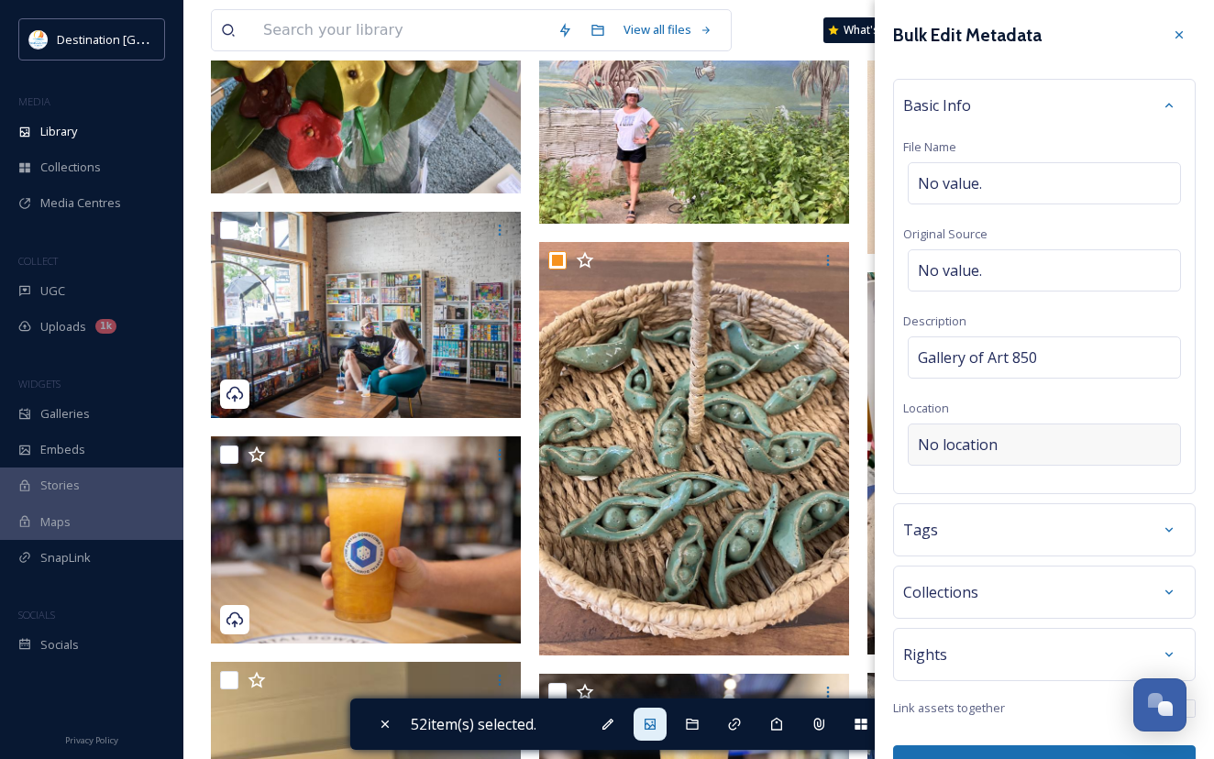
click at [965, 455] on span "No location" at bounding box center [958, 445] width 80 height 22
click at [965, 455] on input at bounding box center [1043, 444] width 271 height 40
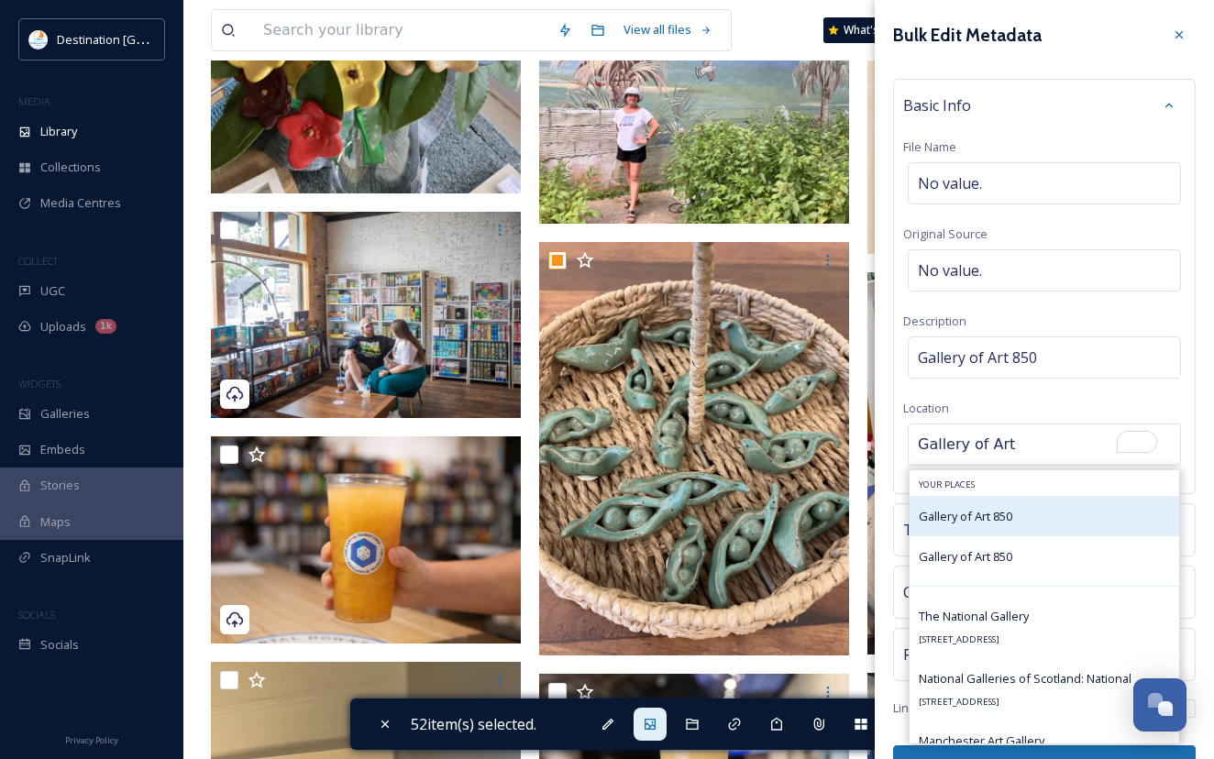
type input "Gallery of Art"
click at [955, 518] on span "Gallery of Art 850" at bounding box center [966, 516] width 94 height 17
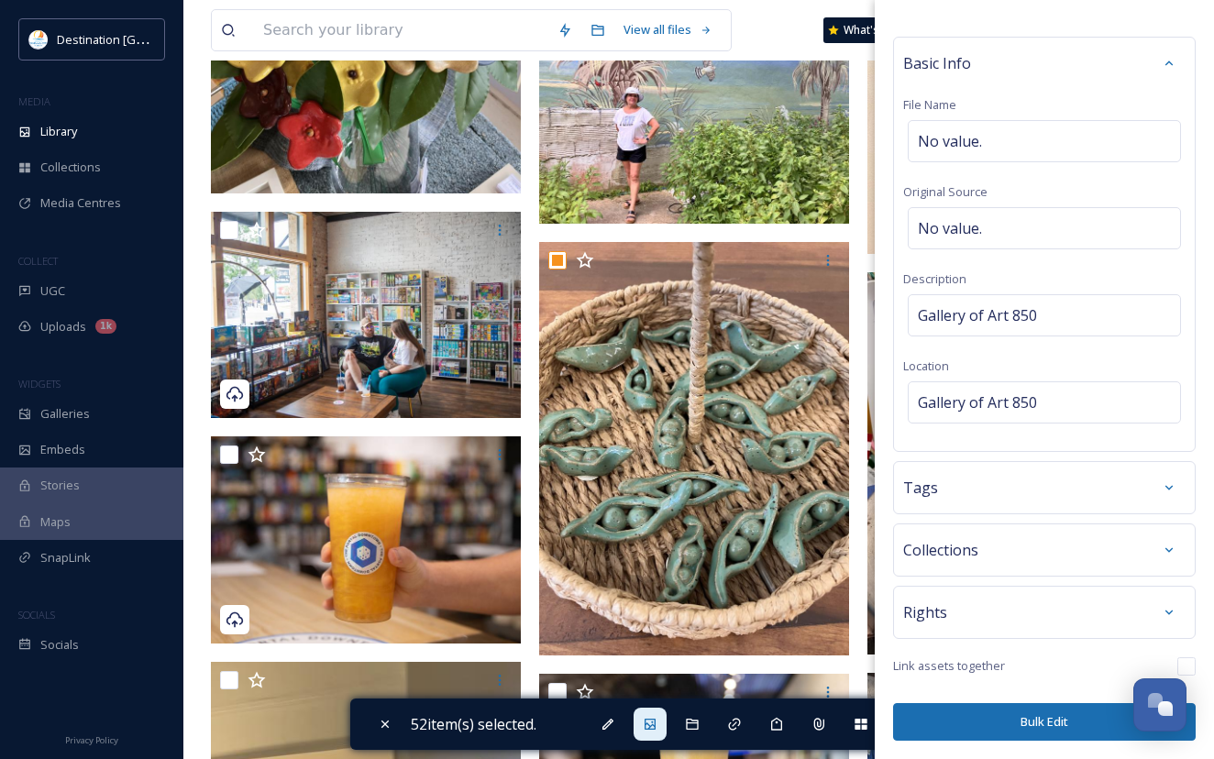
click at [1065, 704] on button "Bulk Edit" at bounding box center [1044, 722] width 303 height 38
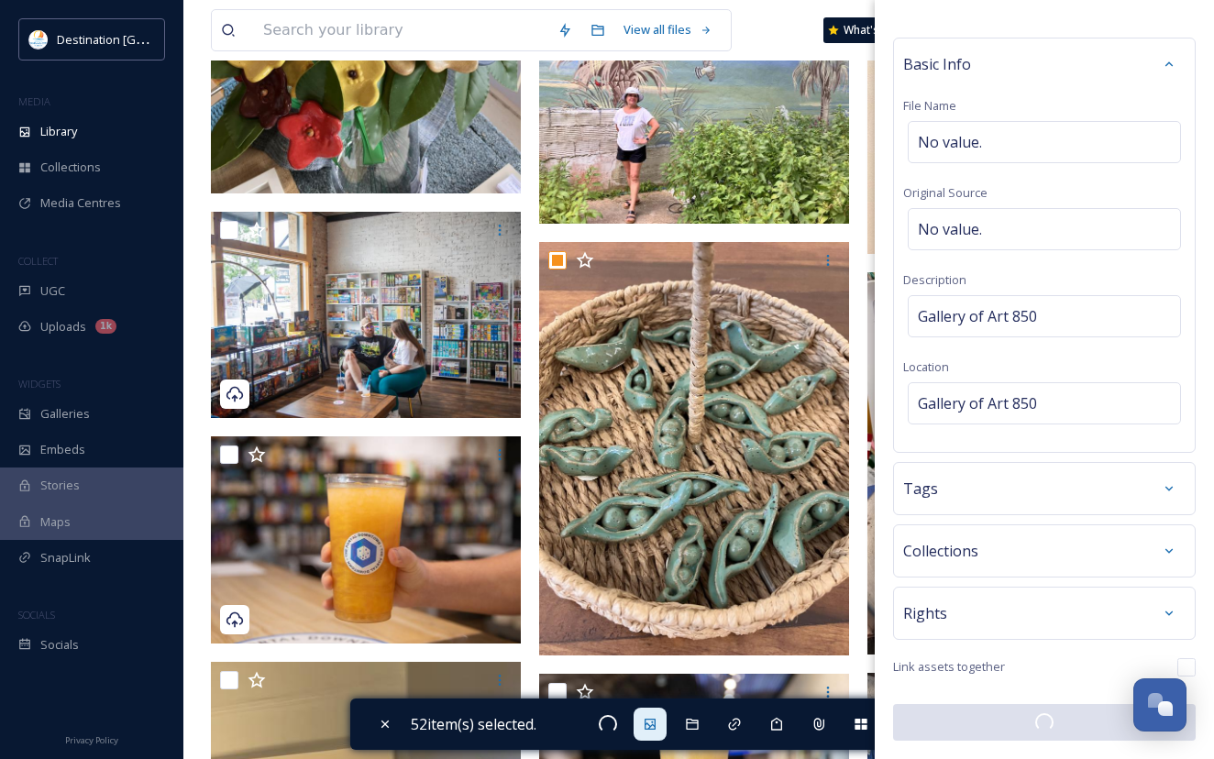
scroll to position [41, 0]
checkbox input "false"
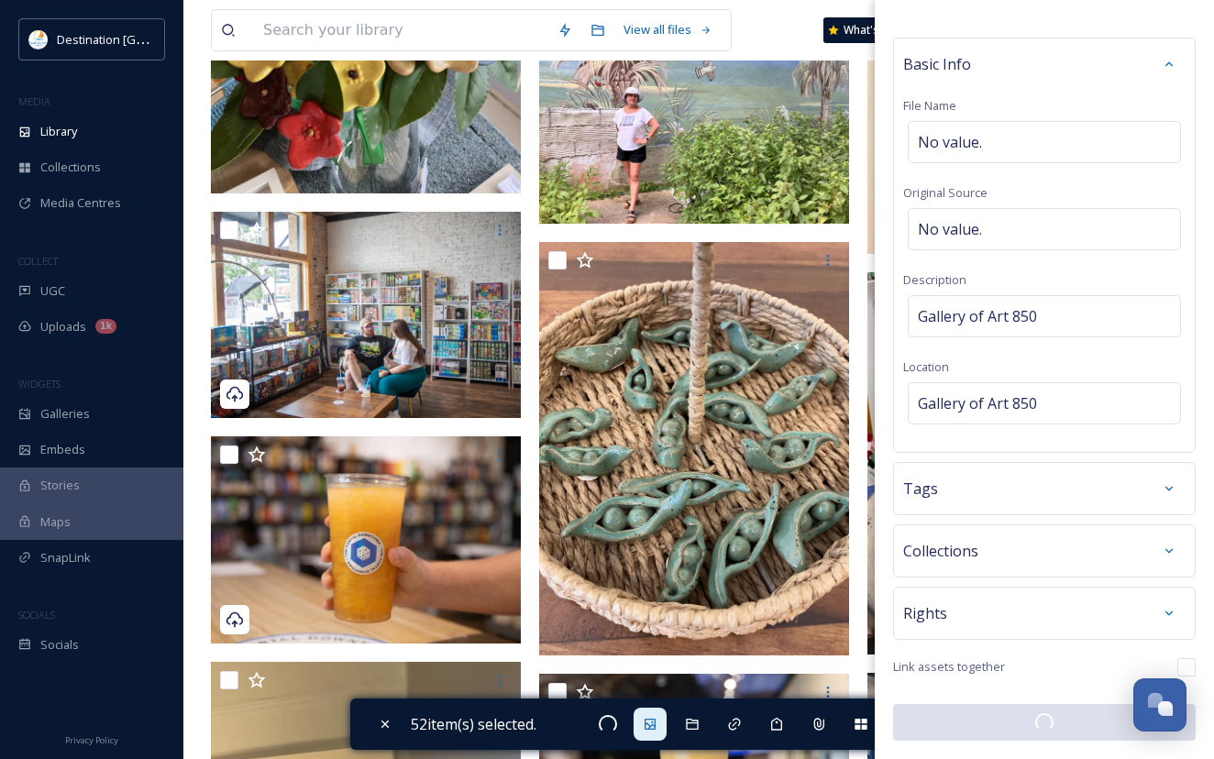
checkbox input "false"
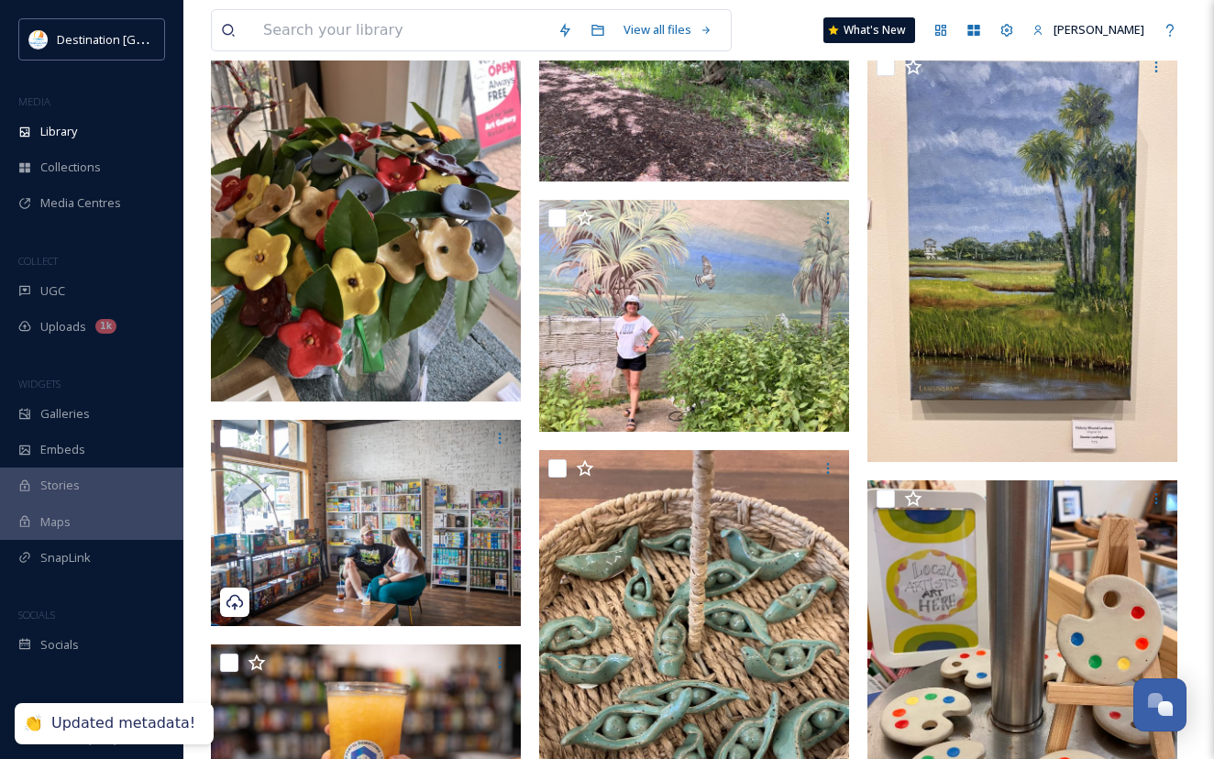
scroll to position [5500, 0]
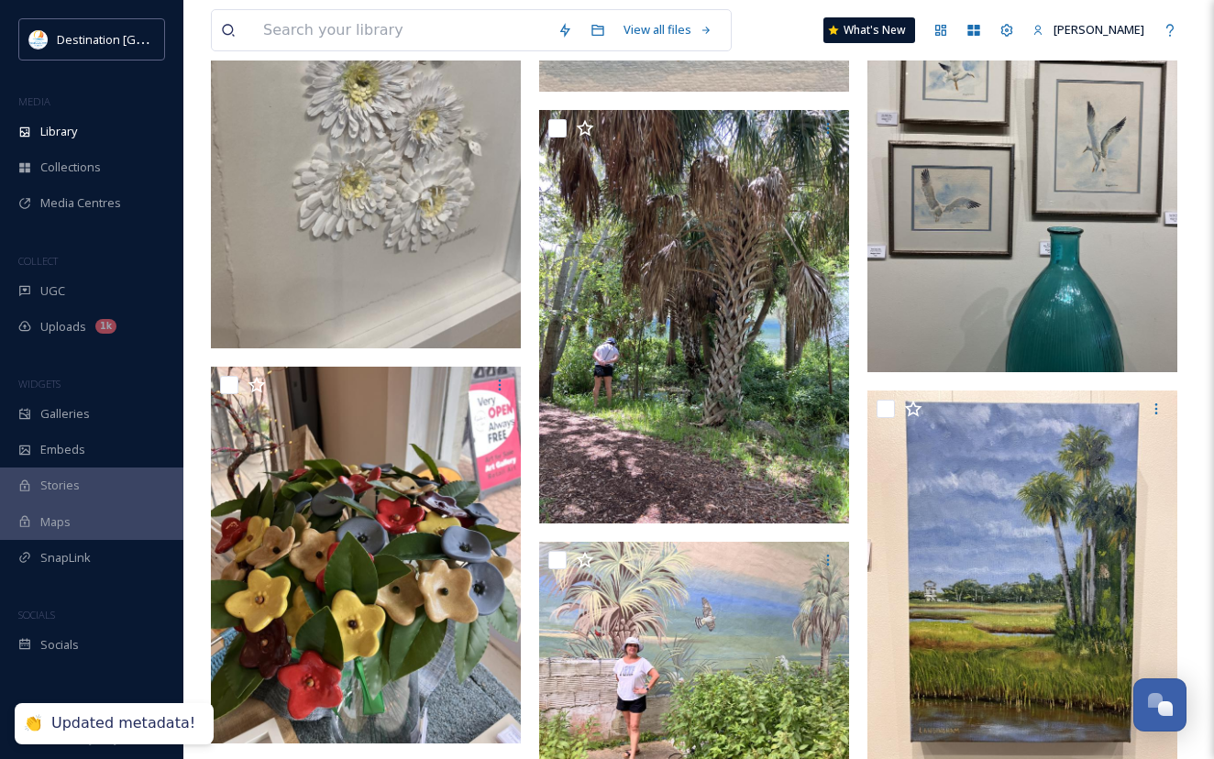
click at [67, 111] on div "MEDIA" at bounding box center [91, 102] width 183 height 24
click at [72, 123] on span "Library" at bounding box center [58, 131] width 37 height 17
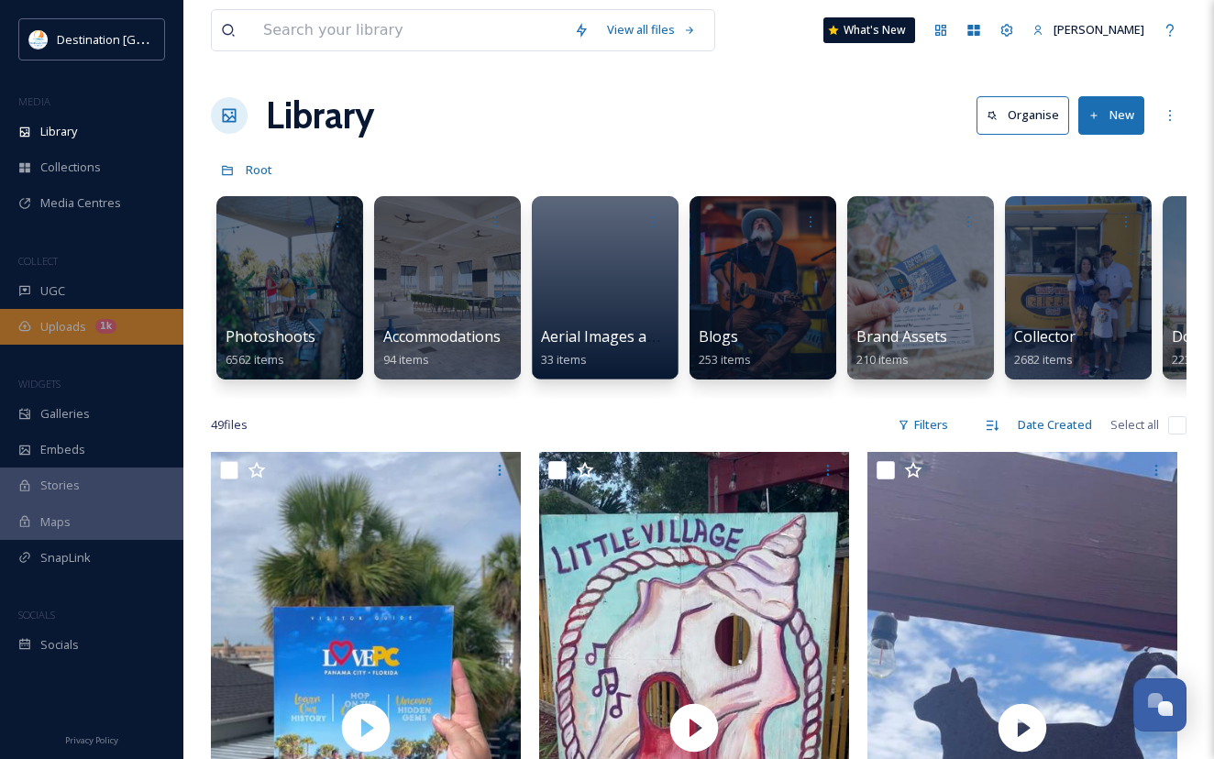
click at [75, 324] on span "Uploads" at bounding box center [63, 326] width 46 height 17
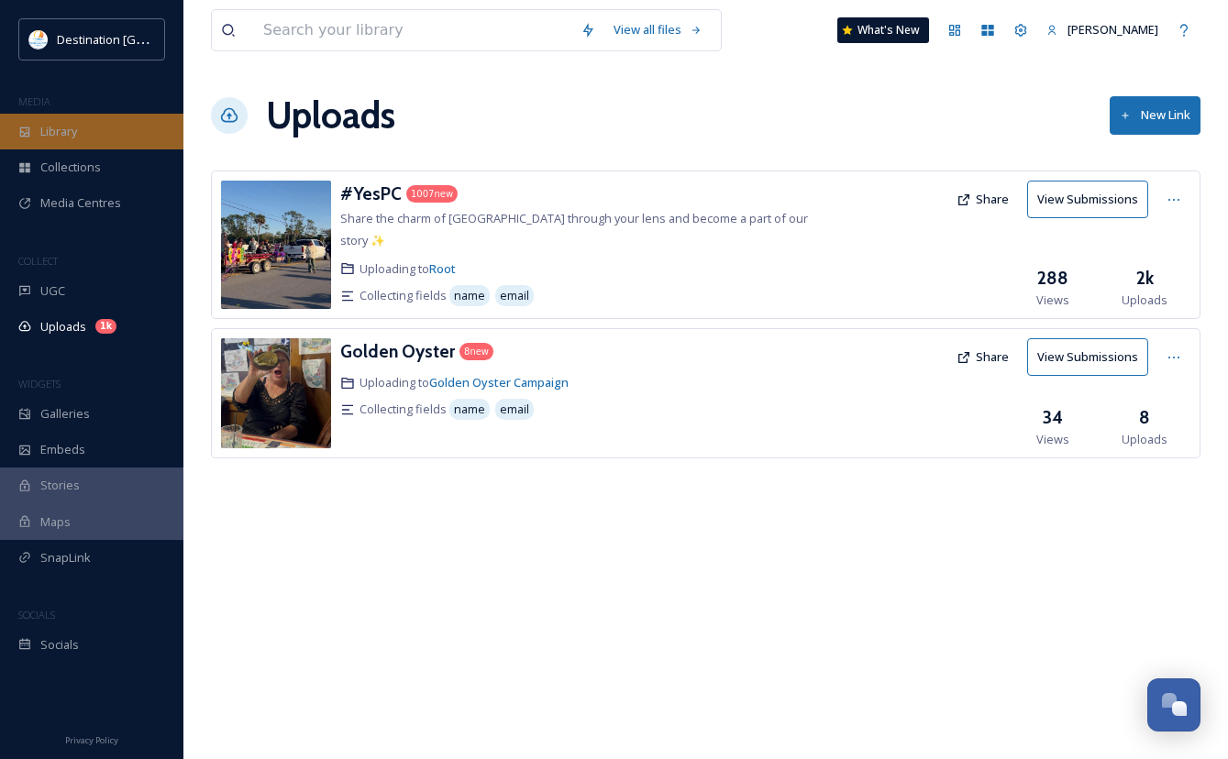
click at [96, 130] on div "Library" at bounding box center [91, 132] width 183 height 36
